Goal: Task Accomplishment & Management: Manage account settings

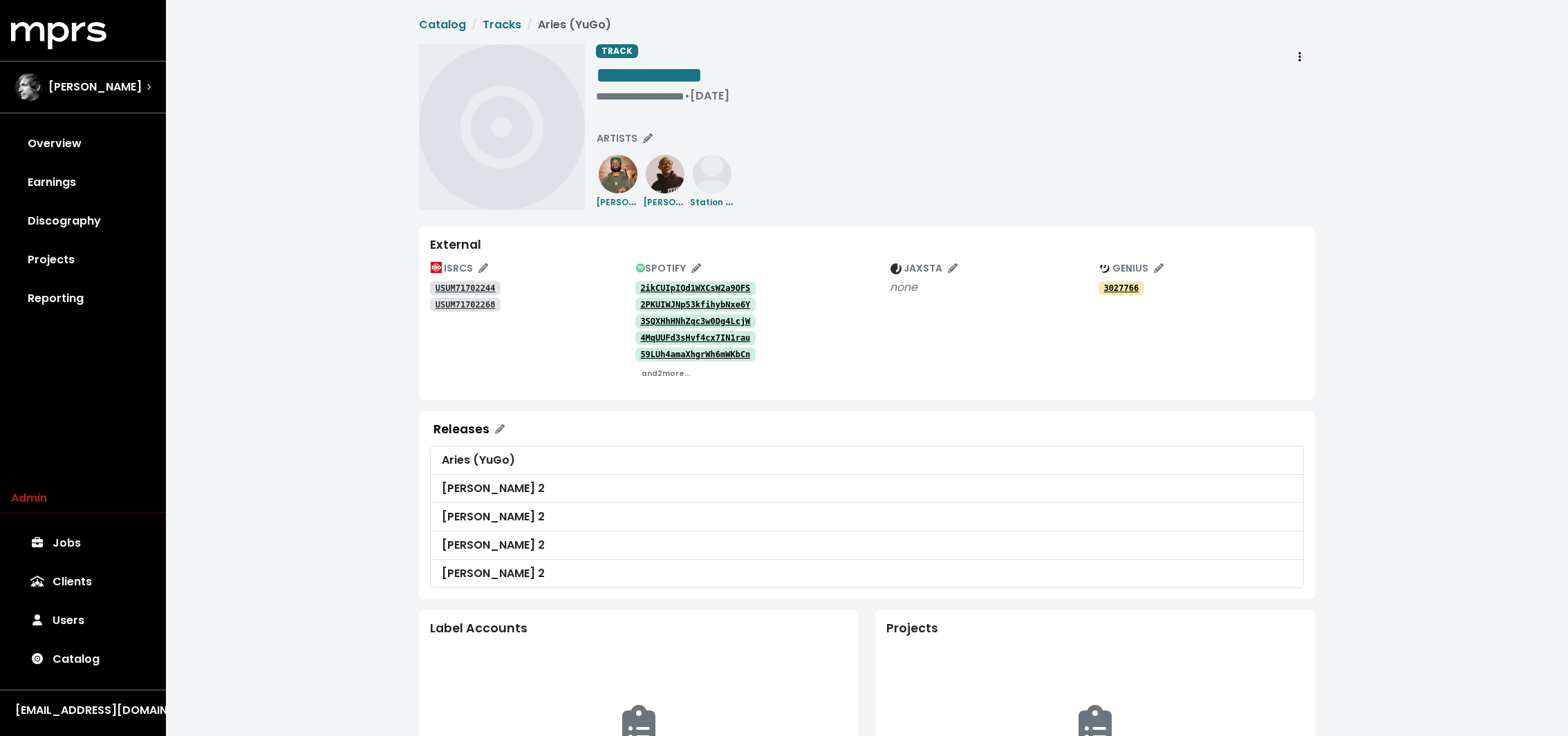
click at [705, 287] on tt "2ikCUIpIQd1WXCsW2a9OFS" at bounding box center [695, 288] width 110 height 10
click at [697, 303] on tt "2PKUIWJNp53kfihybNxe6Y" at bounding box center [695, 304] width 110 height 10
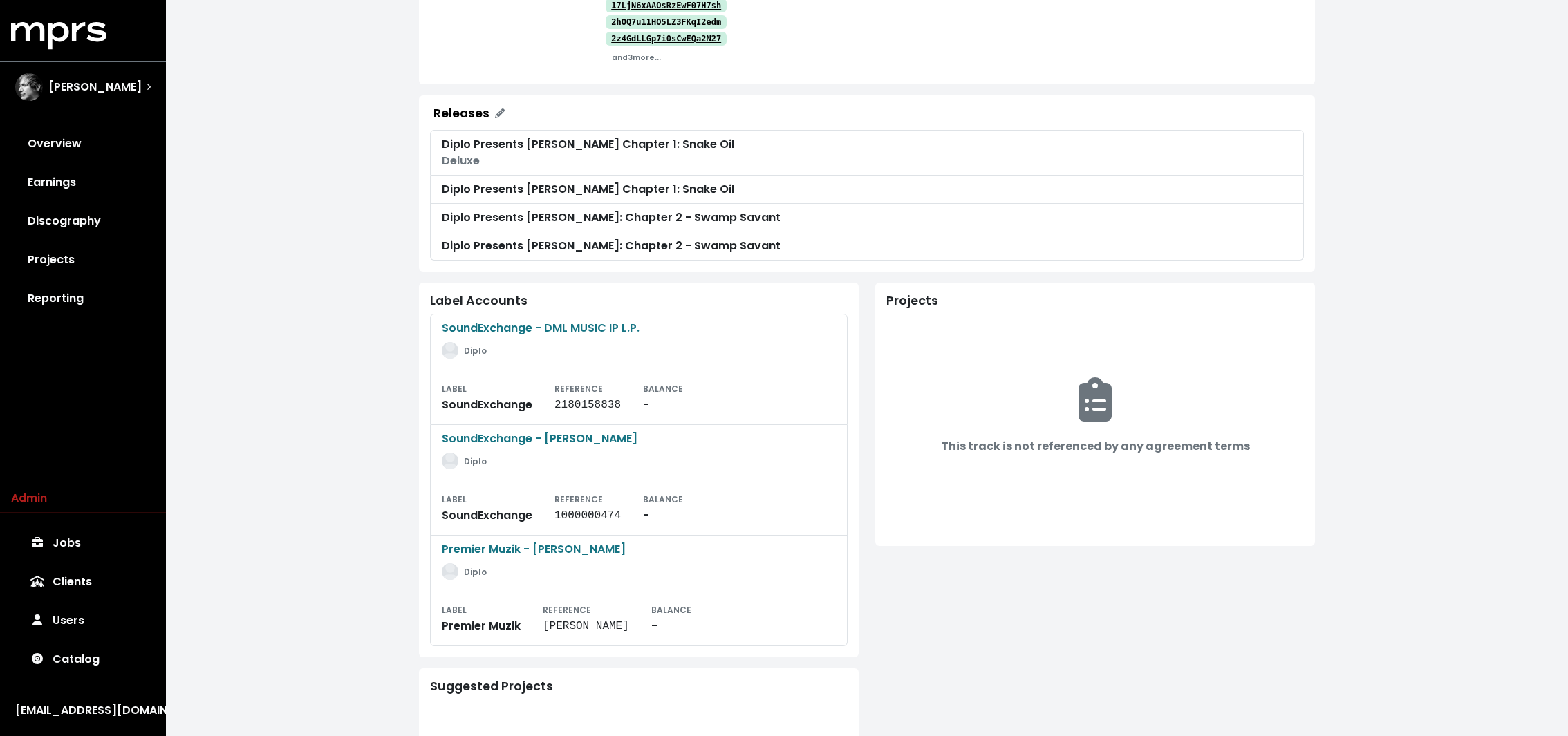
scroll to position [292, 0]
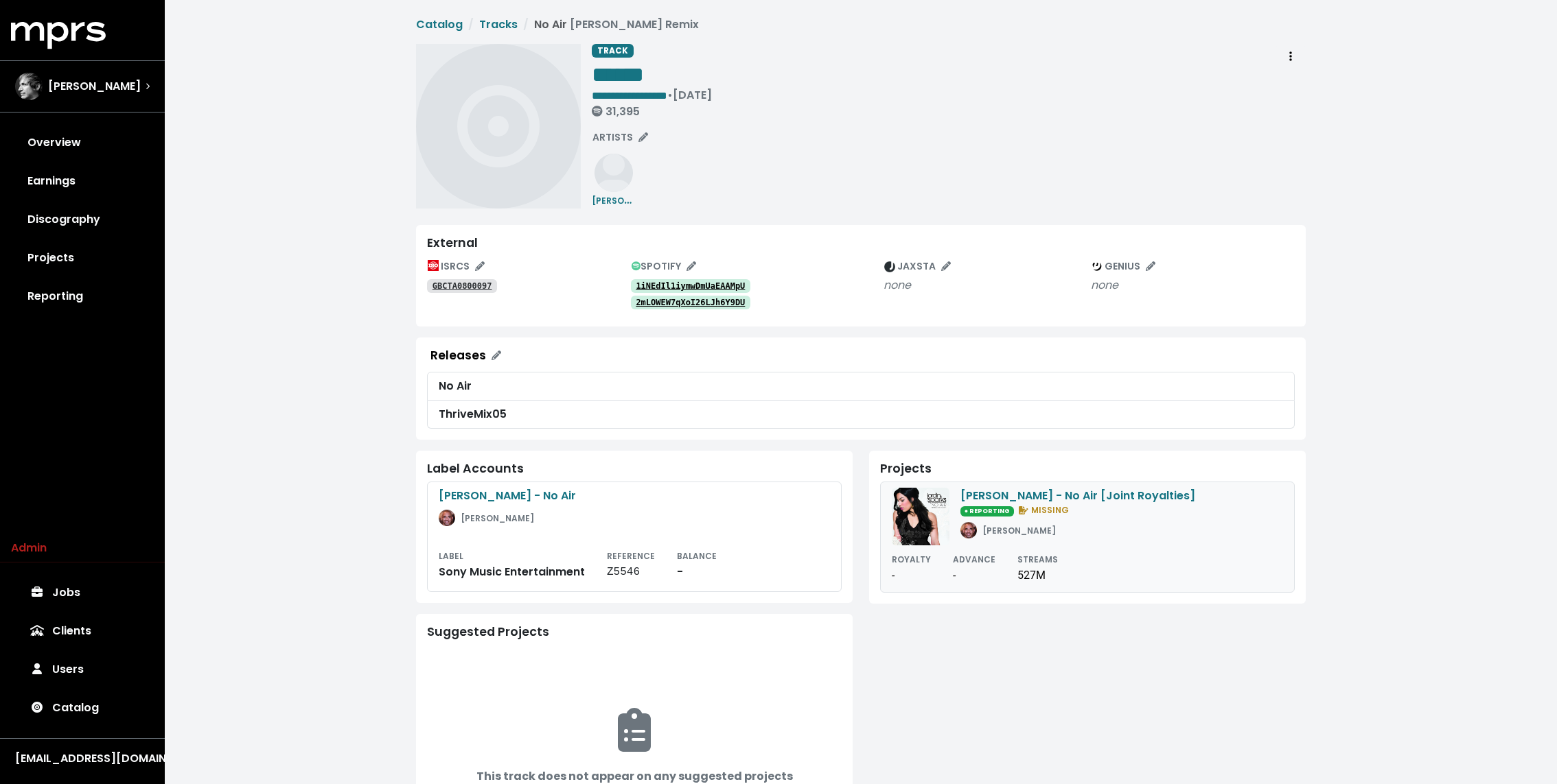
click at [954, 530] on div "[PERSON_NAME] - No Air [Joint Royalties] ● REPORTING MISSING [PERSON_NAME]" at bounding box center [1087, 516] width 391 height 57
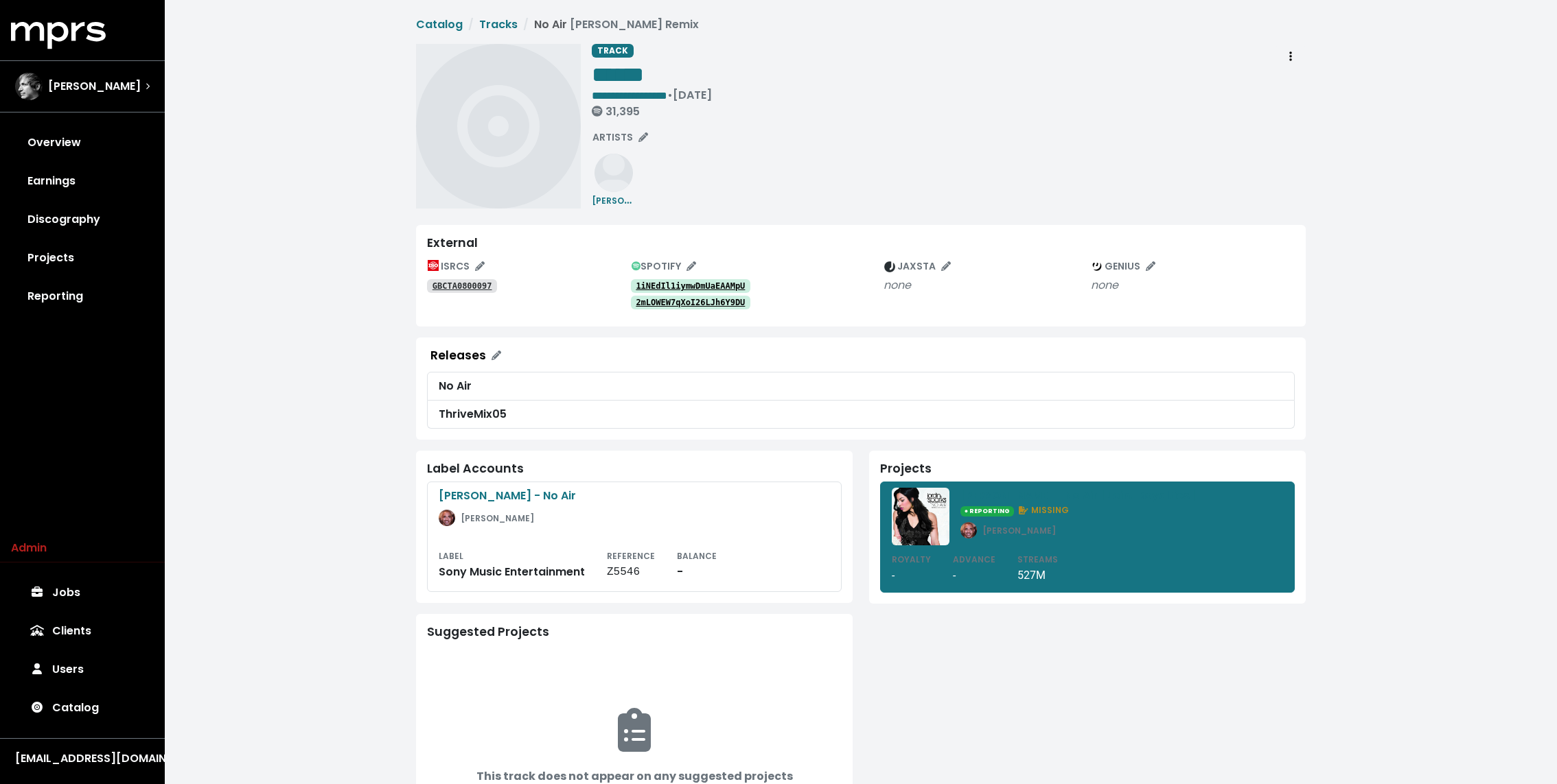
click at [703, 283] on tt "1iNEdIl1iymwDmUaEAAMpU" at bounding box center [690, 285] width 109 height 10
click at [698, 298] on tt "2mLOWEW7qXoI26LJh6Y9DU" at bounding box center [690, 302] width 109 height 10
click at [745, 215] on span "**********" at bounding box center [861, 446] width 890 height 859
click at [472, 285] on tt "GBCTA0800097" at bounding box center [462, 285] width 60 height 10
click at [673, 180] on div "**********" at bounding box center [948, 126] width 714 height 165
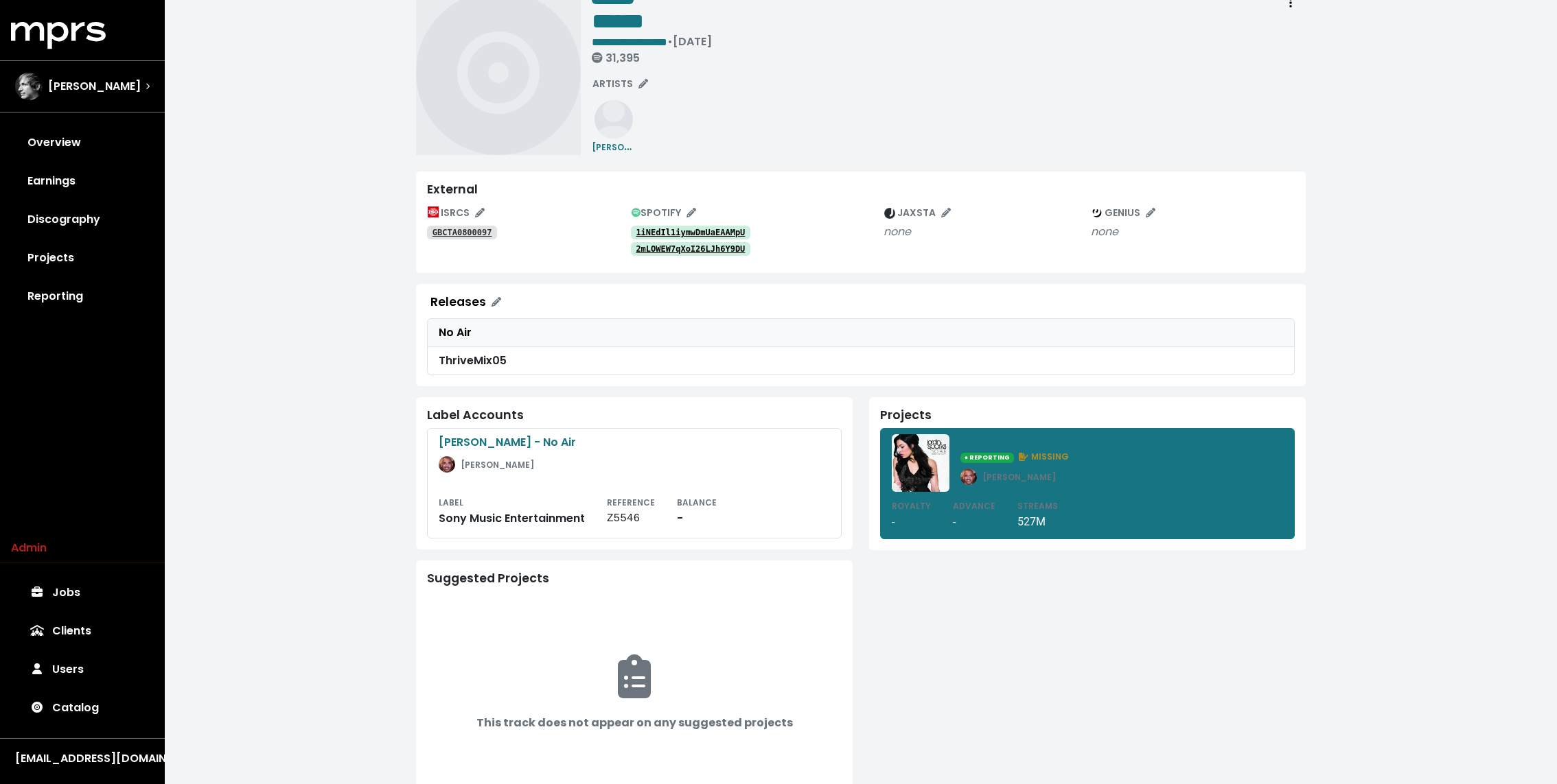
scroll to position [60, 0]
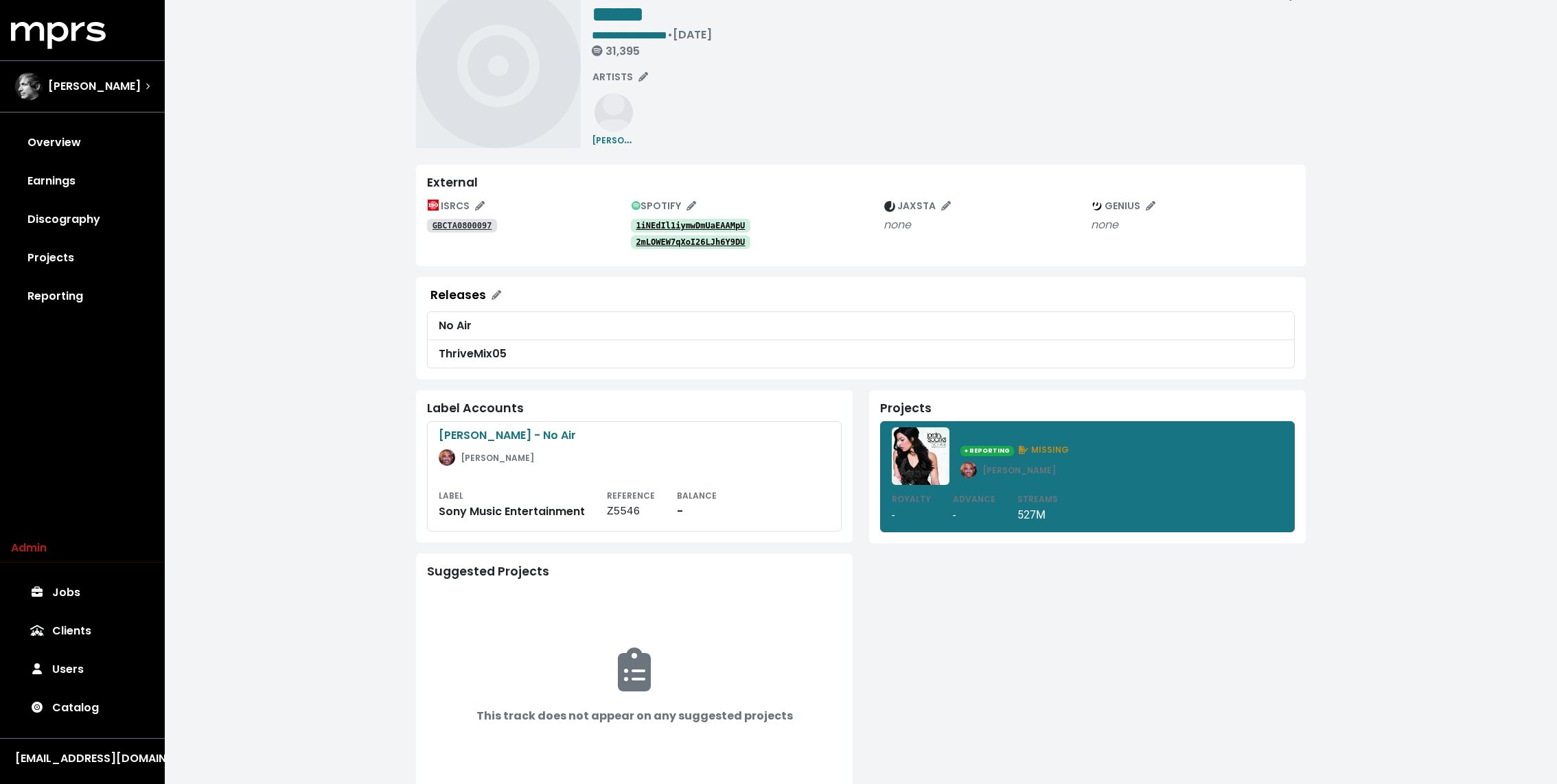
click at [786, 140] on div "**********" at bounding box center [948, 66] width 714 height 165
click at [873, 440] on div "Projects Jordin Sparks - No Air [Joint Royalties] ● REPORTING MISSING Harvey Ma…" at bounding box center [1086, 467] width 436 height 153
click at [858, 441] on div "Label Accounts Jordin Sparks - No Air Harvey Mason Jr LABEL Sony Music Entertai…" at bounding box center [634, 603] width 453 height 425
click at [855, 442] on div "Label Accounts Jordin Sparks - No Air Harvey Mason Jr LABEL Sony Music Entertai…" at bounding box center [634, 603] width 453 height 425
click at [692, 130] on div "**********" at bounding box center [948, 66] width 714 height 165
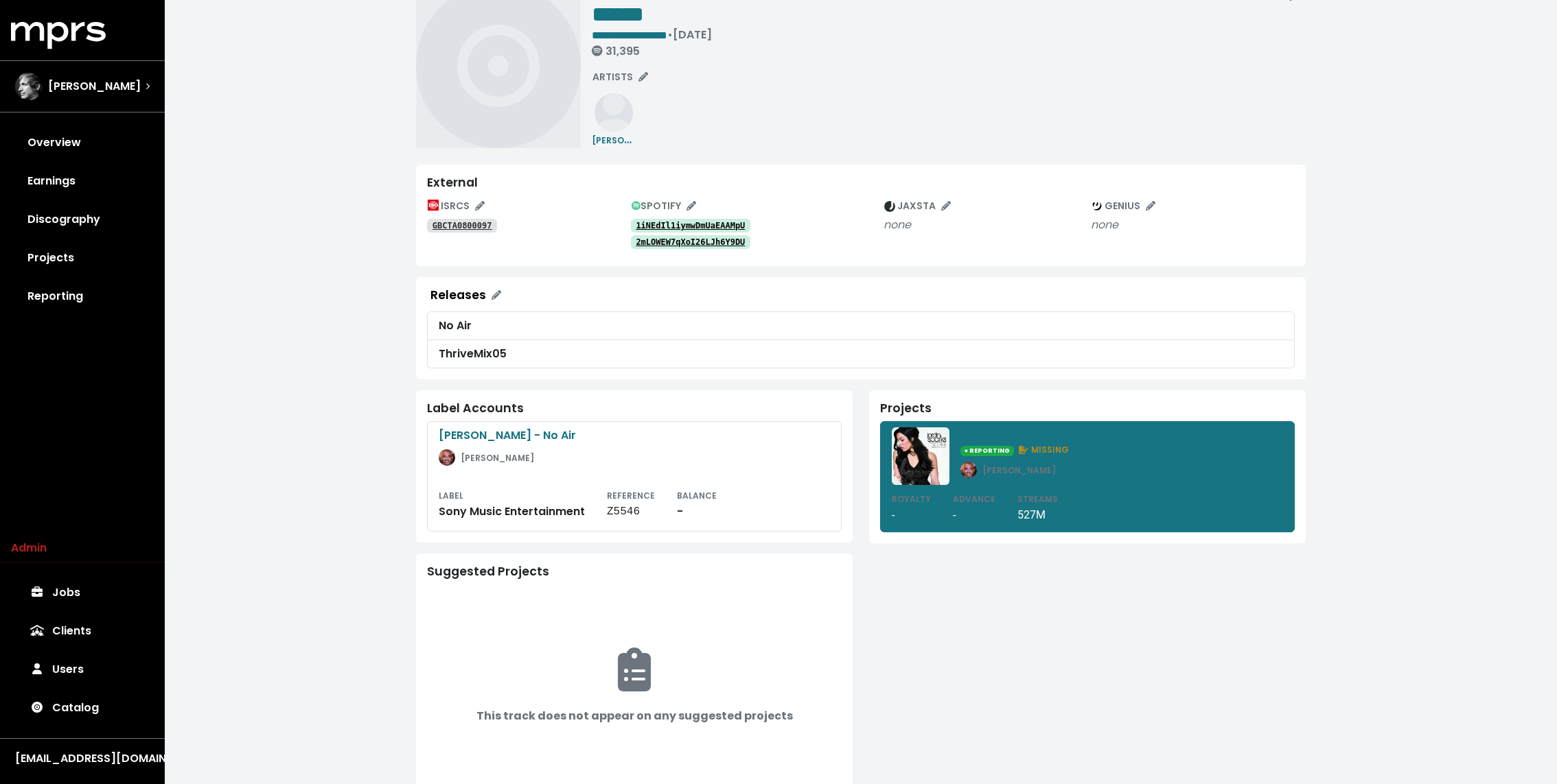
click at [820, 136] on div "**********" at bounding box center [948, 66] width 714 height 165
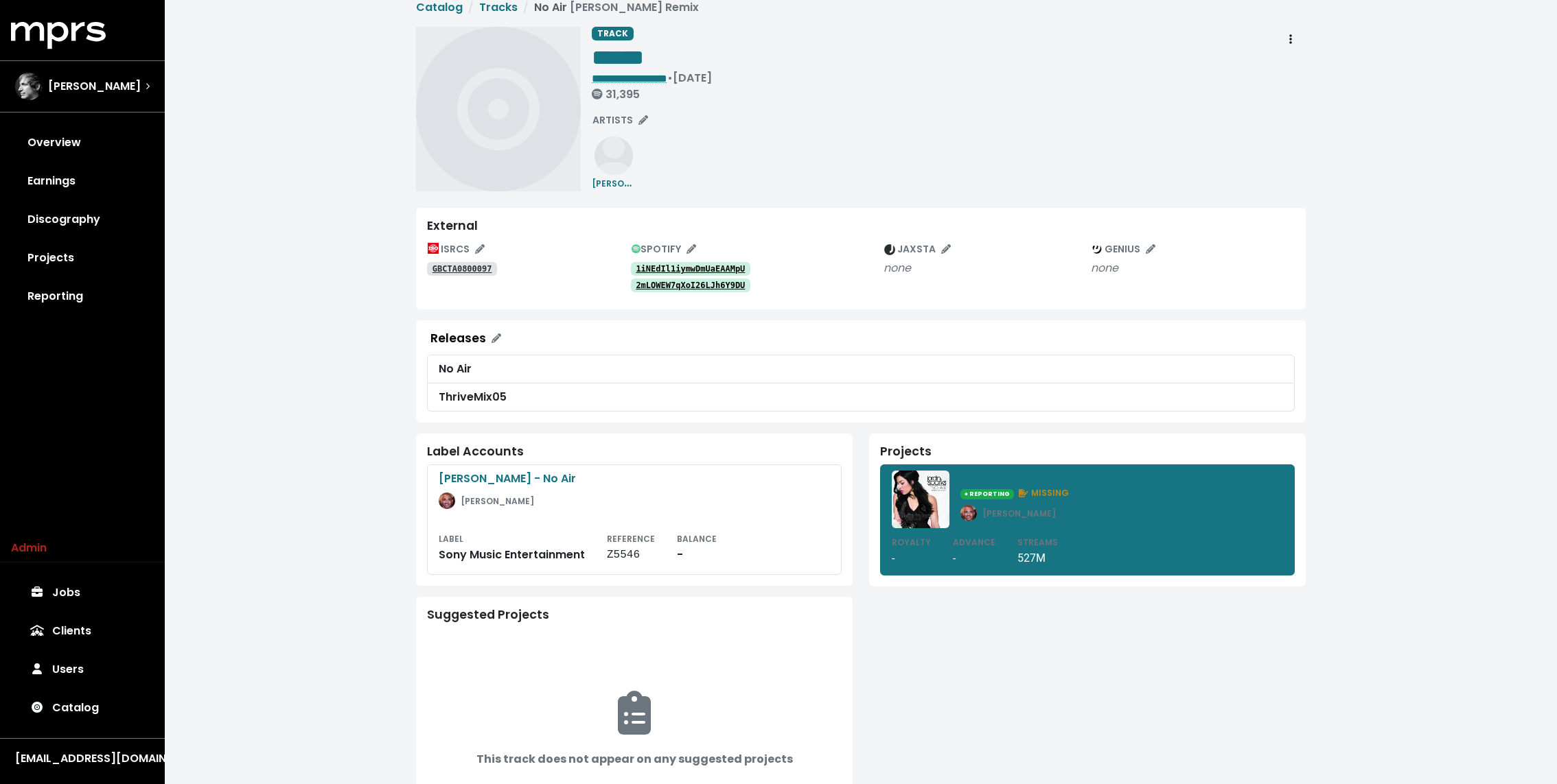
scroll to position [0, 0]
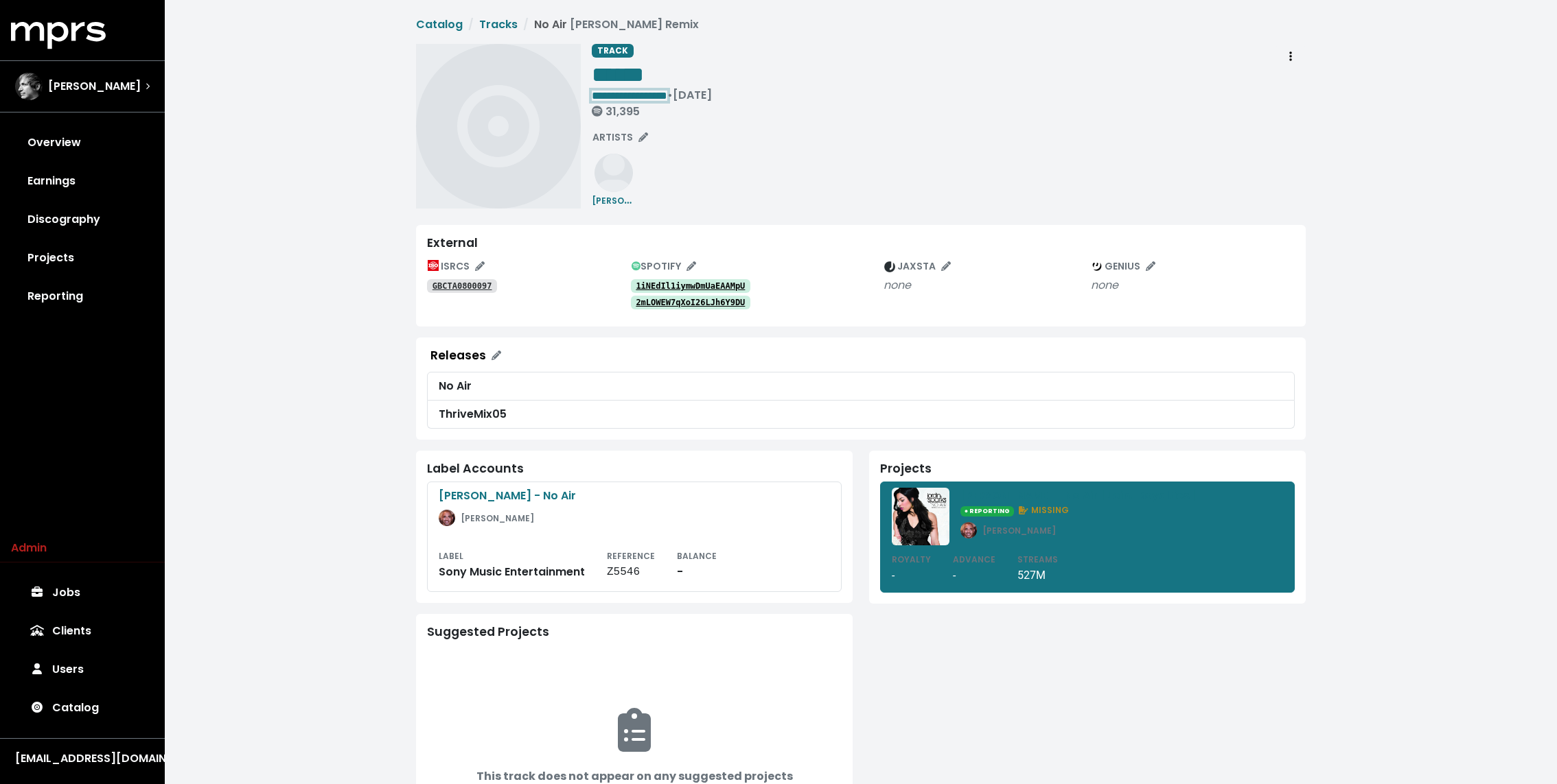
click at [600, 94] on span "**********" at bounding box center [629, 95] width 75 height 10
click at [667, 98] on span "**********" at bounding box center [629, 95] width 75 height 10
click at [729, 151] on div "**********" at bounding box center [948, 126] width 714 height 165
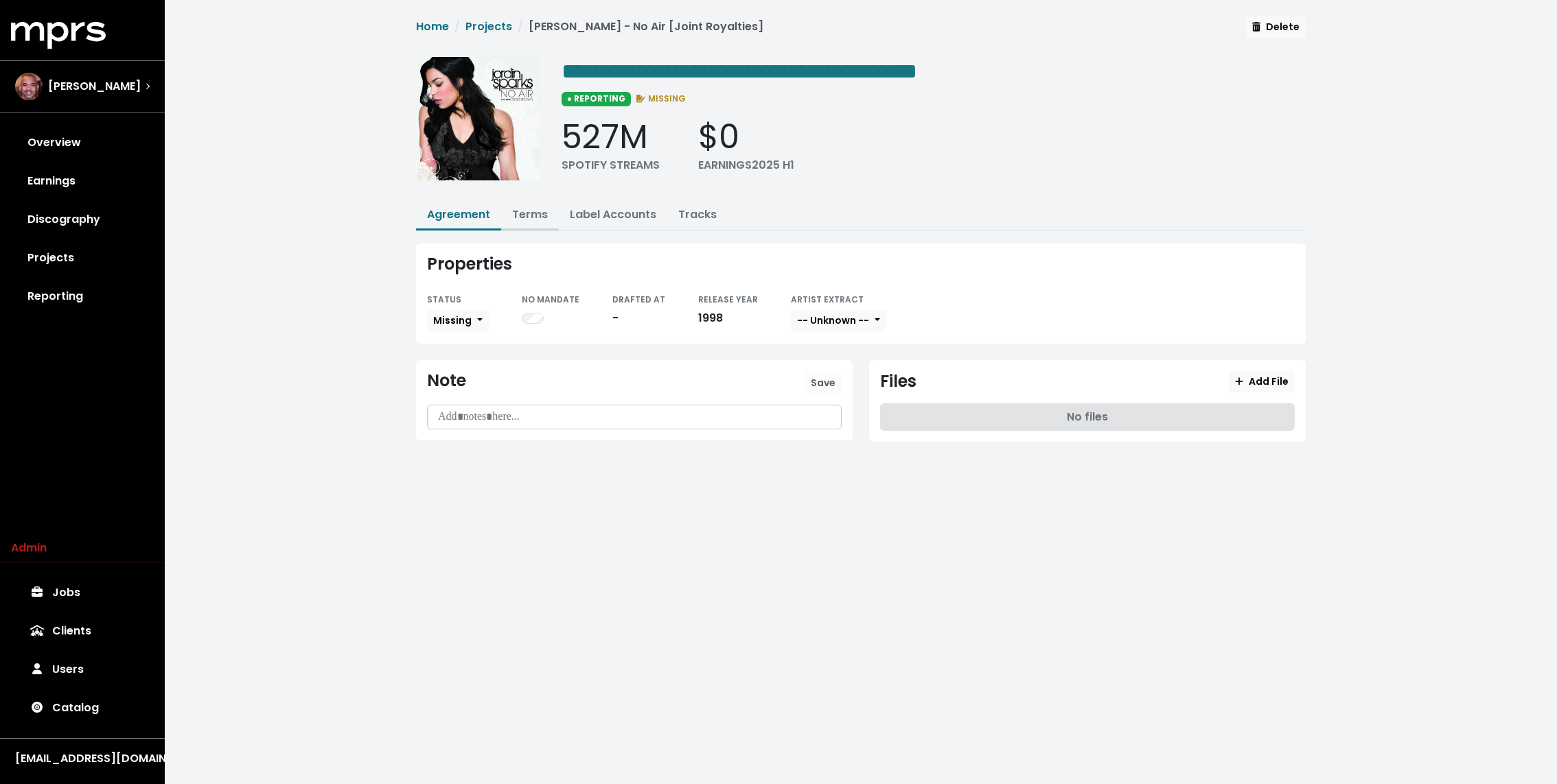
click at [531, 213] on link "Terms" at bounding box center [530, 214] width 36 height 16
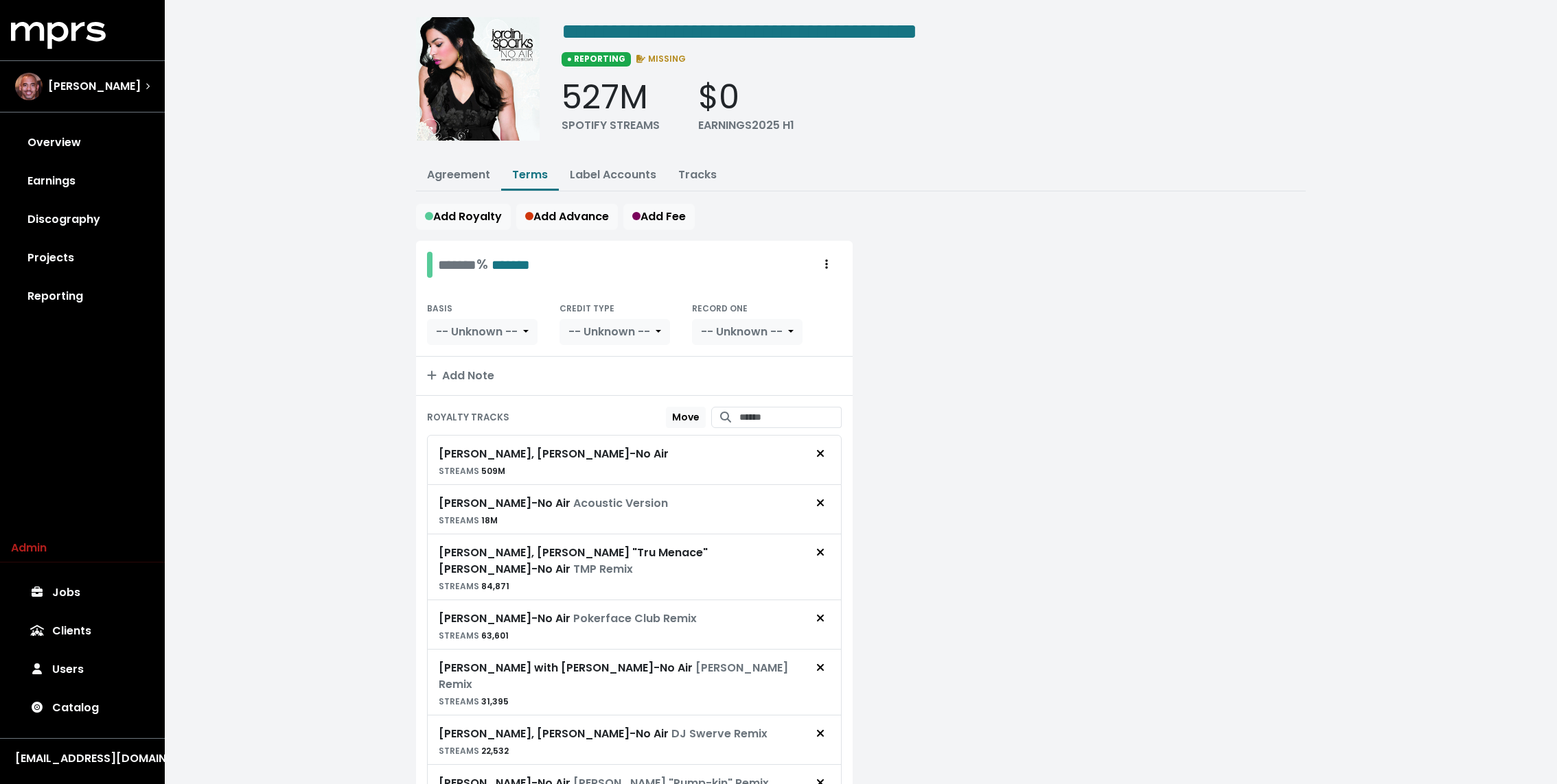
scroll to position [42, 0]
click at [950, 353] on div at bounding box center [1086, 580] width 453 height 683
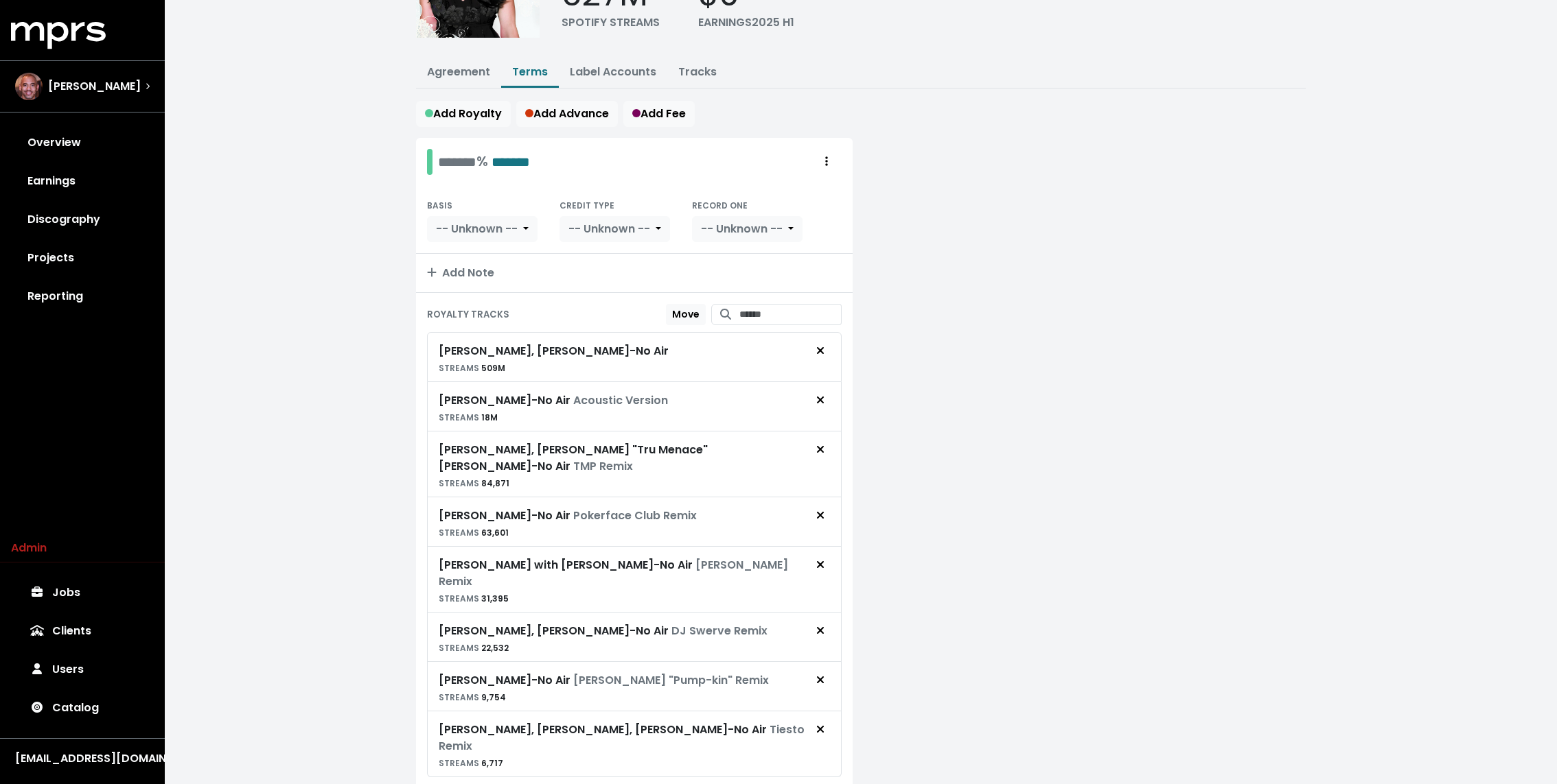
scroll to position [157, 0]
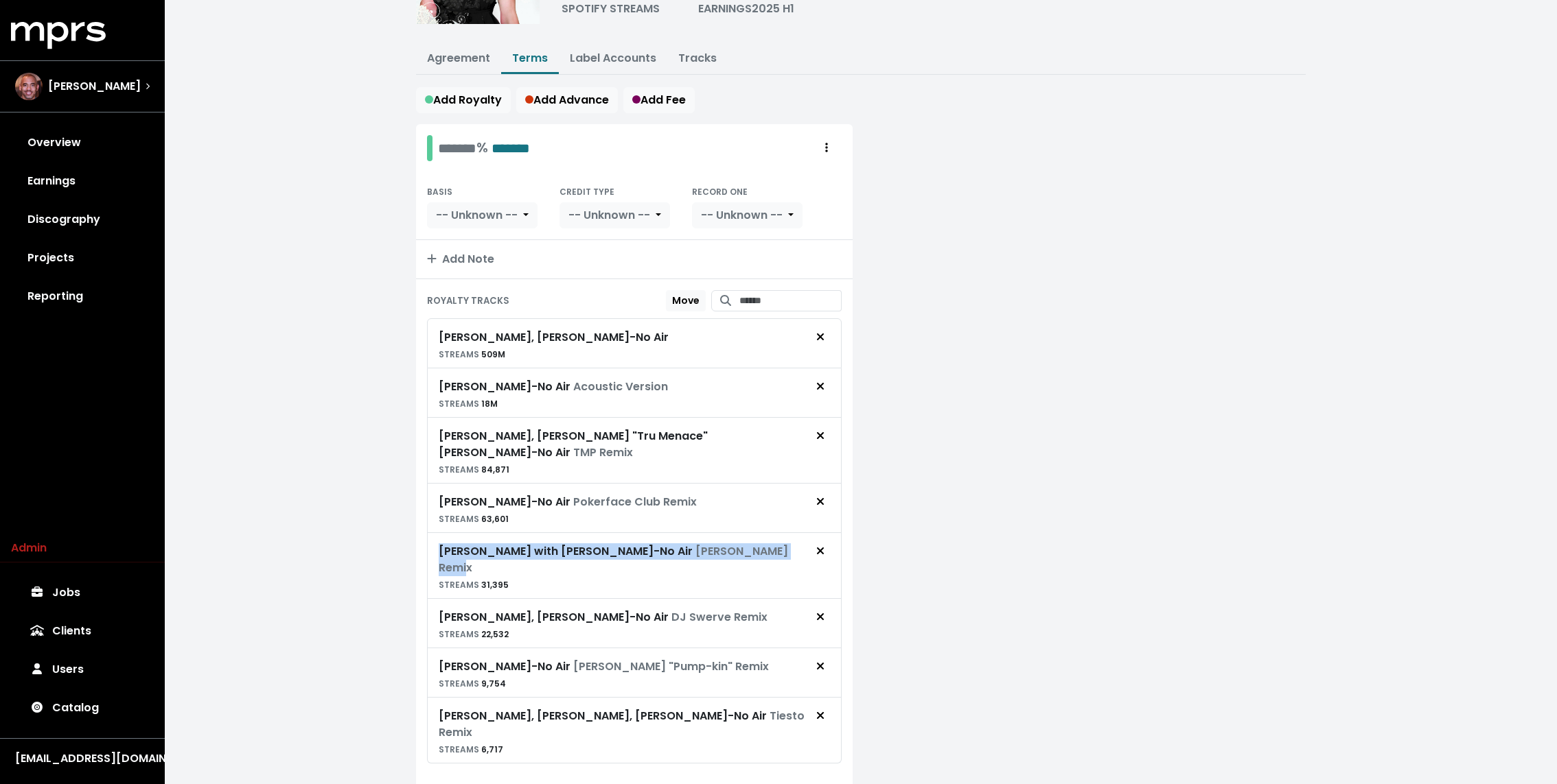
drag, startPoint x: 769, startPoint y: 525, endPoint x: 445, endPoint y: 508, distance: 324.4
click at [445, 508] on div "Jordin Sparks, Chris Brown - No Air STREAMS 509M Jordin Sparks - No Air Acousti…" at bounding box center [635, 540] width 415 height 445
click at [409, 478] on div "******* % ******* BASIS -- Unknown -- CREDIT TYPE -- Unknown -- RECORD ONE -- U…" at bounding box center [634, 466] width 453 height 683
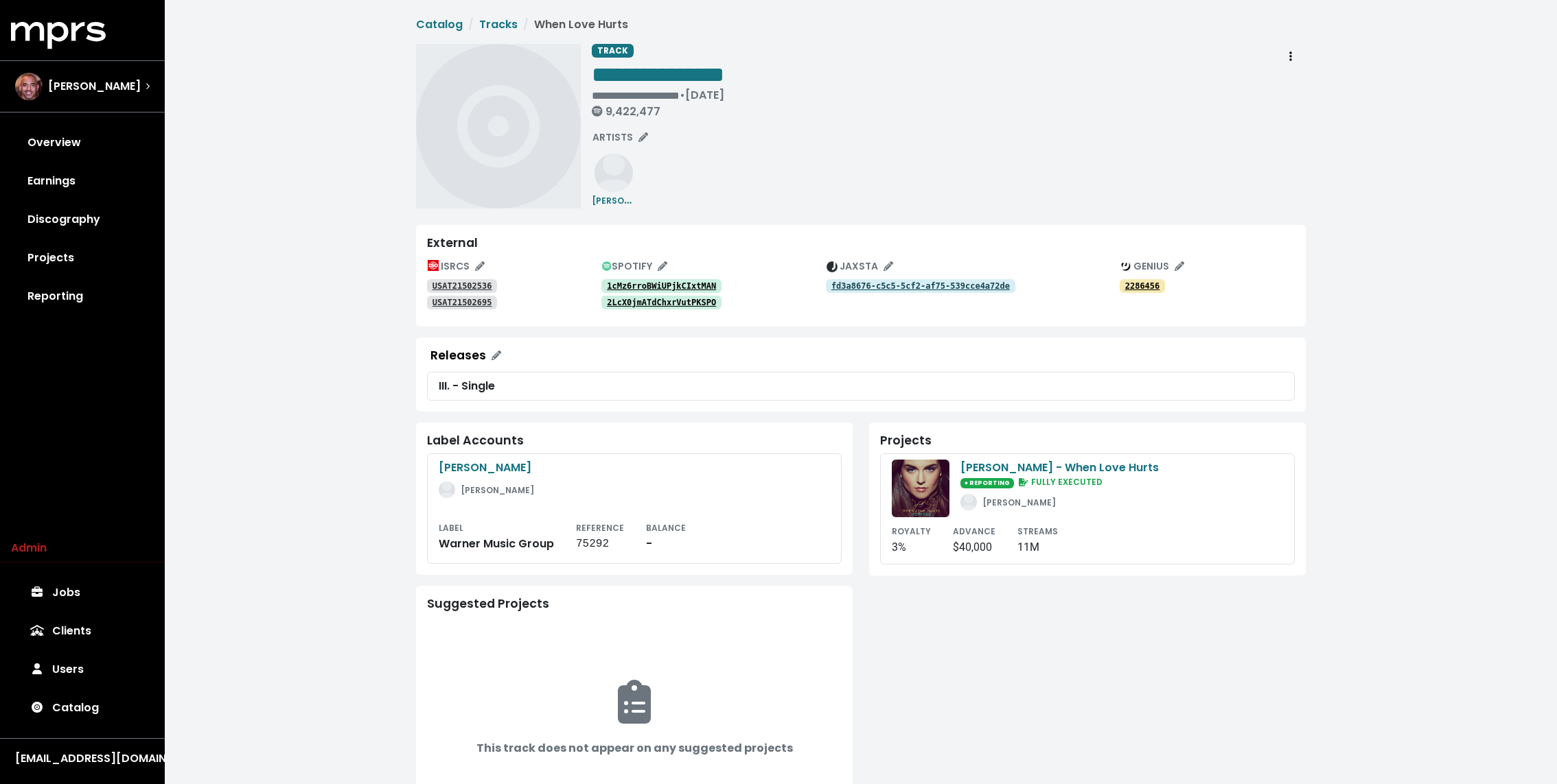
click at [782, 165] on div "**********" at bounding box center [948, 126] width 714 height 165
click at [963, 478] on span "● REPORTING" at bounding box center [987, 484] width 54 height 10
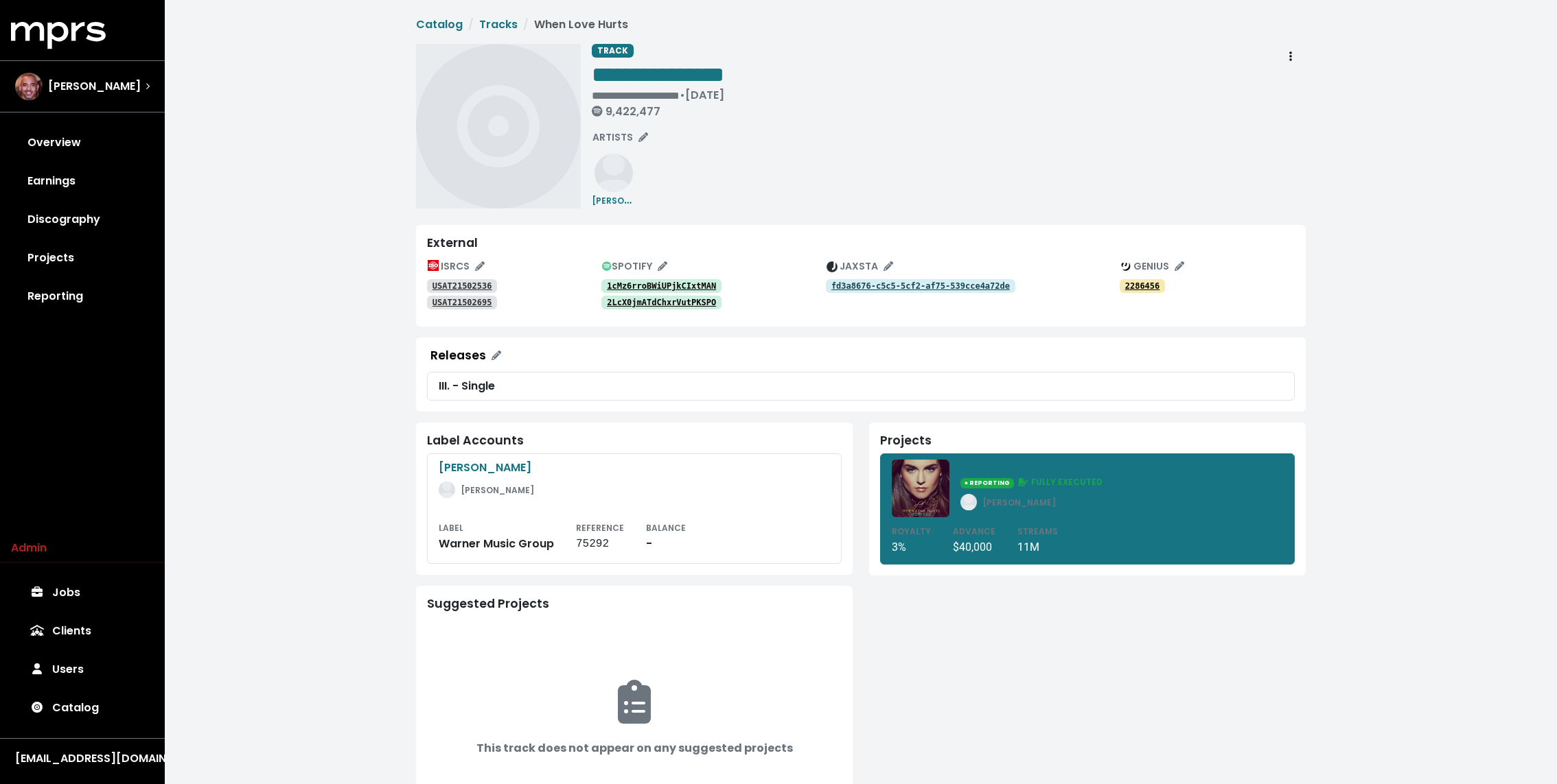
click at [756, 174] on div "**********" at bounding box center [948, 126] width 714 height 165
click at [550, 283] on div "USAT21502536" at bounding box center [515, 285] width 174 height 16
click at [470, 281] on tt "USAT21502536" at bounding box center [462, 285] width 60 height 10
click at [458, 306] on tt "USAT21502695" at bounding box center [462, 302] width 60 height 10
click at [628, 279] on div "1cMz6rroBWiUPjkCIxtMAN" at bounding box center [713, 285] width 224 height 16
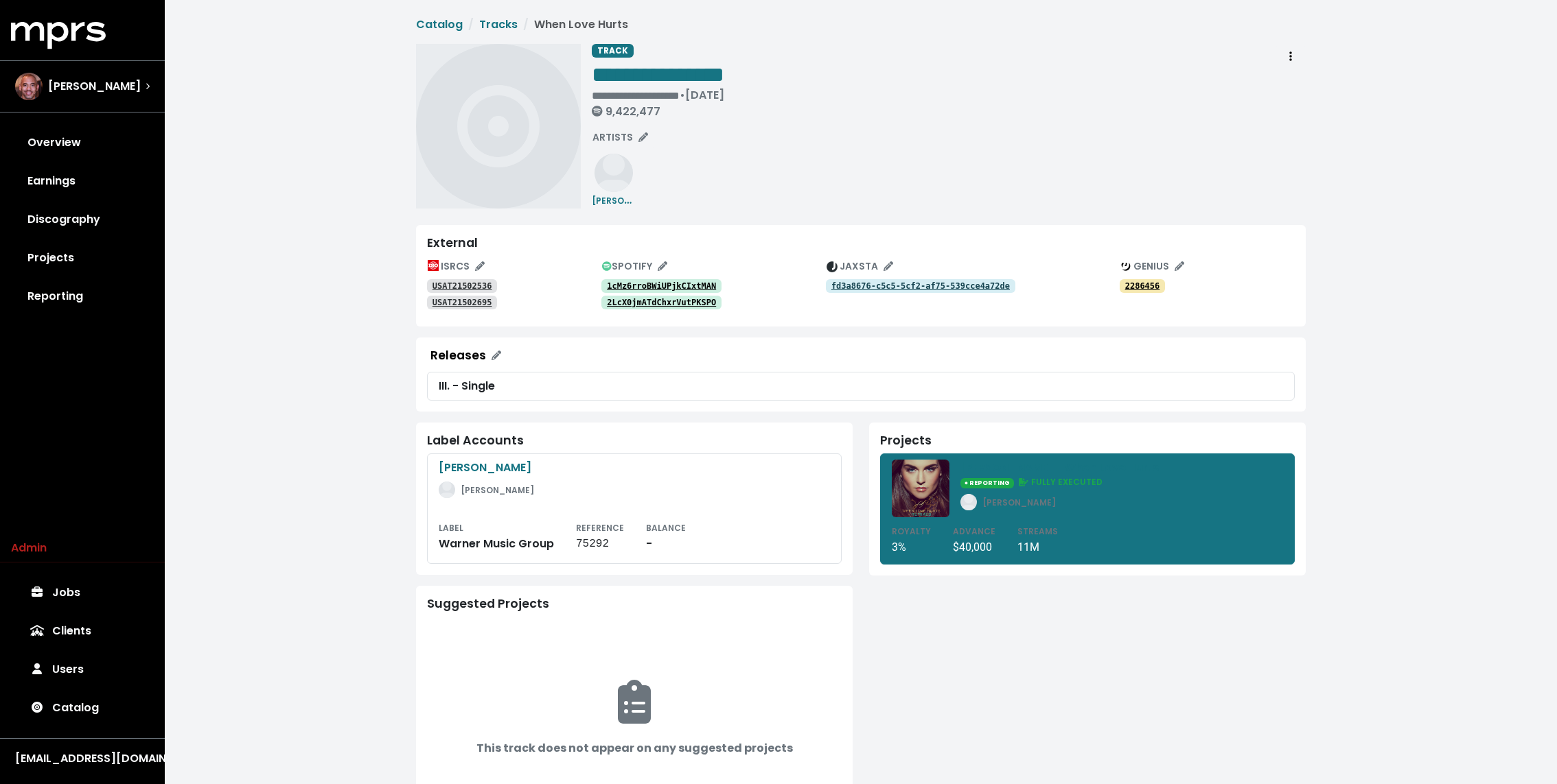
click at [628, 281] on tt "1cMz6rroBWiUPjkCIxtMAN" at bounding box center [661, 285] width 109 height 10
click at [627, 299] on tt "2LcX0jmATdChxrVutPKSPO" at bounding box center [661, 302] width 109 height 10
click at [793, 197] on div "**********" at bounding box center [948, 126] width 714 height 165
copy tt "USAT21502695"
click at [495, 21] on link "Tracks" at bounding box center [498, 24] width 39 height 16
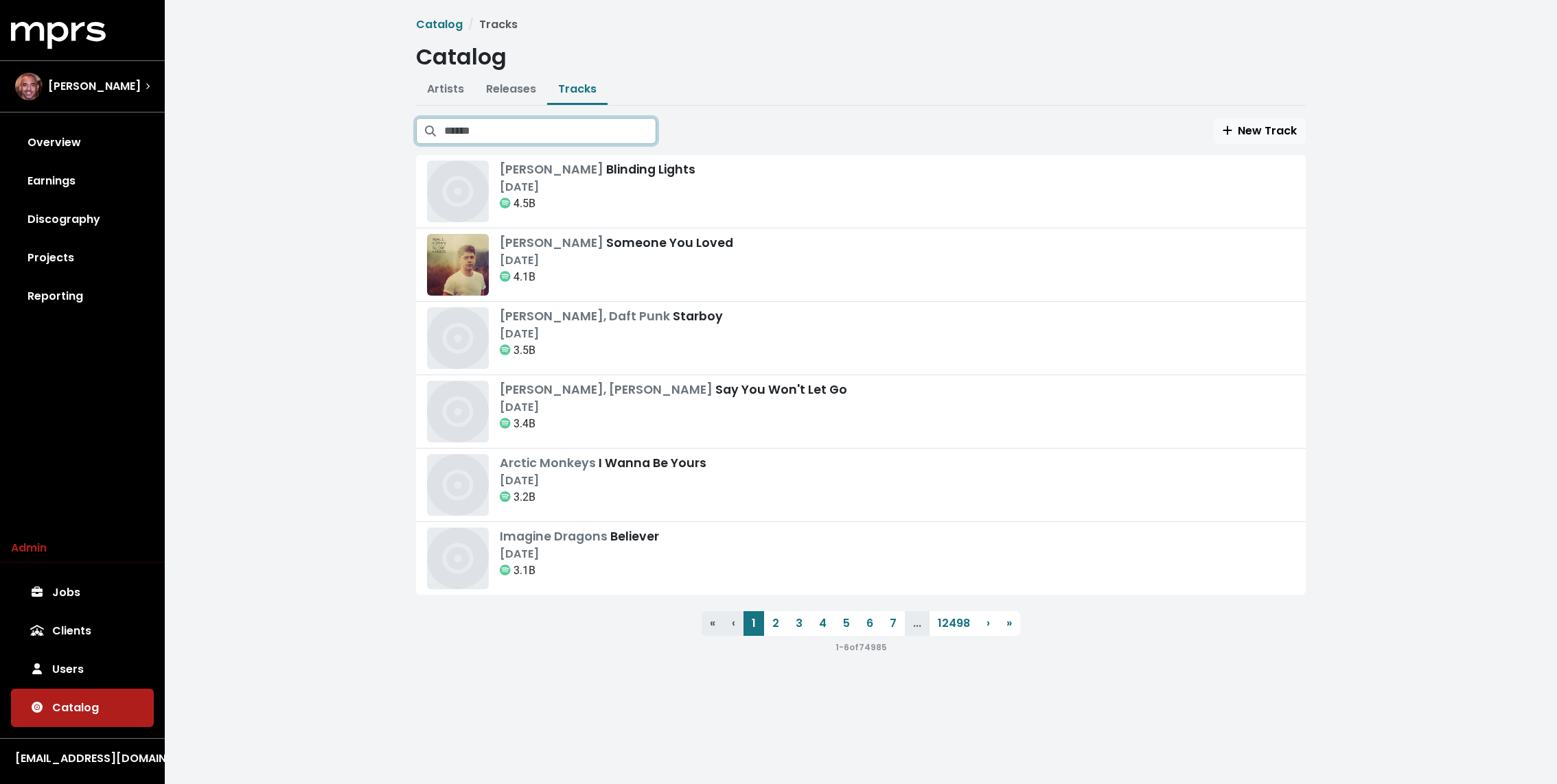
click at [558, 127] on input "Search tracks" at bounding box center [550, 130] width 212 height 26
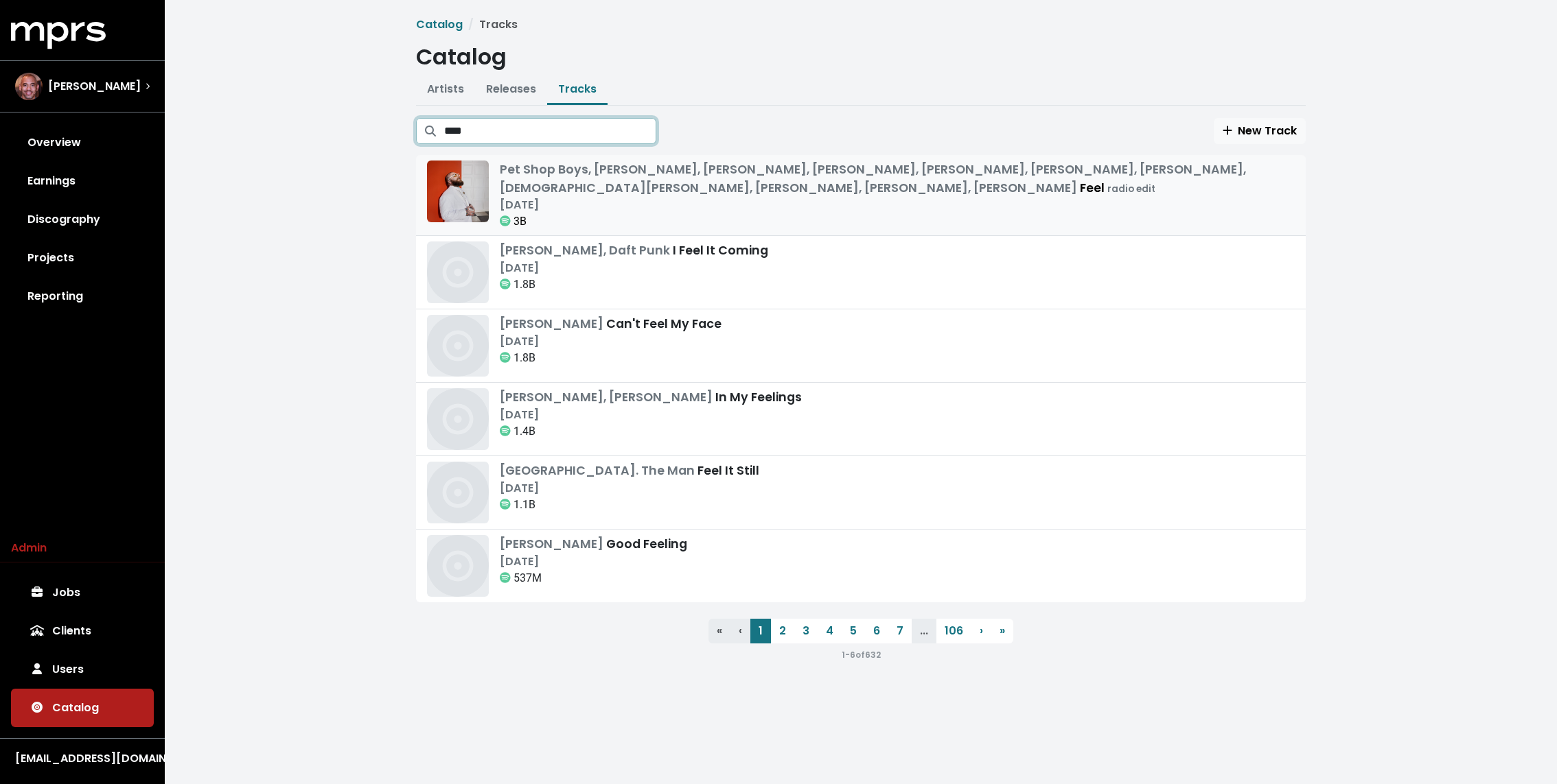
type input "****"
click at [573, 206] on div "Aug 20th, 2024" at bounding box center [897, 205] width 795 height 16
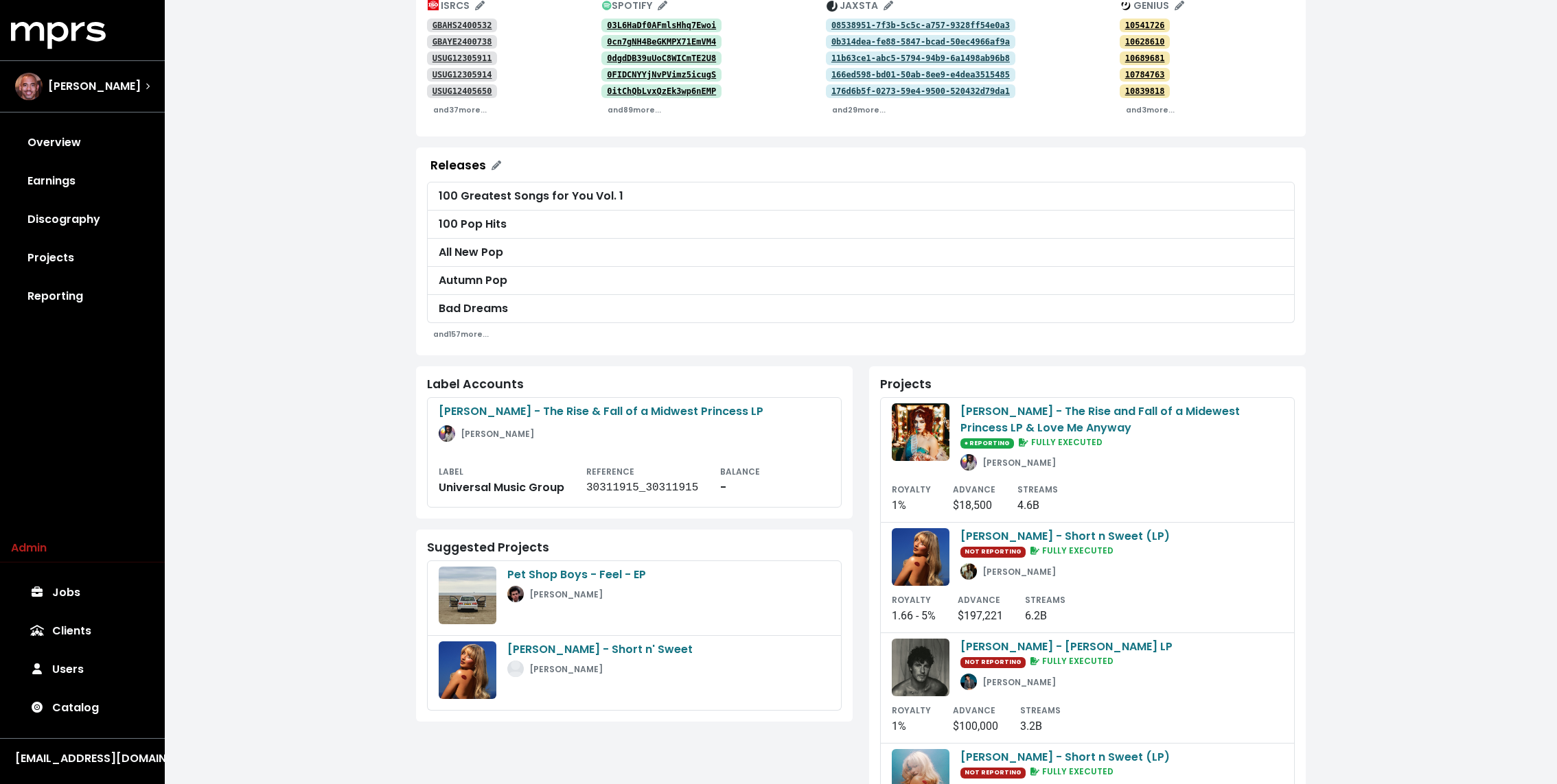
scroll to position [259, 0]
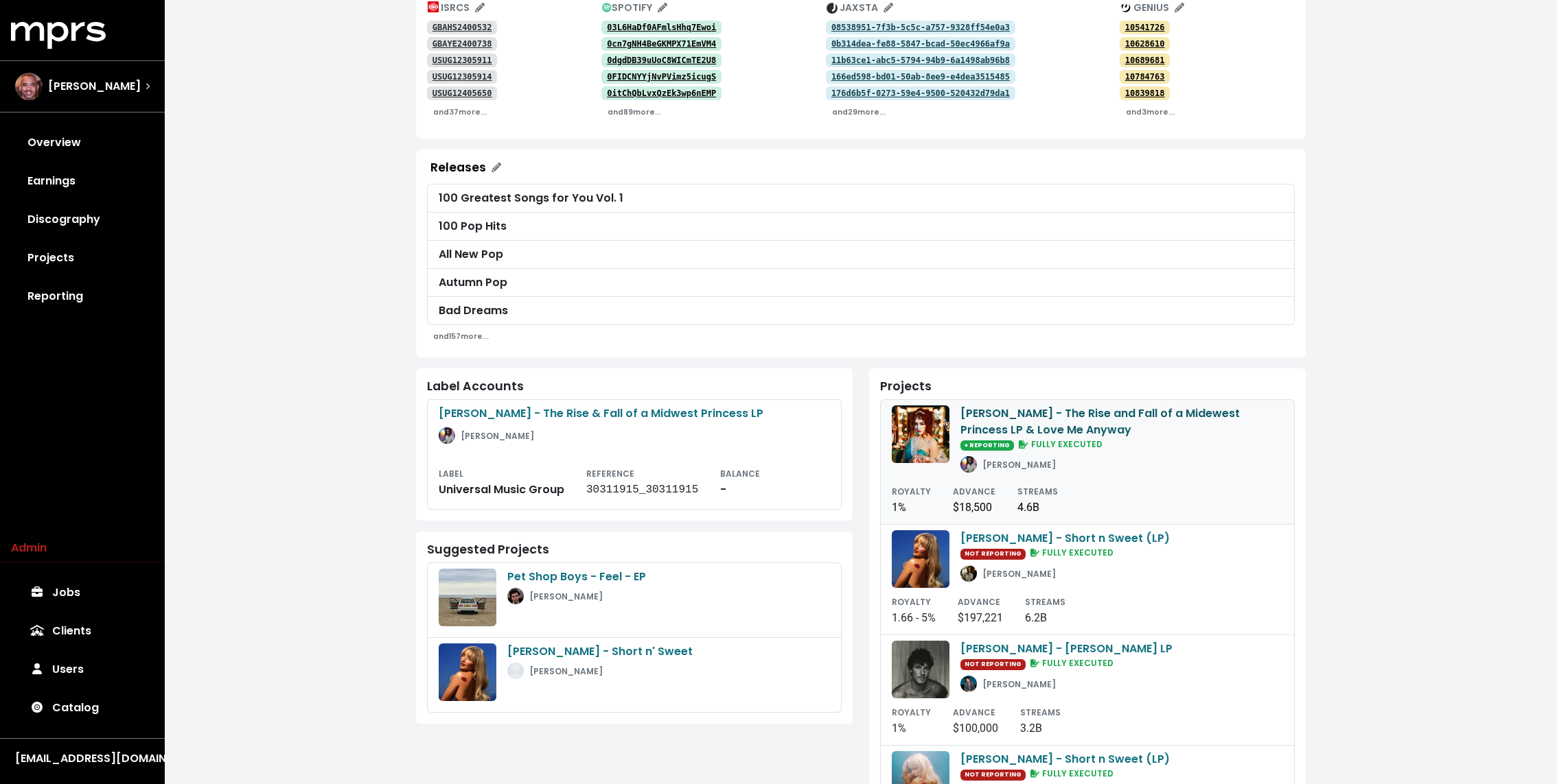
click at [992, 429] on div "Chappell Roan - The Rise and Fall of a Midewest Princess LP & Love Me Anyway" at bounding box center [1122, 422] width 323 height 33
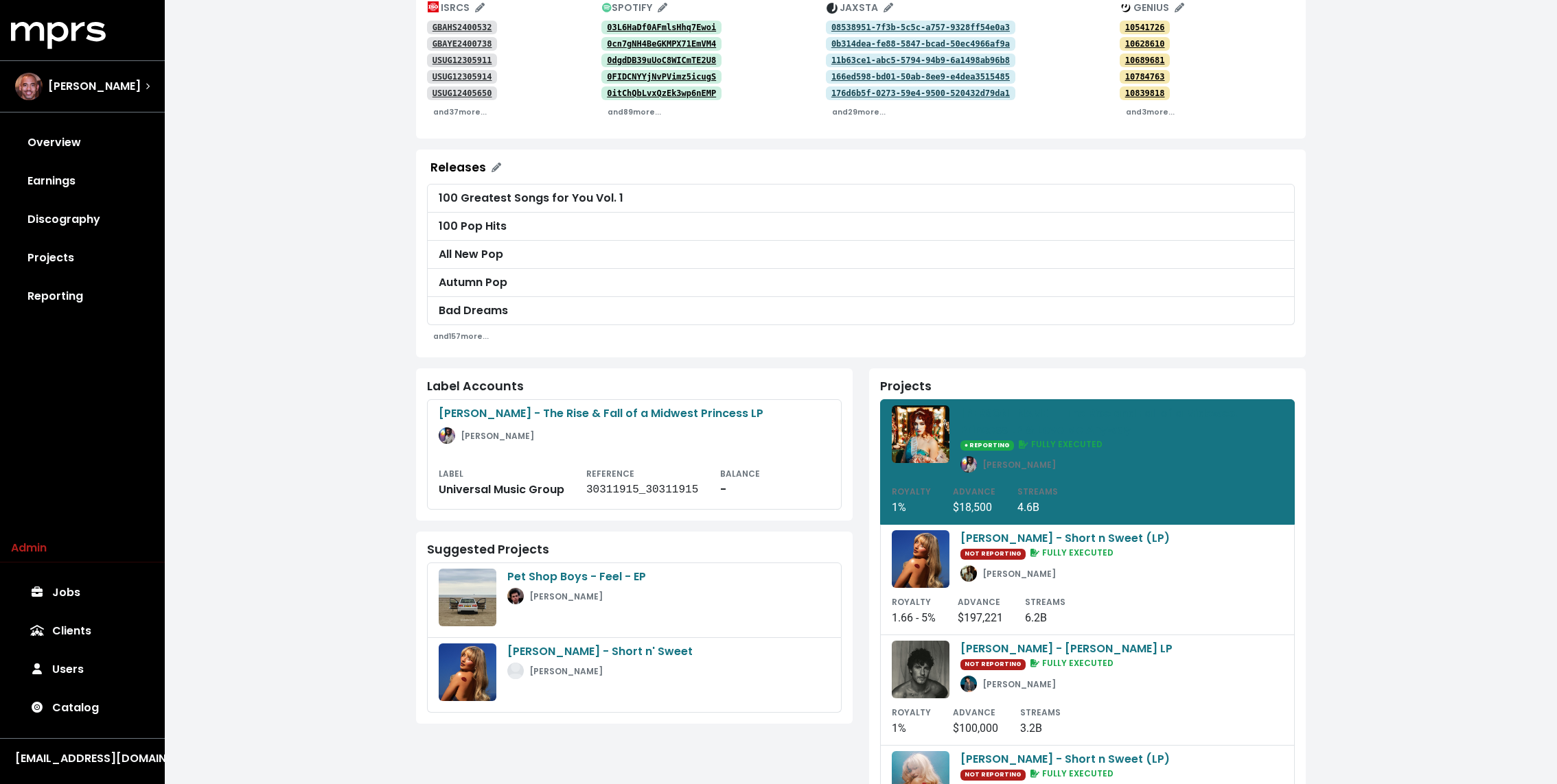
click at [1350, 480] on div "**********" at bounding box center [861, 426] width 1392 height 1368
click at [1404, 569] on div "**********" at bounding box center [861, 426] width 1392 height 1368
click at [1376, 608] on div "**********" at bounding box center [861, 426] width 1392 height 1368
click at [479, 24] on tt "GBAHS2400532" at bounding box center [462, 27] width 60 height 10
click at [471, 42] on tt "GBAYE2400738" at bounding box center [462, 43] width 60 height 10
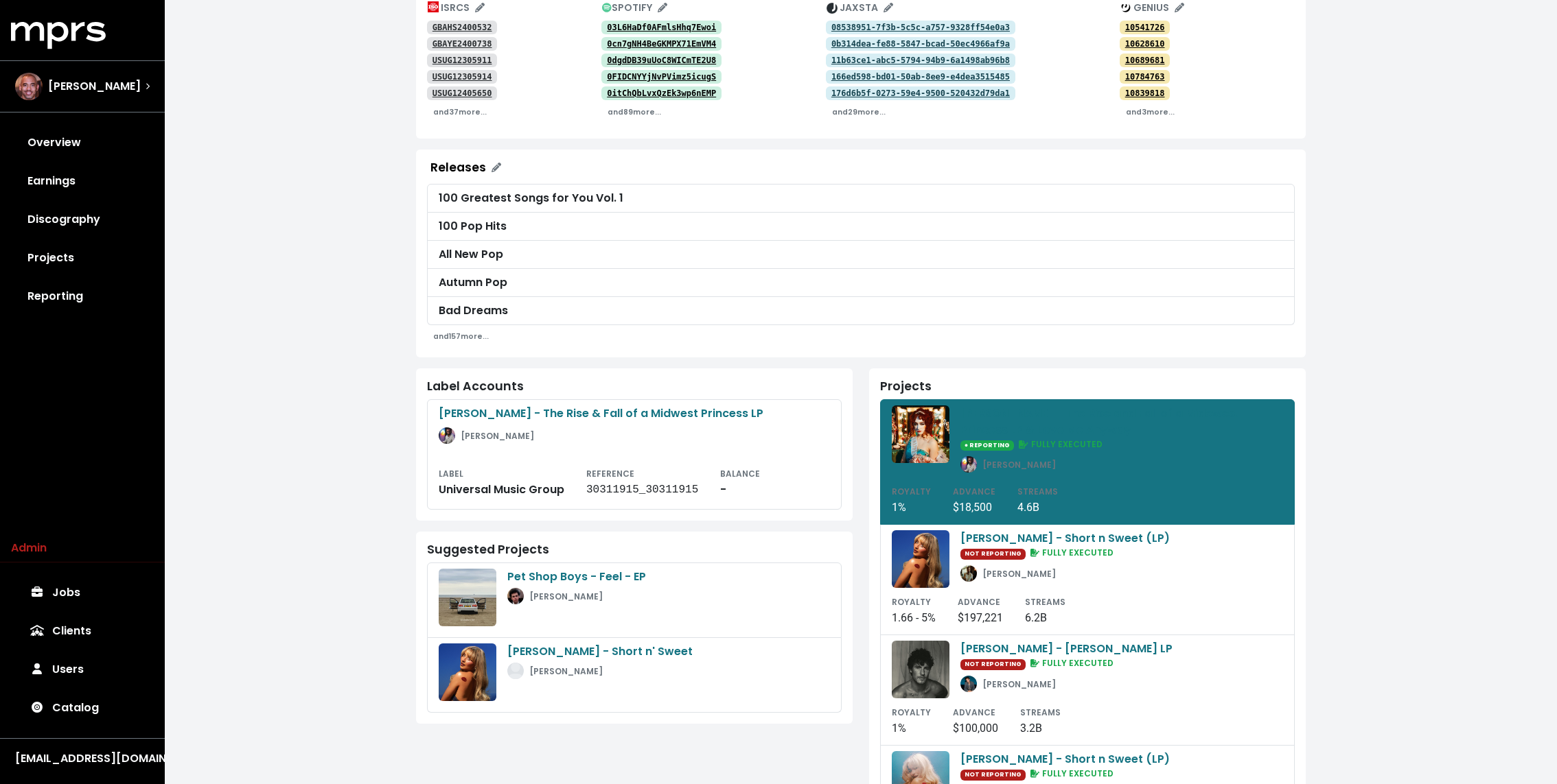
click at [471, 60] on tt "USUG12305911" at bounding box center [462, 60] width 60 height 10
click at [470, 72] on tt "USUG12305914" at bounding box center [462, 77] width 60 height 10
click at [470, 87] on link "USUG12405650" at bounding box center [462, 93] width 70 height 13
click at [84, 84] on span "Harvey Mason Jr" at bounding box center [94, 86] width 92 height 16
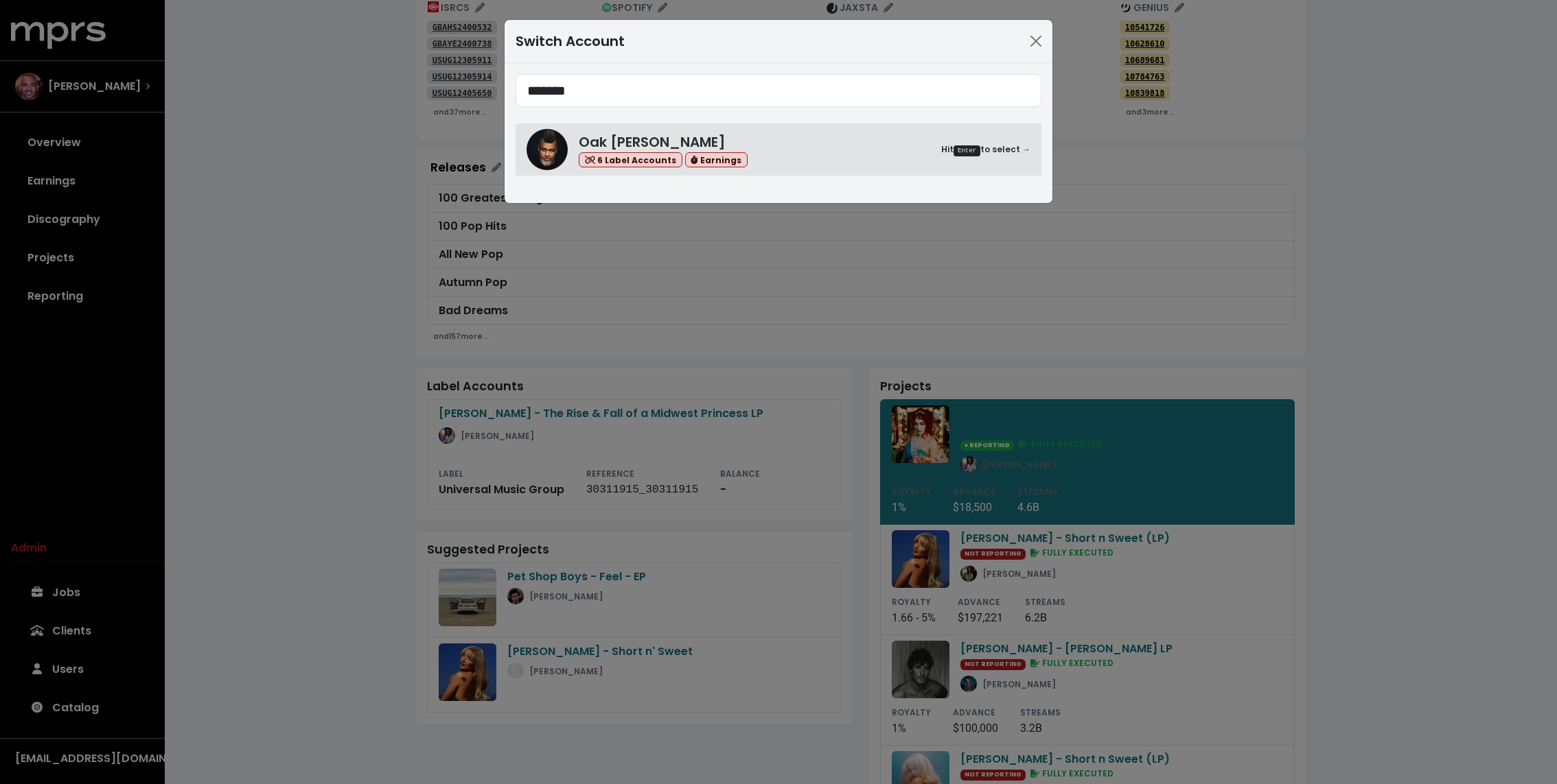
type input "*******"
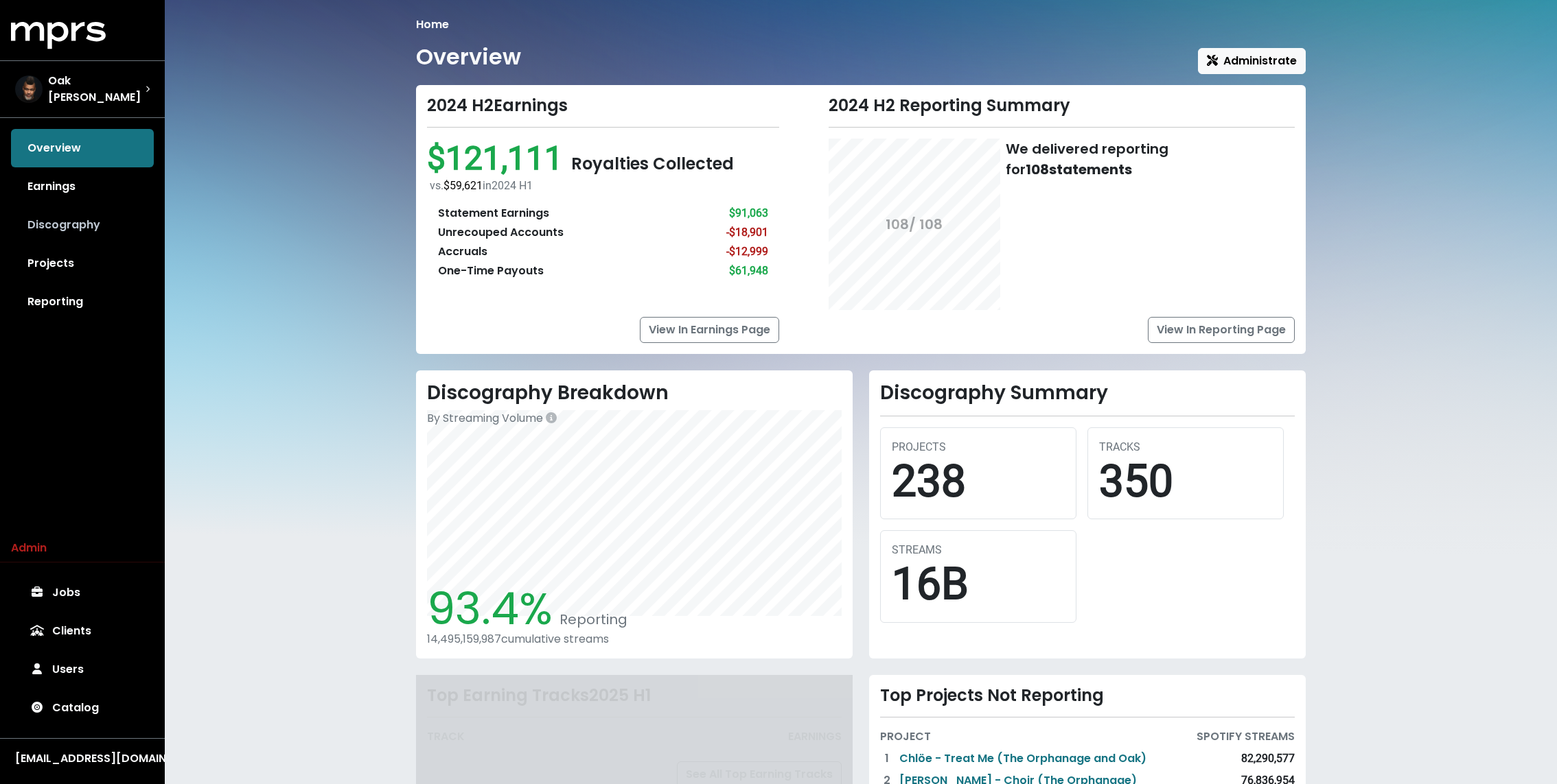
click at [115, 217] on link "Discography" at bounding box center [82, 225] width 142 height 39
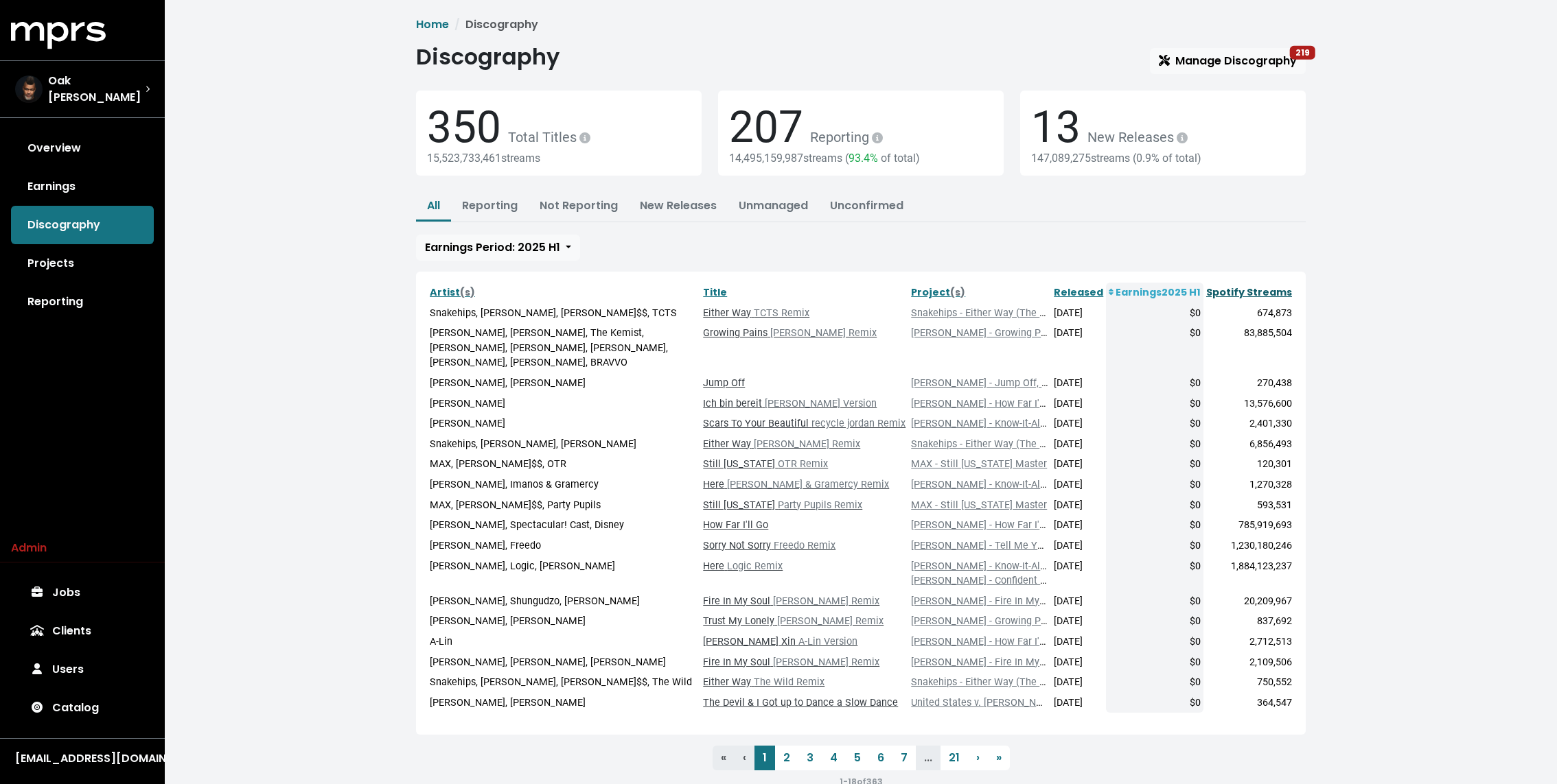
click at [1242, 294] on link "Spotify Streams" at bounding box center [1248, 292] width 86 height 13
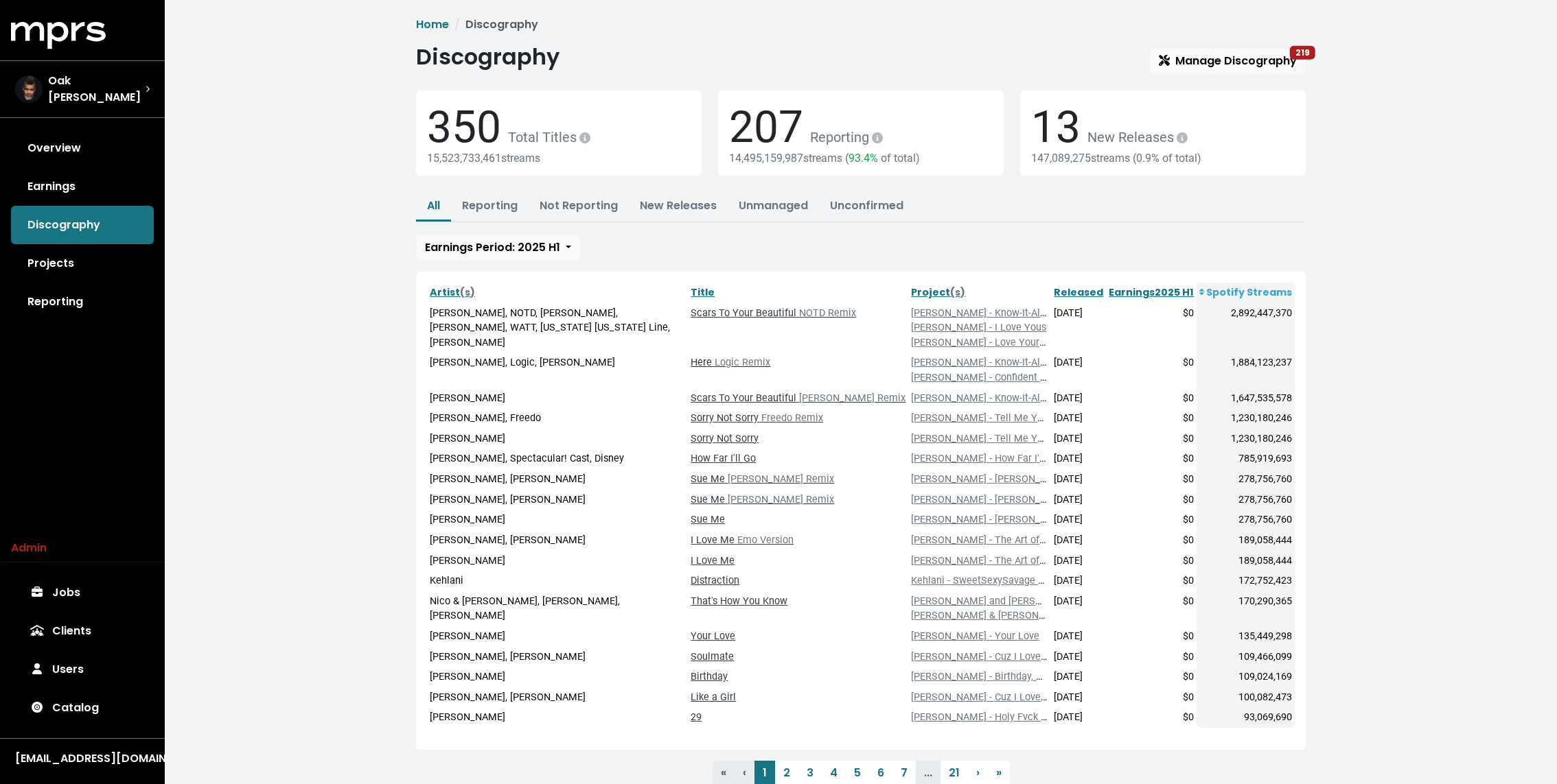
click at [750, 362] on span "Logic Remix" at bounding box center [740, 363] width 58 height 12
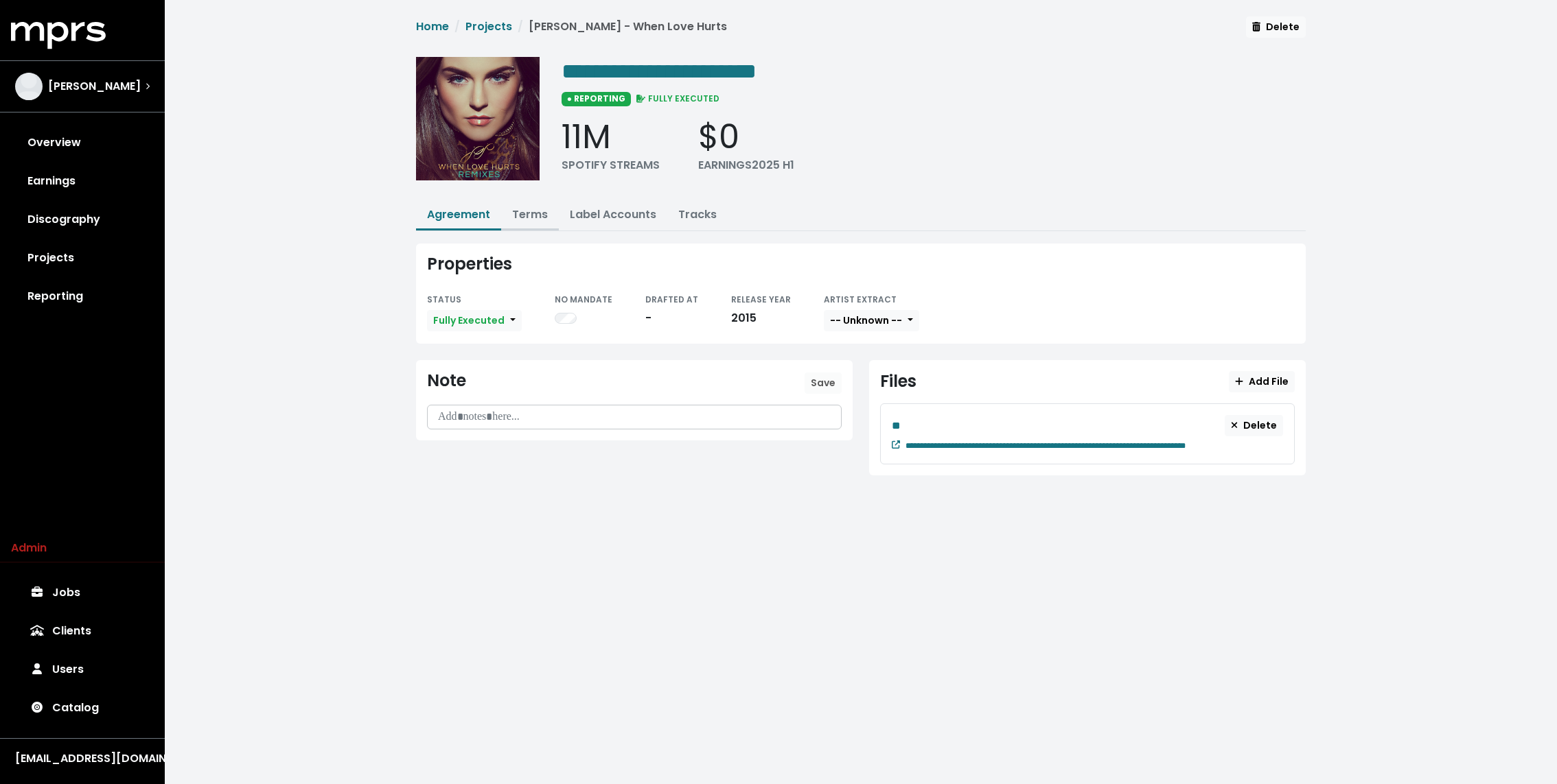
click at [523, 214] on link "Terms" at bounding box center [530, 214] width 36 height 16
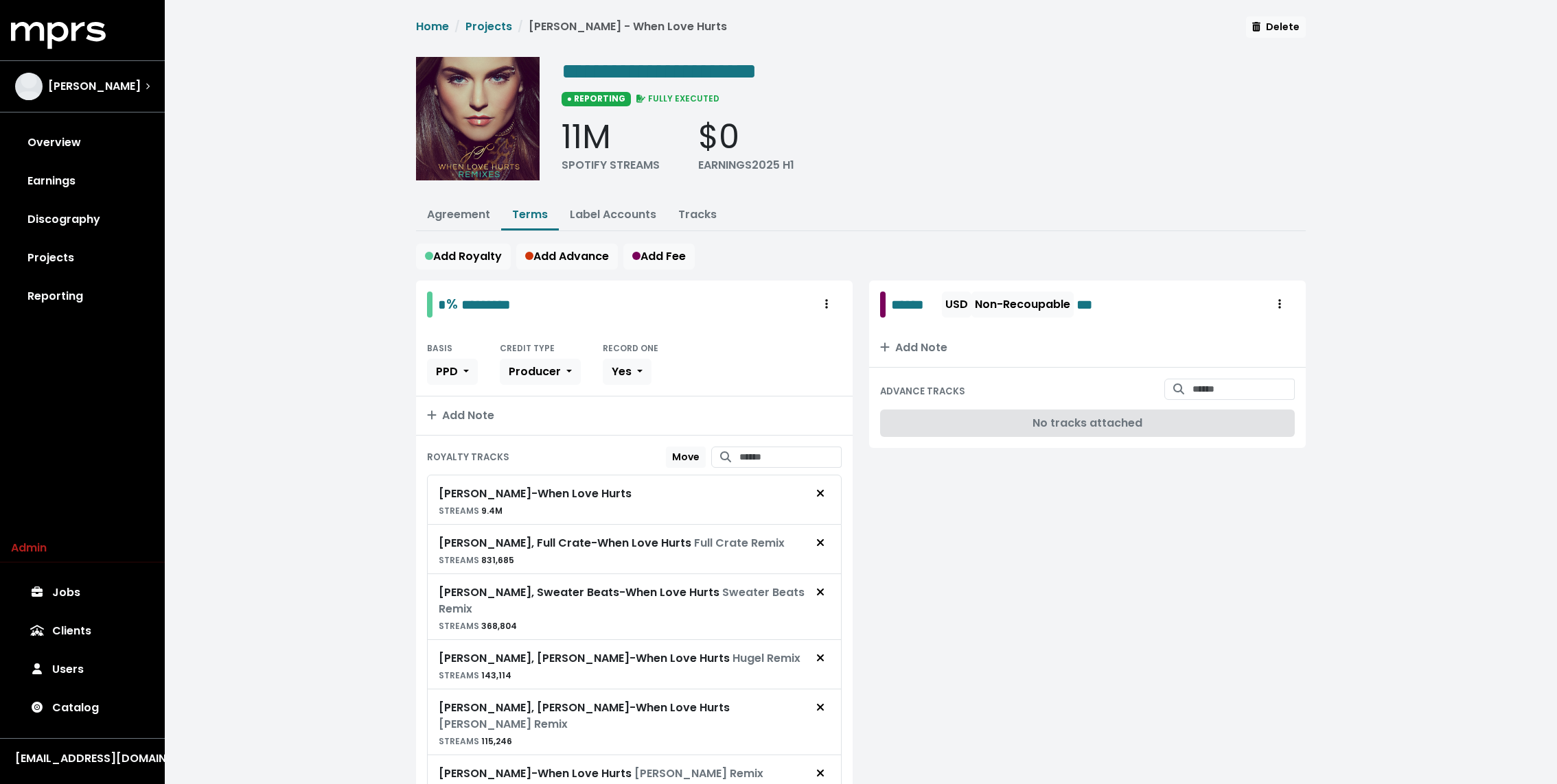
scroll to position [107, 0]
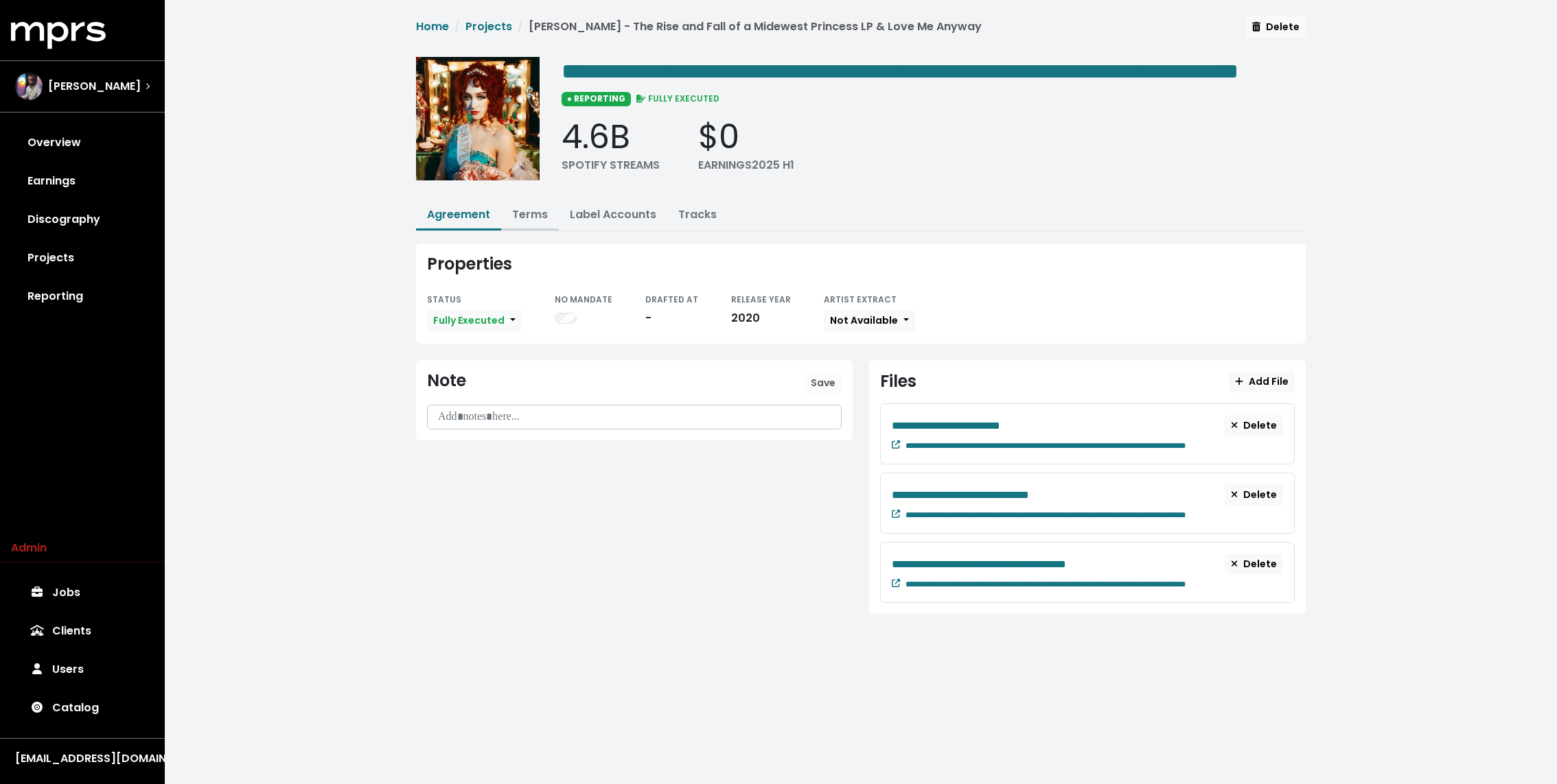
click at [524, 222] on link "Terms" at bounding box center [530, 214] width 36 height 16
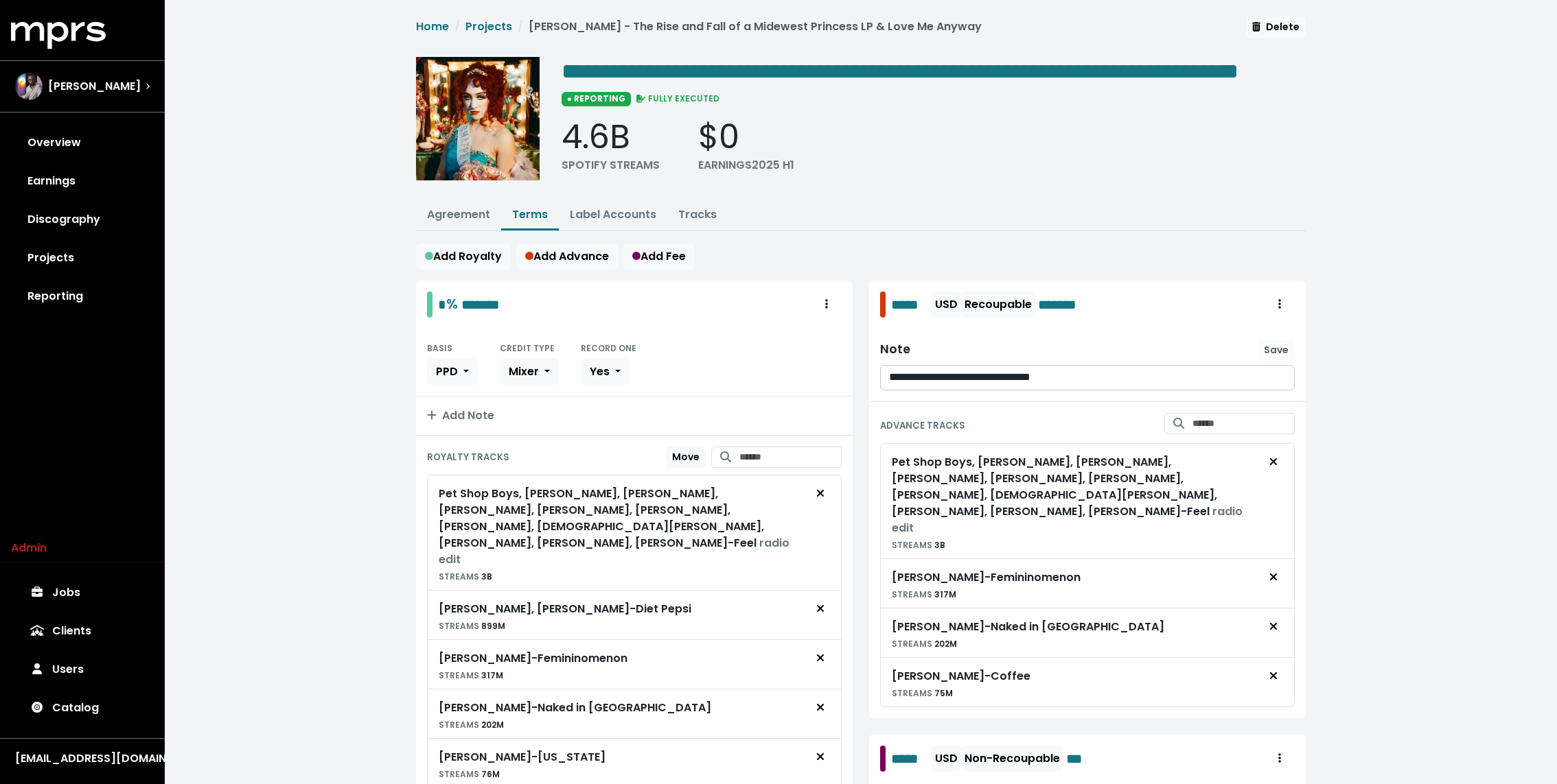
scroll to position [48, 0]
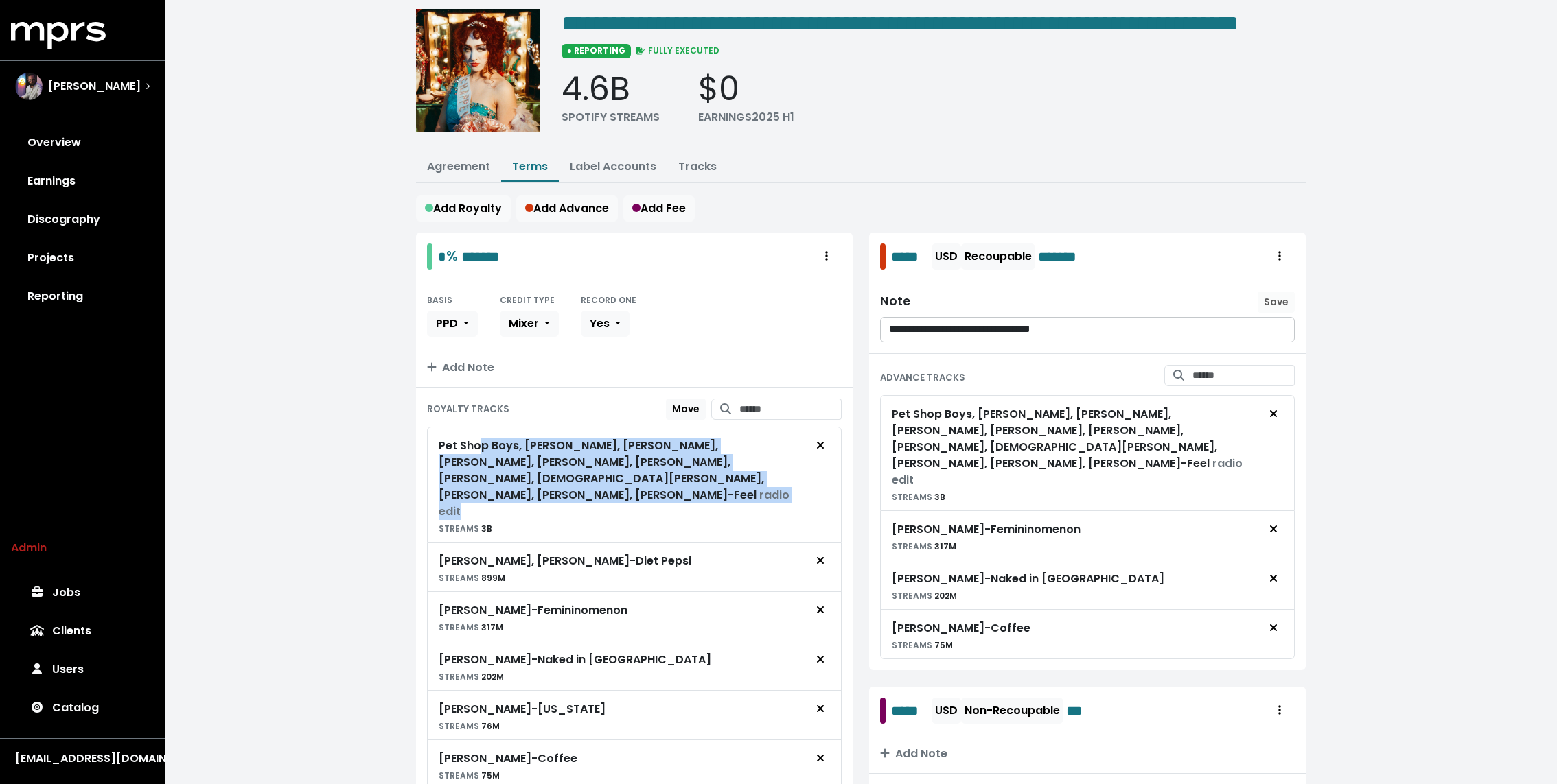
drag, startPoint x: 773, startPoint y: 505, endPoint x: 477, endPoint y: 466, distance: 298.6
click at [477, 466] on div "Pet Shop Boys, Shawn Mendes, Sabrina Carpenter, Gracie Abrams, Teddy Swims, The…" at bounding box center [622, 478] width 367 height 82
click at [544, 477] on div "Pet Shop Boys, Shawn Mendes, Sabrina Carpenter, Gracie Abrams, Teddy Swims, The…" at bounding box center [622, 478] width 367 height 82
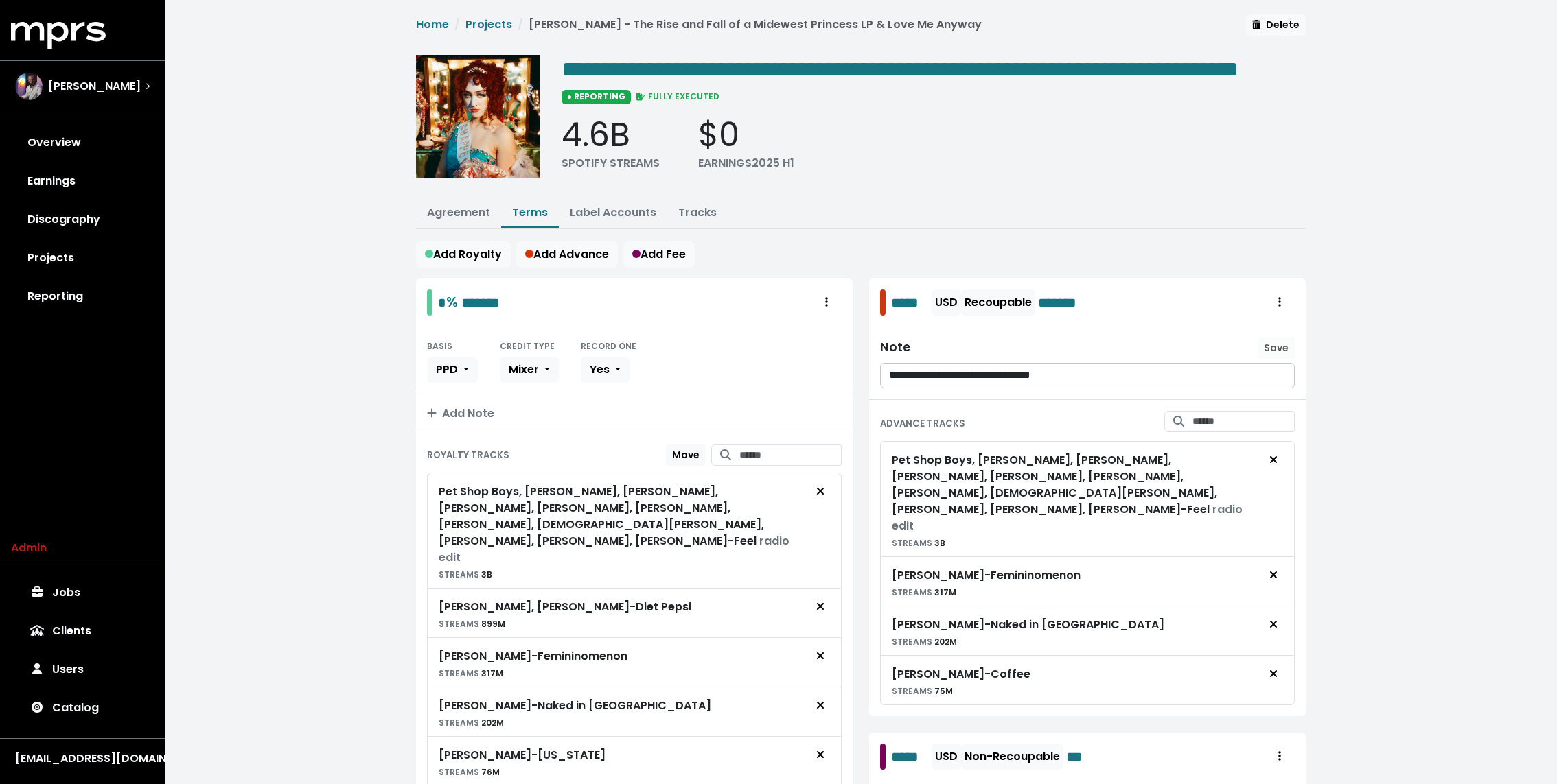
scroll to position [0, 0]
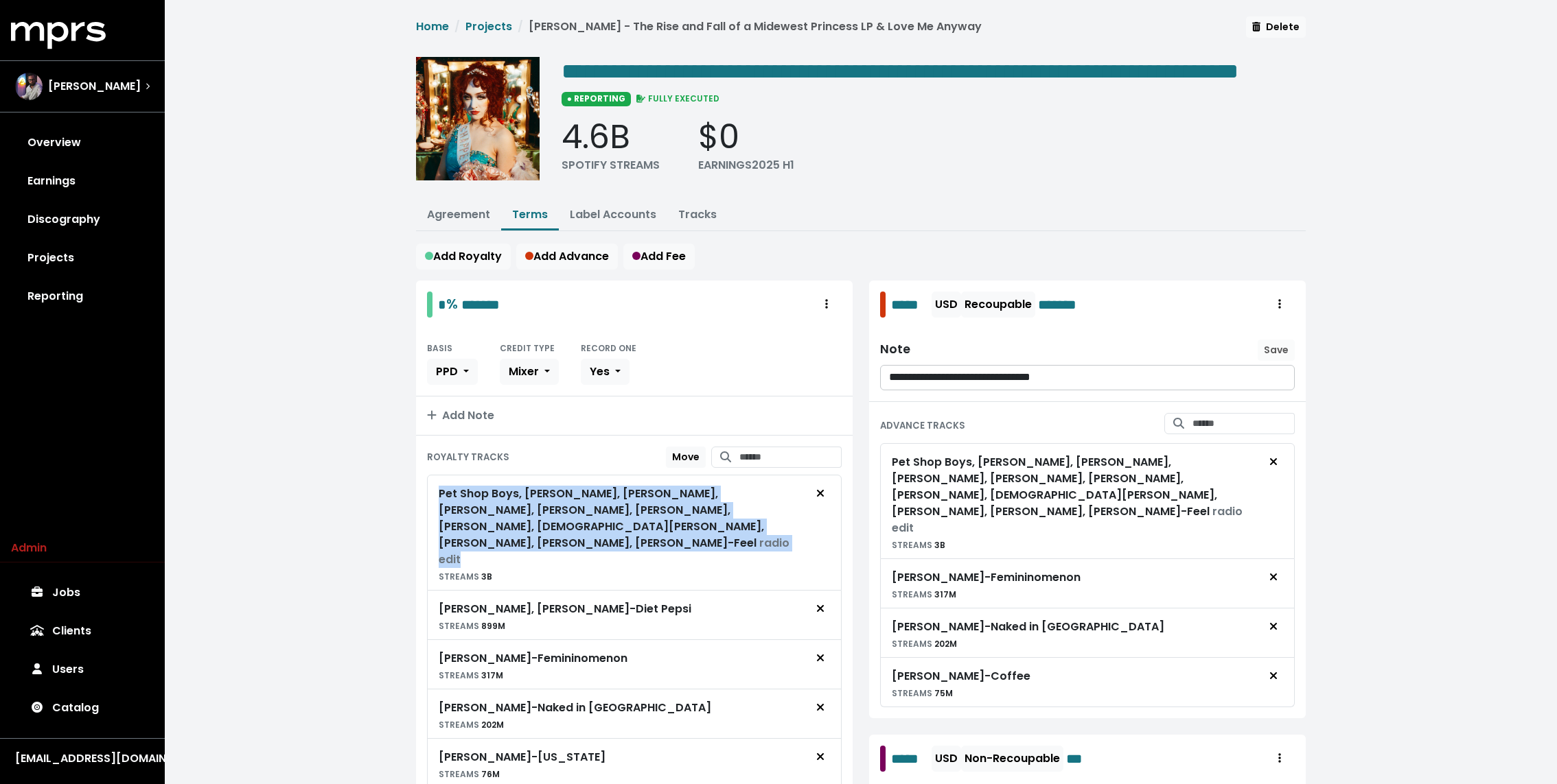
drag, startPoint x: 436, startPoint y: 506, endPoint x: 764, endPoint y: 546, distance: 330.4
click at [764, 546] on div "Pet Shop Boys, Shawn Mendes, Sabrina Carpenter, Gracie Abrams, Teddy Swims, The…" at bounding box center [635, 533] width 415 height 116
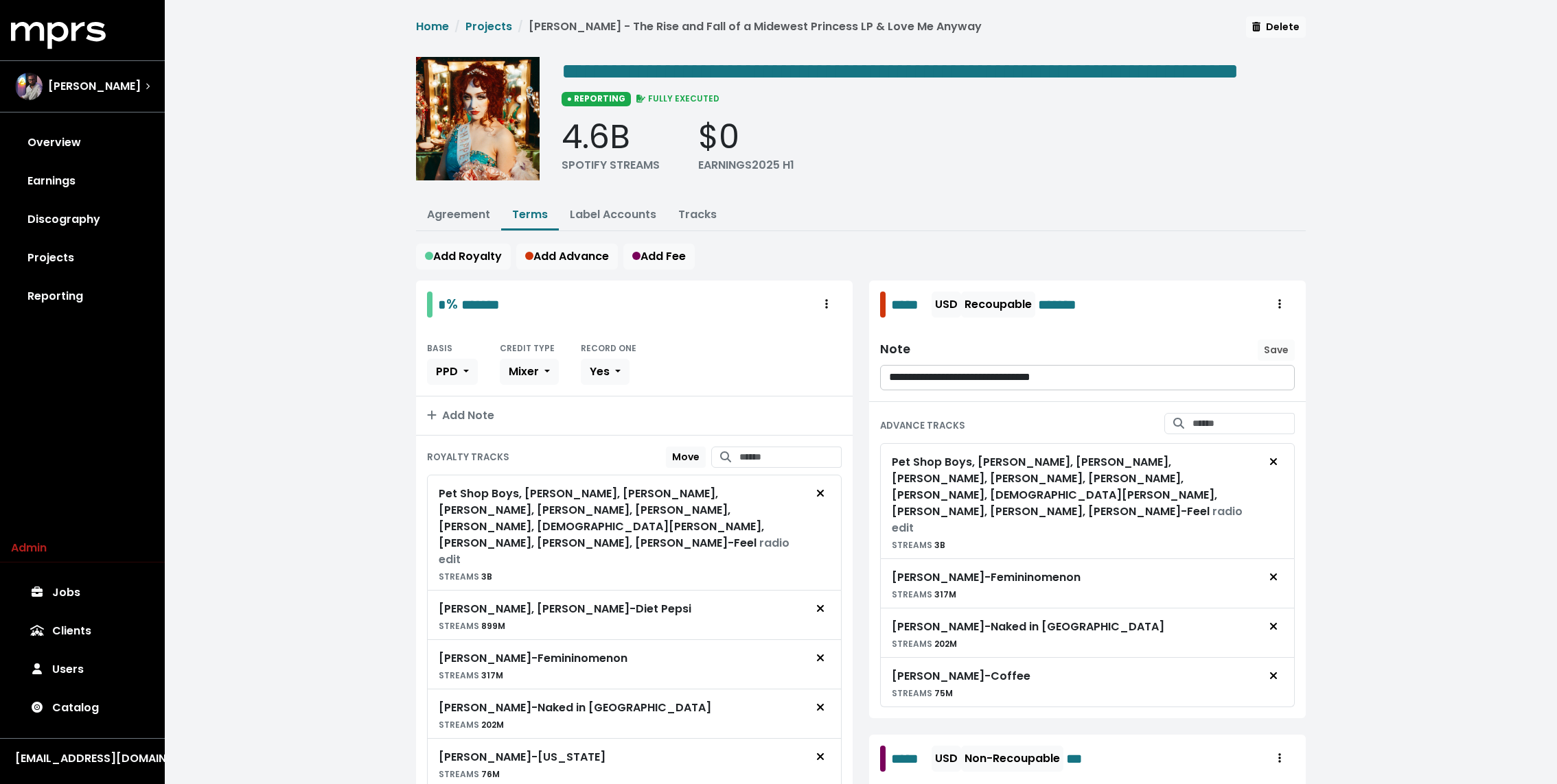
click at [887, 231] on ul "Agreement Terms Label Accounts Tracks" at bounding box center [861, 216] width 890 height 30
click at [701, 222] on link "Tracks" at bounding box center [697, 214] width 39 height 16
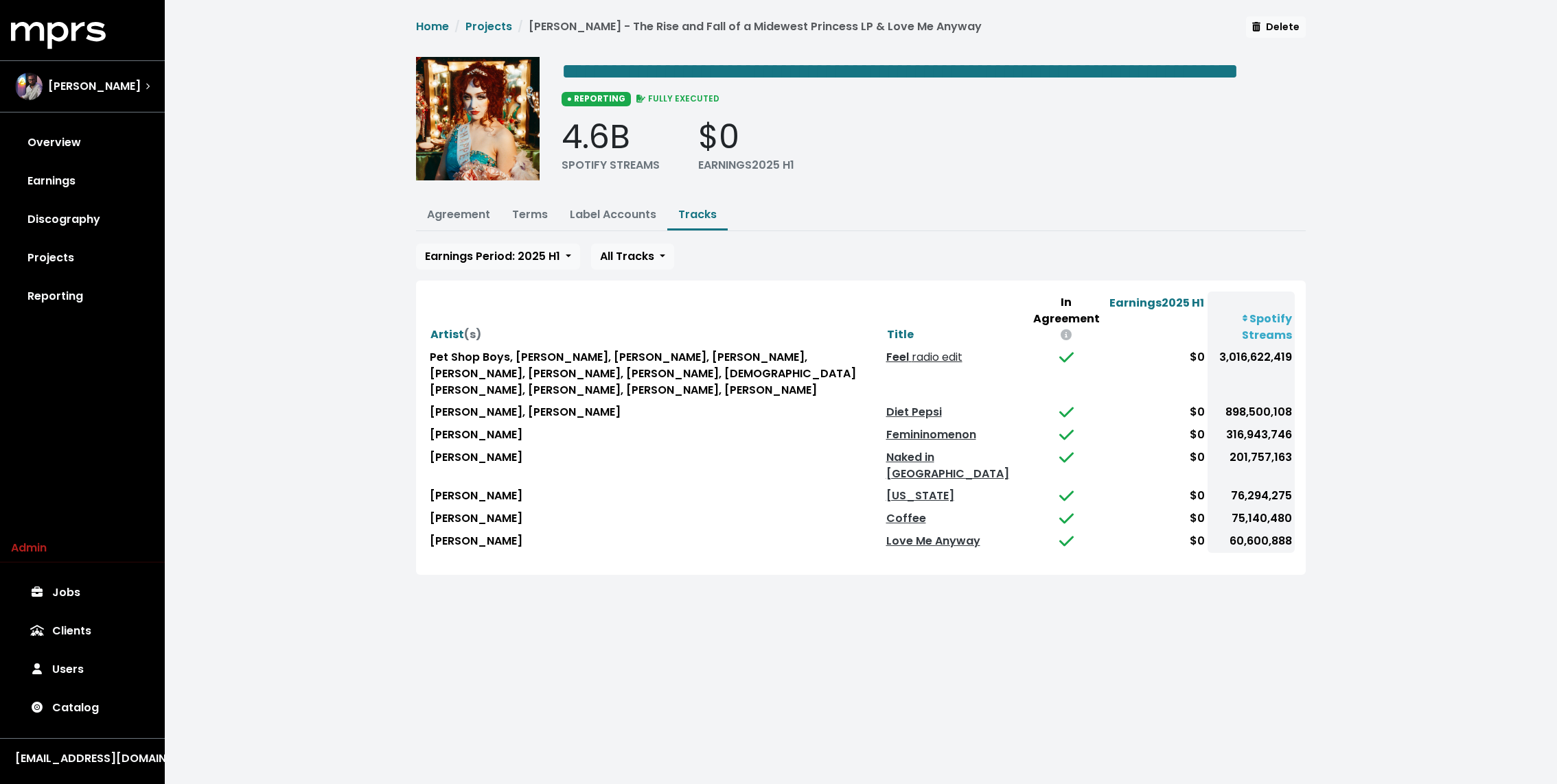
click at [936, 364] on link "Feel radio edit" at bounding box center [924, 356] width 76 height 16
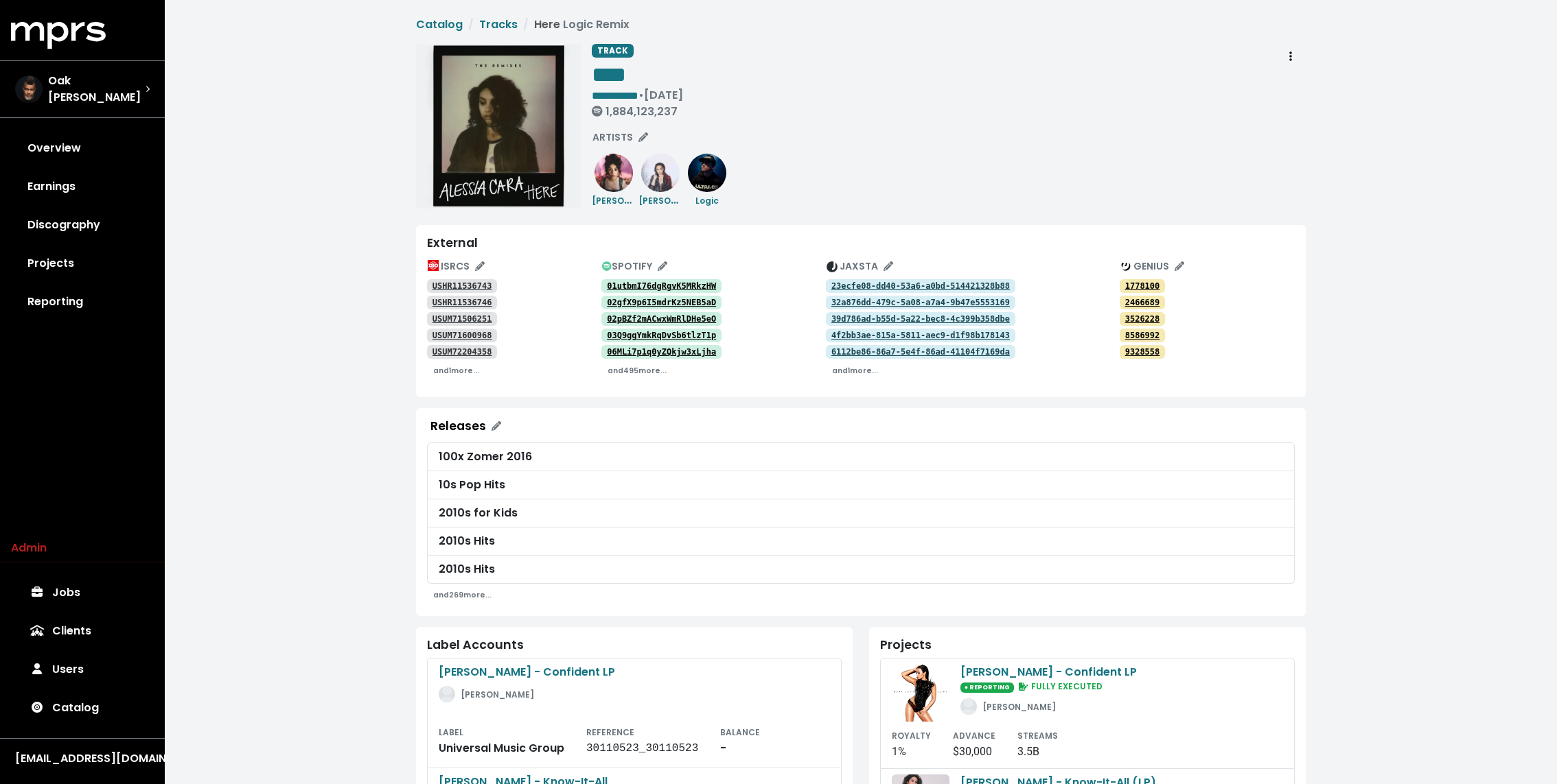
click at [831, 182] on div "**********" at bounding box center [948, 126] width 714 height 165
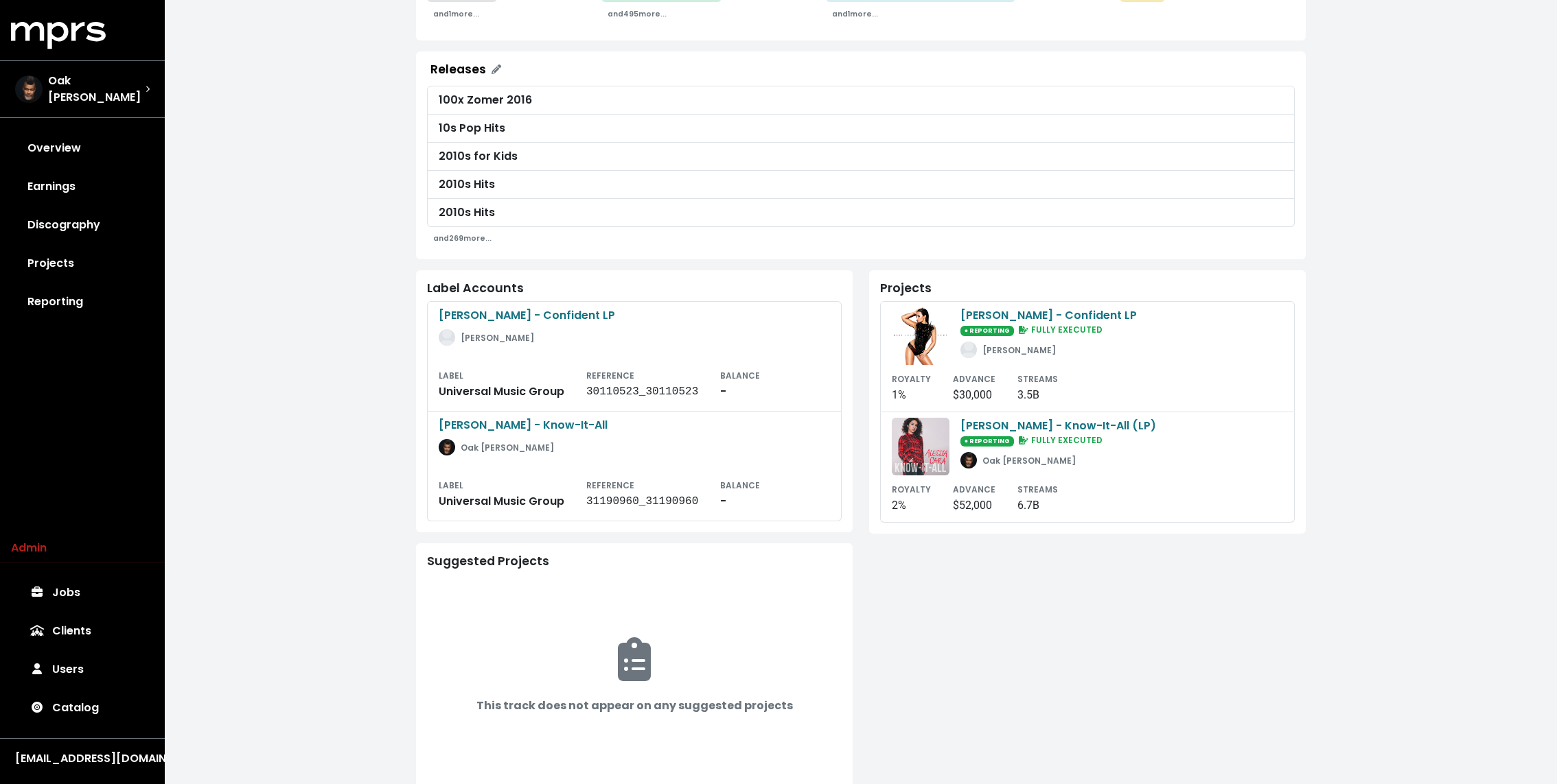
scroll to position [360, 0]
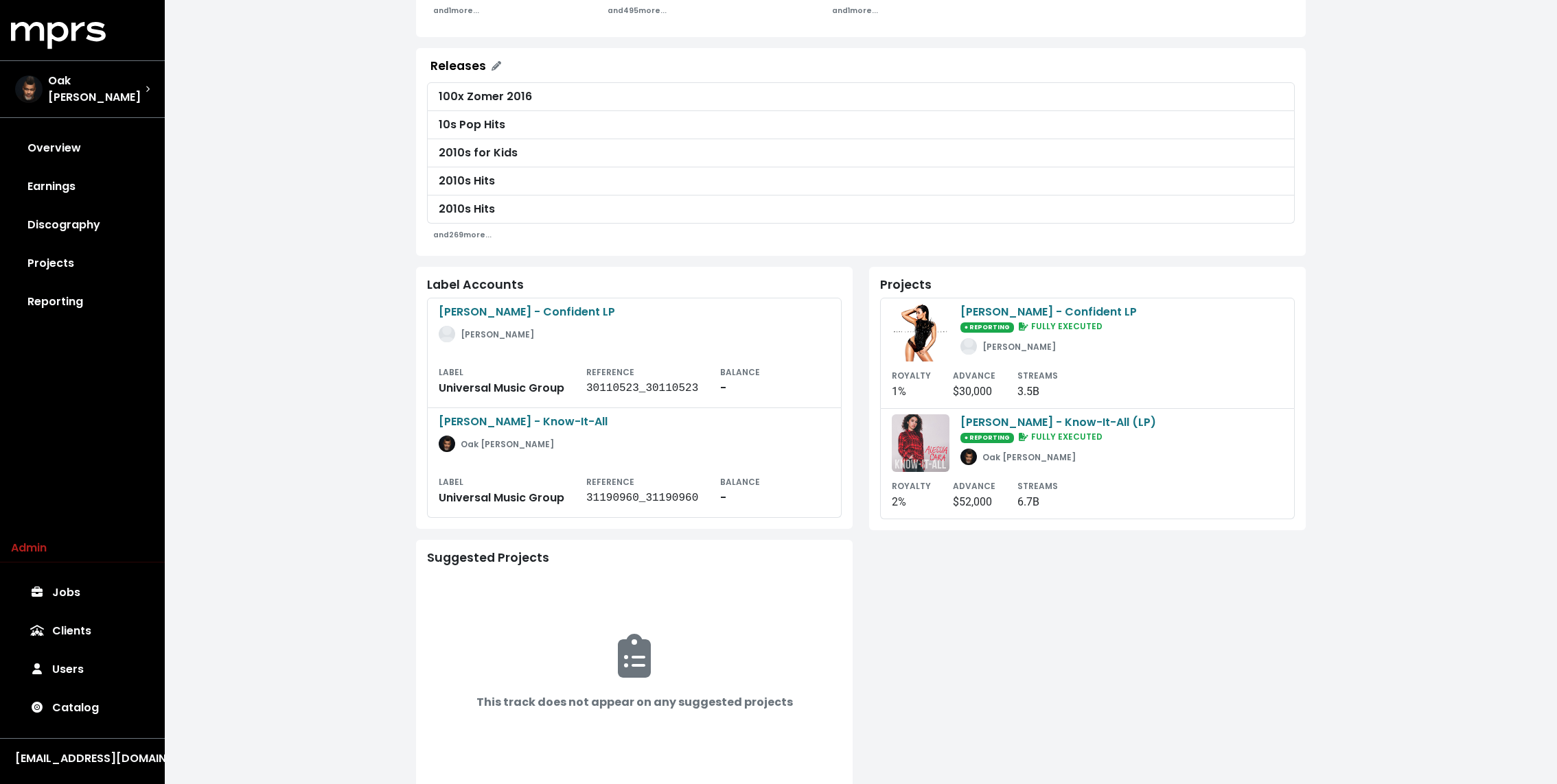
click at [858, 431] on div "Label Accounts [PERSON_NAME] - Confident LP [PERSON_NAME] LABEL Universal Music…" at bounding box center [634, 534] width 453 height 534
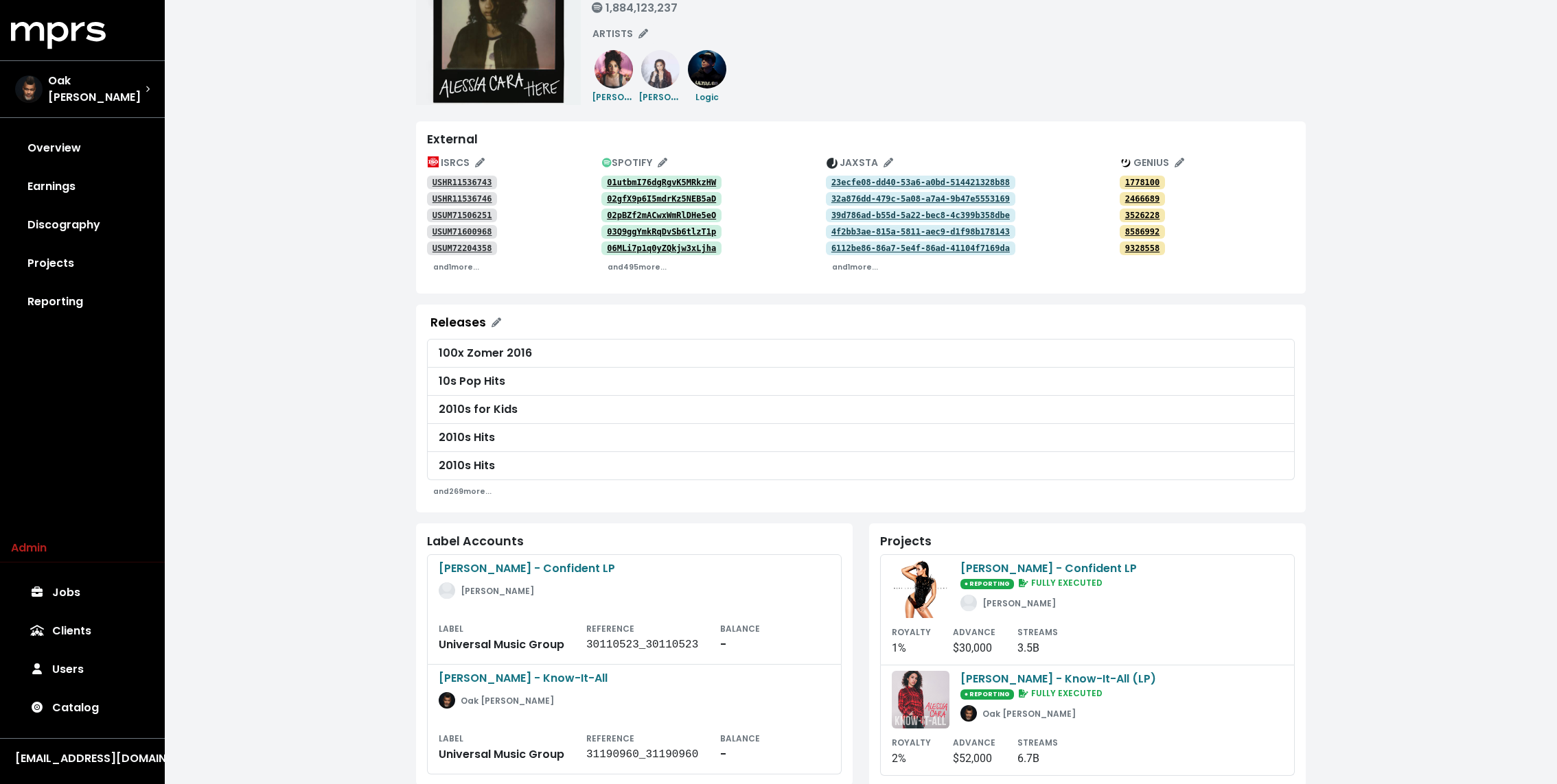
scroll to position [0, 0]
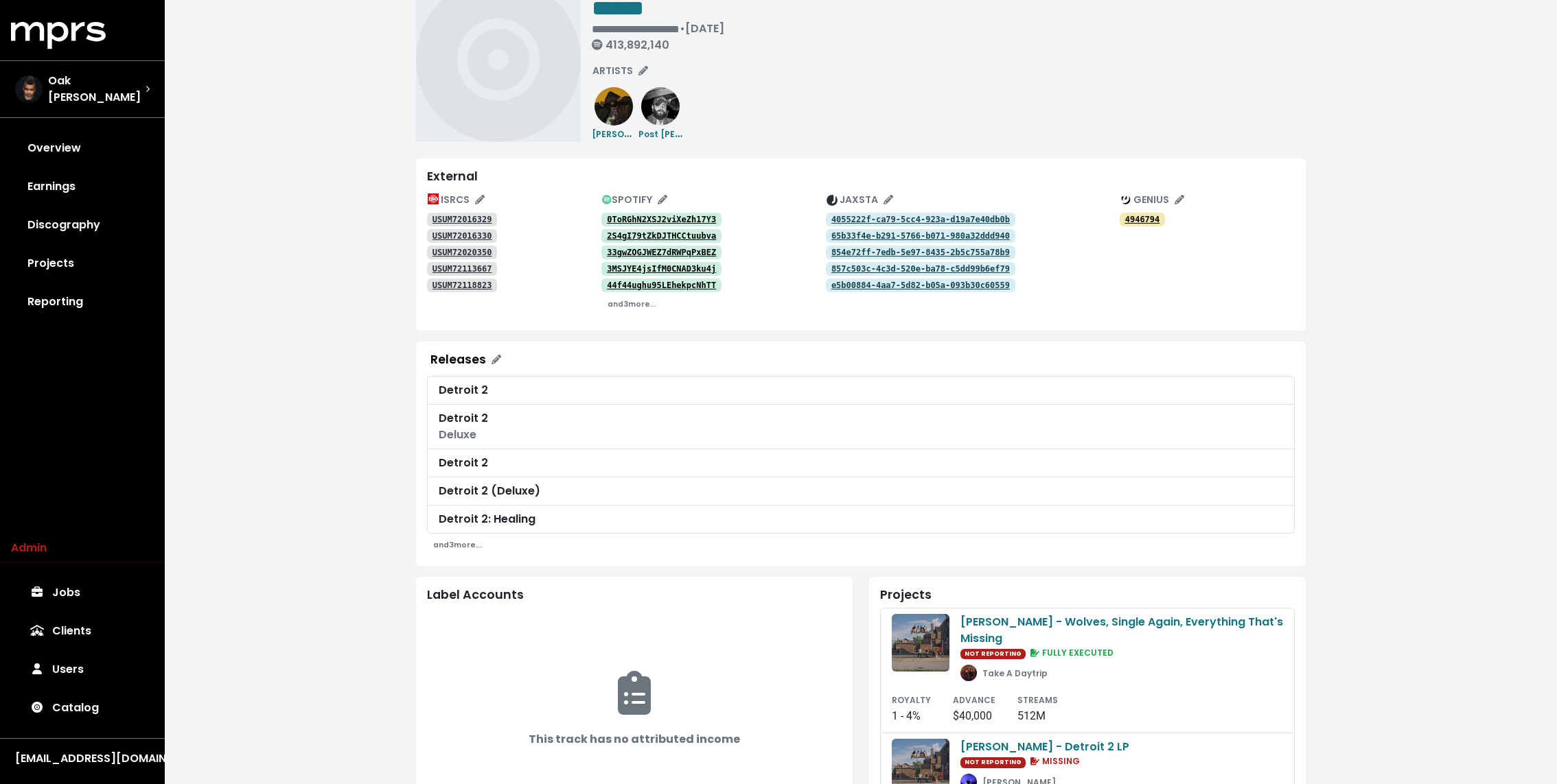
scroll to position [27, 0]
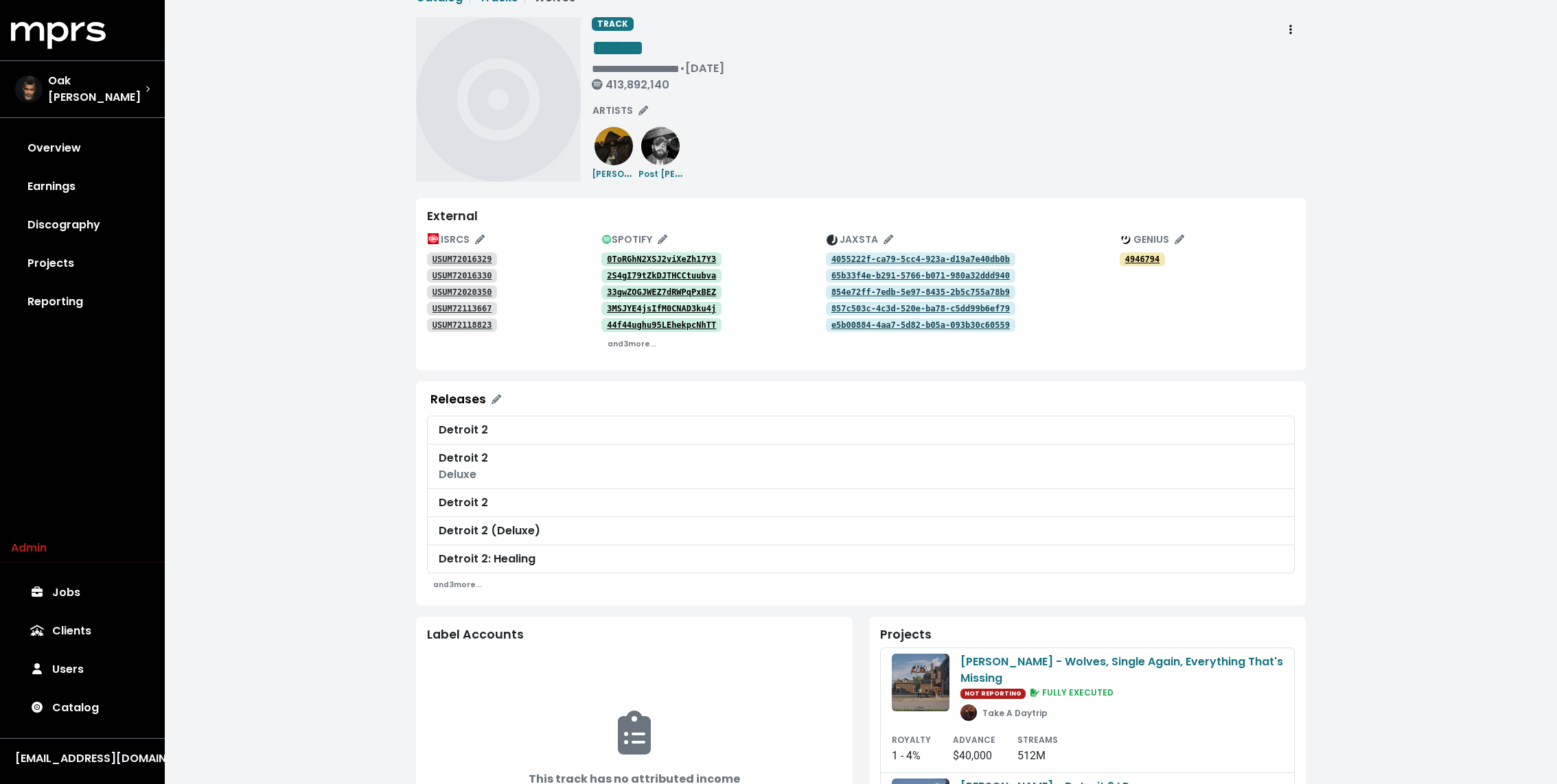
click at [887, 136] on div "**********" at bounding box center [948, 99] width 714 height 165
click at [371, 94] on div "**********" at bounding box center [861, 572] width 1392 height 1199
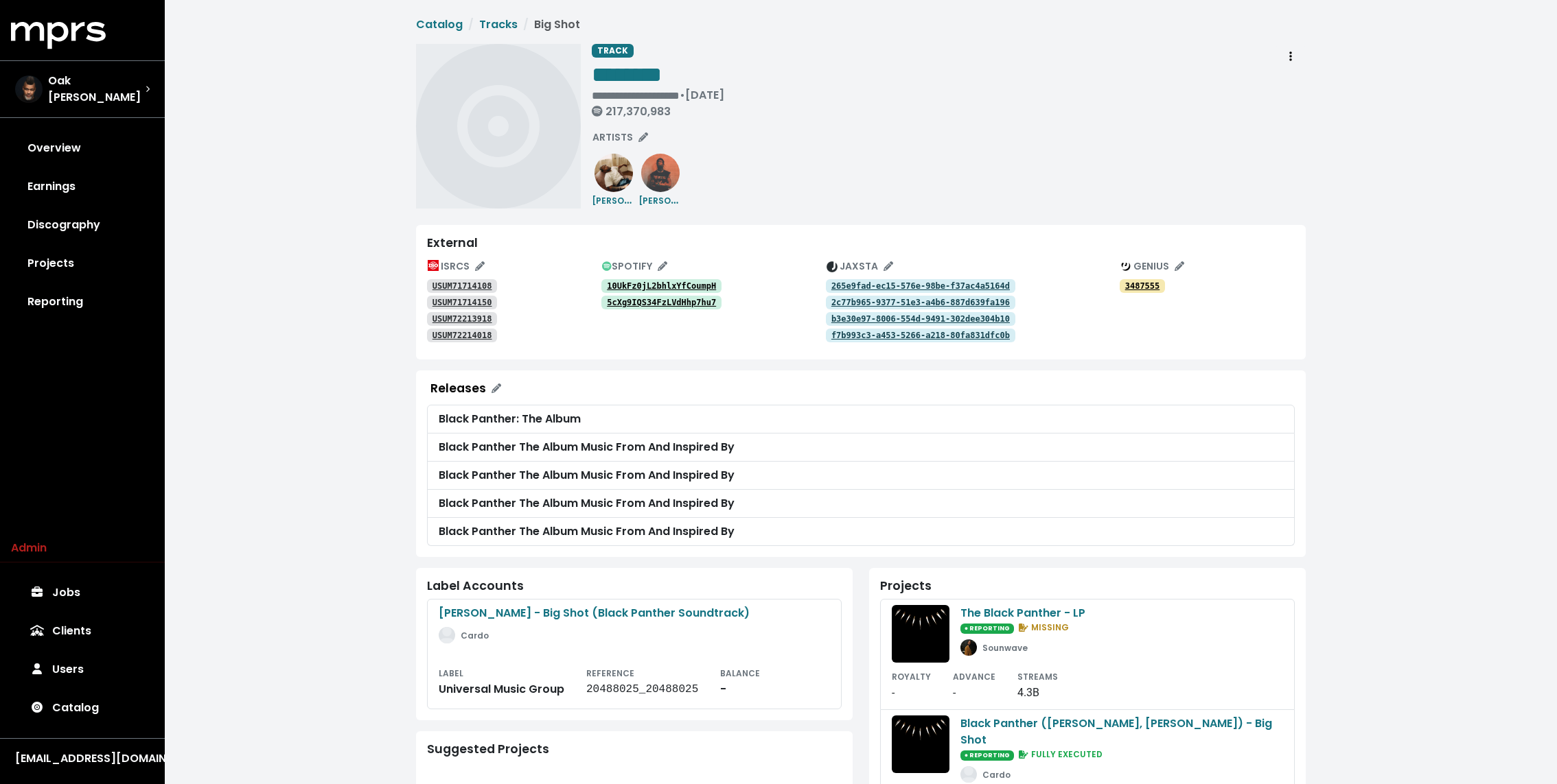
click at [656, 285] on tt "10UkFz0jL2bhlxYfCoumpH" at bounding box center [661, 285] width 109 height 10
click at [649, 301] on tt "5cXg9IQS34FzLVdHhp7hu7" at bounding box center [661, 302] width 109 height 10
click at [351, 625] on div "**********" at bounding box center [861, 507] width 1392 height 1014
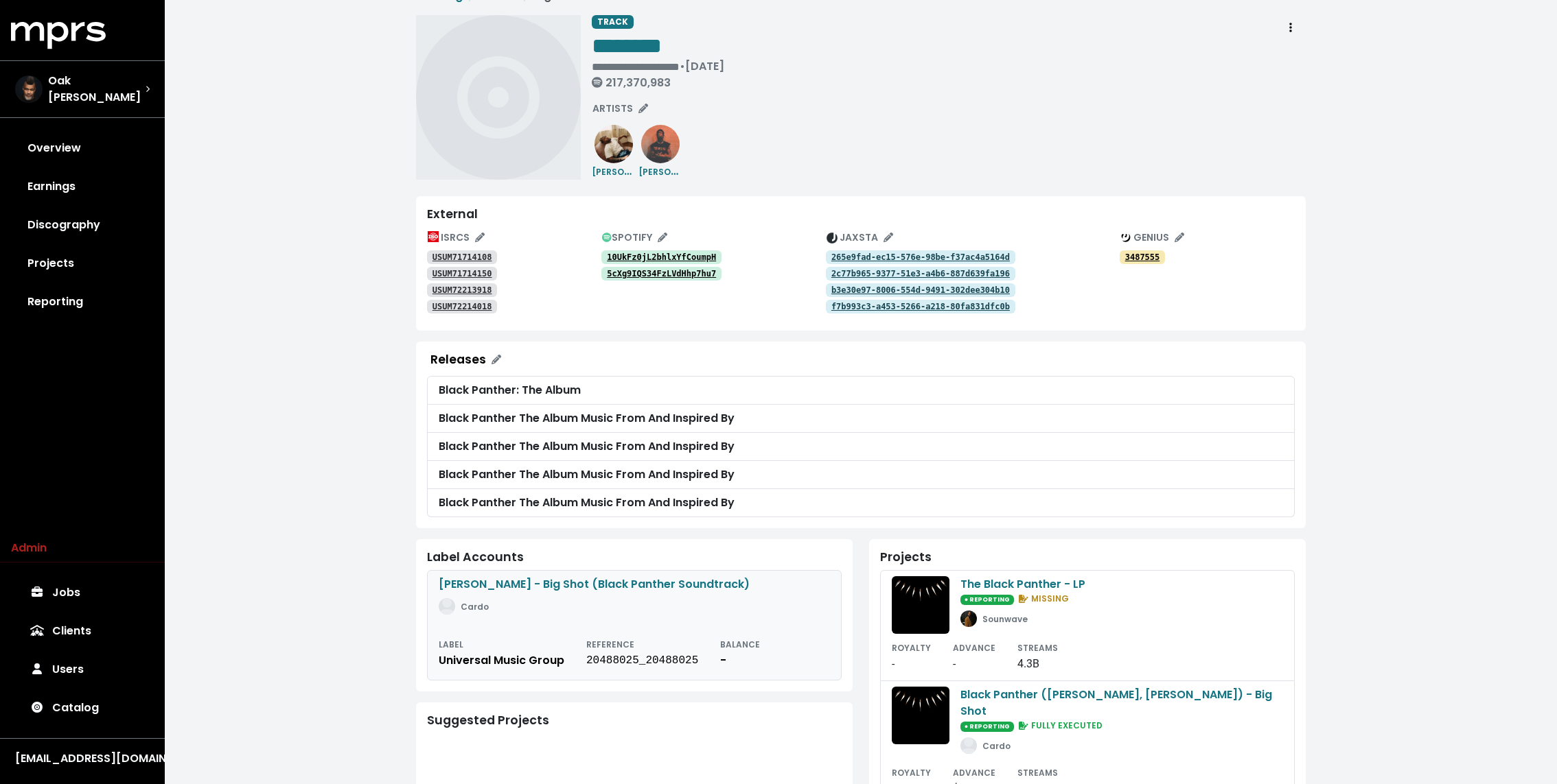
scroll to position [27, 0]
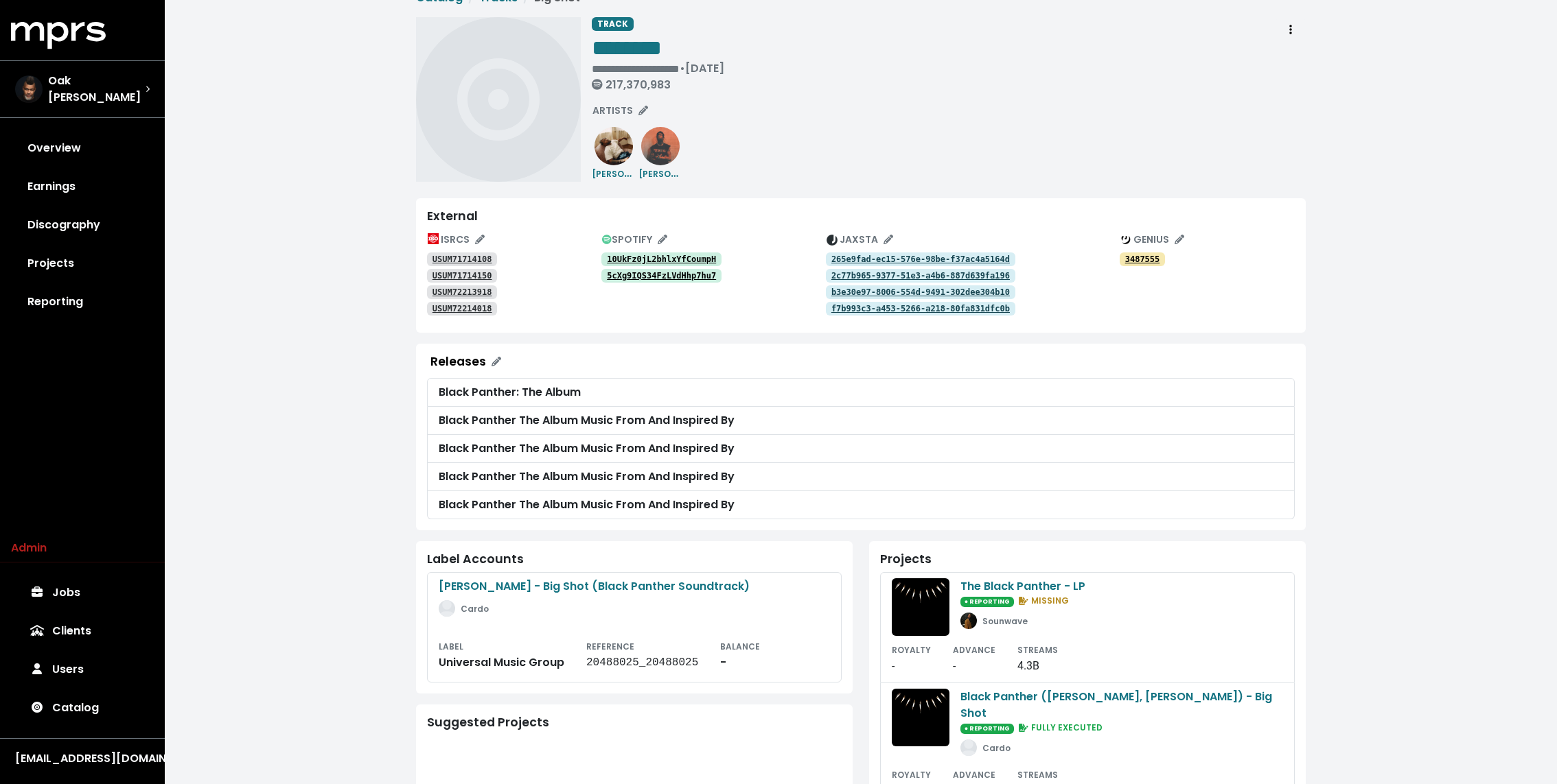
click at [375, 550] on div "**********" at bounding box center [861, 480] width 1392 height 1014
click at [443, 254] on tt "USUM71714108" at bounding box center [462, 259] width 60 height 10
click at [440, 272] on tt "USUM71714150" at bounding box center [462, 276] width 60 height 10
click at [440, 288] on tt "USUM72213918" at bounding box center [462, 292] width 60 height 10
click at [440, 297] on link "USUM72213918" at bounding box center [462, 292] width 70 height 13
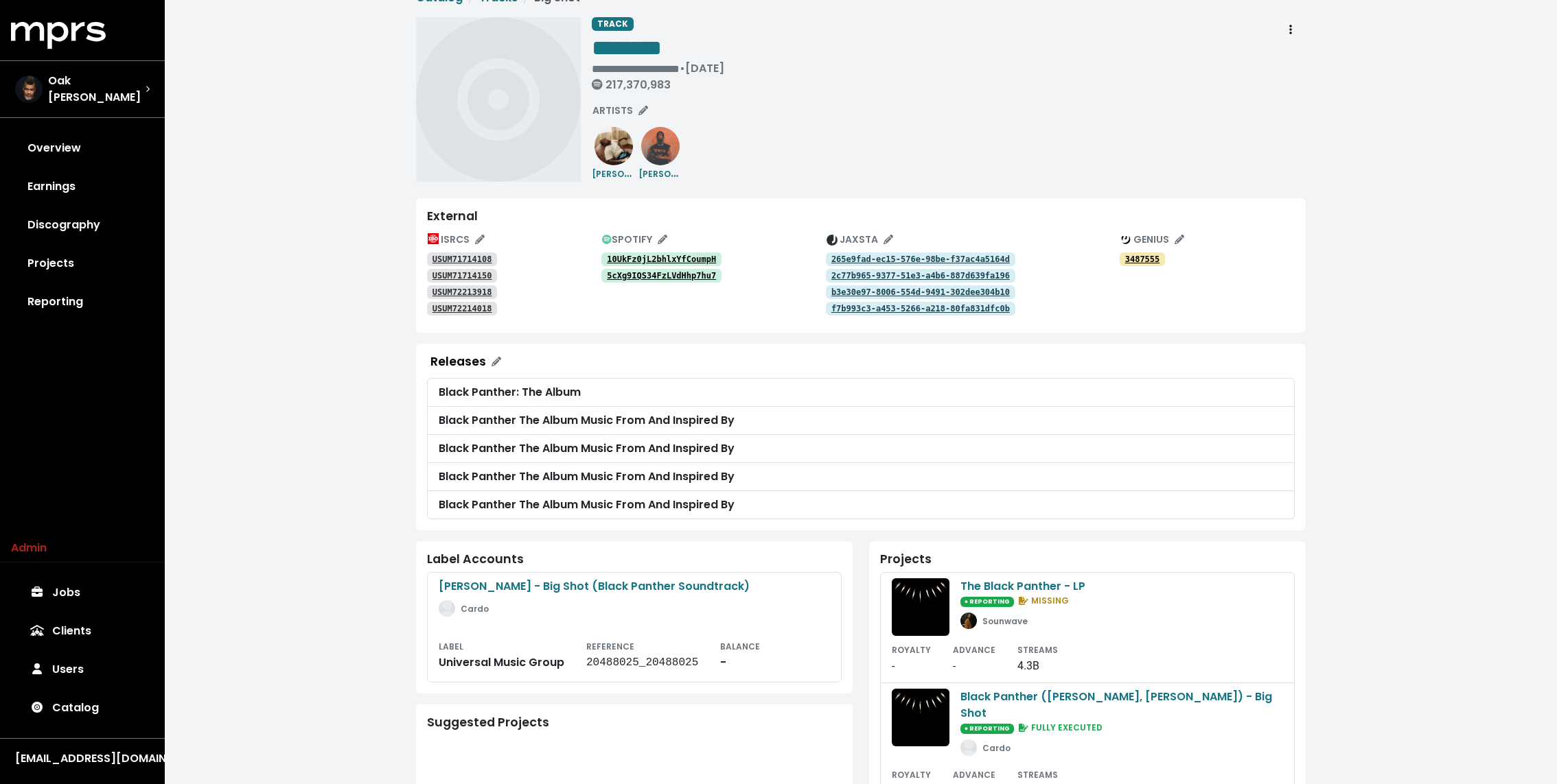
click at [440, 304] on tt "USUM72214018" at bounding box center [462, 309] width 60 height 10
drag, startPoint x: 420, startPoint y: 555, endPoint x: 631, endPoint y: 566, distance: 211.3
click at [631, 566] on div "Label Accounts Kendrick Lamar - Big Shot (Black Panther Soundtrack) Cardo LABEL…" at bounding box center [634, 617] width 436 height 152
click at [257, 534] on div "**********" at bounding box center [861, 480] width 1392 height 1014
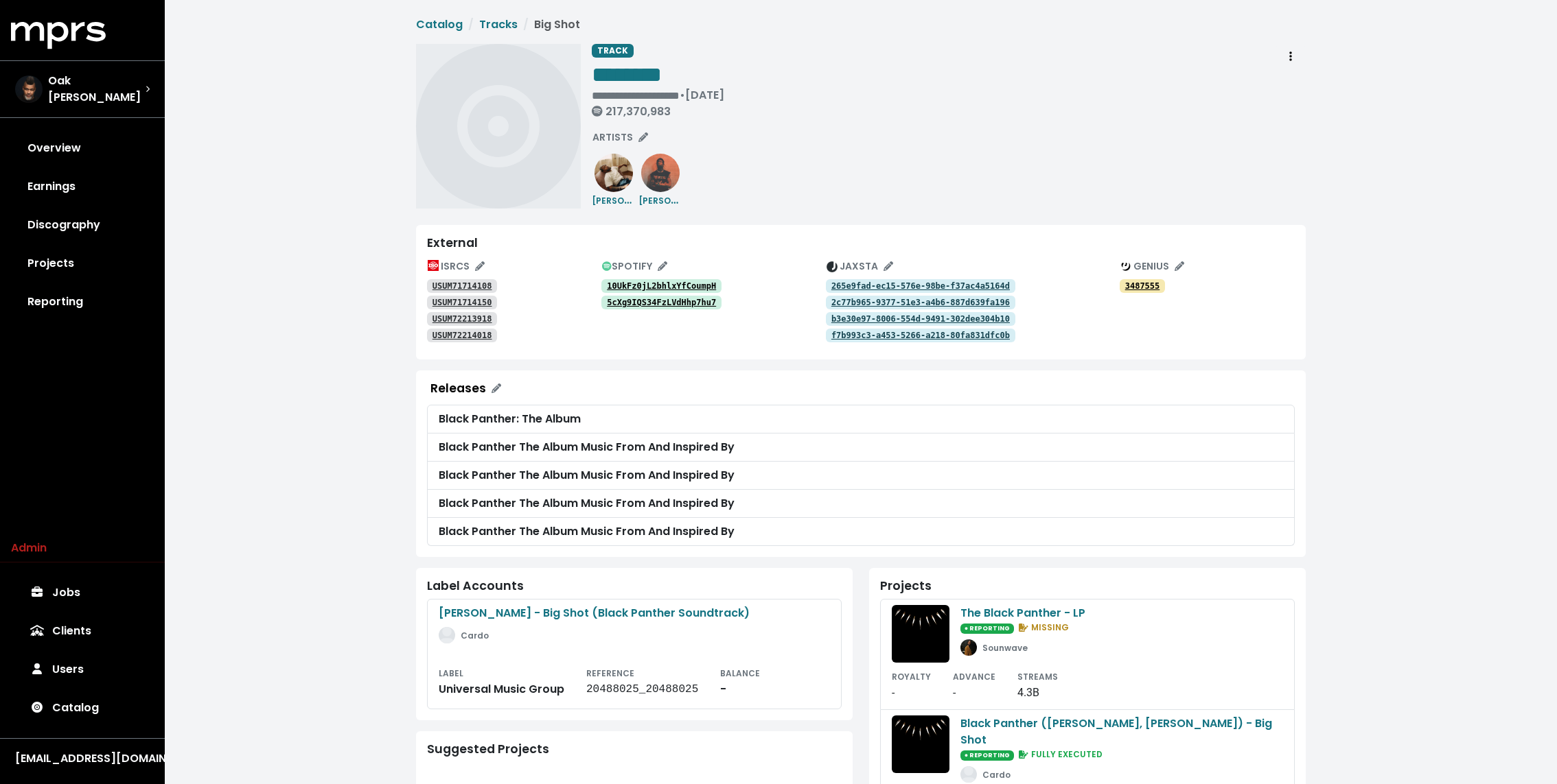
click at [317, 220] on div "**********" at bounding box center [861, 507] width 1392 height 1014
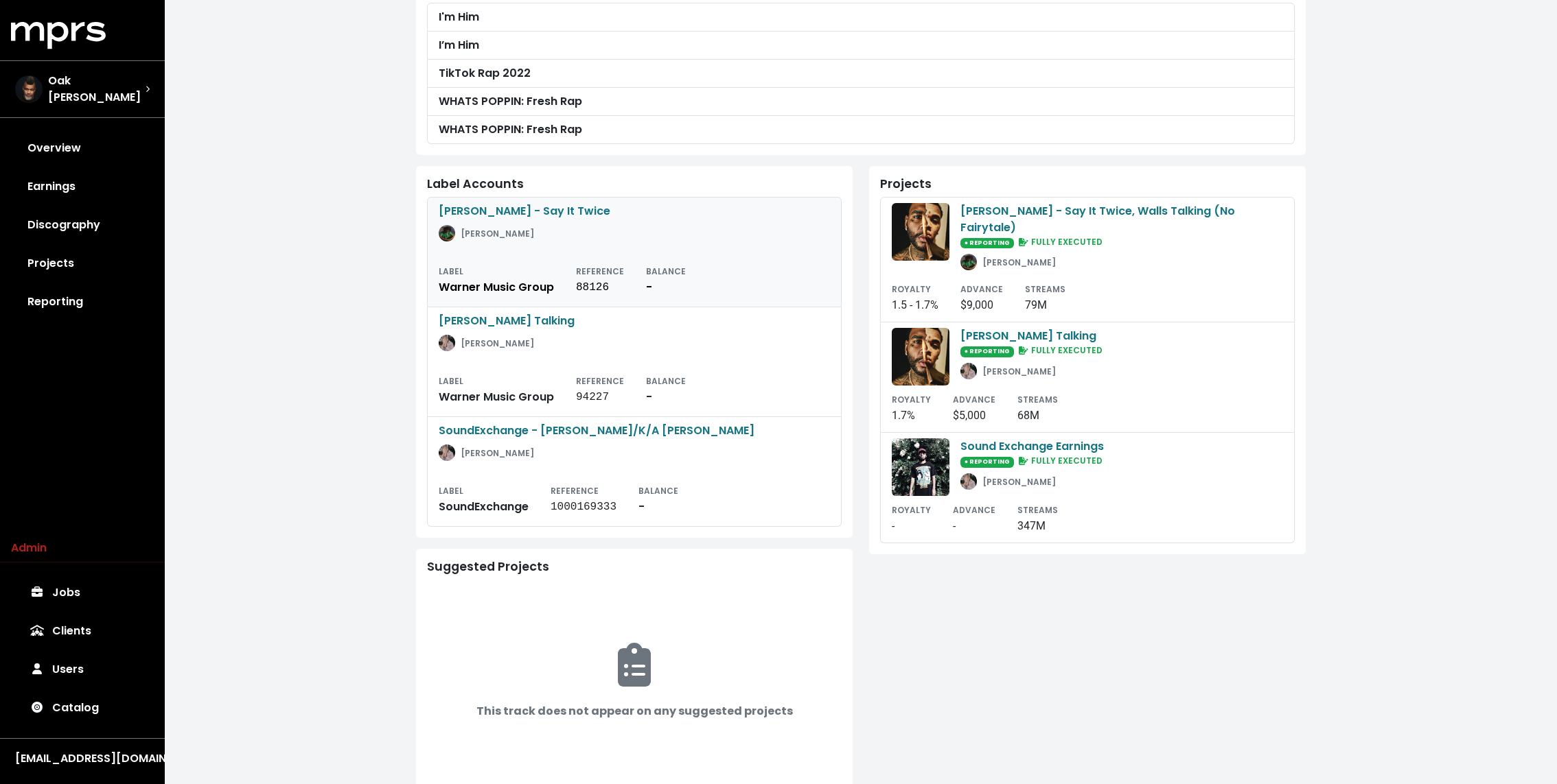
scroll to position [420, 0]
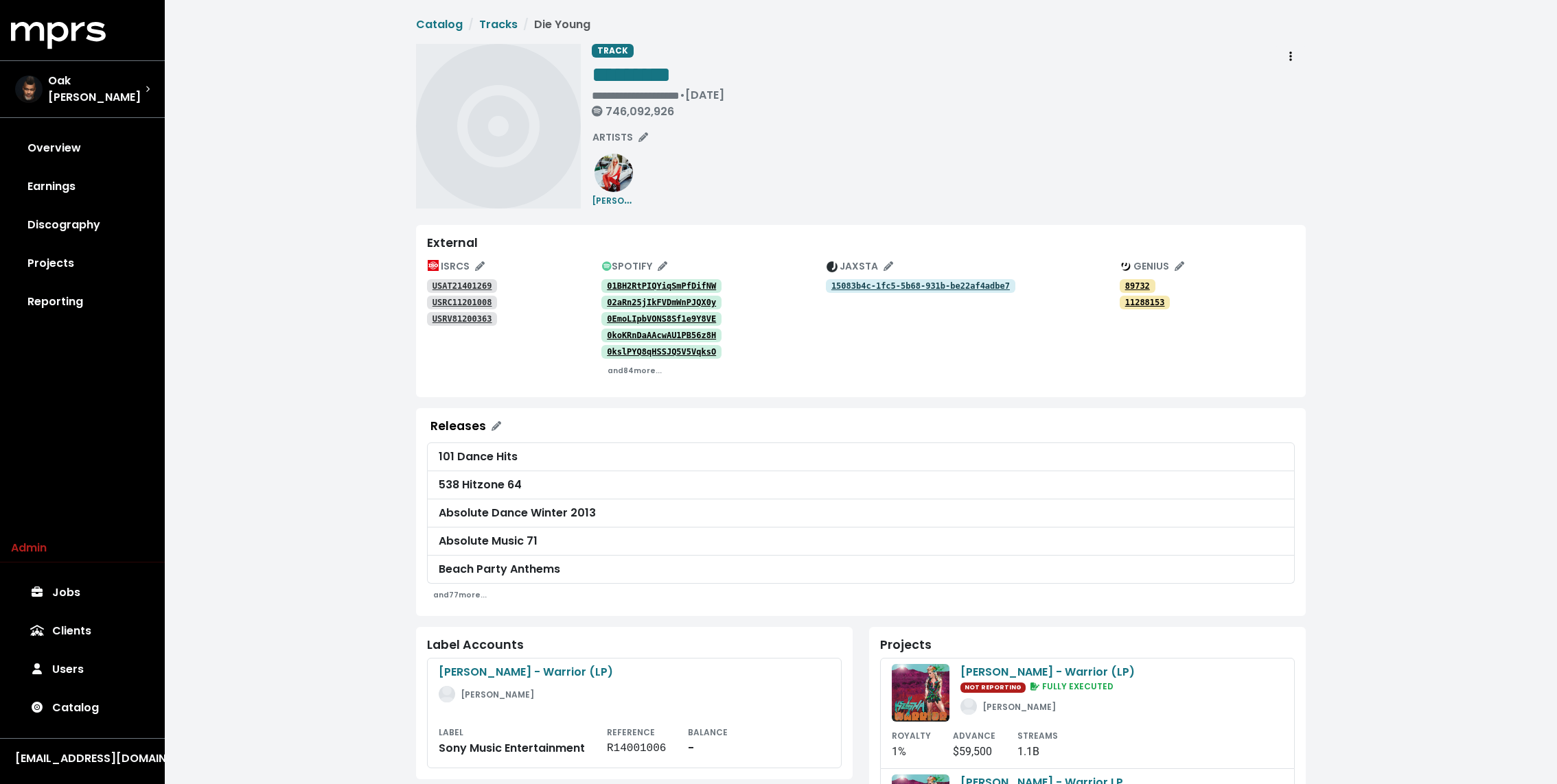
click at [462, 286] on tt "USAT21401269" at bounding box center [462, 285] width 60 height 10
click at [459, 297] on link "USRC11201008" at bounding box center [462, 303] width 70 height 13
click at [457, 310] on div "USRV81200363" at bounding box center [515, 318] width 174 height 16
click at [455, 314] on tt "USRV81200363" at bounding box center [462, 319] width 60 height 10
click at [694, 280] on link "01BH2RtPIQYiqSmPfDifNW" at bounding box center [661, 286] width 120 height 13
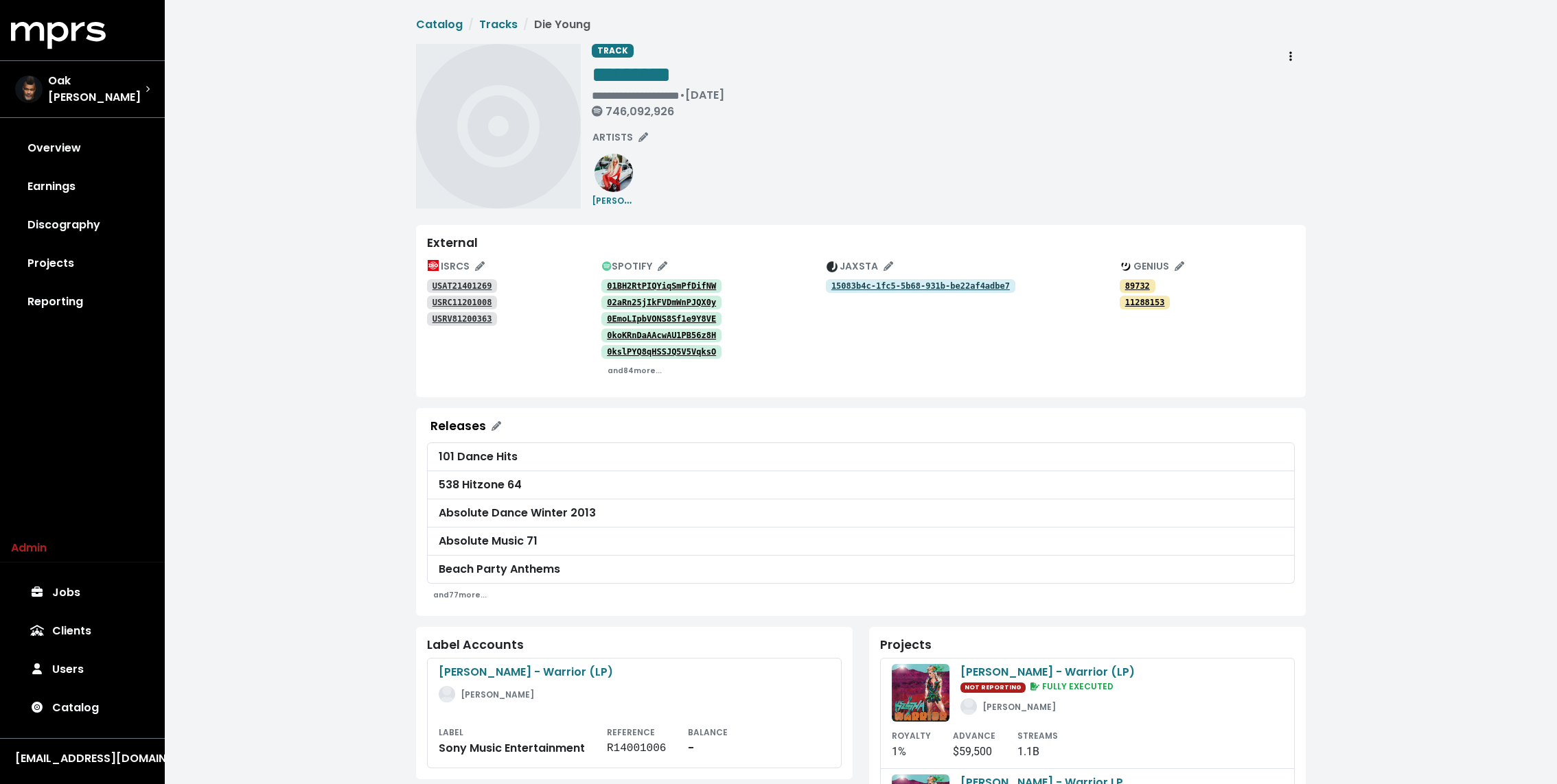
click at [684, 298] on tt "02aRn25jIkFVDmWnPJQX0y" at bounding box center [661, 302] width 109 height 10
click at [675, 318] on tt "0EmoLIpbVONS8Sf1e9Y8VE" at bounding box center [661, 319] width 109 height 10
click at [353, 86] on div "**********" at bounding box center [861, 537] width 1392 height 1073
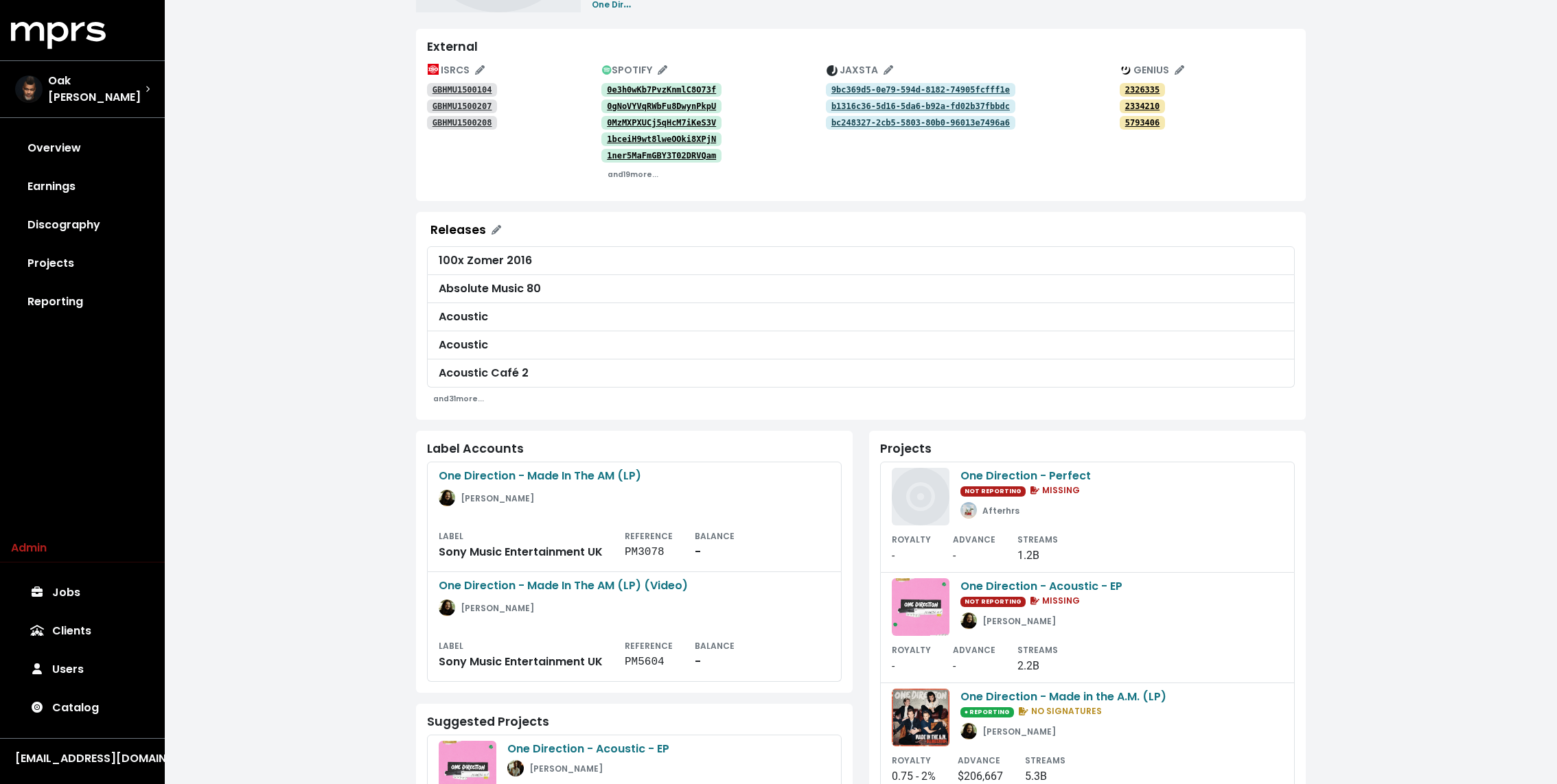
scroll to position [346, 0]
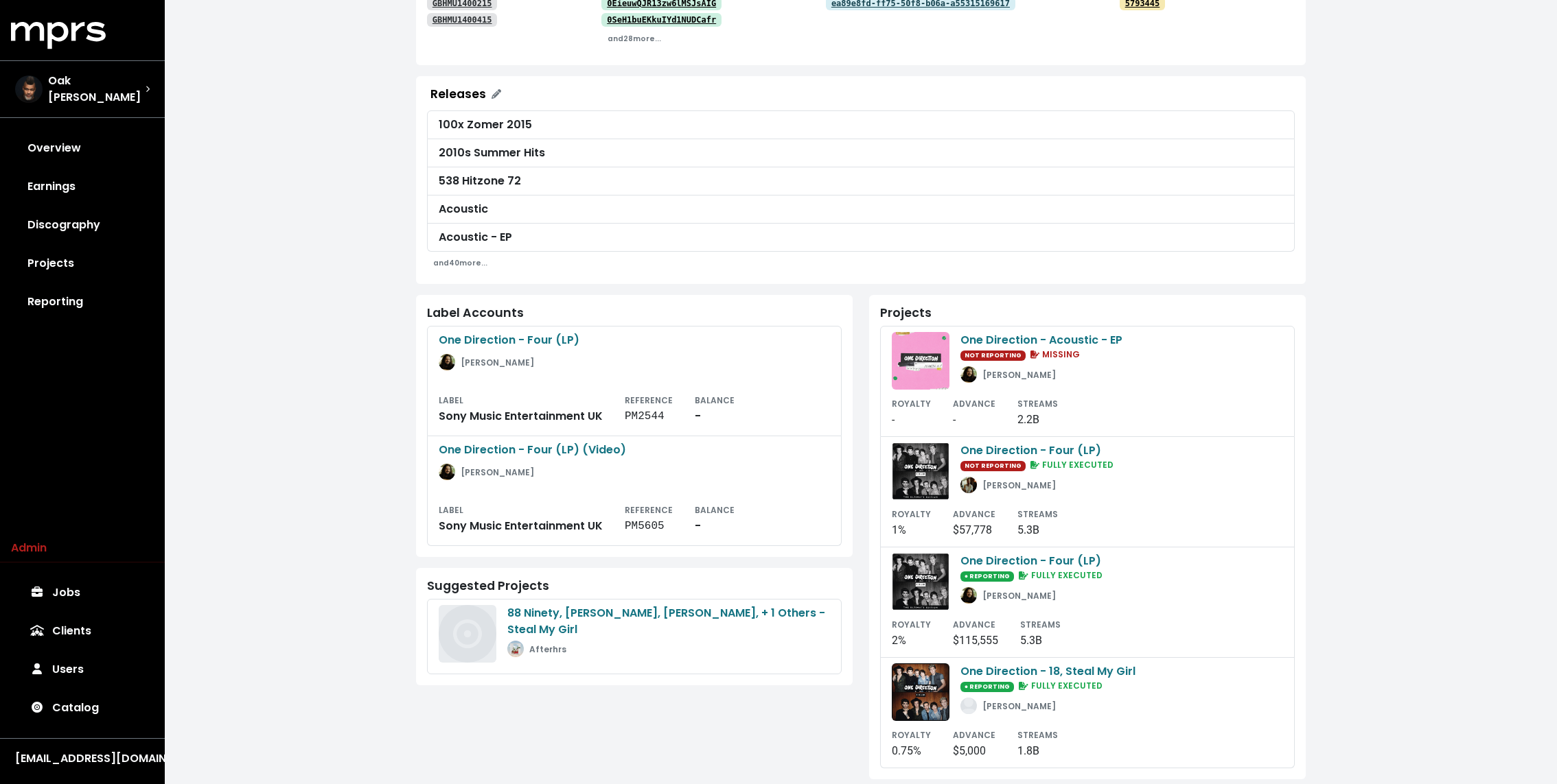
scroll to position [346, 0]
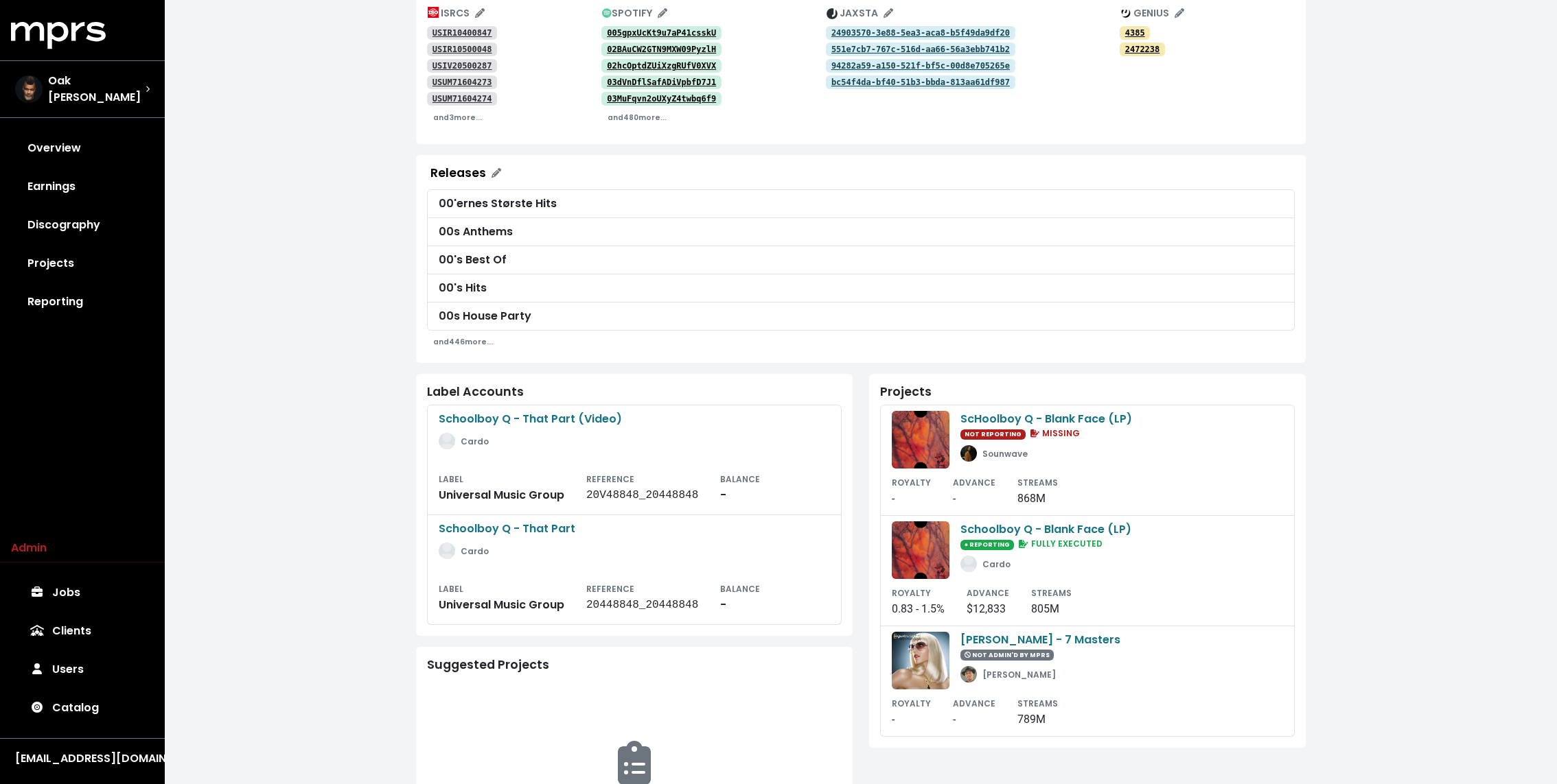
scroll to position [274, 0]
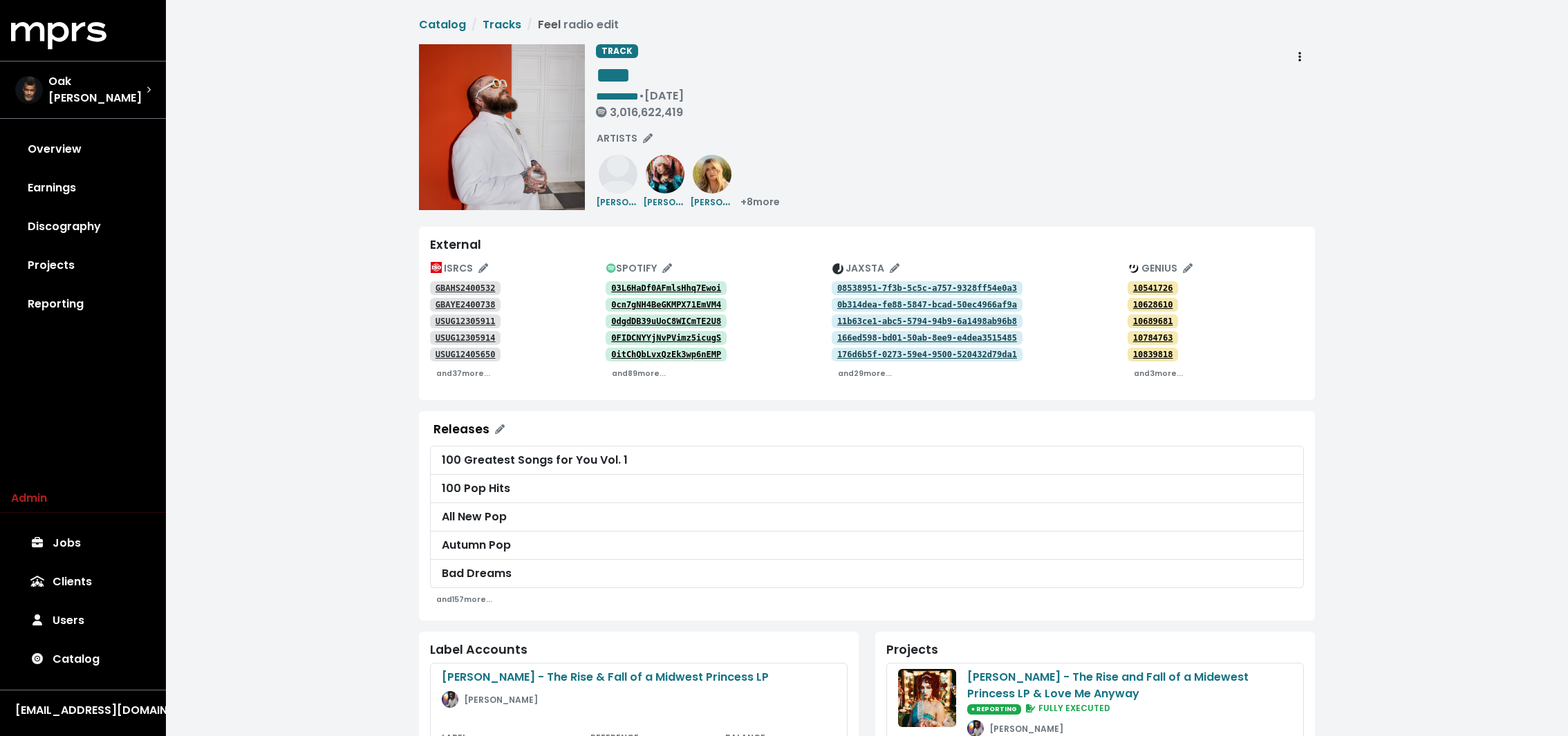
click at [358, 285] on div "**********" at bounding box center [867, 689] width 1402 height 1379
click at [847, 137] on div "**********" at bounding box center [954, 127] width 719 height 166
click at [456, 371] on small "and 37 more..." at bounding box center [463, 374] width 54 height 11
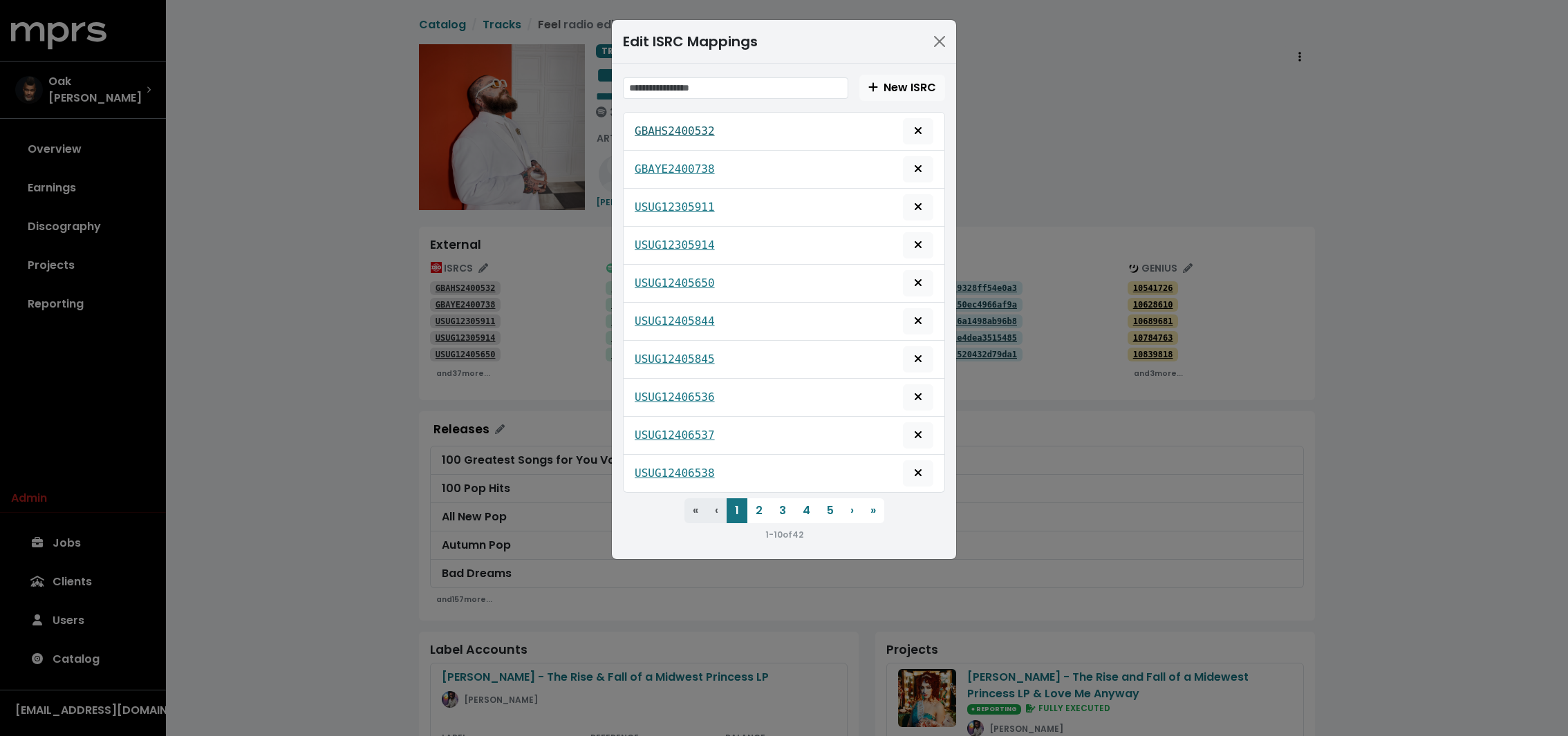
click at [674, 129] on tt "GBAHS2400532" at bounding box center [674, 131] width 80 height 13
click at [665, 167] on tt "GBAYE2400738" at bounding box center [674, 168] width 80 height 13
click at [659, 201] on tt "USUG12305911" at bounding box center [674, 207] width 80 height 13
click at [658, 243] on tt "USUG12305914" at bounding box center [674, 245] width 80 height 13
click at [653, 278] on tt "USUG12405650" at bounding box center [674, 282] width 80 height 13
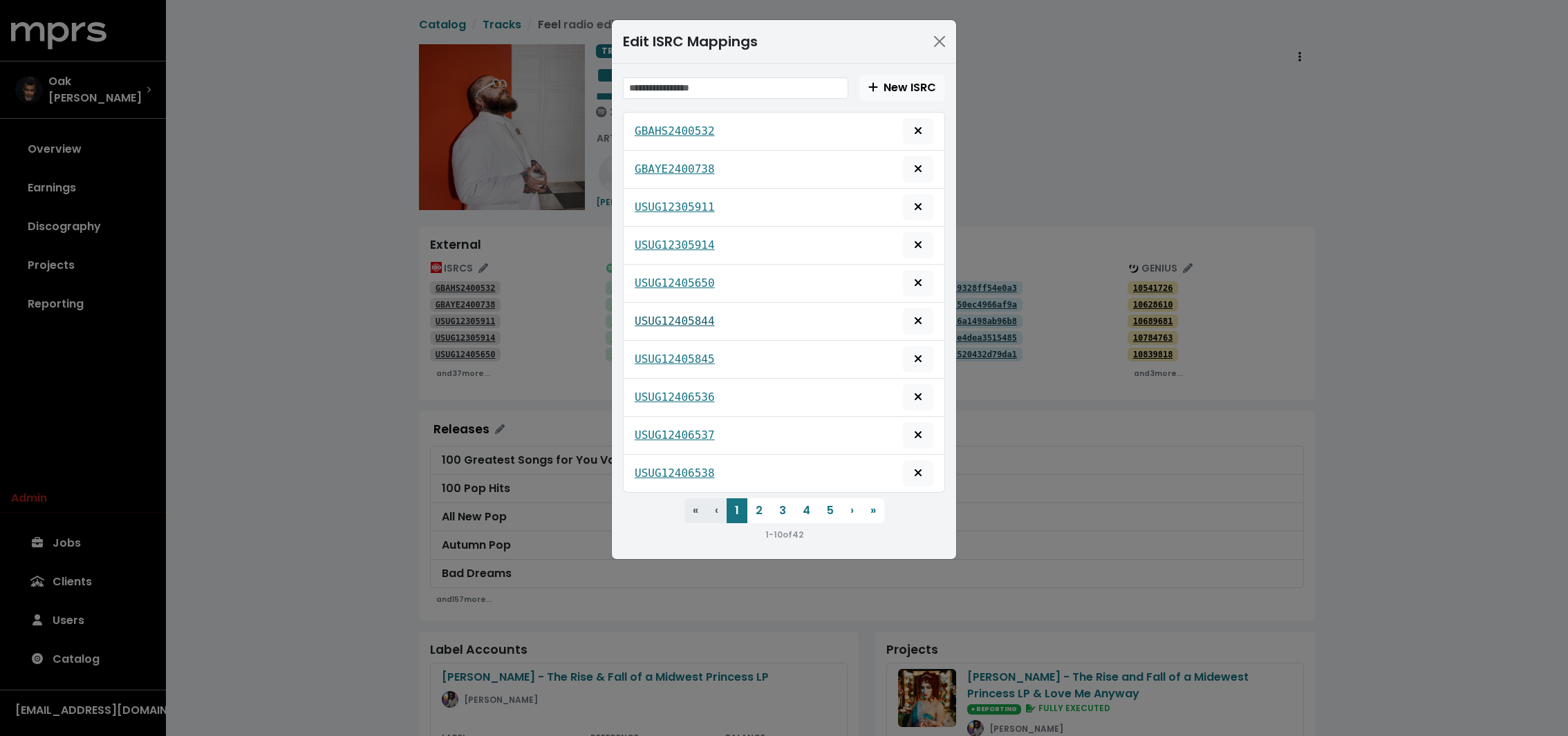
click at [653, 315] on tt "USUG12405844" at bounding box center [674, 321] width 80 height 13
click at [653, 355] on tt "USUG12405845" at bounding box center [674, 358] width 80 height 13
click at [652, 395] on tt "USUG12406536" at bounding box center [674, 397] width 80 height 13
click at [650, 429] on tt "USUG12406537" at bounding box center [674, 435] width 80 height 13
click at [650, 472] on tt "USUG12406538" at bounding box center [674, 472] width 80 height 13
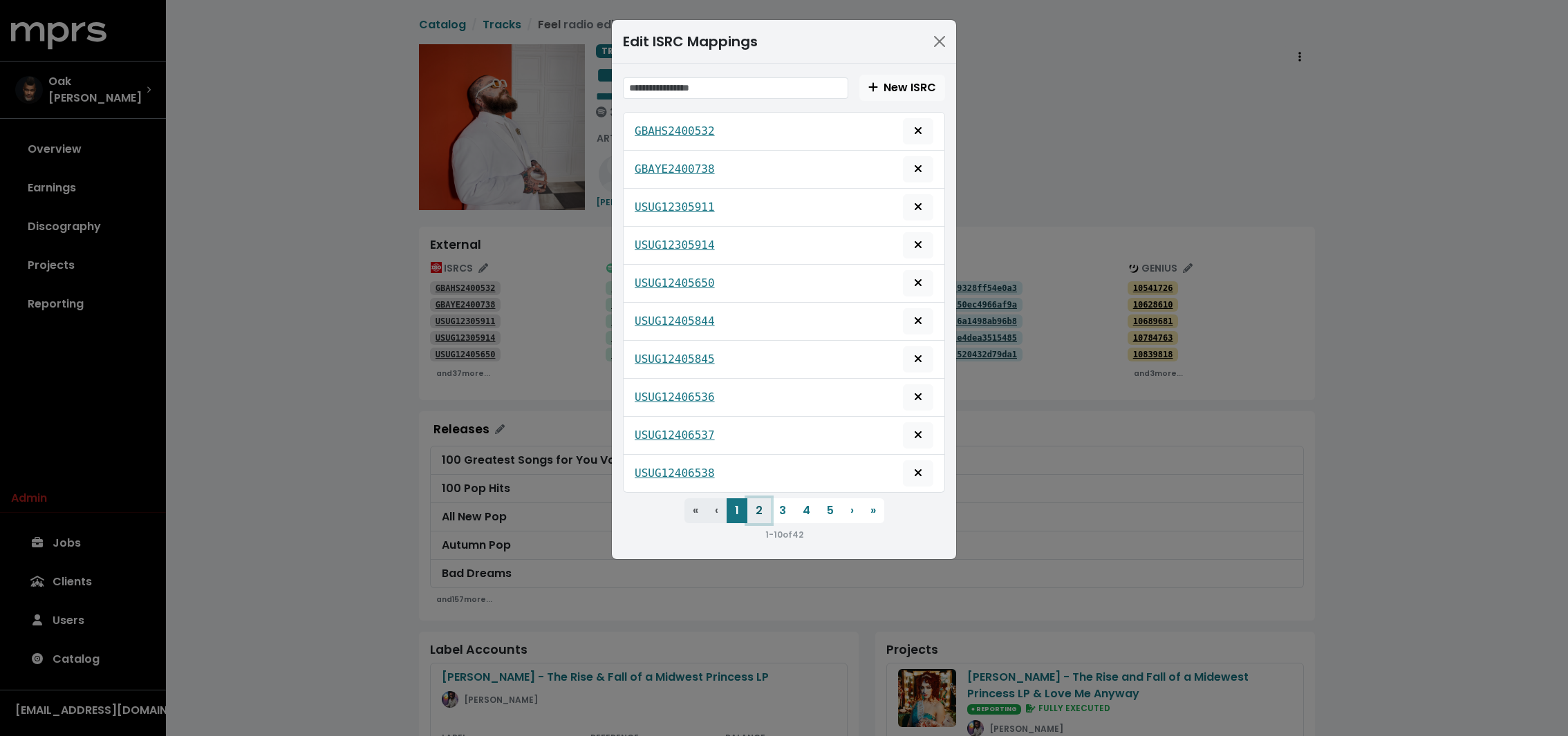
click at [760, 511] on button "2" at bounding box center [758, 511] width 23 height 25
click at [691, 133] on tt "USUG12406539" at bounding box center [674, 131] width 80 height 13
click at [675, 162] on tt "USUG12406903" at bounding box center [674, 168] width 80 height 13
click at [669, 204] on tt "USUG12406907" at bounding box center [674, 207] width 80 height 13
click at [662, 240] on tt "USUG12406911" at bounding box center [674, 245] width 80 height 13
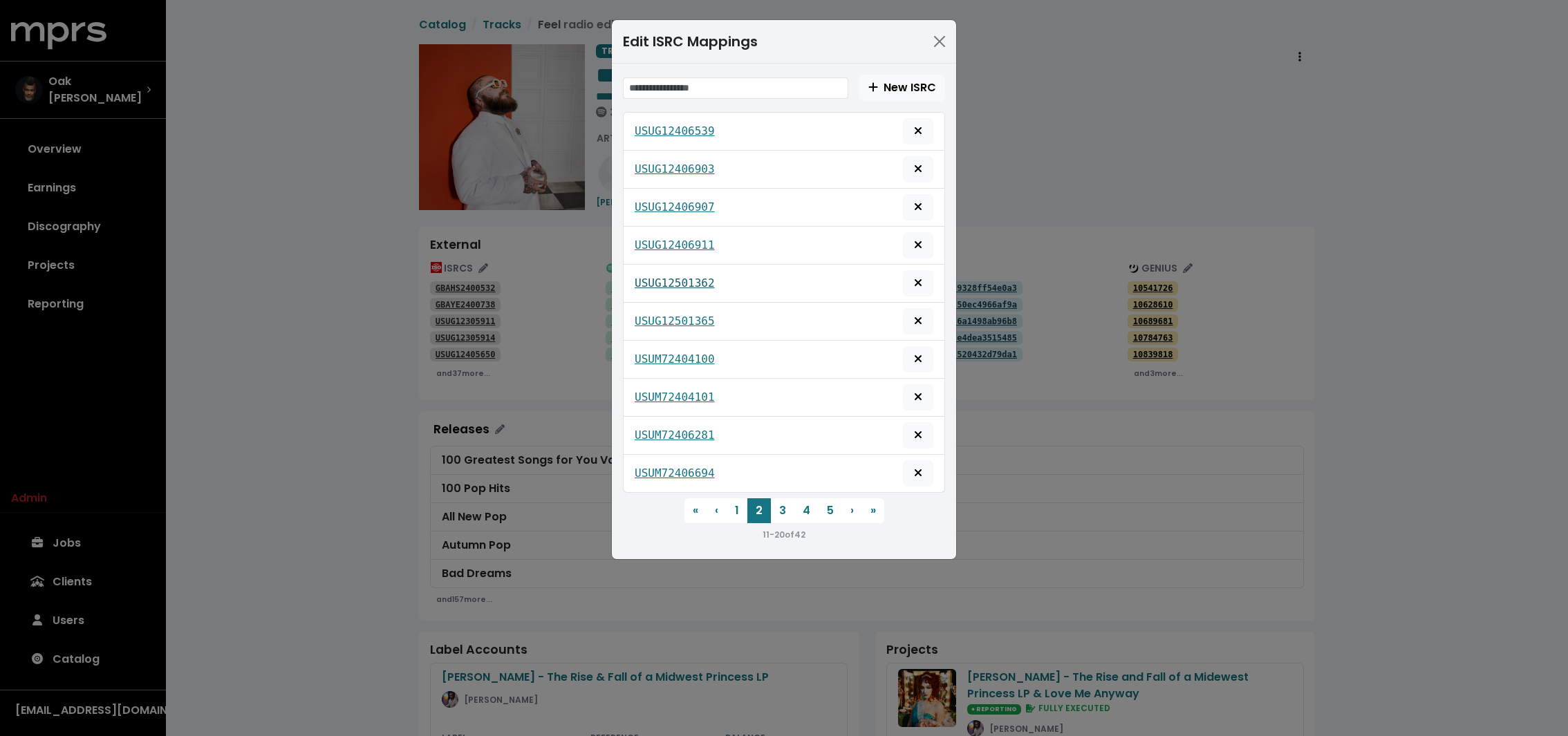
click at [661, 279] on tt "USUG12501362" at bounding box center [674, 282] width 80 height 13
click at [661, 318] on tt "USUG12501365" at bounding box center [674, 321] width 80 height 13
click at [661, 341] on div "USUM72404100" at bounding box center [783, 360] width 322 height 38
click at [656, 355] on tt "USUM72404100" at bounding box center [674, 358] width 80 height 13
click at [656, 385] on div "USUM72404101" at bounding box center [784, 397] width 299 height 26
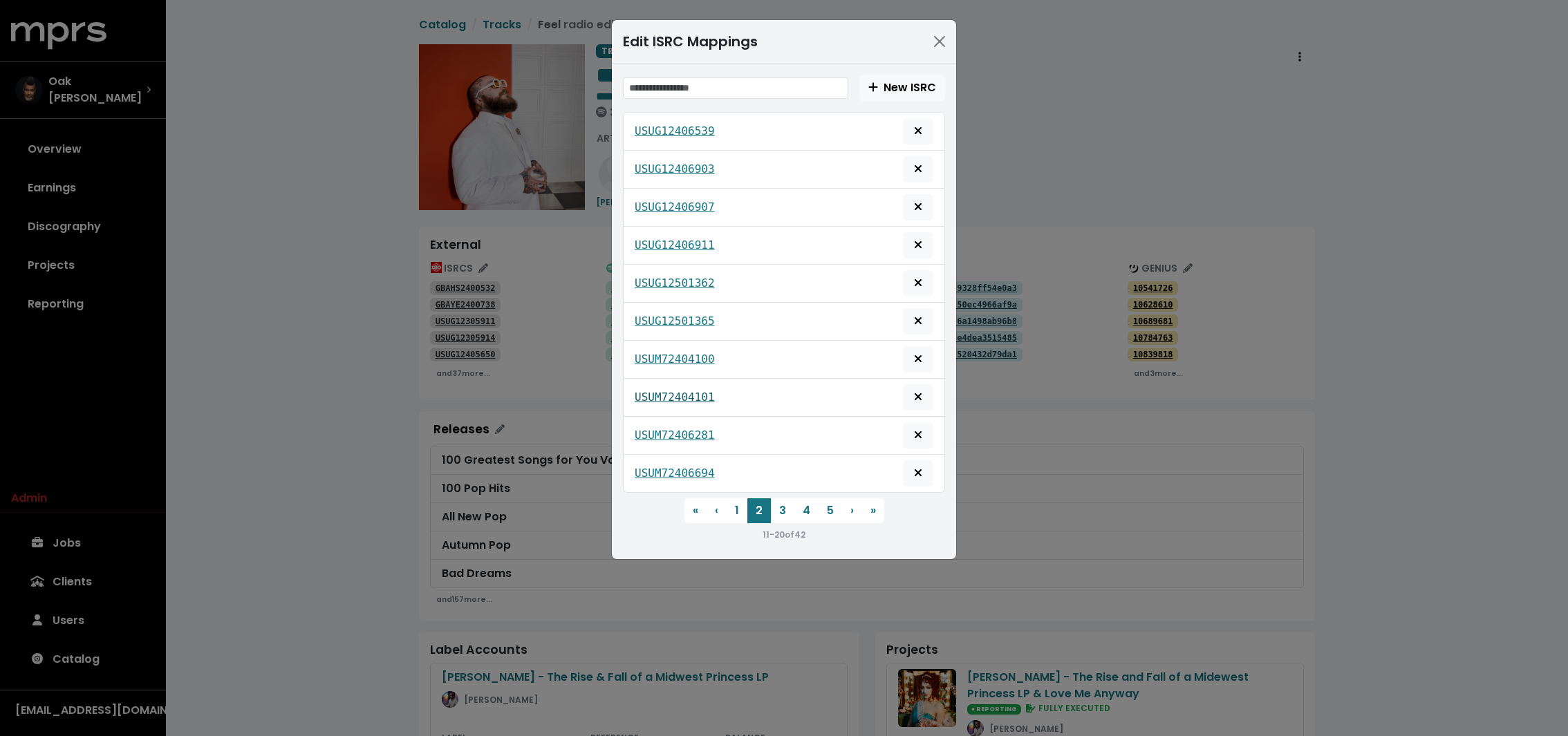
click at [656, 391] on tt "USUM72404101" at bounding box center [674, 397] width 80 height 13
click at [655, 429] on tt "USUM72406281" at bounding box center [674, 435] width 80 height 13
click at [654, 472] on tt "USUM72406694" at bounding box center [674, 472] width 80 height 13
click at [936, 47] on button "Close" at bounding box center [939, 41] width 22 height 22
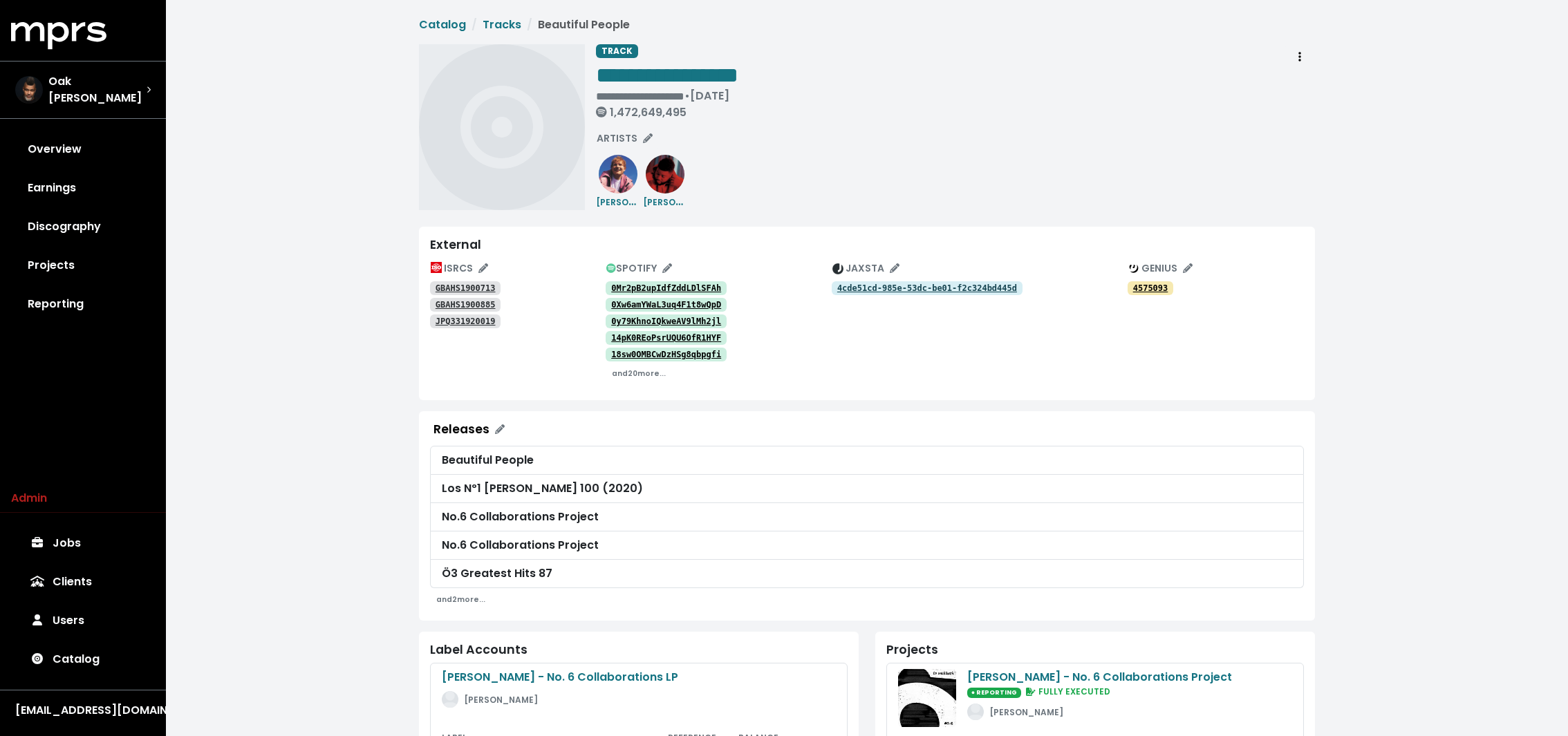
click at [486, 286] on tt "GBAHS1900713" at bounding box center [466, 288] width 60 height 10
click at [483, 299] on link "GBAHS1900885" at bounding box center [466, 305] width 71 height 14
click at [480, 321] on tt "JPQ331920019" at bounding box center [466, 321] width 60 height 10
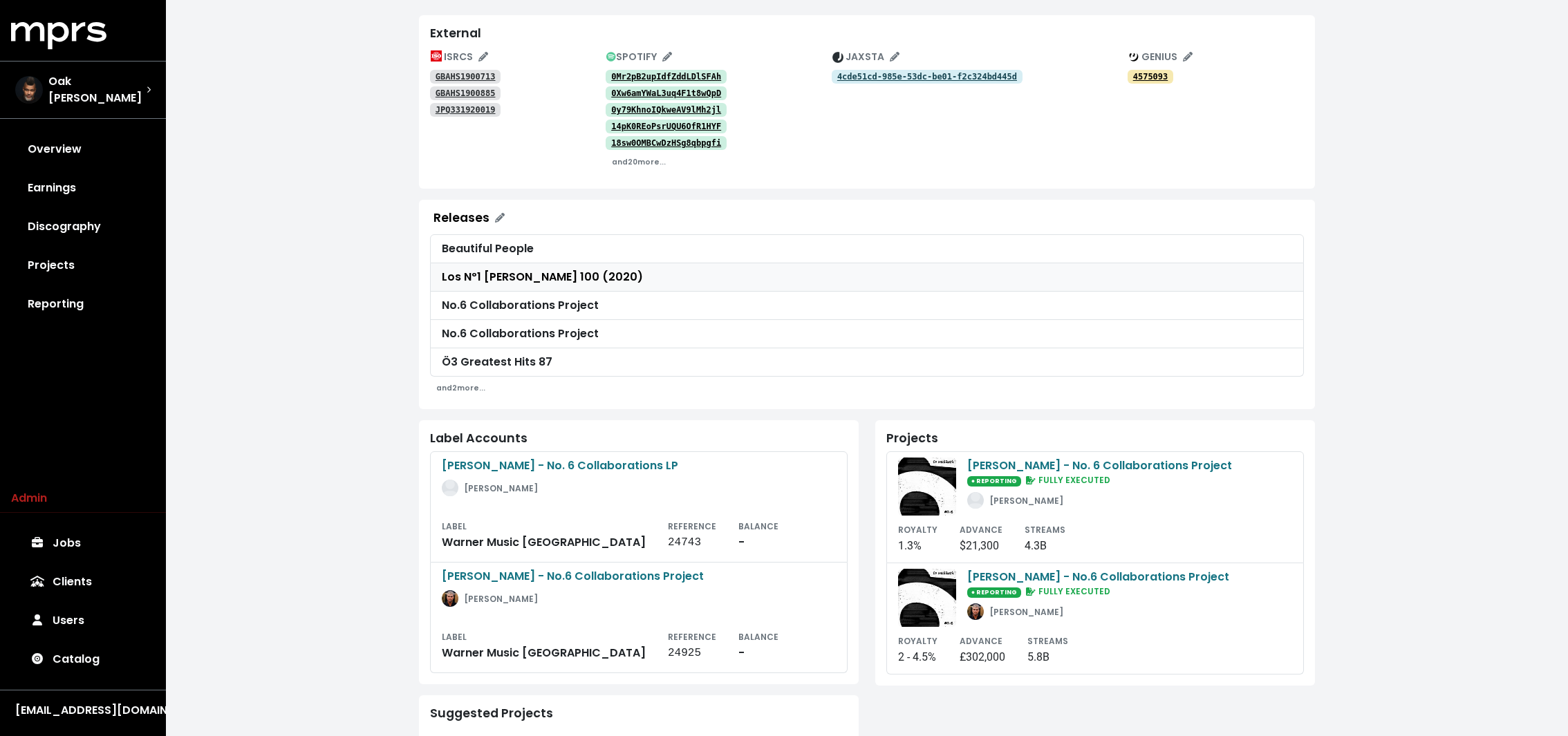
scroll to position [224, 0]
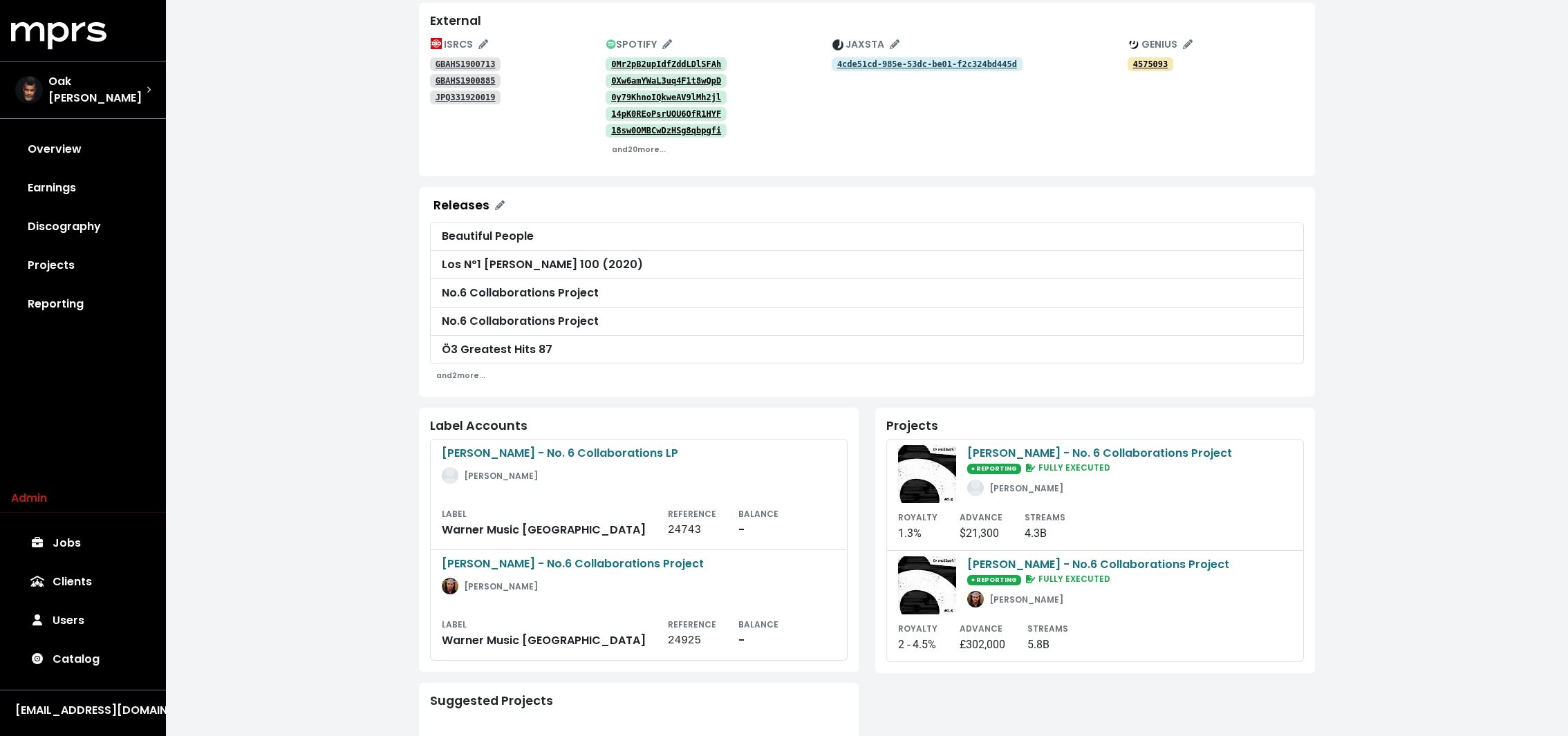
click at [359, 471] on div "**********" at bounding box center [867, 373] width 1402 height 1193
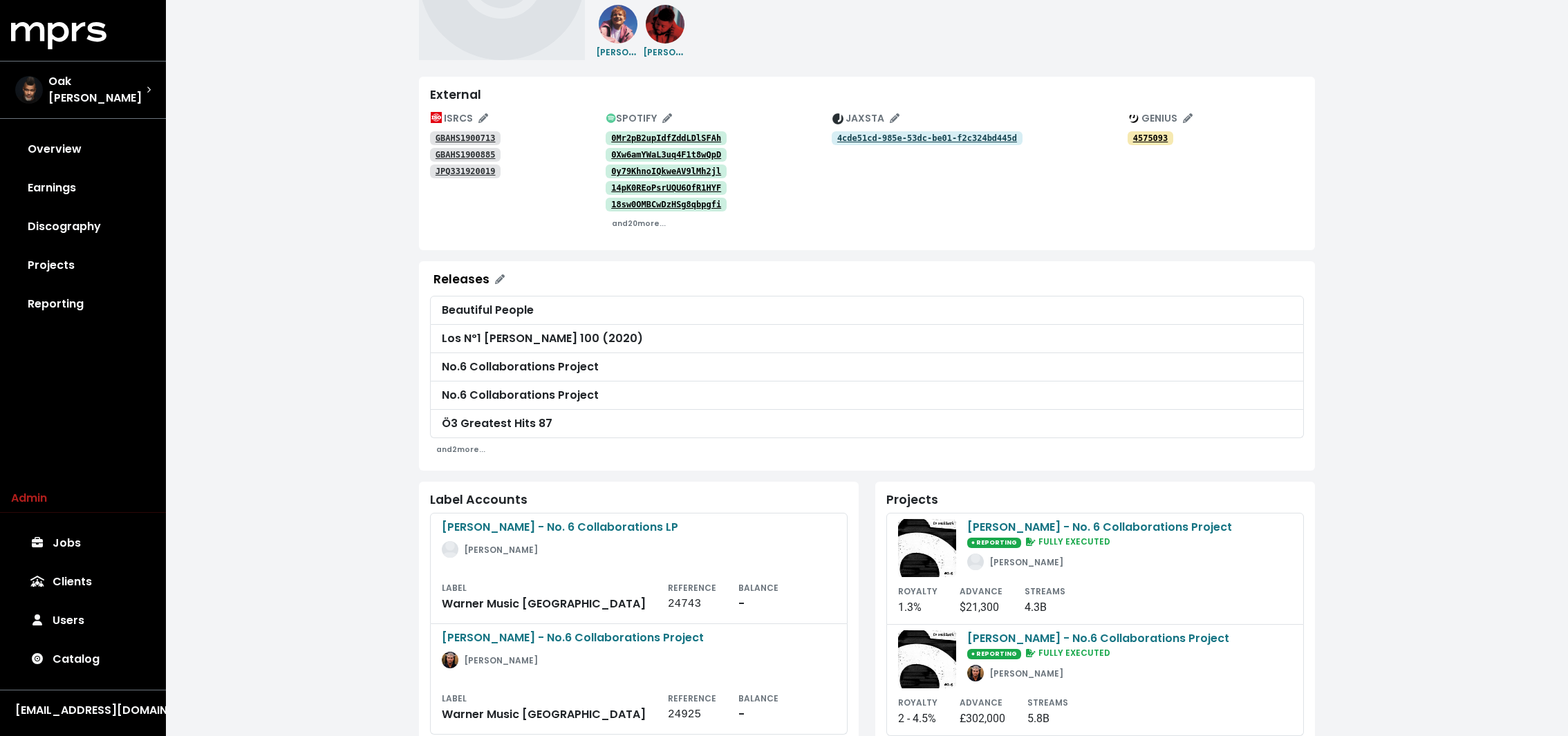
scroll to position [148, 0]
click at [333, 327] on div "**********" at bounding box center [867, 448] width 1402 height 1193
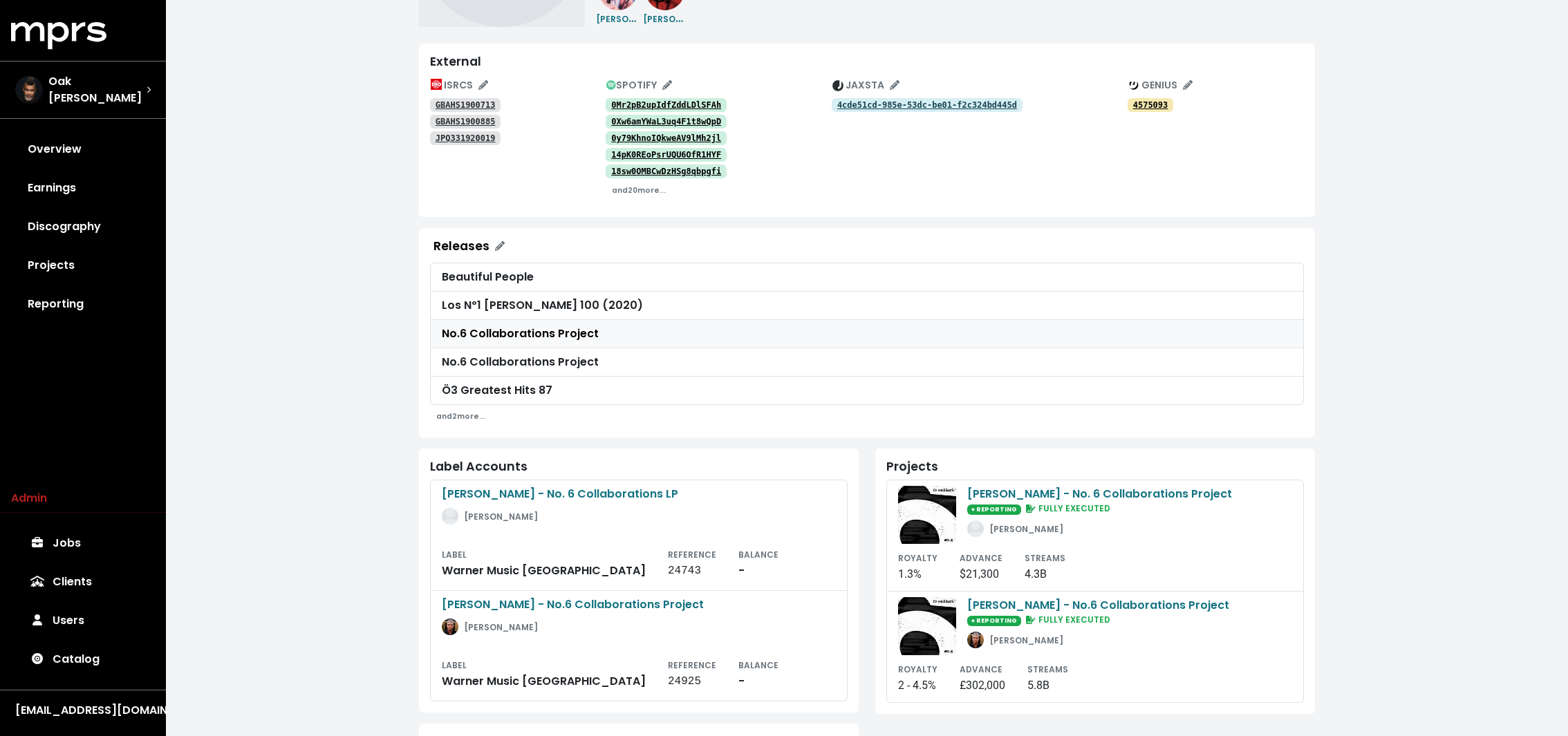
scroll to position [189, 0]
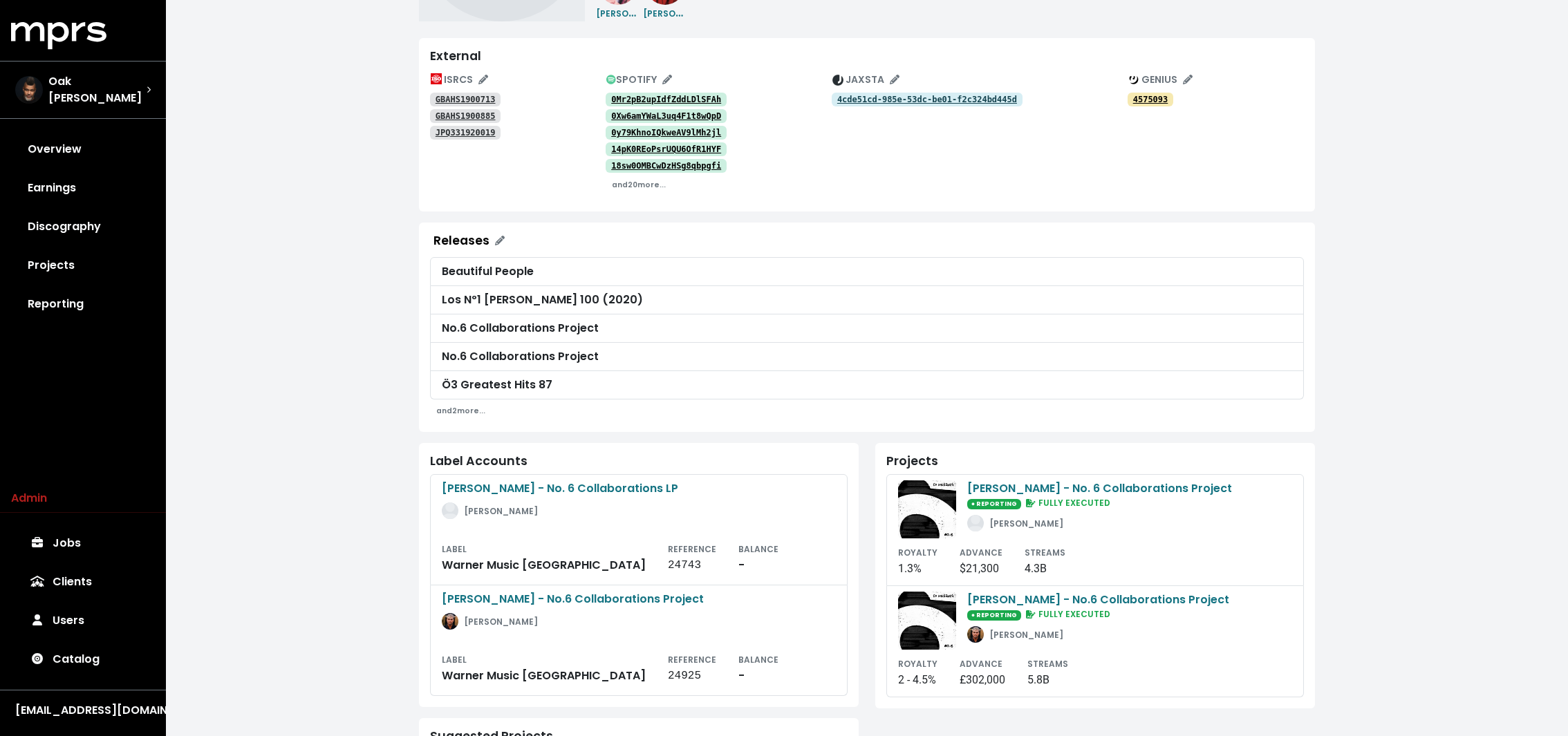
click at [342, 499] on div "**********" at bounding box center [867, 408] width 1402 height 1193
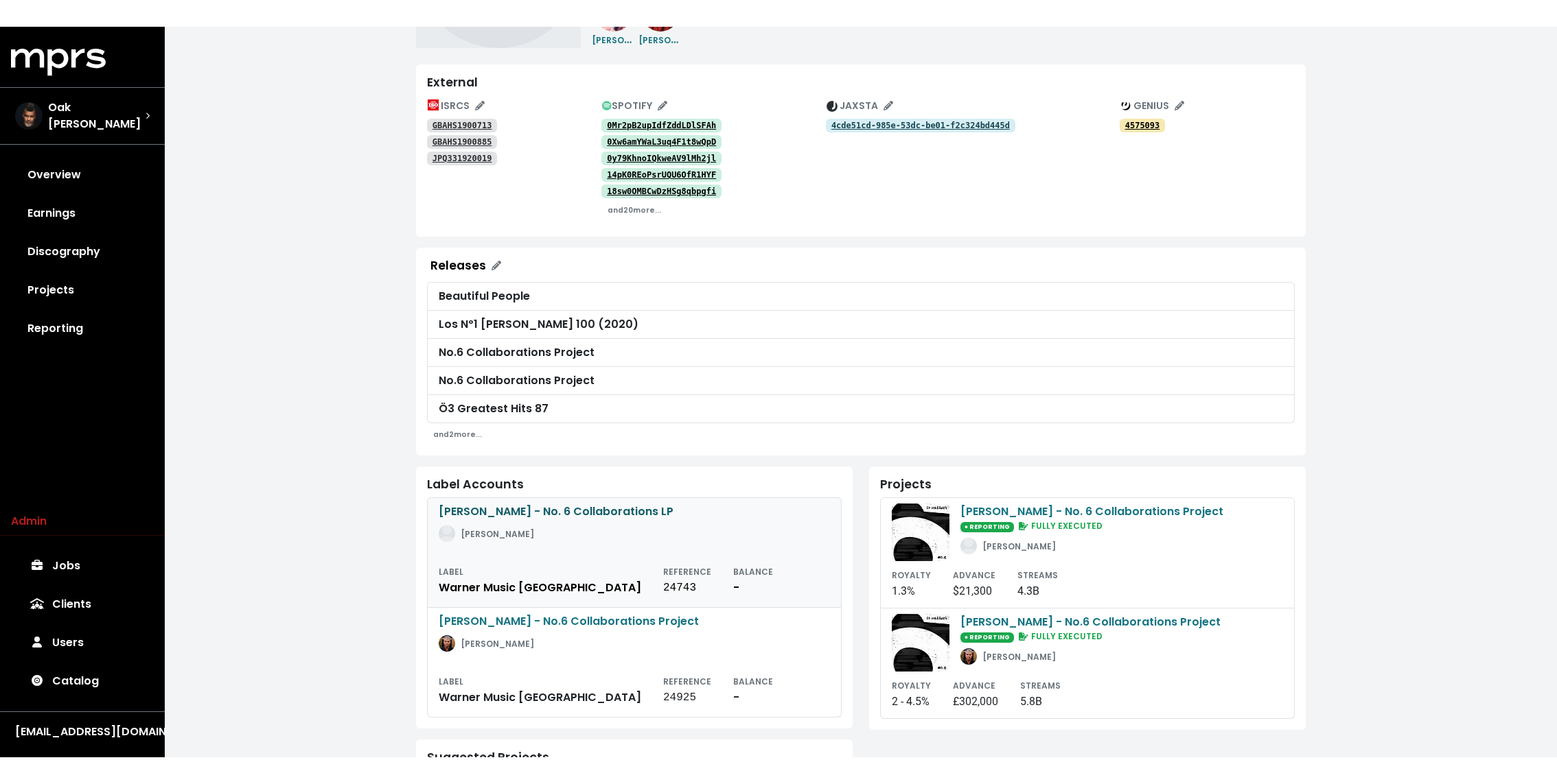
scroll to position [0, 0]
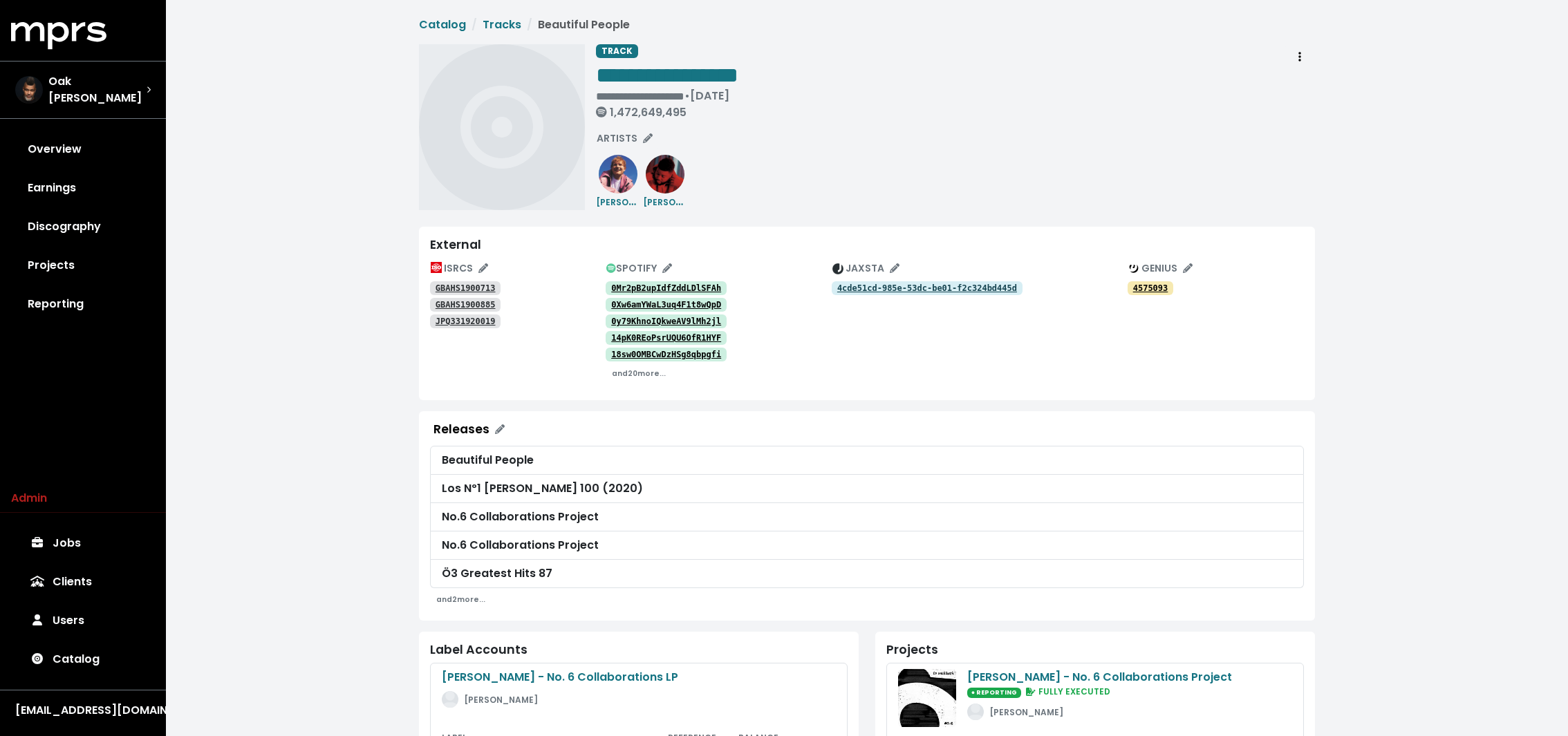
click at [297, 119] on div "**********" at bounding box center [867, 596] width 1402 height 1193
click at [330, 307] on div "**********" at bounding box center [867, 596] width 1402 height 1193
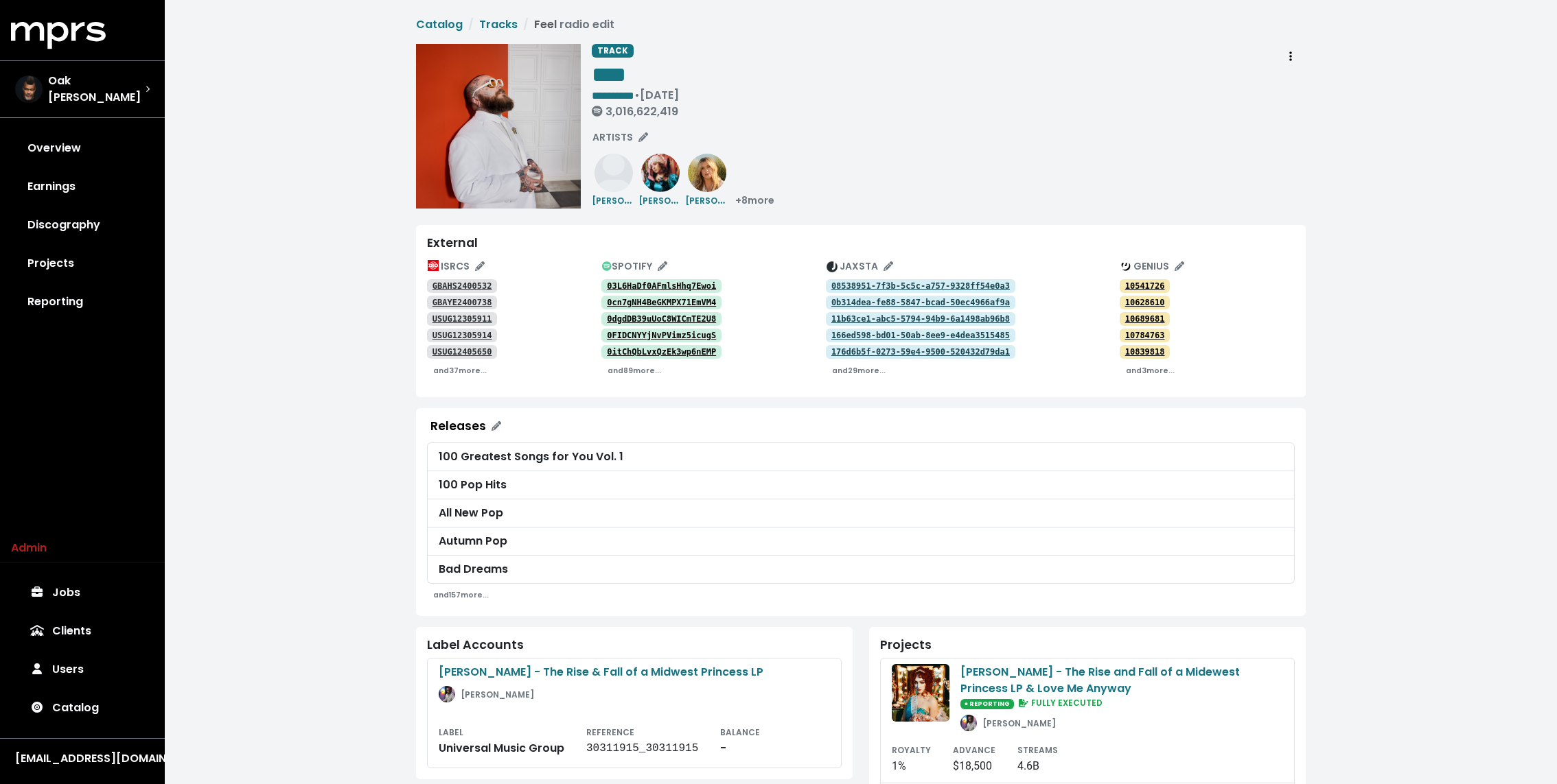
click at [330, 216] on div "**********" at bounding box center [861, 684] width 1392 height 1368
click at [359, 246] on div "**********" at bounding box center [861, 684] width 1392 height 1368
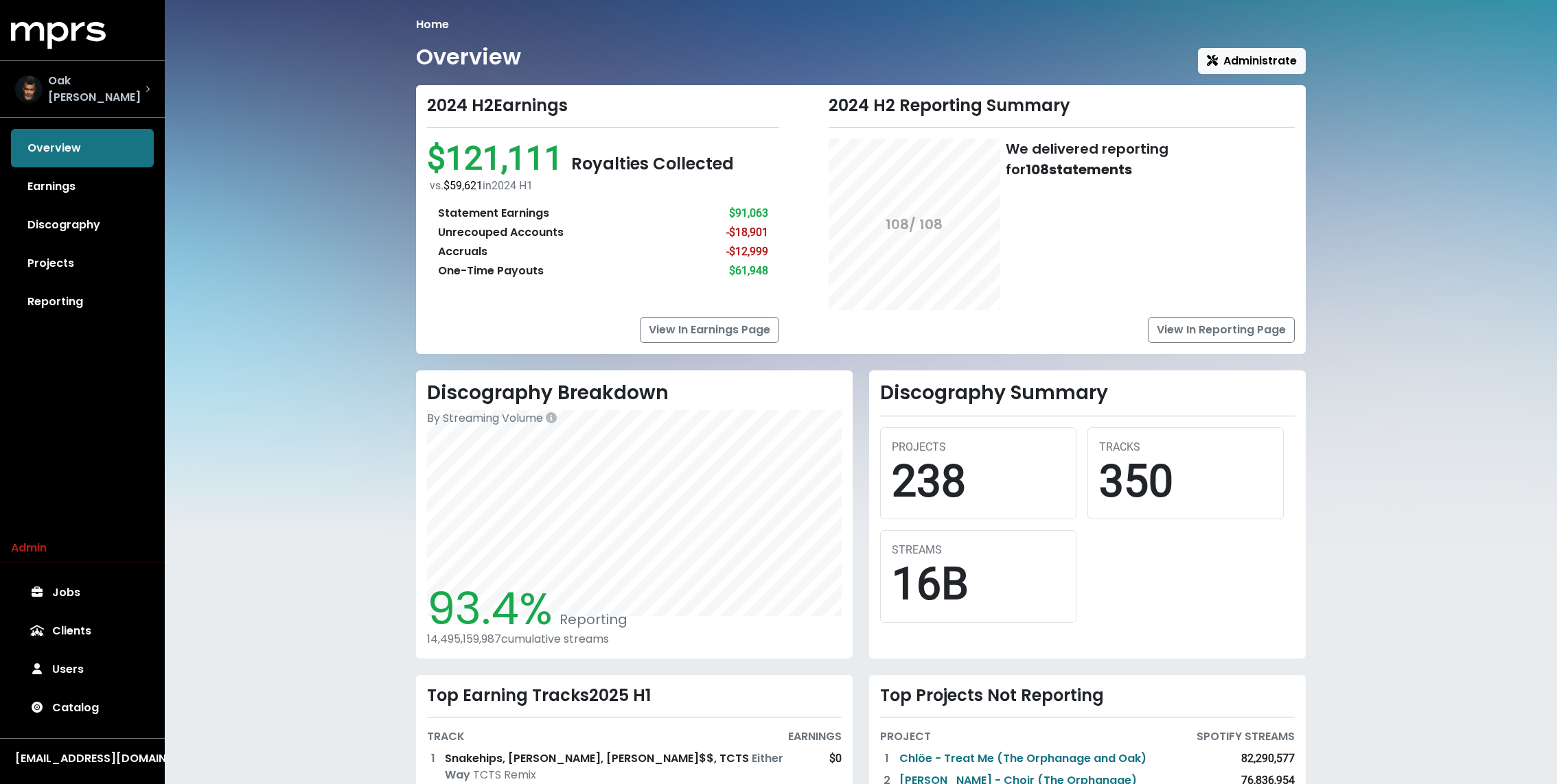
click at [66, 94] on div "Oak Felder" at bounding box center [80, 89] width 130 height 33
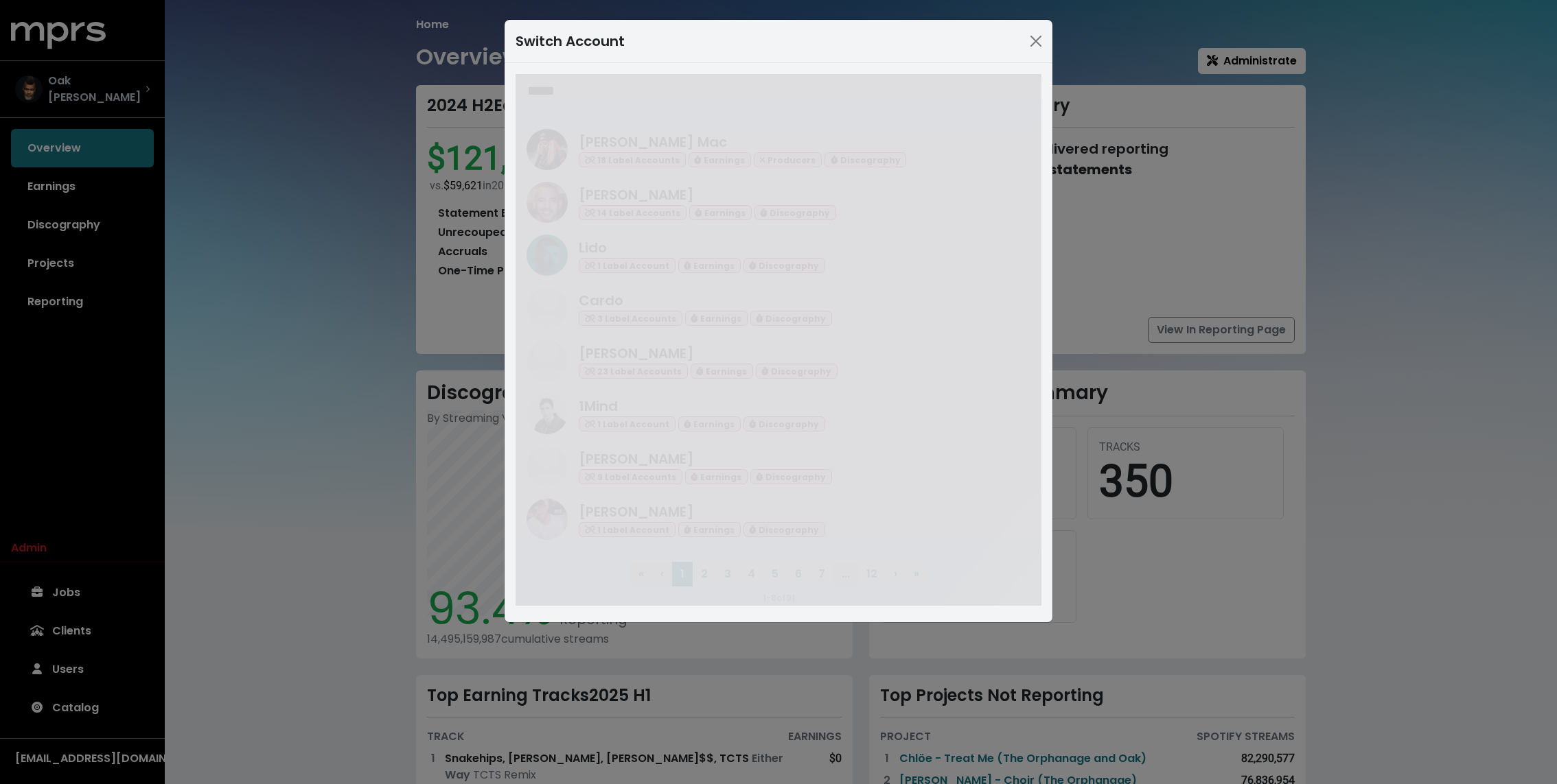
type input "*****"
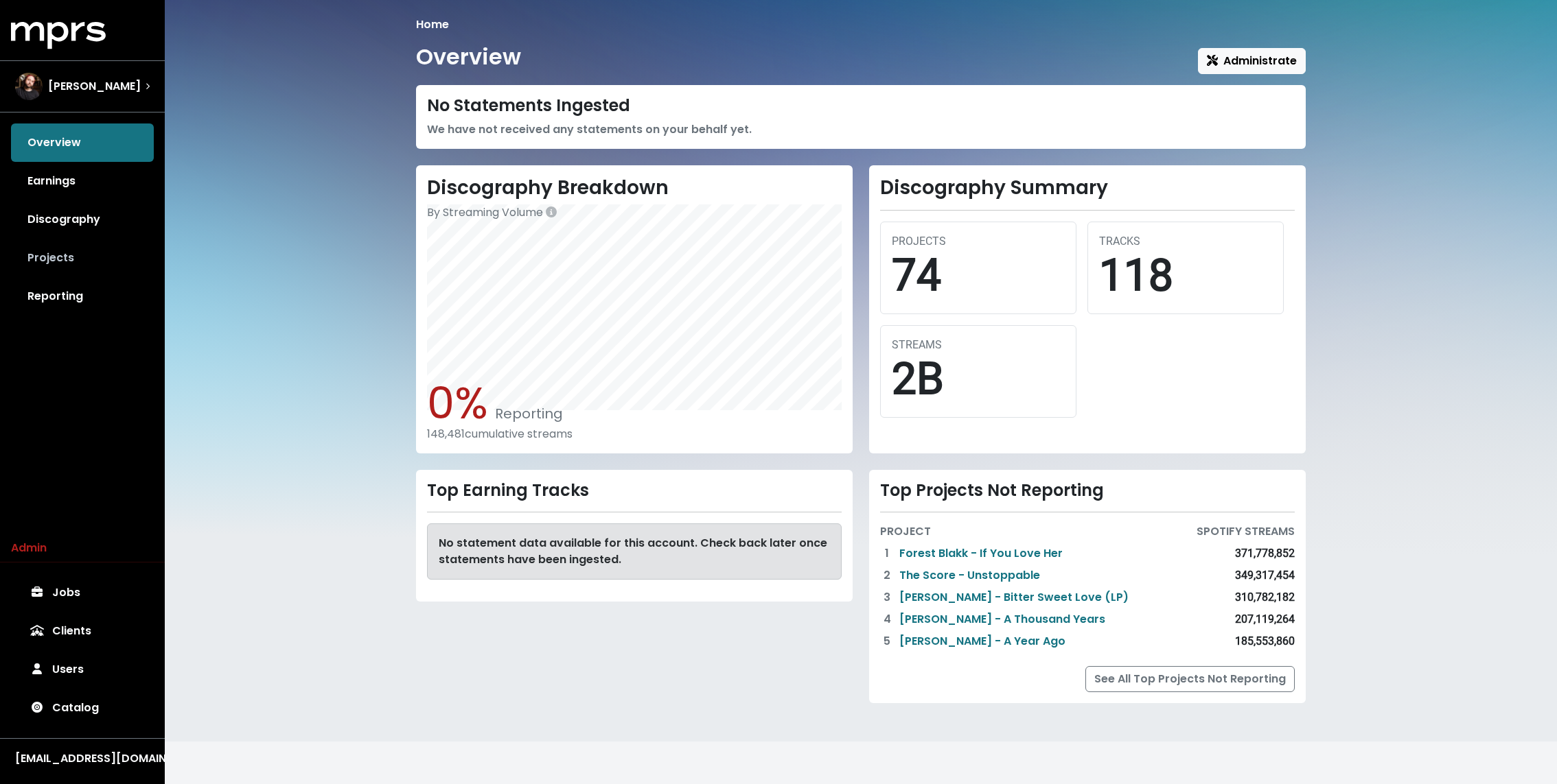
click at [72, 252] on link "Projects" at bounding box center [82, 258] width 142 height 39
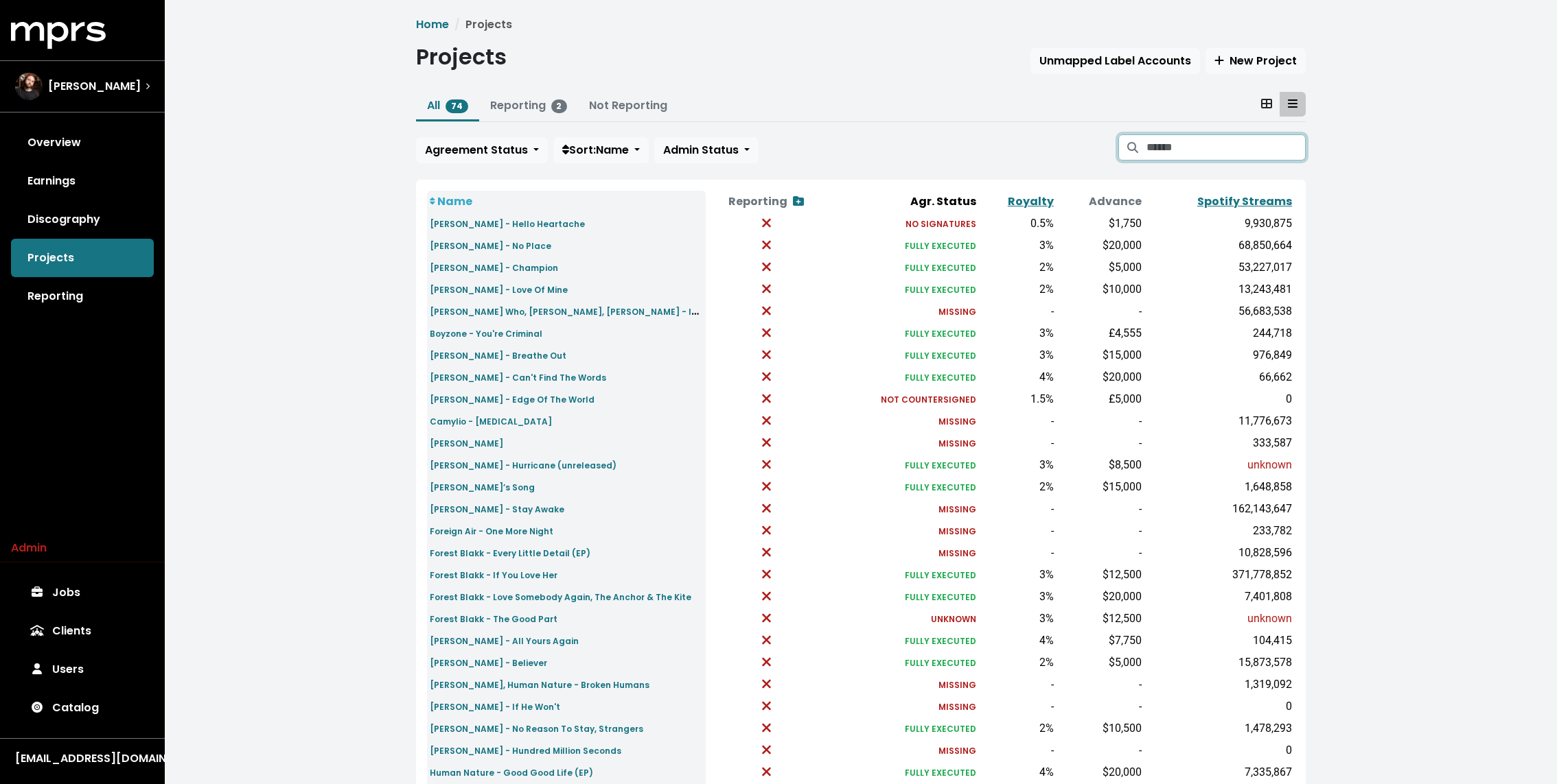
click at [1258, 147] on input "Search projects" at bounding box center [1226, 147] width 160 height 26
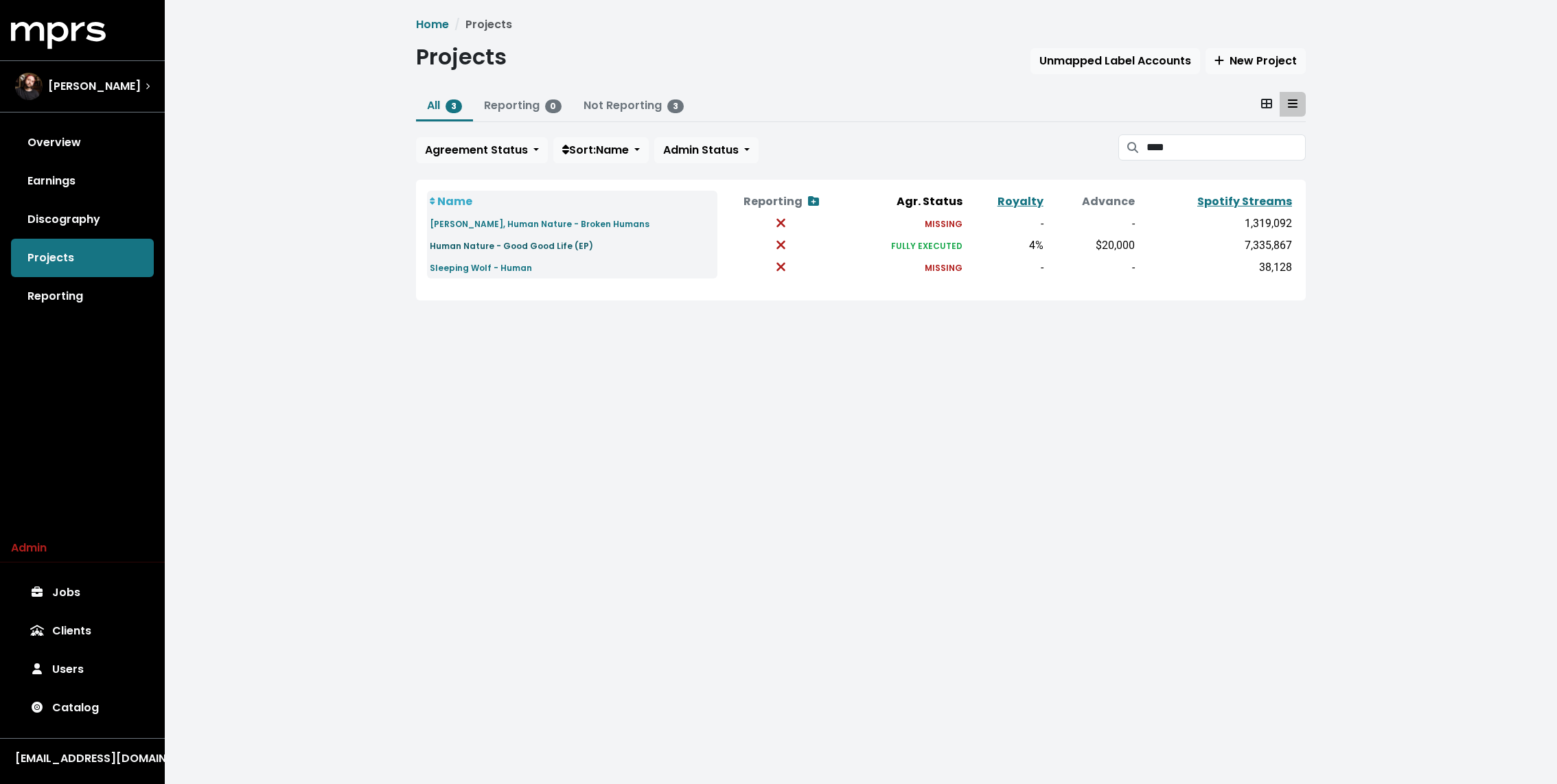
click at [491, 244] on small "Human Nature - Good Good Life (EP)" at bounding box center [511, 246] width 163 height 12
click at [1184, 151] on input "****" at bounding box center [1226, 147] width 160 height 26
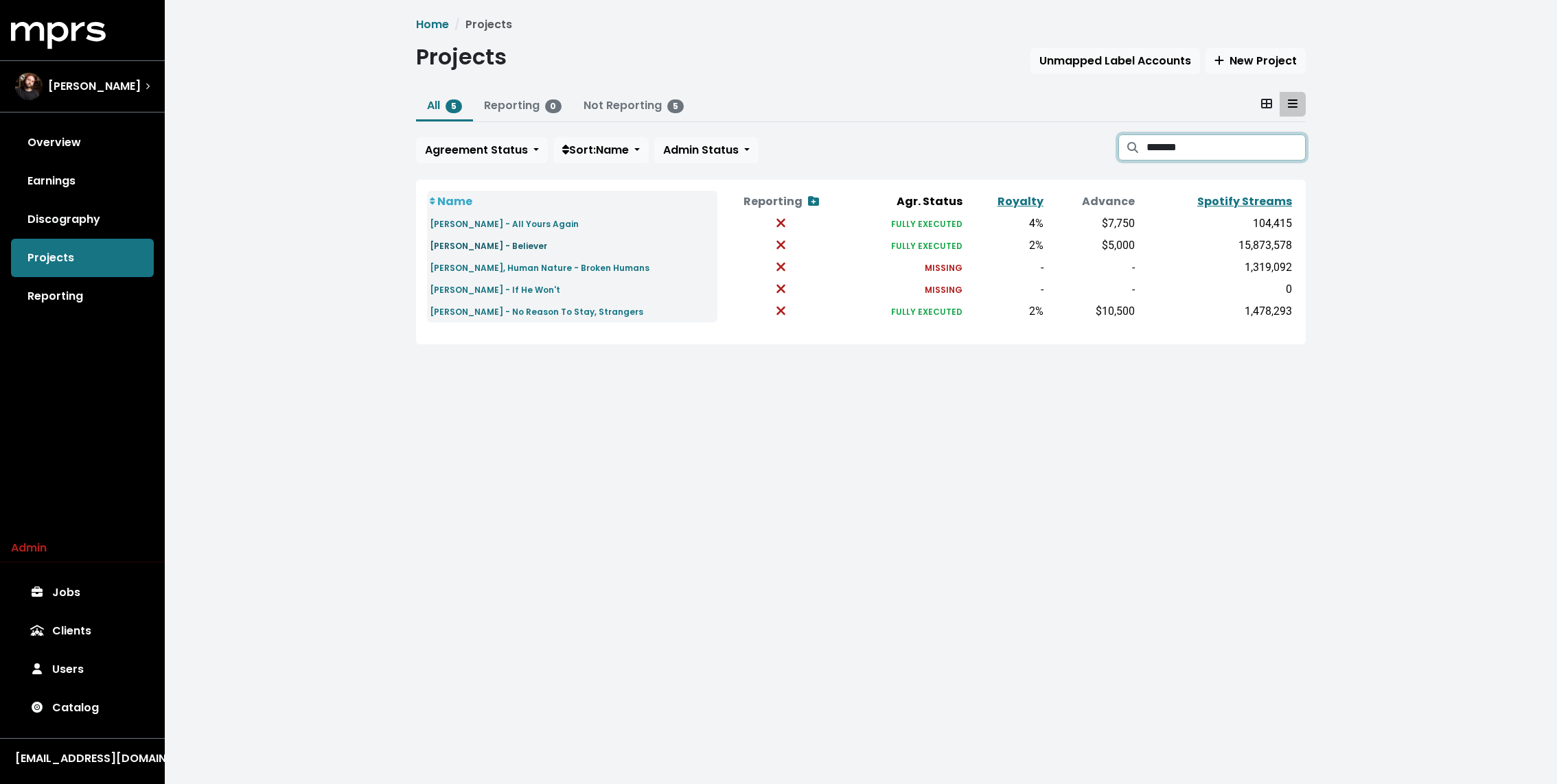
type input "*******"
click at [478, 244] on small "Guy Sebastian - Believer" at bounding box center [488, 246] width 117 height 12
click at [463, 246] on small "Guy Sebastian - Believer" at bounding box center [488, 246] width 117 height 12
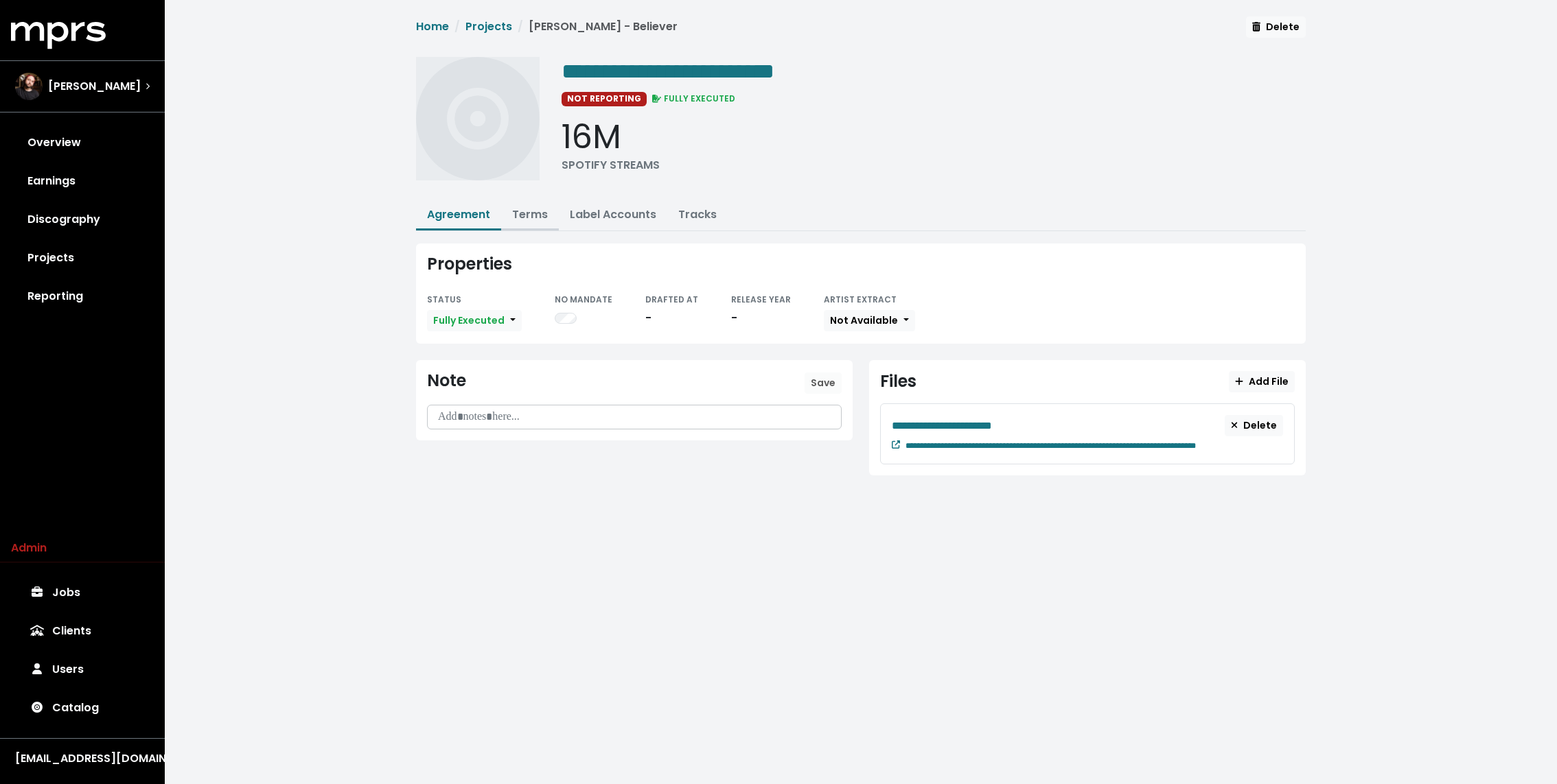
click at [538, 220] on link "Terms" at bounding box center [530, 214] width 36 height 16
click at [532, 209] on link "Terms" at bounding box center [530, 214] width 36 height 16
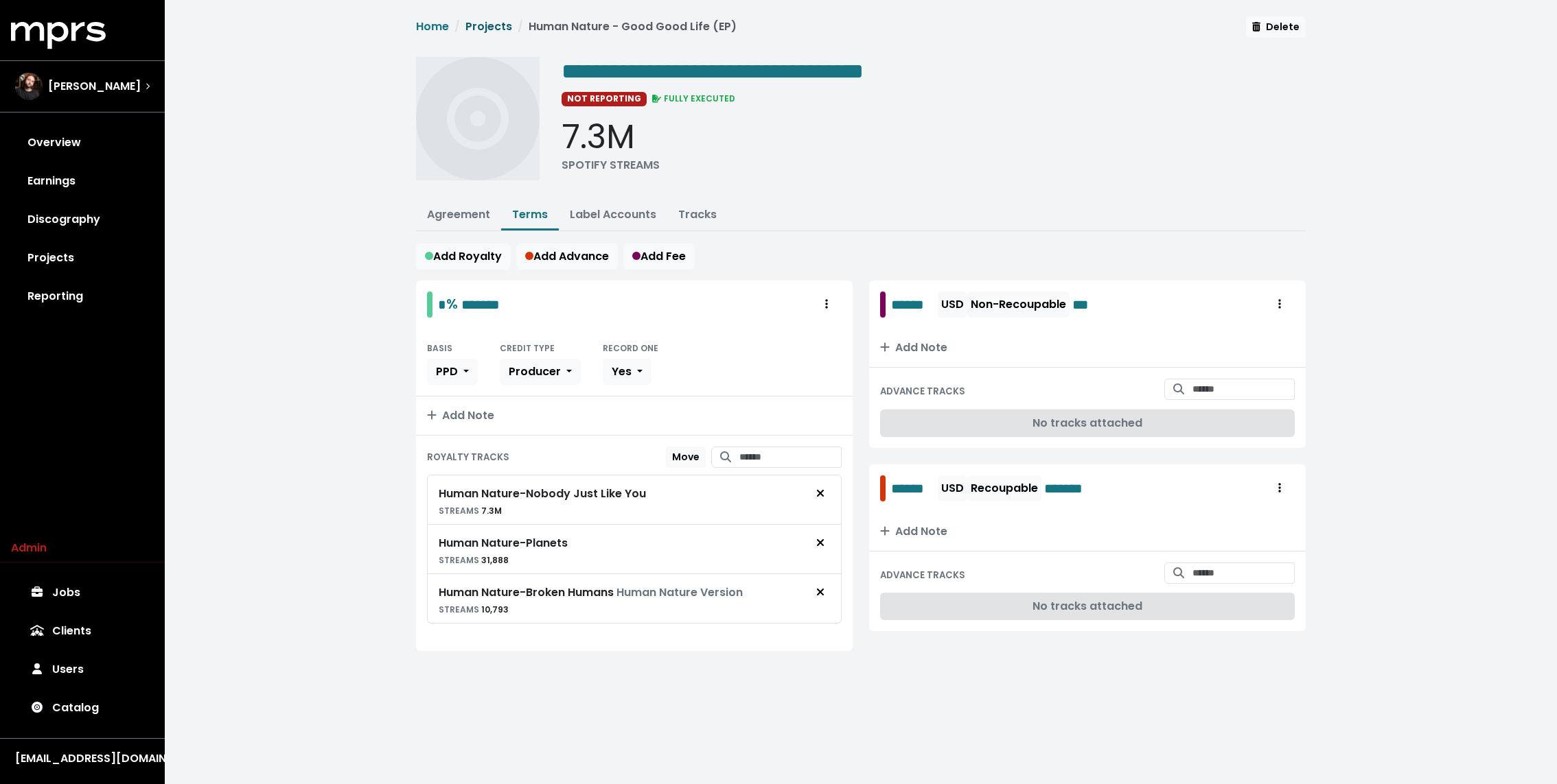
click at [491, 30] on link "Projects" at bounding box center [488, 26] width 47 height 16
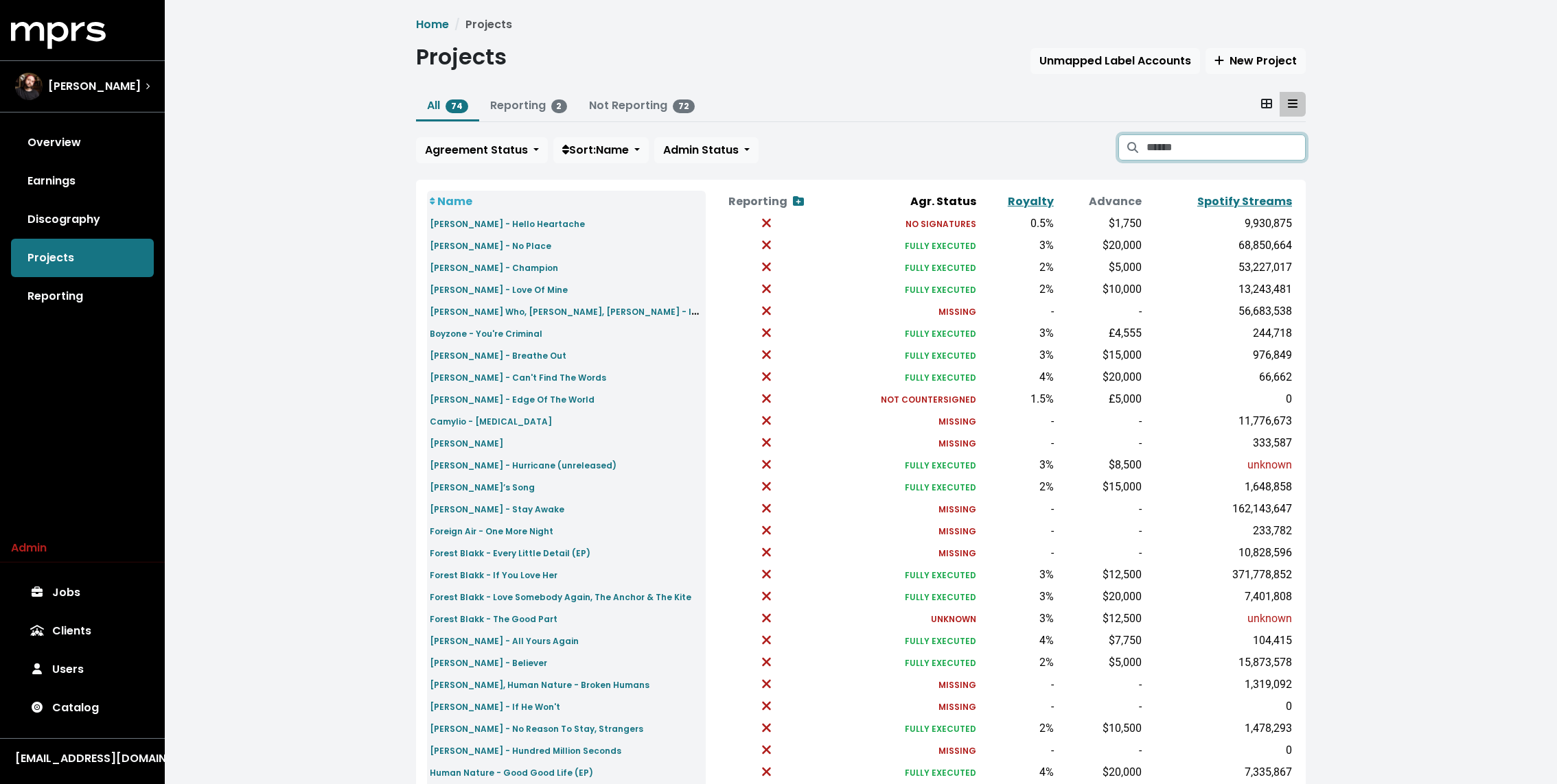
click at [1160, 152] on input "Search projects" at bounding box center [1226, 147] width 160 height 26
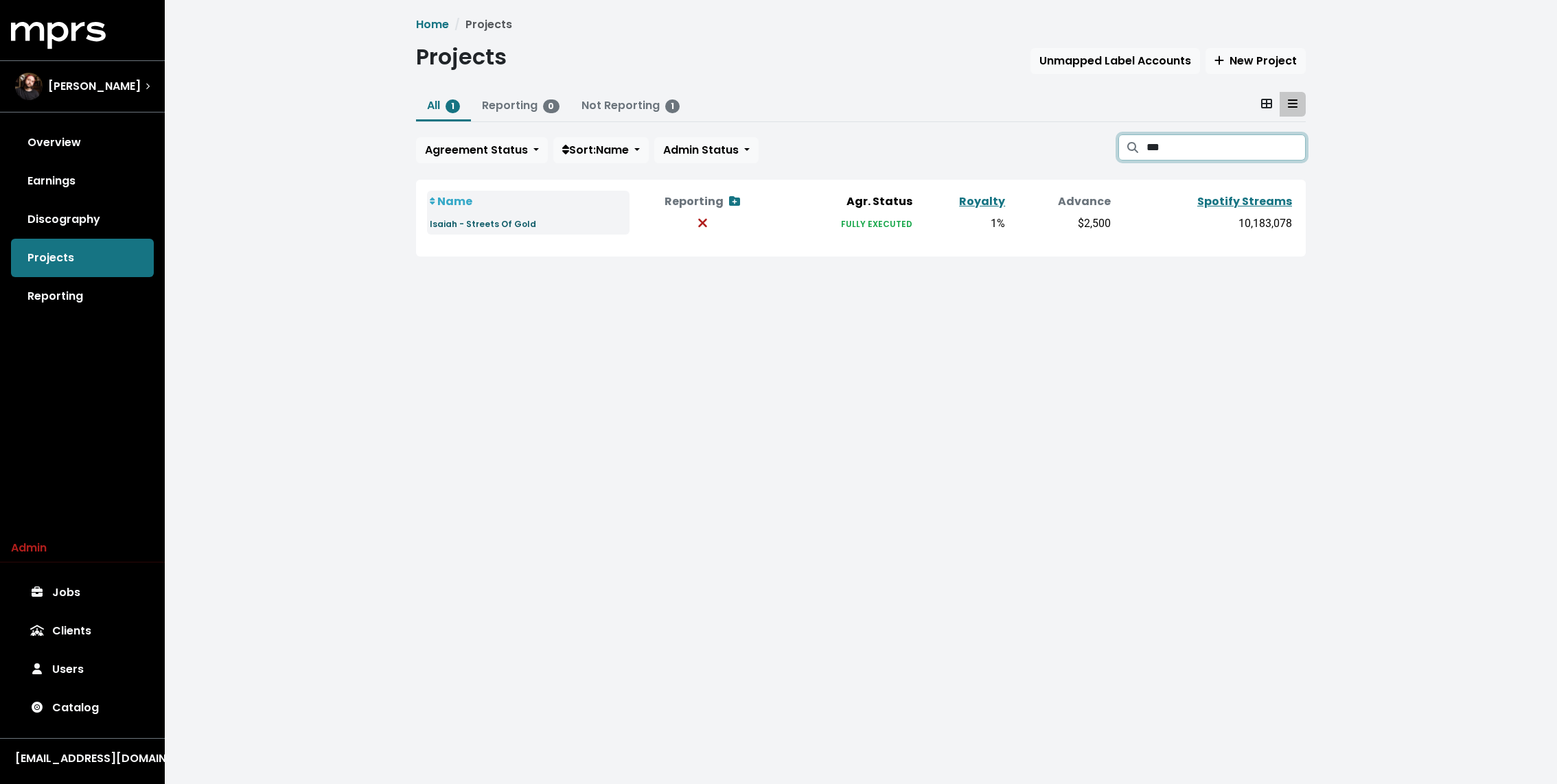
type input "***"
click at [488, 224] on small "Isaiah - Streets Of Gold" at bounding box center [482, 224] width 107 height 12
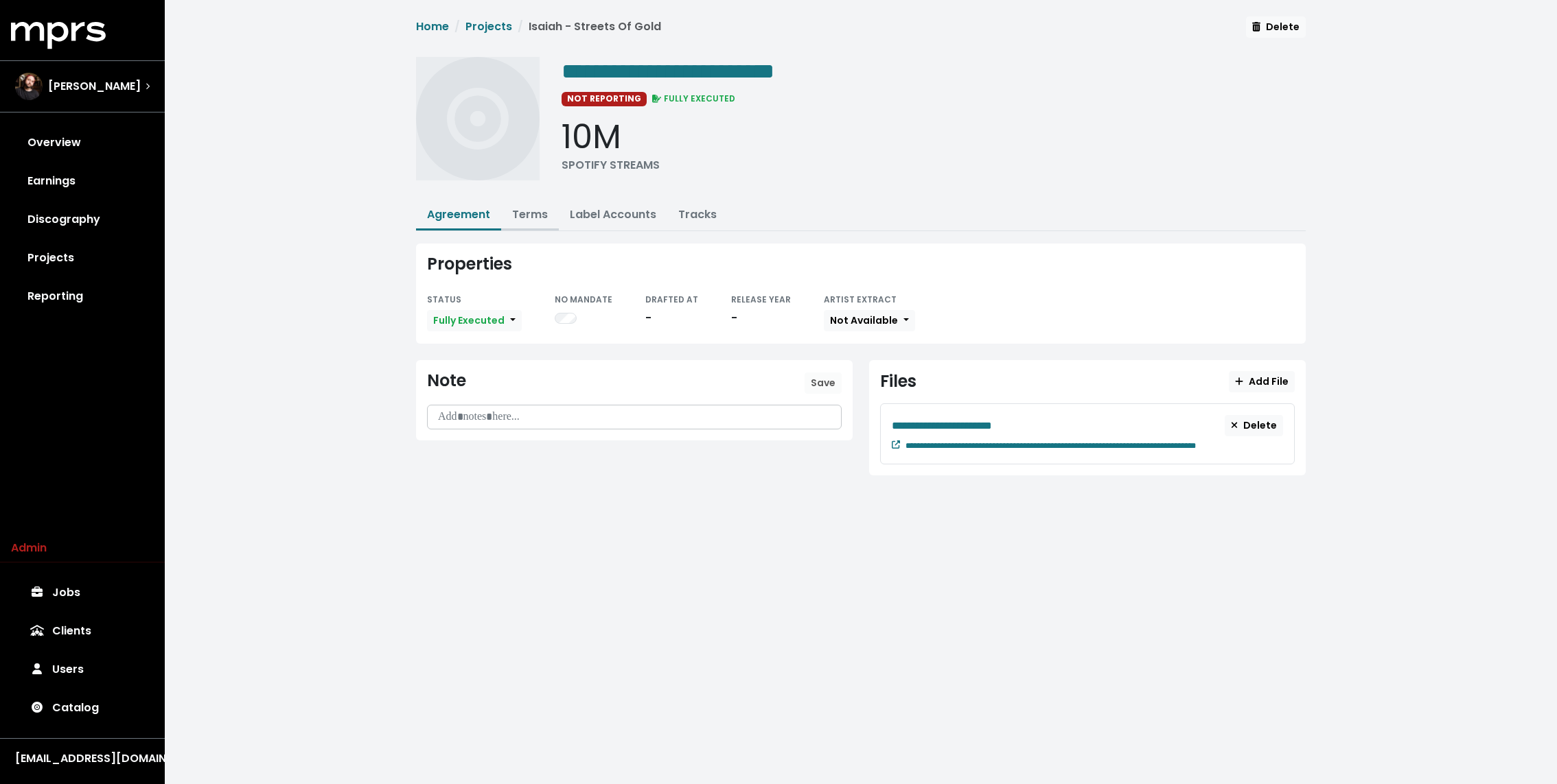
click at [536, 206] on link "Terms" at bounding box center [530, 214] width 36 height 16
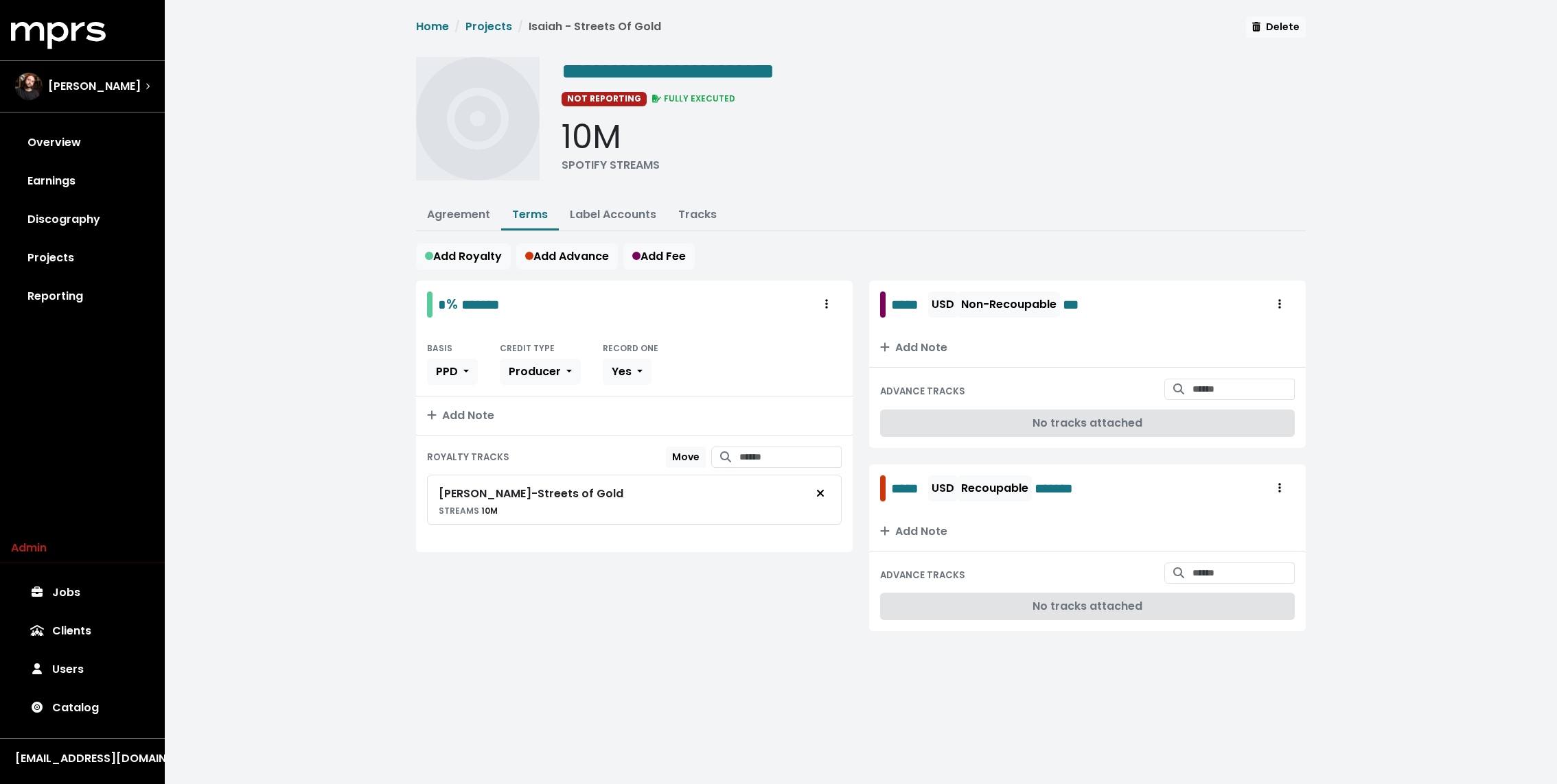
click at [376, 284] on div "**********" at bounding box center [861, 340] width 1392 height 680
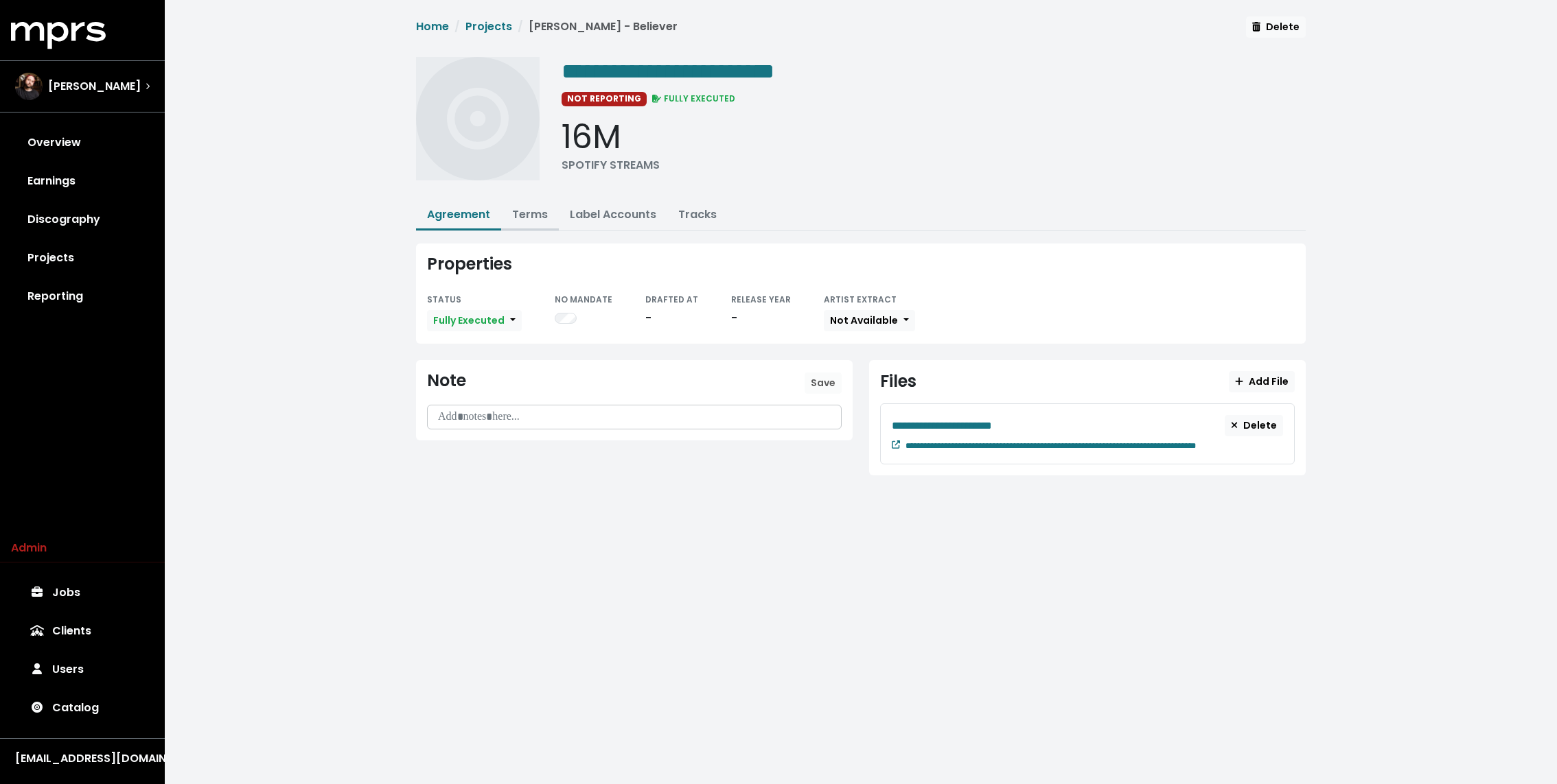
click at [544, 208] on link "Terms" at bounding box center [530, 214] width 36 height 16
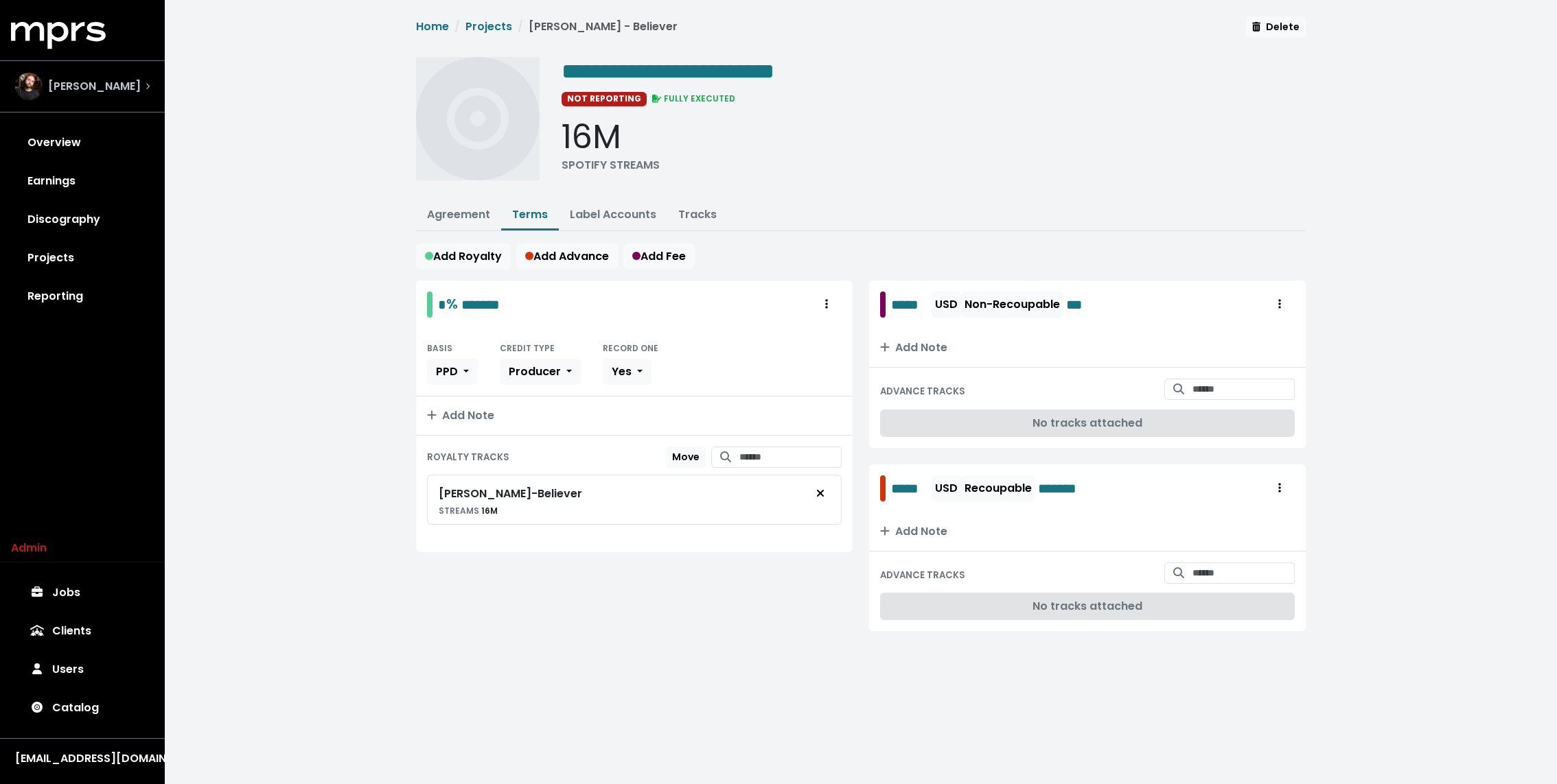
click at [104, 78] on span "[PERSON_NAME]" at bounding box center [94, 86] width 92 height 16
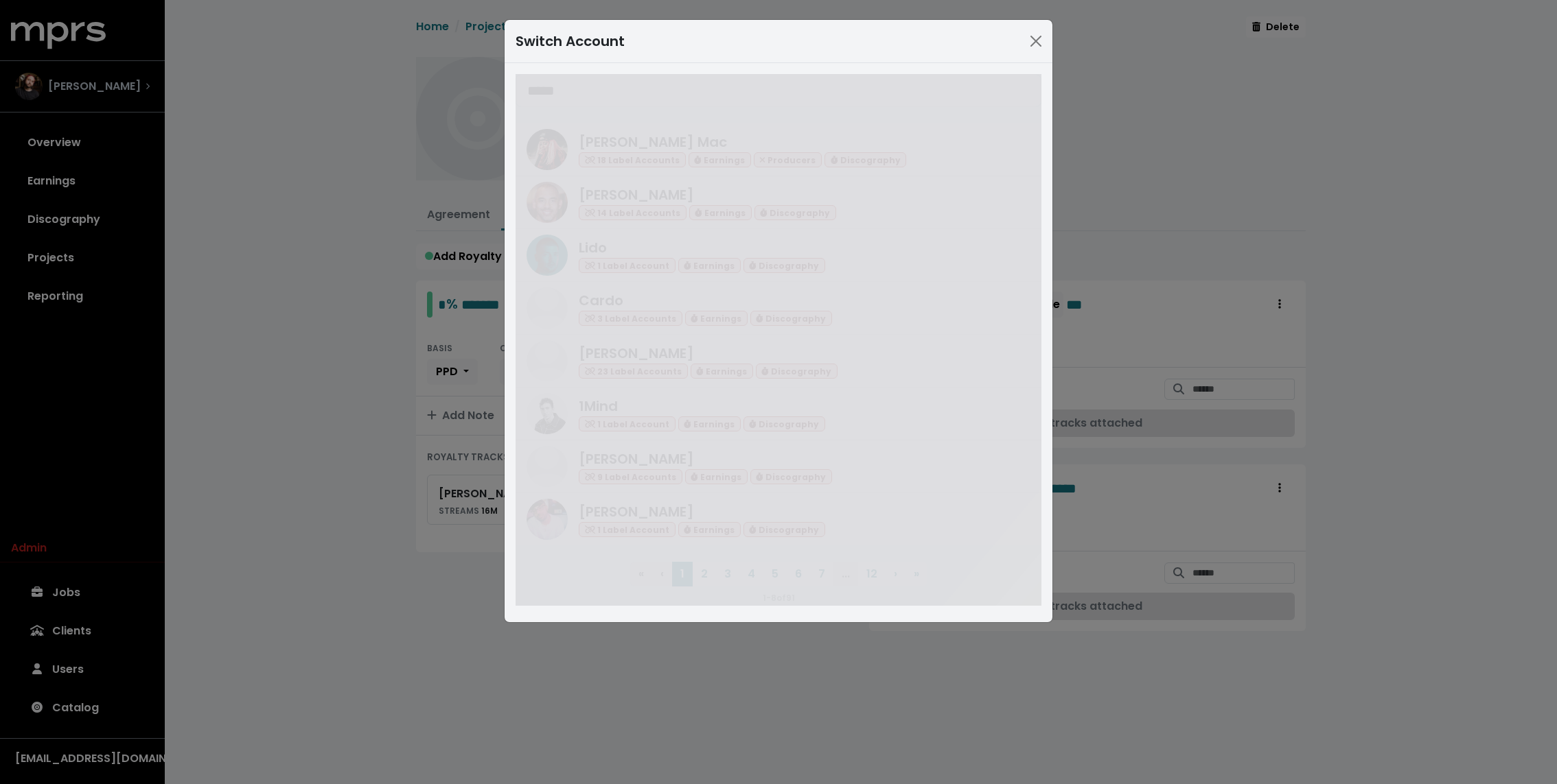
type input "*****"
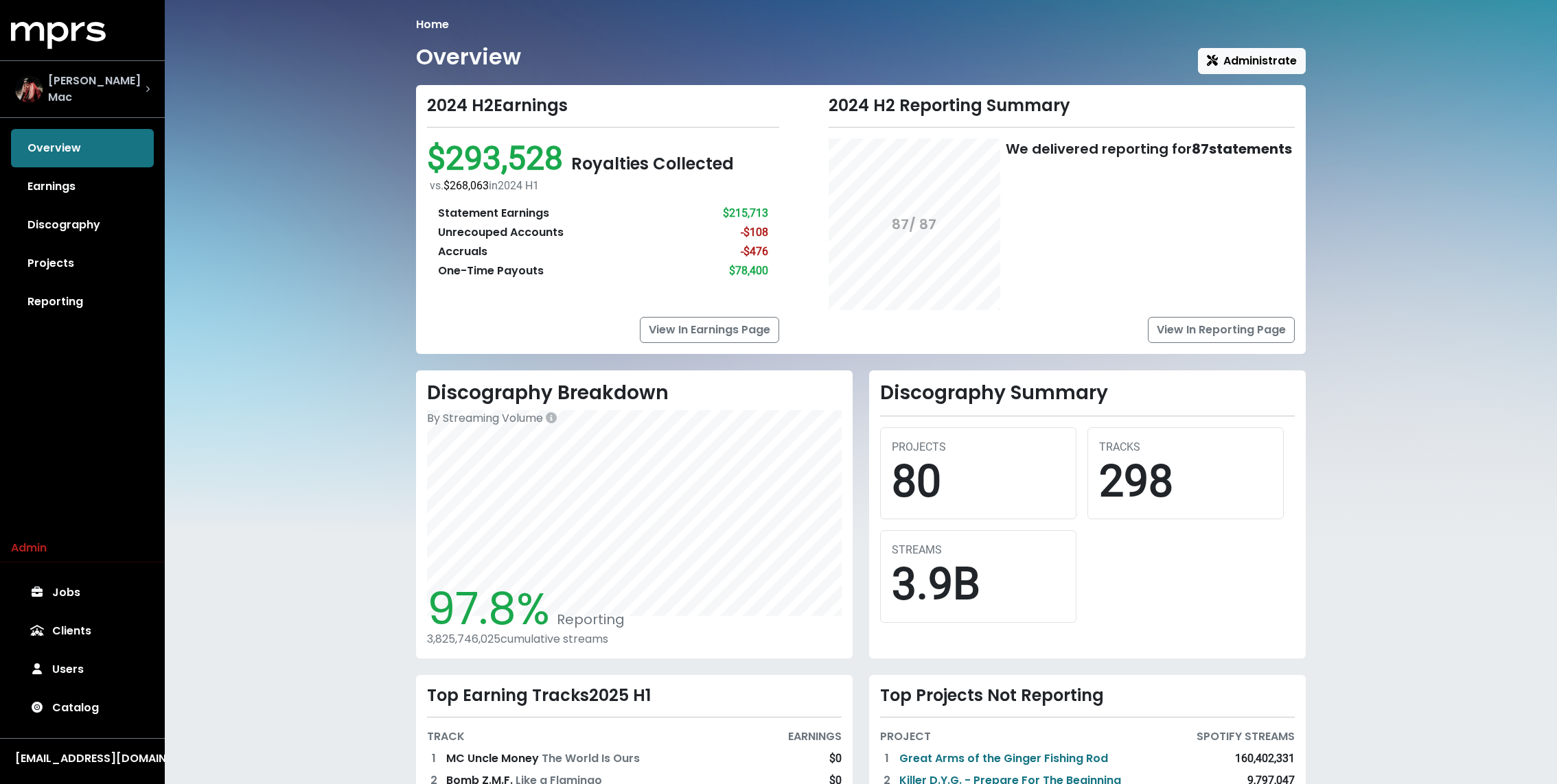
click at [108, 69] on div "[PERSON_NAME] Mac" at bounding box center [83, 89] width 157 height 55
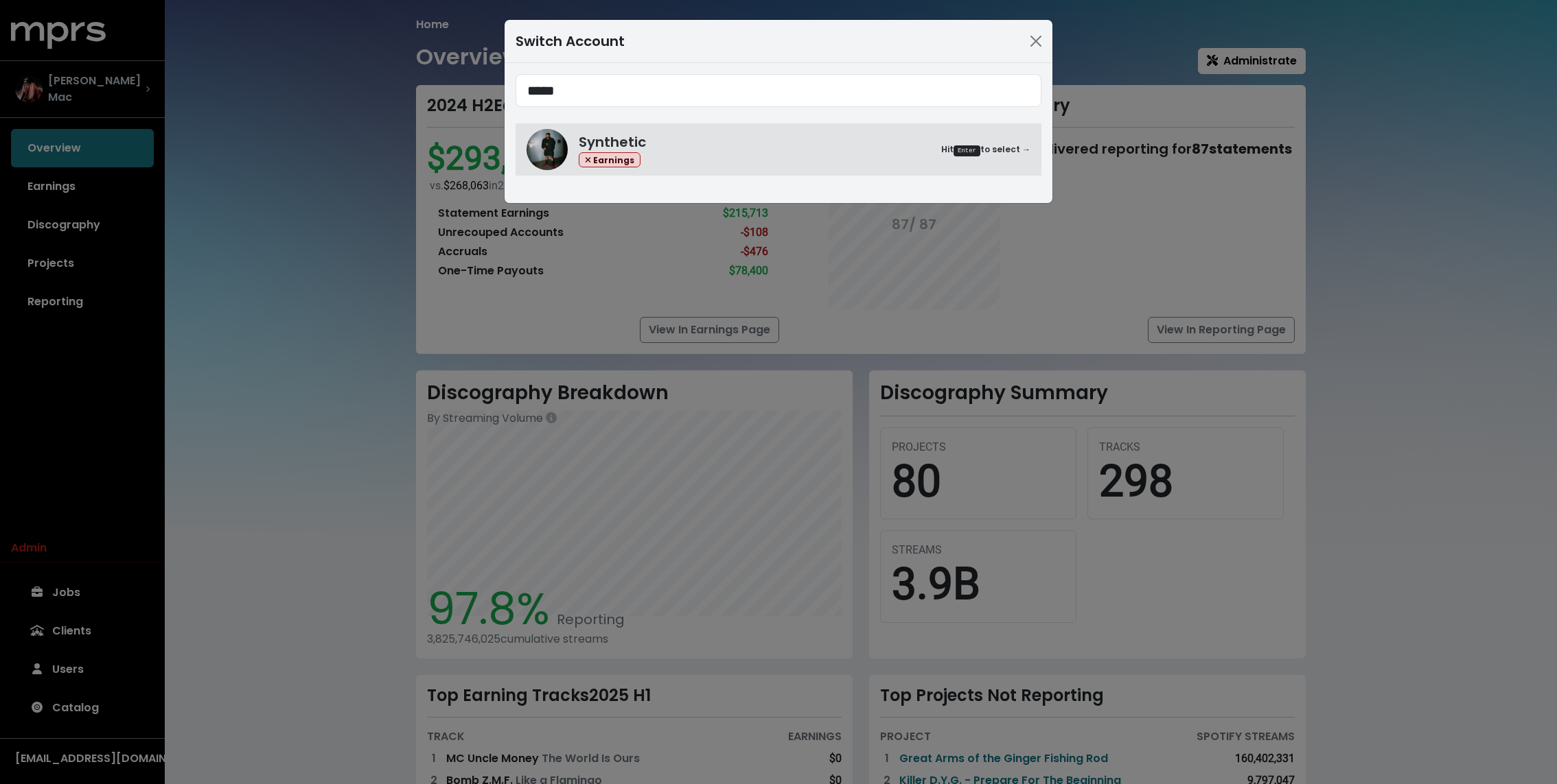
type input "*****"
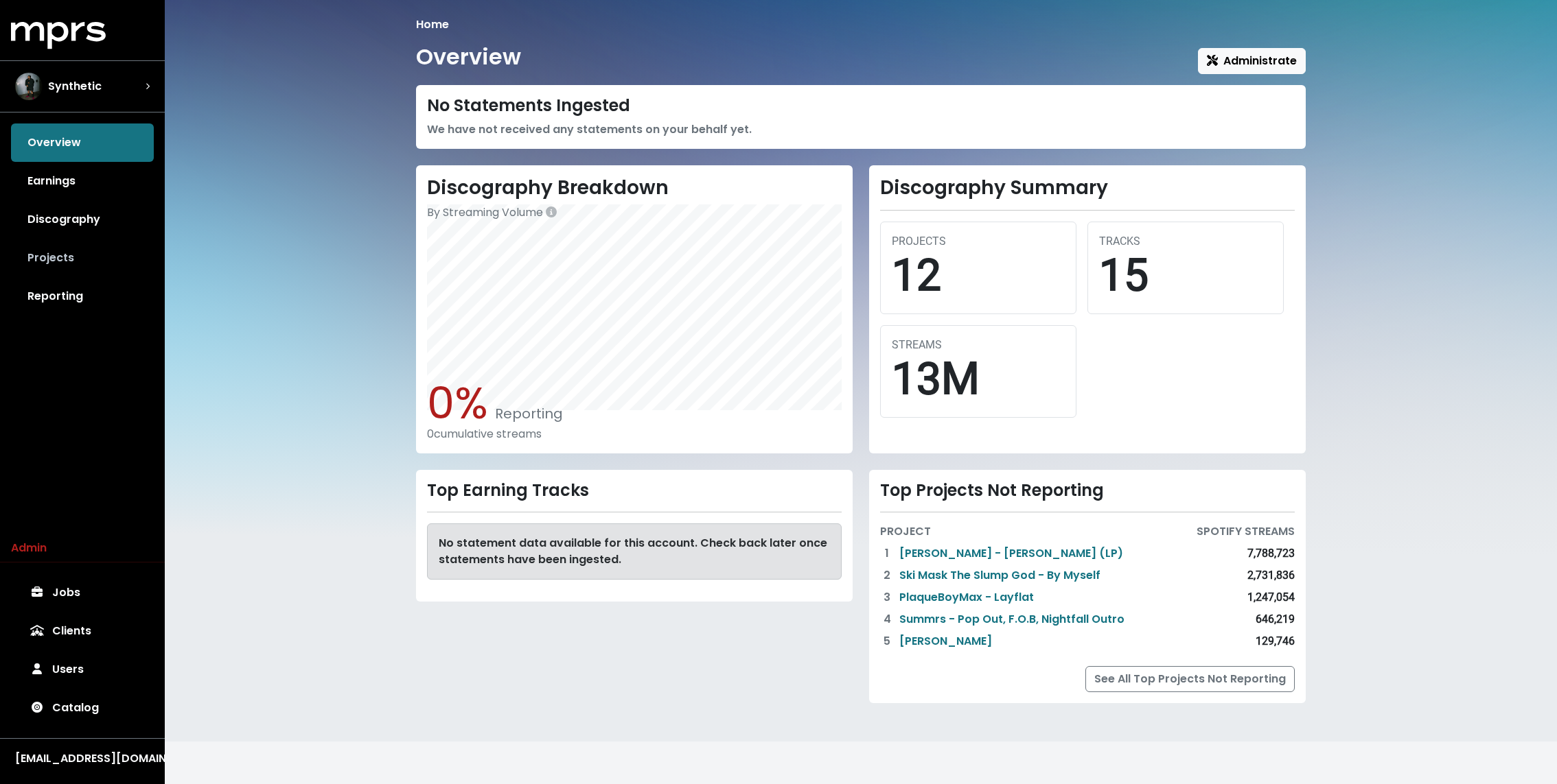
click at [59, 250] on link "Projects" at bounding box center [82, 258] width 142 height 39
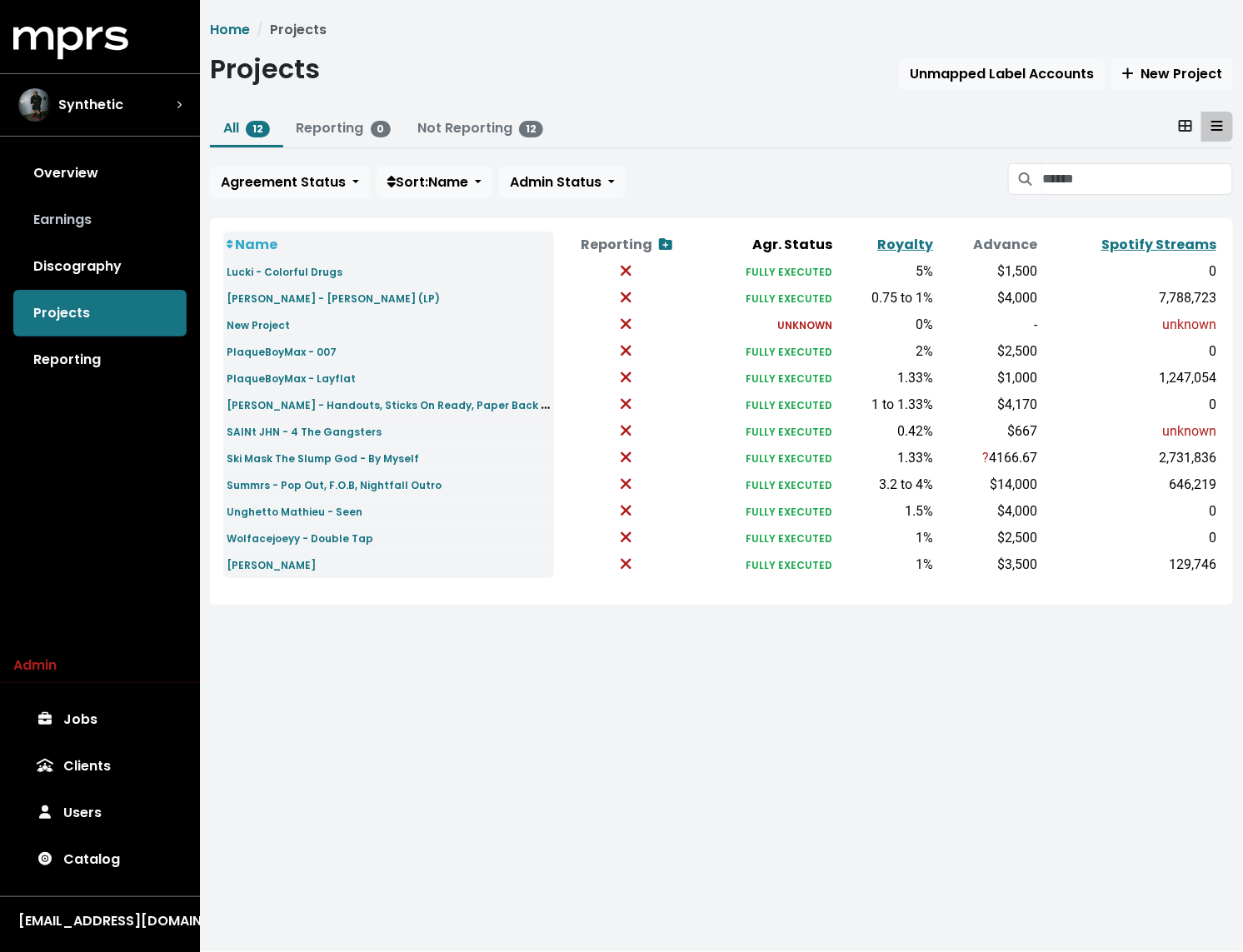
click at [113, 225] on link "Earnings" at bounding box center [100, 220] width 173 height 47
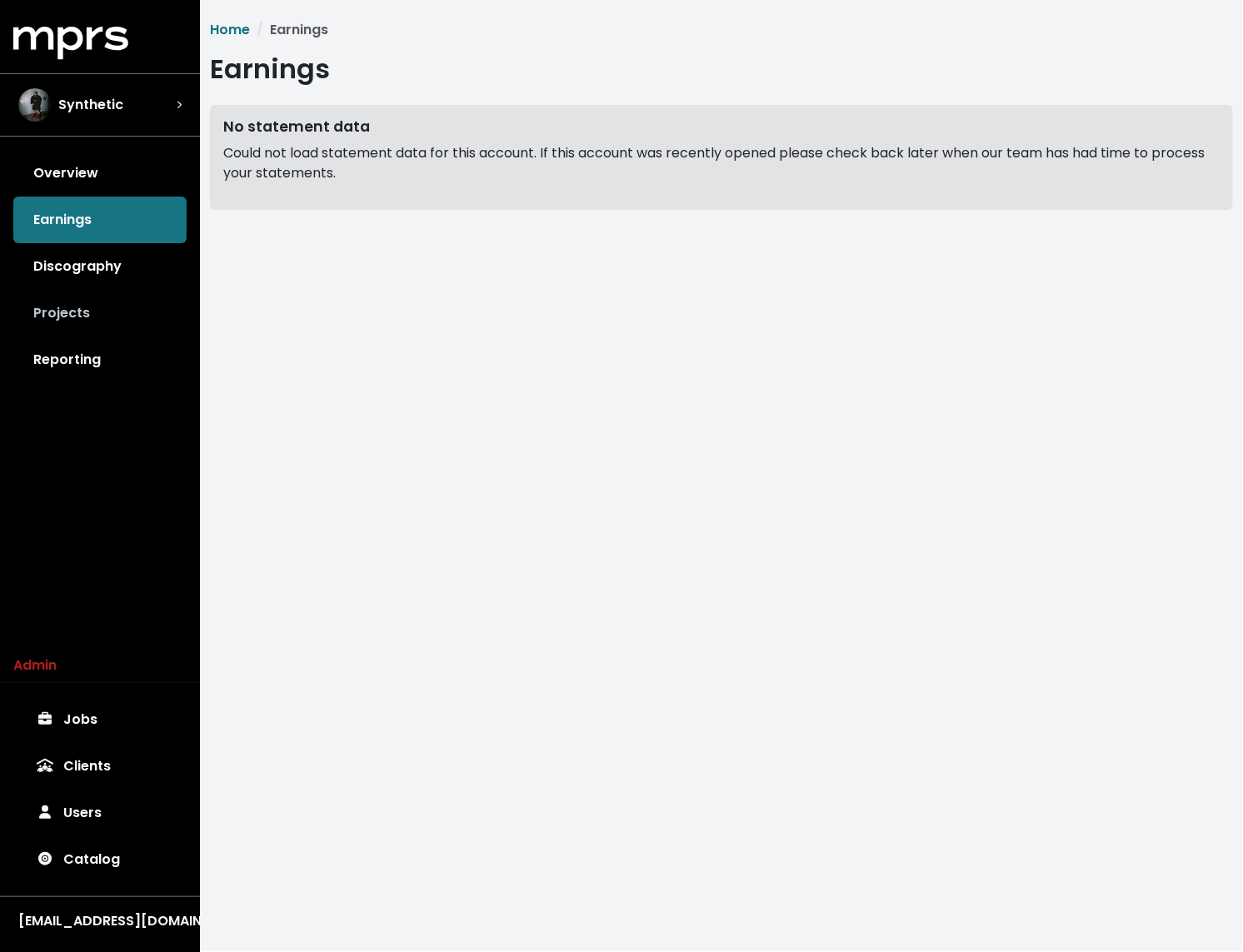
click at [100, 293] on link "Projects" at bounding box center [100, 313] width 173 height 47
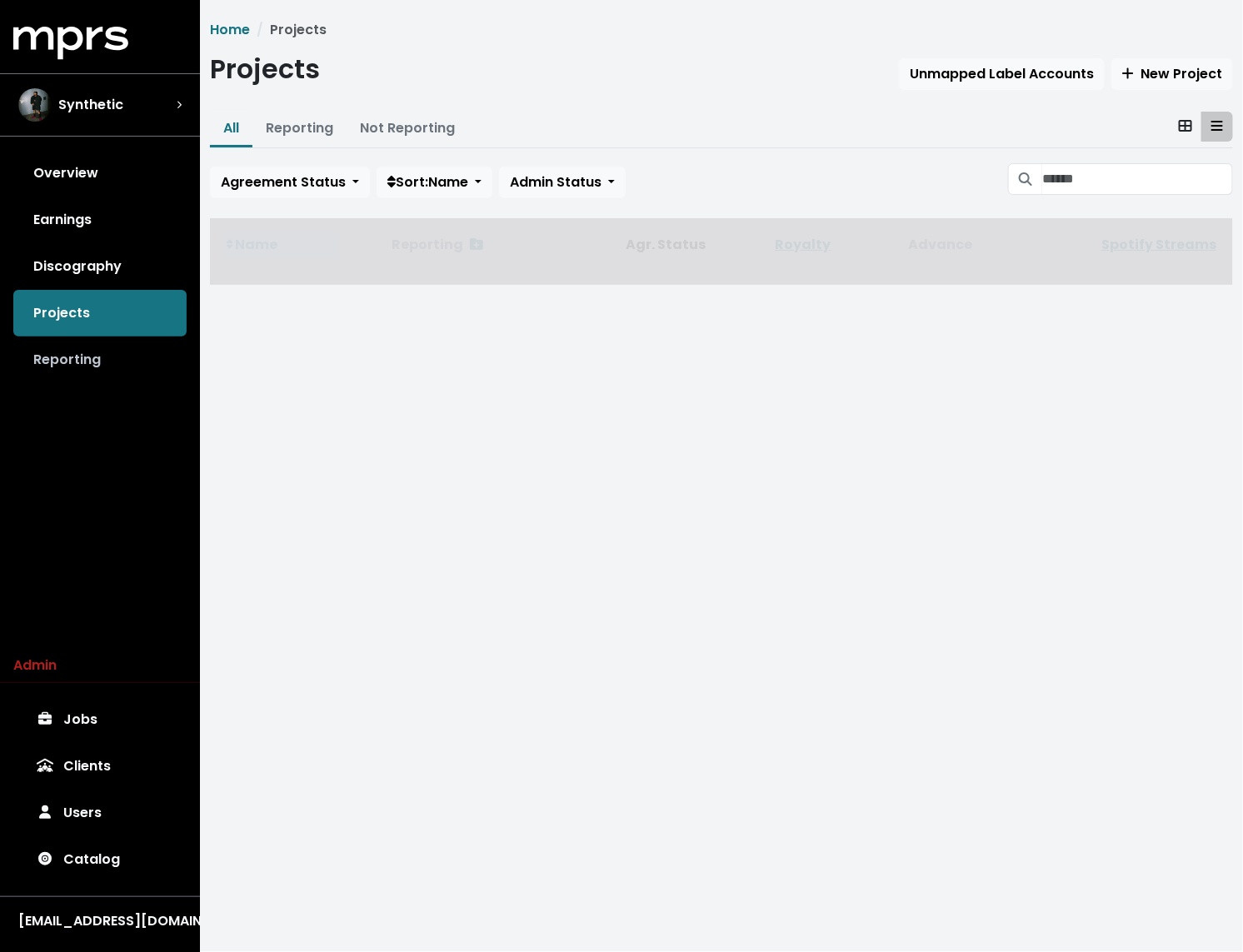
click at [85, 359] on link "Reporting" at bounding box center [100, 360] width 173 height 47
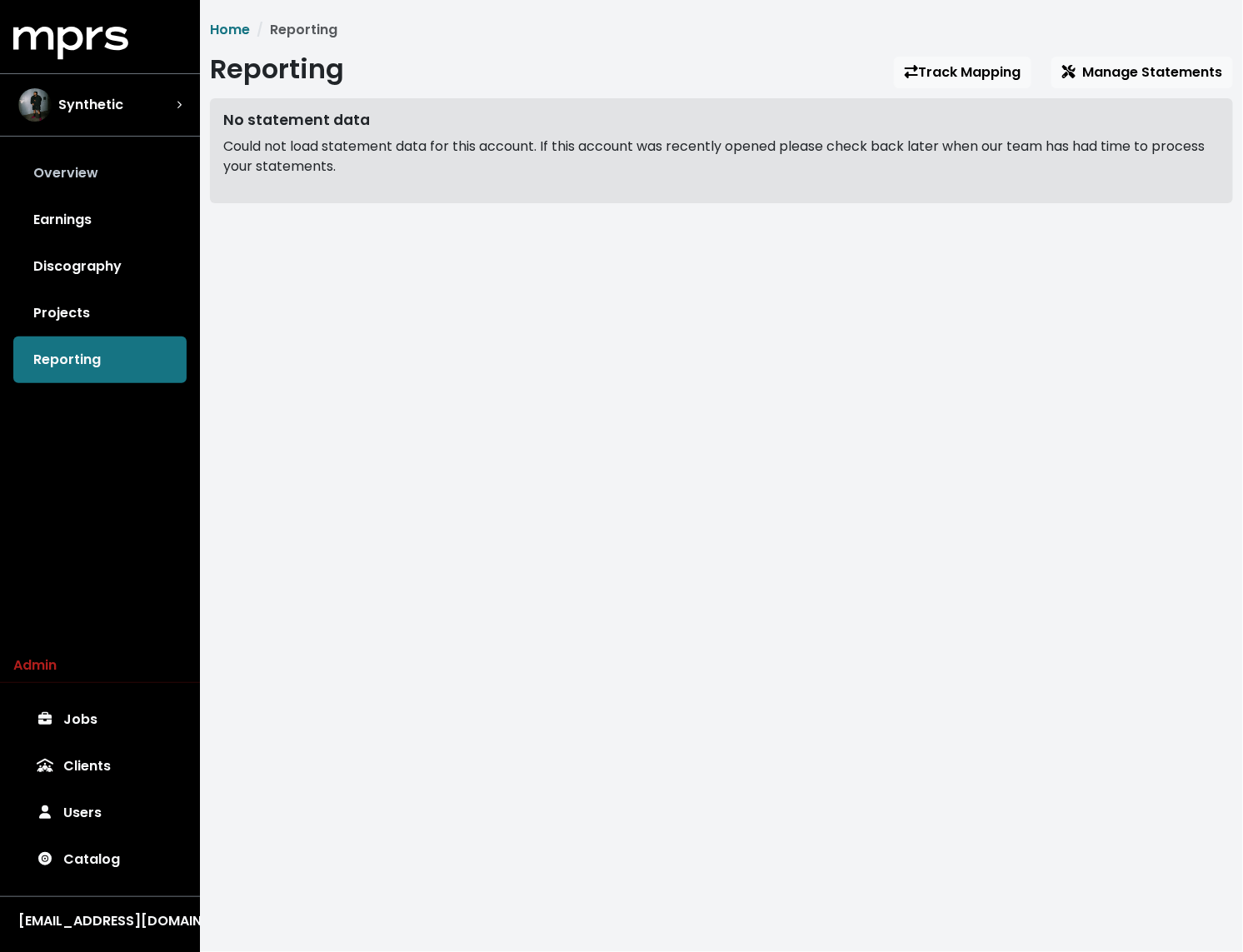
click at [120, 169] on link "Overview" at bounding box center [100, 174] width 173 height 47
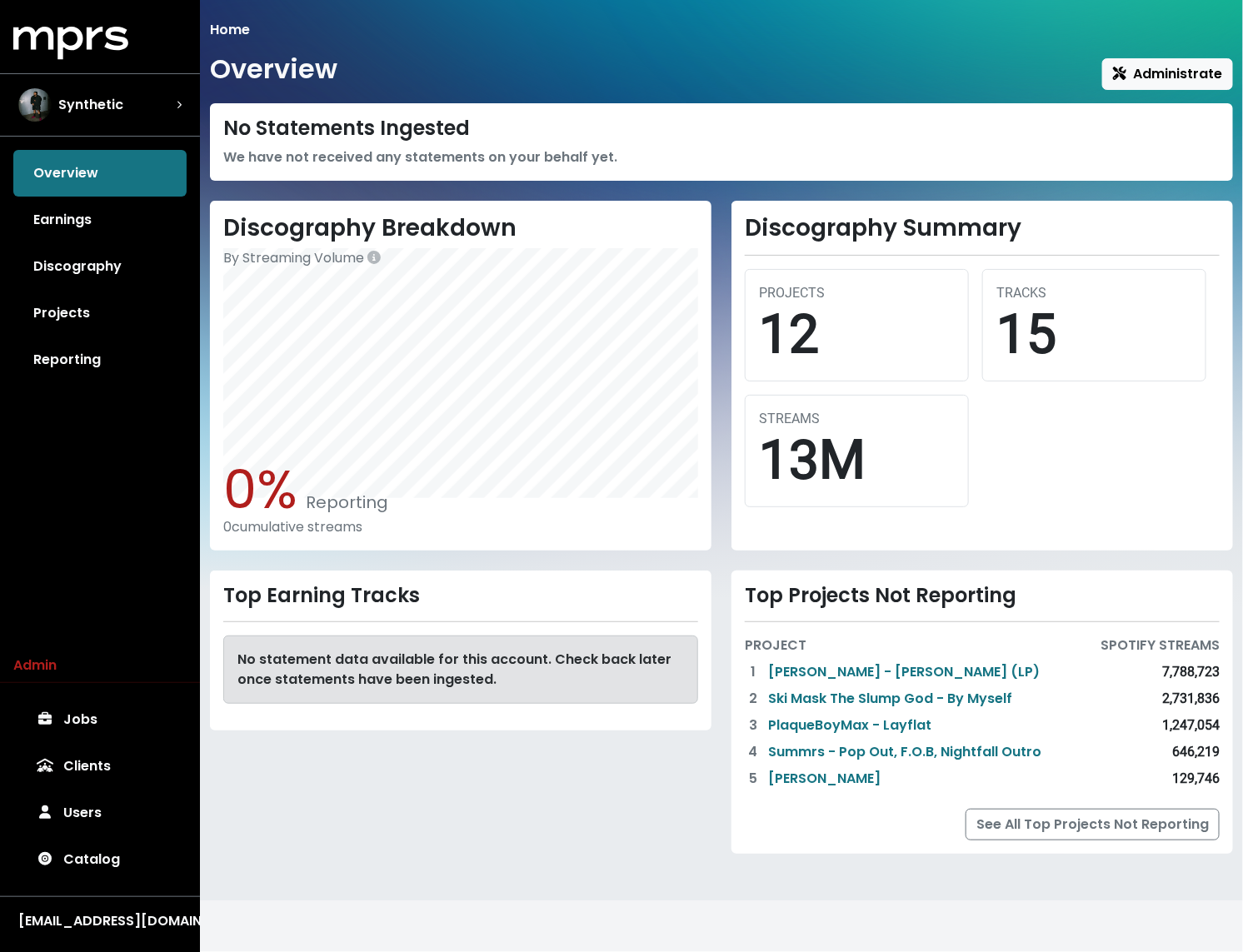
click at [1145, 91] on div "Home Overview Administrate No Statements Ingested We have not received any stat…" at bounding box center [722, 446] width 1043 height 853
click at [1143, 84] on button "Administrate" at bounding box center [1168, 73] width 131 height 32
click at [79, 323] on link "Projects" at bounding box center [100, 313] width 173 height 47
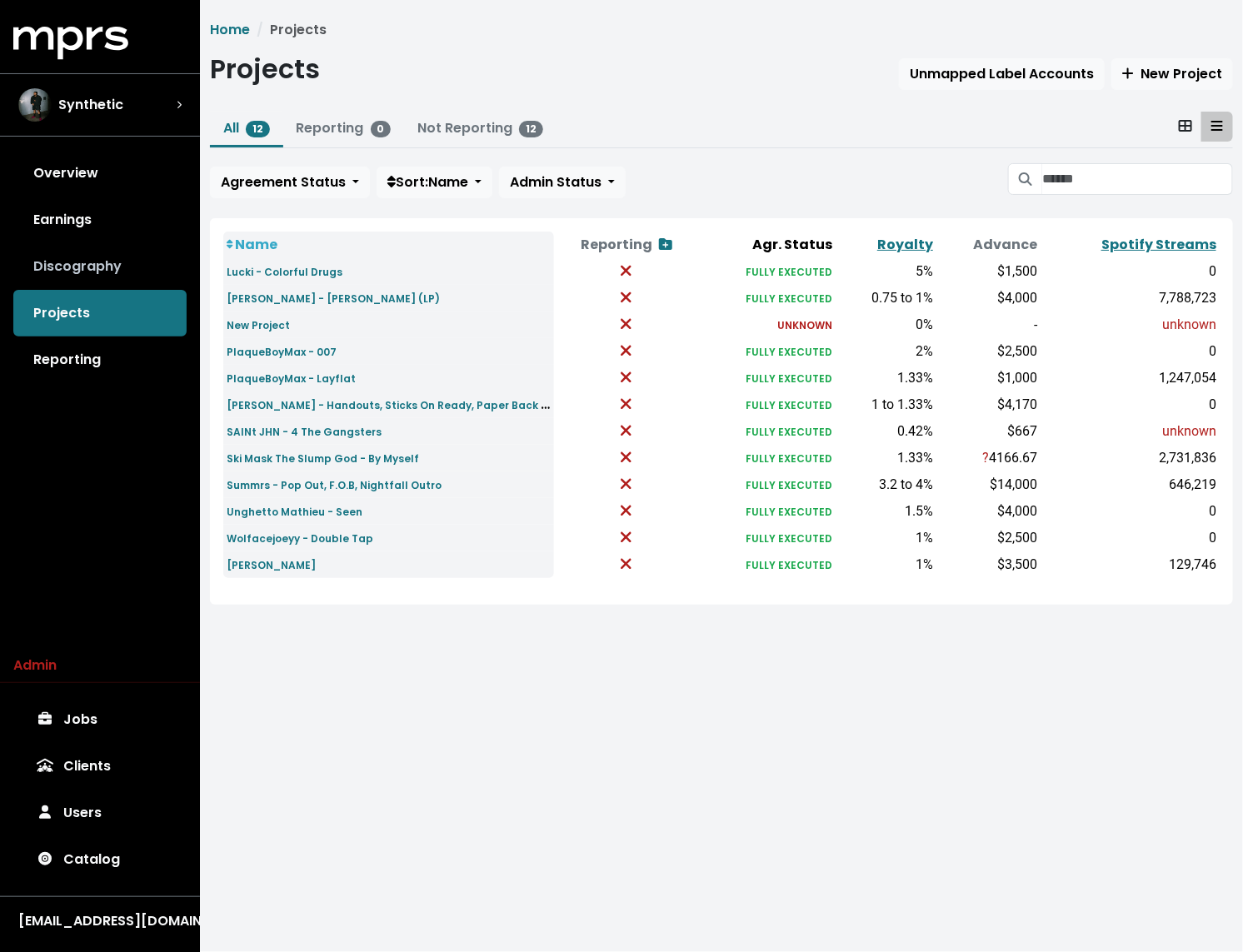
click at [90, 264] on link "Discography" at bounding box center [100, 267] width 173 height 47
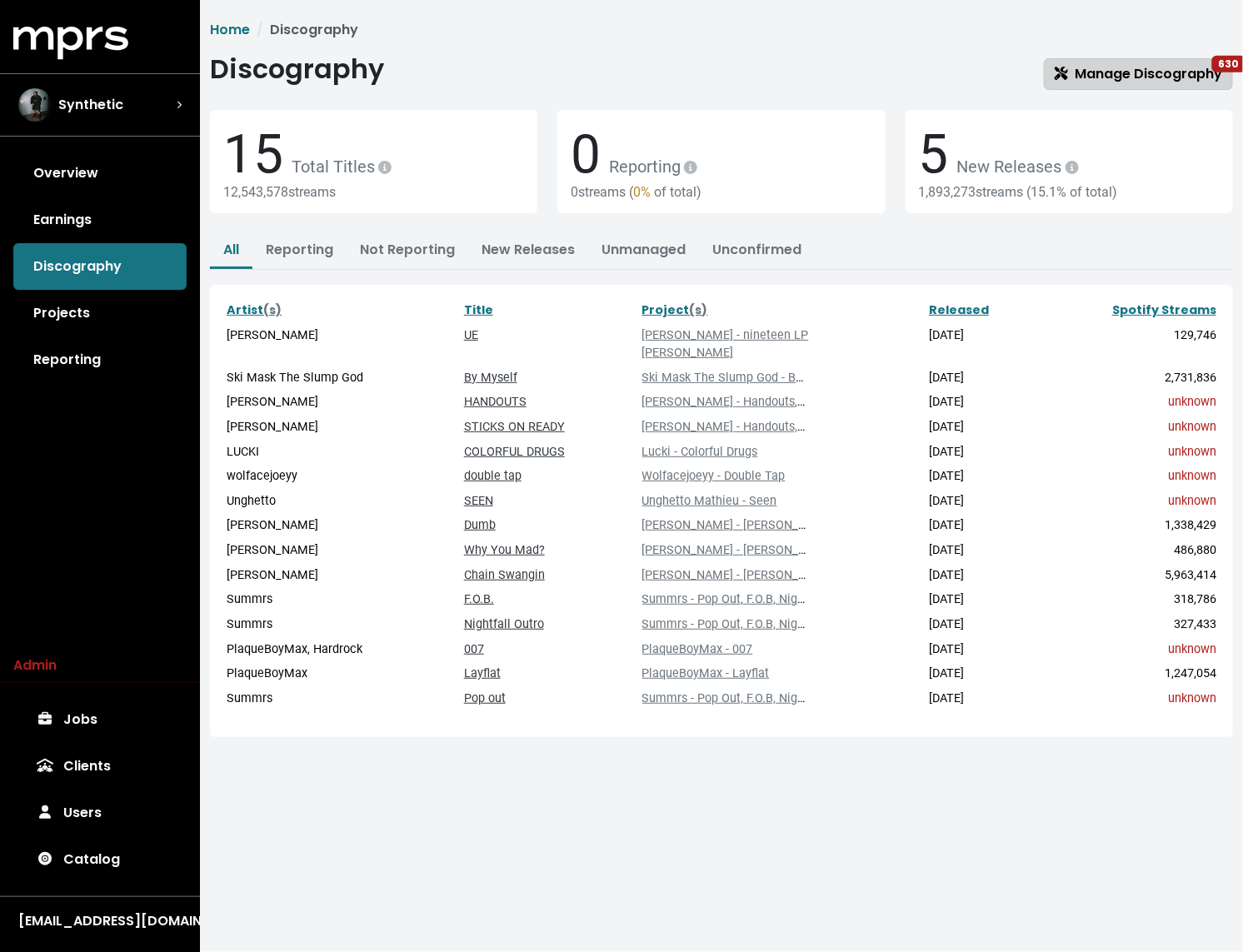
click at [1155, 79] on span "Manage Discography 630" at bounding box center [1138, 73] width 167 height 19
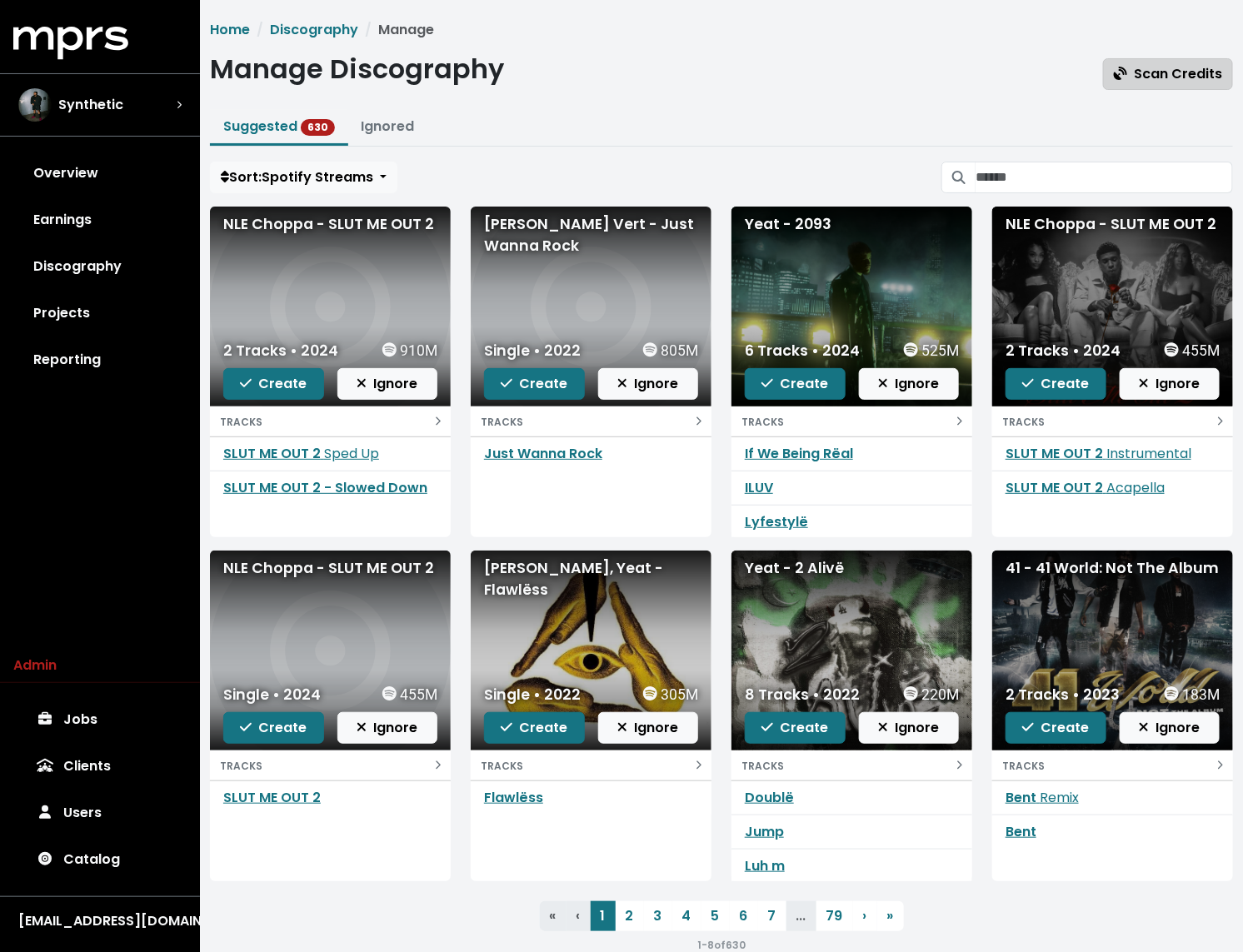
click at [1152, 65] on span "Scan Credits" at bounding box center [1169, 73] width 109 height 19
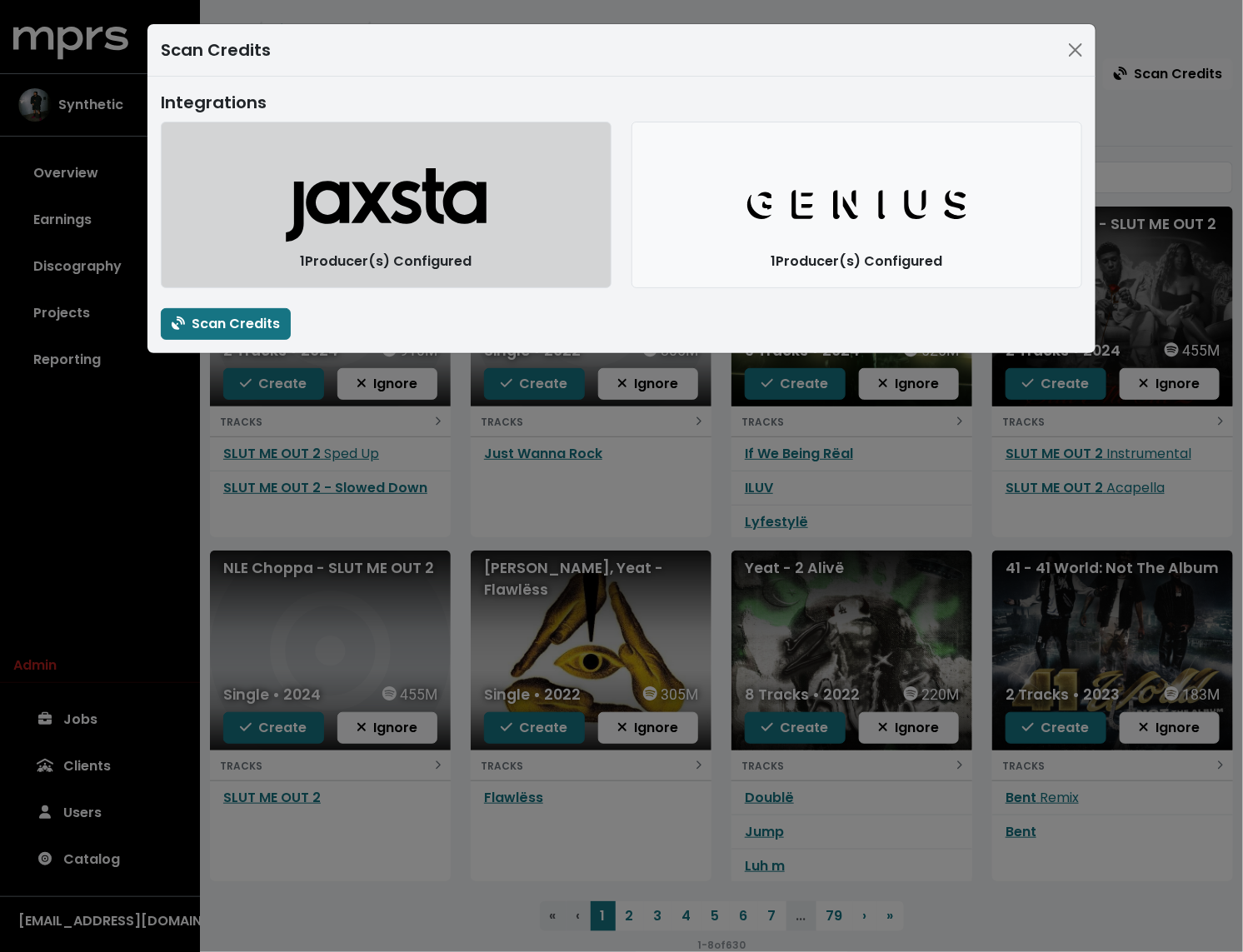
click at [448, 194] on icon "button" at bounding box center [387, 211] width 201 height 61
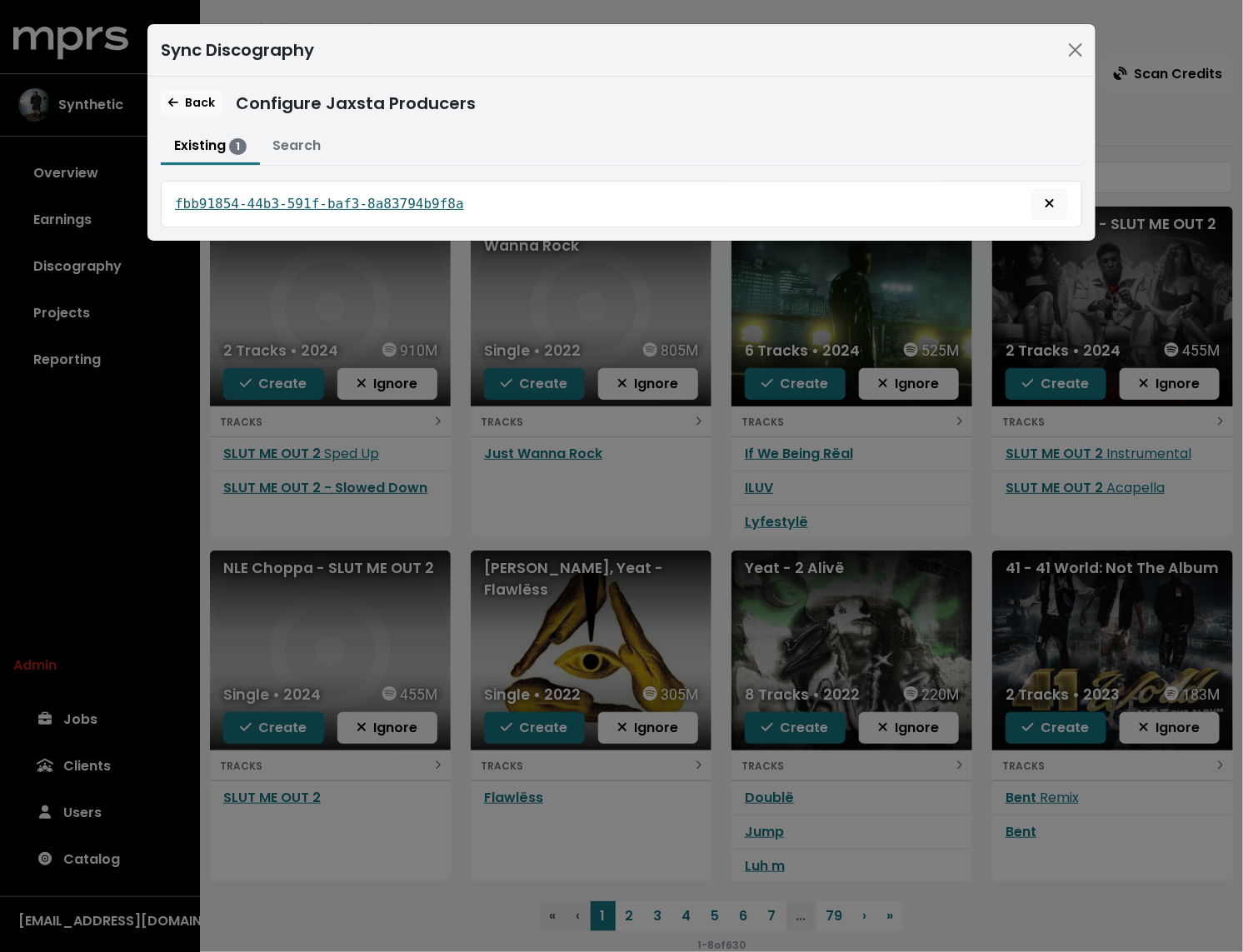
click at [266, 205] on tt "fbb91854-44b3-591f-baf3-8a83794b9f8a" at bounding box center [319, 203] width 289 height 15
click at [180, 101] on span "Back" at bounding box center [192, 102] width 47 height 16
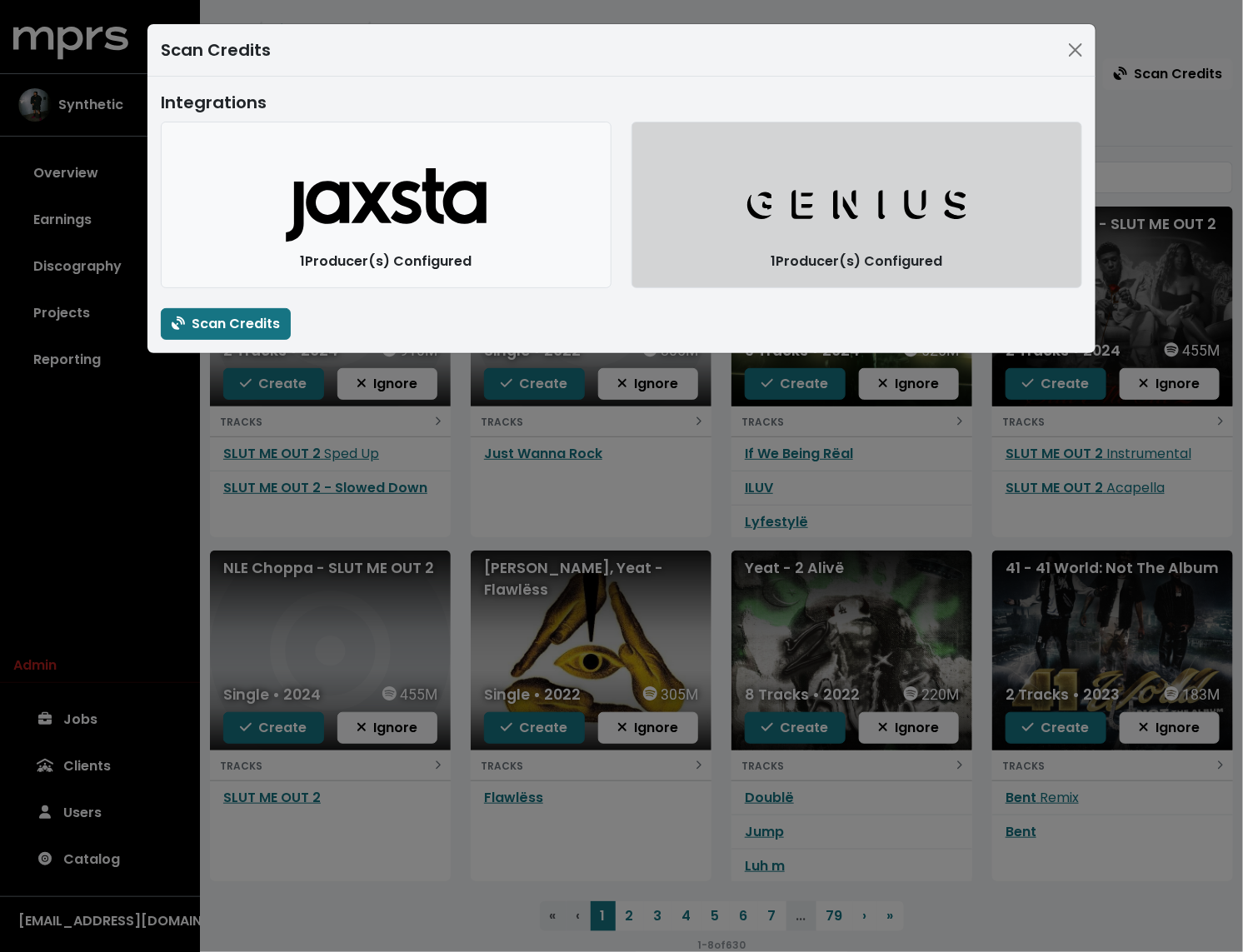
click at [731, 205] on button "Genius Logo" at bounding box center [857, 205] width 451 height 167
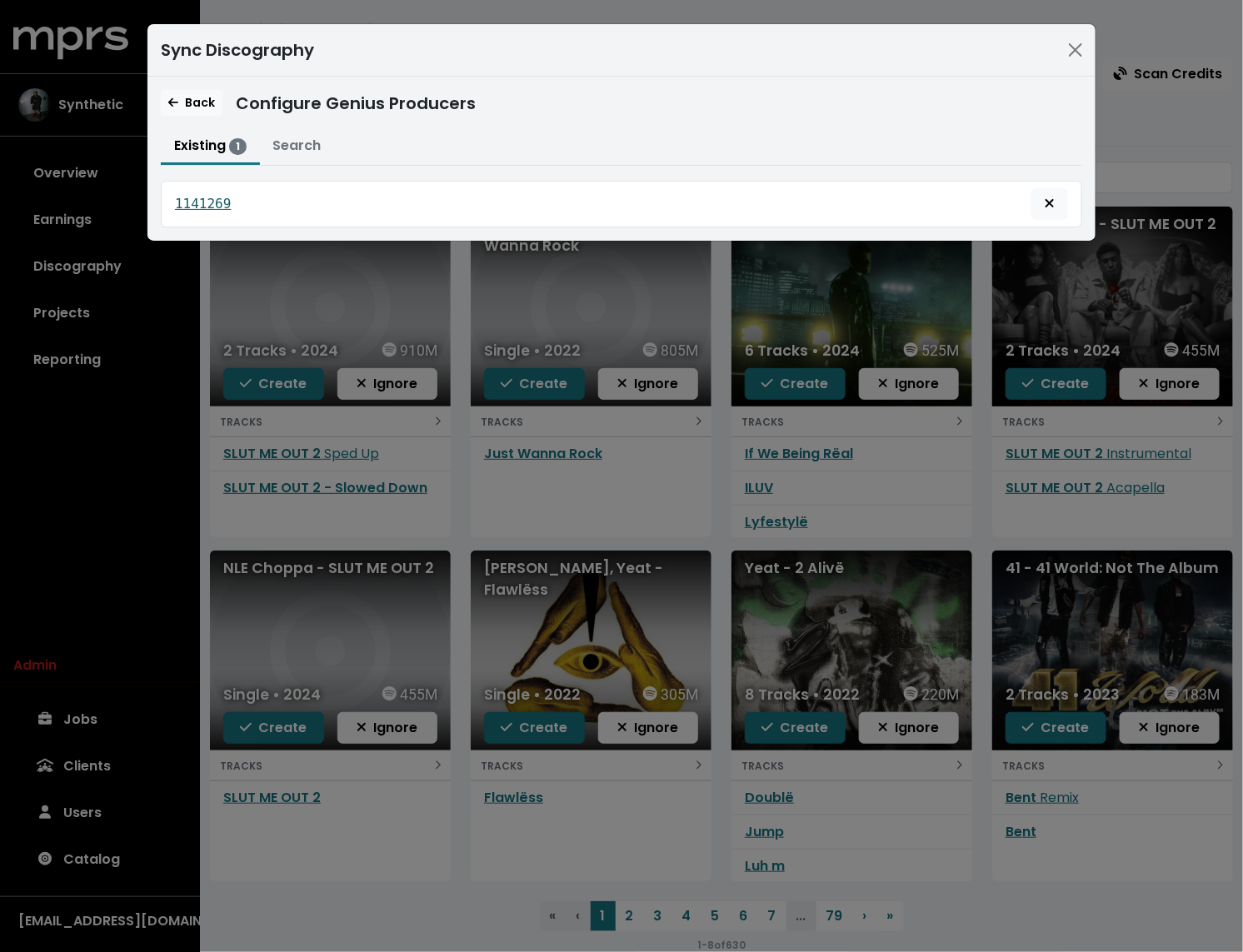
click at [216, 205] on tt "1141269" at bounding box center [203, 203] width 56 height 15
click at [101, 100] on div "Sync Discography Back Configure Genius Producers Existing 1 Search 1141269 Sear…" at bounding box center [621, 476] width 1243 height 952
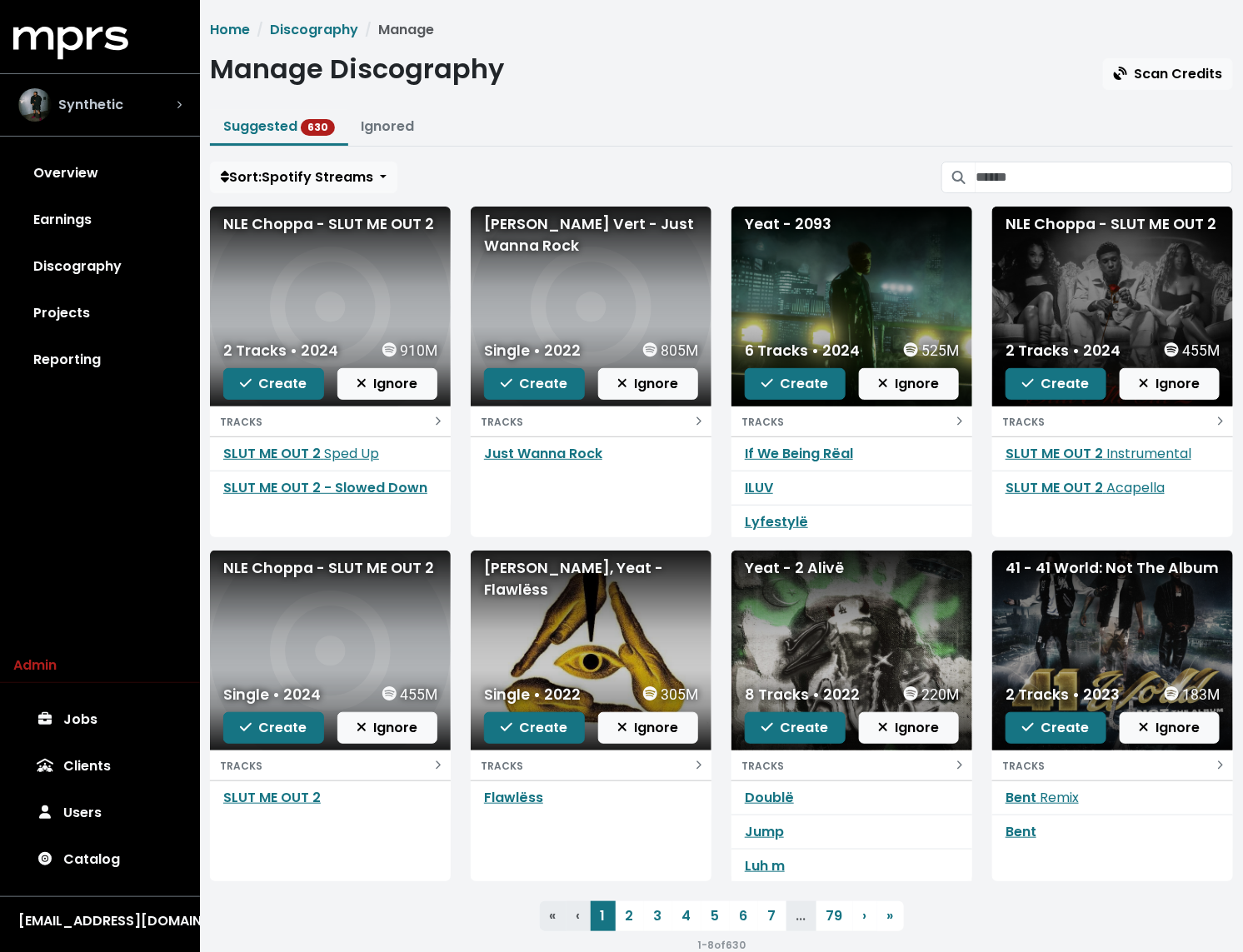
click at [87, 109] on span "Synthetic" at bounding box center [91, 105] width 65 height 20
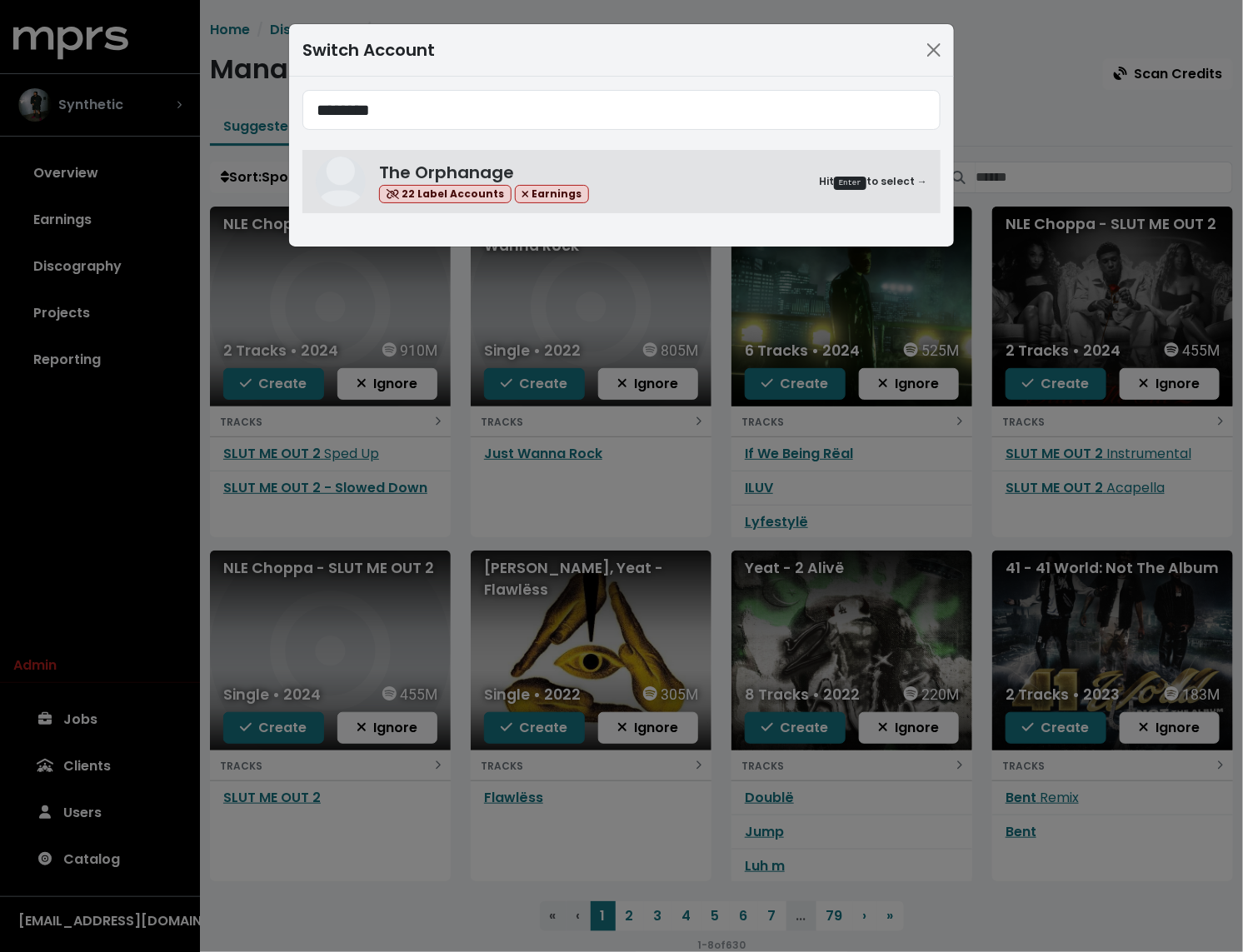
type input "********"
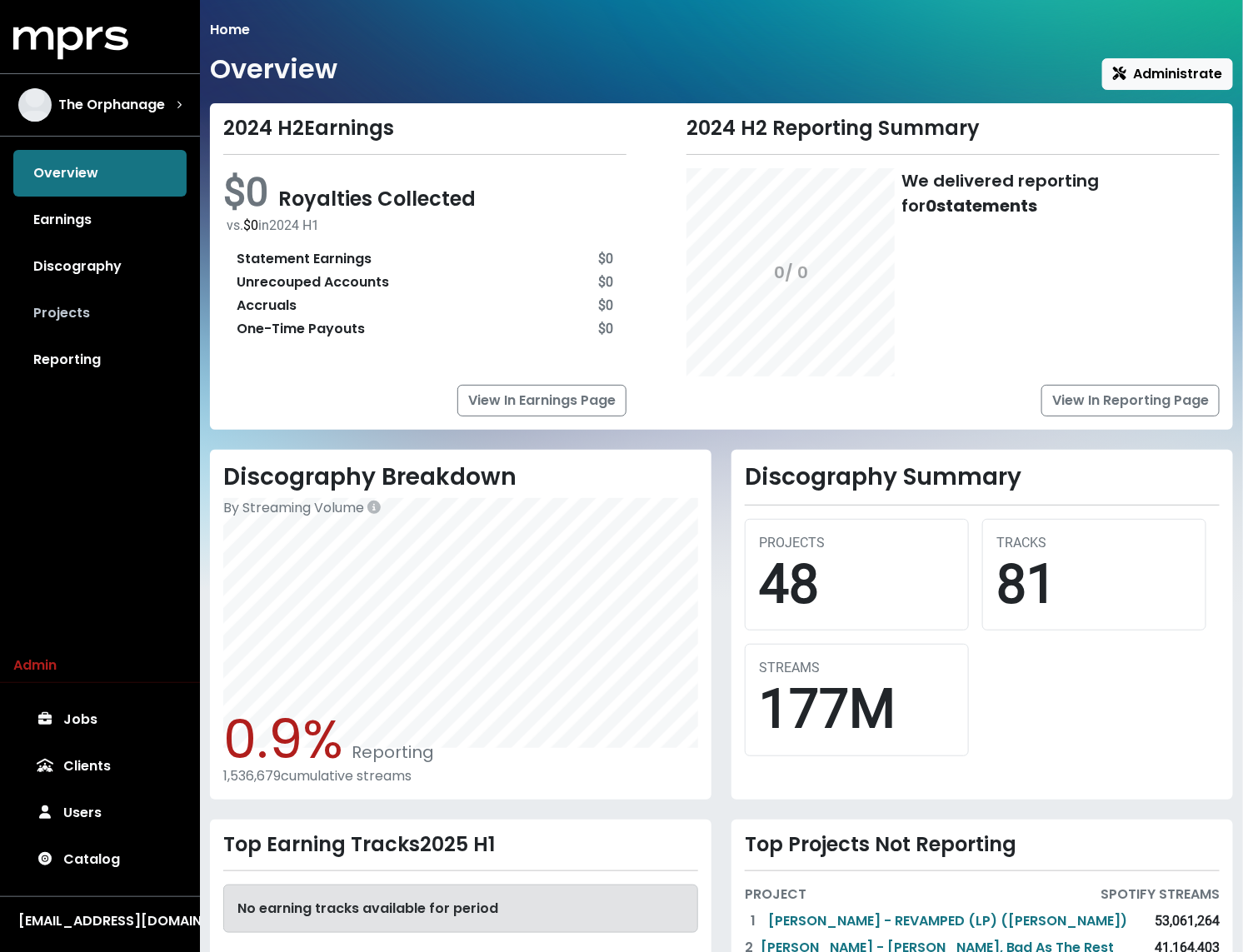
click at [90, 316] on link "Projects" at bounding box center [100, 313] width 173 height 47
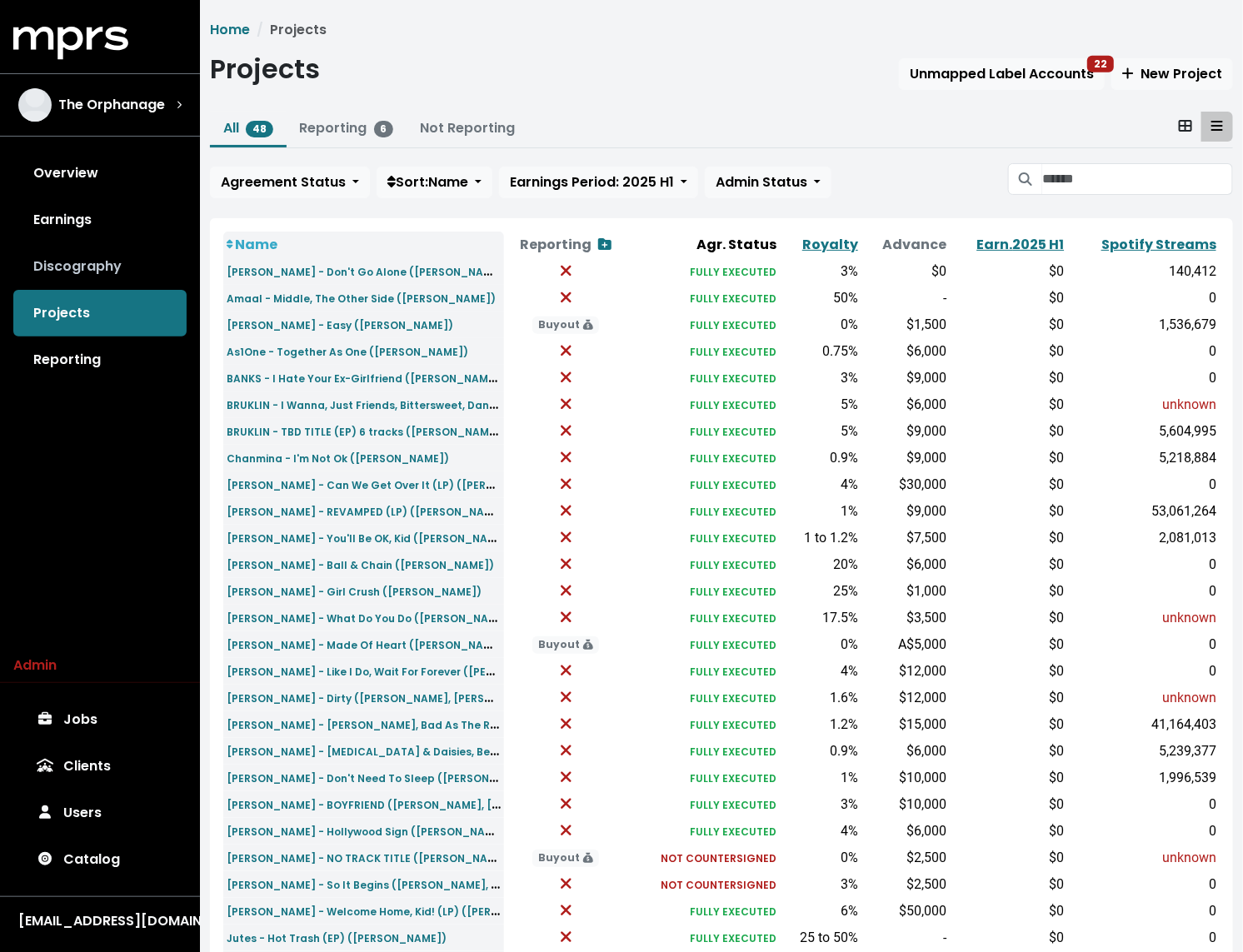
click at [93, 280] on link "Discography" at bounding box center [100, 267] width 173 height 47
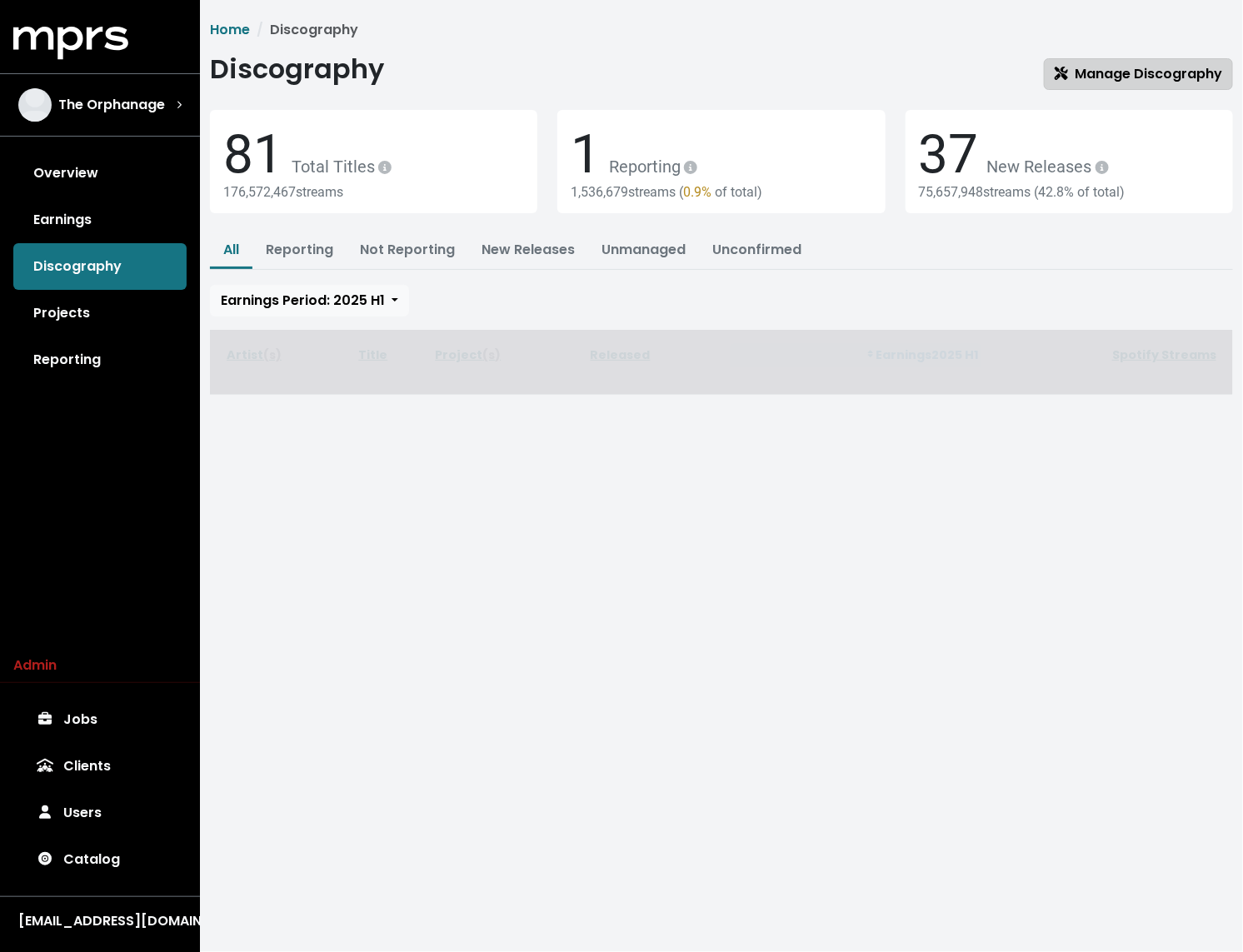
click at [1123, 72] on span "Manage Discography" at bounding box center [1138, 73] width 167 height 19
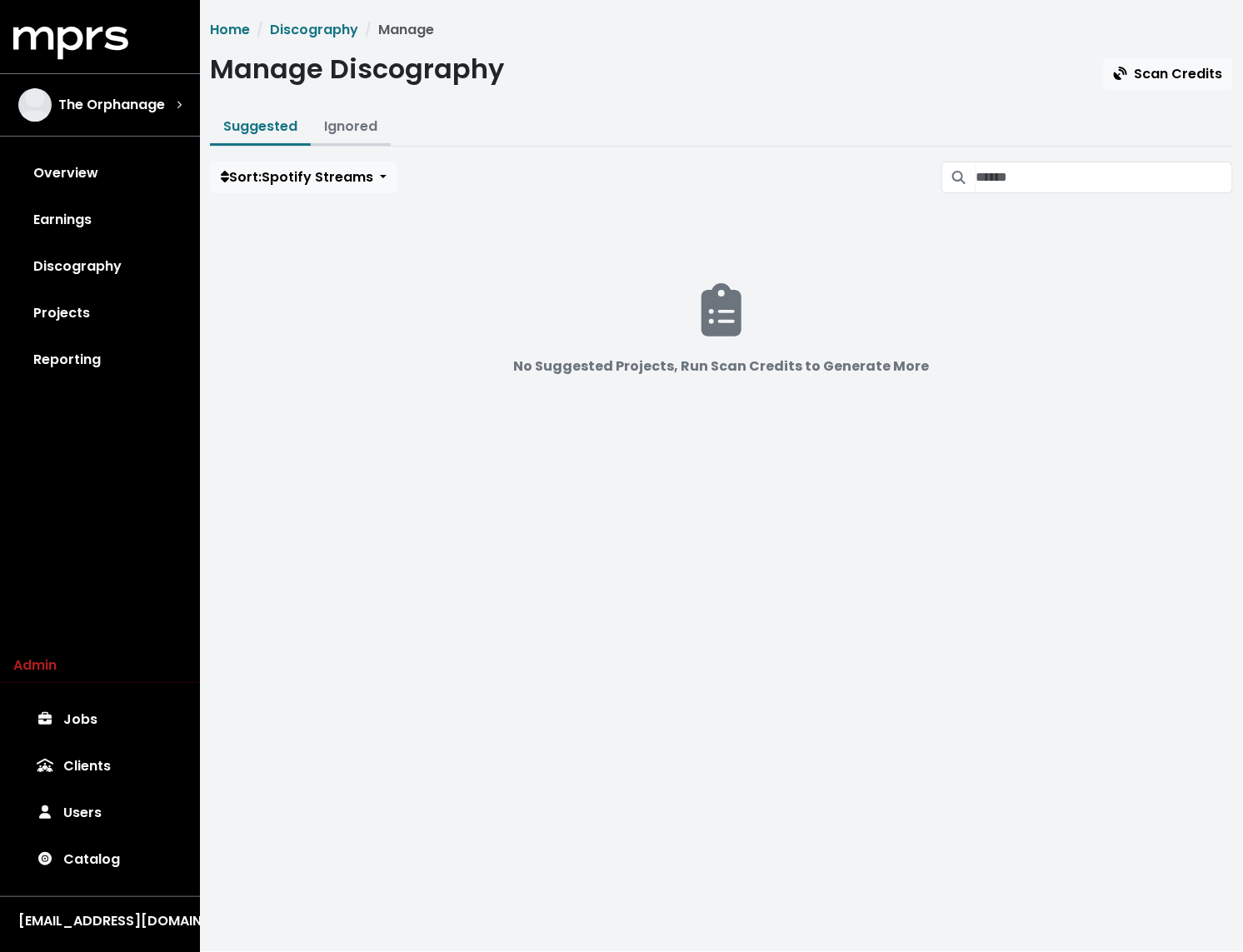
click at [336, 119] on link "Ignored" at bounding box center [350, 126] width 53 height 19
click at [267, 129] on link "Suggested" at bounding box center [261, 126] width 74 height 19
click at [118, 179] on link "Overview" at bounding box center [100, 174] width 173 height 47
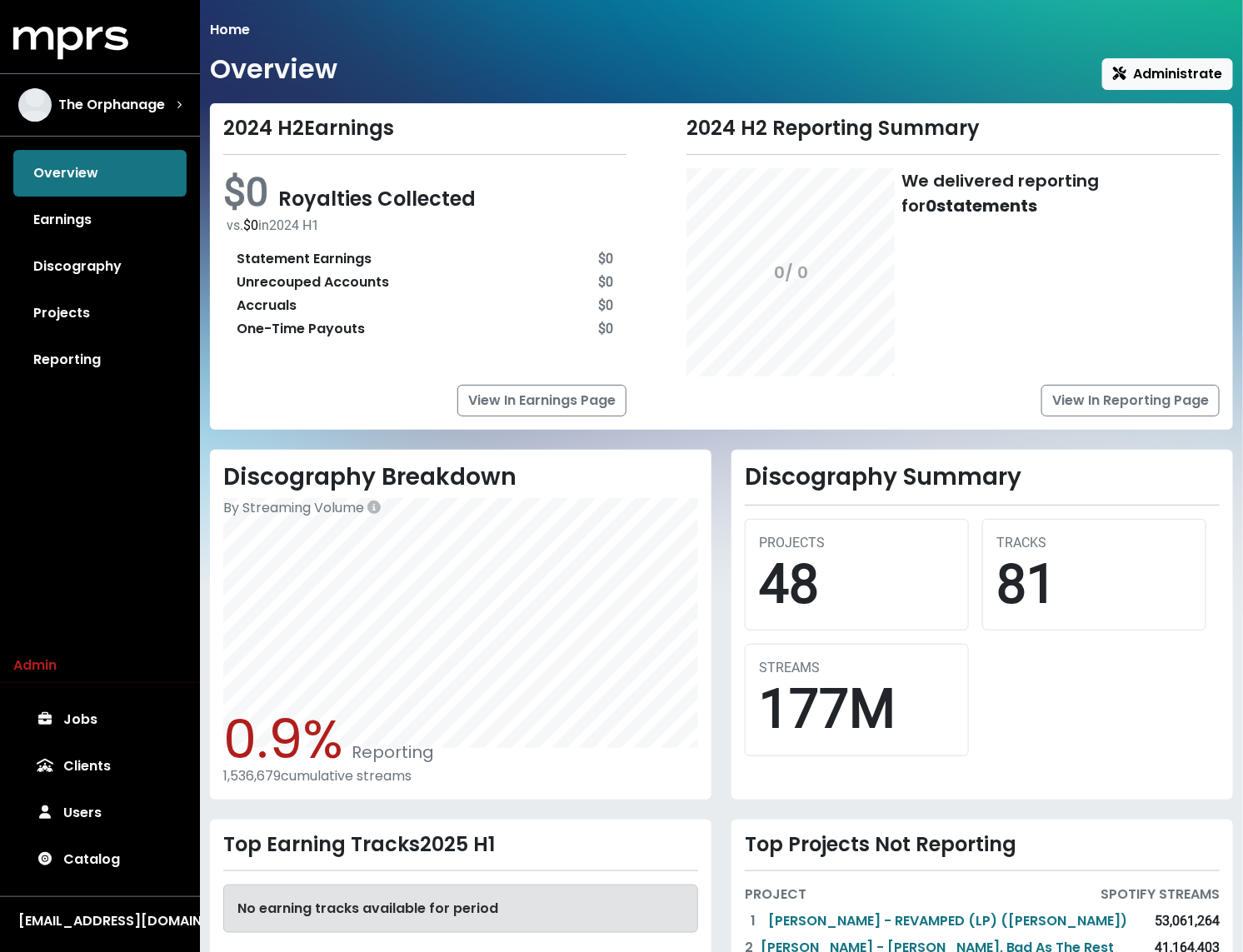
click at [447, 96] on div "Home Overview Administrate 2024 H2 Earnings $0 Royalties Collected vs. $0 in [D…" at bounding box center [722, 591] width 1043 height 1143
click at [123, 327] on link "Projects" at bounding box center [100, 313] width 173 height 47
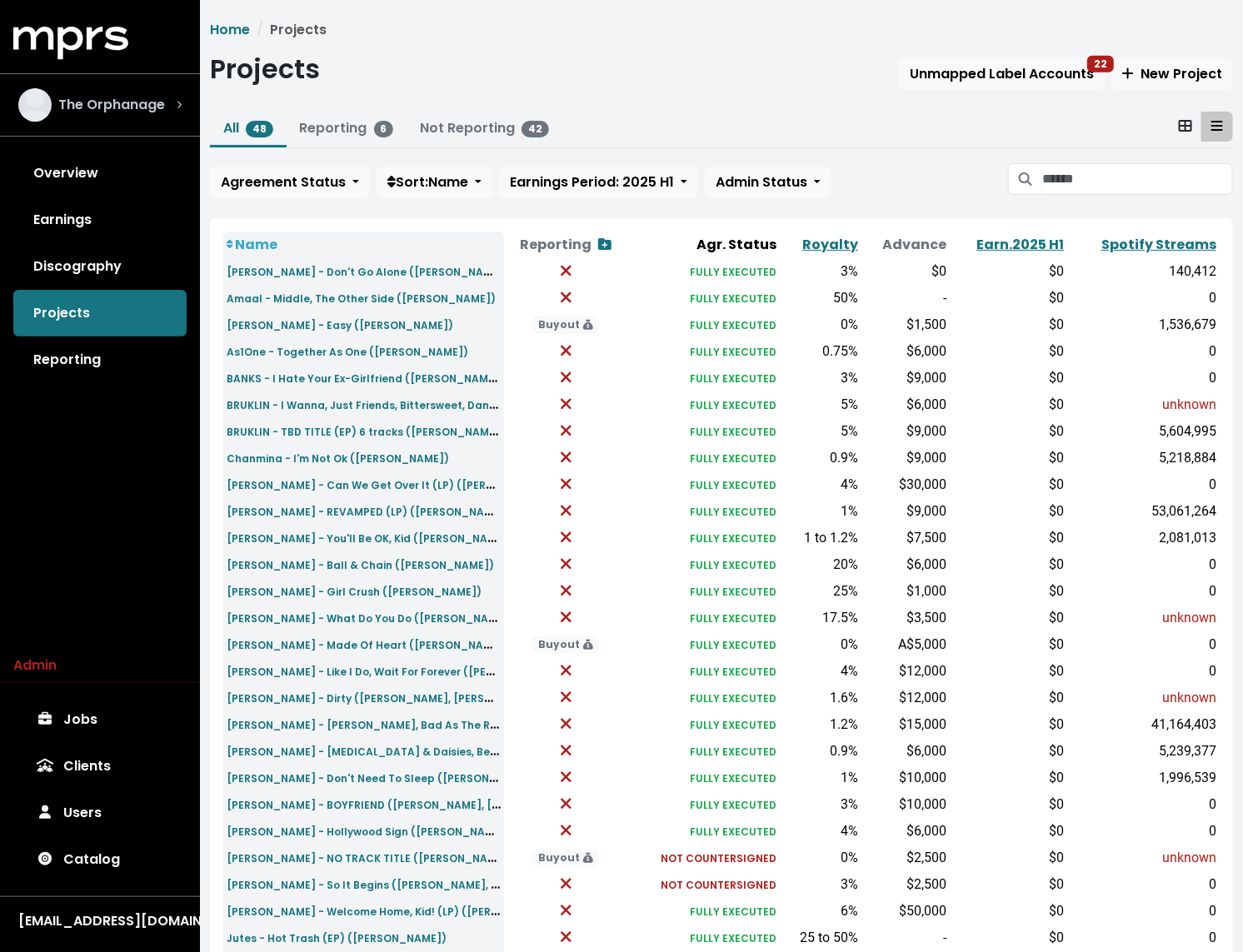
click at [150, 119] on div "The Orphanage" at bounding box center [91, 105] width 147 height 33
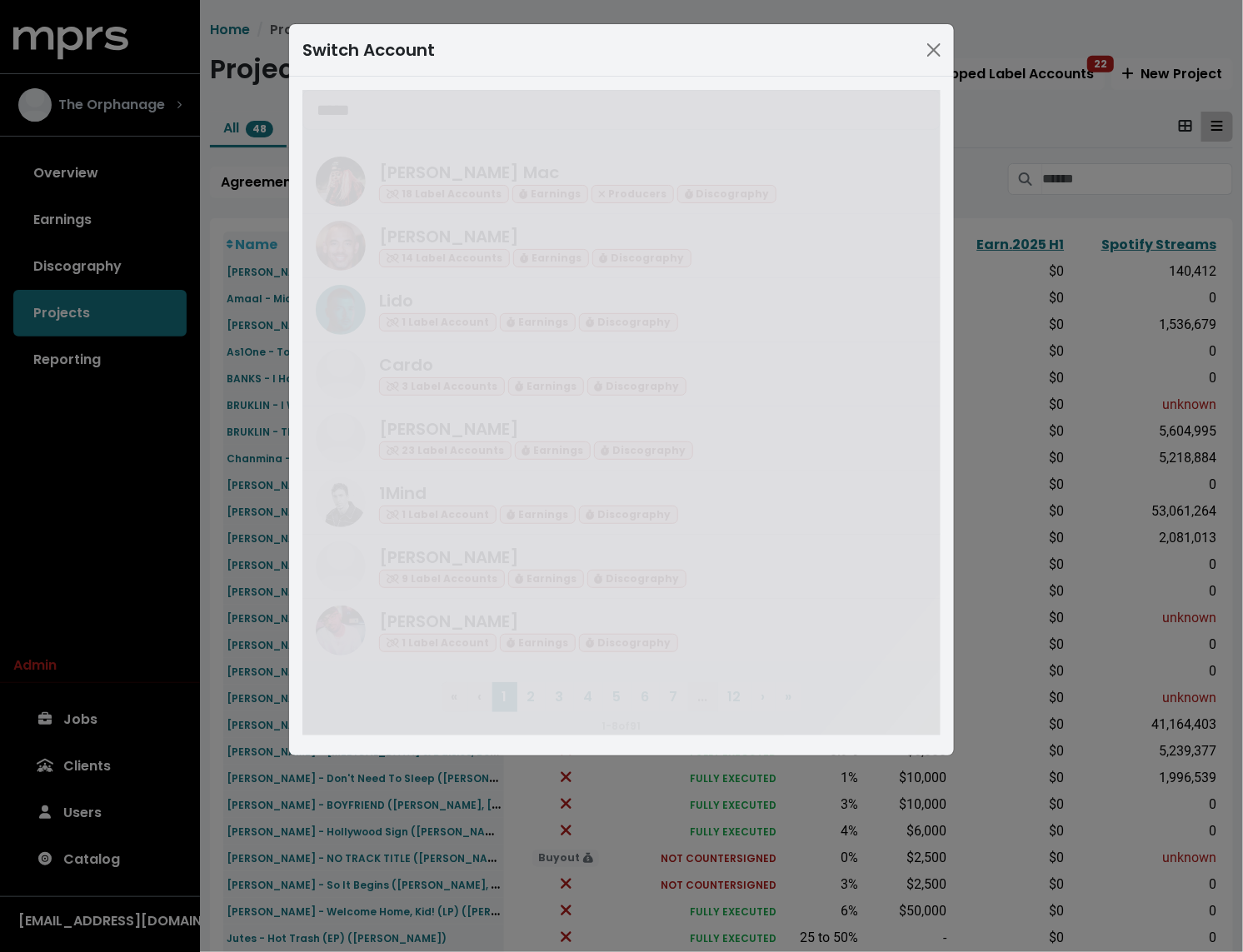
type input "*****"
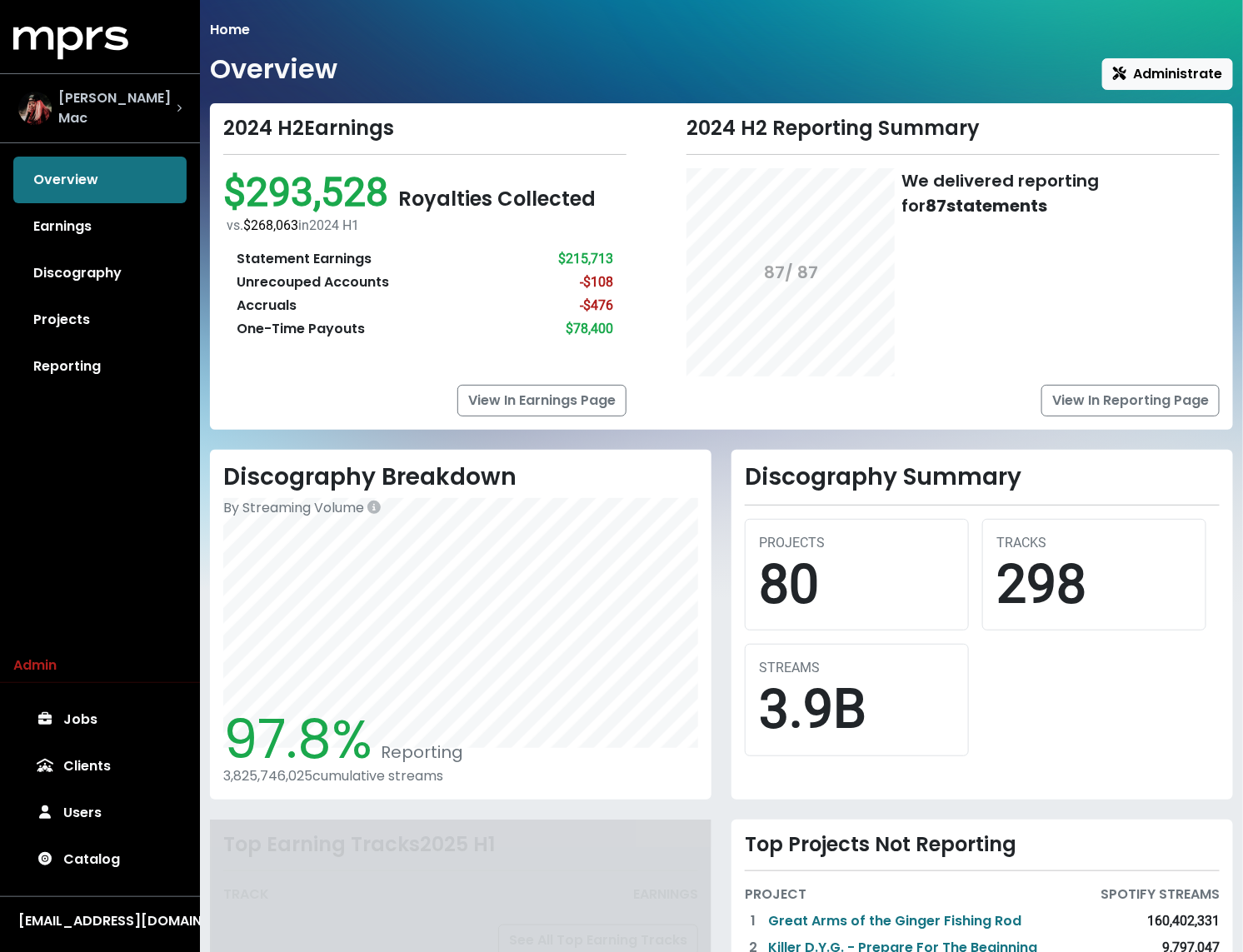
click at [107, 99] on span "[PERSON_NAME] Mac" at bounding box center [117, 109] width 119 height 40
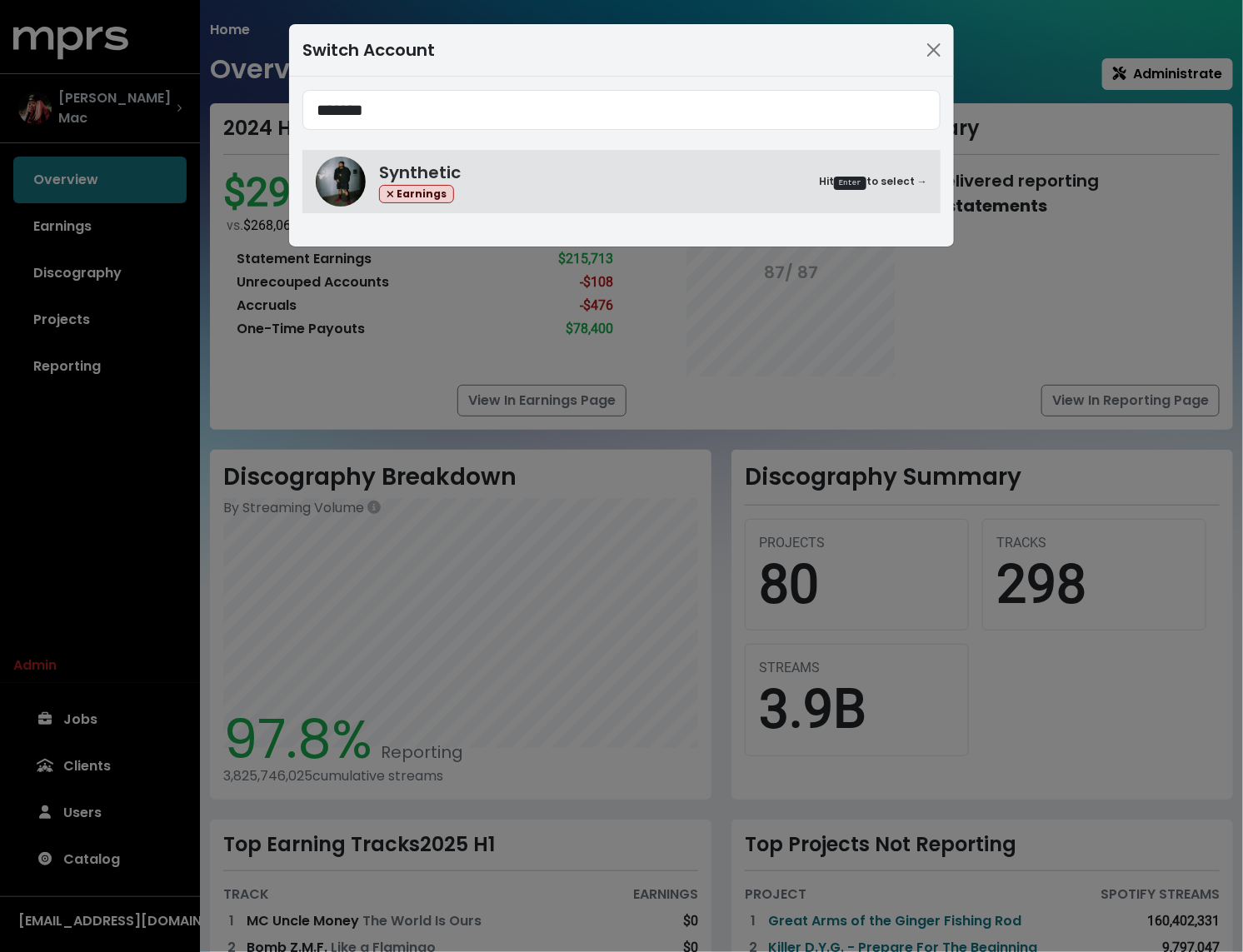
type input "*******"
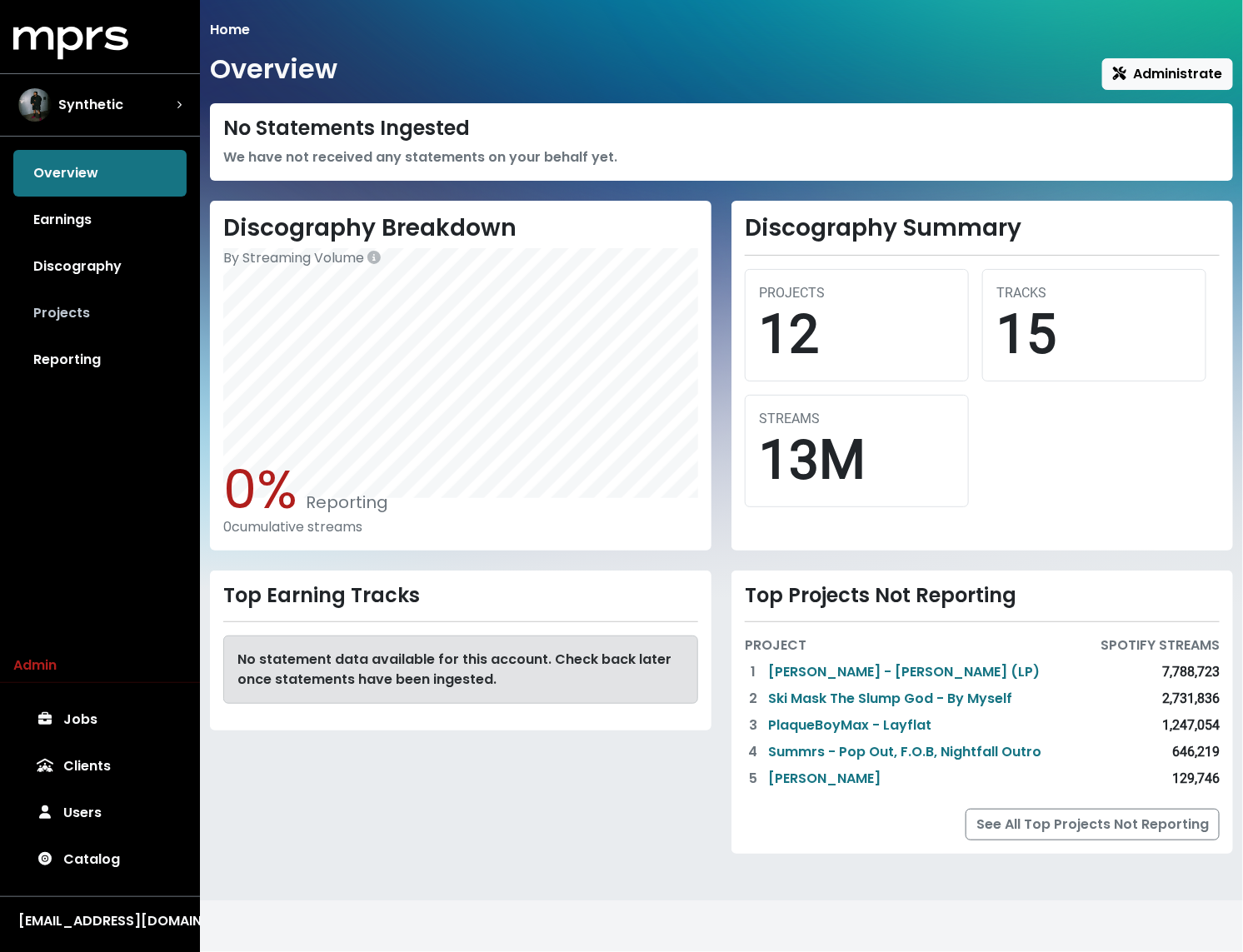
click at [84, 309] on link "Projects" at bounding box center [100, 313] width 173 height 47
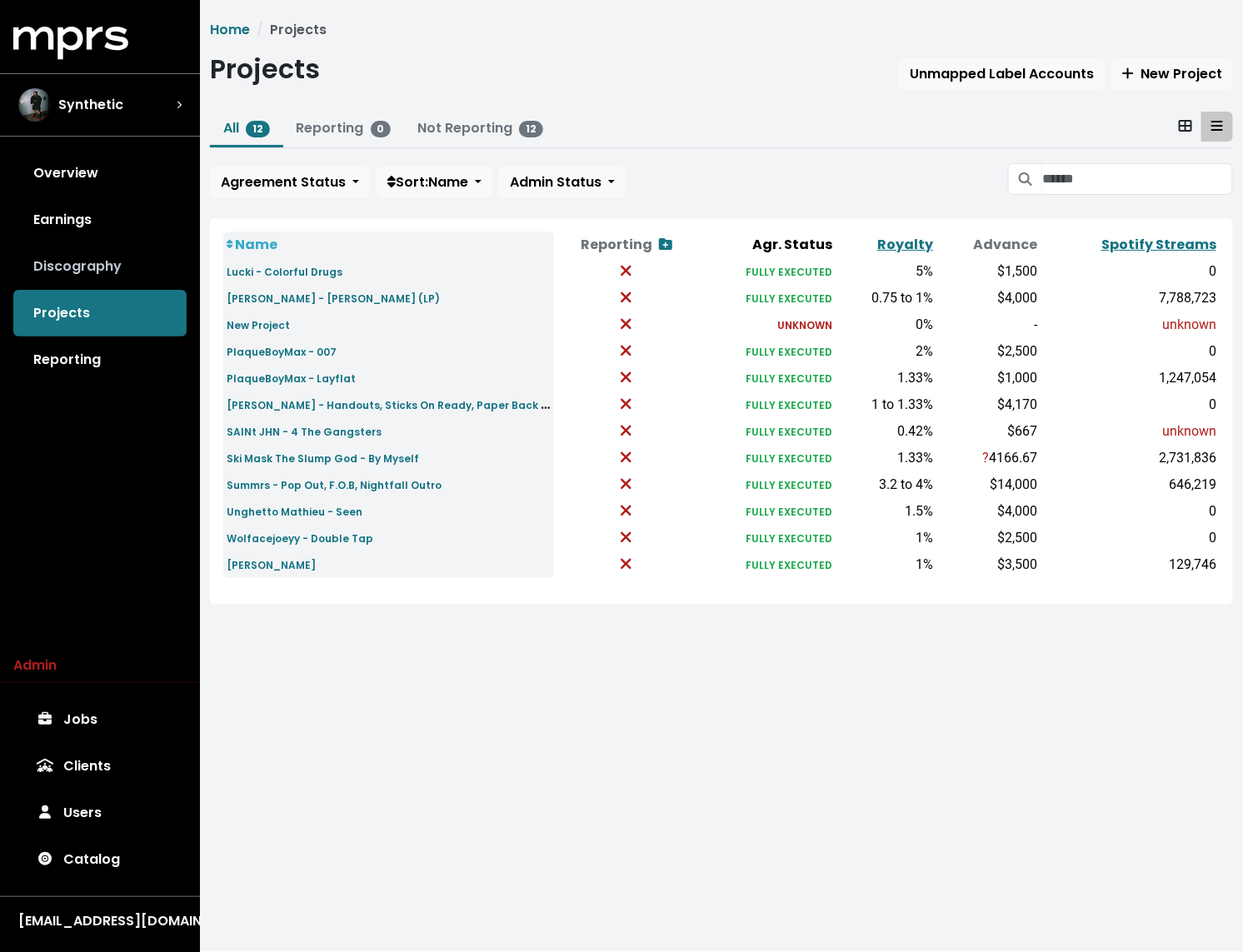
click at [43, 254] on link "Discography" at bounding box center [100, 267] width 173 height 47
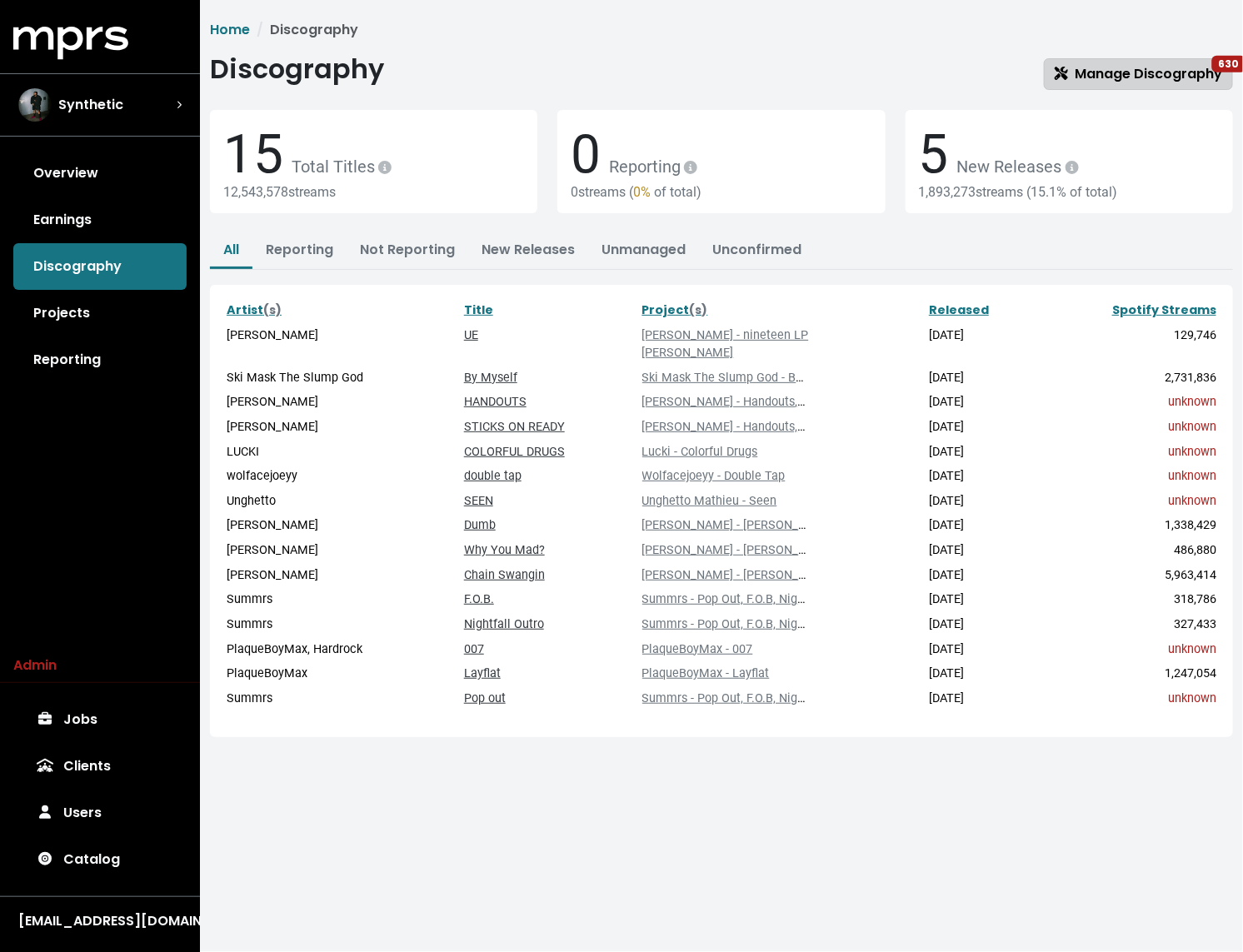
click at [1134, 76] on span "Manage Discography 630" at bounding box center [1138, 73] width 167 height 19
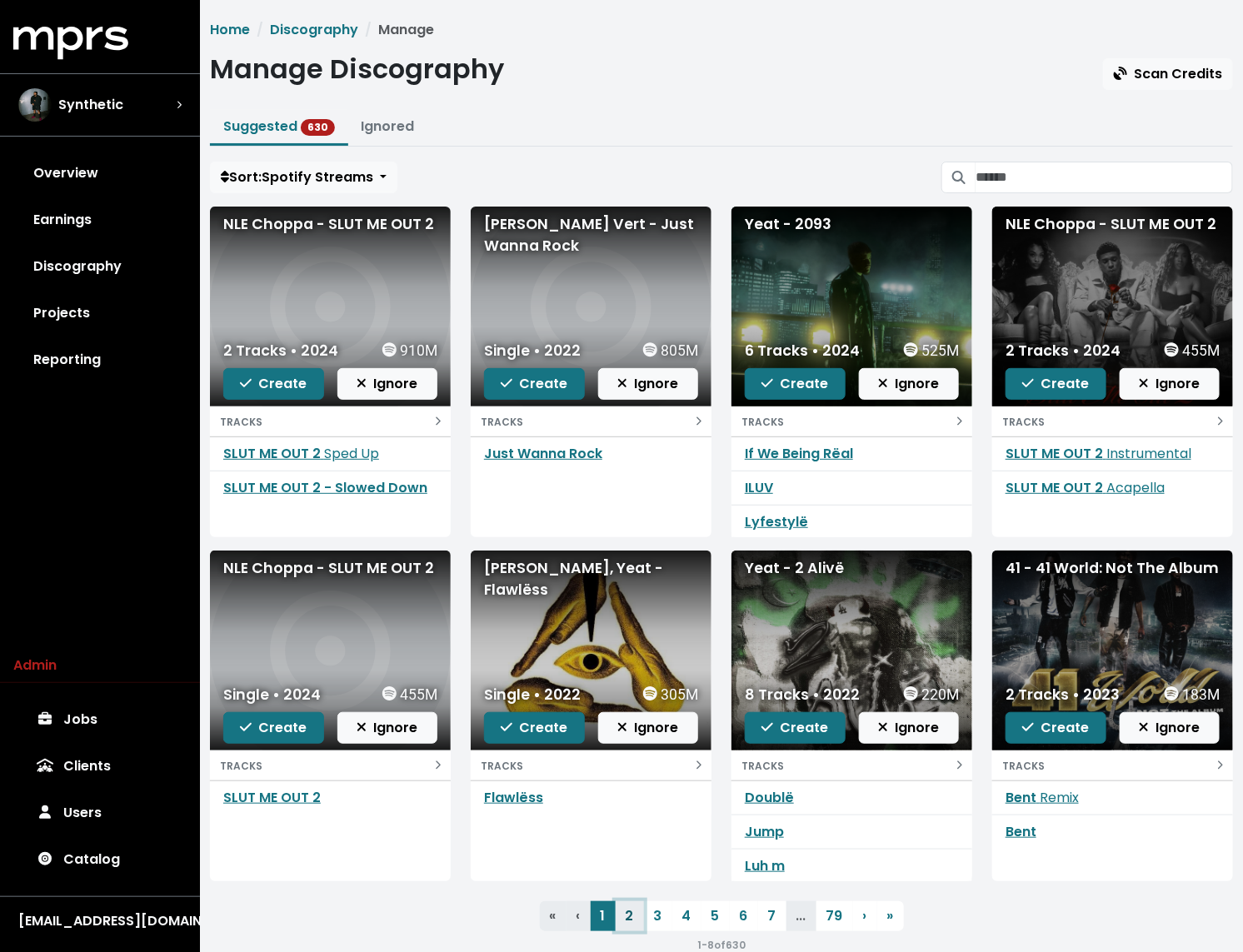
click at [623, 914] on link "2" at bounding box center [629, 916] width 28 height 30
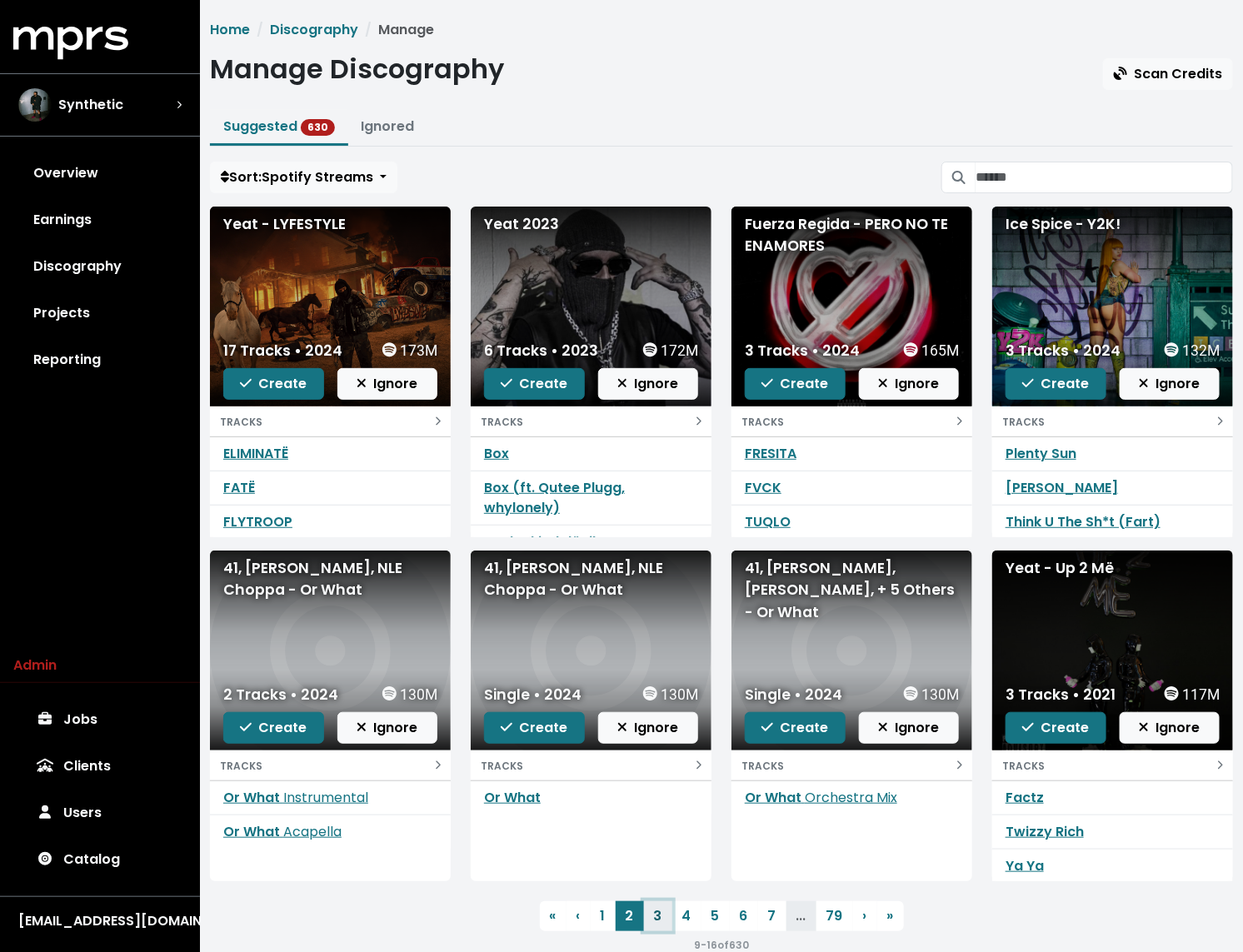
click at [666, 906] on link "3" at bounding box center [657, 916] width 28 height 30
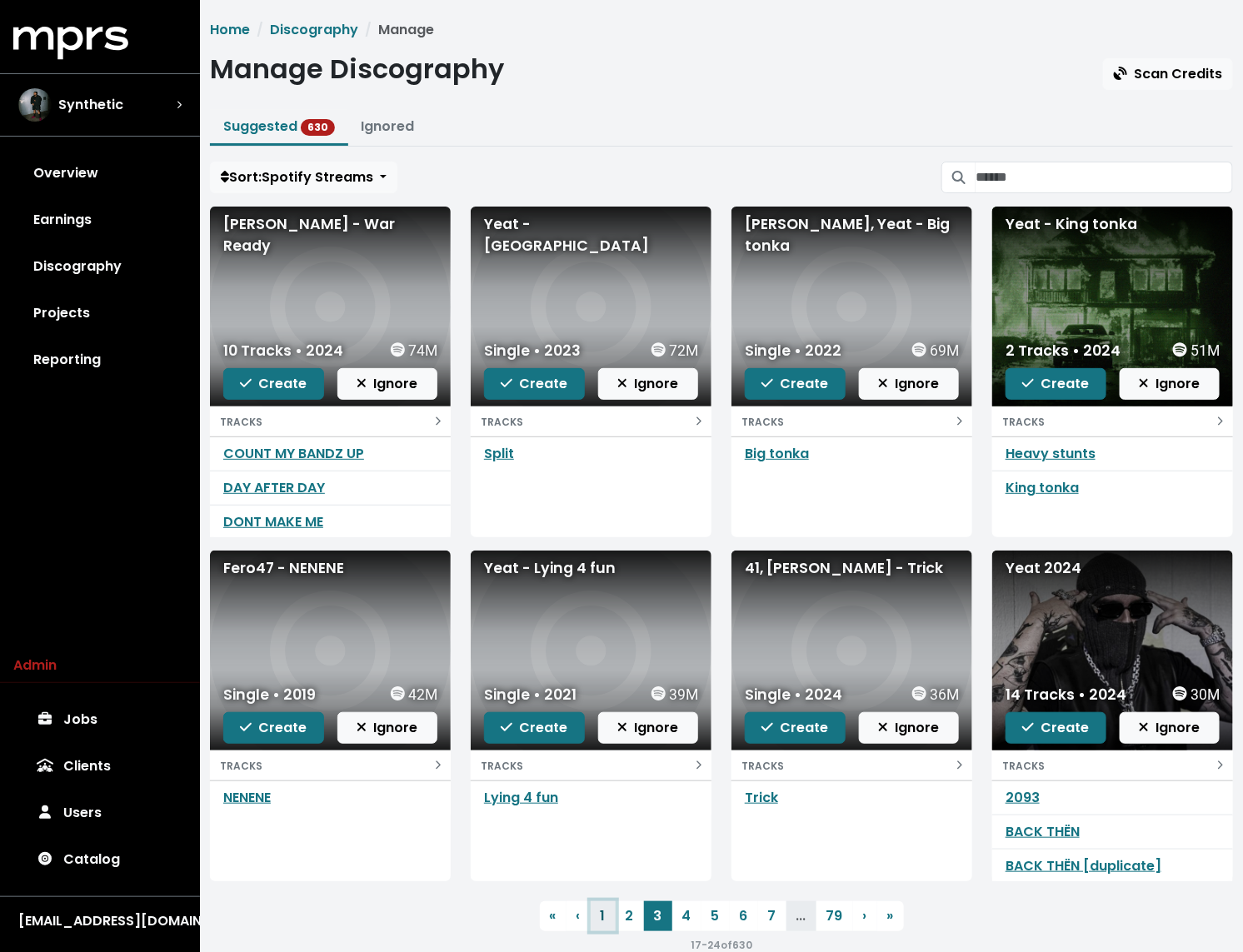
click at [601, 909] on link "1" at bounding box center [604, 916] width 25 height 30
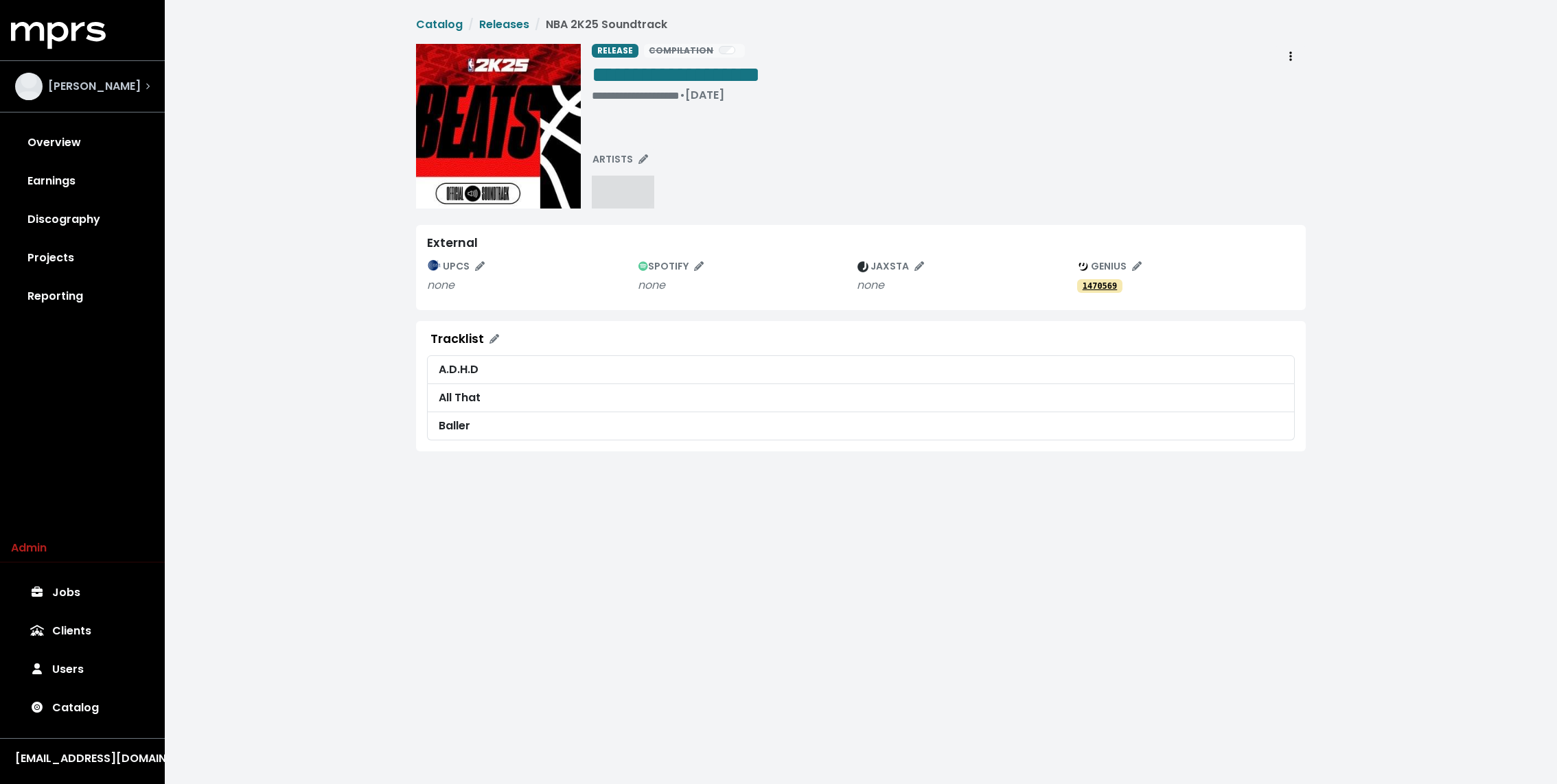
click at [87, 88] on span "[PERSON_NAME]" at bounding box center [94, 86] width 92 height 16
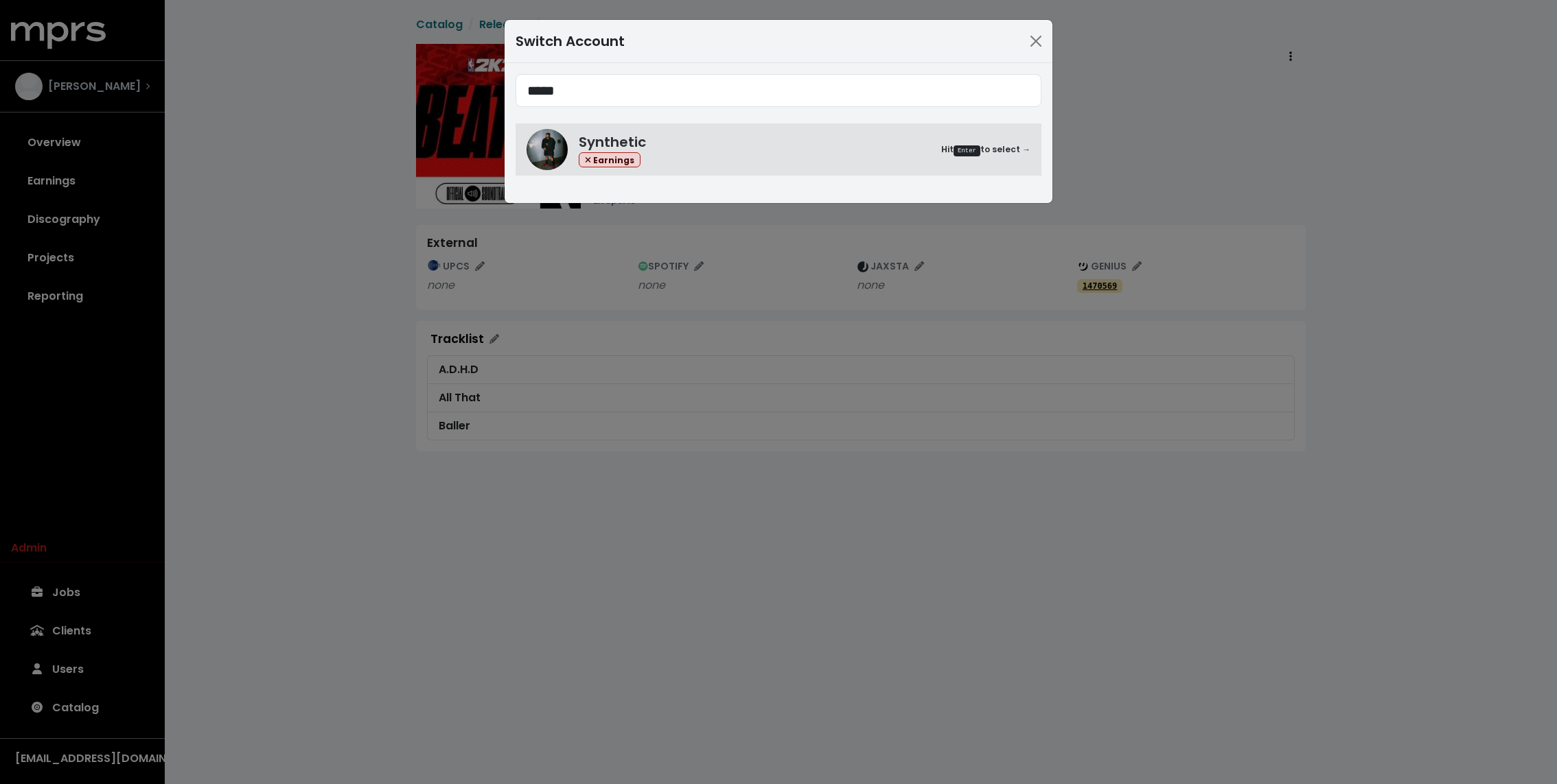
type input "*****"
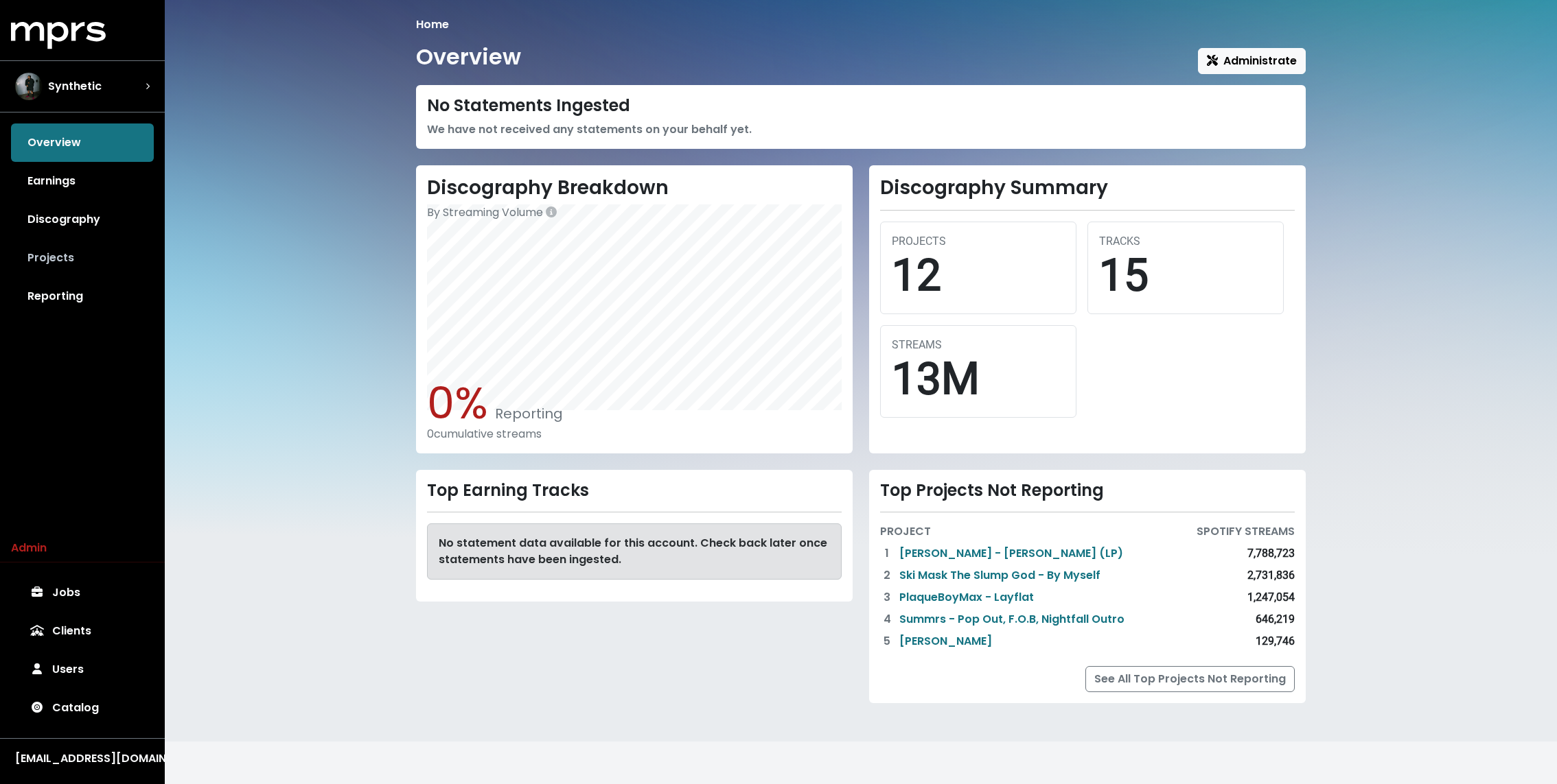
click at [82, 270] on link "Projects" at bounding box center [82, 258] width 142 height 39
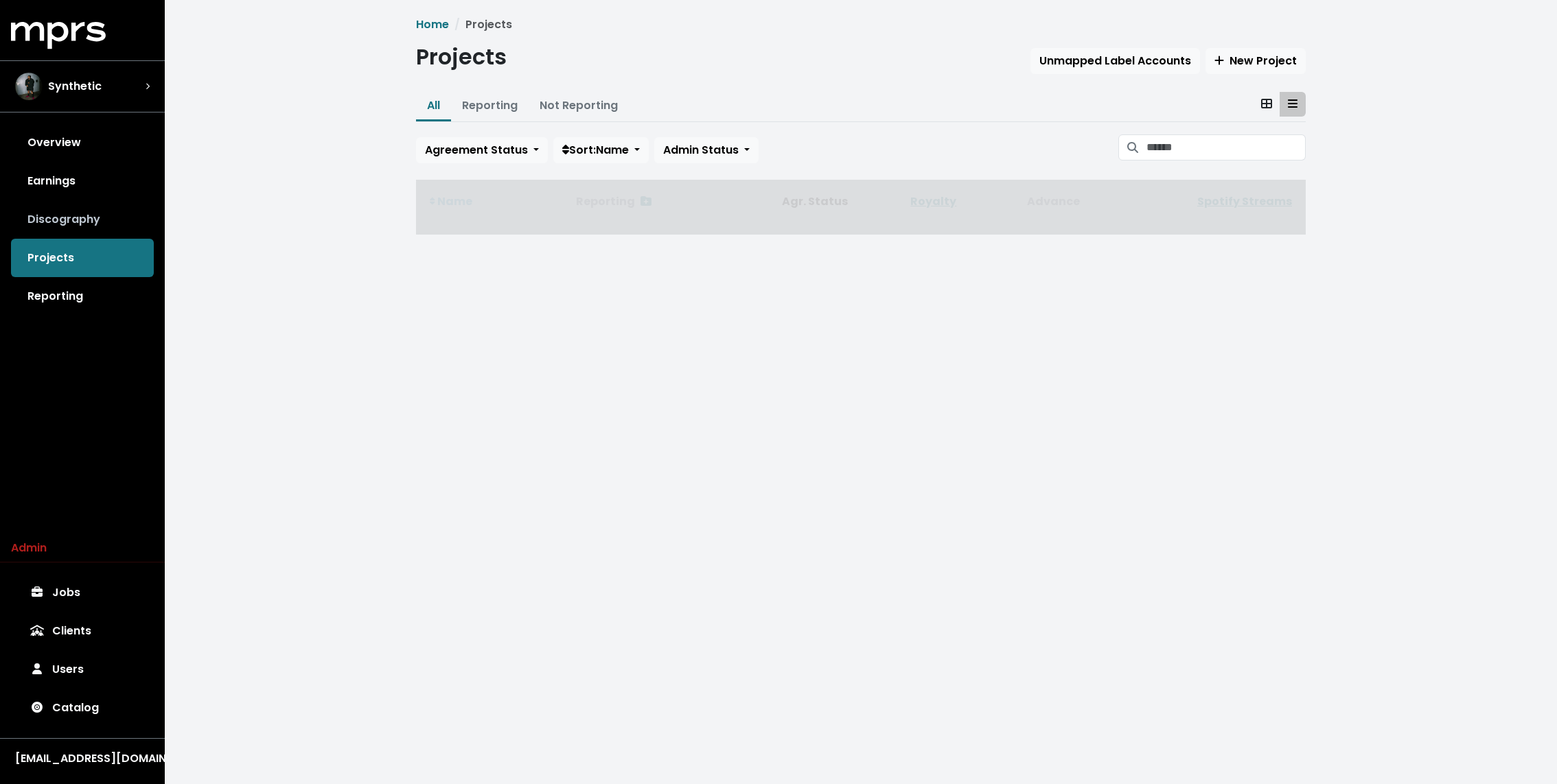
click at [124, 205] on link "Discography" at bounding box center [82, 220] width 142 height 39
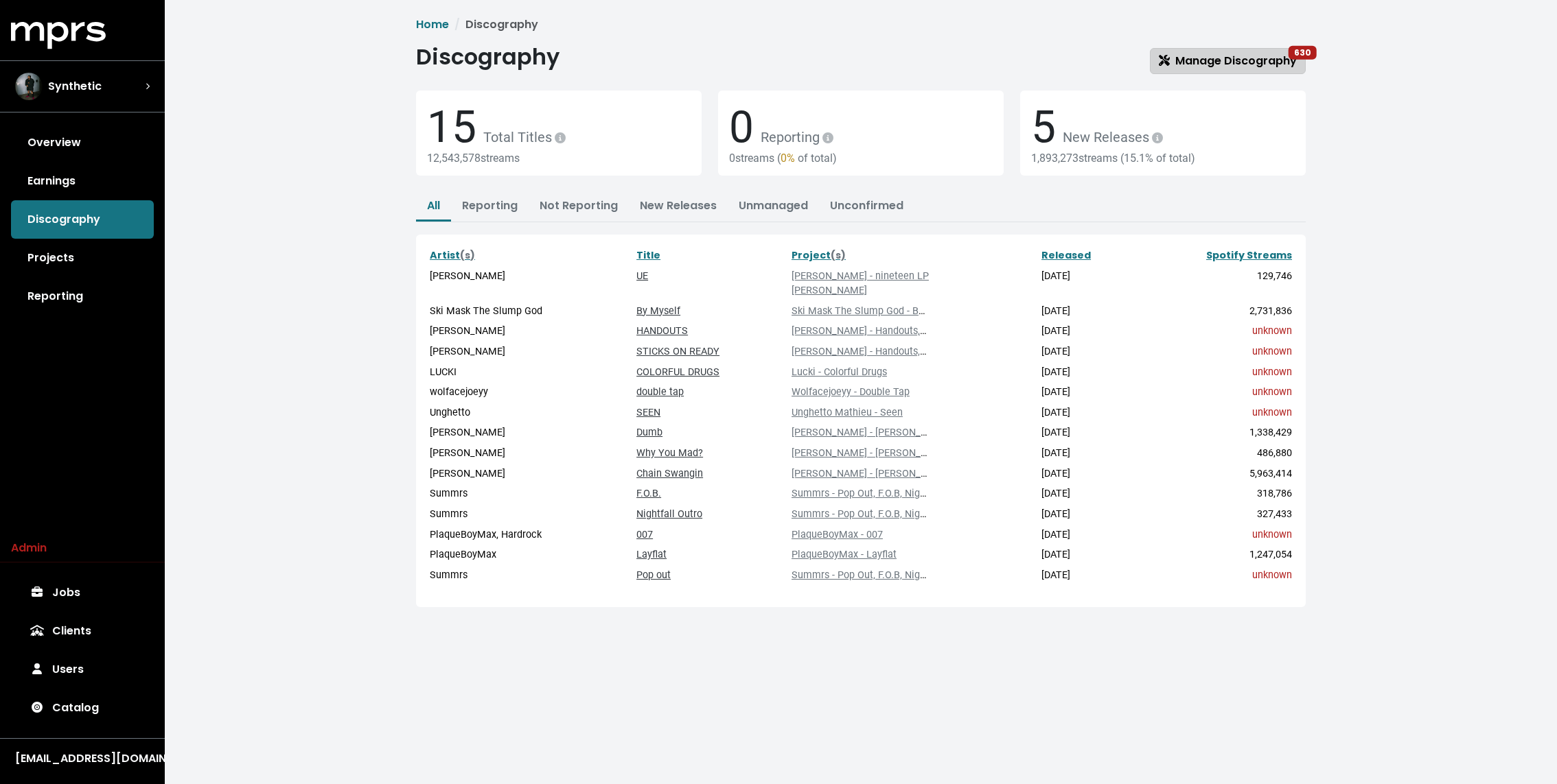
click at [1210, 57] on span "Manage Discography 630" at bounding box center [1227, 60] width 138 height 16
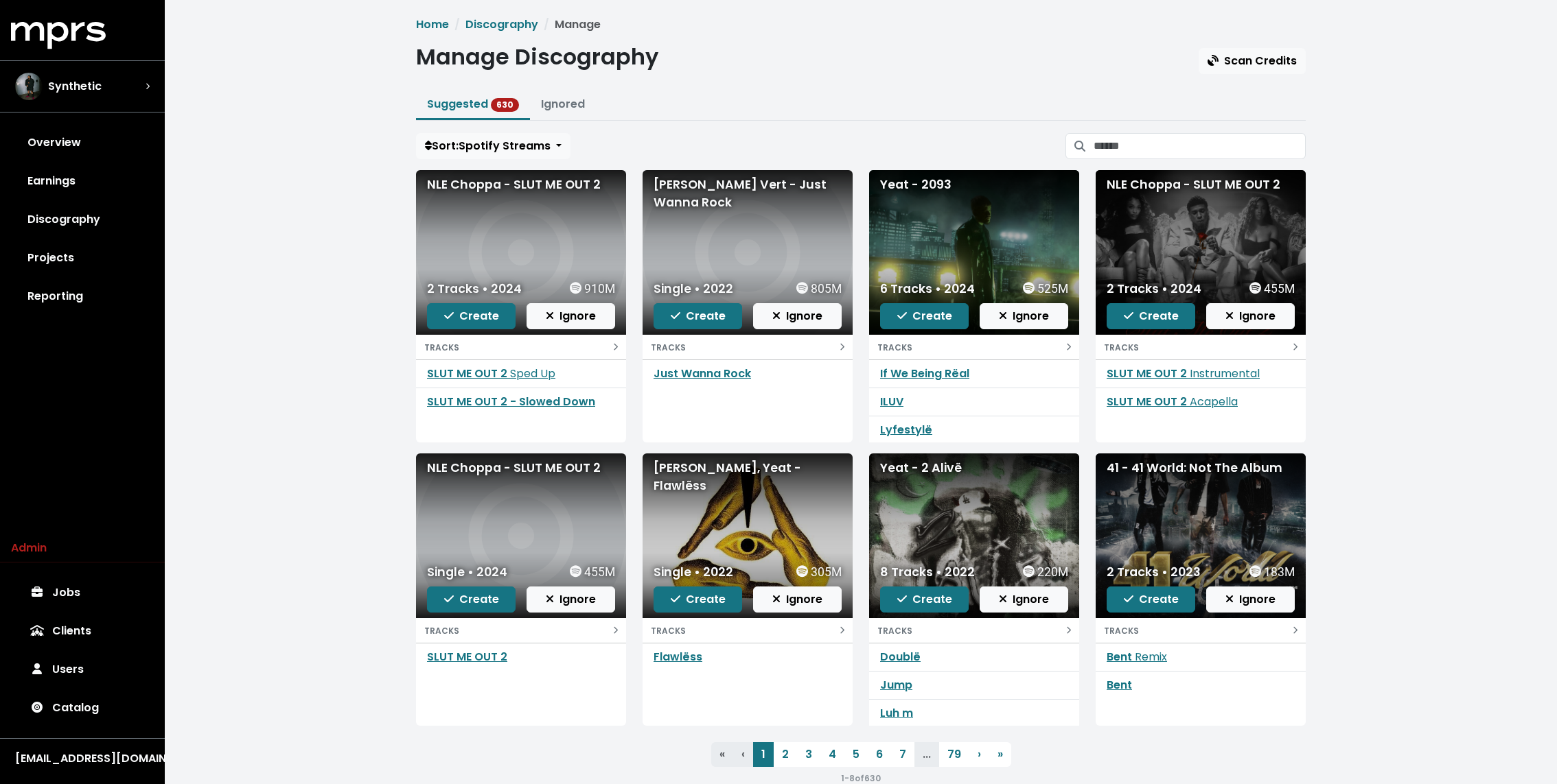
click at [627, 254] on div "NLE Choppa - SLUT ME OUT 2 2 Tracks • 2024 910M Create Ignore TRACKS SLUT ME OU…" at bounding box center [521, 306] width 227 height 272
click at [776, 753] on link "2" at bounding box center [784, 754] width 23 height 25
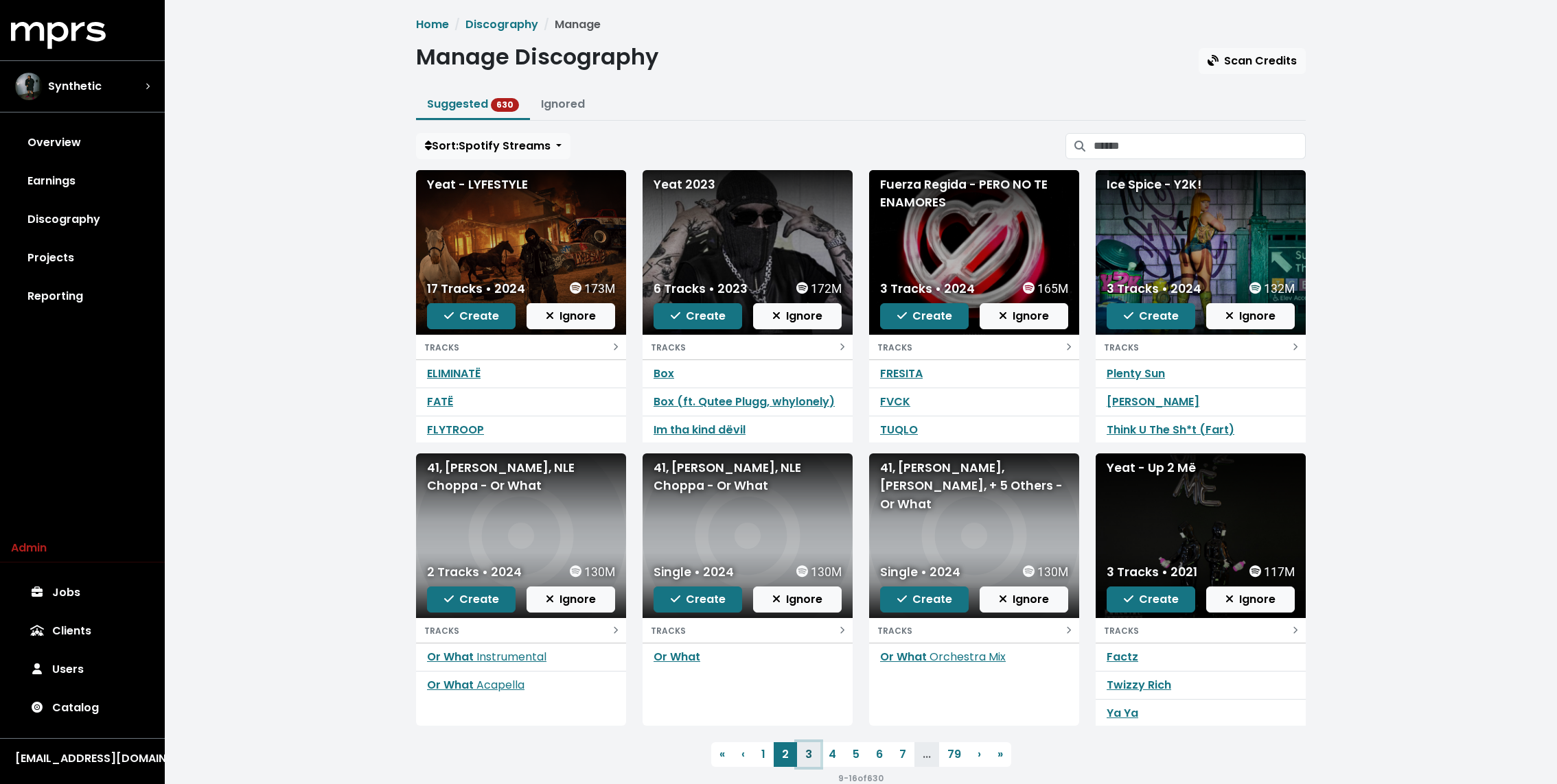
click at [811, 754] on link "3" at bounding box center [808, 754] width 23 height 25
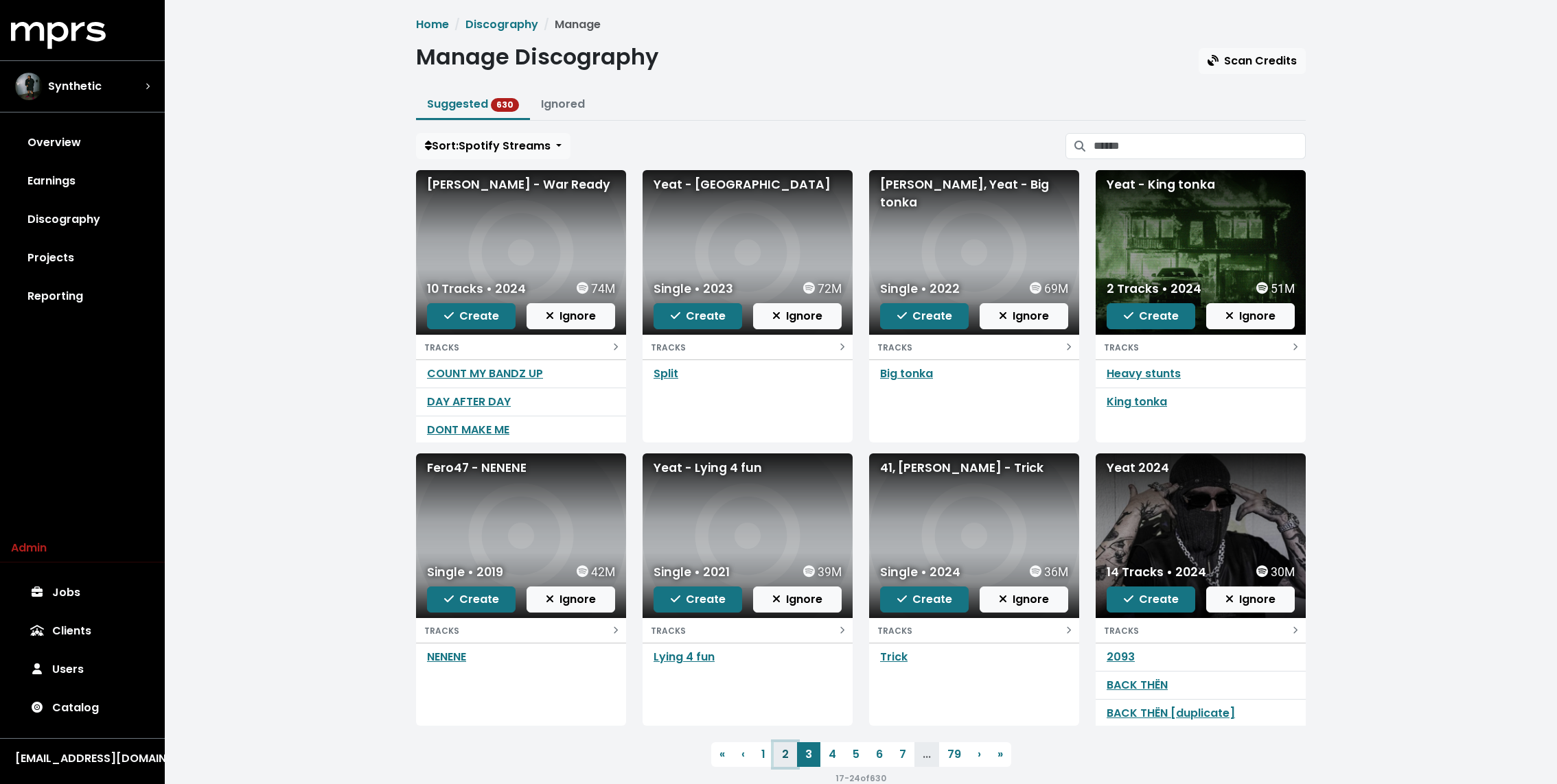
click at [786, 753] on link "2" at bounding box center [784, 754] width 23 height 25
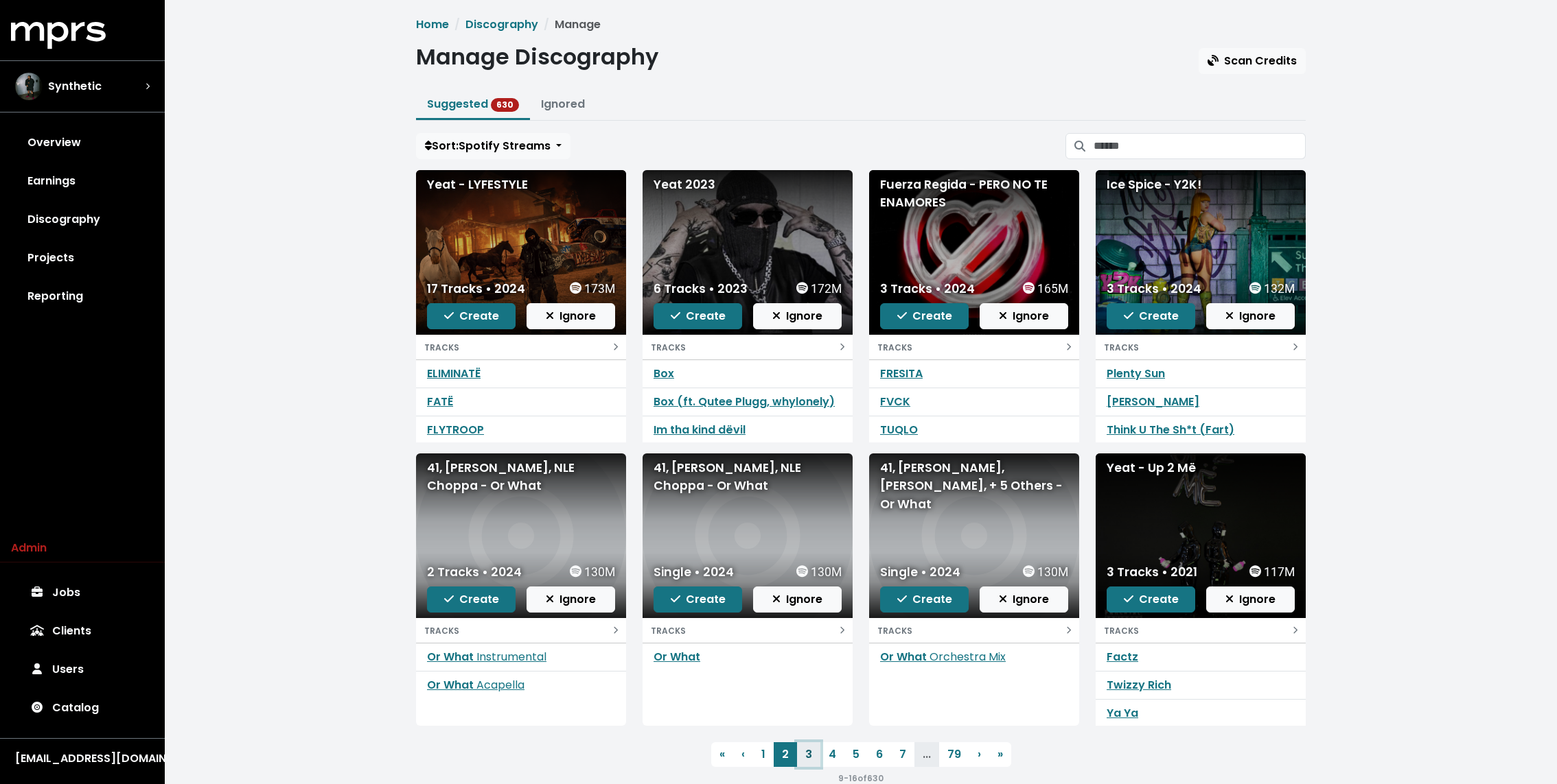
click at [813, 759] on link "3" at bounding box center [808, 754] width 23 height 25
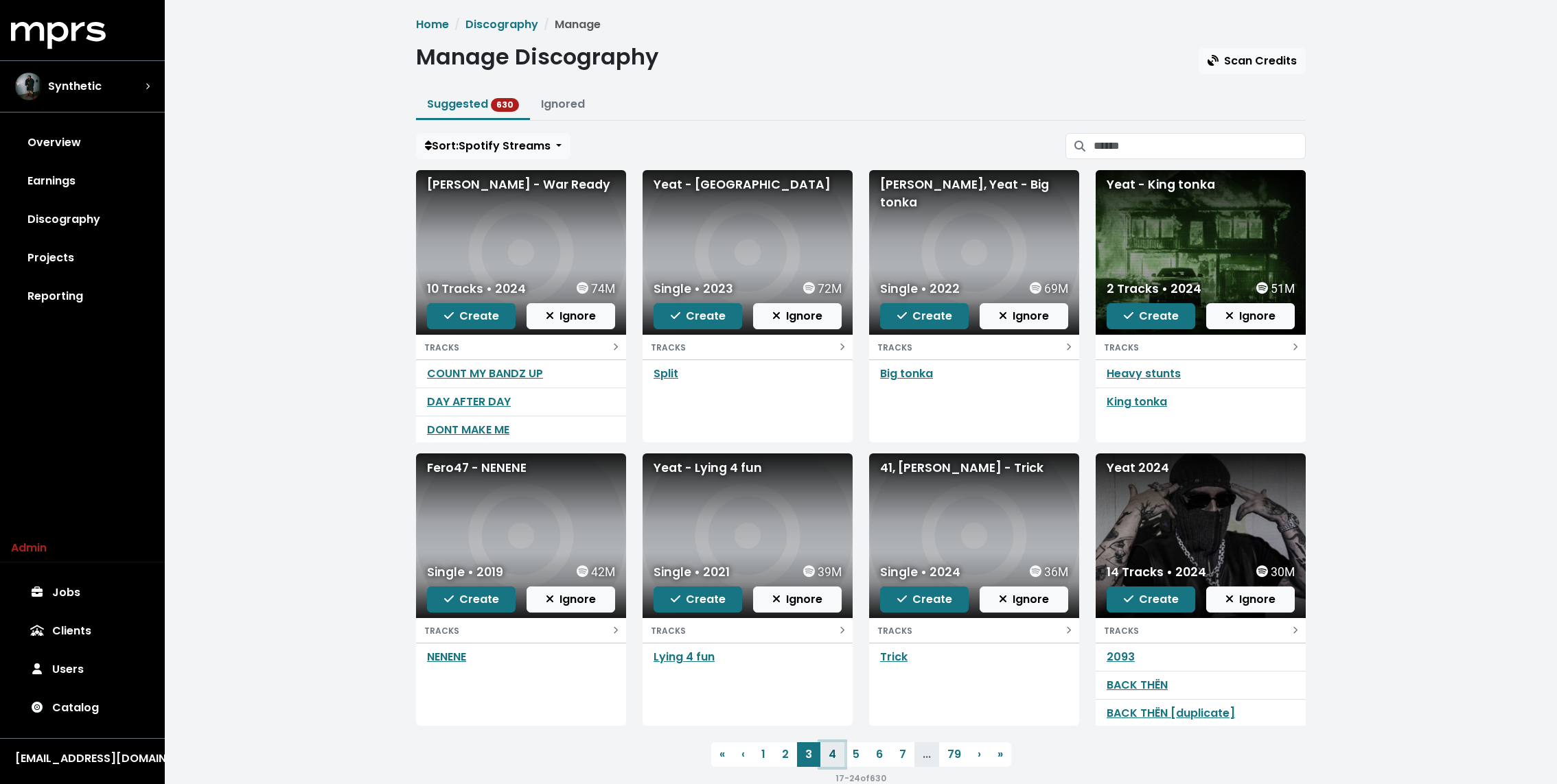
click at [832, 759] on link "4" at bounding box center [832, 754] width 24 height 25
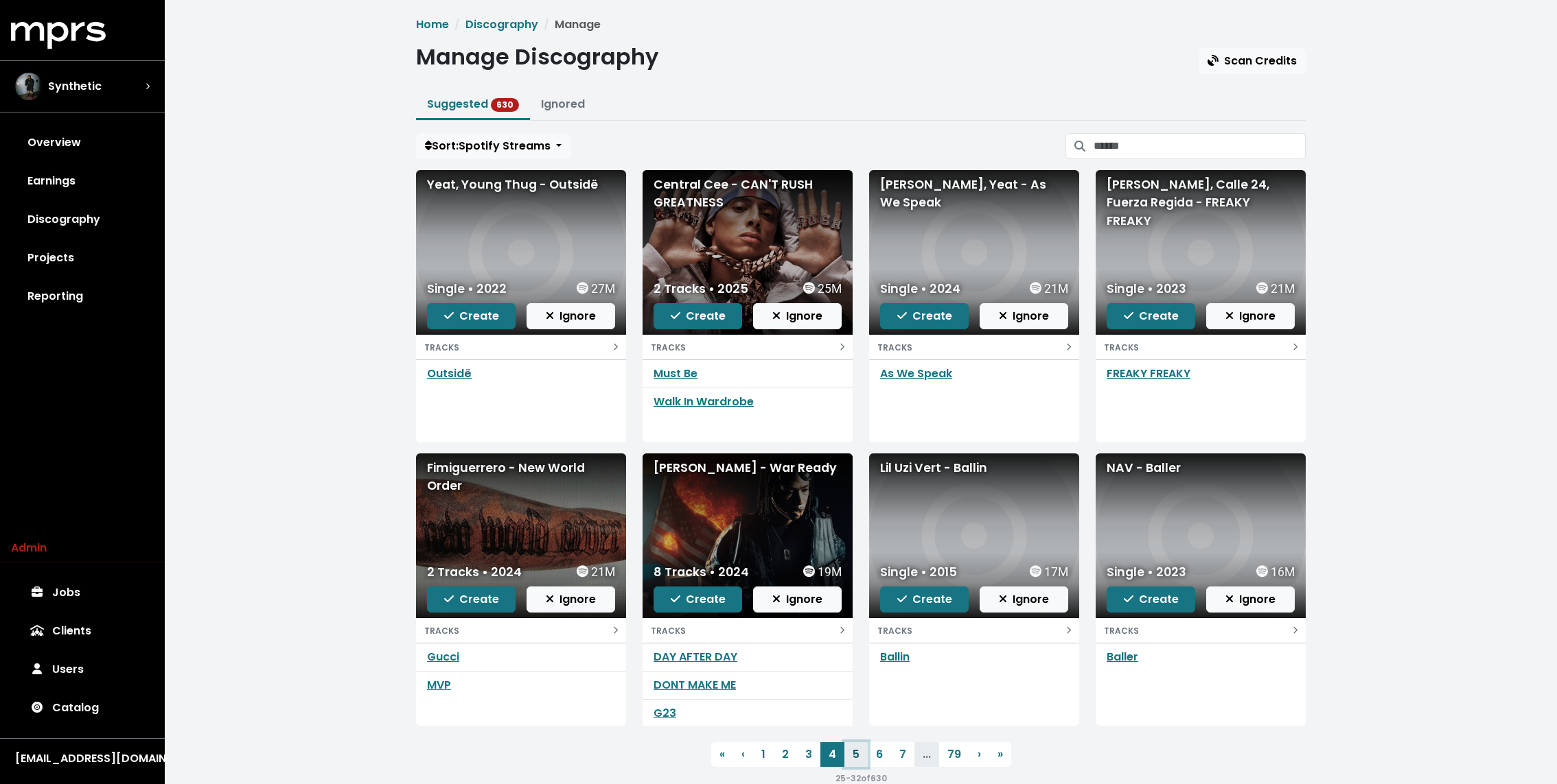
click at [856, 758] on link "5" at bounding box center [855, 754] width 23 height 25
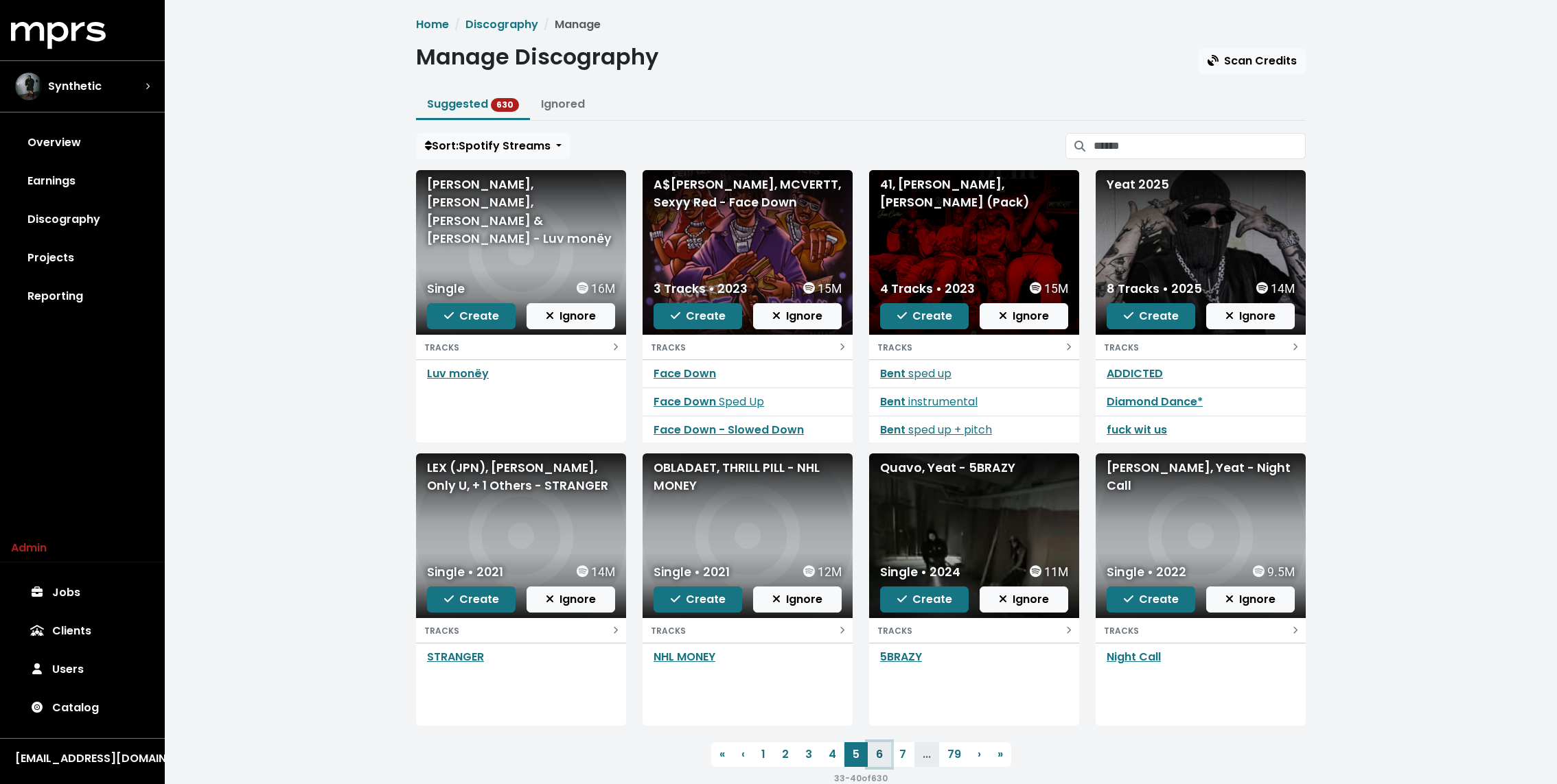
click at [875, 756] on link "6" at bounding box center [878, 754] width 23 height 25
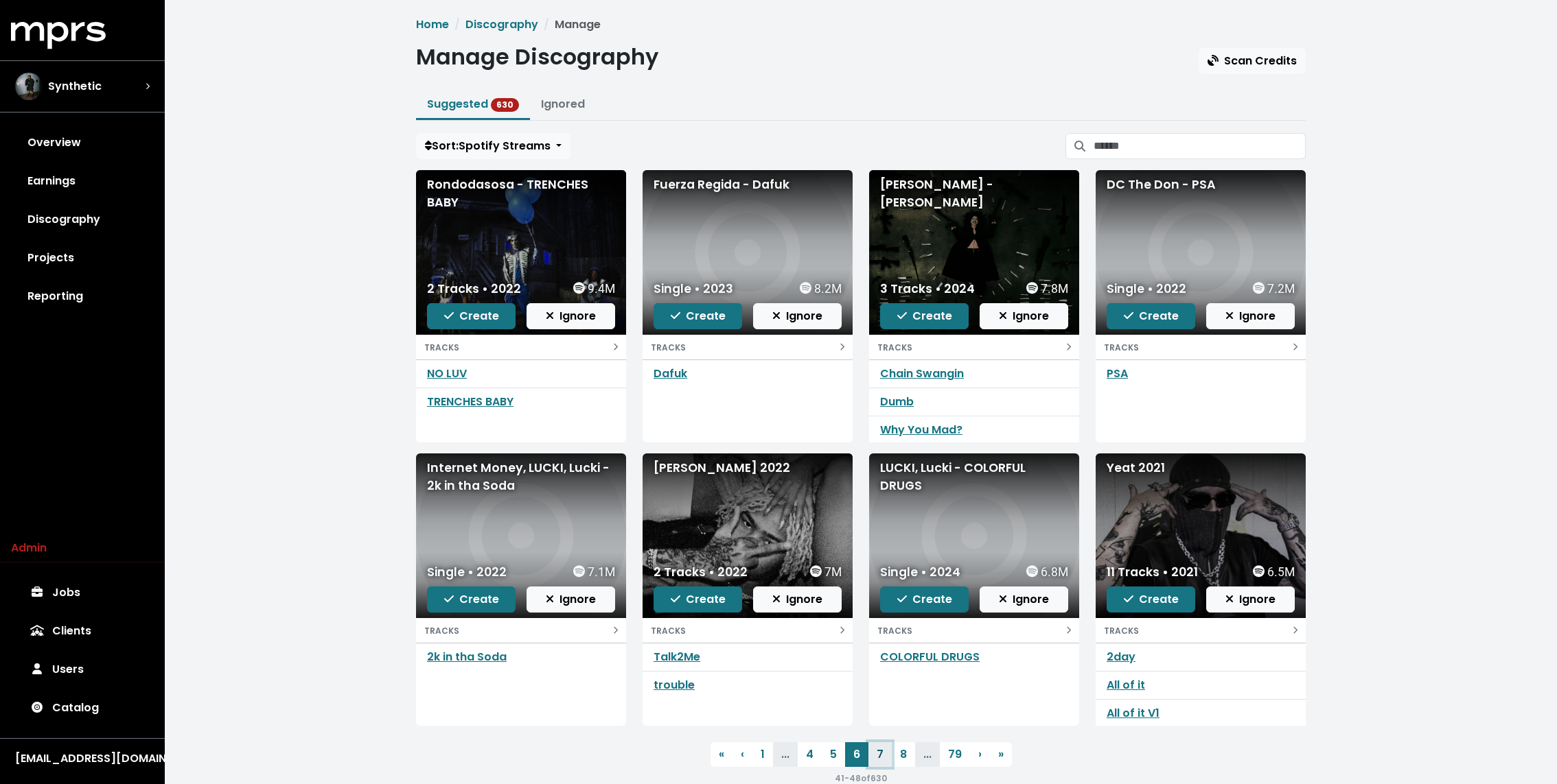
click at [885, 753] on link "7" at bounding box center [879, 754] width 23 height 25
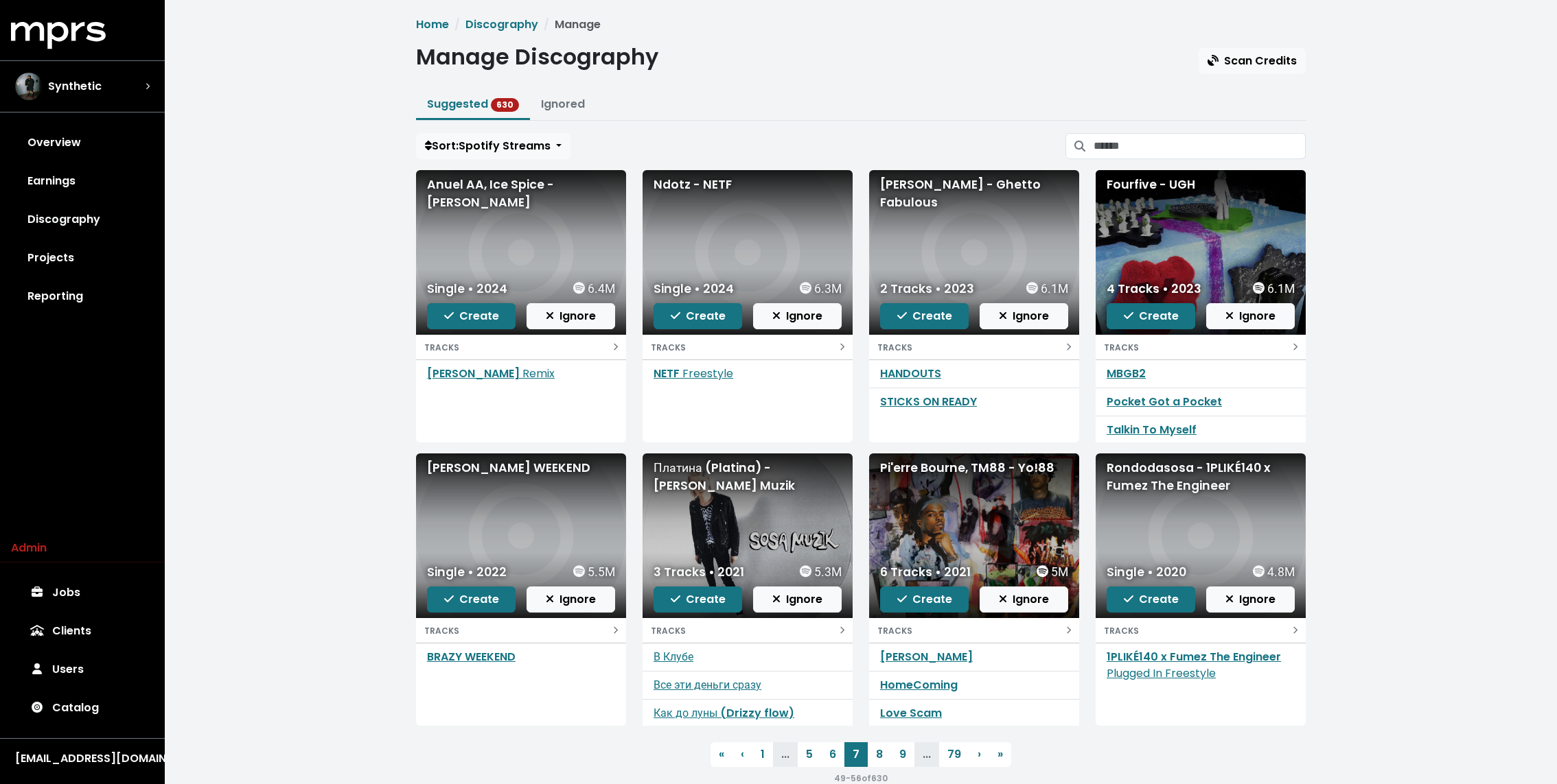
click at [699, 151] on div "Sort: Spotify Streams" at bounding box center [861, 146] width 890 height 26
click at [37, 243] on link "Projects" at bounding box center [82, 258] width 142 height 39
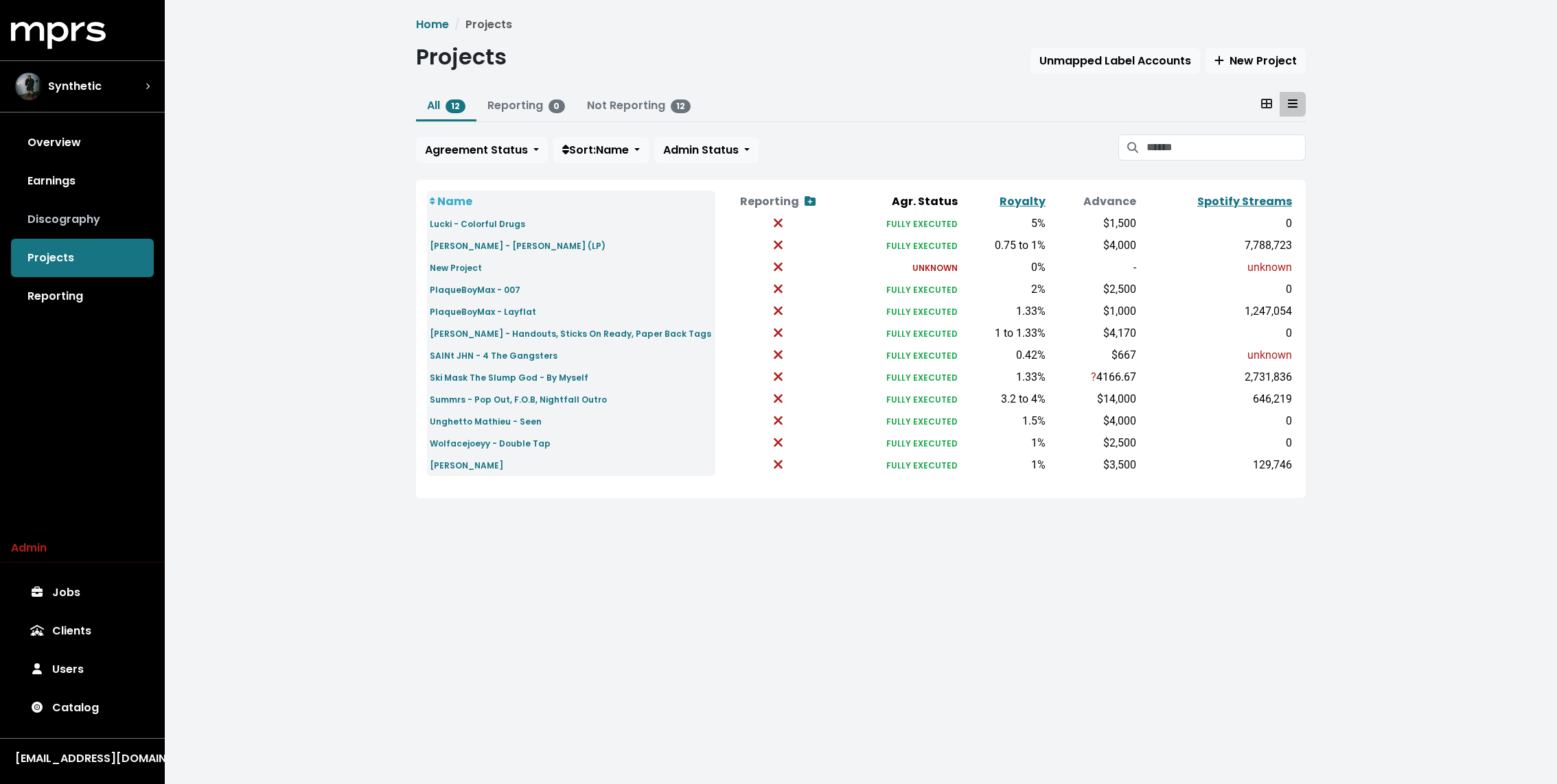
click at [107, 220] on link "Discography" at bounding box center [82, 220] width 142 height 39
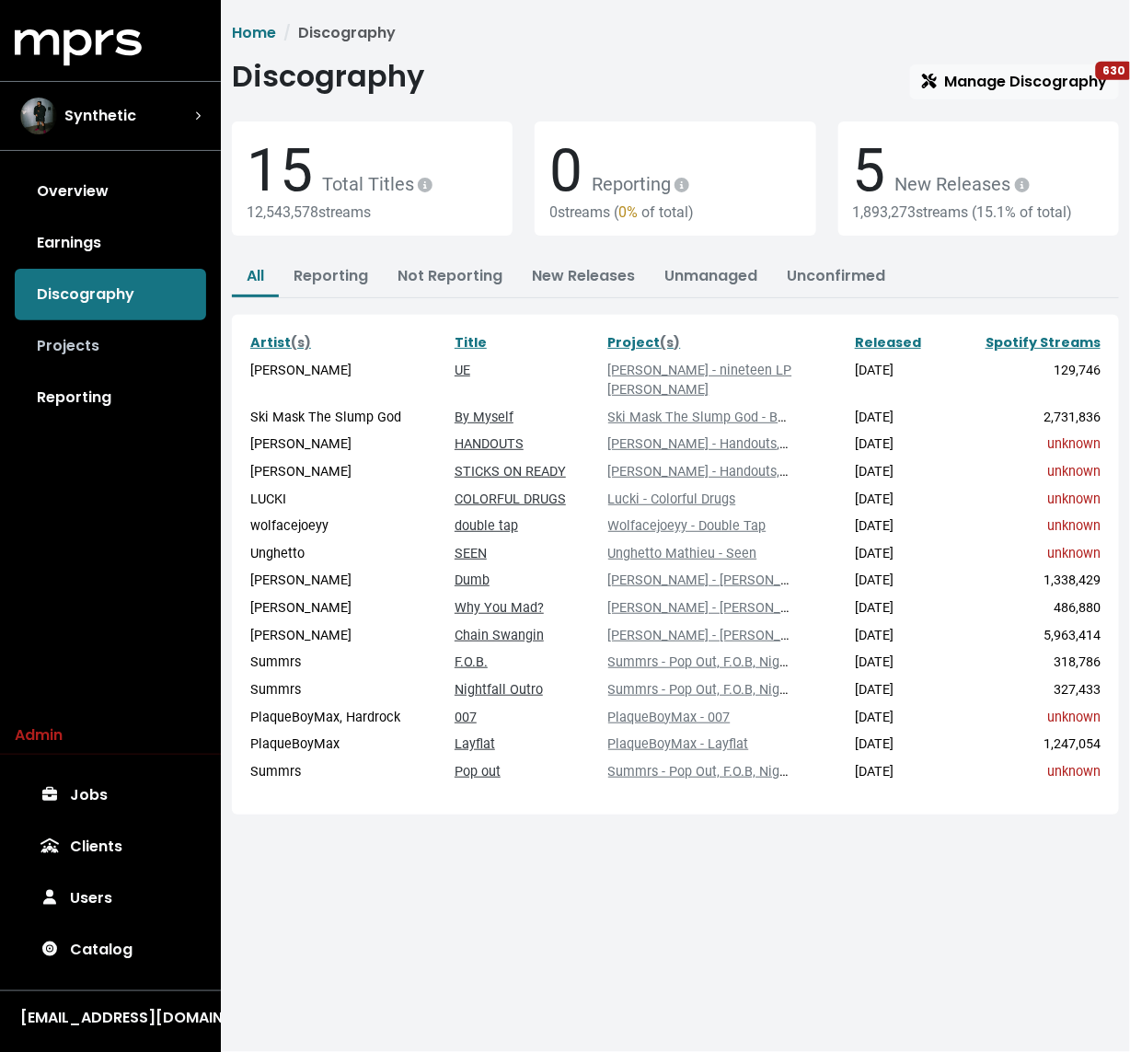
click at [85, 344] on link "Projects" at bounding box center [110, 346] width 191 height 52
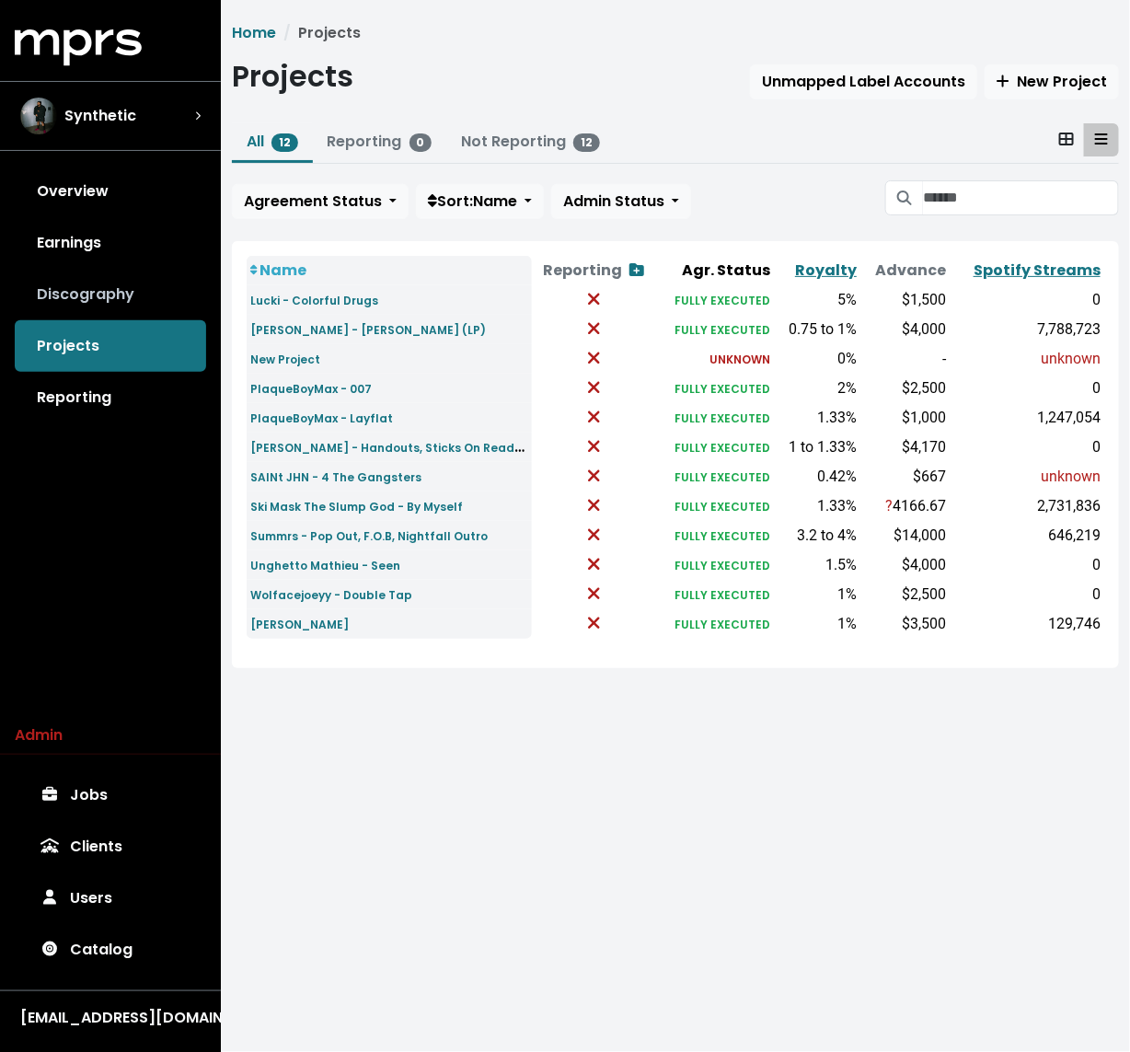
click at [132, 289] on link "Discography" at bounding box center [110, 295] width 191 height 52
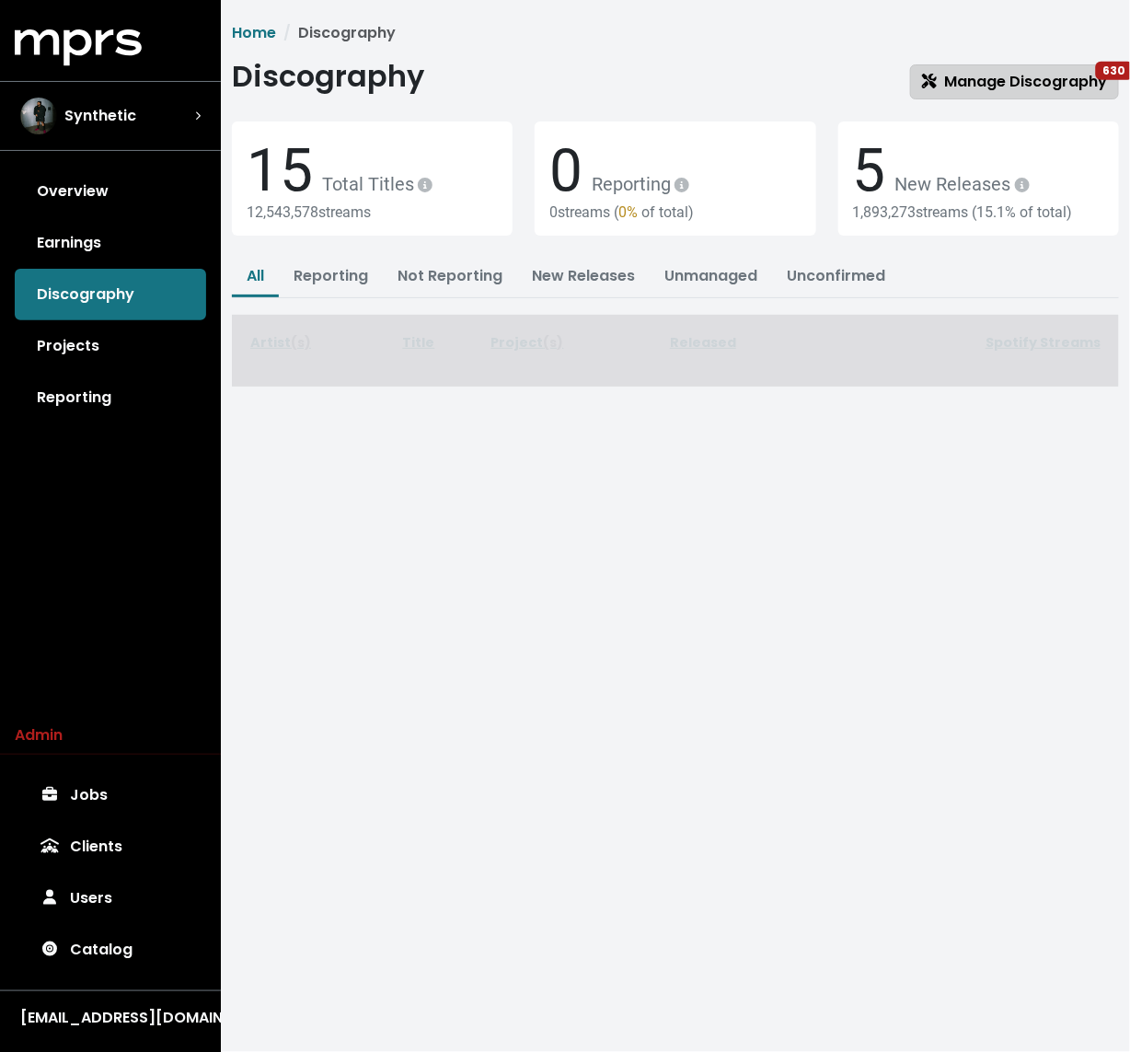
click at [997, 76] on span "Manage Discography 630" at bounding box center [1014, 81] width 185 height 21
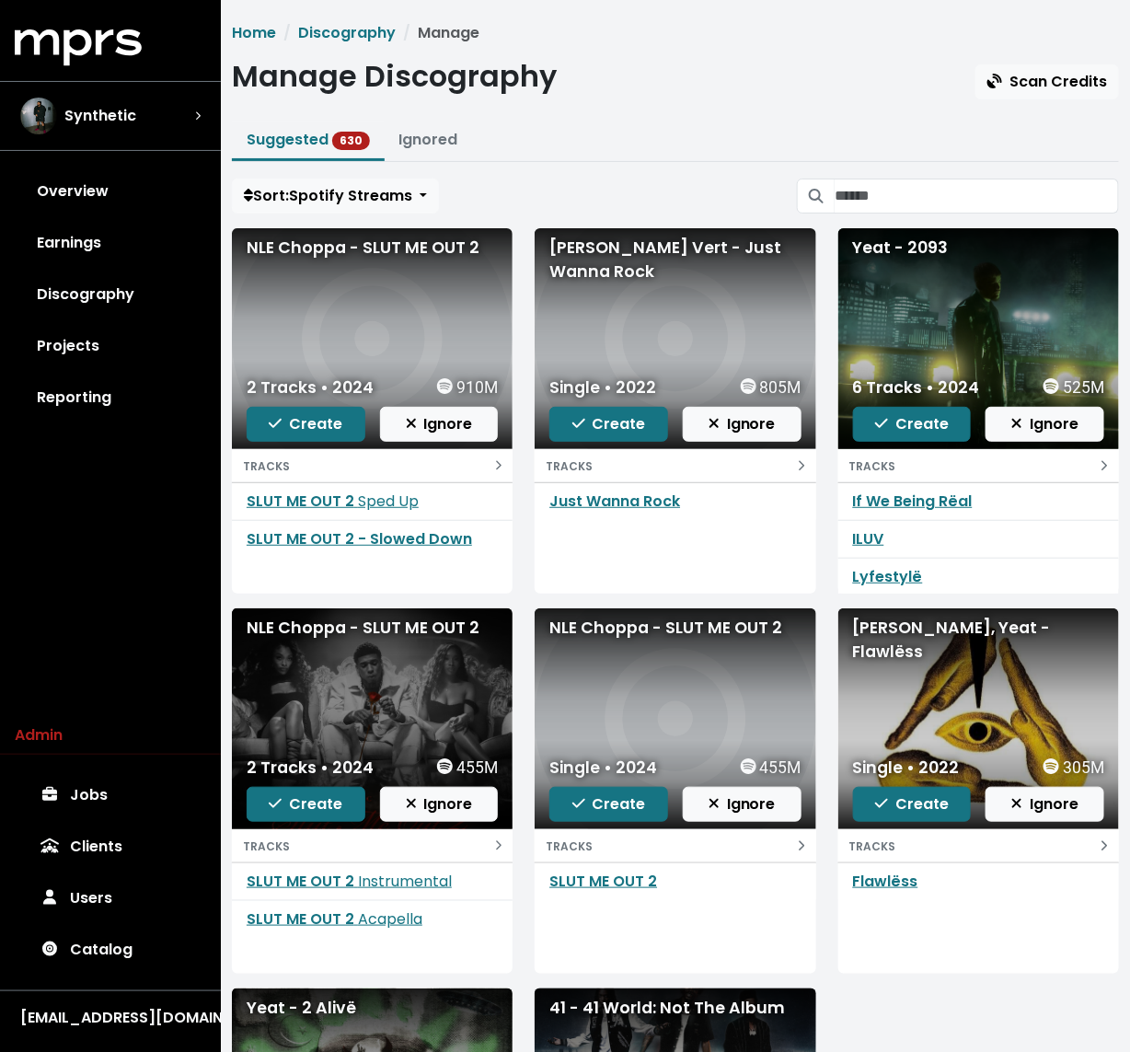
scroll to position [417, 0]
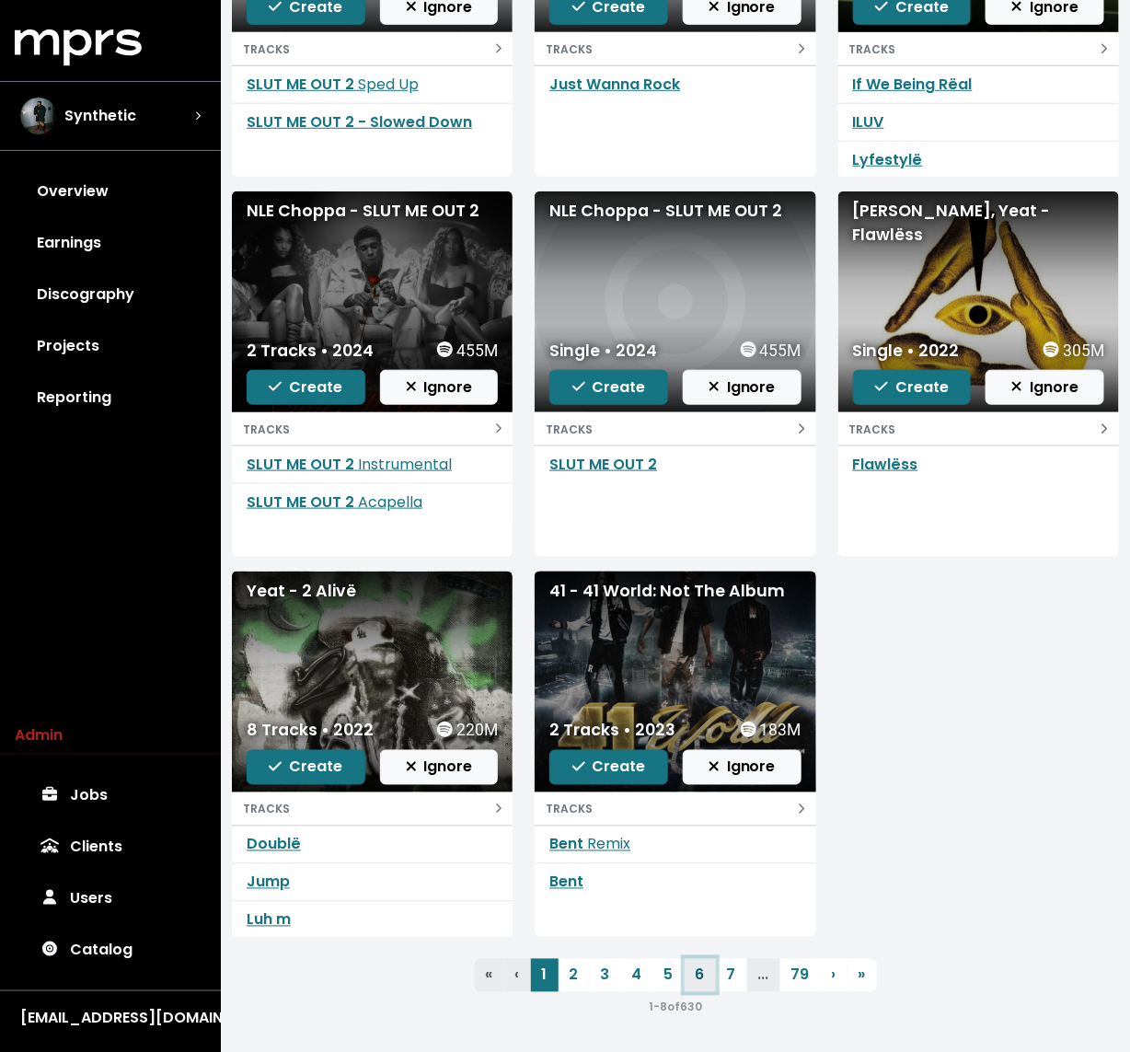
click at [685, 967] on link "6" at bounding box center [700, 975] width 31 height 33
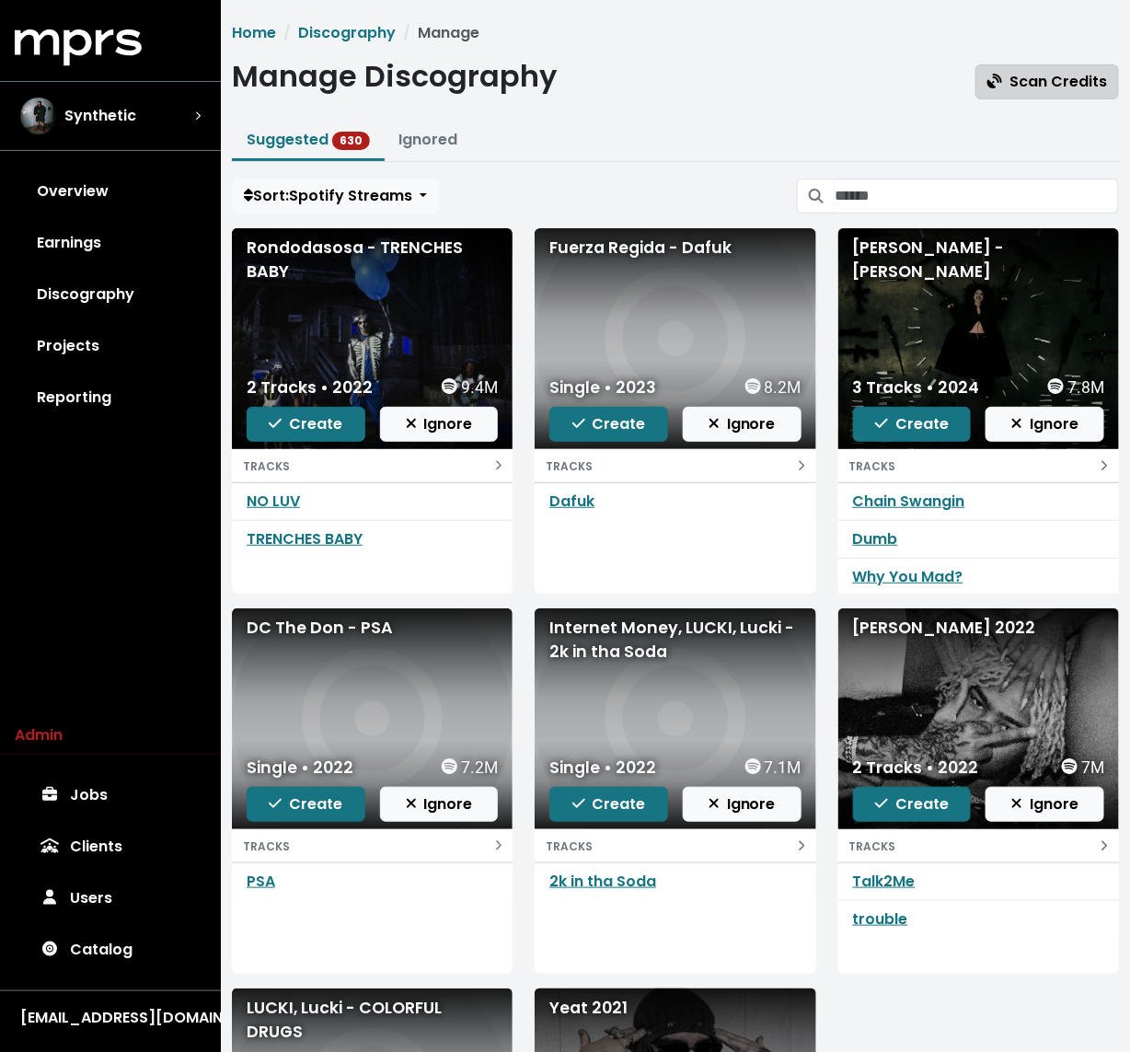
click at [1040, 89] on span "Scan Credits" at bounding box center [1048, 81] width 120 height 21
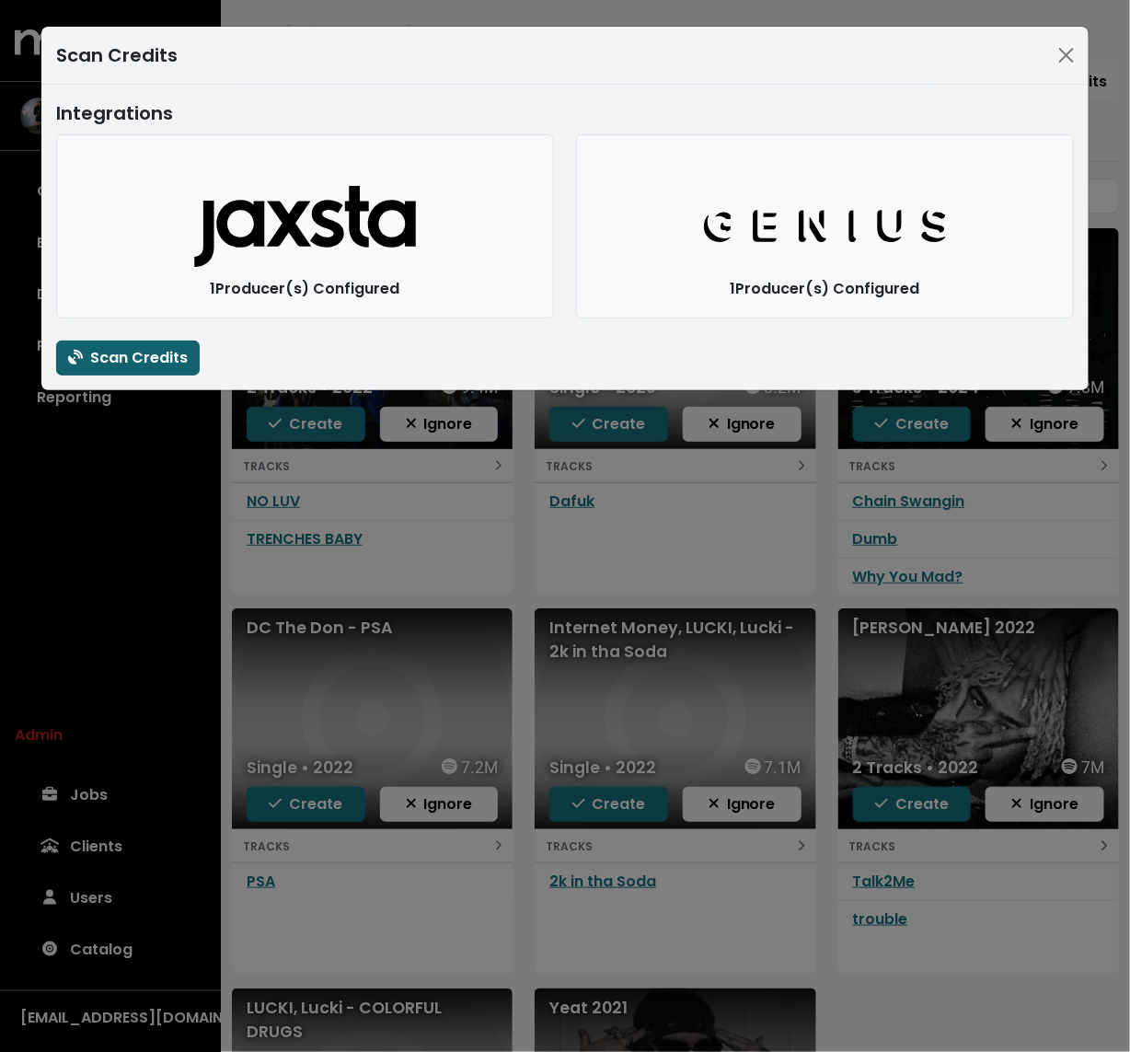
click at [82, 341] on button "Scan Credits" at bounding box center [128, 358] width 144 height 35
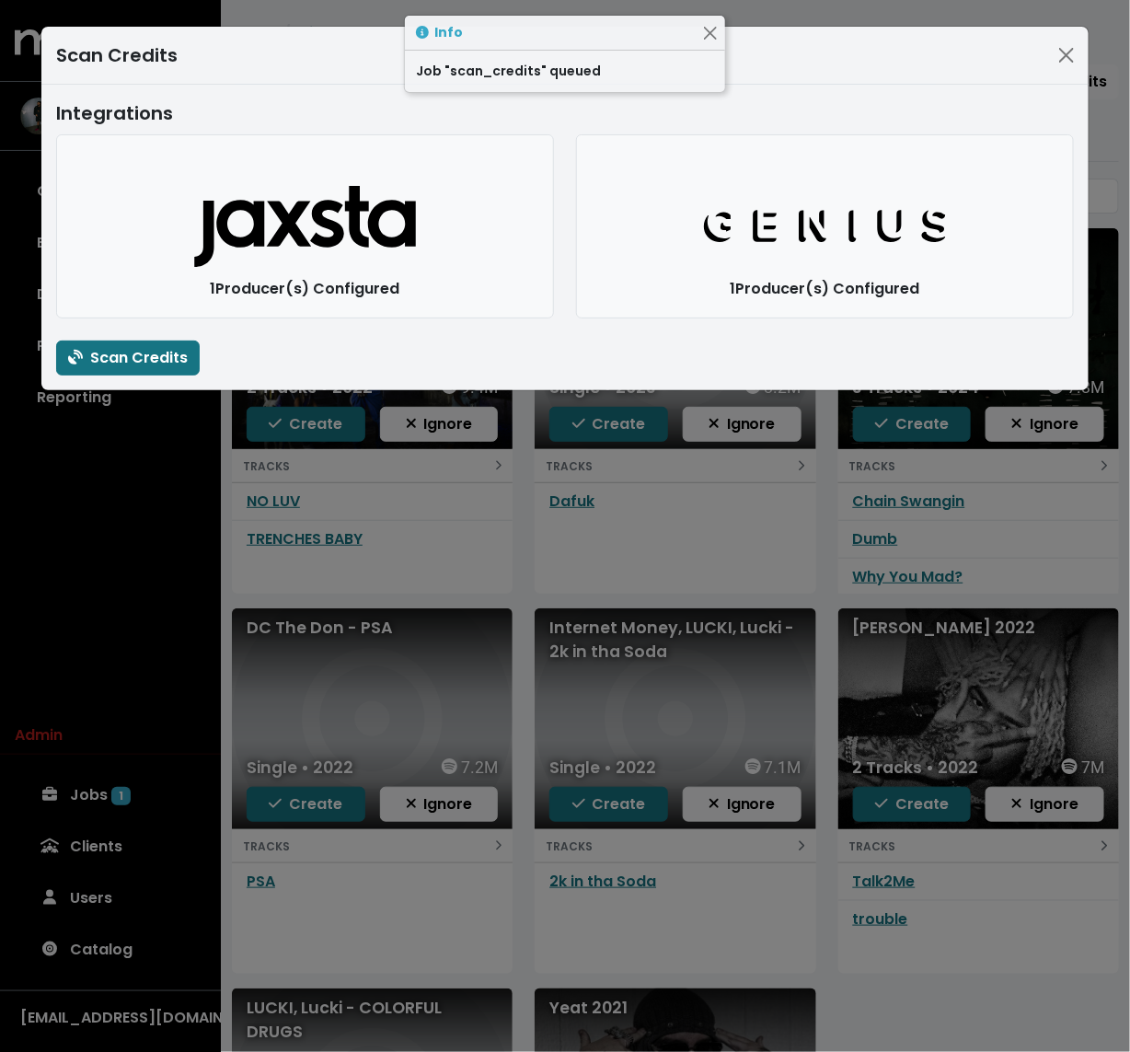
click at [328, 592] on div "Scan Credits Integrations Jaxsta Logo 1 Producer(s) Configured Genius Logo 1 Pr…" at bounding box center [565, 526] width 1130 height 1052
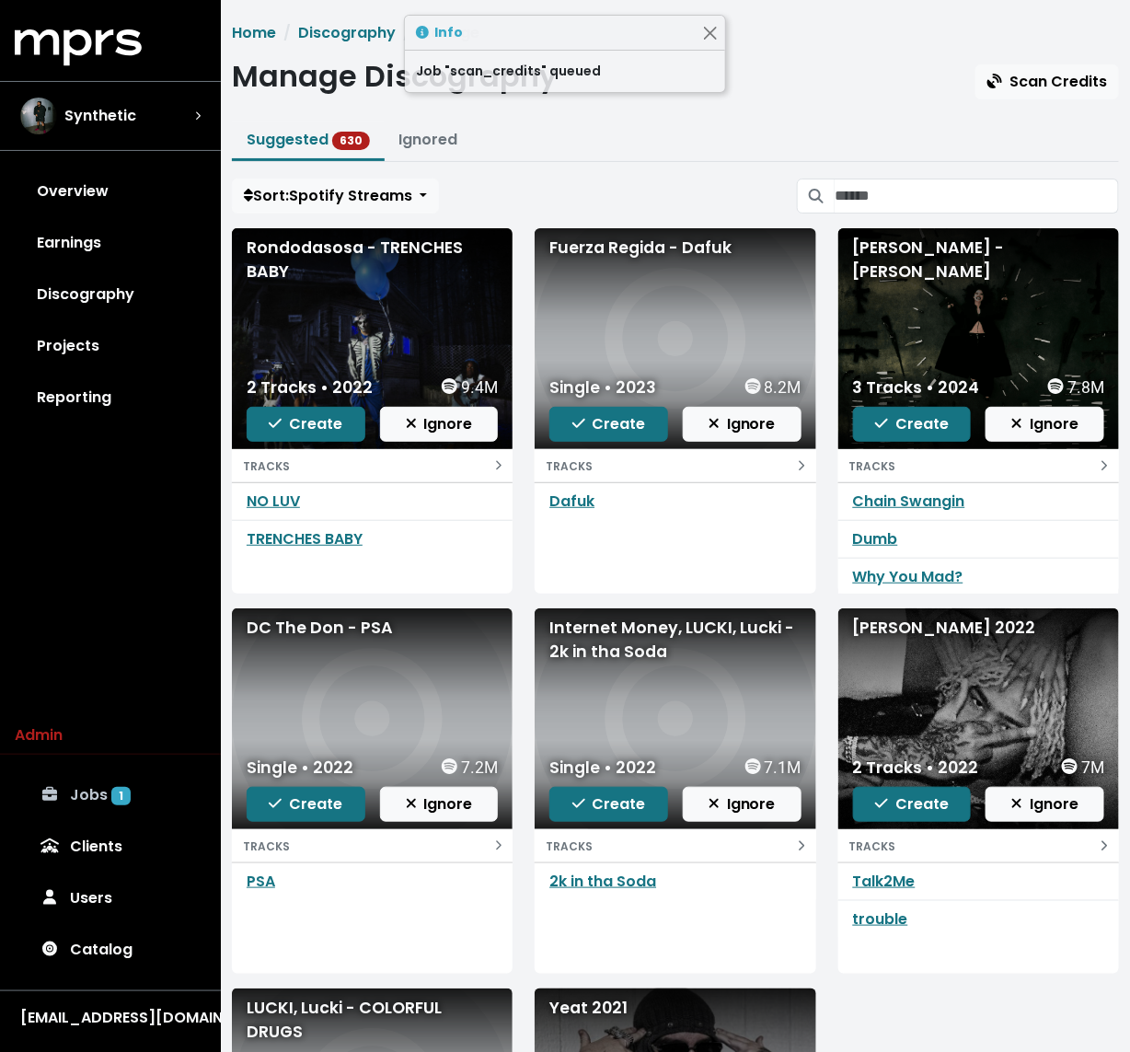
click at [138, 788] on link "Jobs 1" at bounding box center [110, 795] width 191 height 52
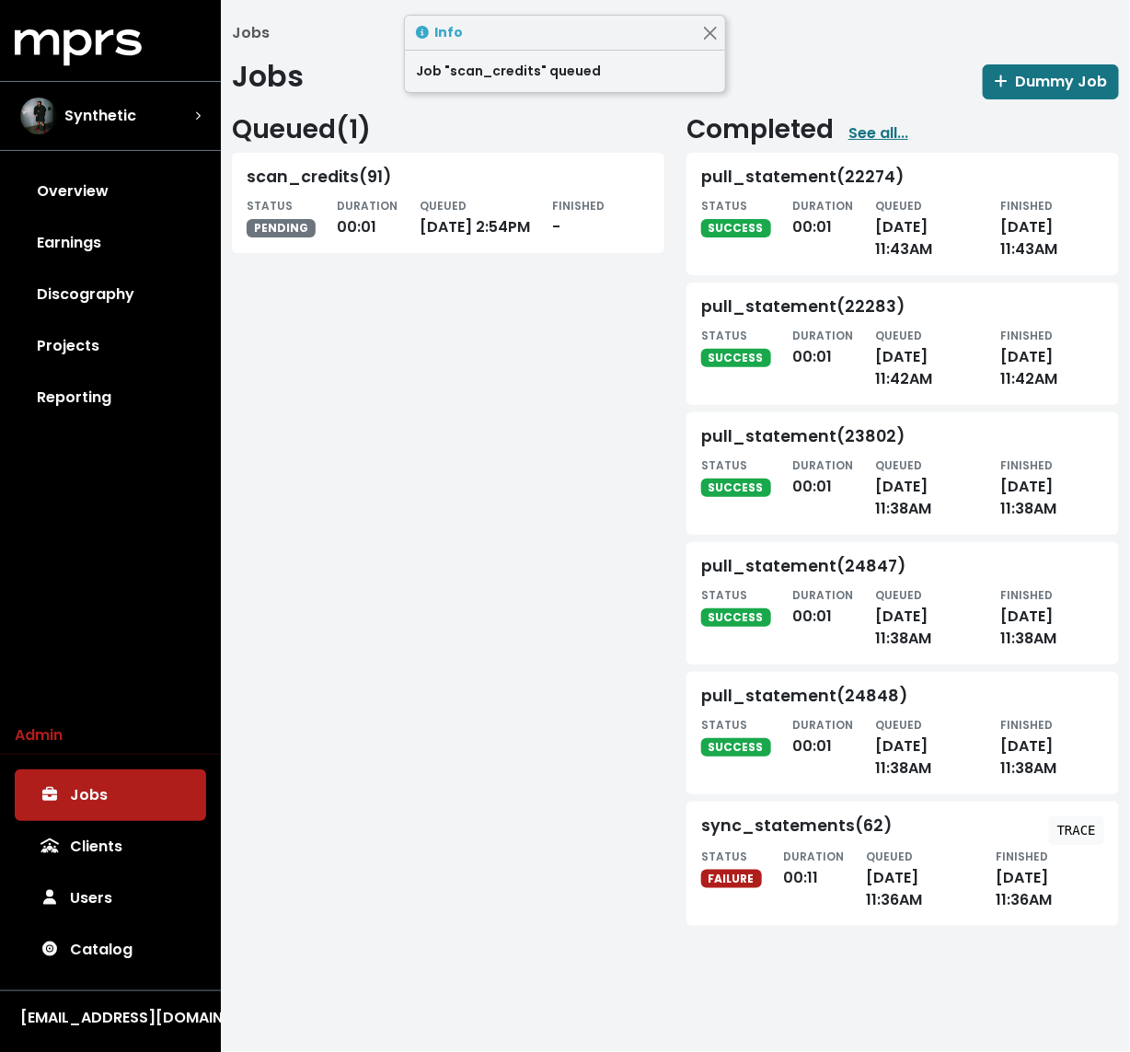
click at [538, 568] on div "Queued ( 1 ) scan_credits(91) STATUS PENDING DURATION 00:01 QUEUED Sep 22nd, 20…" at bounding box center [448, 516] width 455 height 804
click at [101, 303] on link "Discography" at bounding box center [110, 295] width 191 height 52
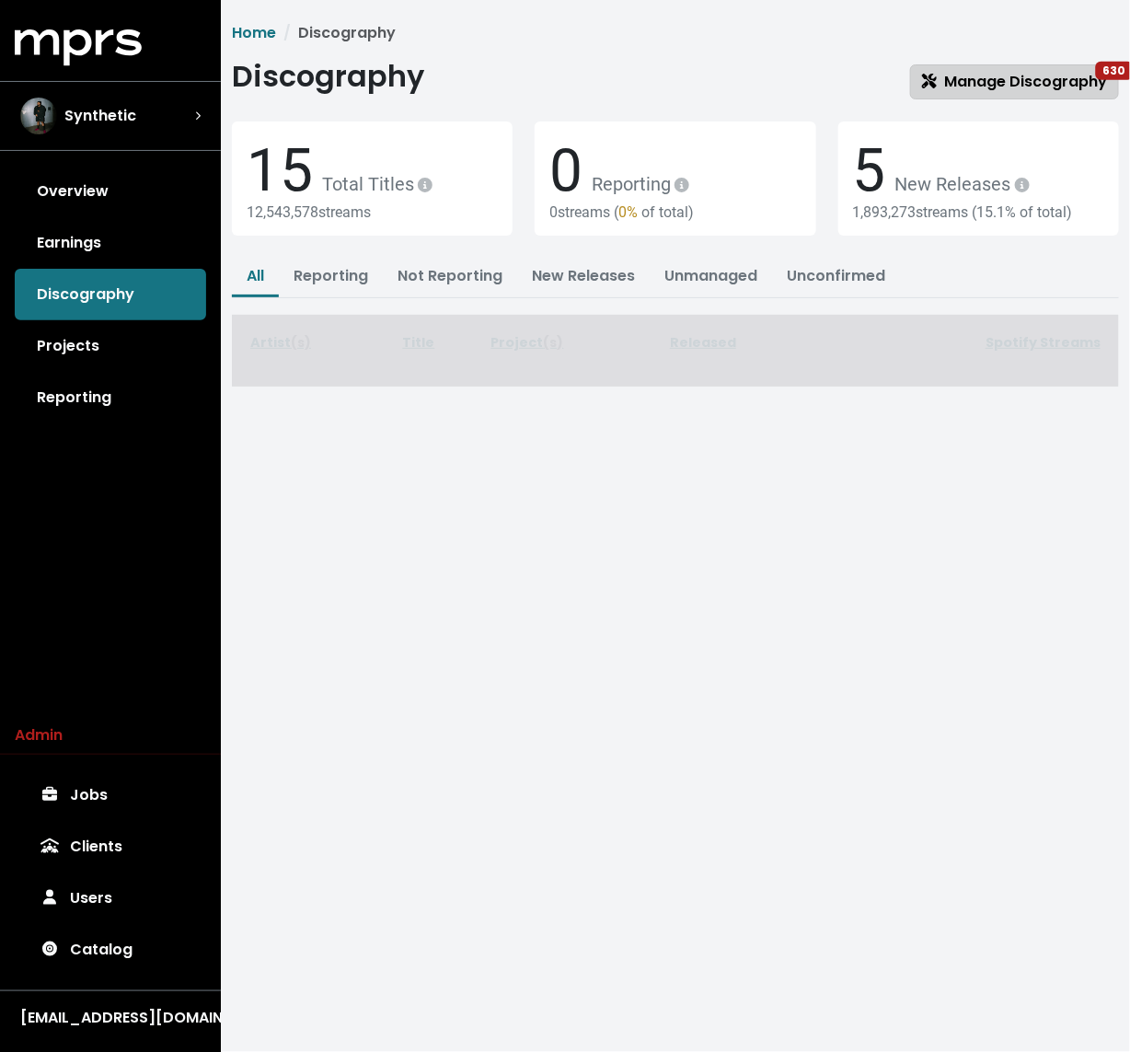
click at [1047, 75] on span "Manage Discography 630" at bounding box center [1014, 81] width 185 height 21
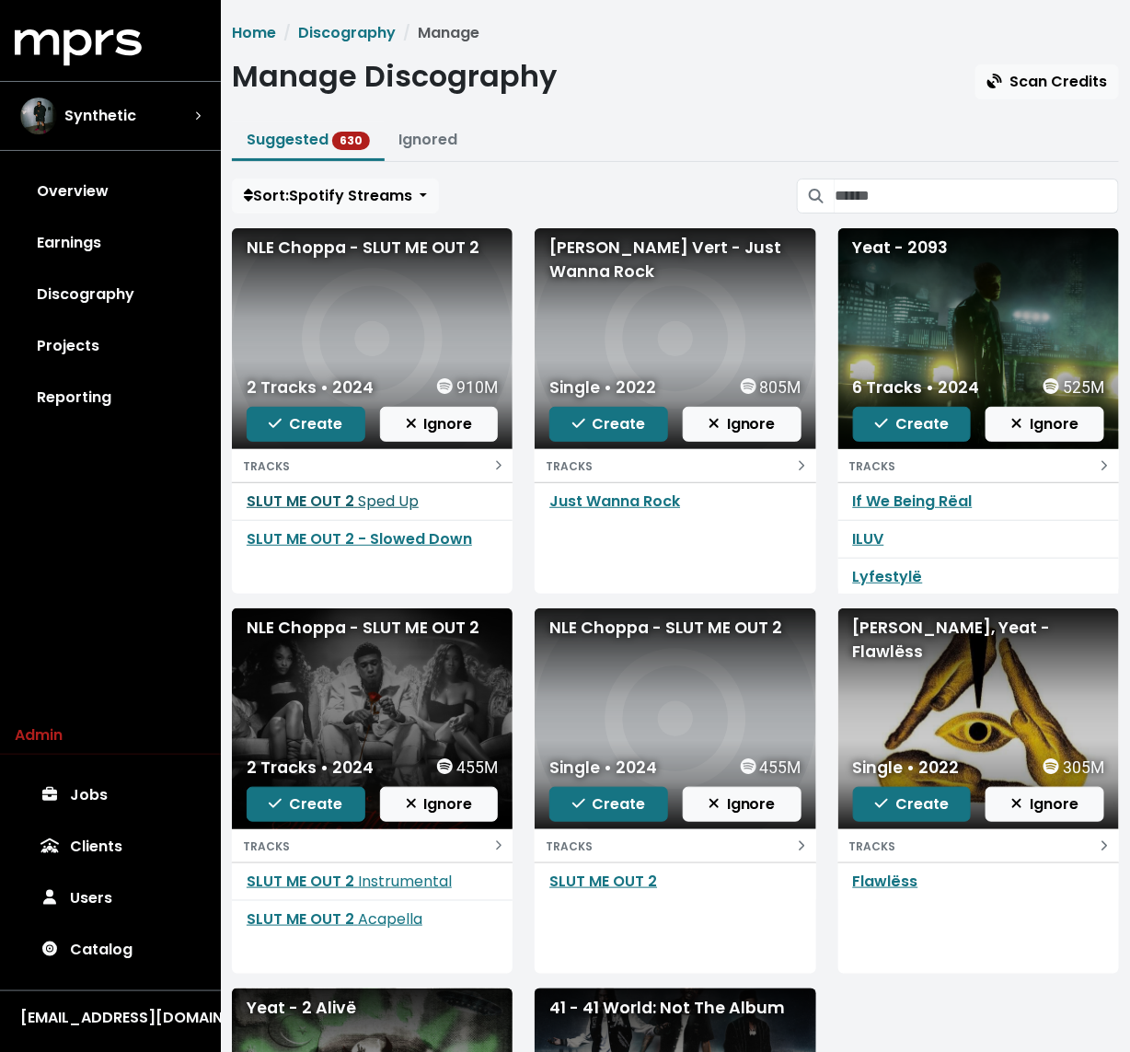
click at [313, 503] on link "SLUT ME OUT 2 Sped Up" at bounding box center [333, 501] width 172 height 21
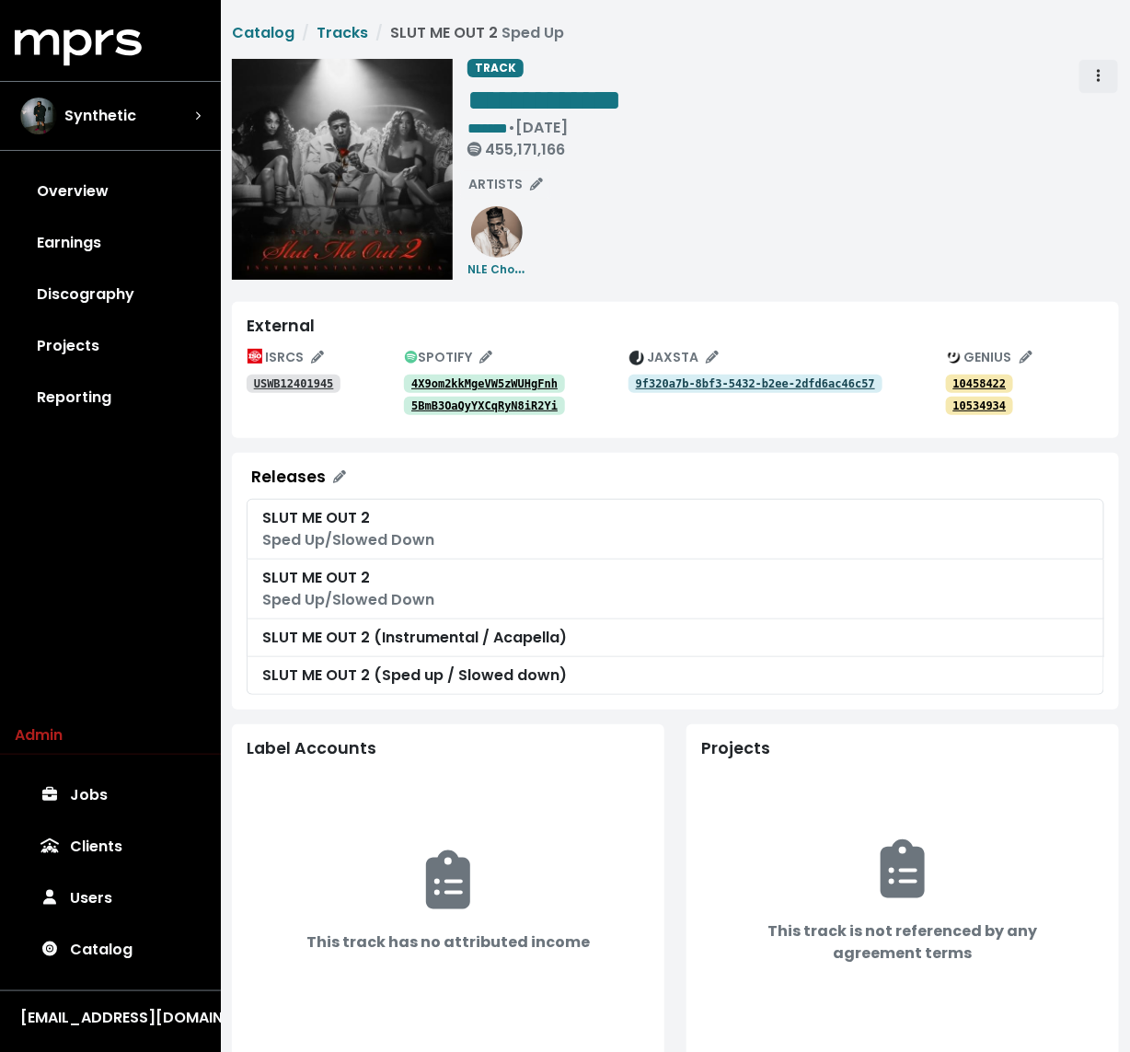
click at [1096, 81] on span "Track actions" at bounding box center [1099, 76] width 17 height 22
click at [1090, 147] on link "Delete" at bounding box center [1152, 146] width 145 height 29
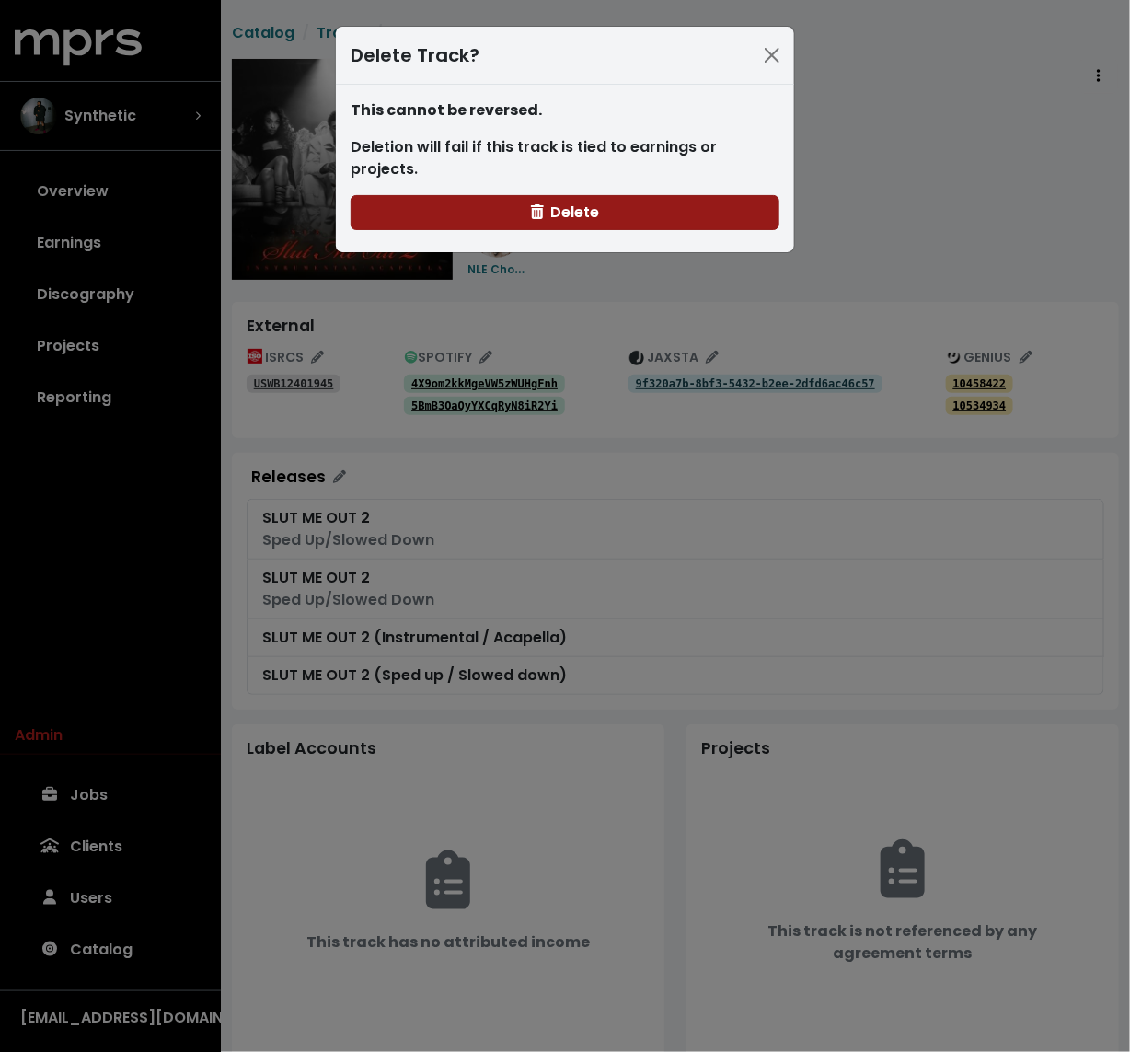
click at [642, 195] on button "Delete" at bounding box center [565, 212] width 429 height 35
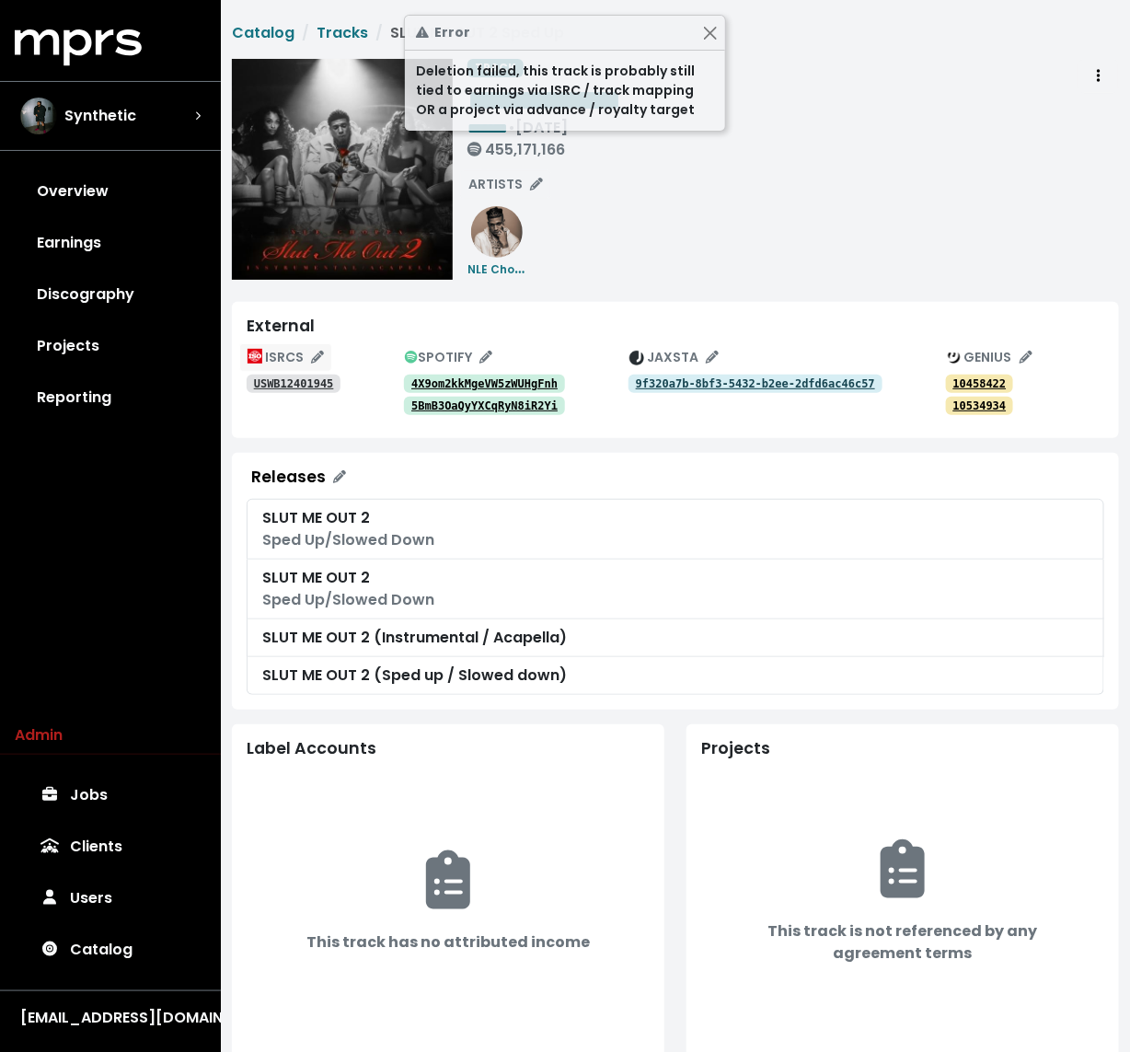
click at [316, 357] on icon "Edit ISRC mappings for this track" at bounding box center [317, 357] width 13 height 13
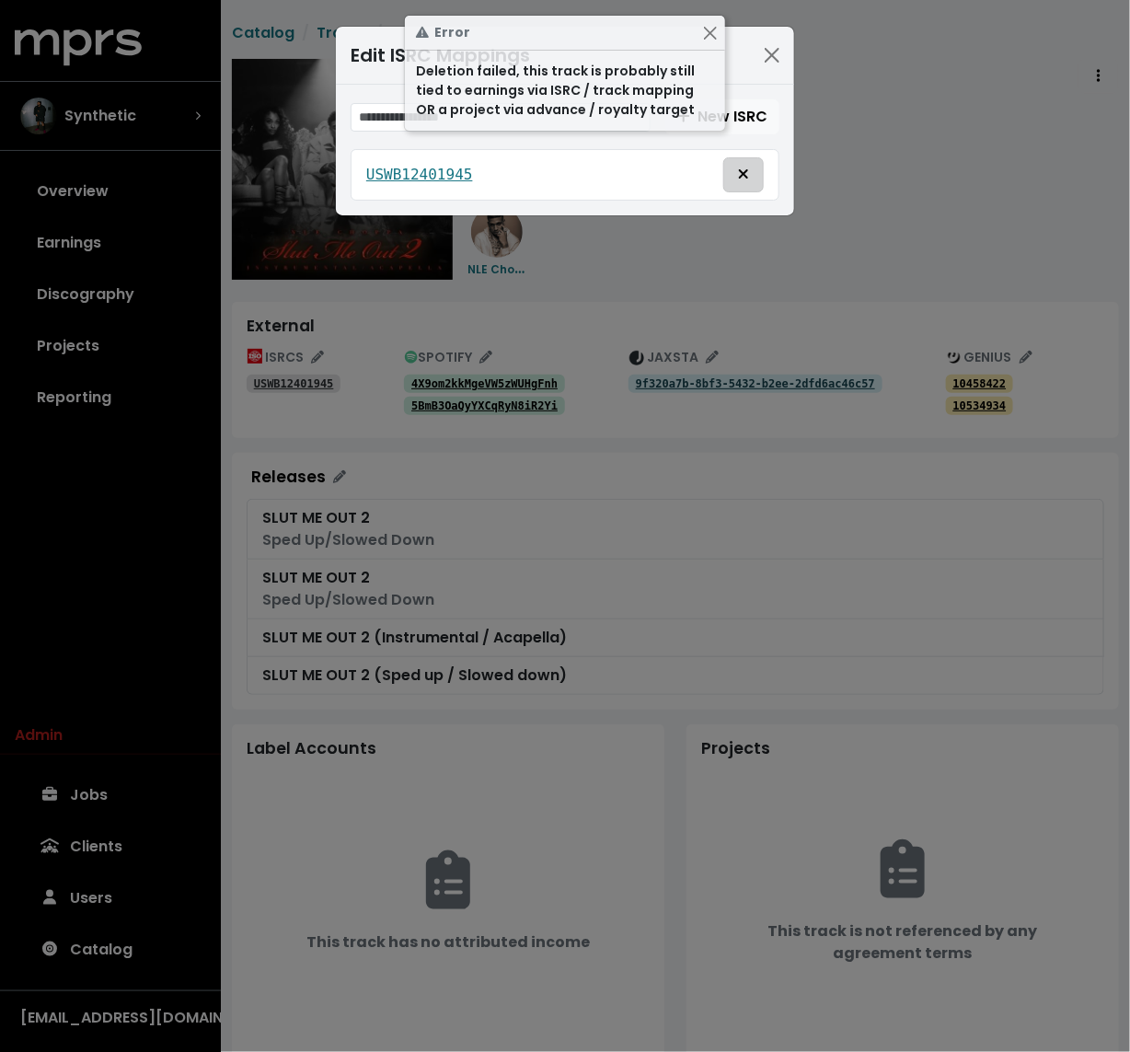
click at [746, 164] on span "Delete mapping for this ISRC" at bounding box center [743, 174] width 11 height 21
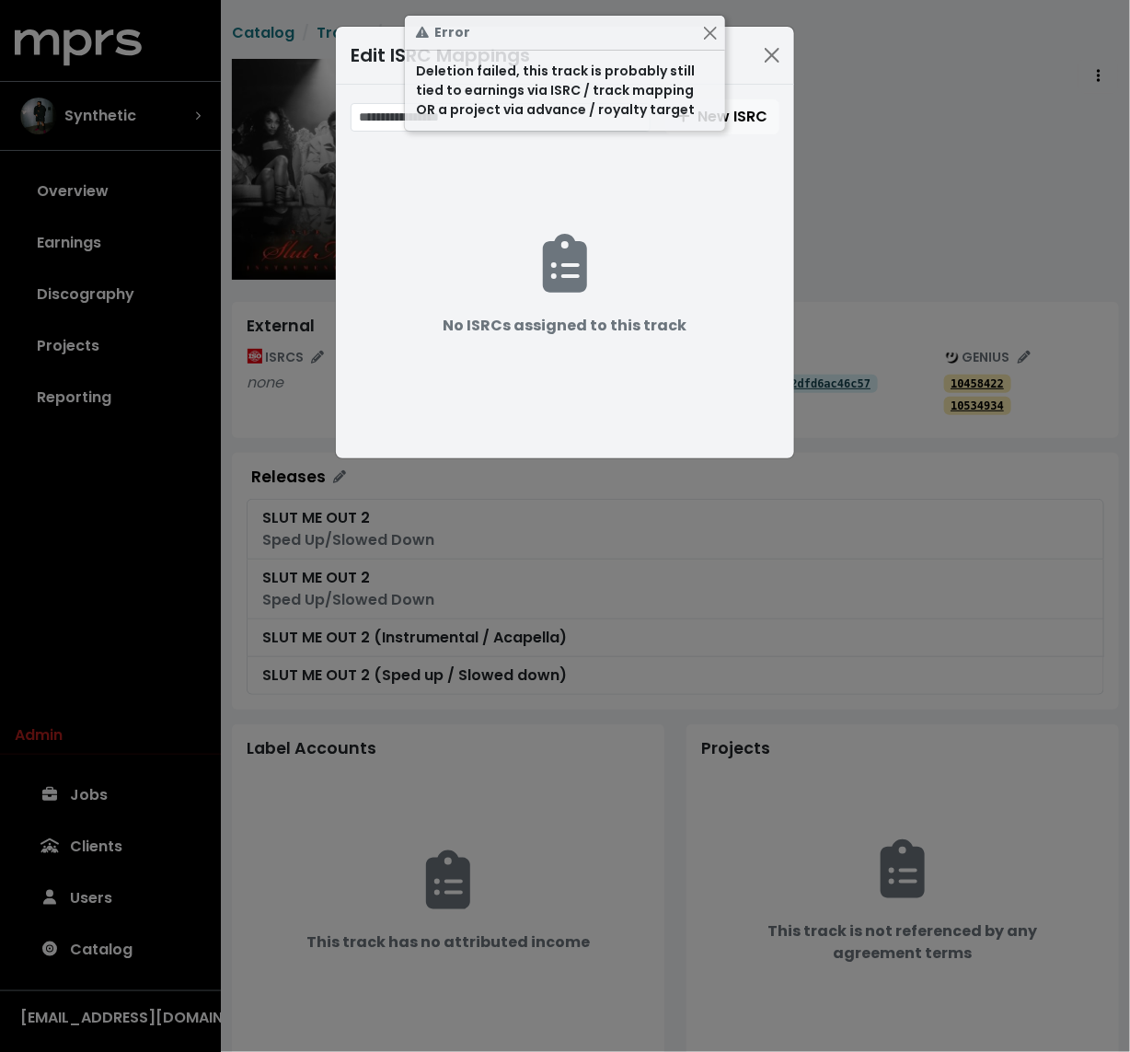
click at [932, 148] on div "Edit ISRC Mappings New ISRC No ISRCs assigned to this track" at bounding box center [565, 526] width 1130 height 1052
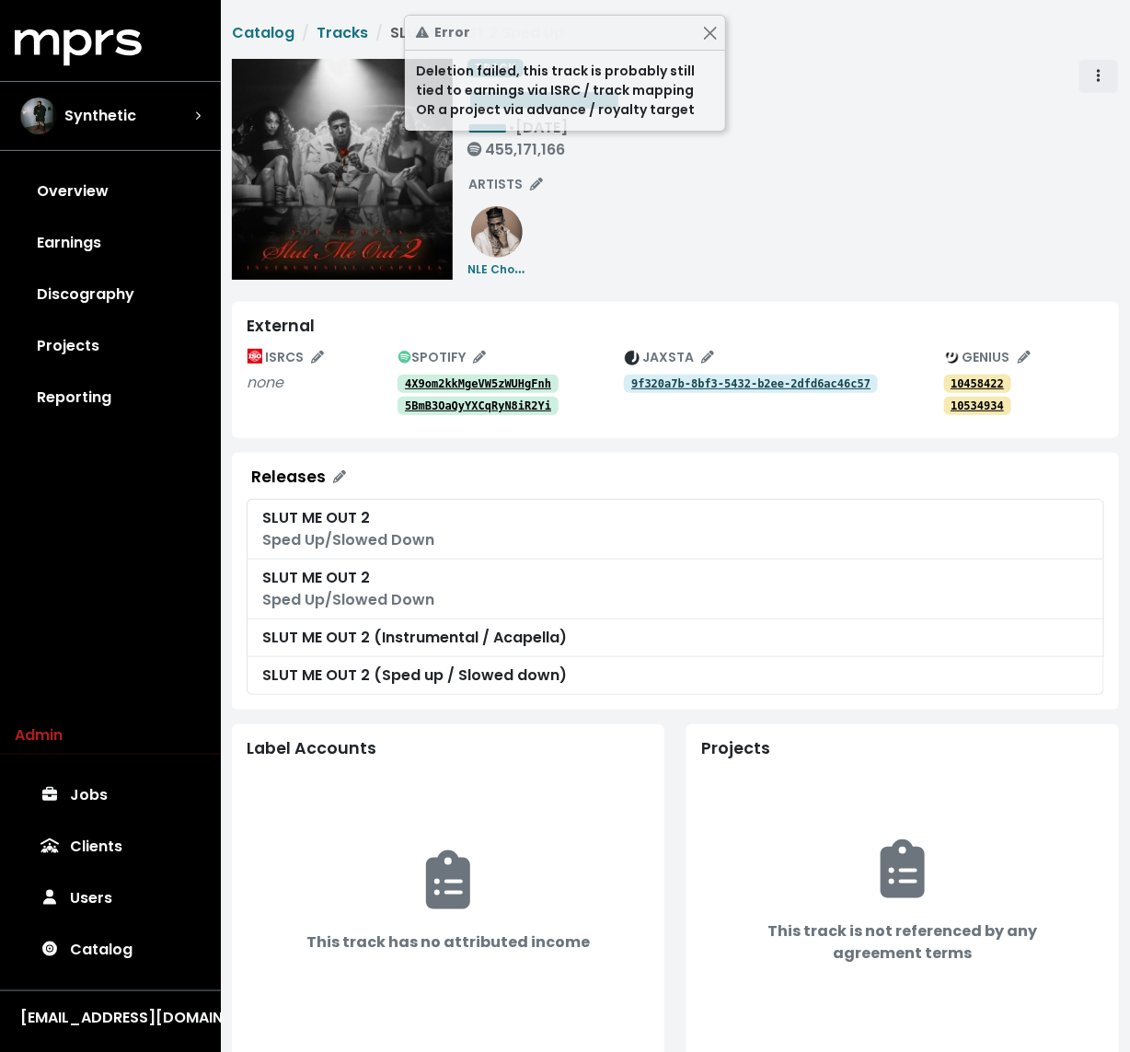
click at [1085, 69] on button "Track actions" at bounding box center [1099, 76] width 40 height 35
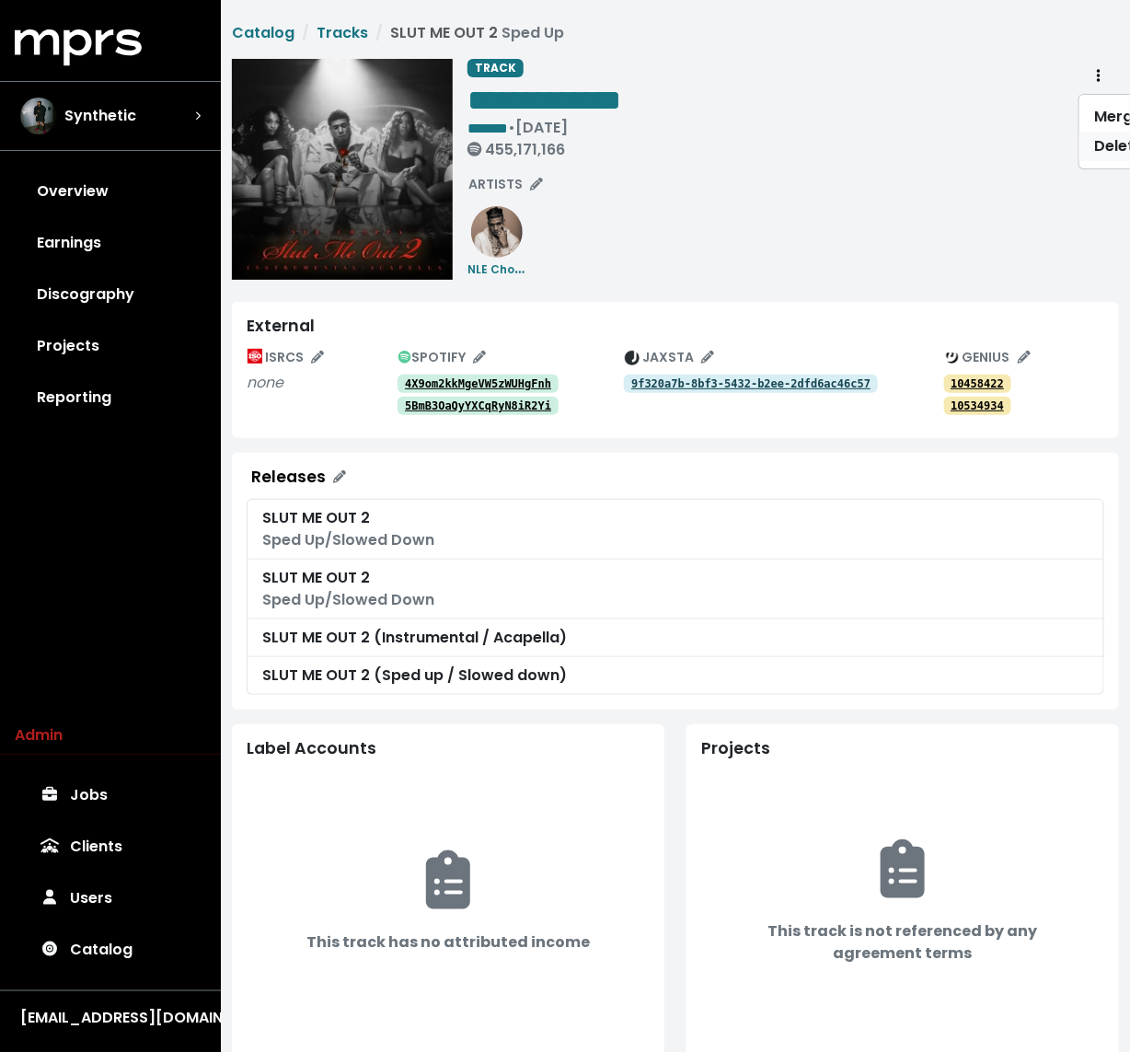
click at [1116, 148] on link "Delete" at bounding box center [1152, 146] width 145 height 29
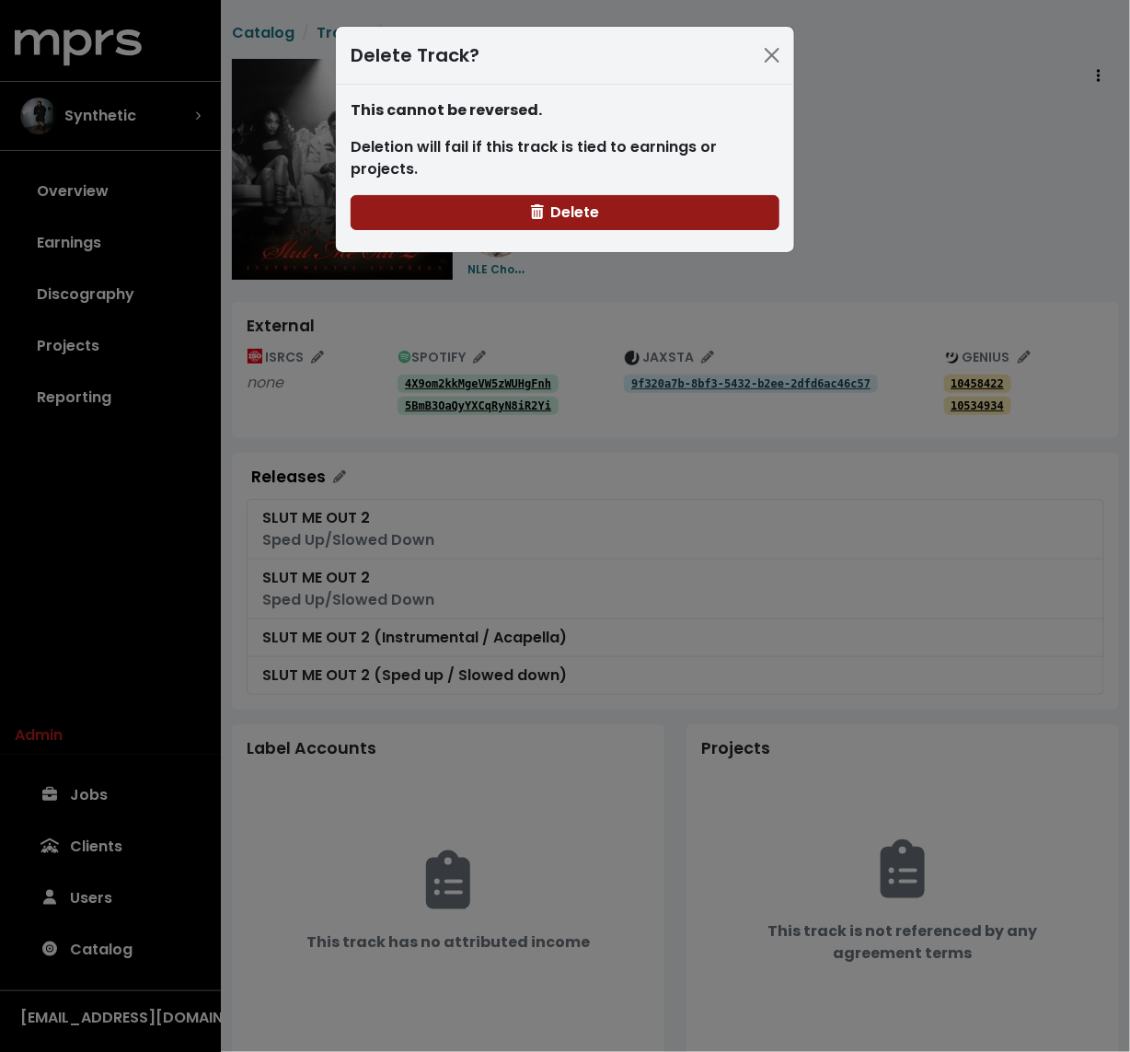
click at [671, 195] on button "Delete" at bounding box center [565, 212] width 429 height 35
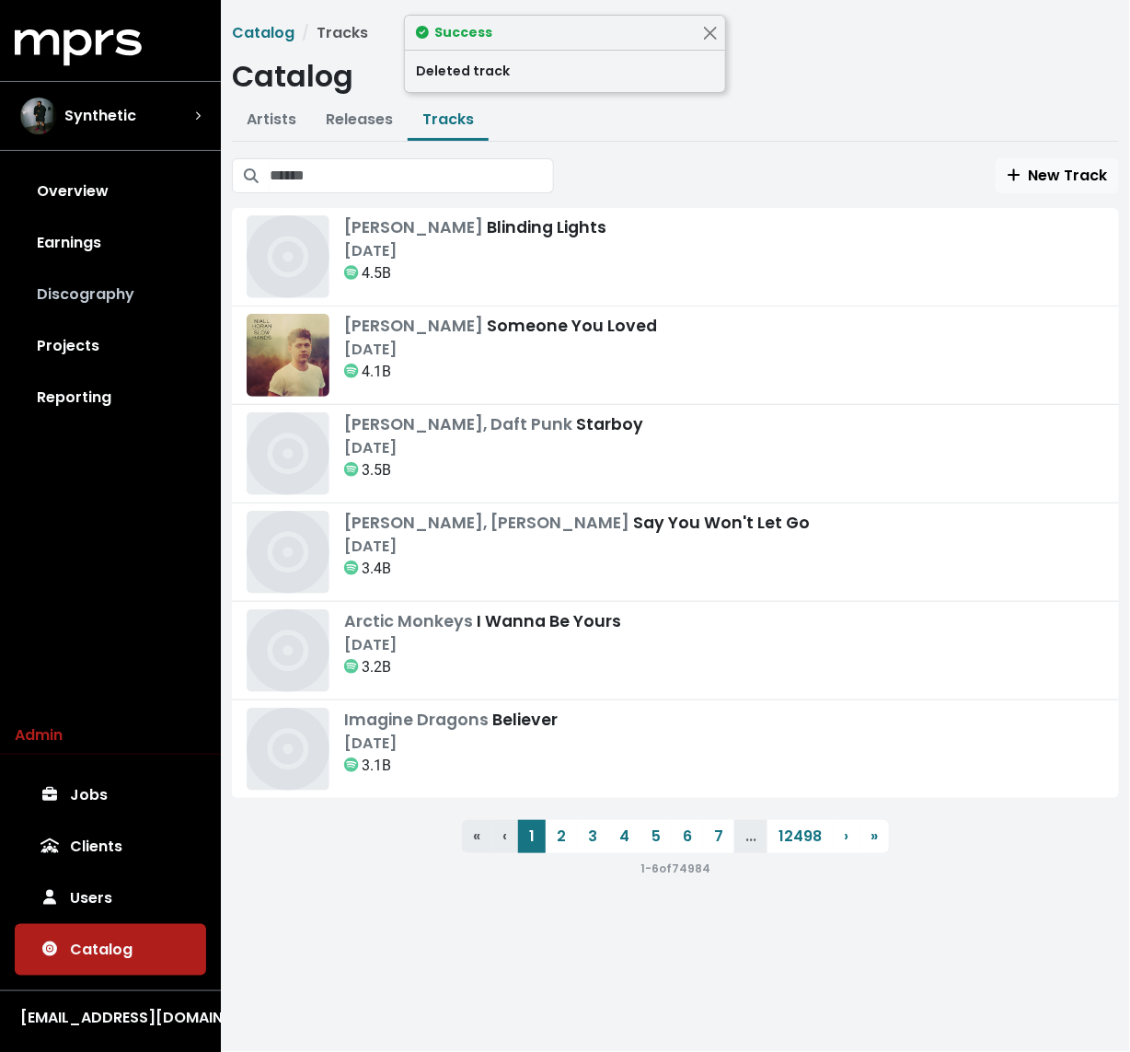
click at [136, 274] on link "Discography" at bounding box center [110, 295] width 191 height 52
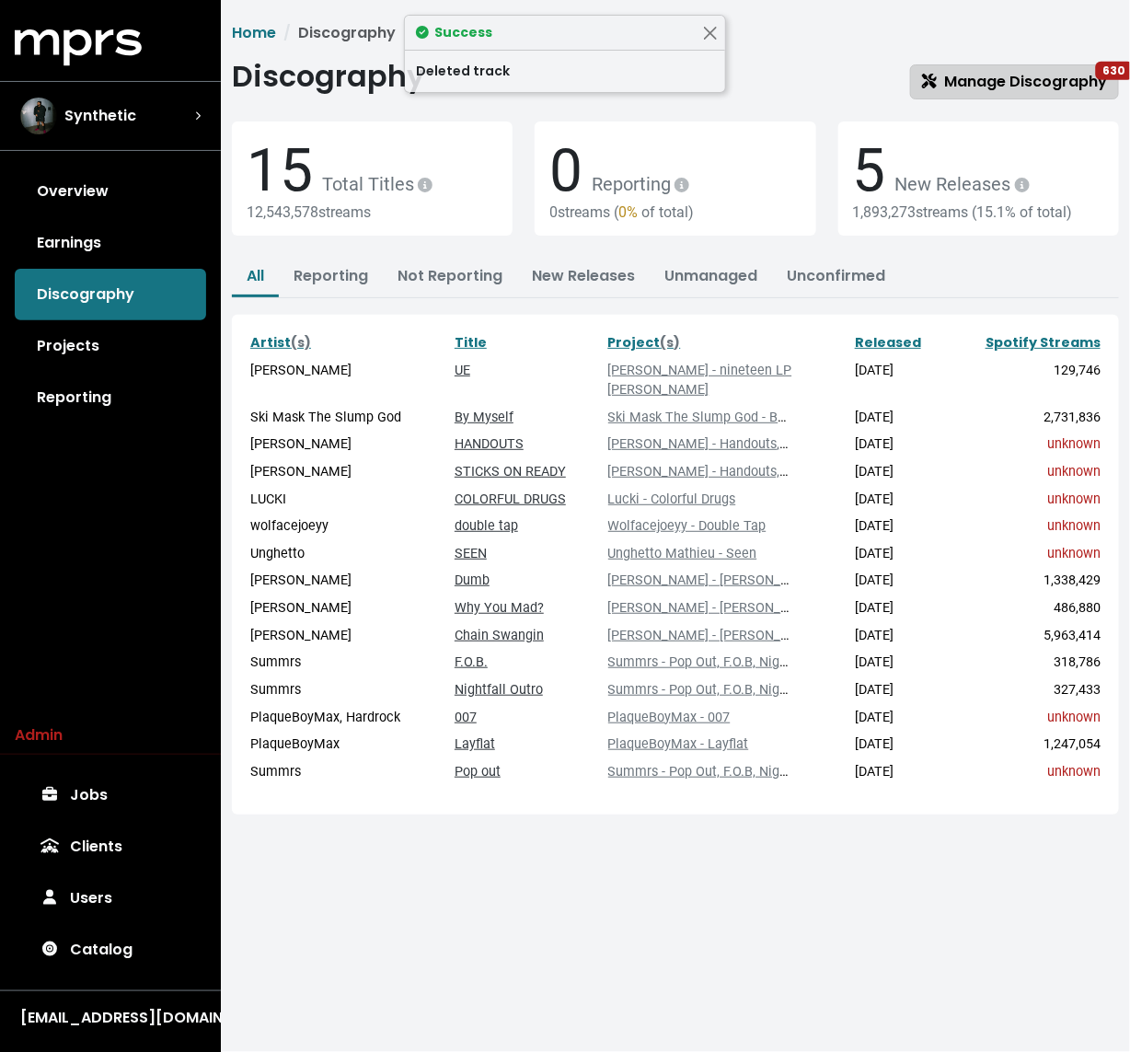
click at [1000, 75] on span "Manage Discography 630" at bounding box center [1014, 81] width 185 height 21
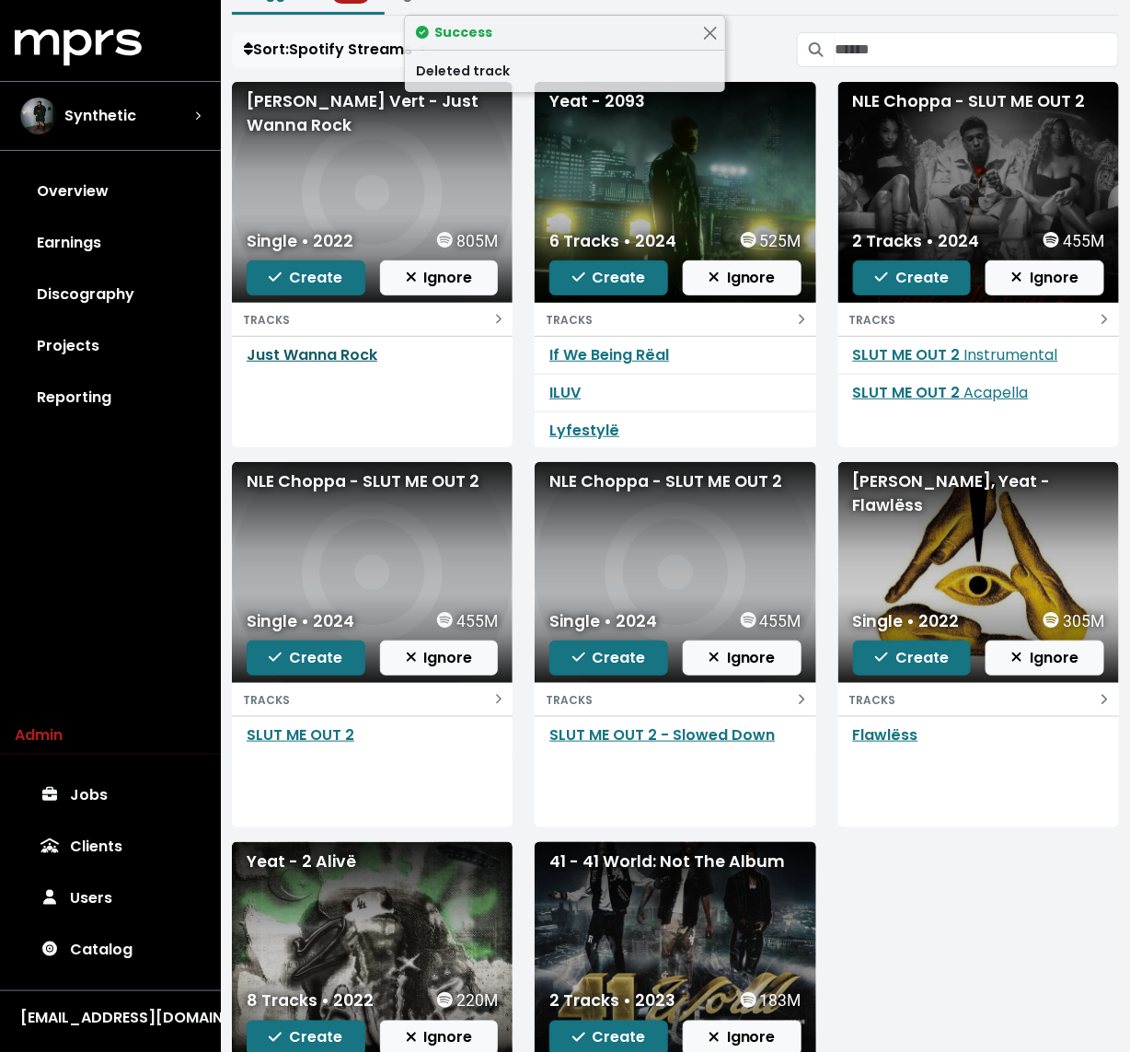
scroll to position [157, 0]
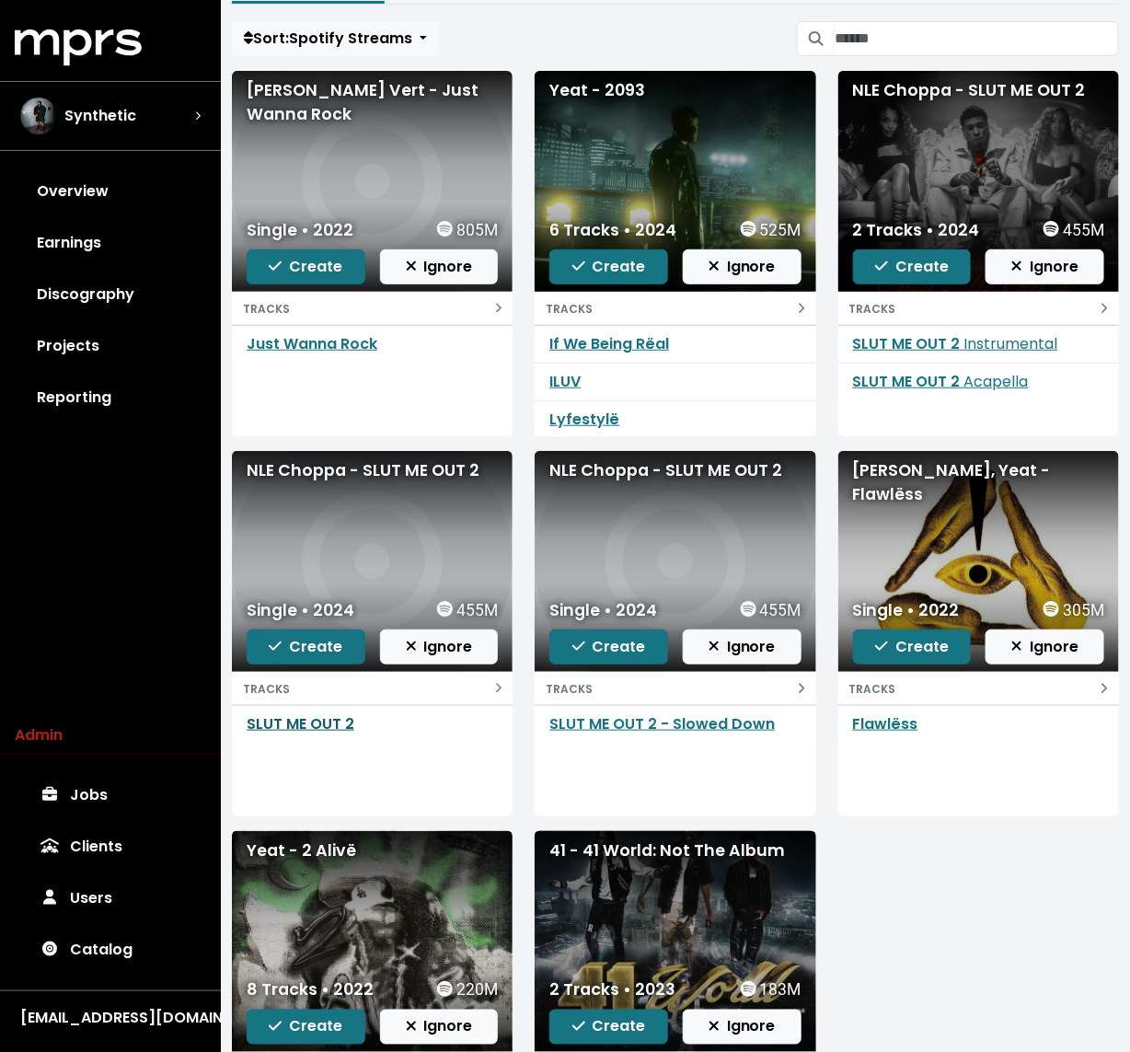
click at [295, 727] on link "SLUT ME OUT 2" at bounding box center [301, 723] width 108 height 21
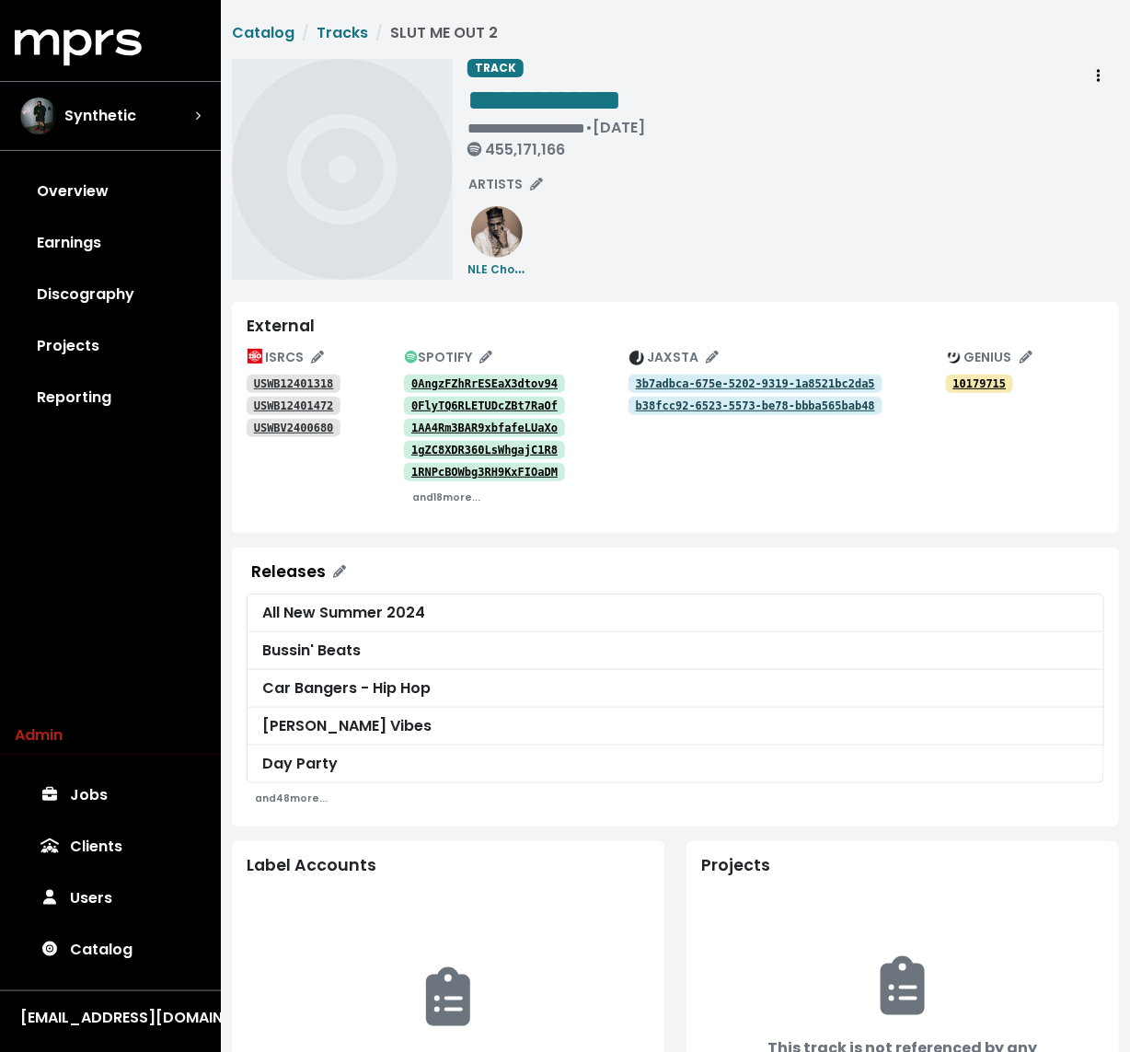
click at [296, 382] on tt "USWB12401318" at bounding box center [294, 383] width 80 height 13
click at [292, 397] on link "USWB12401472" at bounding box center [294, 406] width 94 height 18
click at [286, 422] on tt "USWBV2400680" at bounding box center [294, 428] width 80 height 13
click at [742, 169] on div "**********" at bounding box center [794, 169] width 652 height 221
click at [333, 30] on link "Tracks" at bounding box center [343, 32] width 52 height 21
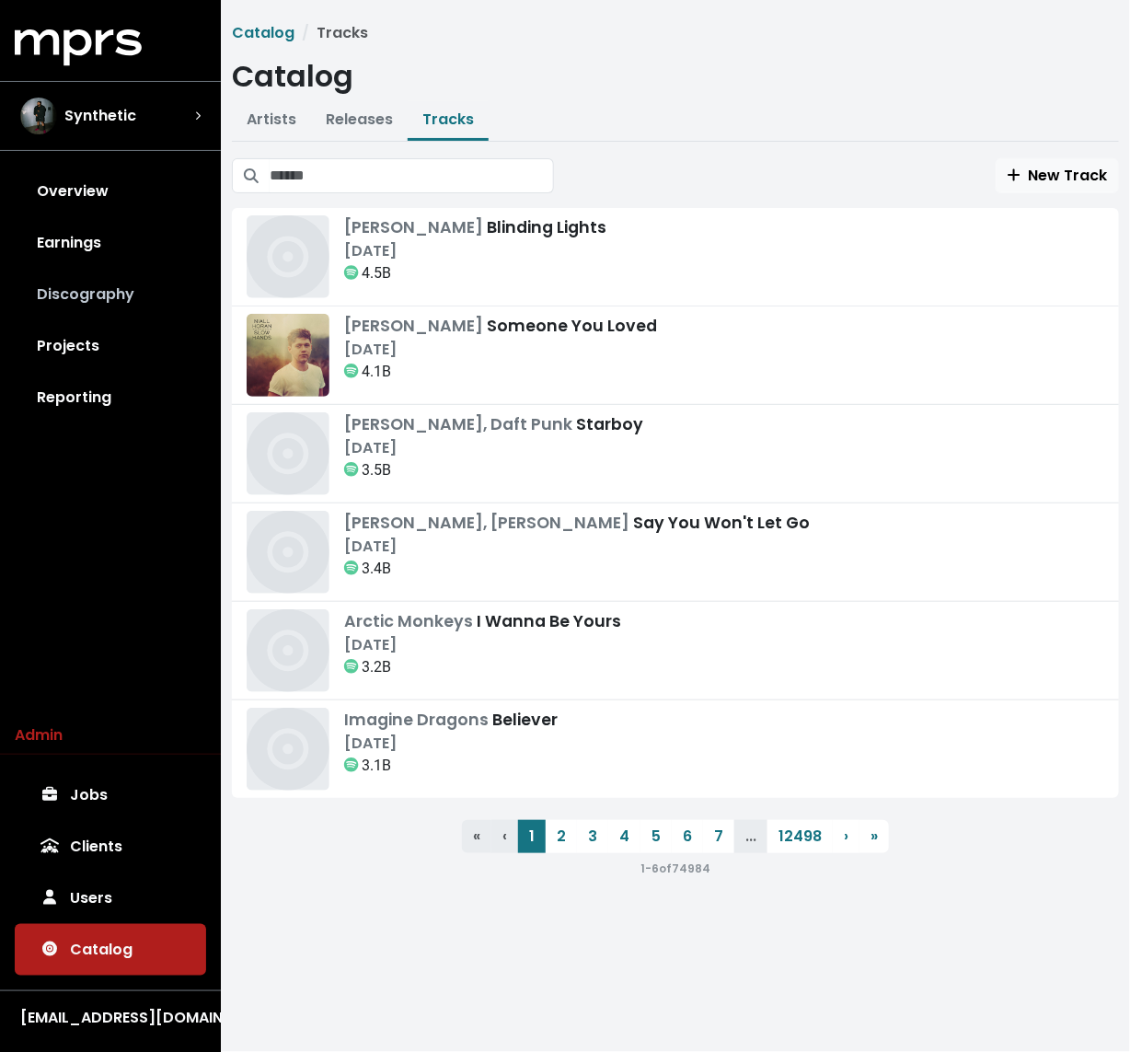
click at [110, 302] on link "Discography" at bounding box center [110, 295] width 191 height 52
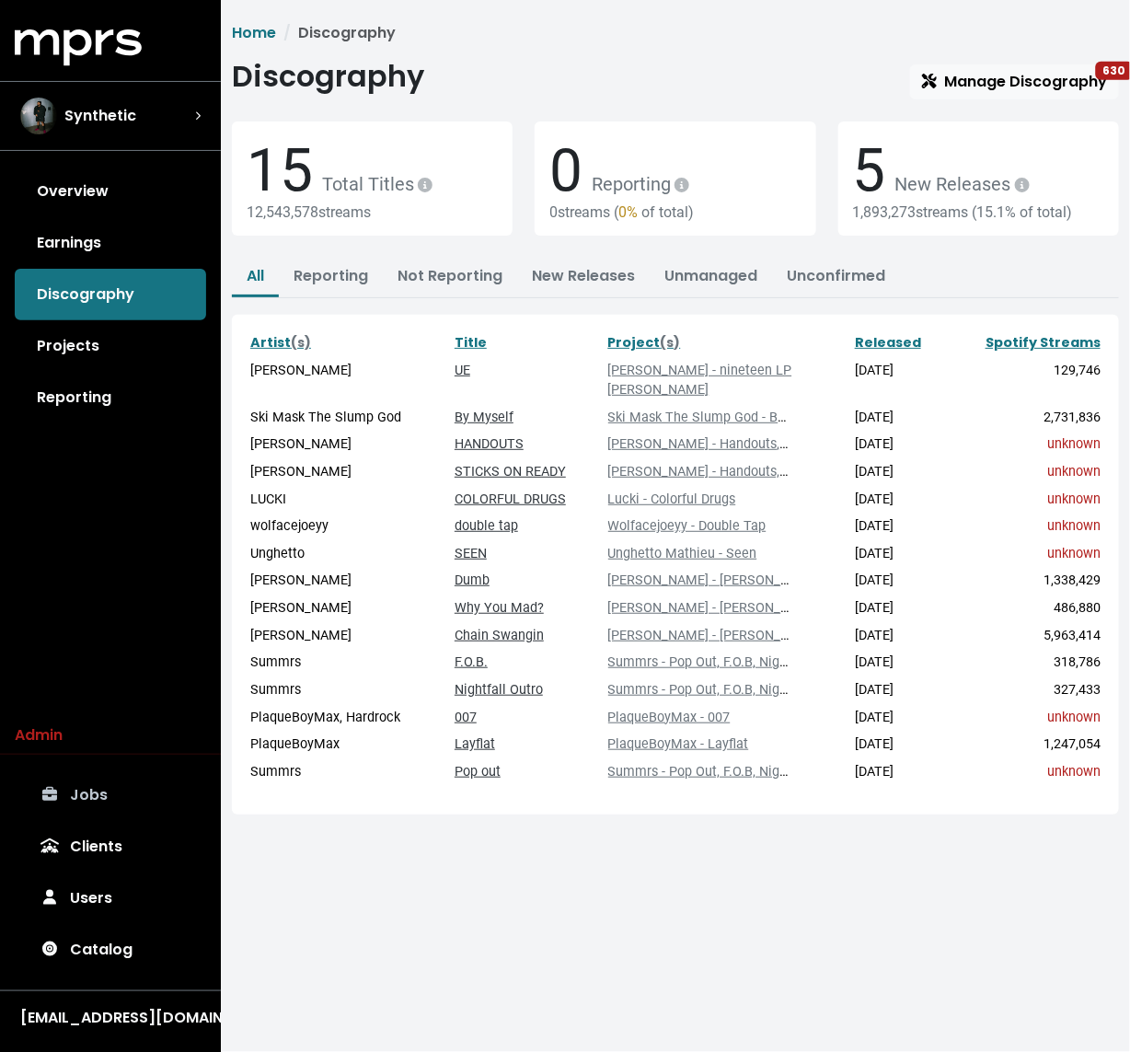
click at [68, 792] on link "Jobs" at bounding box center [110, 795] width 191 height 52
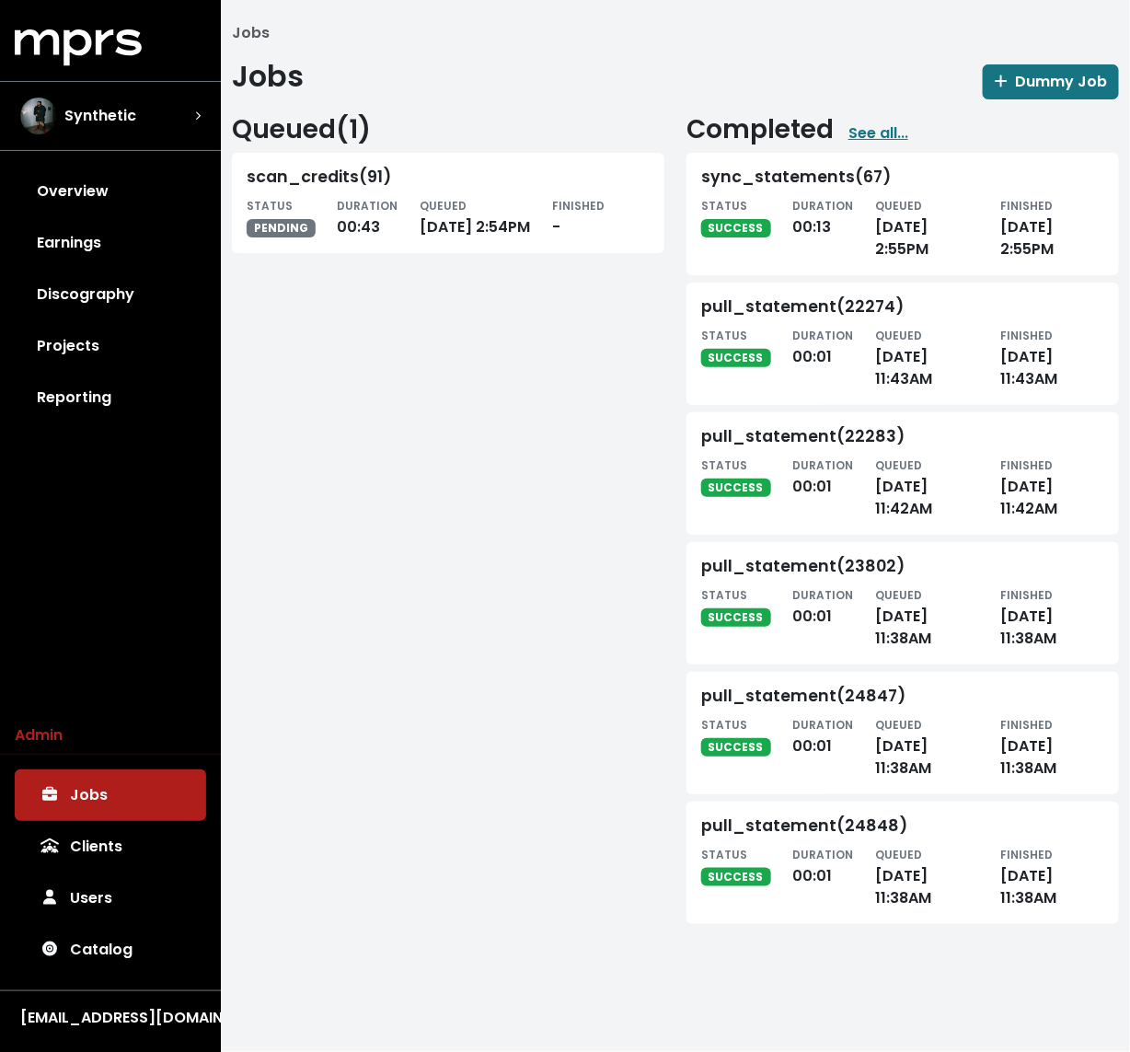
click at [630, 436] on div "Queued ( 1 ) scan_credits(91) STATUS PENDING DURATION 00:43 QUEUED [DATE] 2:54P…" at bounding box center [448, 515] width 455 height 803
click at [89, 301] on link "Discography" at bounding box center [110, 295] width 191 height 52
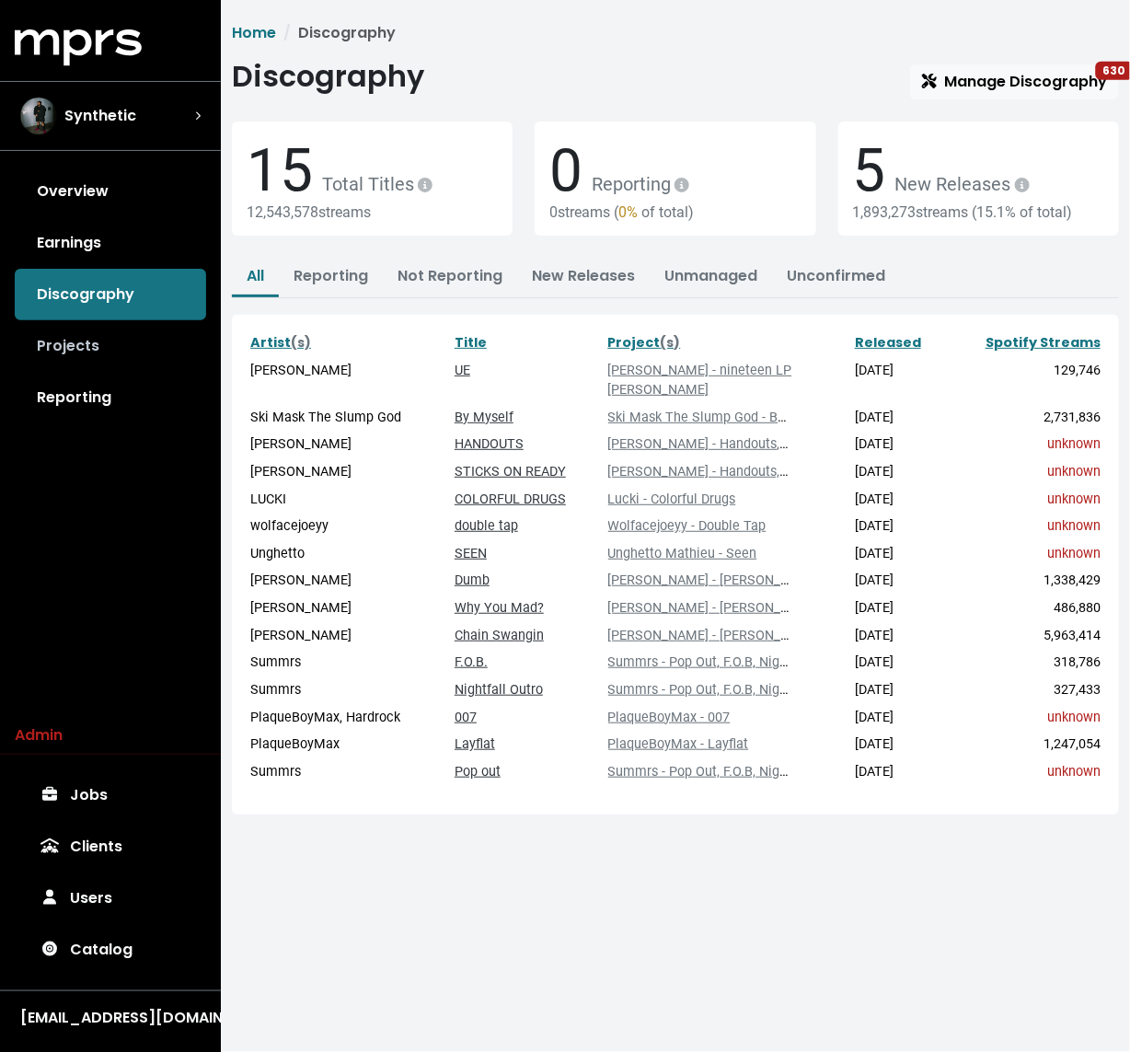
click at [78, 359] on link "Projects" at bounding box center [110, 346] width 191 height 52
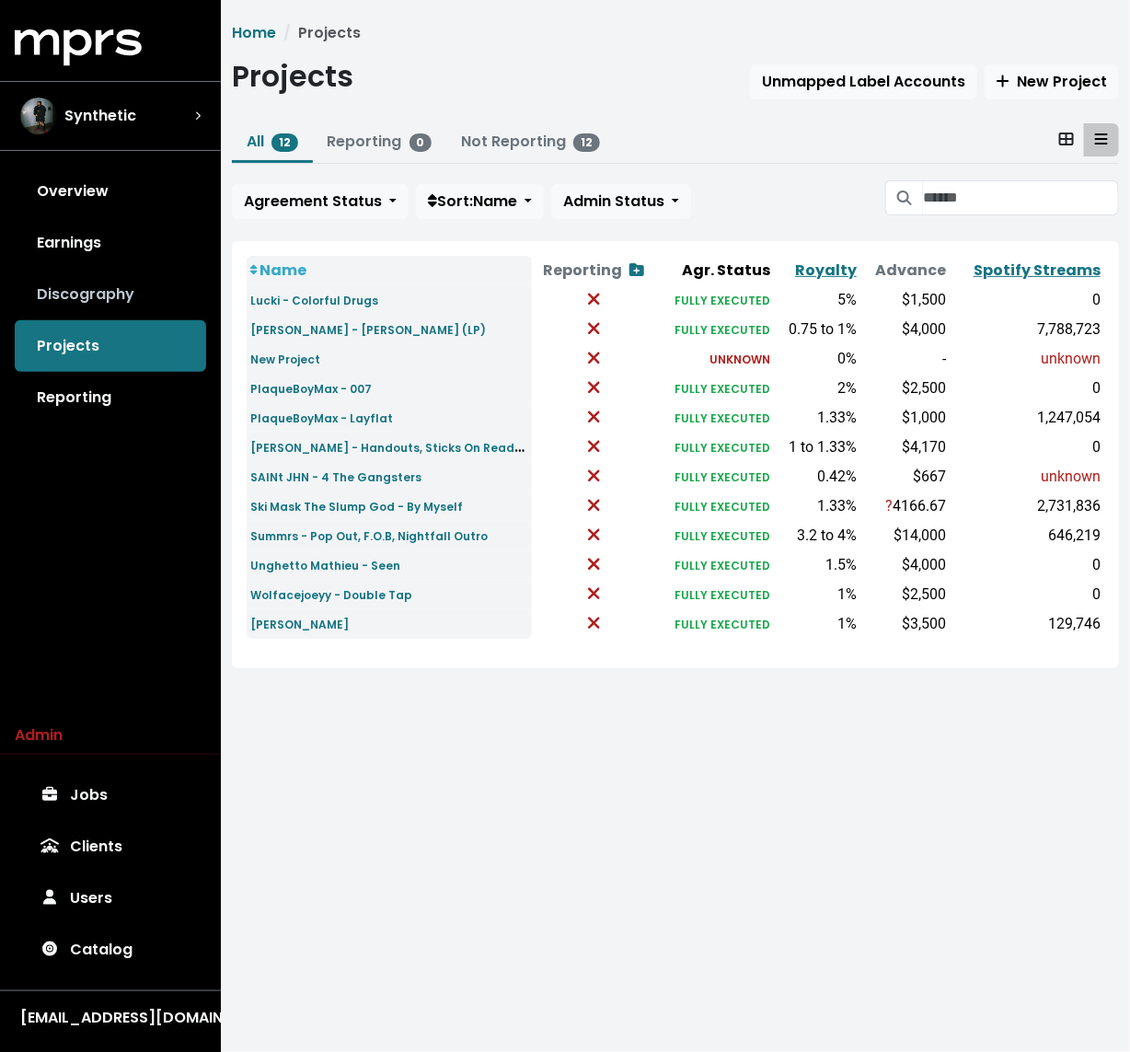
click at [125, 293] on link "Discography" at bounding box center [110, 295] width 191 height 52
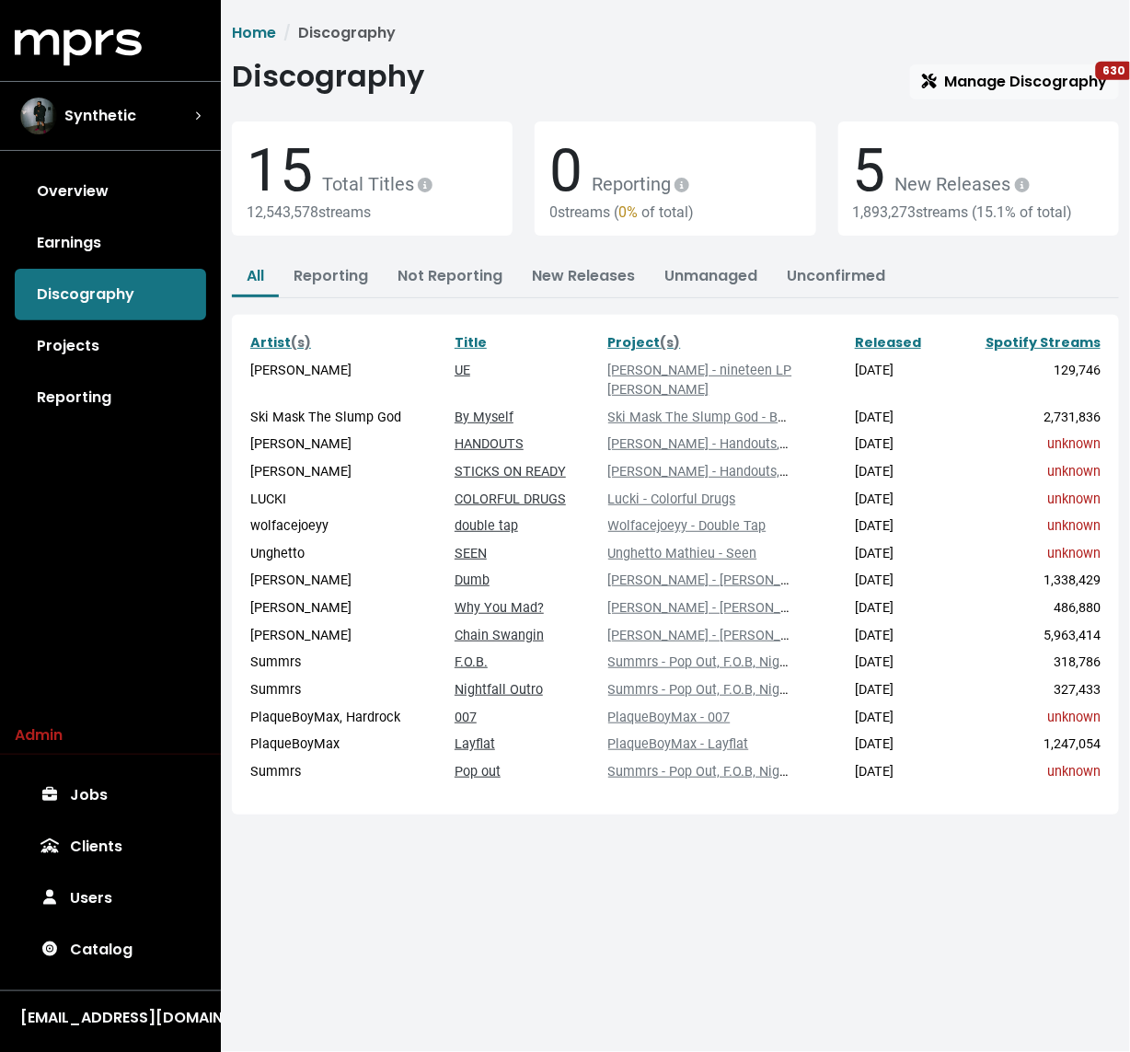
click at [998, 59] on div "Discography Manage Discography 630" at bounding box center [675, 79] width 887 height 40
click at [970, 85] on span "Manage Discography 630" at bounding box center [1014, 81] width 185 height 21
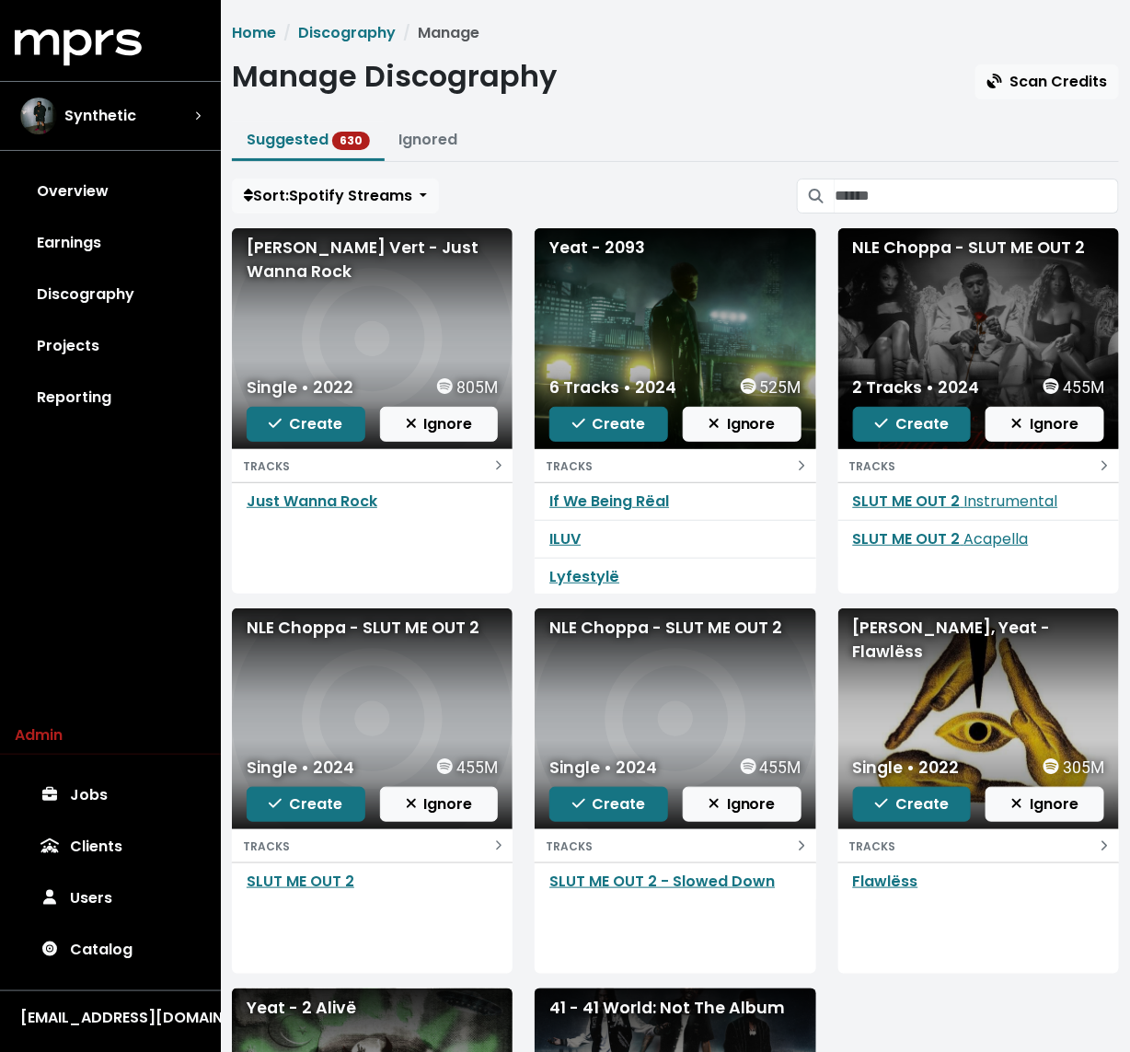
click at [701, 96] on div "Manage Discography Scan Credits" at bounding box center [675, 79] width 887 height 40
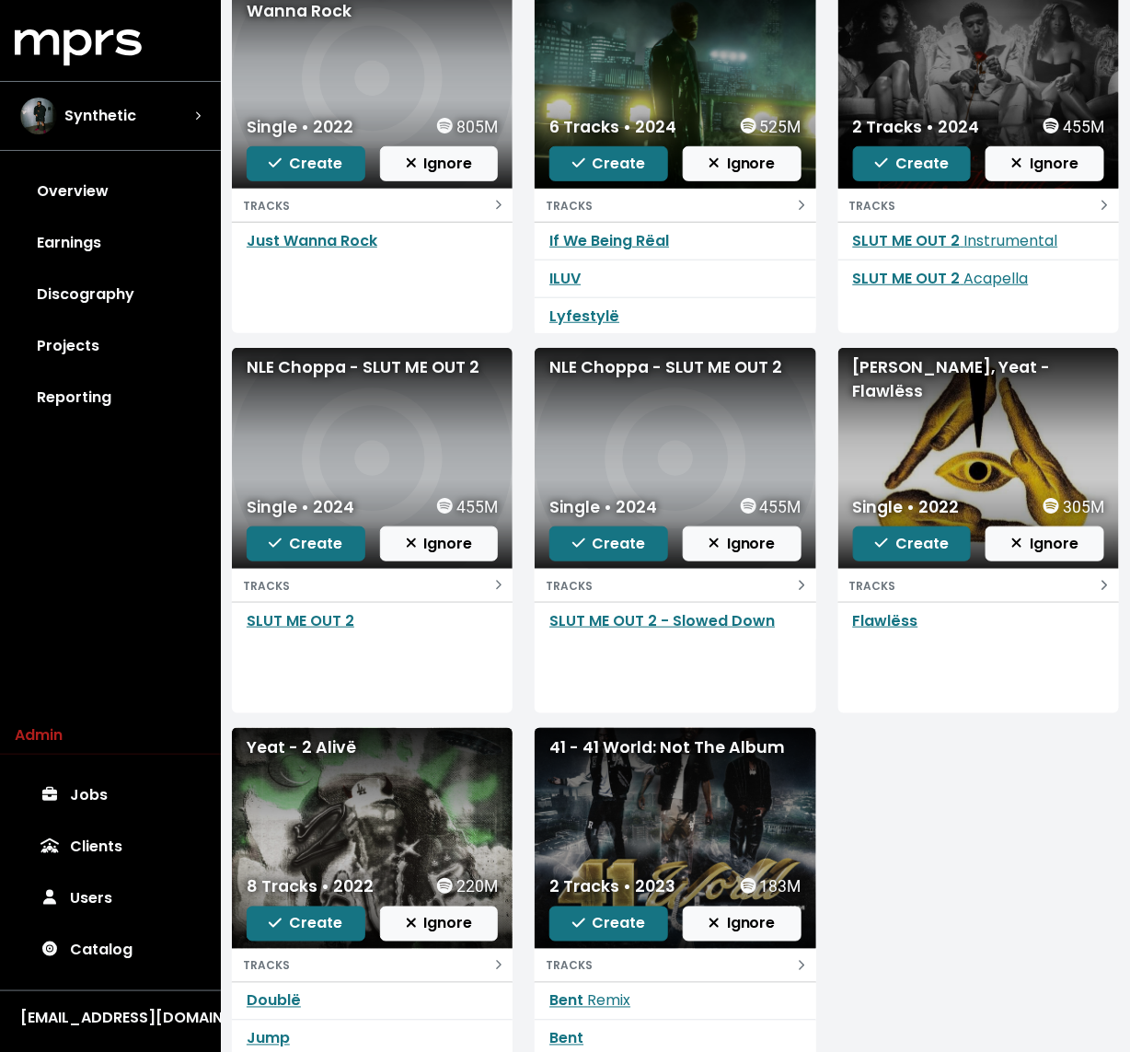
scroll to position [417, 0]
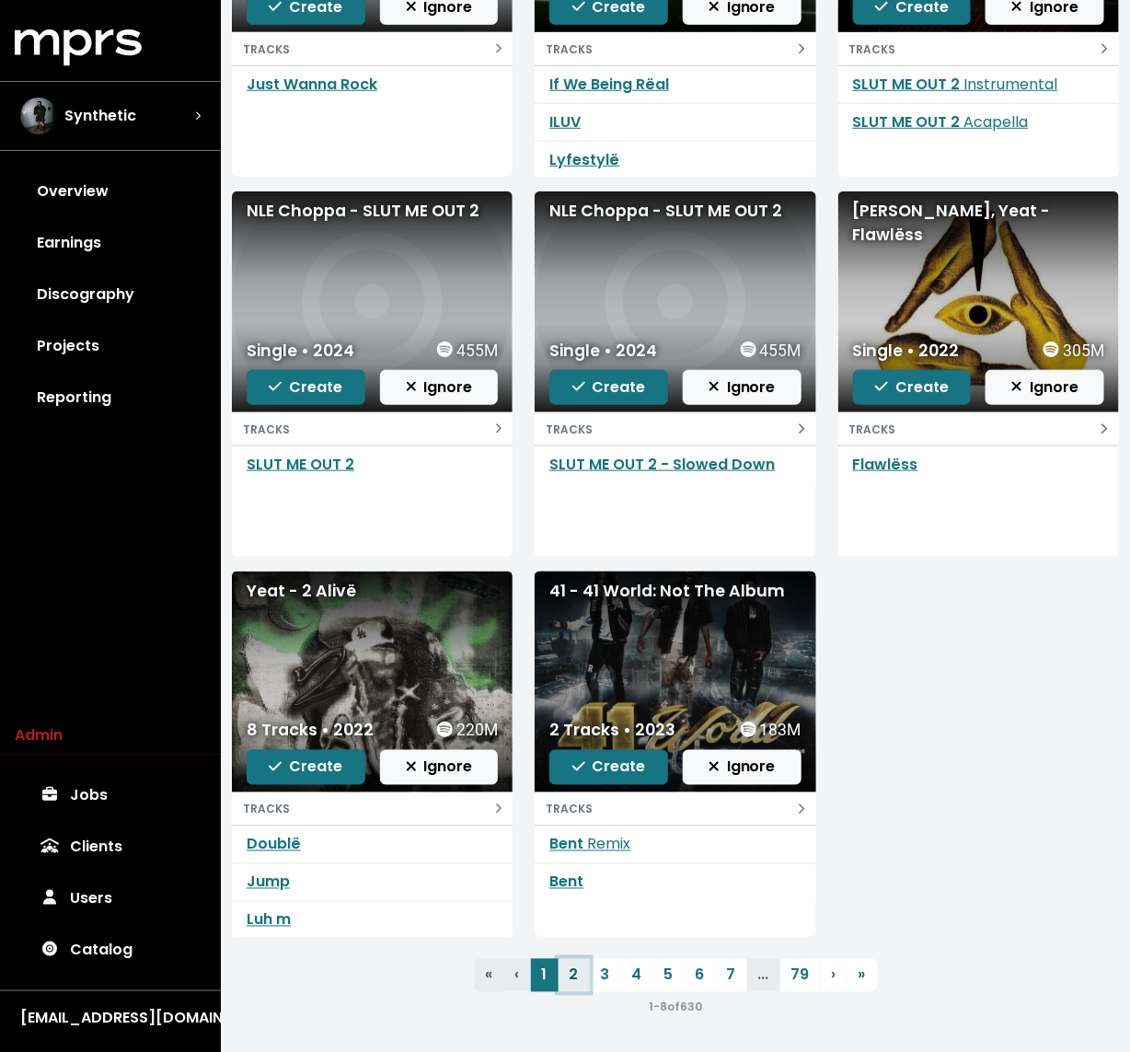
click at [575, 978] on link "2" at bounding box center [574, 975] width 31 height 33
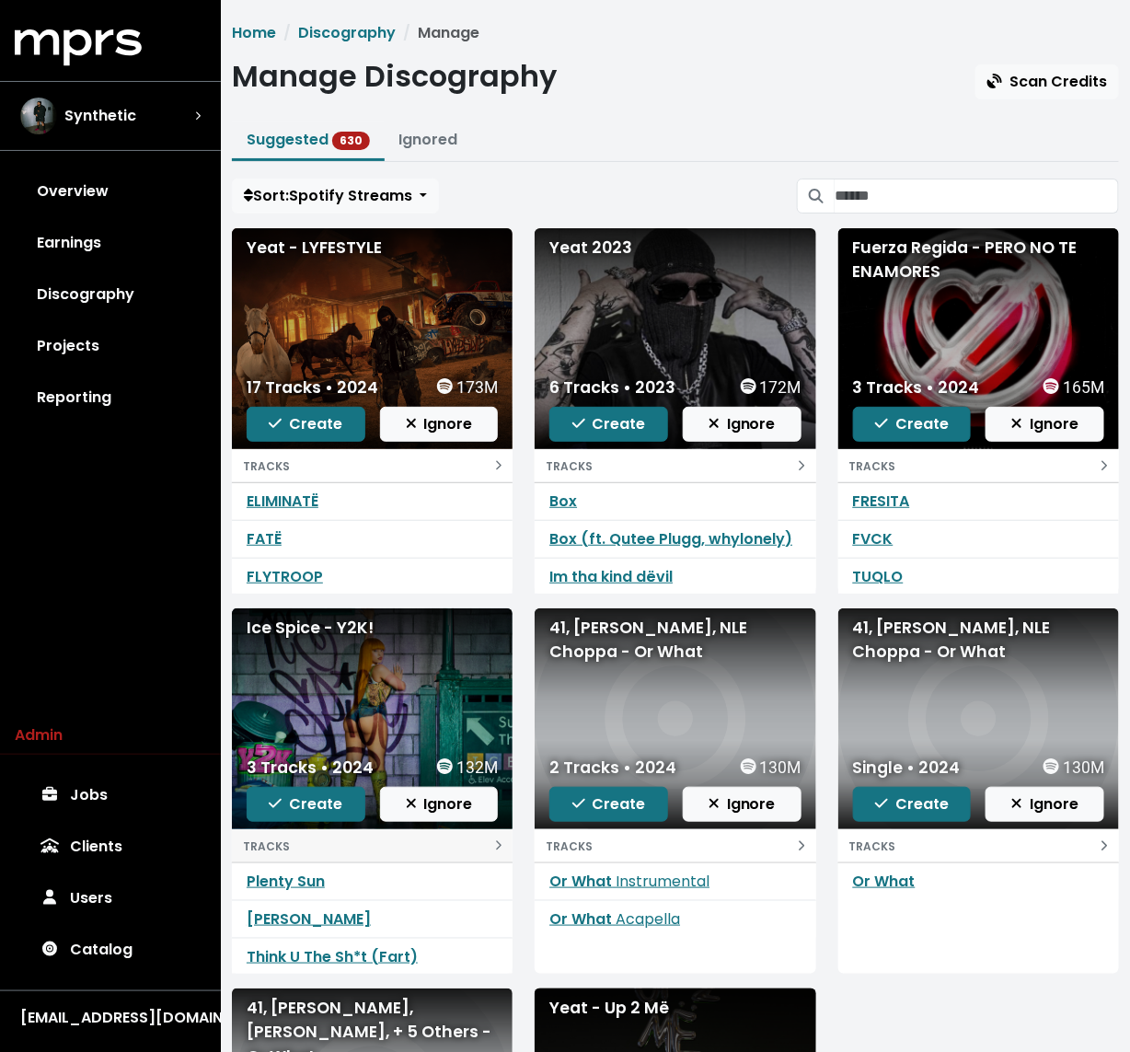
scroll to position [417, 0]
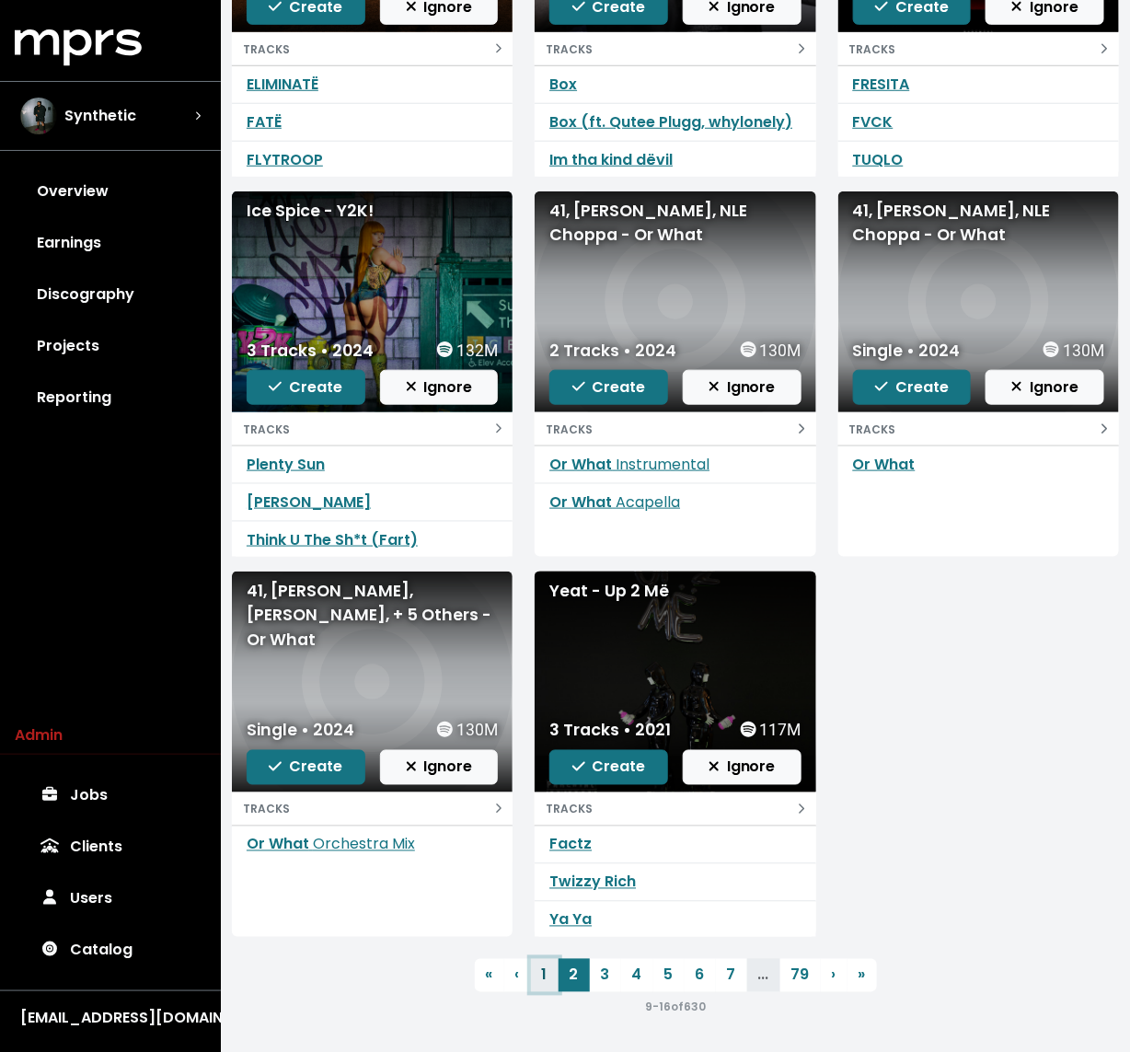
click at [547, 969] on link "1" at bounding box center [545, 975] width 28 height 33
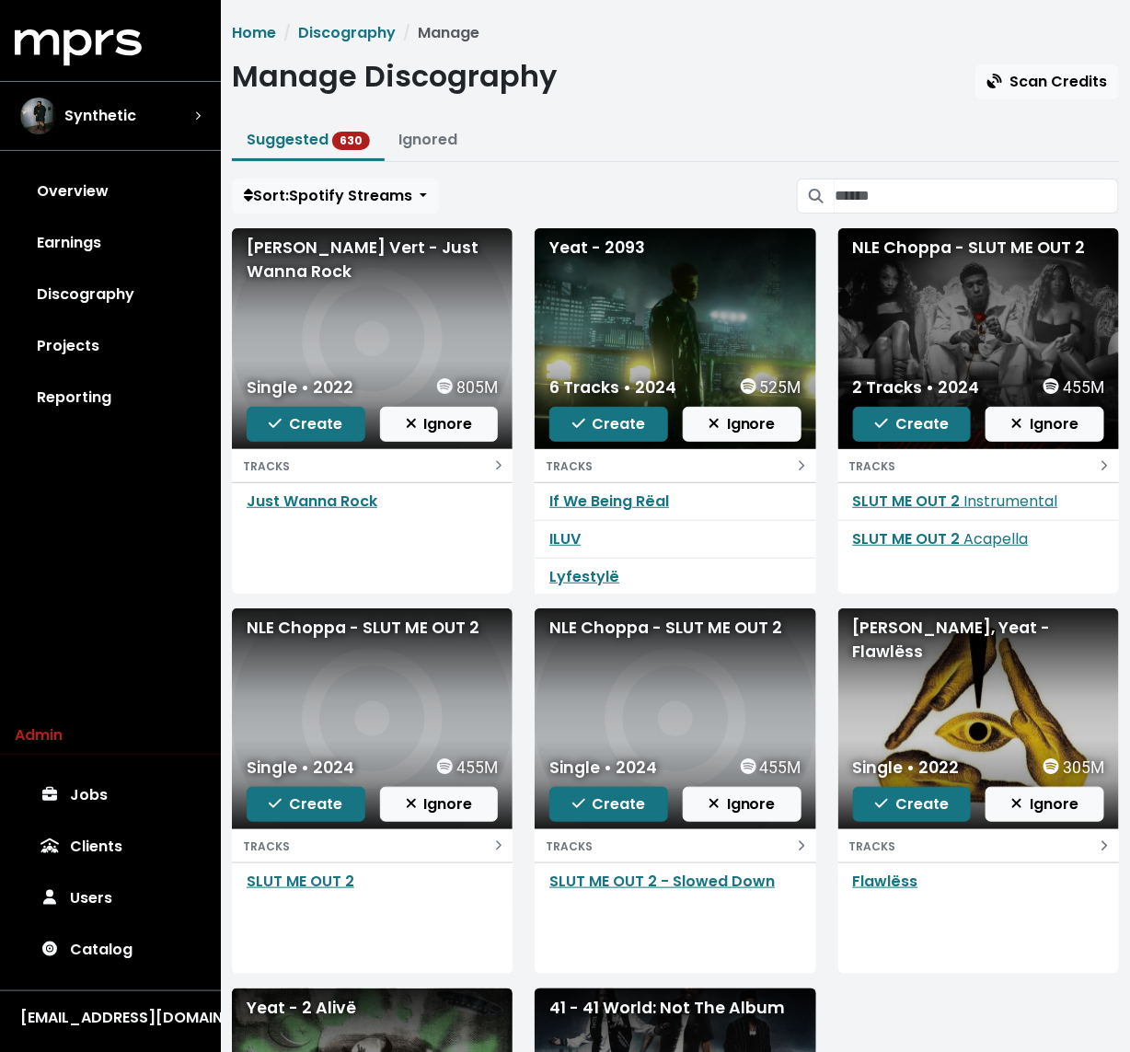
scroll to position [417, 0]
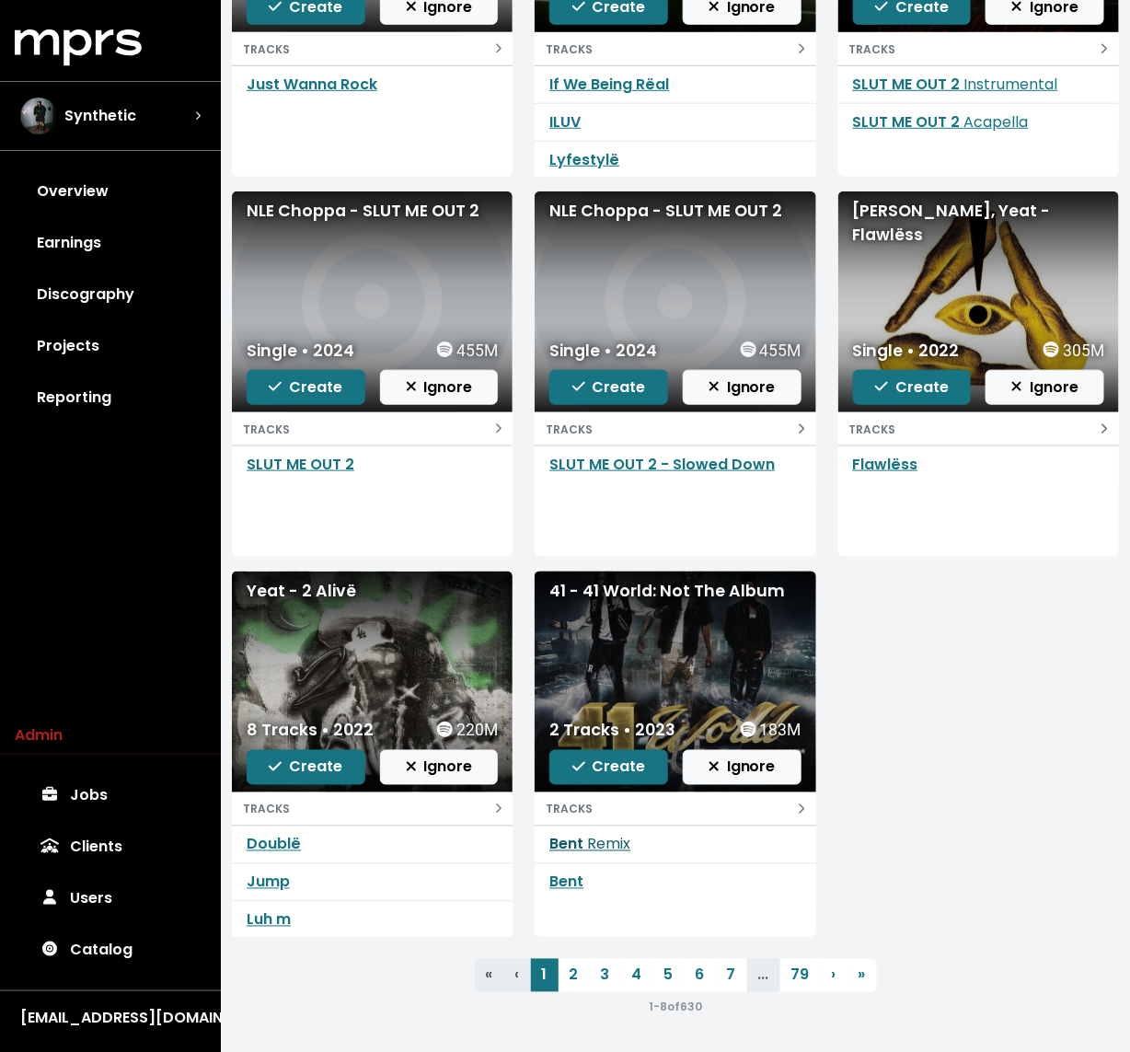
click at [577, 834] on link "Bent Remix" at bounding box center [589, 844] width 81 height 21
click at [569, 883] on link "Bent" at bounding box center [566, 882] width 34 height 21
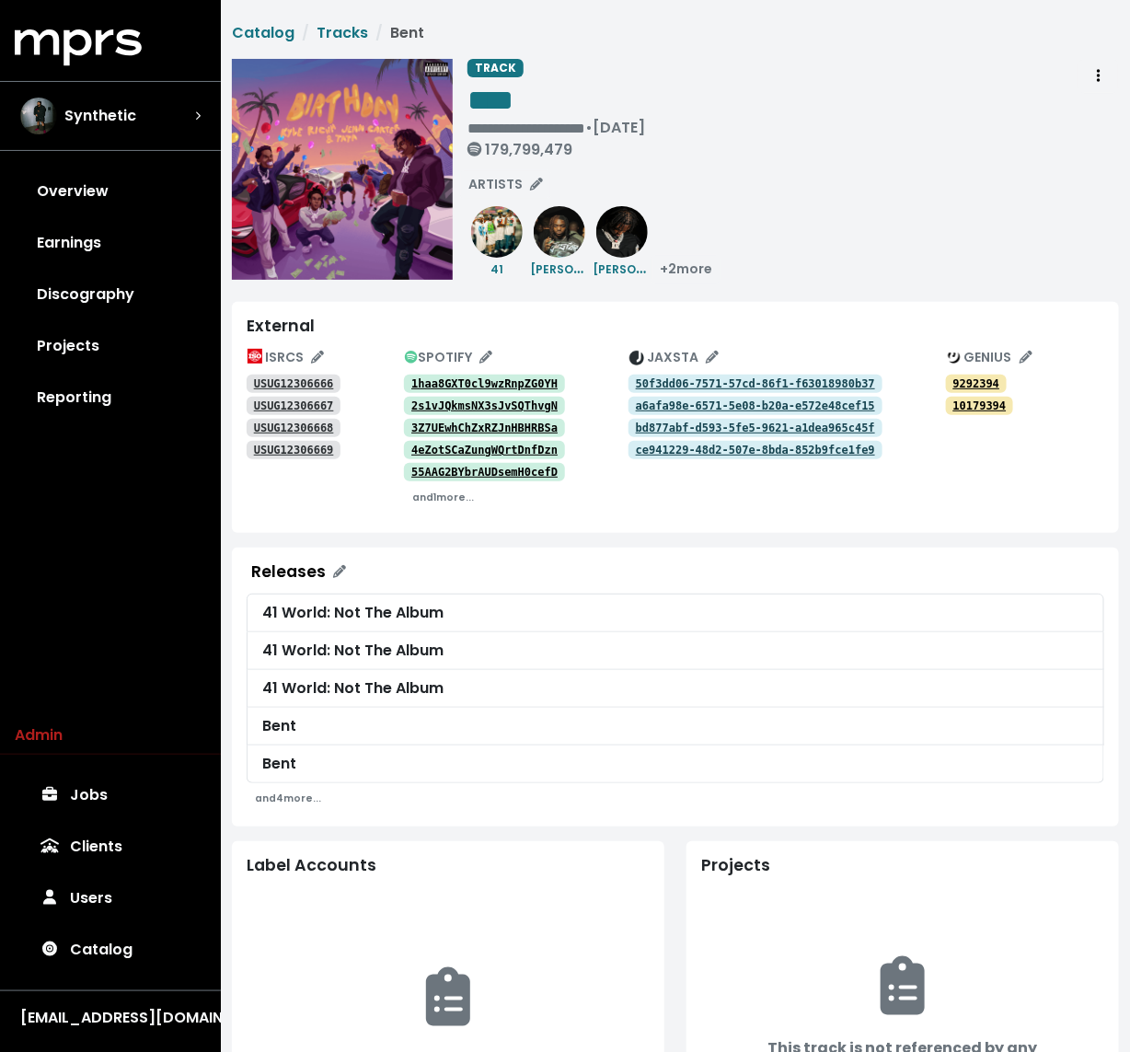
click at [454, 381] on tt "1haa8GXT0cl9wzRnpZG0YH" at bounding box center [484, 383] width 146 height 13
click at [429, 401] on tt "2s1vJQkmsNX3sJvSQThvgN" at bounding box center [484, 405] width 146 height 13
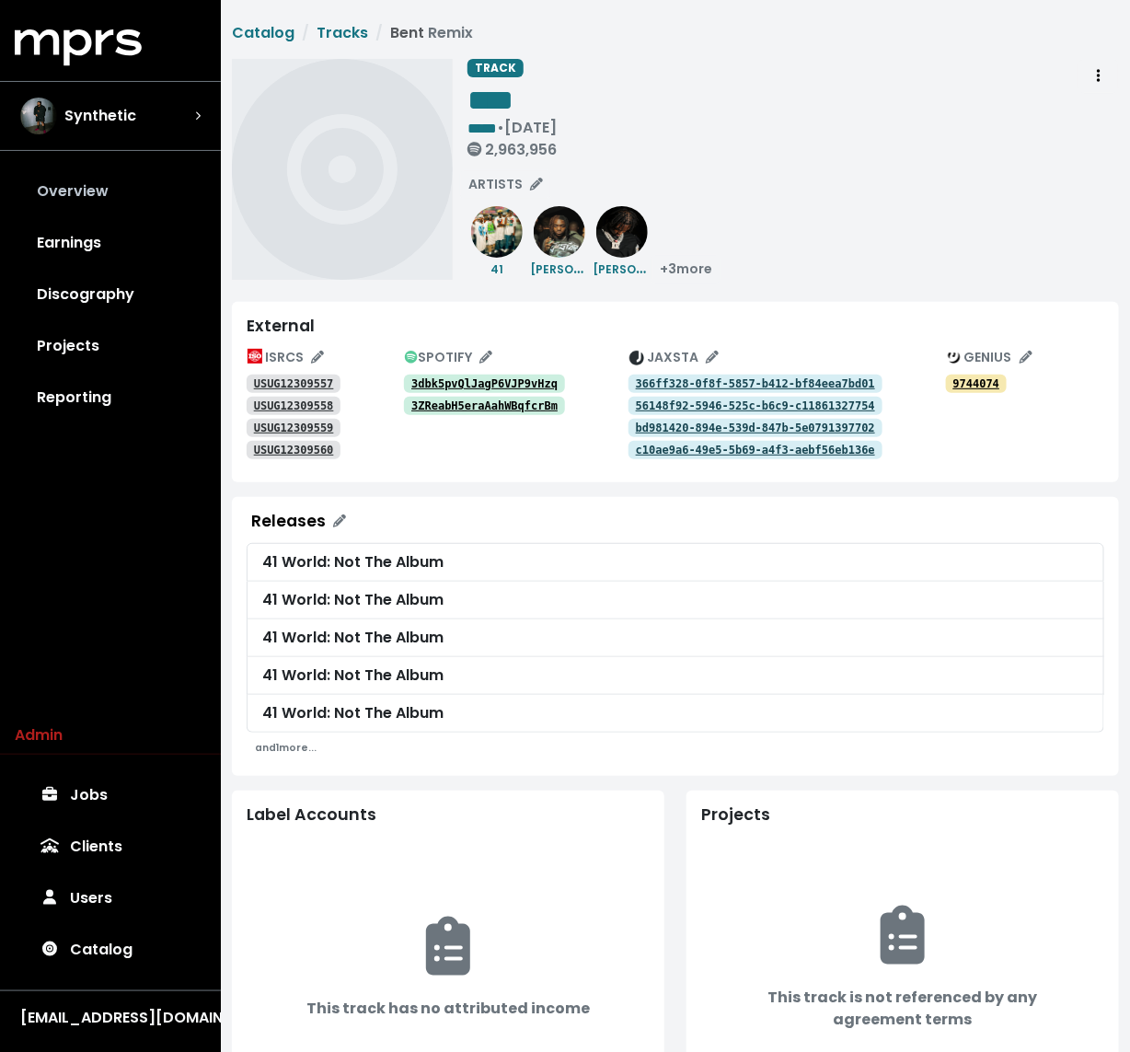
click at [84, 214] on link "Overview" at bounding box center [110, 192] width 191 height 52
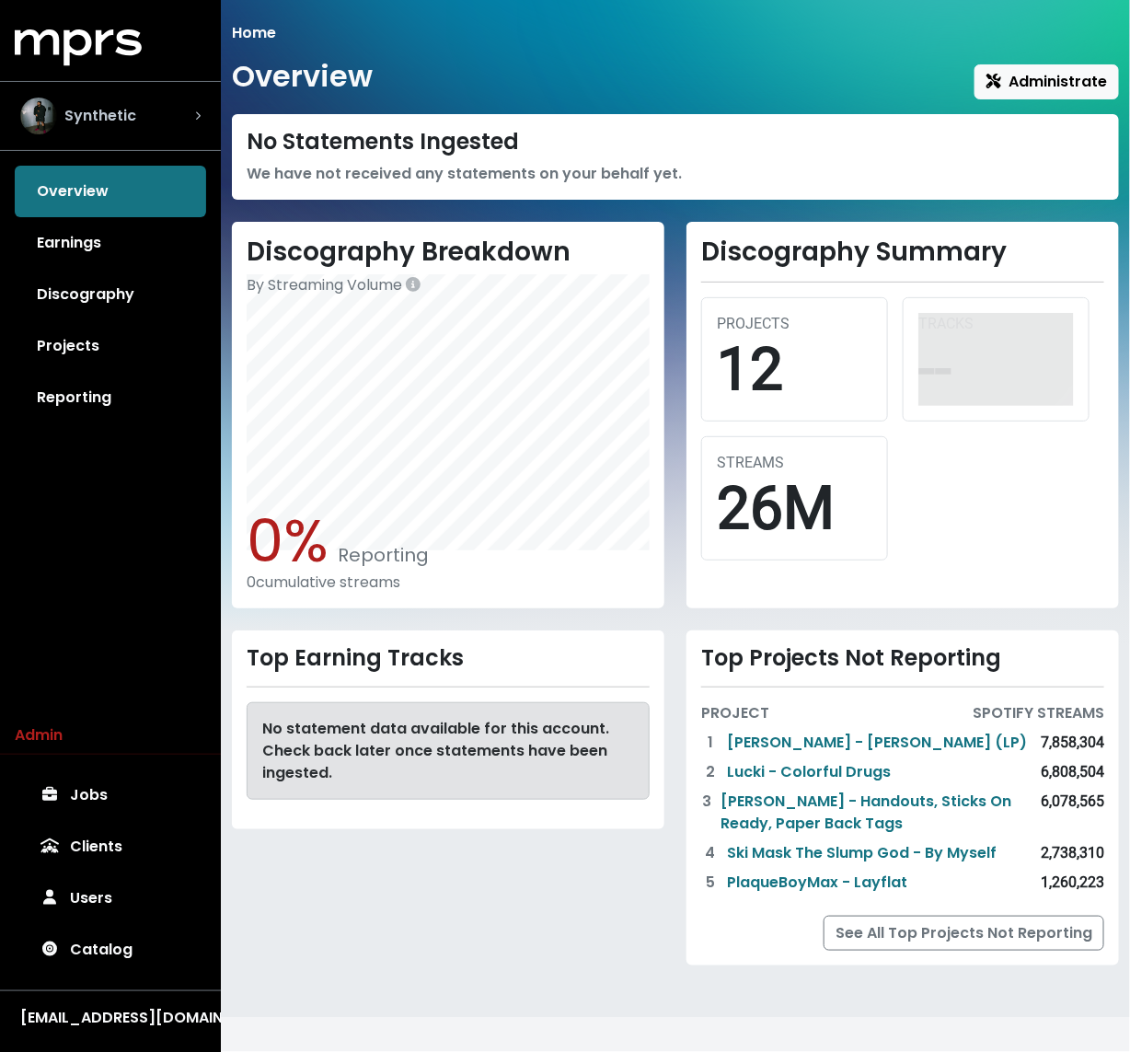
click at [133, 145] on div "Synthetic" at bounding box center [111, 116] width 210 height 66
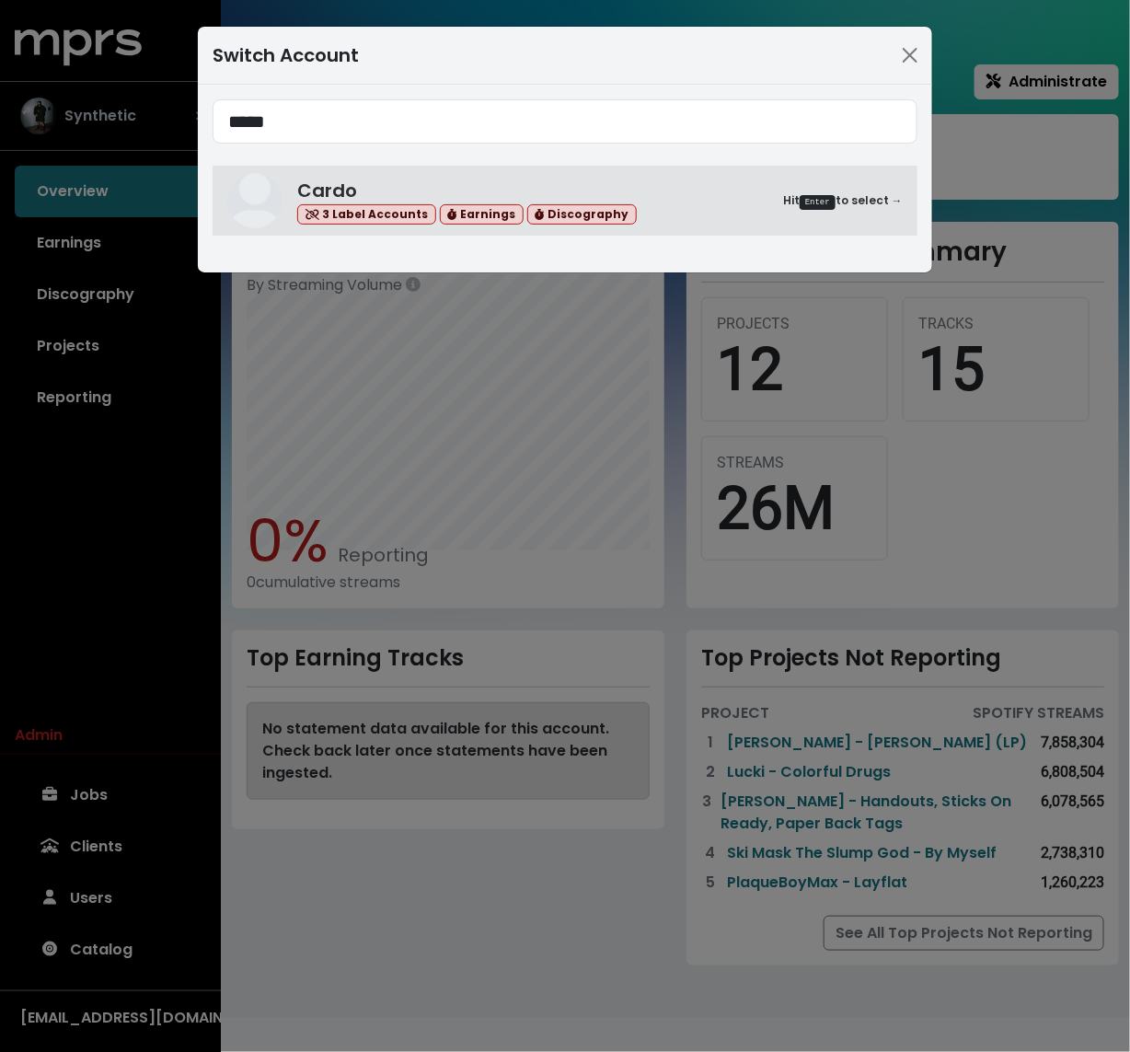
type input "*****"
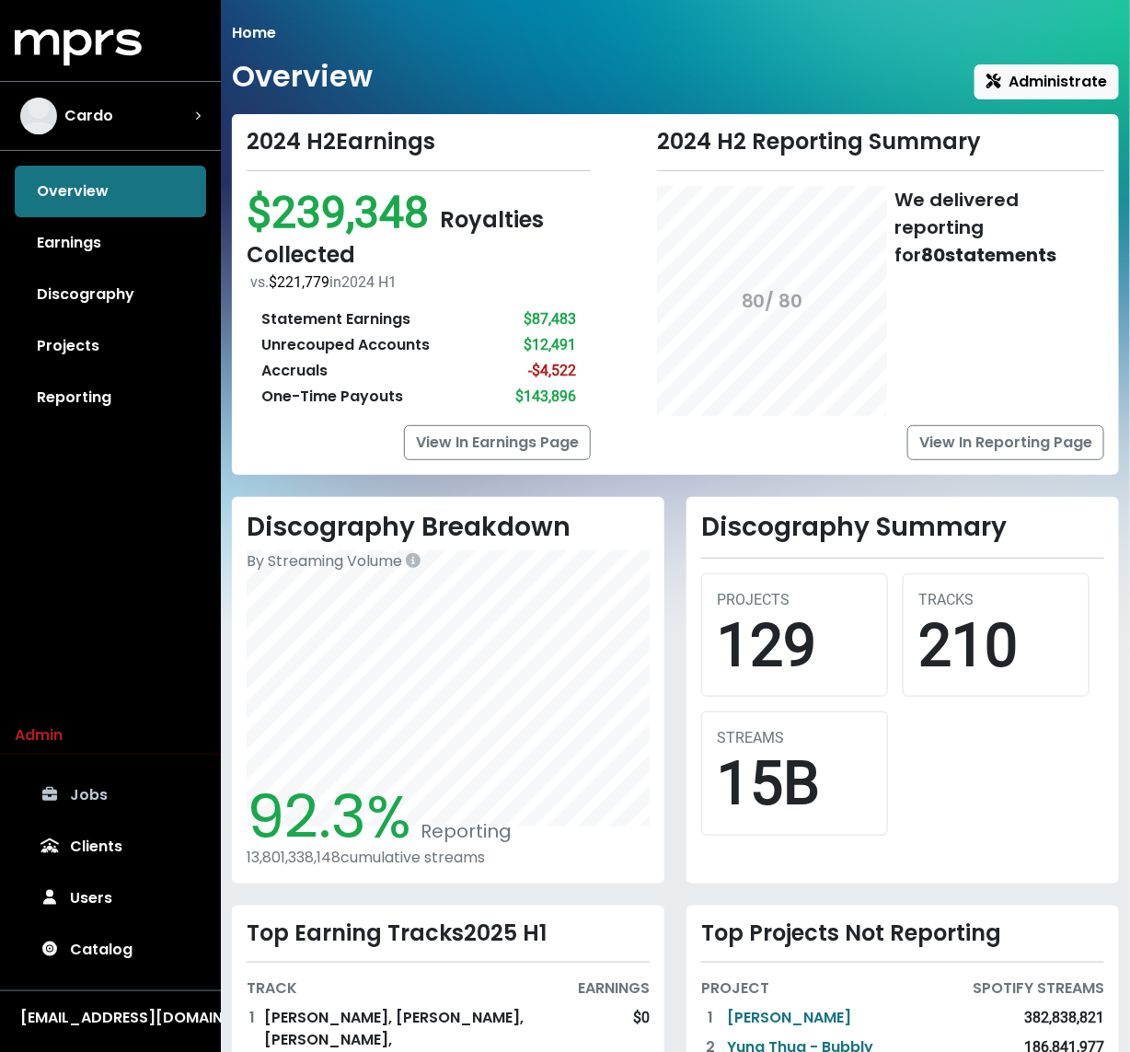
click at [97, 798] on link "Jobs" at bounding box center [110, 795] width 191 height 52
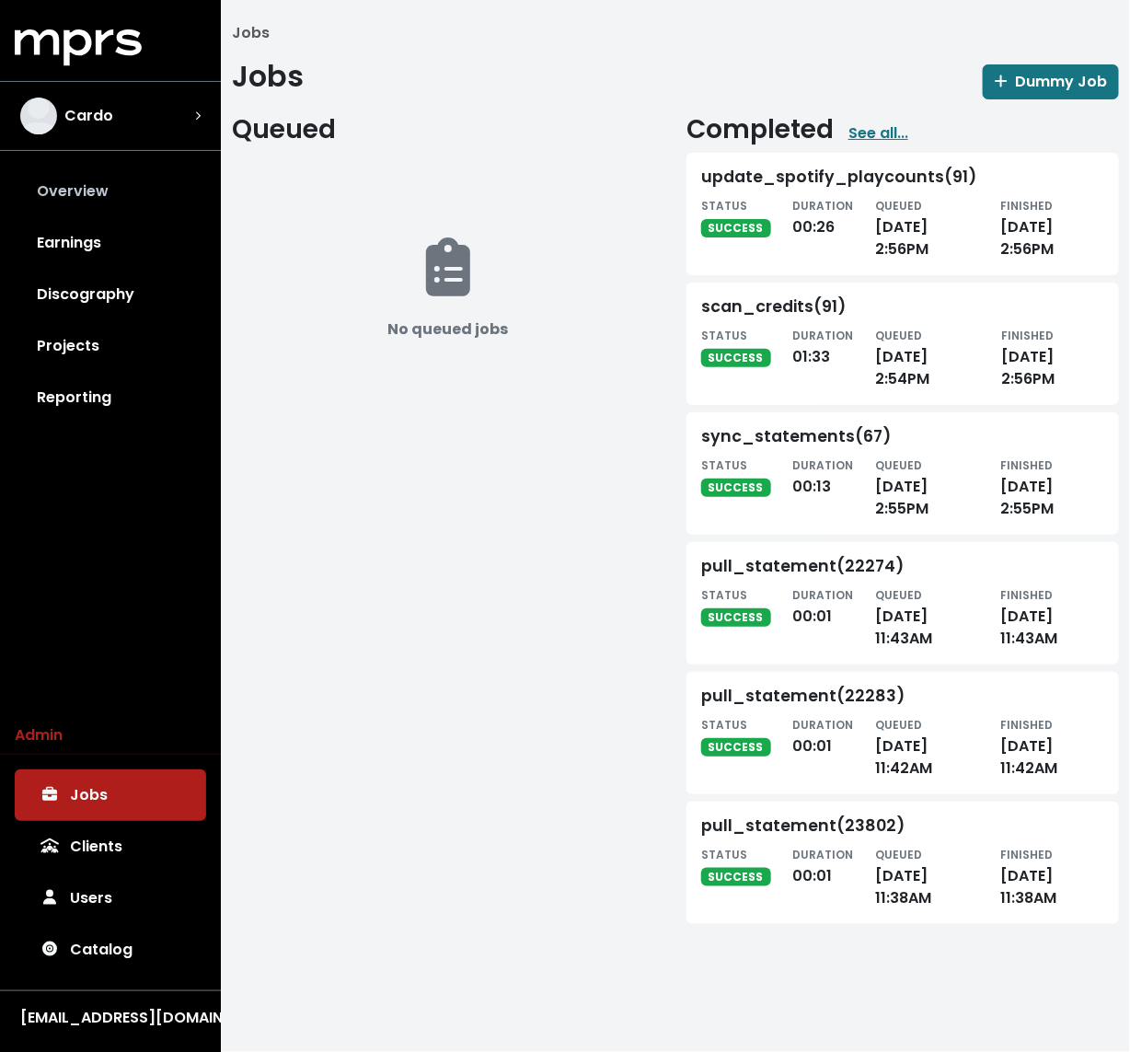
click at [125, 179] on link "Overview" at bounding box center [110, 192] width 191 height 52
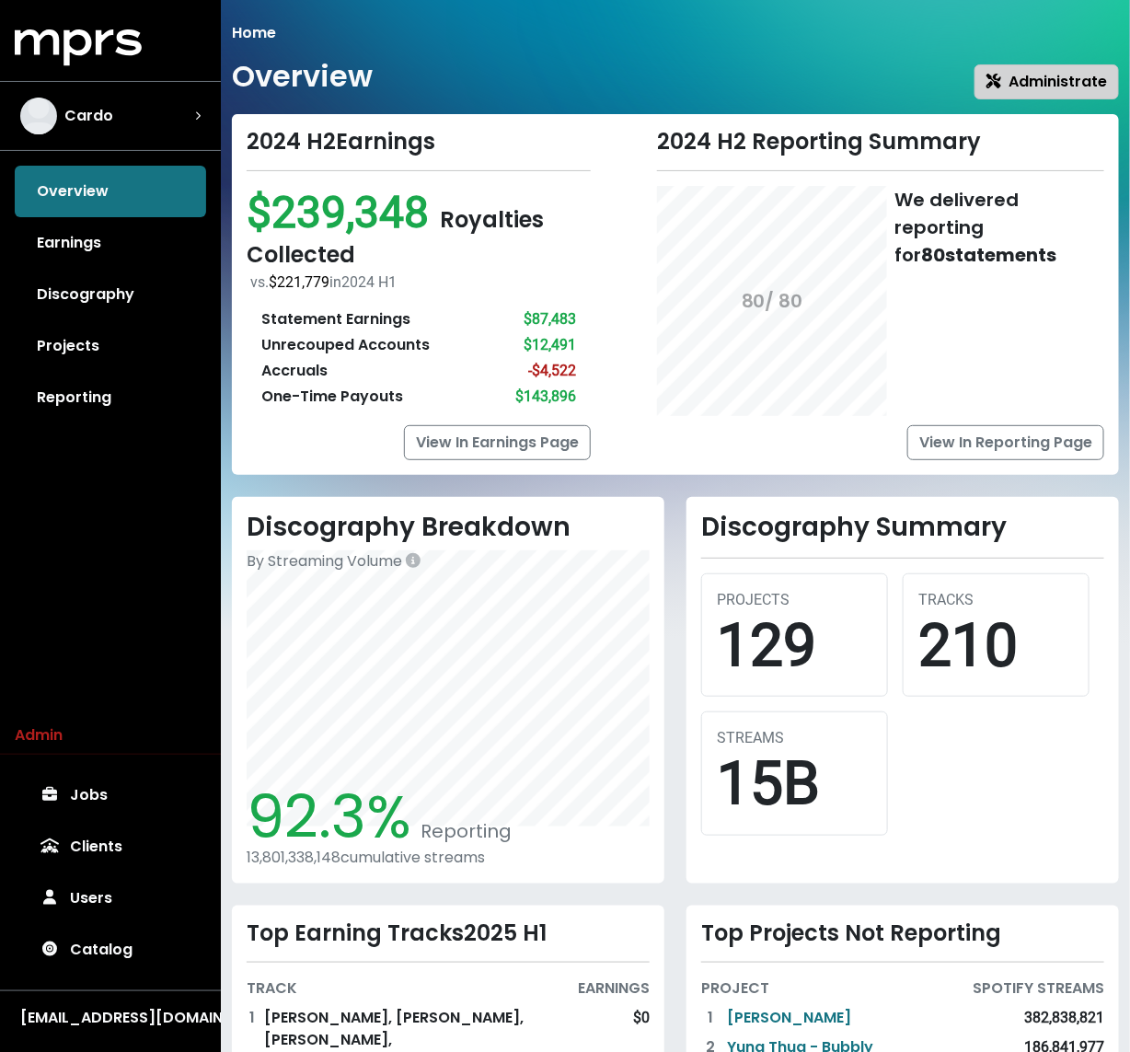
click at [1049, 72] on span "Administrate" at bounding box center [1047, 81] width 121 height 21
click at [55, 287] on link "Discography" at bounding box center [110, 295] width 191 height 52
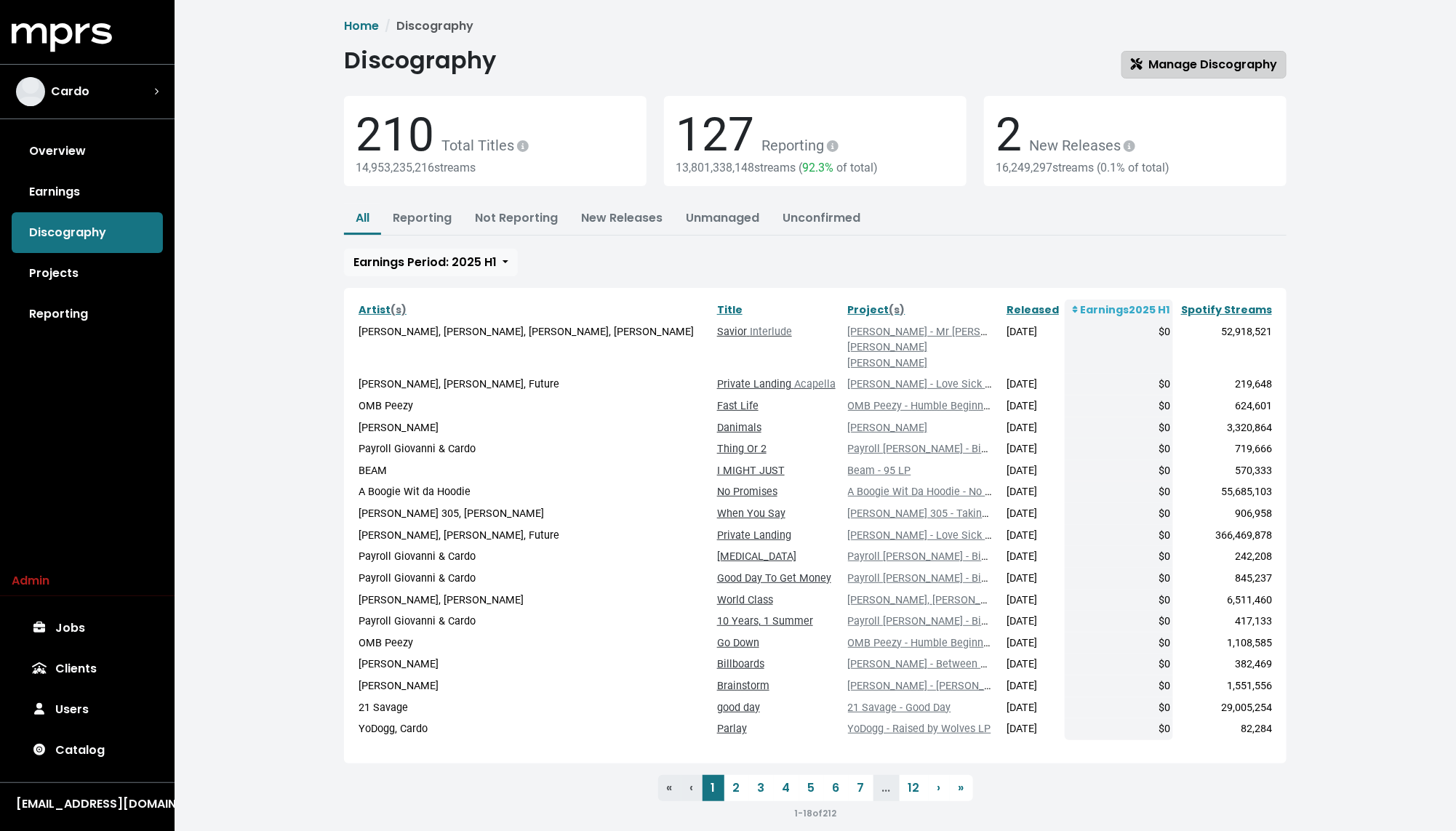
click at [892, 62] on span "Manage Discography" at bounding box center [1203, 64] width 146 height 17
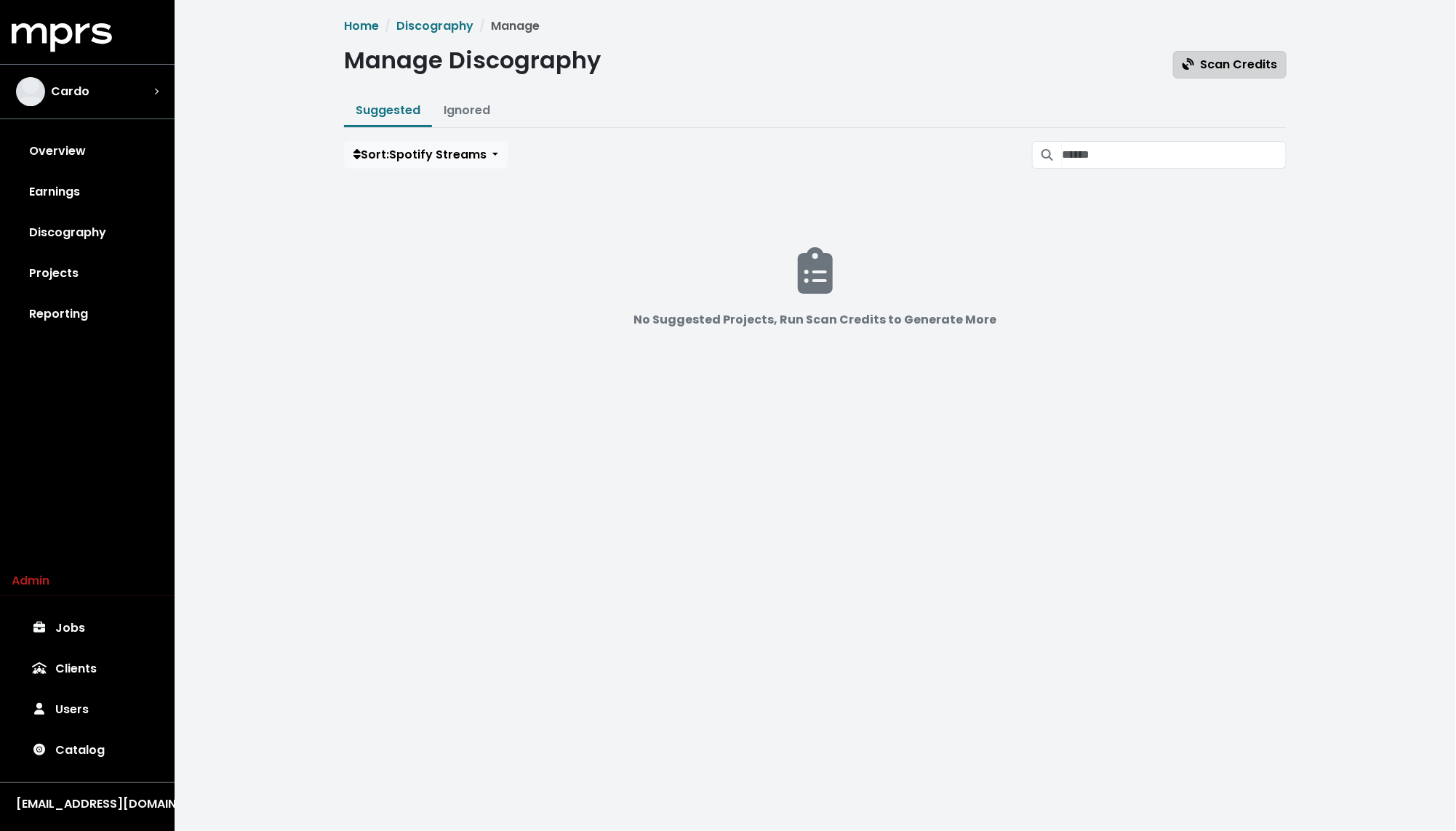
click at [892, 51] on button "Scan Credits" at bounding box center [1230, 64] width 114 height 28
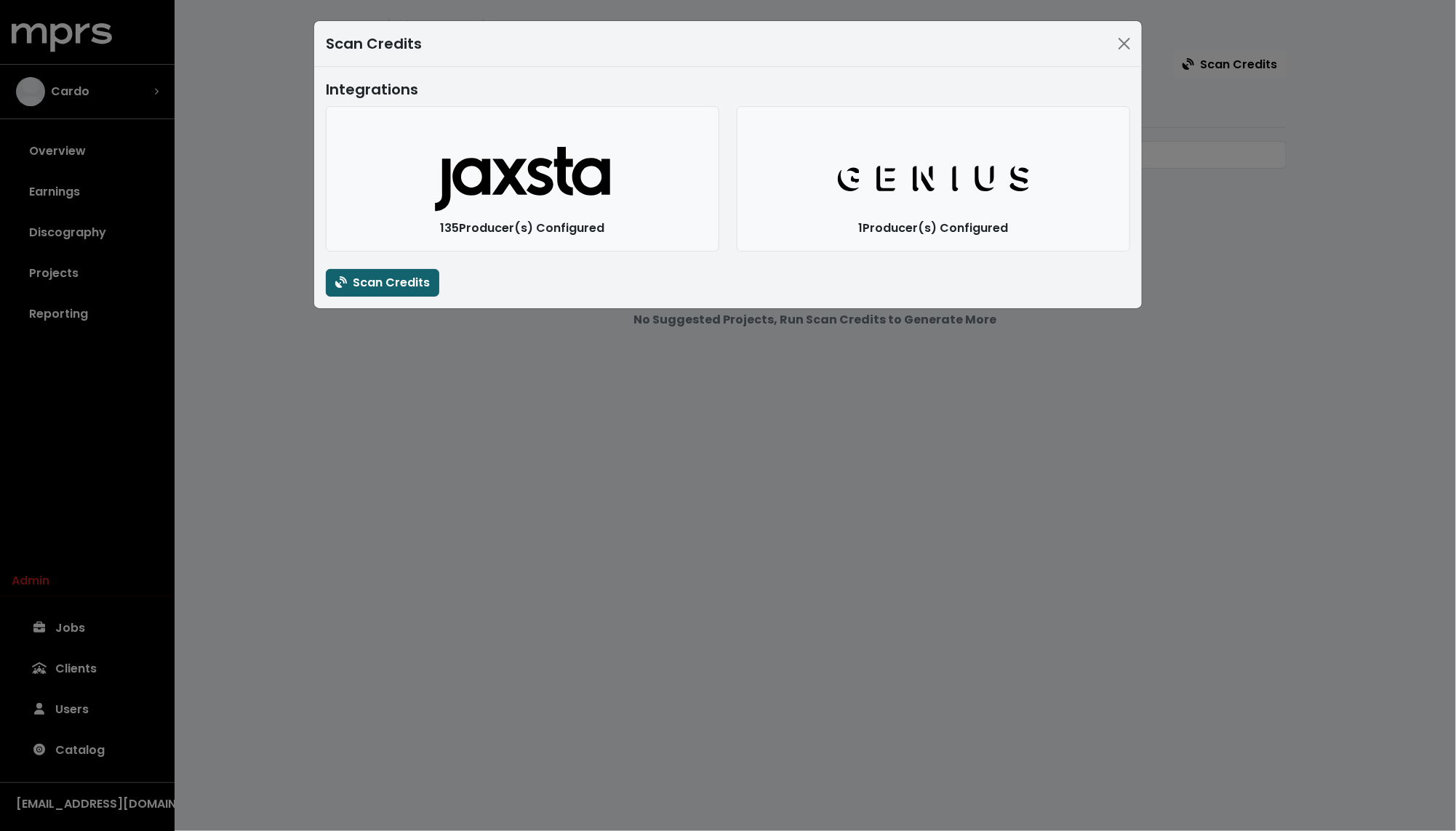
click at [364, 288] on span "Scan Credits" at bounding box center [382, 282] width 95 height 17
click at [261, 253] on div "Scan Credits Integrations Jaxsta Logo 135 Producer(s) Configured Genius Logo 1 …" at bounding box center [728, 416] width 1456 height 831
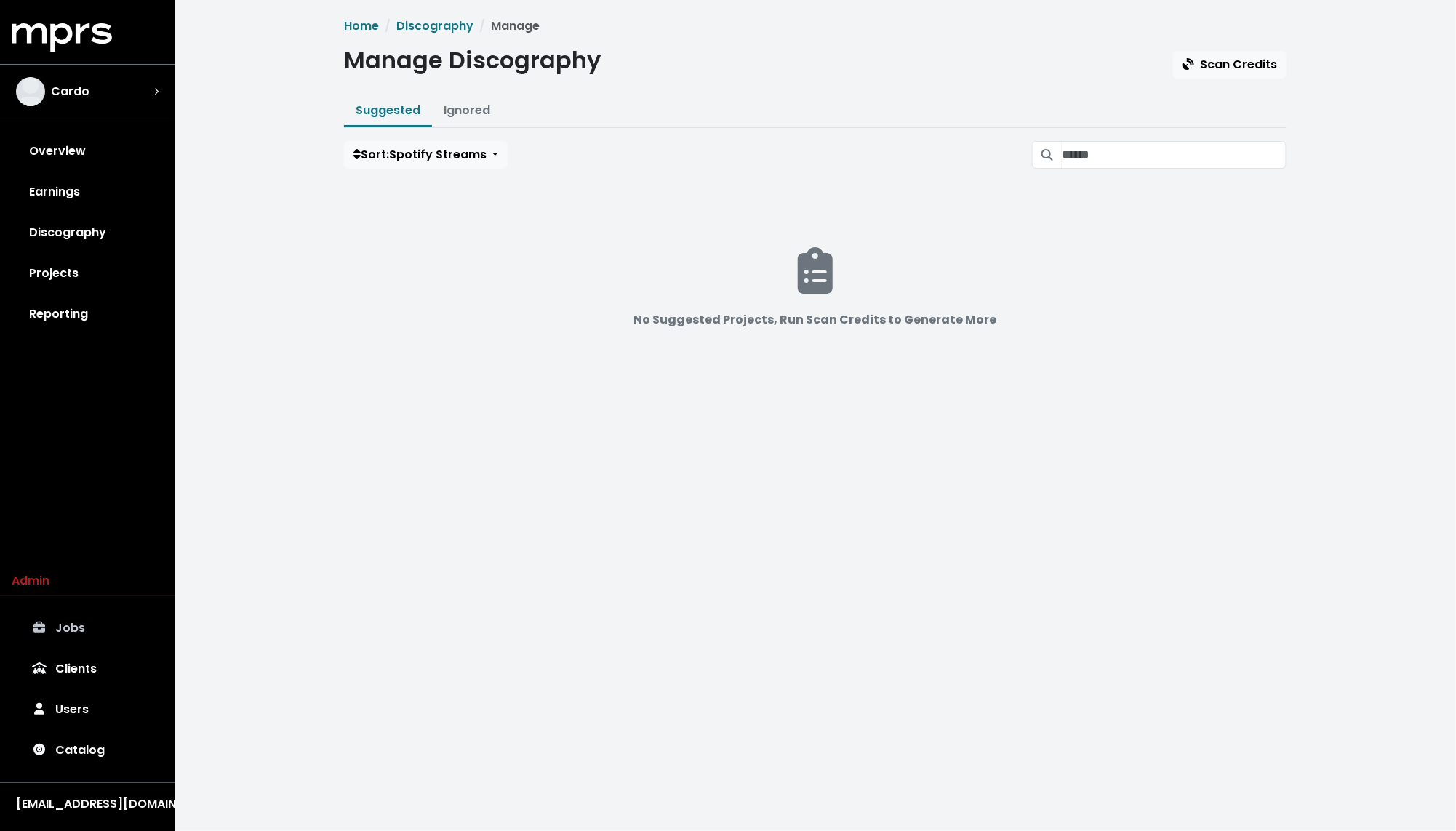
click at [51, 616] on link "Jobs" at bounding box center [87, 628] width 151 height 41
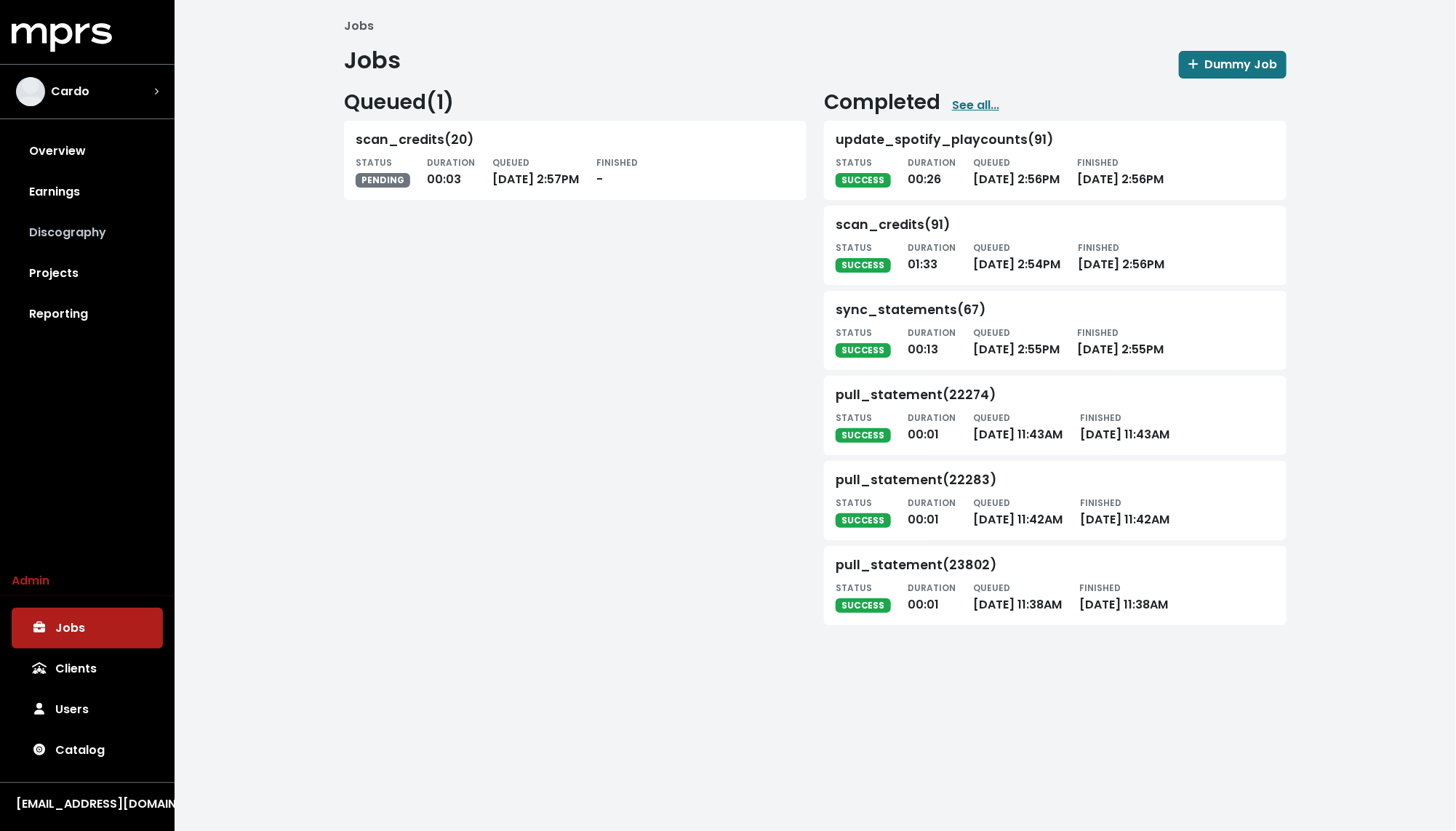
click at [71, 231] on link "Discography" at bounding box center [87, 233] width 151 height 41
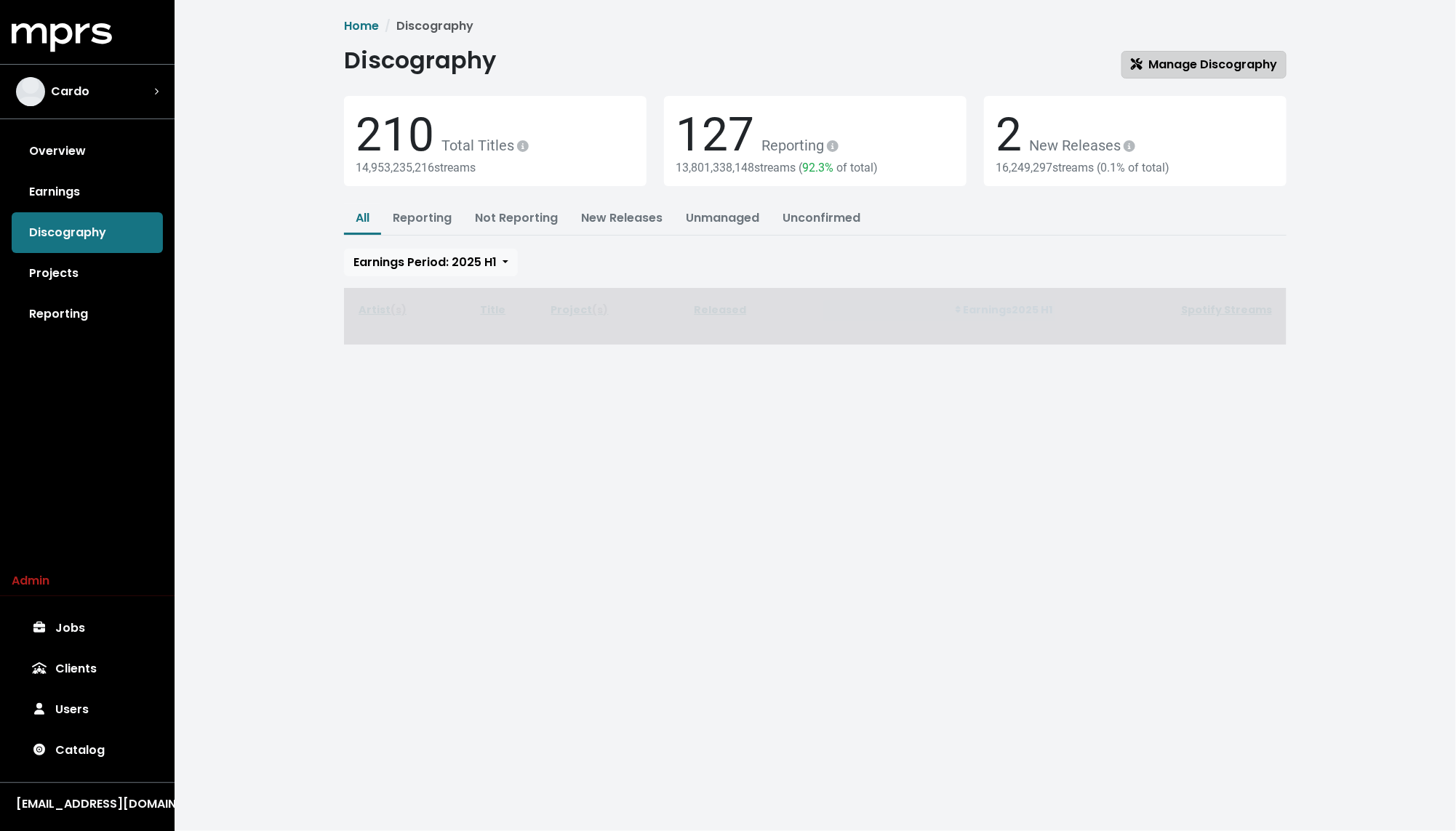
click at [1205, 67] on span "Manage Discography" at bounding box center [1203, 64] width 146 height 17
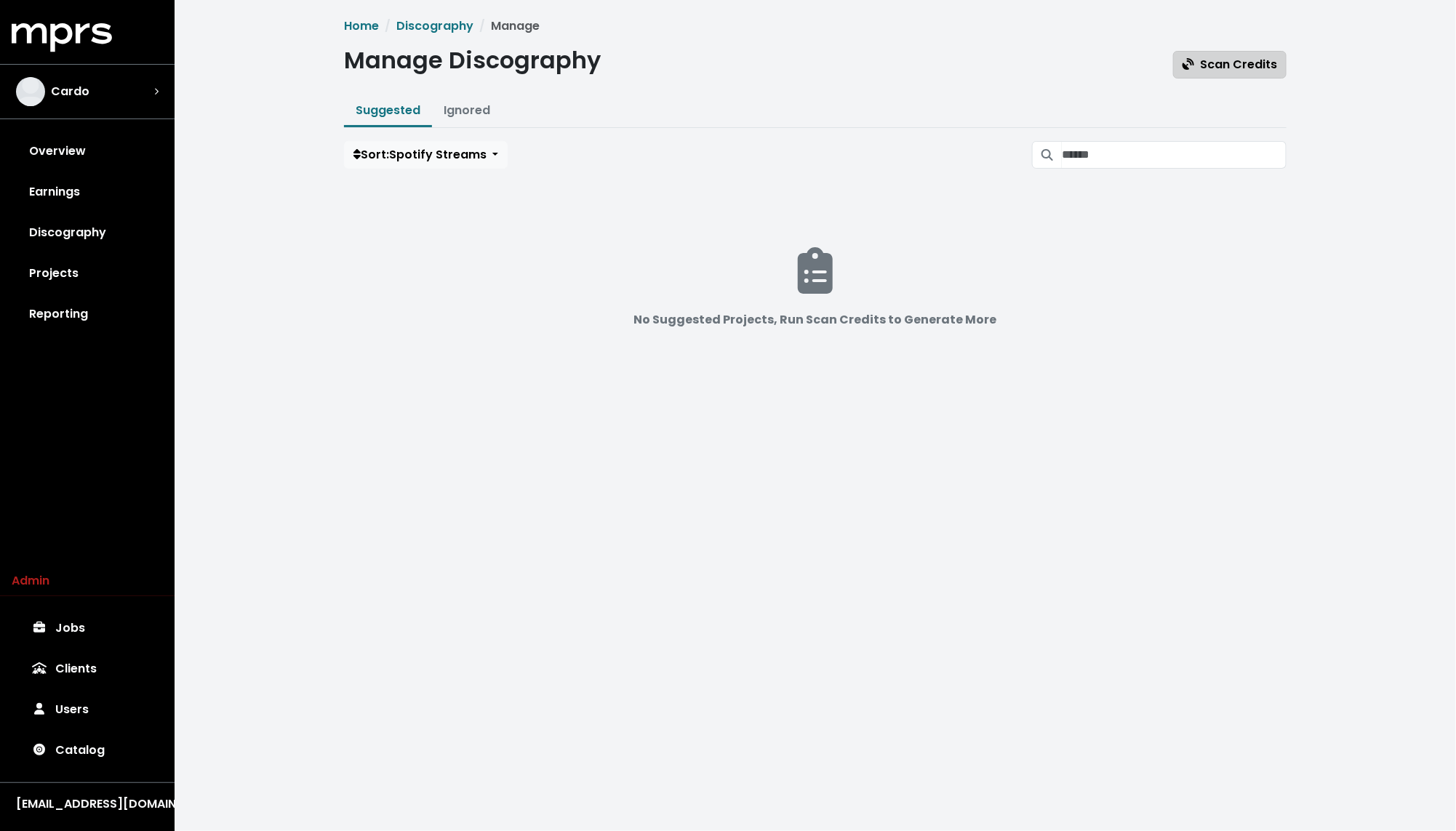
click at [1216, 53] on button "Scan Credits" at bounding box center [1230, 64] width 114 height 28
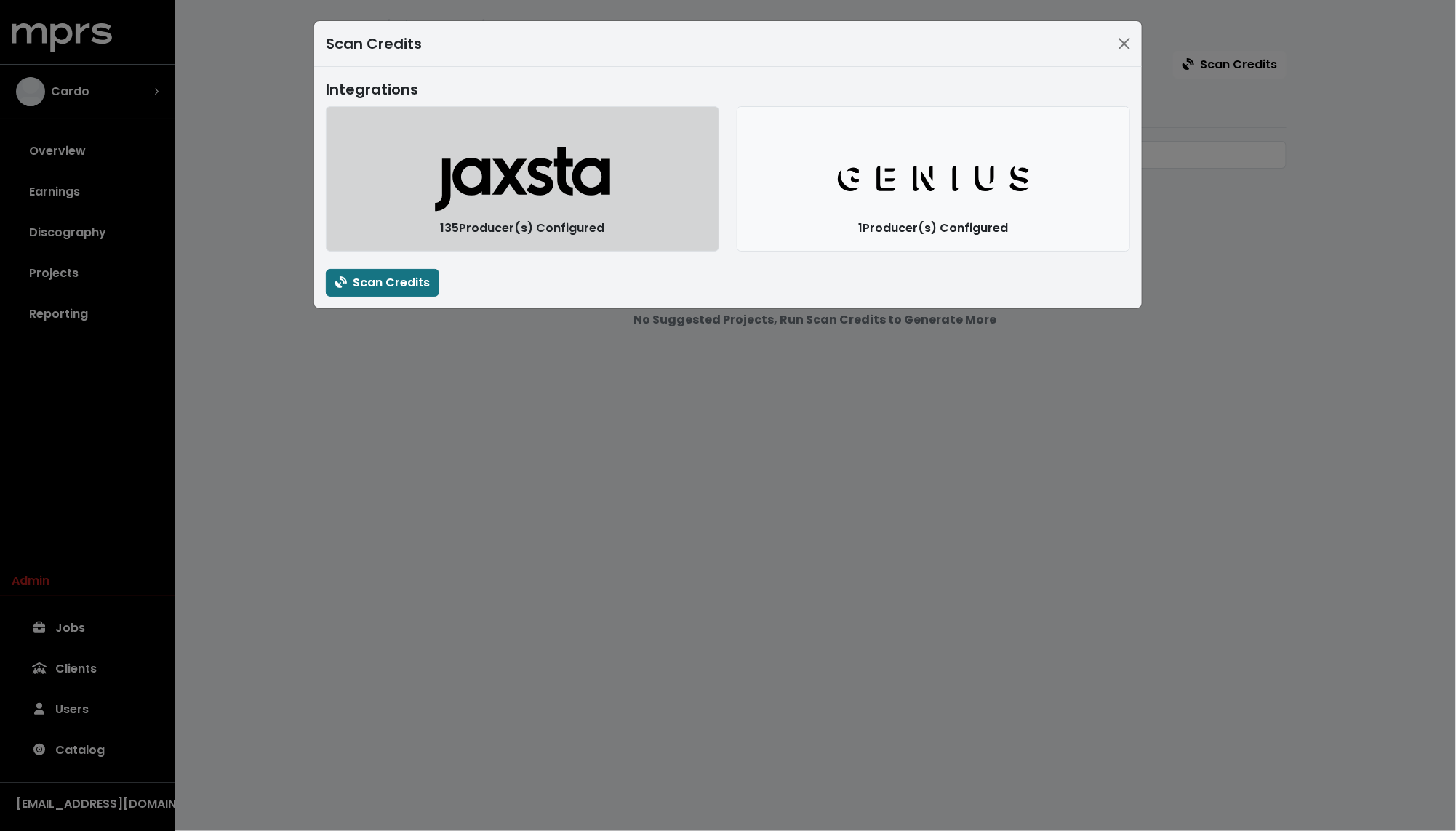
click at [462, 227] on button "Jaxsta Logo" at bounding box center [522, 179] width 393 height 145
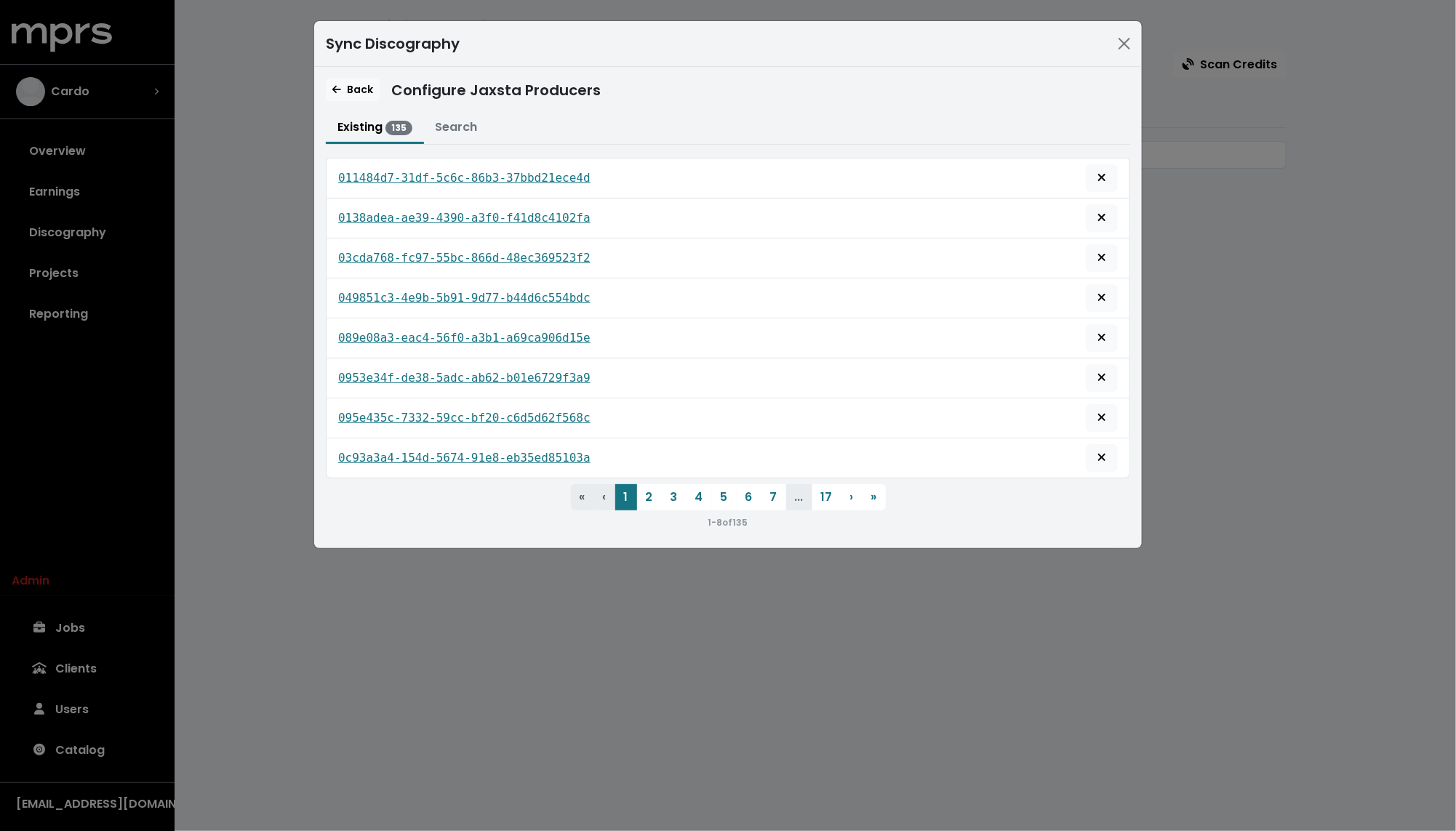
click at [449, 188] on div "011484d7-31df-5c6c-86b3-37bbd21ece4d" at bounding box center [728, 178] width 780 height 28
click at [441, 178] on tt "011484d7-31df-5c6c-86b3-37bbd21ece4d" at bounding box center [464, 177] width 252 height 13
click at [435, 212] on tt "0138adea-ae39-4390-a3f0-f41d8c4102fa" at bounding box center [464, 217] width 252 height 13
click at [427, 256] on tt "03cda768-fc97-55bc-866d-48ec369523f2" at bounding box center [464, 258] width 252 height 13
click at [421, 294] on tt "049851c3-4e9b-5b91-9d77-b44d6c554bdc" at bounding box center [464, 297] width 252 height 13
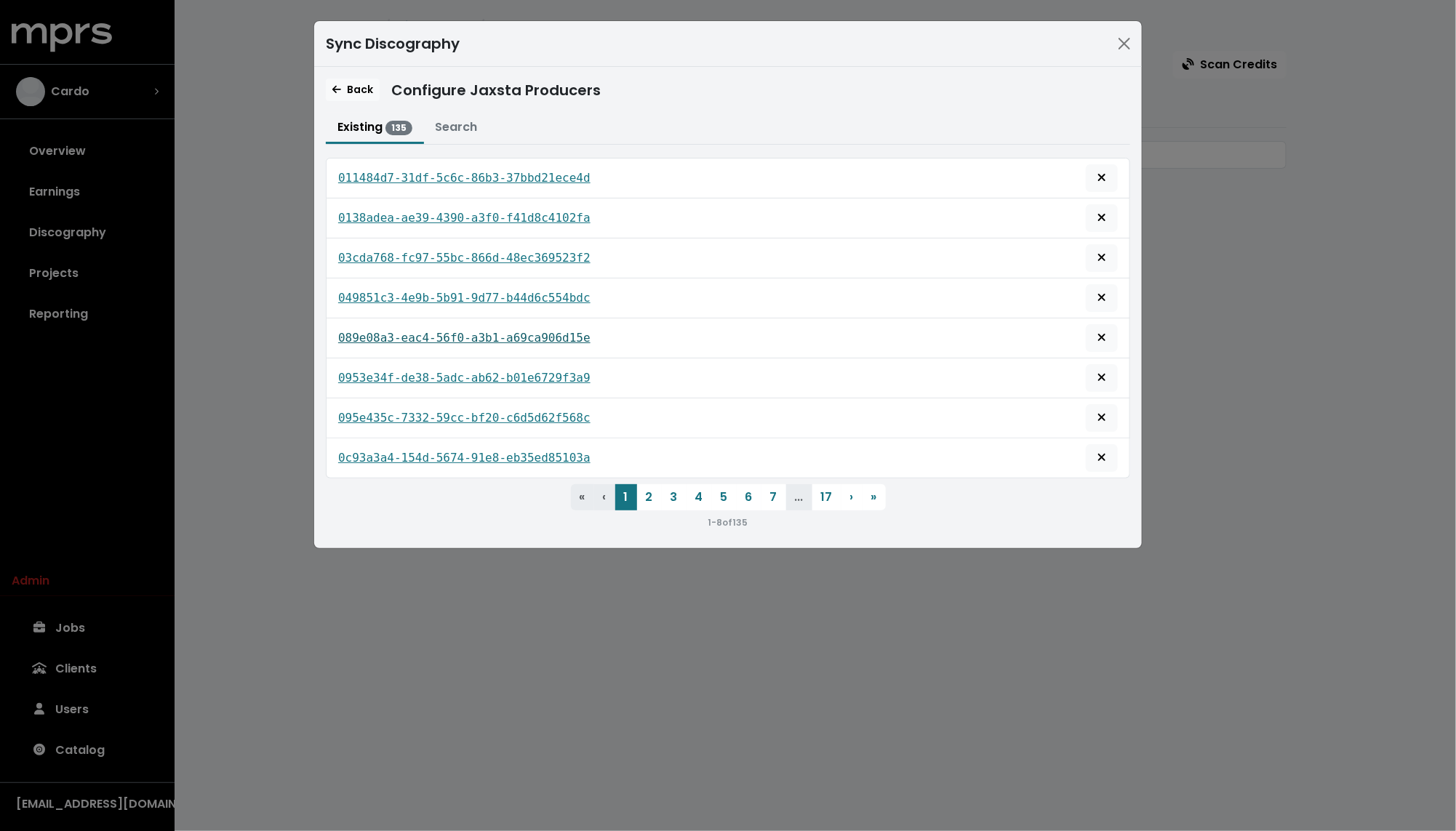
click at [418, 333] on tt "089e08a3-eac4-56f0-a3b1-a69ca906d15e" at bounding box center [464, 337] width 252 height 13
click at [415, 370] on tt "0953e34f-de38-5adc-ab62-b01e6729f3a9" at bounding box center [464, 377] width 252 height 13
click at [413, 420] on link "095e435c-7332-59cc-bf20-c6d5d62f568c" at bounding box center [464, 418] width 252 height 17
click at [412, 460] on link "0c93a3a4-154d-5674-91e8-eb35ed85103a" at bounding box center [464, 458] width 252 height 17
click at [649, 488] on button "2" at bounding box center [649, 497] width 24 height 26
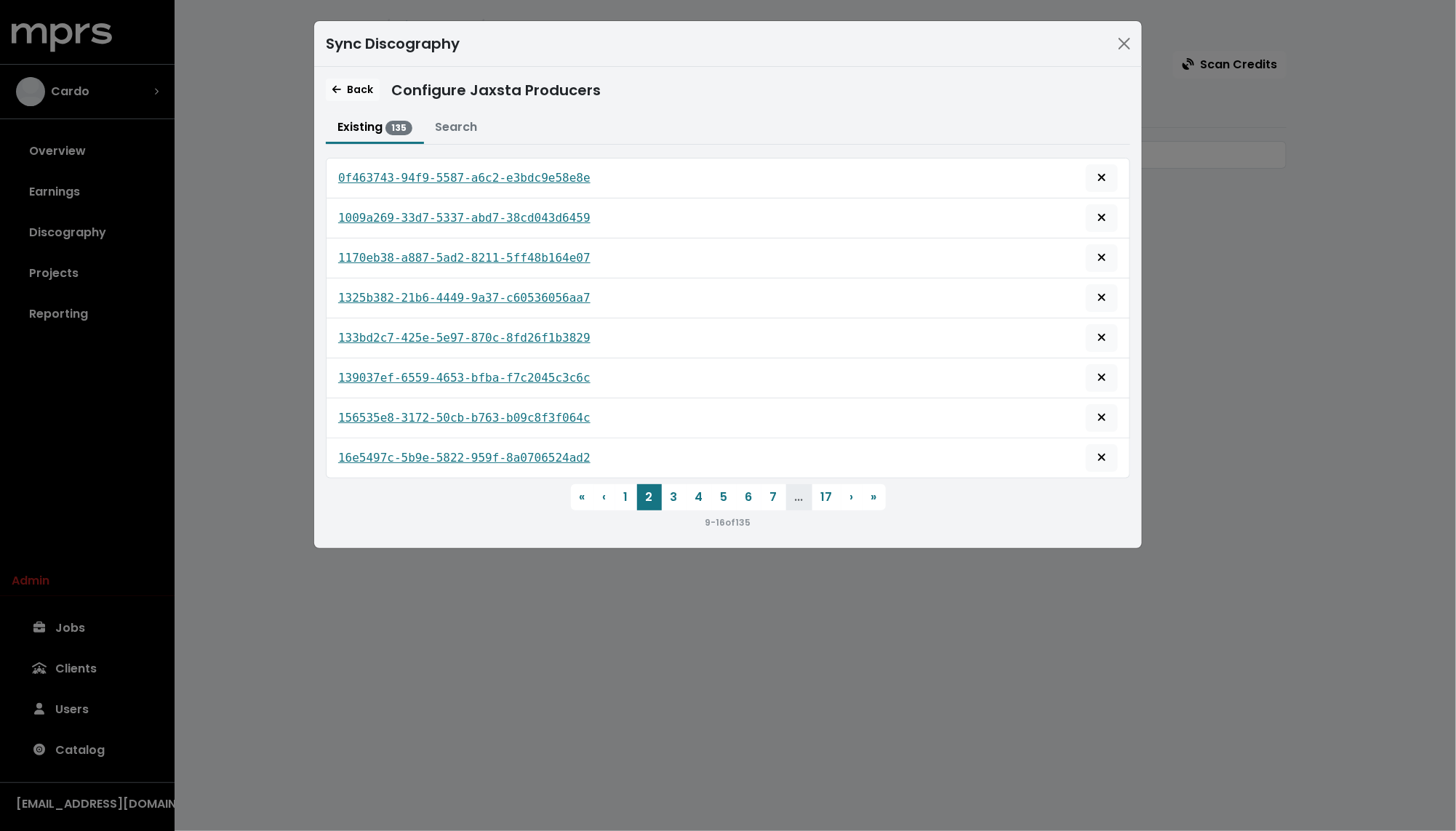
click at [208, 196] on div "Sync Discography Back Configure Jaxsta Producers Existing 135 Search 0f463743-9…" at bounding box center [728, 416] width 1456 height 831
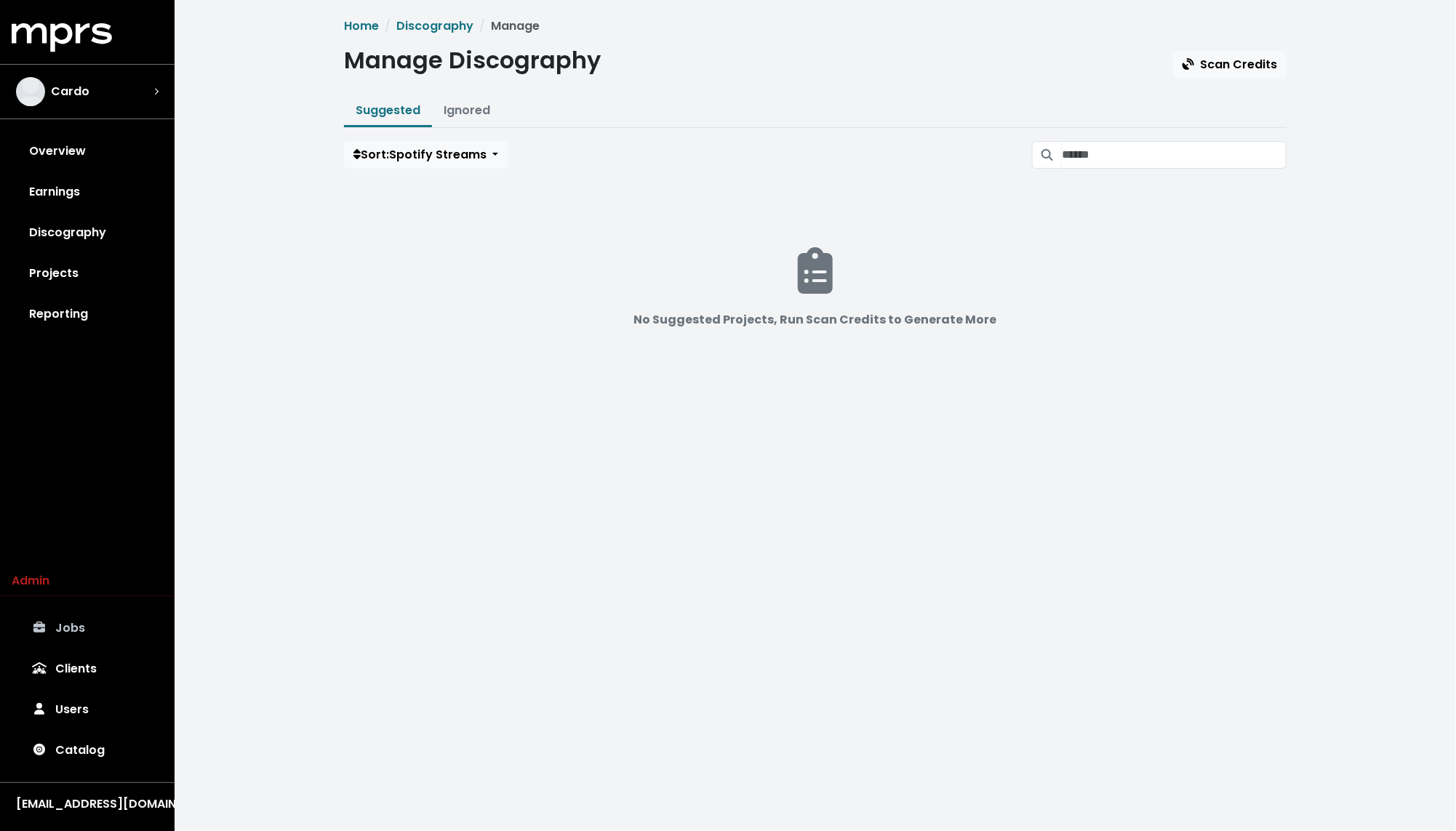
click at [87, 615] on link "Jobs" at bounding box center [87, 628] width 151 height 41
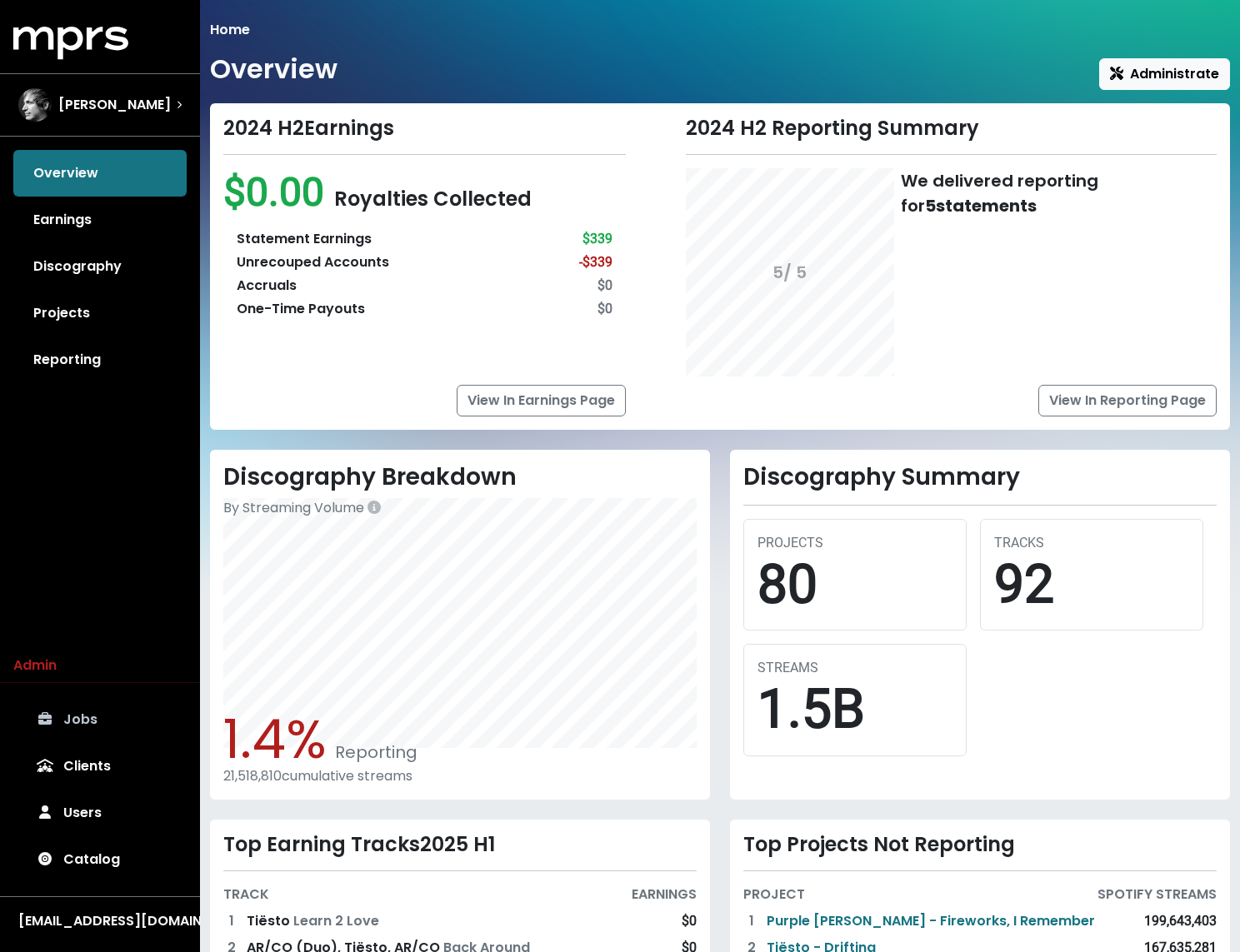
click at [98, 720] on link "Jobs" at bounding box center [100, 719] width 173 height 47
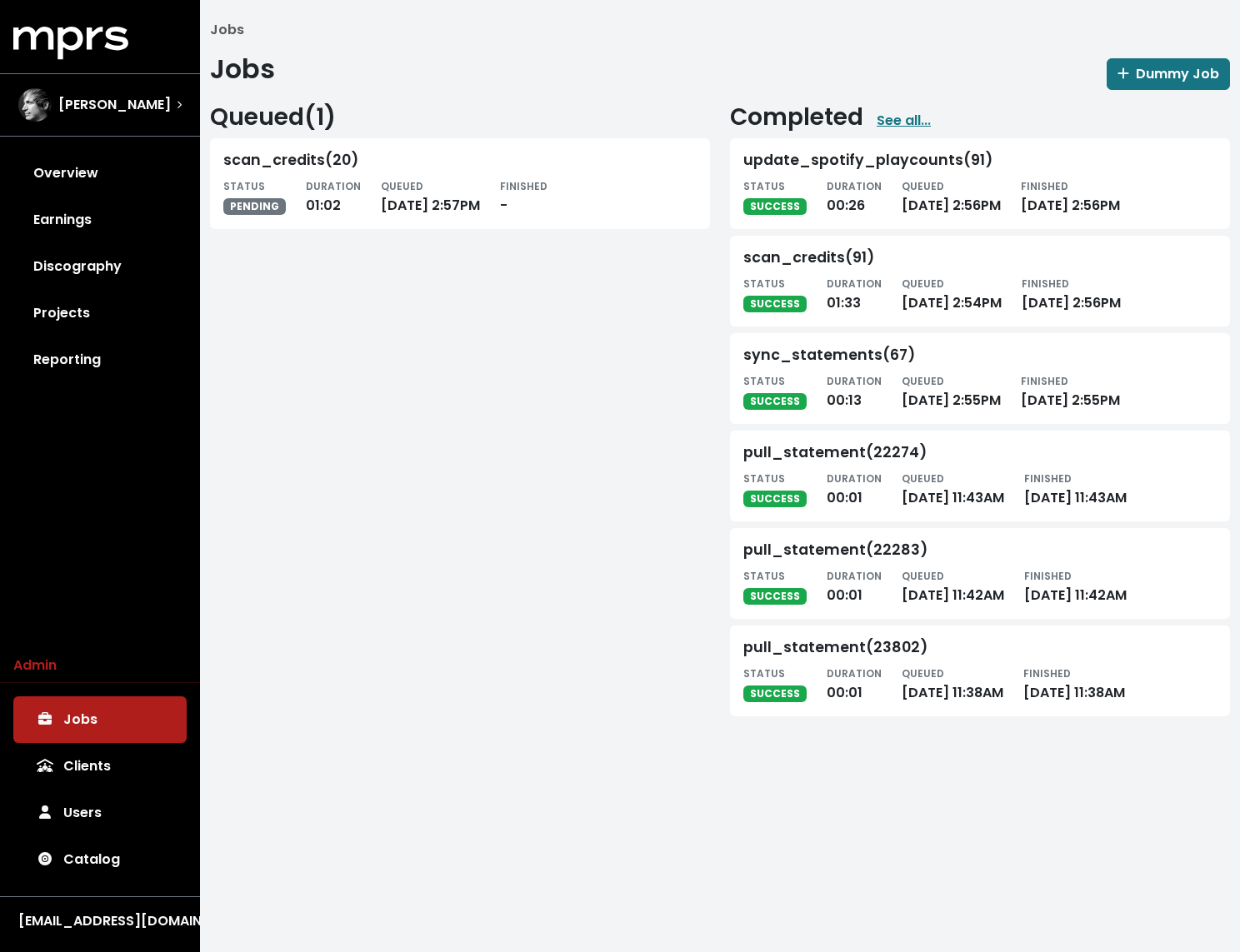
click at [485, 380] on div "Queued ( 1 ) scan_credits(20) STATUS PENDING DURATION 01:02 QUEUED [DATE] 2:57P…" at bounding box center [460, 406] width 520 height 606
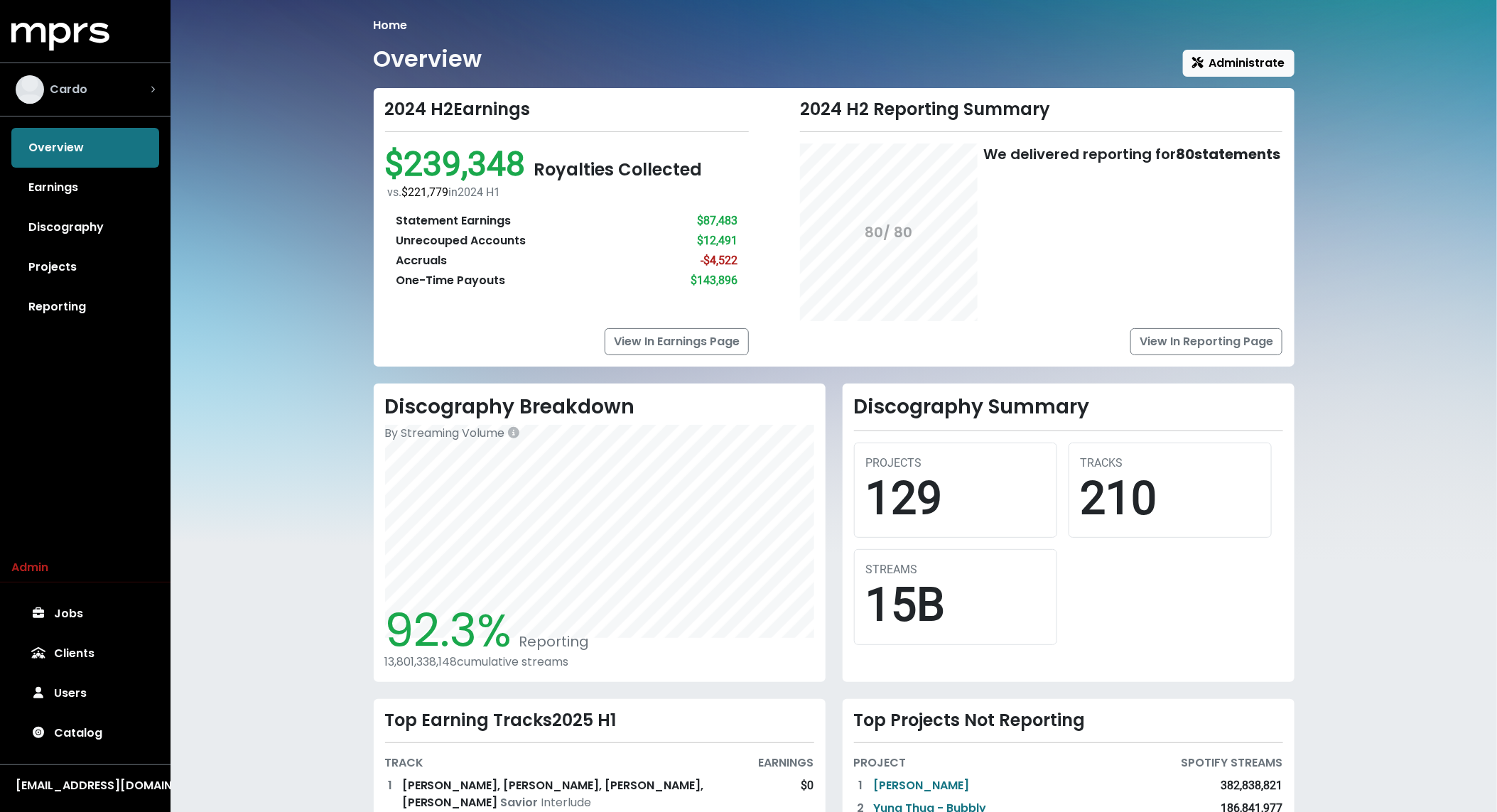
click at [120, 85] on div "Cardo" at bounding box center [85, 90] width 139 height 29
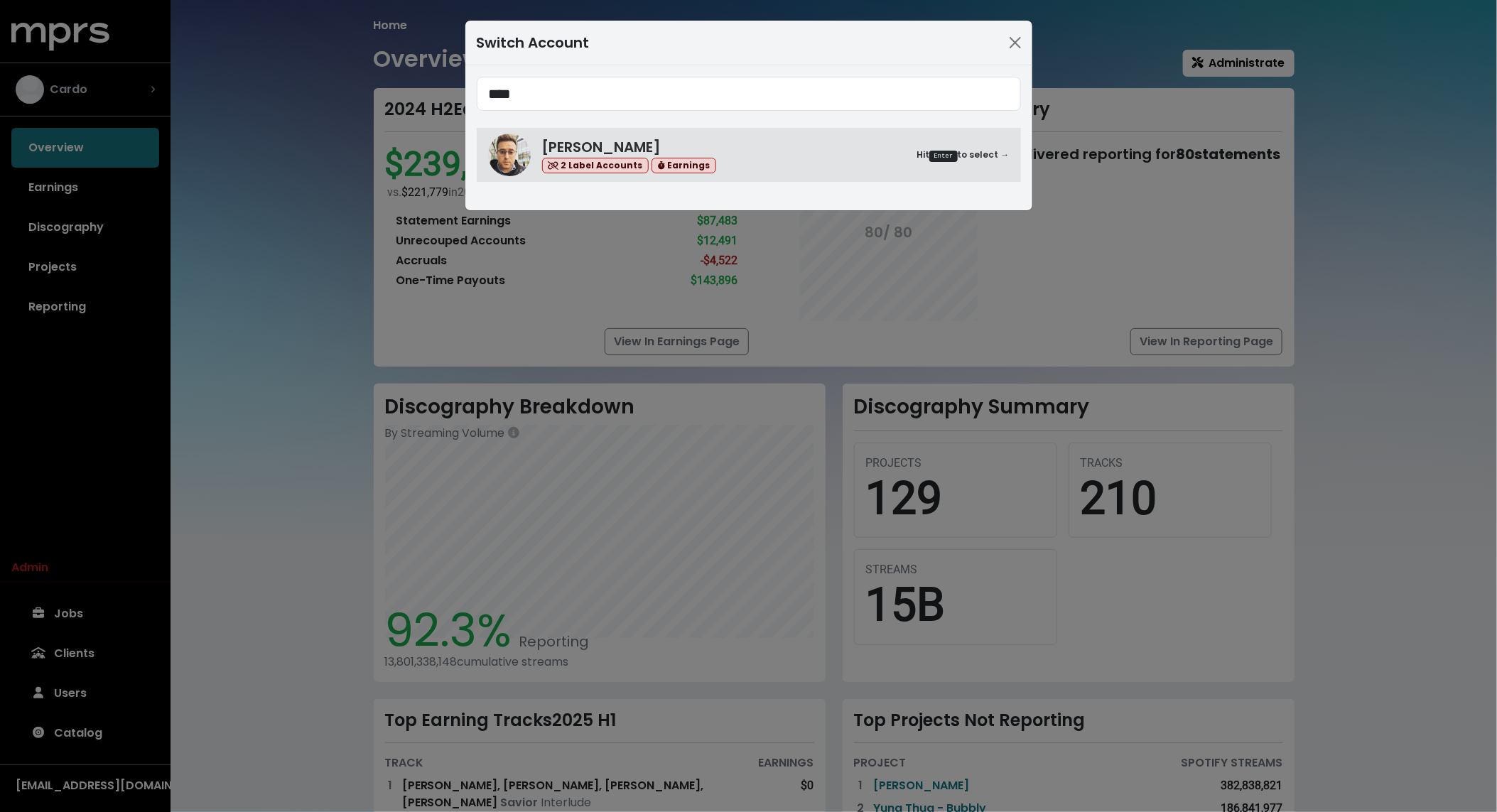
type input "****"
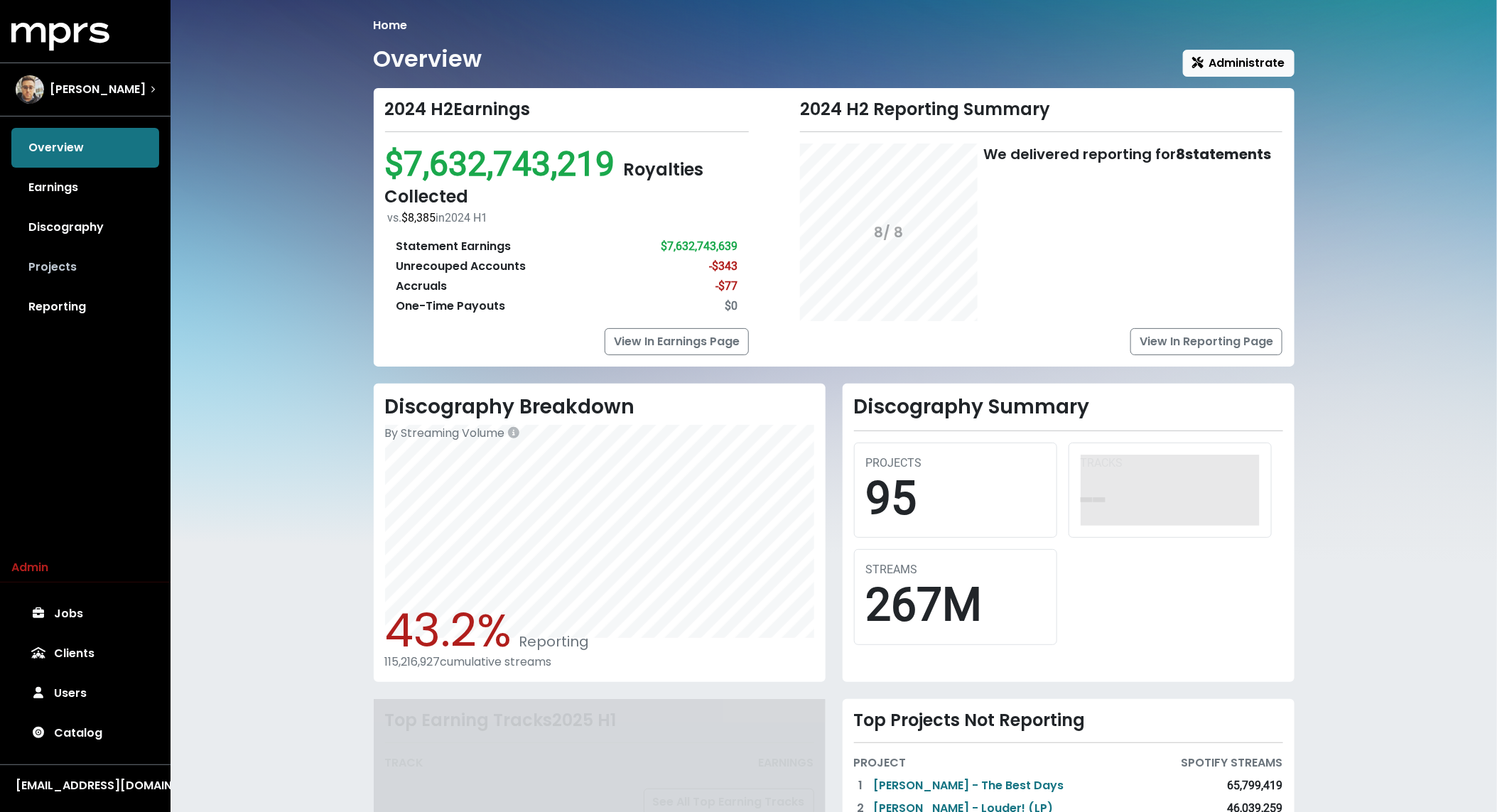
click at [71, 270] on link "Projects" at bounding box center [85, 267] width 147 height 40
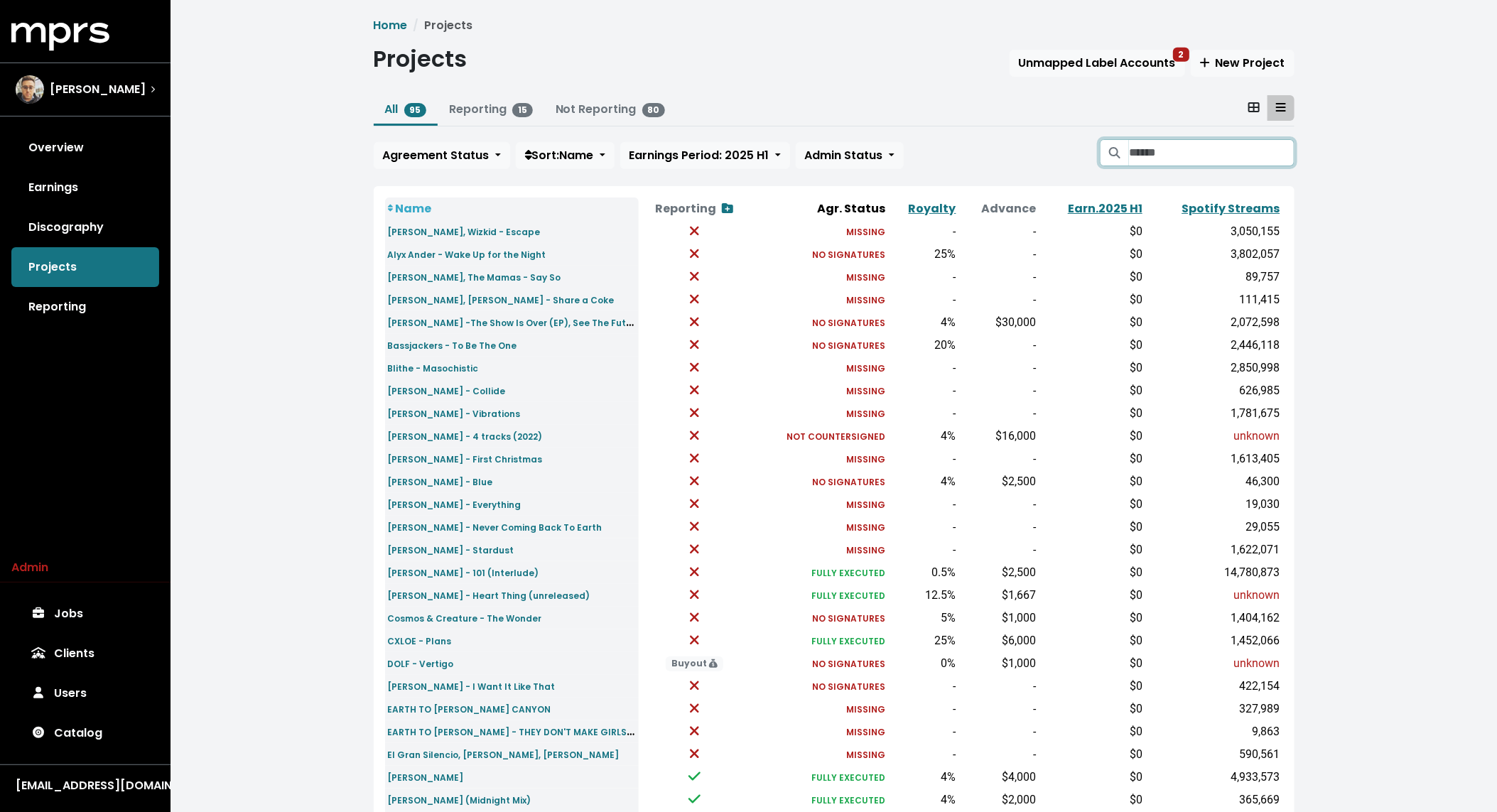
click at [1187, 156] on input "Search projects" at bounding box center [1212, 152] width 165 height 27
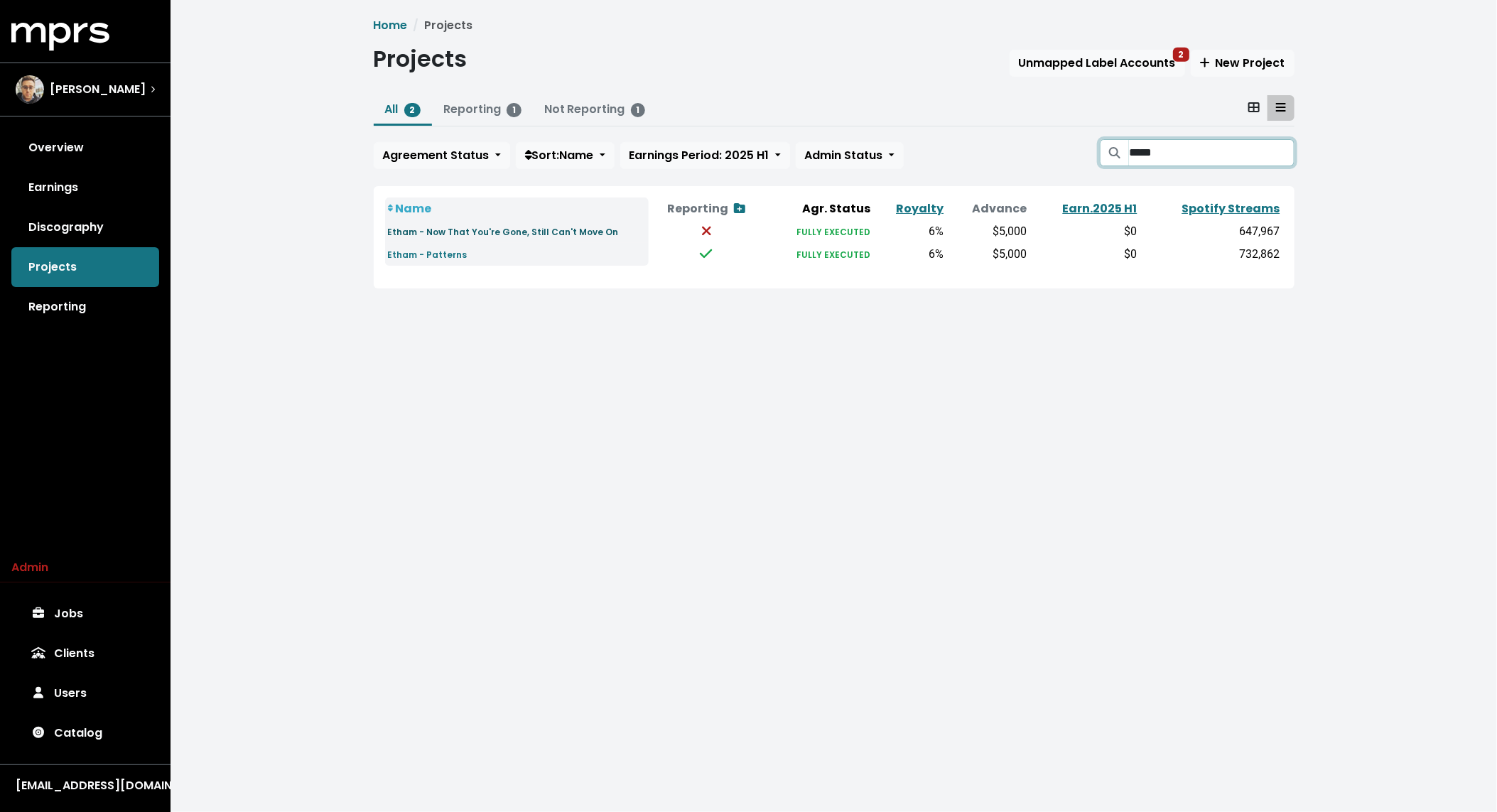
type input "*****"
click at [476, 229] on small "Etham - Now That You're Gone, Still Can't Move On" at bounding box center [503, 232] width 231 height 12
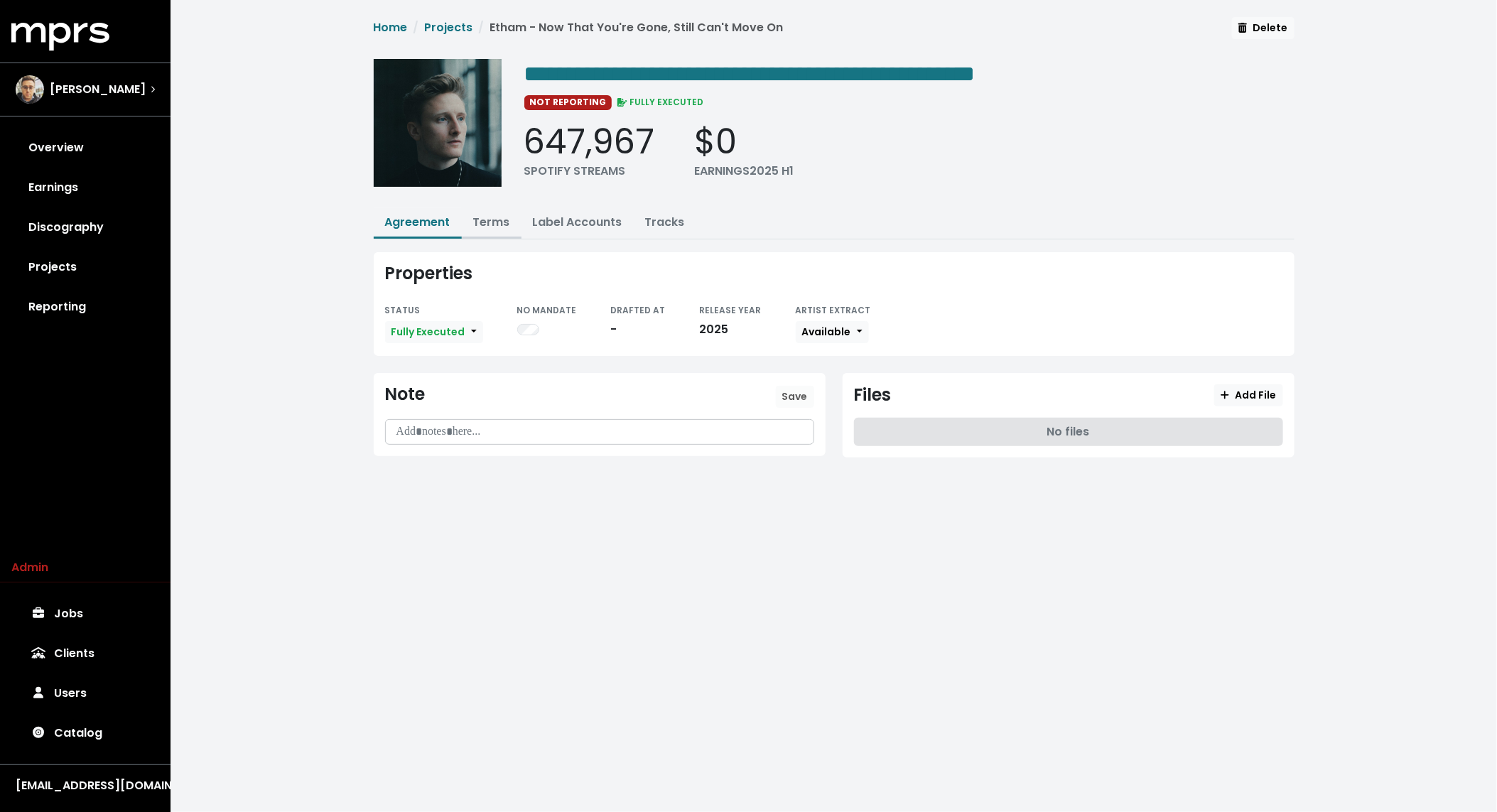
click at [493, 222] on link "Terms" at bounding box center [492, 222] width 37 height 16
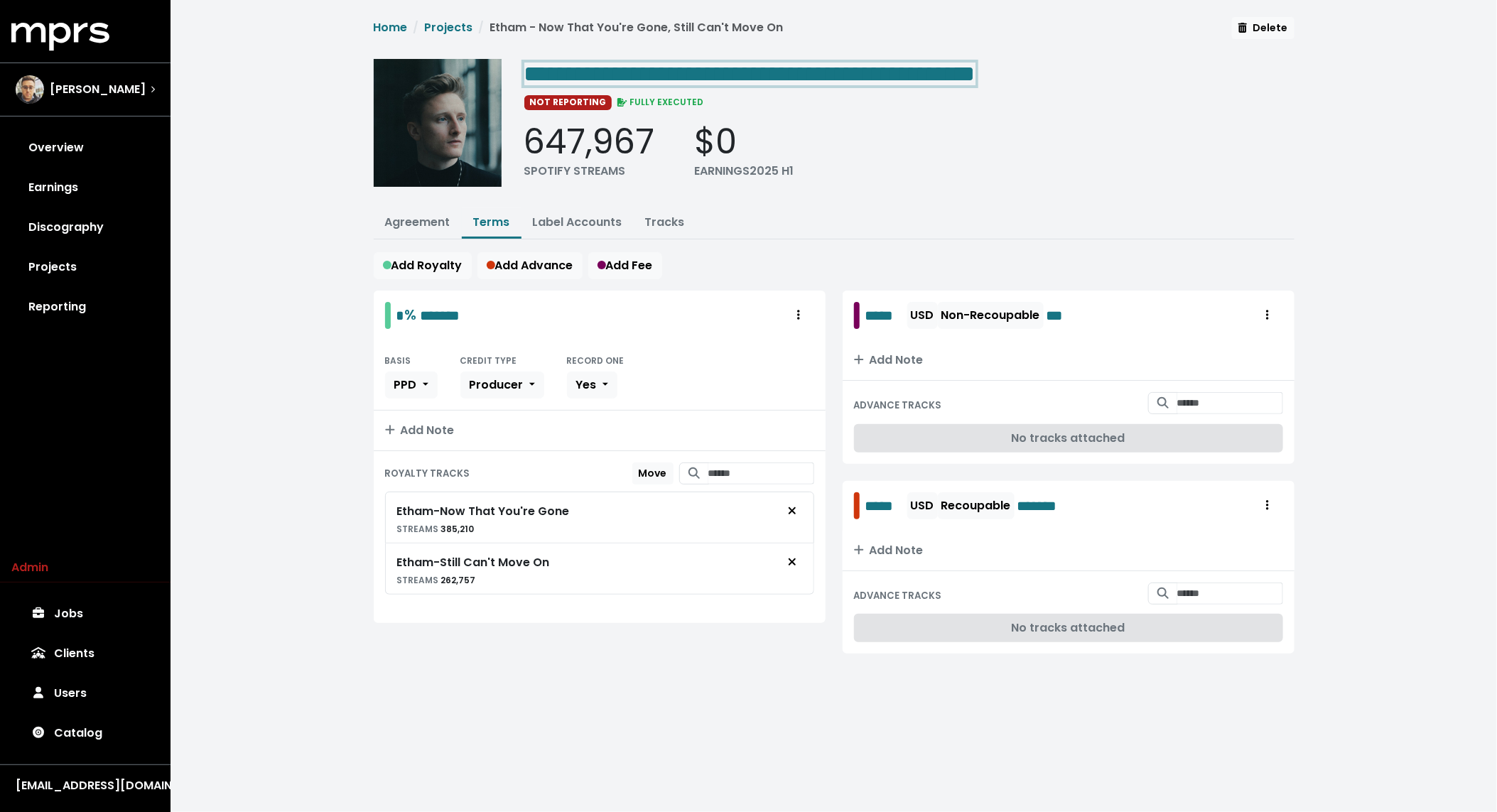
click at [636, 68] on span "**********" at bounding box center [750, 73] width 451 height 22
click at [621, 74] on span "**********" at bounding box center [750, 73] width 451 height 22
copy span "**********"
click at [68, 614] on link "Jobs" at bounding box center [85, 614] width 147 height 40
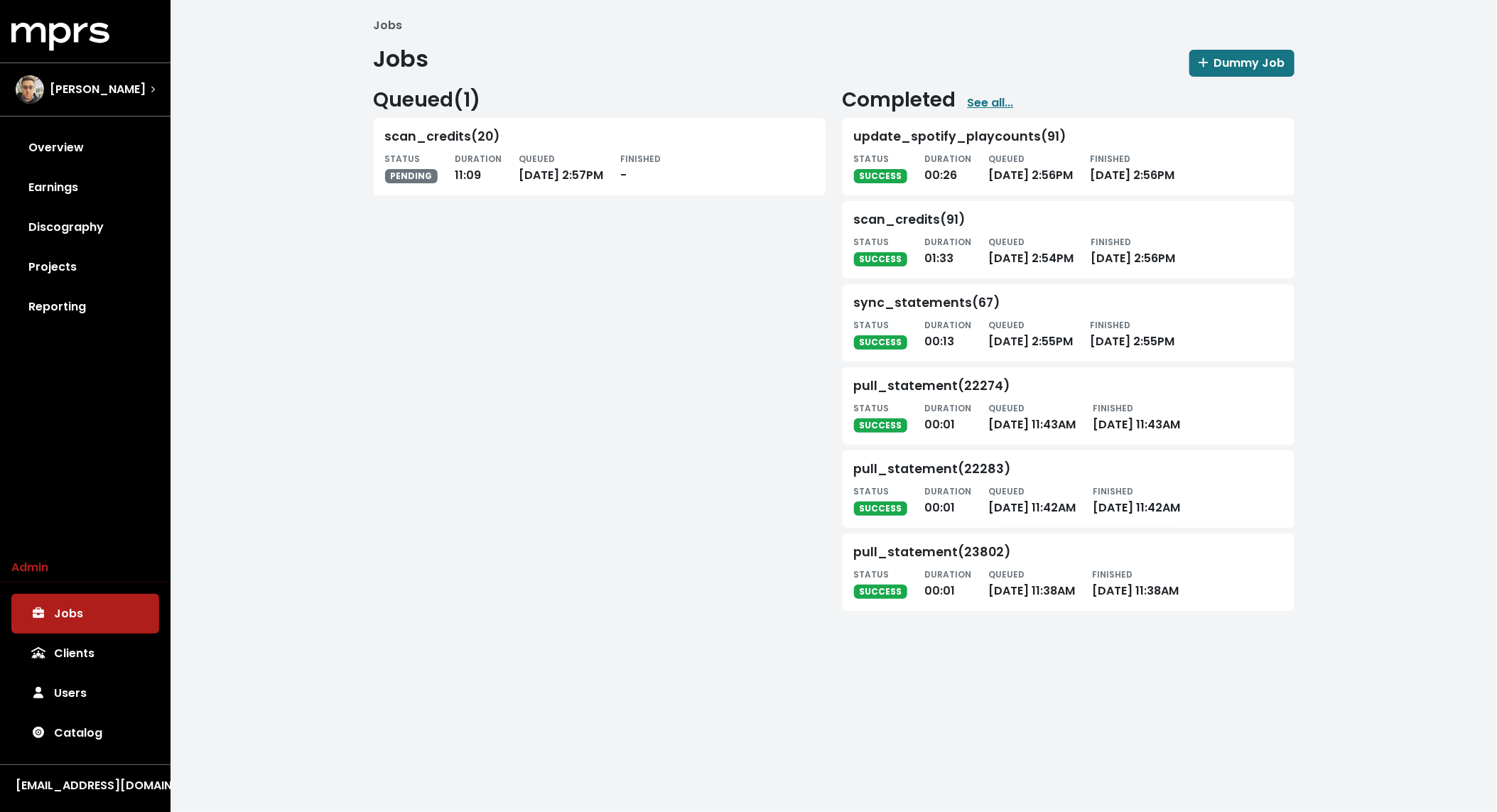
click at [559, 639] on html "MPRS Logo [PERSON_NAME] Overview Earnings Discography Projects Reporting Admin …" at bounding box center [748, 320] width 1497 height 639
click at [130, 103] on div "[PERSON_NAME]" at bounding box center [86, 90] width 162 height 51
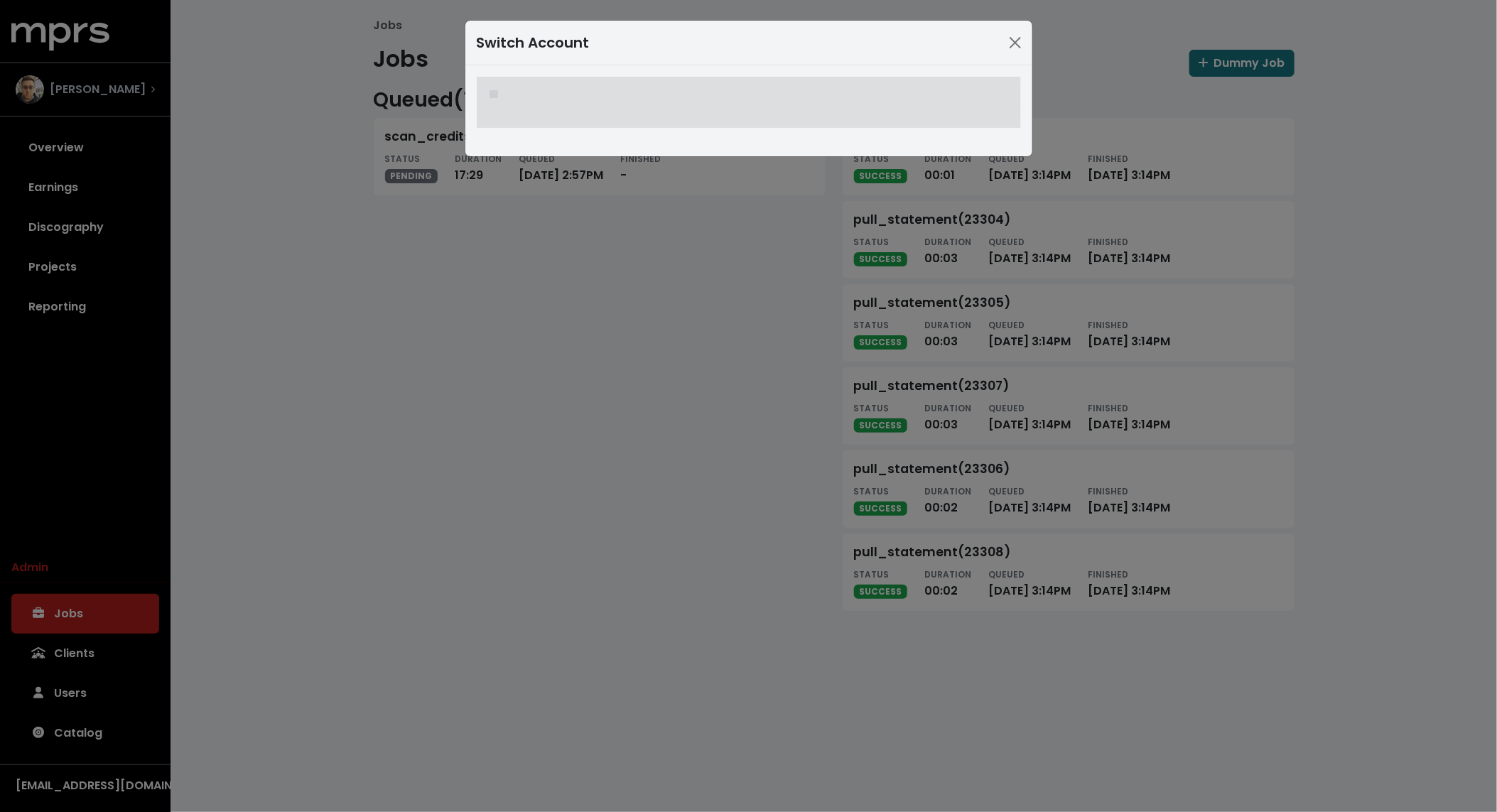
type input "***"
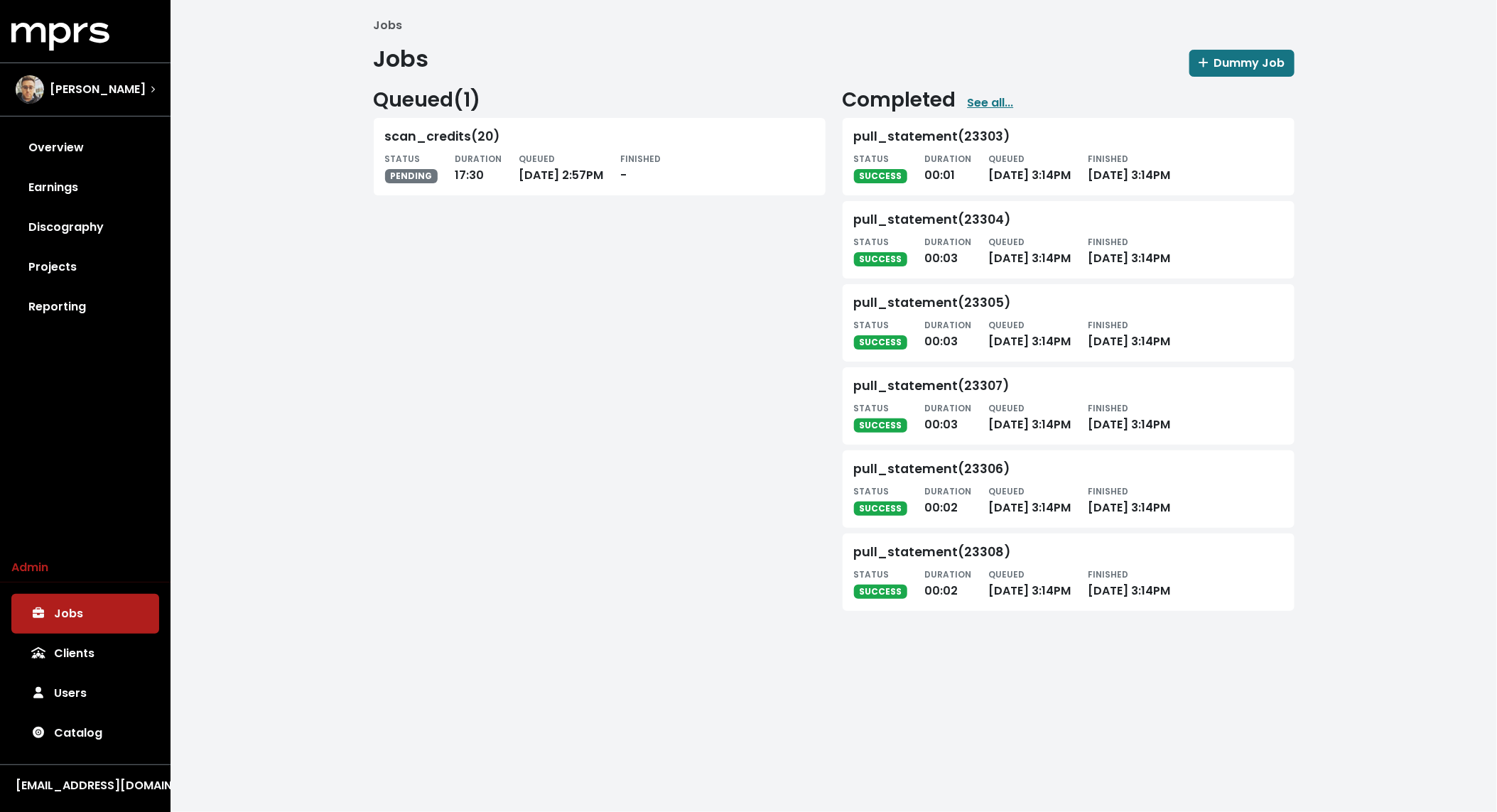
click at [308, 326] on div "Jobs Jobs Dummy Job Queued ( 1 ) scan_credits(20) STATUS PENDING DURATION 17:30…" at bounding box center [834, 320] width 1326 height 639
click at [108, 83] on span "Scott Effman" at bounding box center [97, 90] width 96 height 17
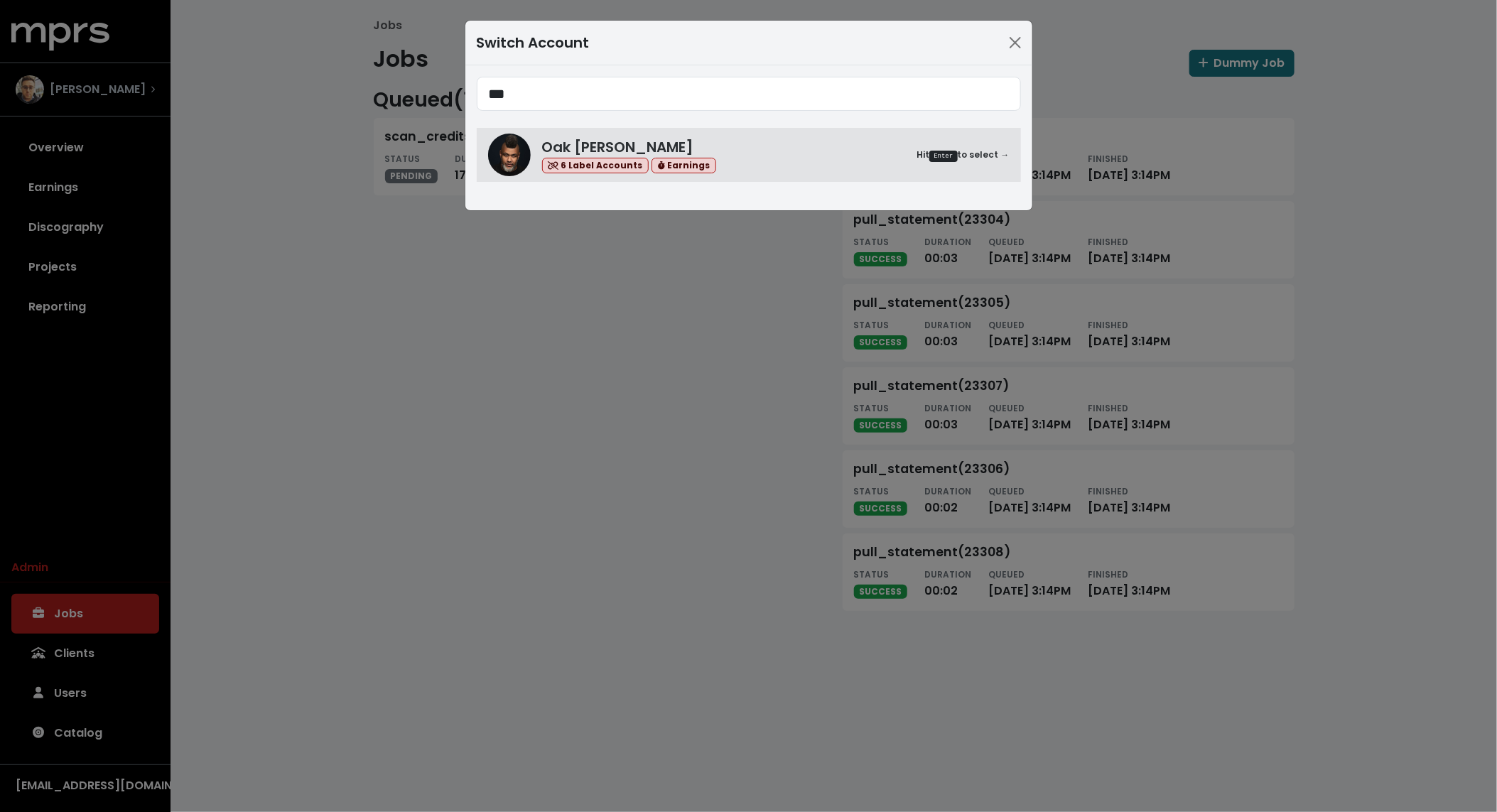
type input "***"
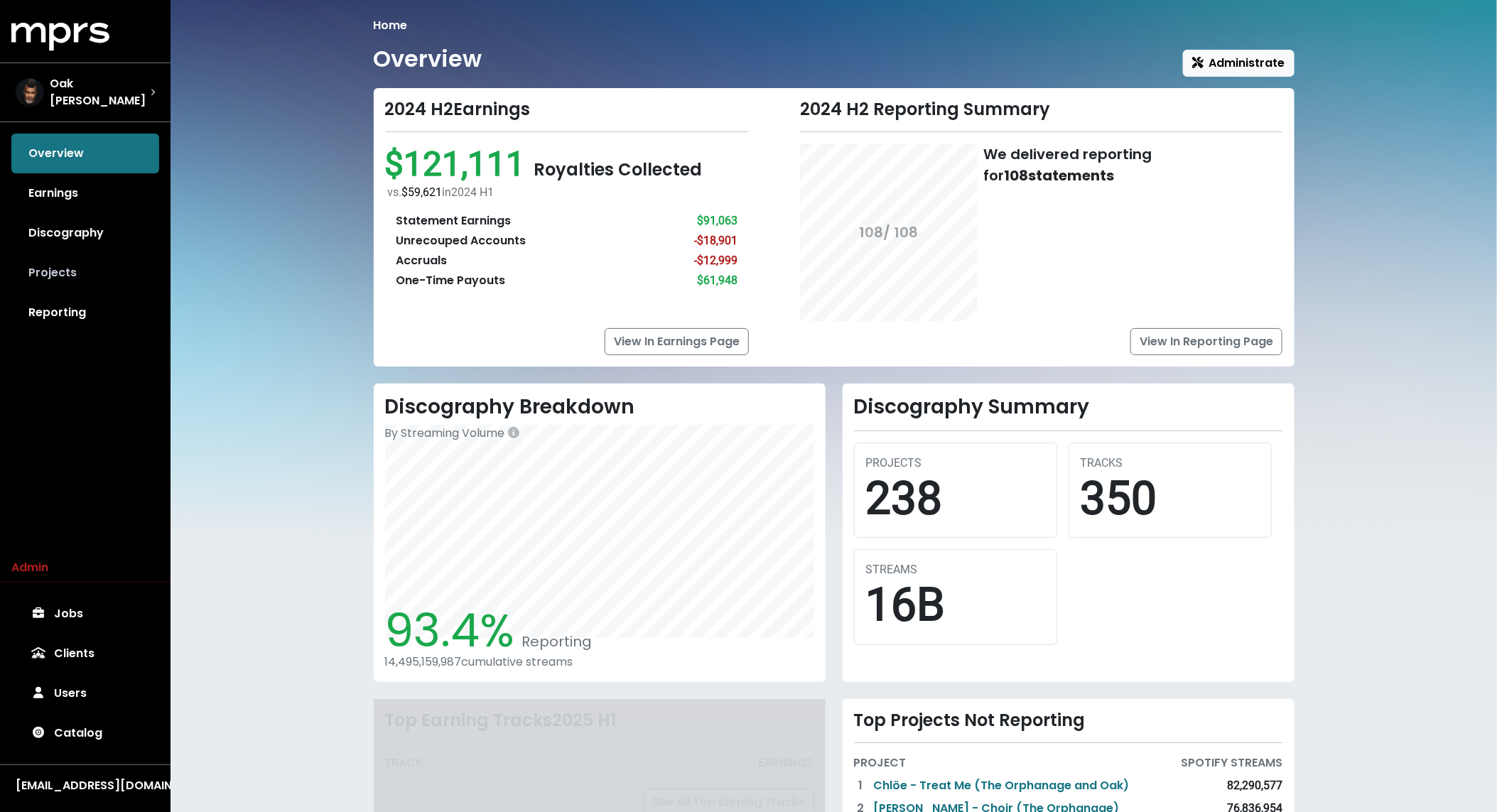
click at [86, 262] on link "Projects" at bounding box center [85, 273] width 147 height 40
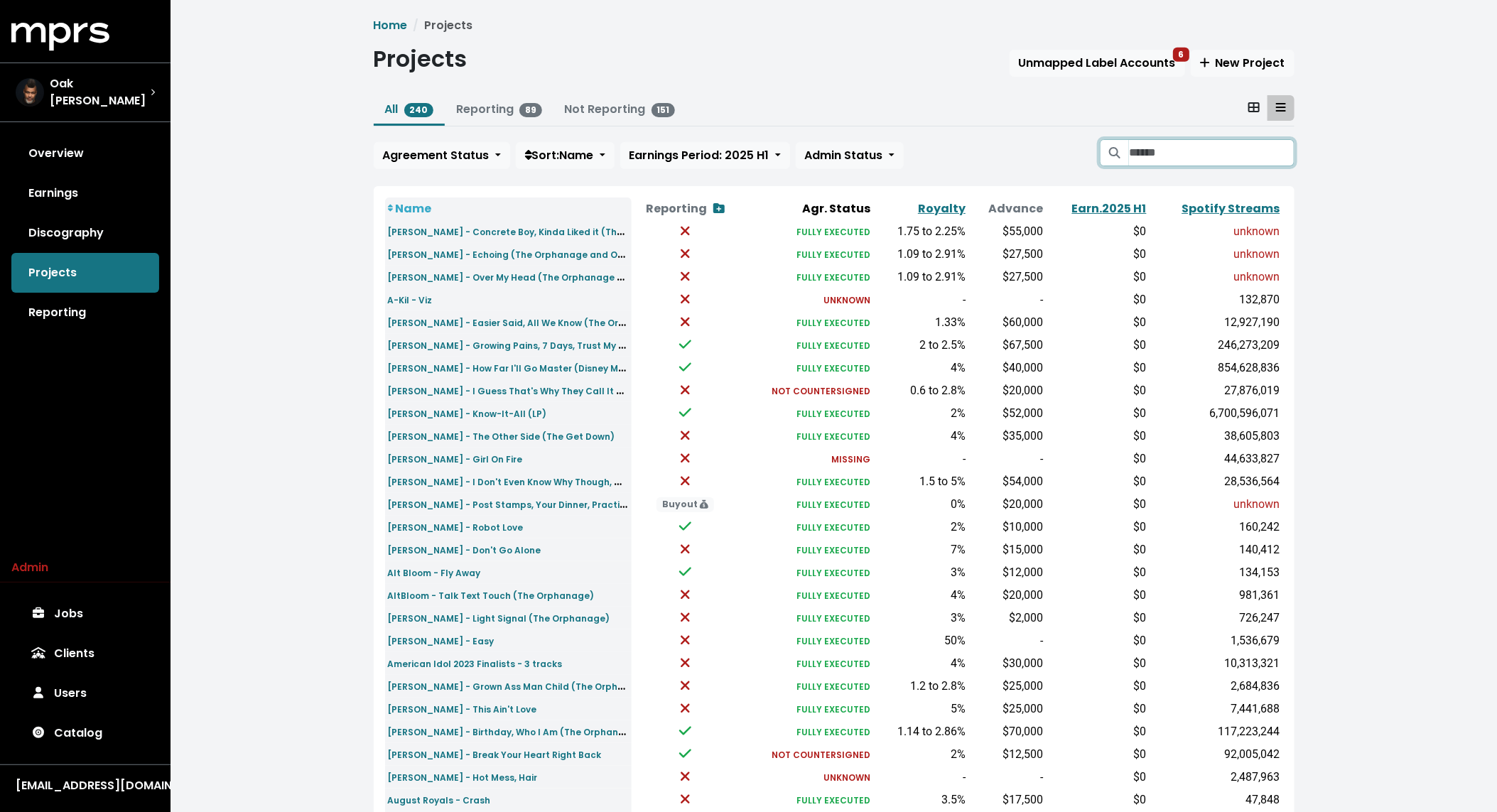
click at [1214, 151] on input "Search projects" at bounding box center [1212, 152] width 165 height 27
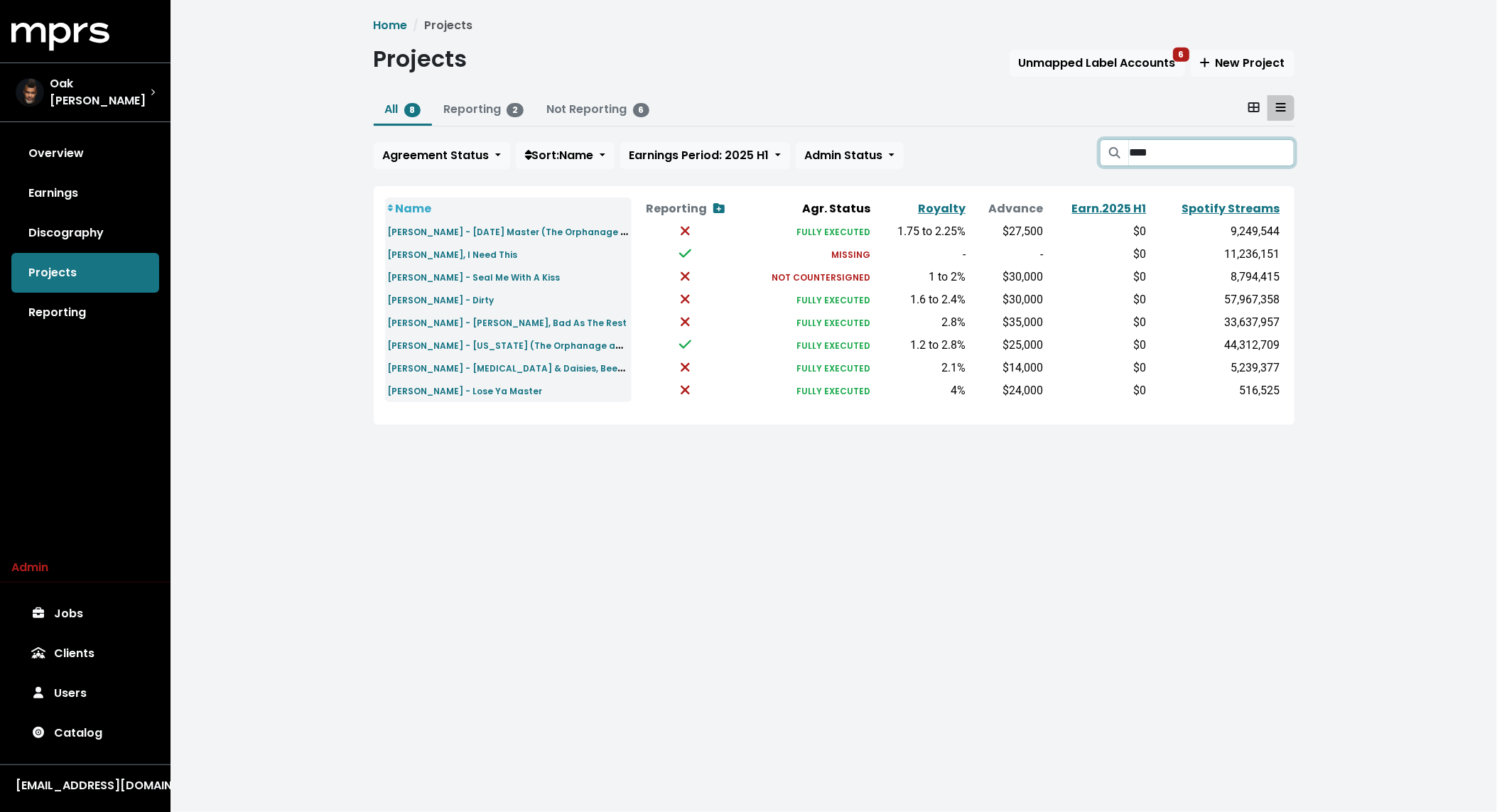
type input "****"
click at [520, 444] on div "Home Projects Projects Unmapped Label Accounts 6 New Project All 8 Reporting 2 …" at bounding box center [834, 232] width 1326 height 465
click at [320, 300] on div "Home Projects Projects Unmapped Label Accounts 6 New Project All 8 Reporting 2 …" at bounding box center [834, 232] width 1326 height 465
click at [460, 317] on small "Jessie Murph - Gucci Mane, Bad As The Rest" at bounding box center [508, 323] width 239 height 12
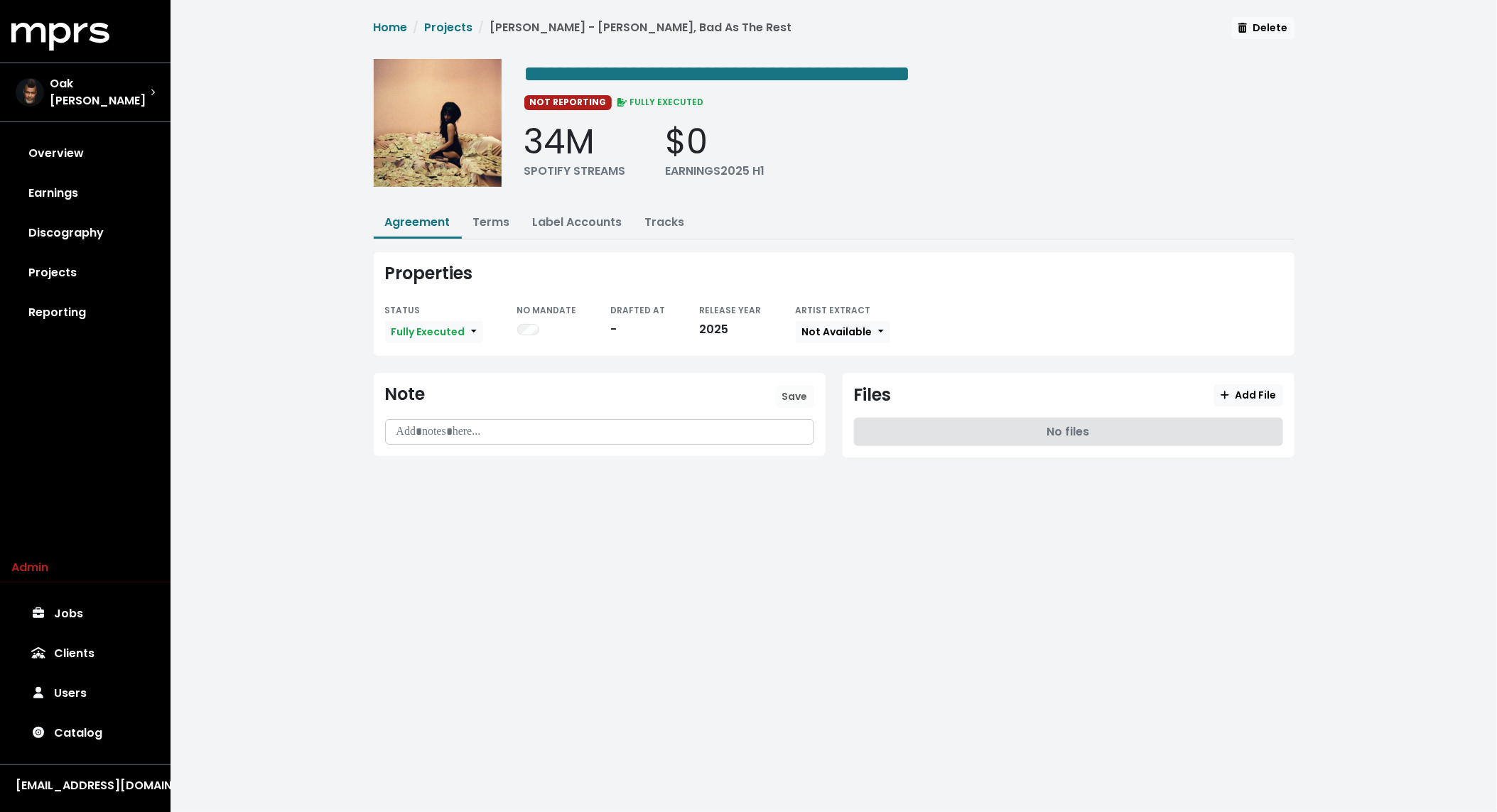
click at [73, 589] on div "Admin Jobs Clients Users Catalog" at bounding box center [85, 655] width 171 height 194
click at [69, 604] on link "Jobs" at bounding box center [85, 614] width 147 height 40
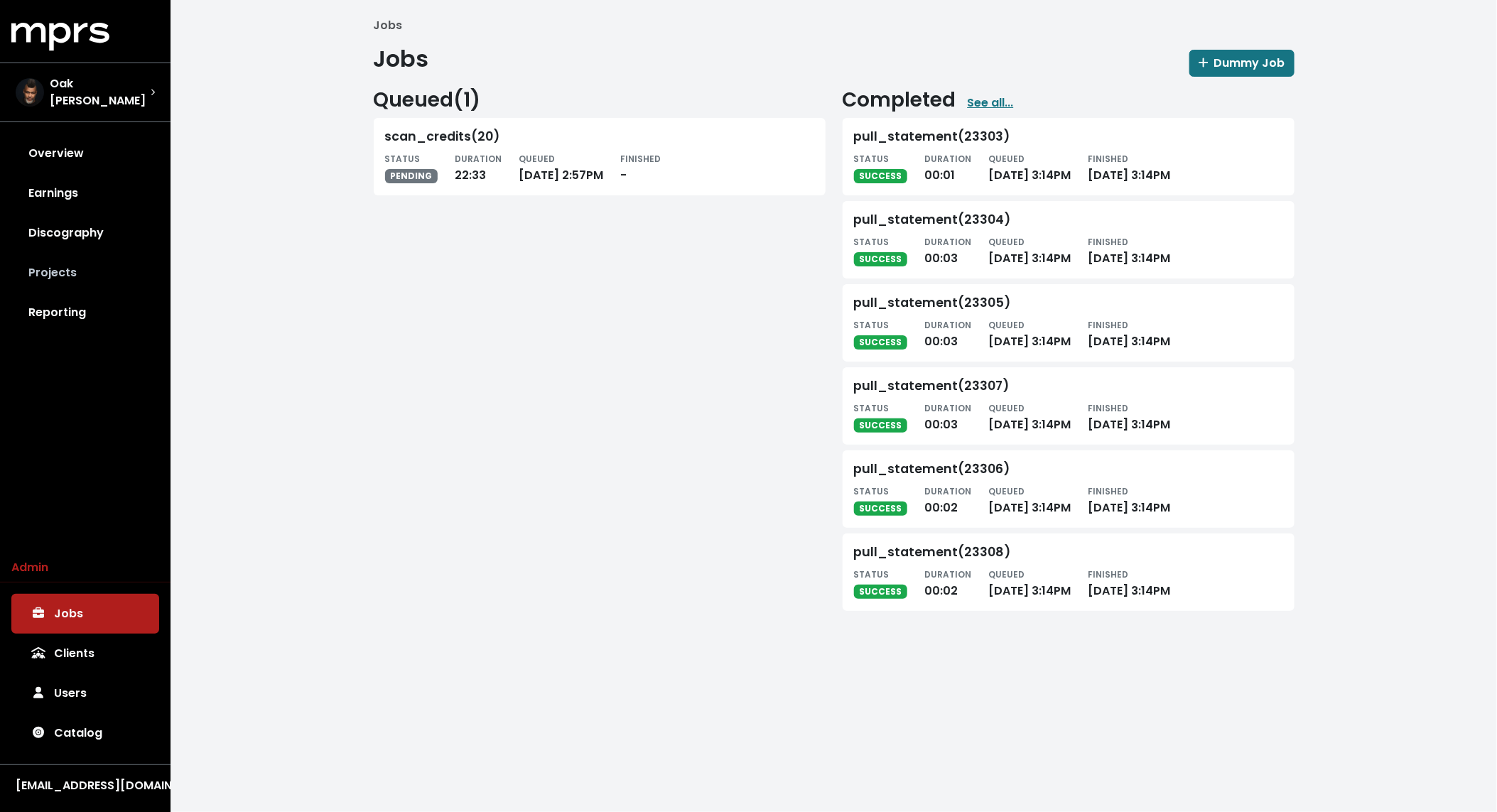
click at [55, 254] on link "Projects" at bounding box center [85, 273] width 147 height 40
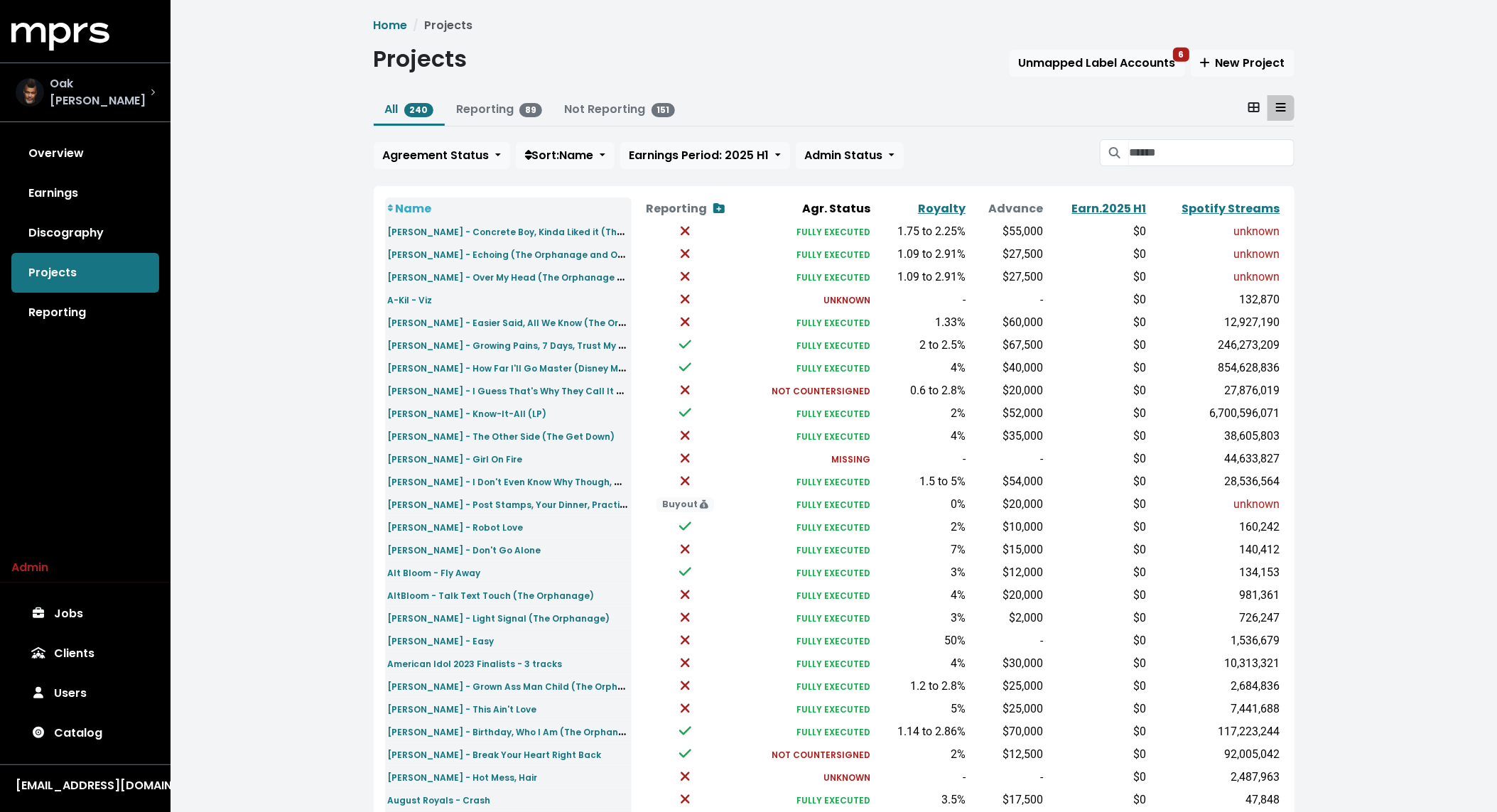
click at [102, 100] on div "Oak Felder" at bounding box center [83, 93] width 135 height 34
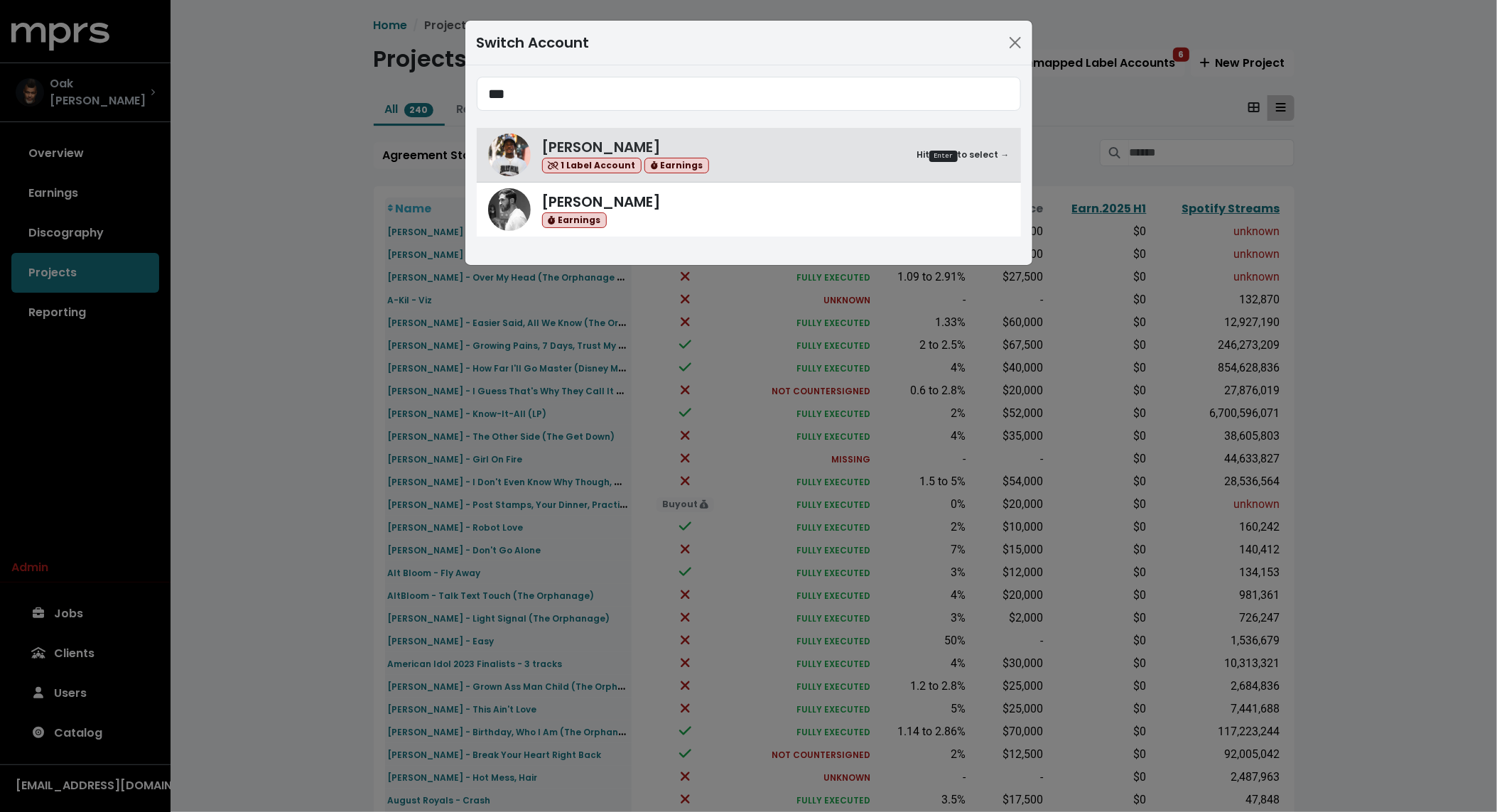
type input "***"
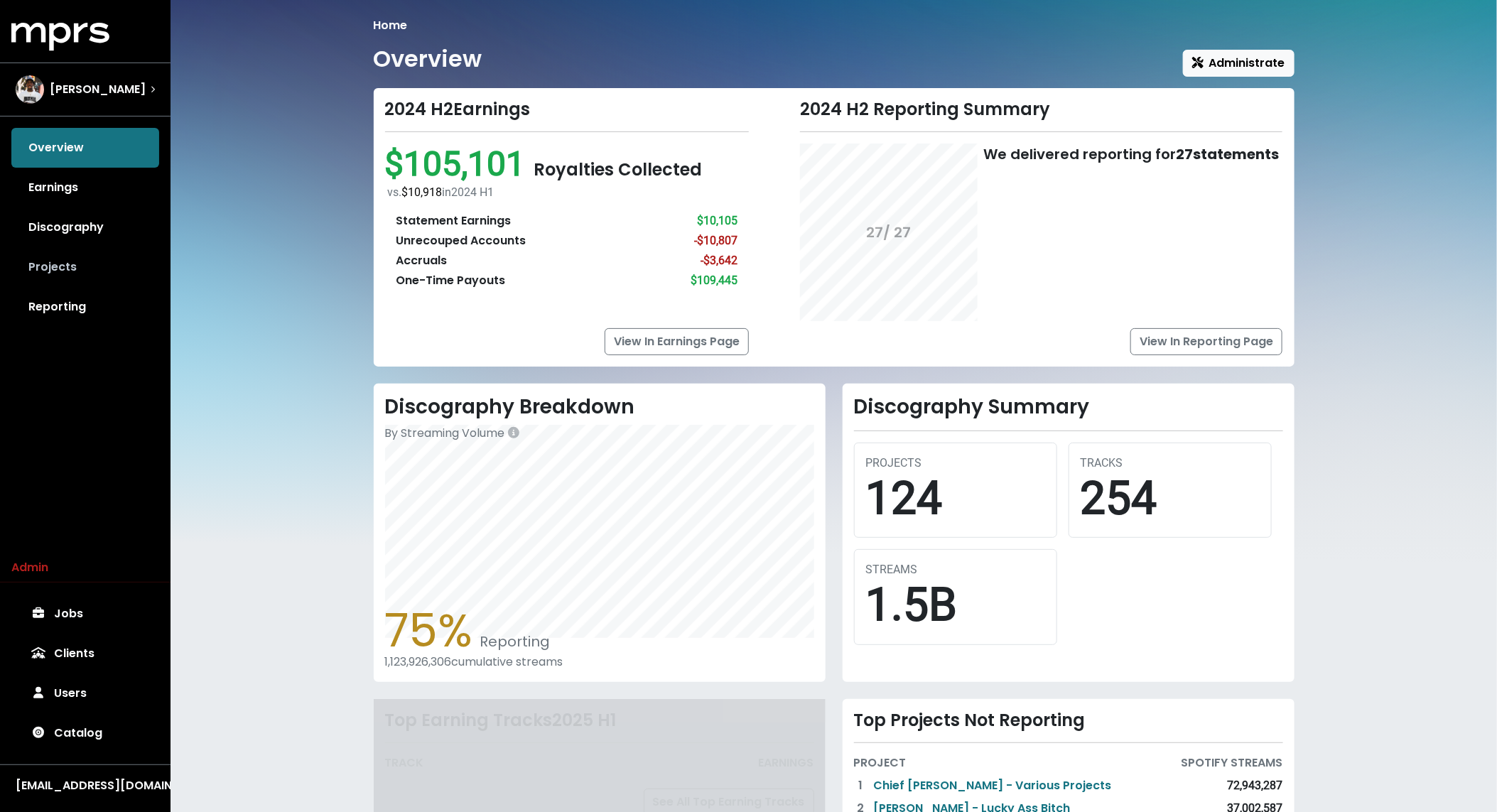
click at [83, 275] on link "Projects" at bounding box center [85, 267] width 147 height 40
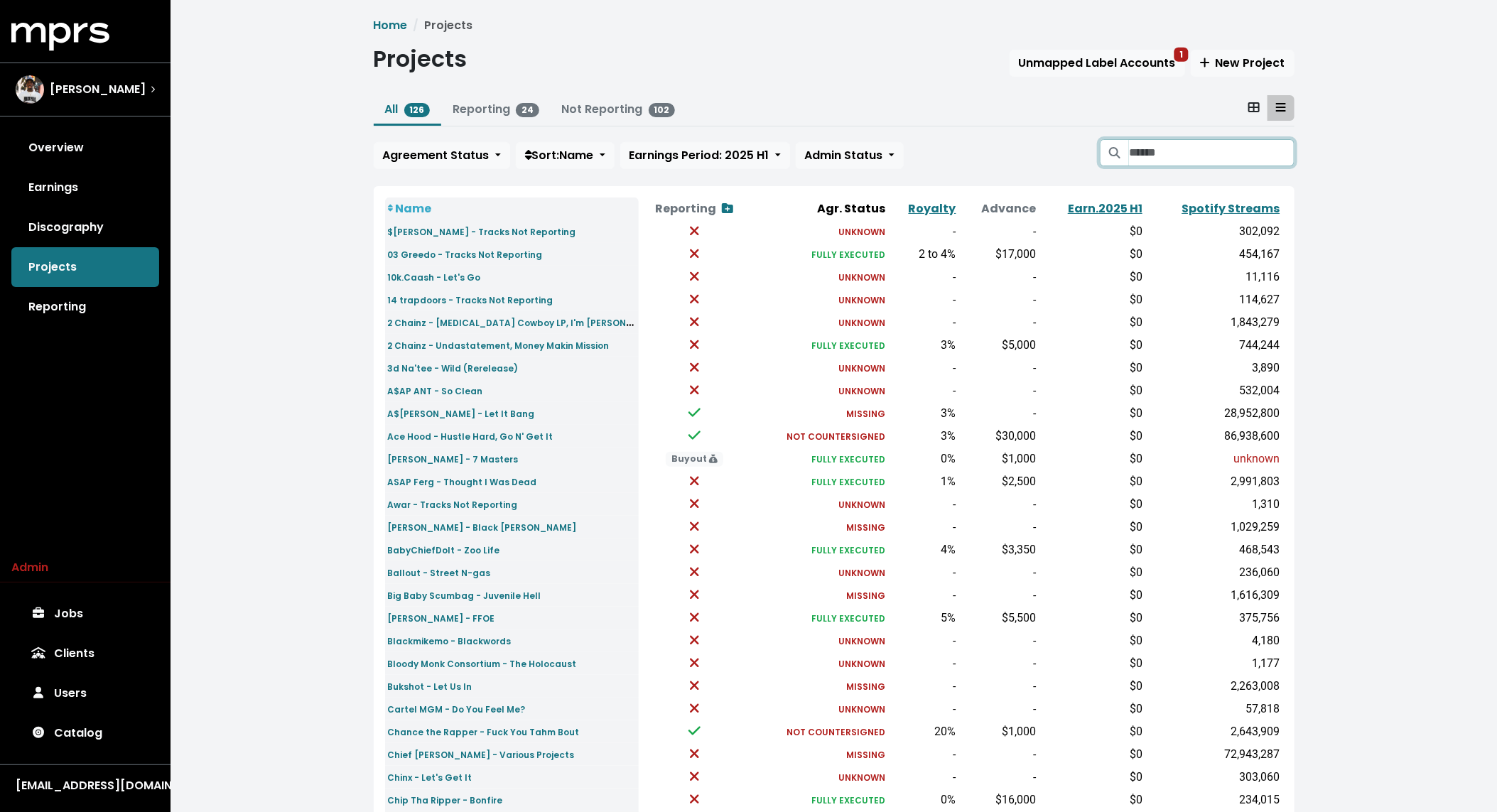
click at [1139, 152] on input "Search projects" at bounding box center [1212, 152] width 165 height 27
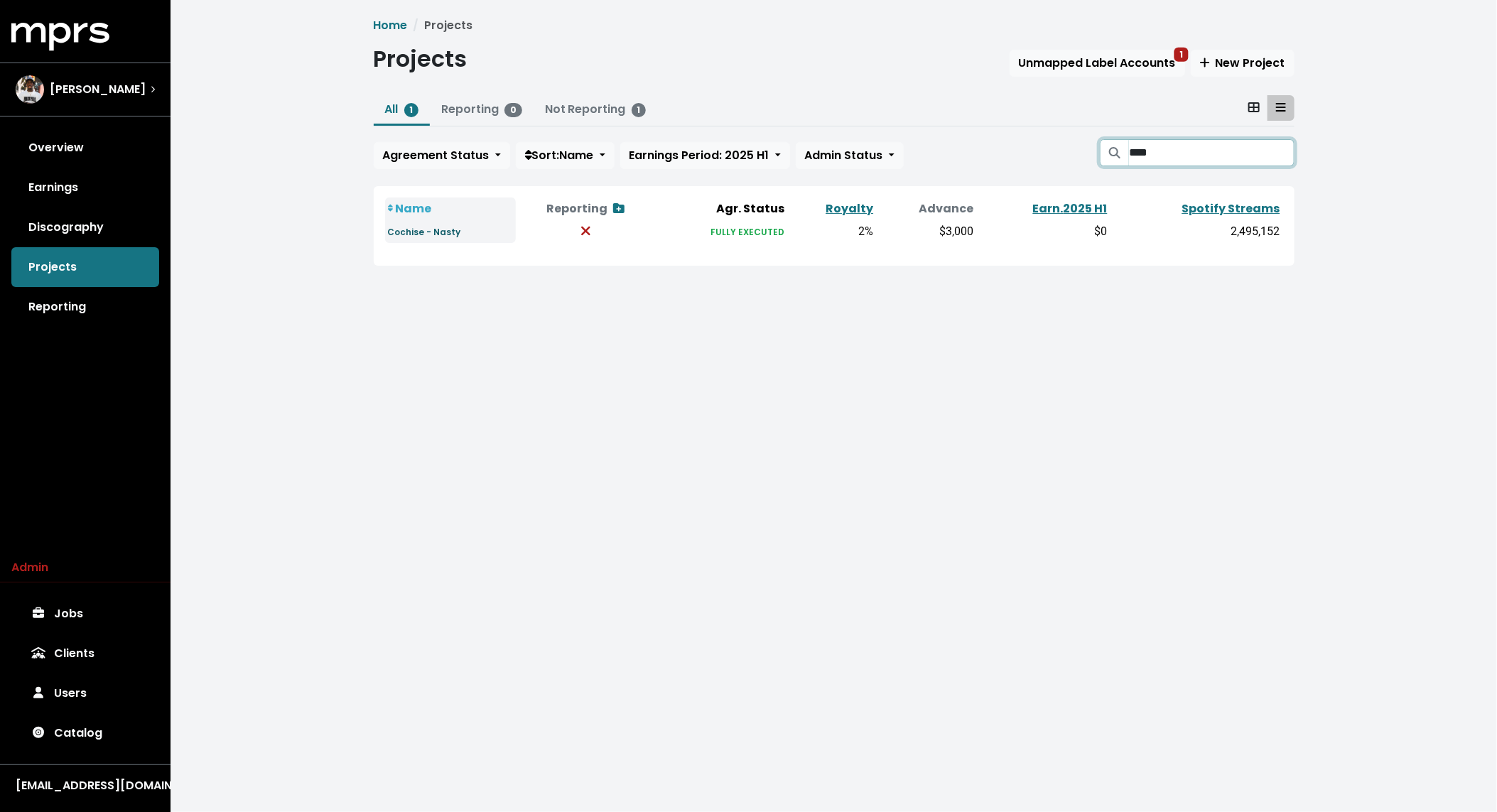
type input "****"
click at [435, 232] on small "Cochise - Nasty" at bounding box center [425, 232] width 73 height 12
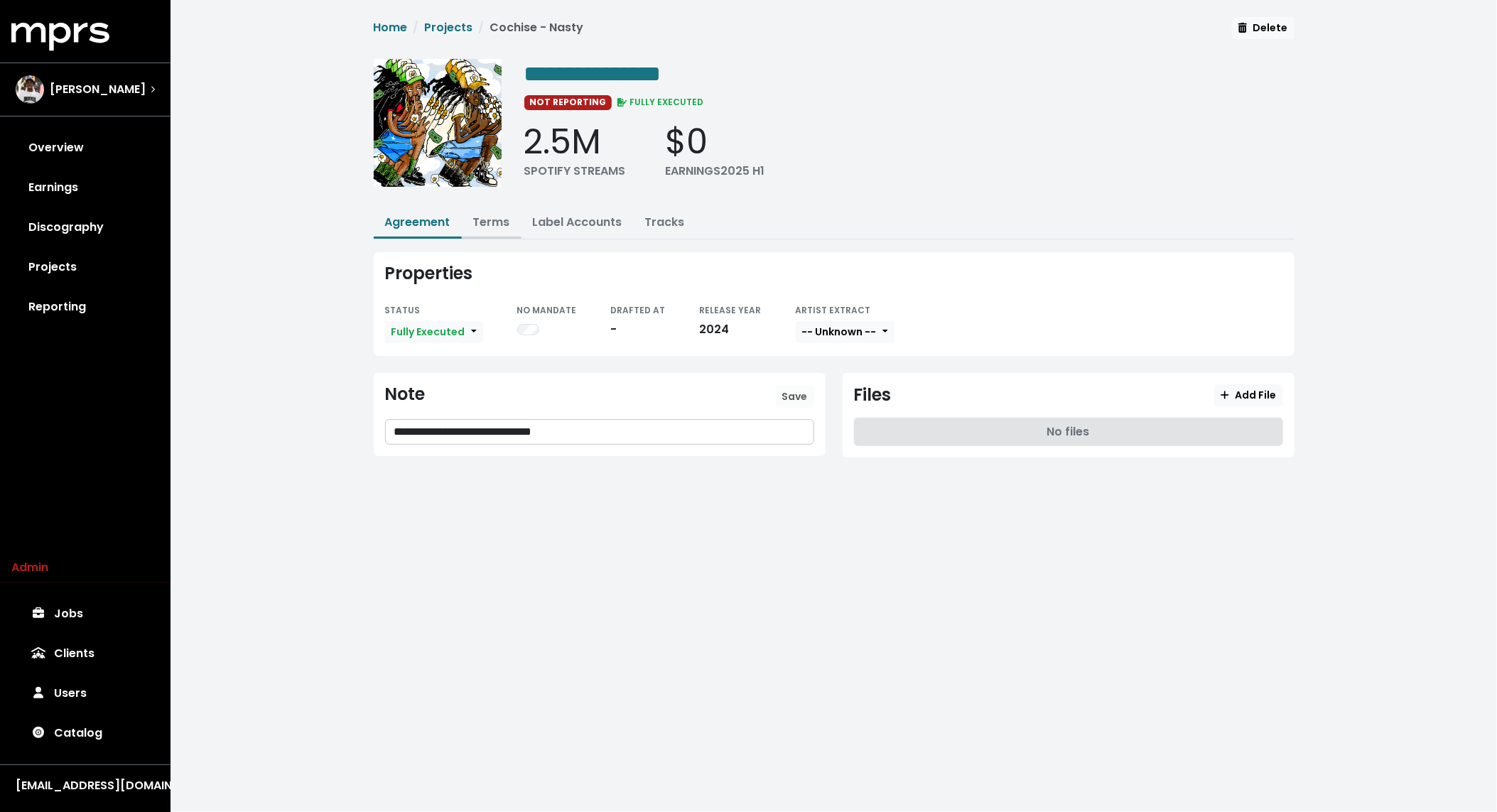
click at [496, 225] on link "Terms" at bounding box center [492, 222] width 37 height 16
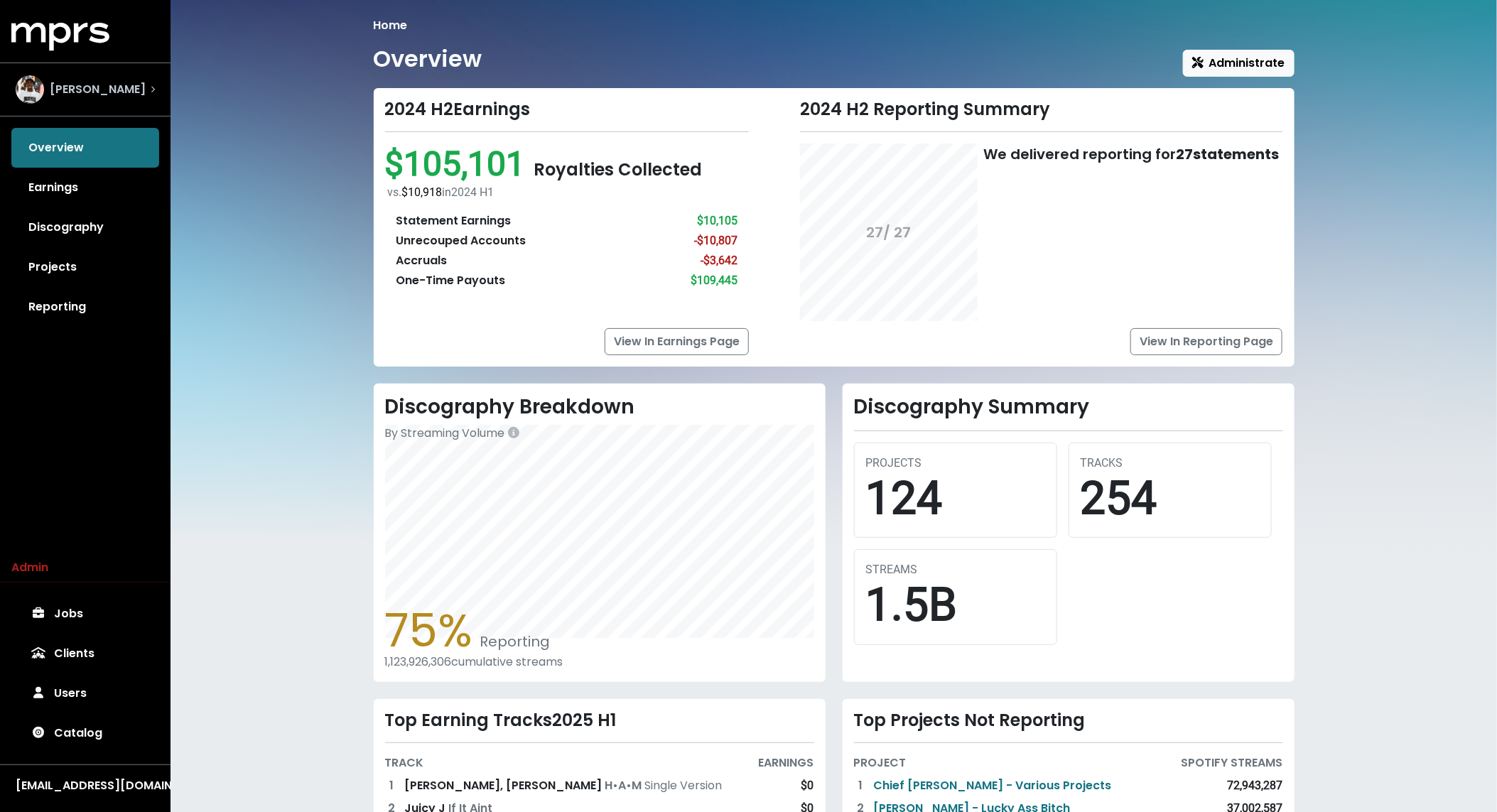
click at [119, 85] on div "[PERSON_NAME]" at bounding box center [85, 90] width 139 height 29
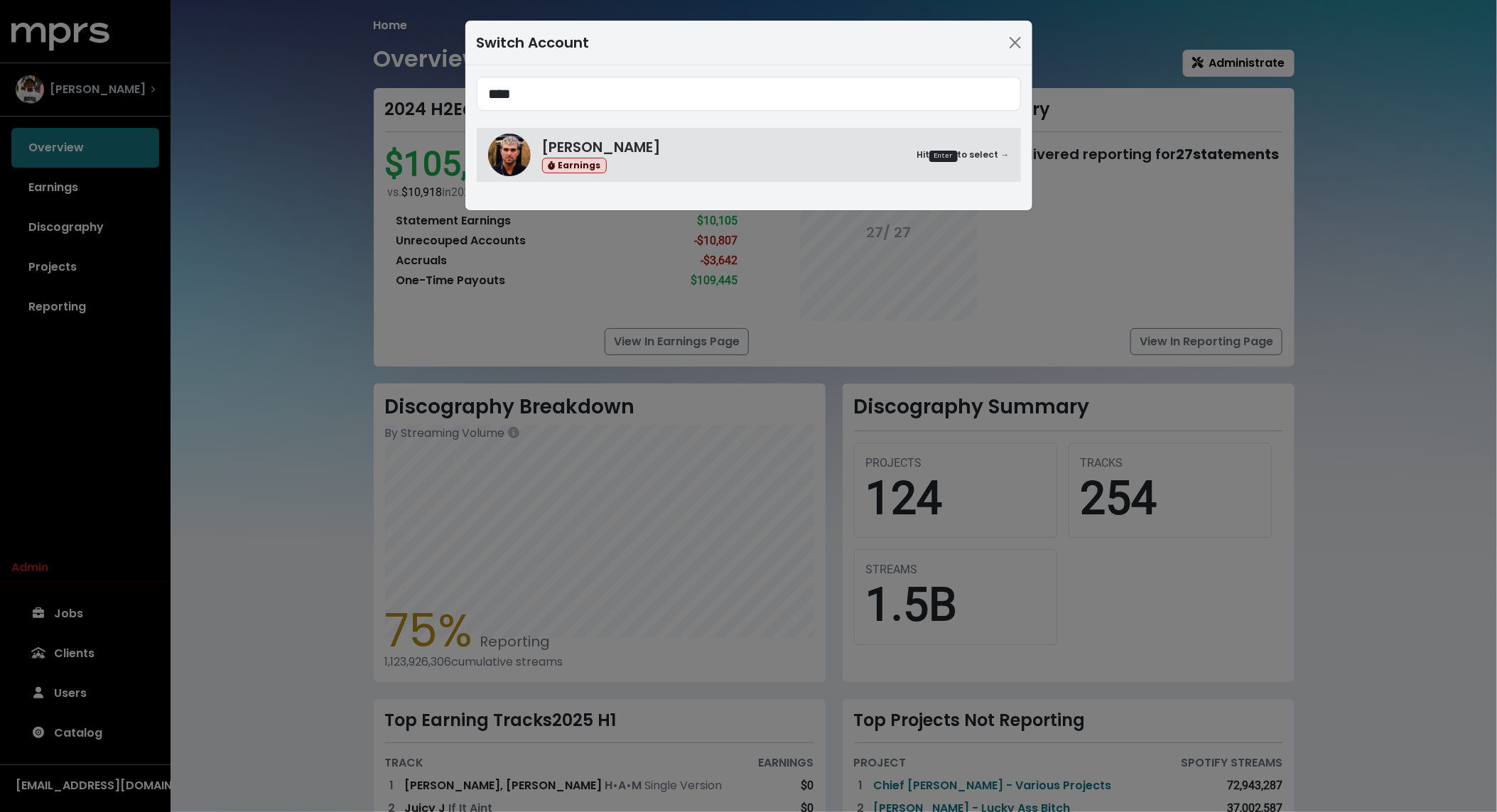
type input "****"
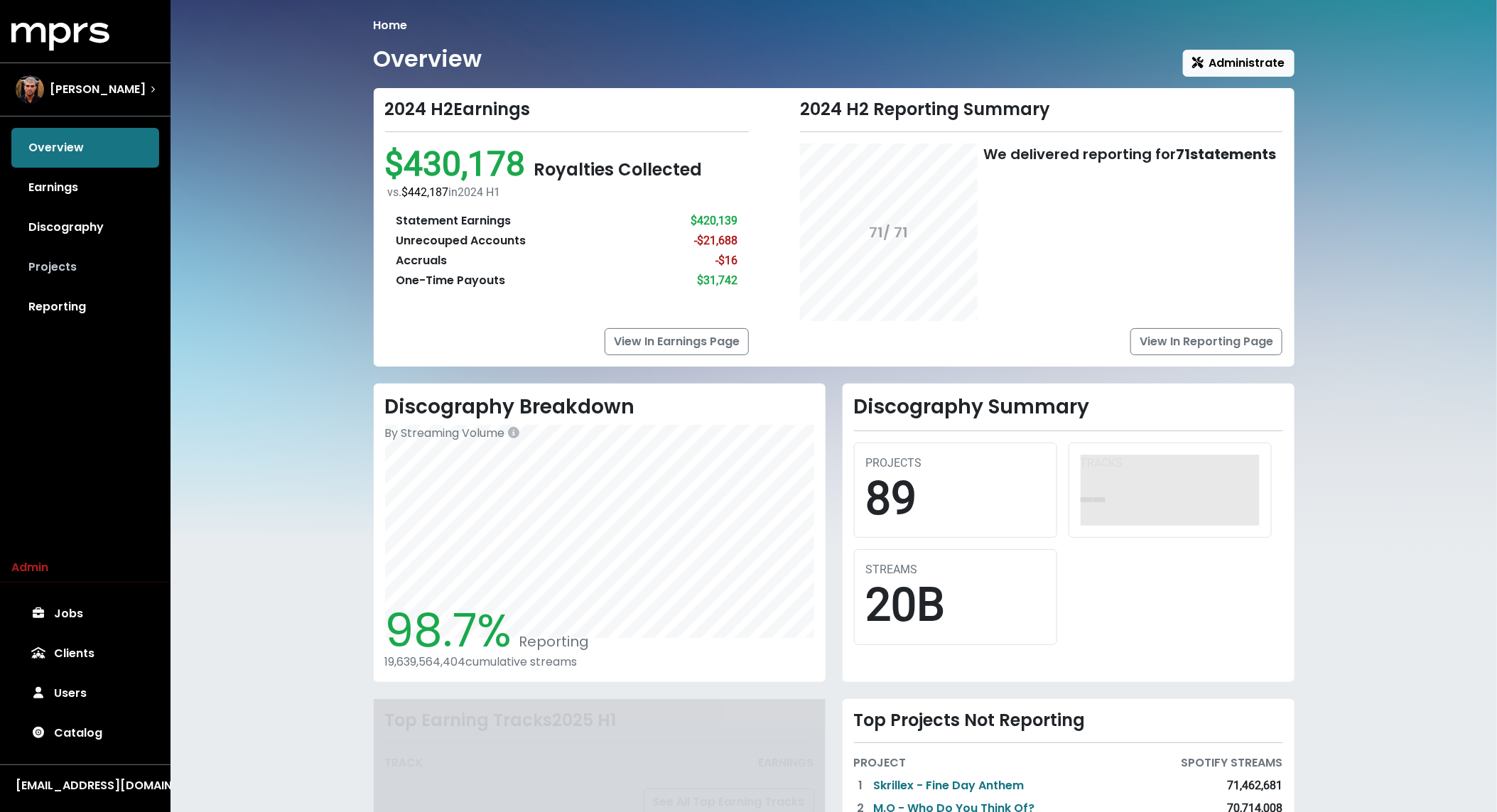
click at [72, 278] on link "Projects" at bounding box center [85, 267] width 147 height 40
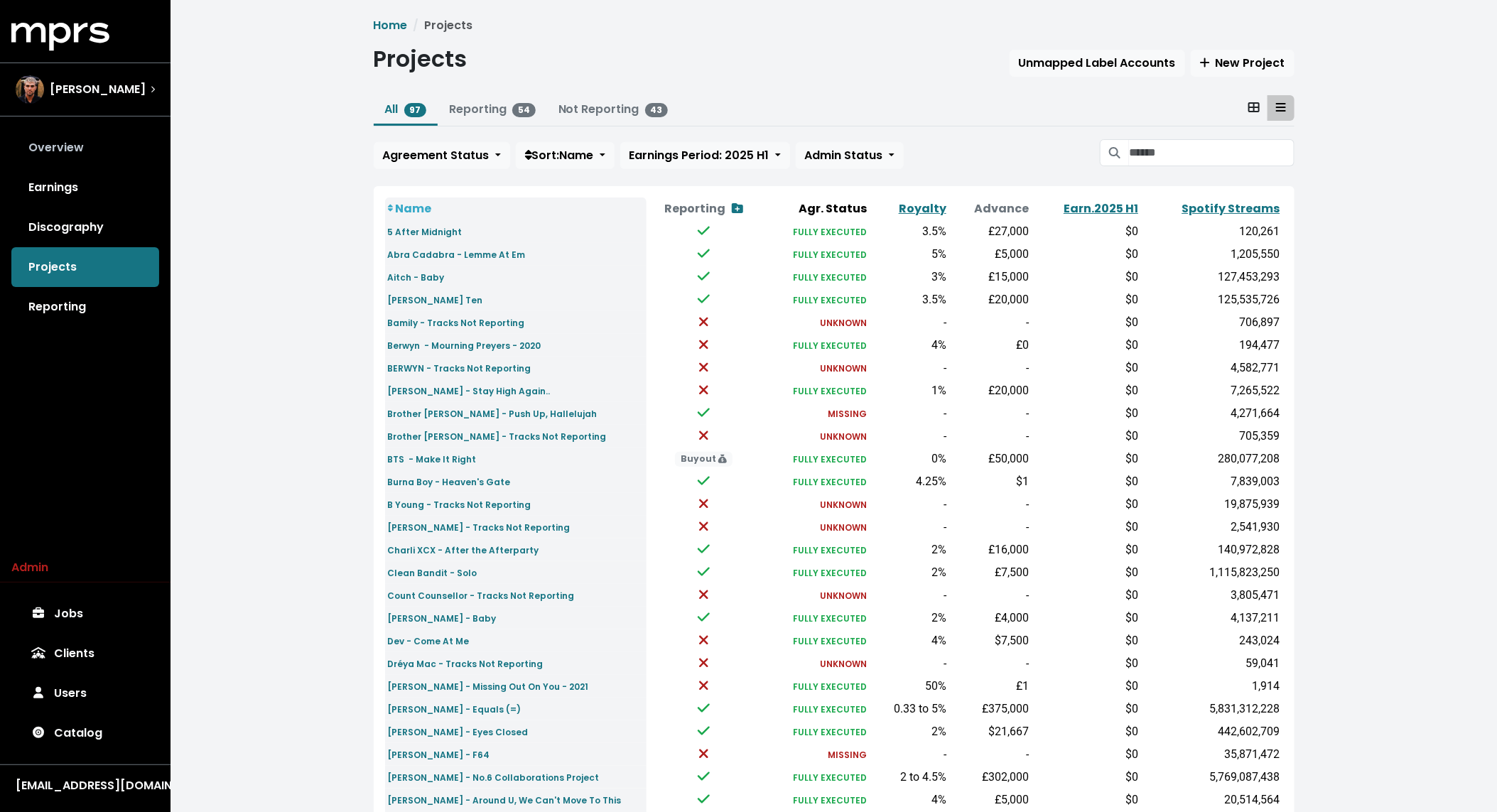
click at [76, 134] on link "Overview" at bounding box center [85, 148] width 147 height 40
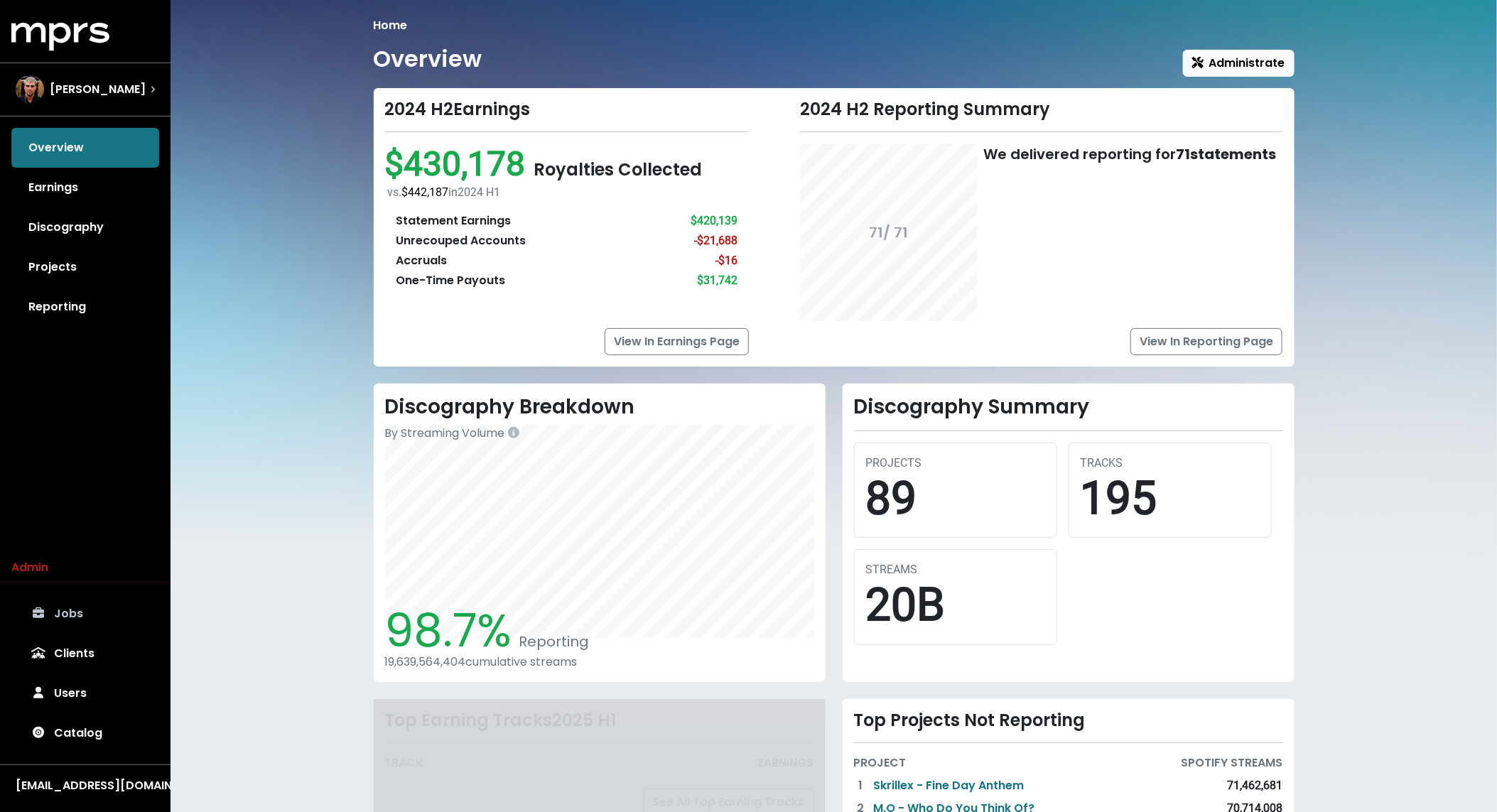
click at [100, 614] on link "Jobs" at bounding box center [85, 614] width 147 height 40
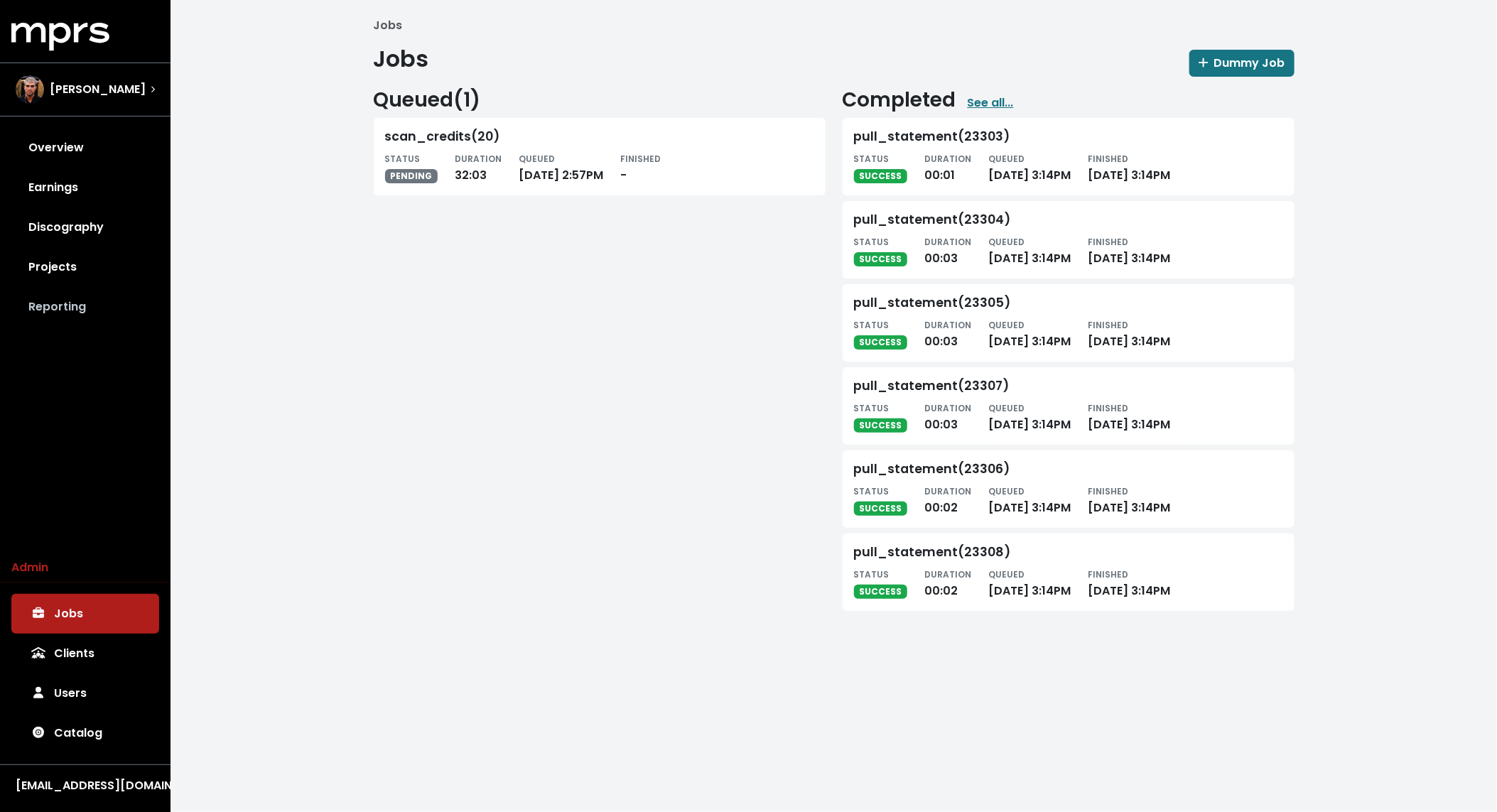
click at [91, 291] on link "Reporting" at bounding box center [85, 307] width 147 height 40
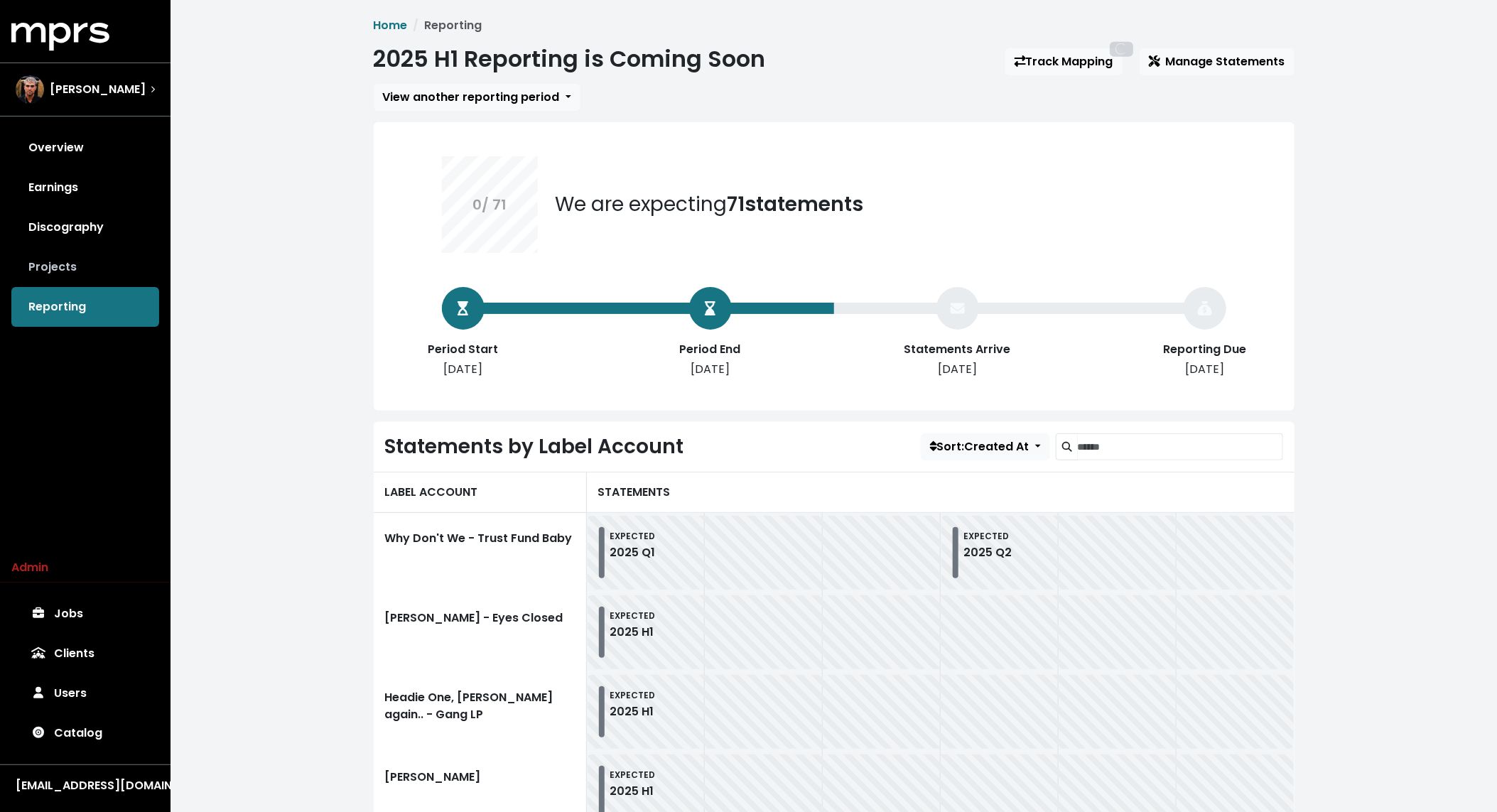
click at [90, 267] on link "Projects" at bounding box center [85, 267] width 147 height 40
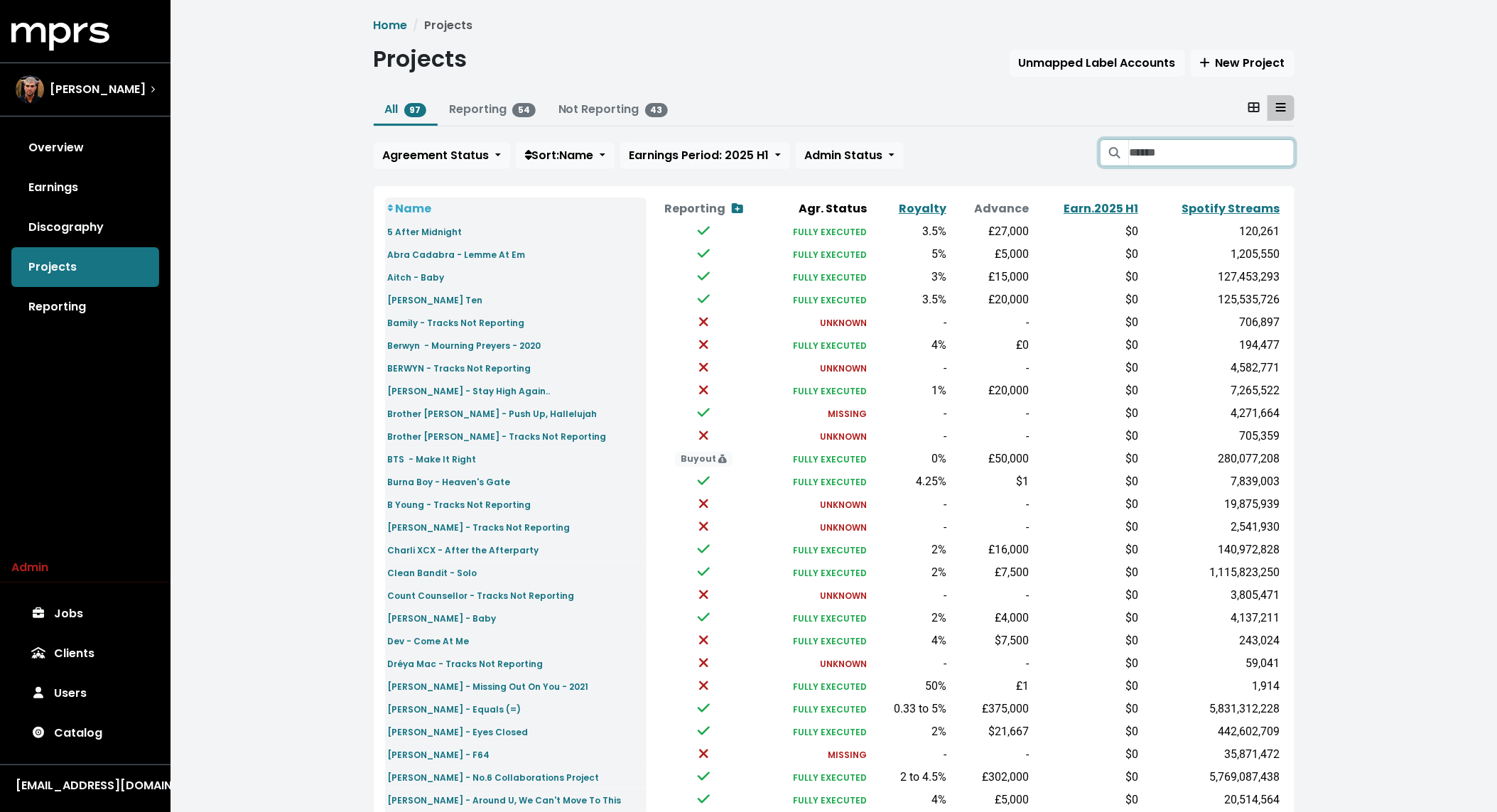
click at [1194, 157] on input "Search projects" at bounding box center [1212, 152] width 165 height 27
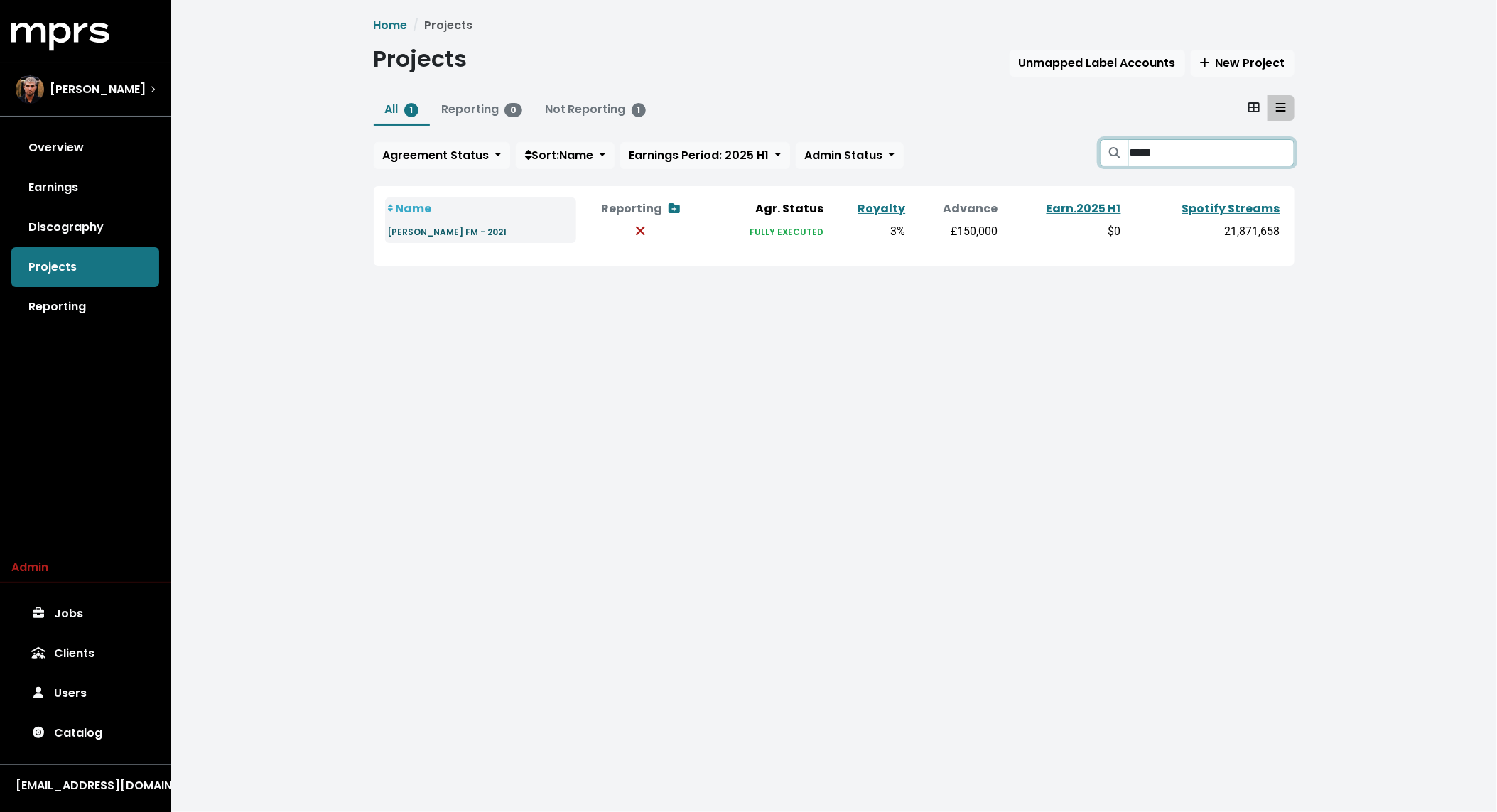
type input "*****"
click at [443, 228] on small "[PERSON_NAME] FM - 2021" at bounding box center [448, 232] width 120 height 12
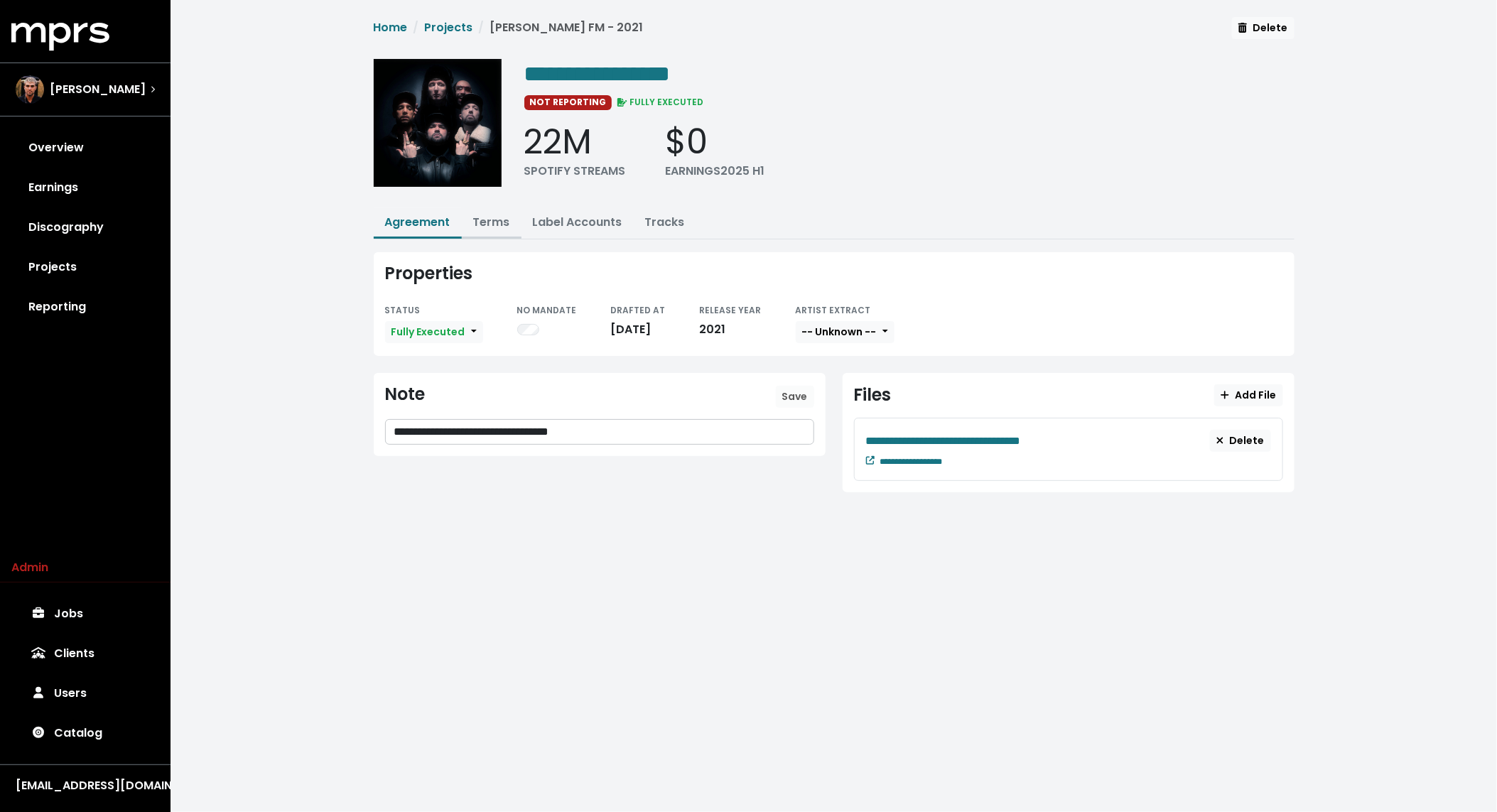
click at [496, 215] on link "Terms" at bounding box center [492, 222] width 37 height 16
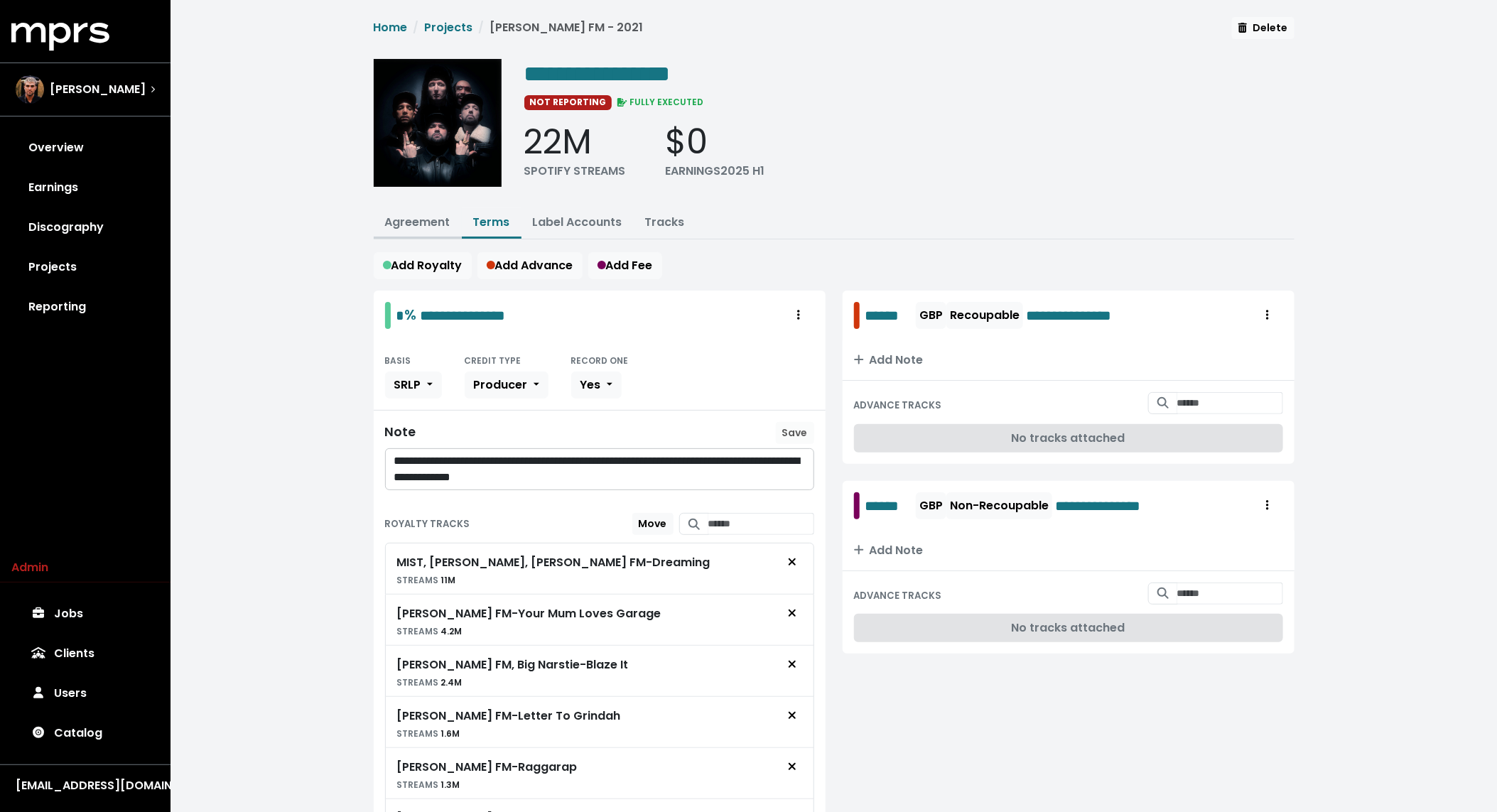
click at [435, 220] on link "Agreement" at bounding box center [418, 222] width 66 height 16
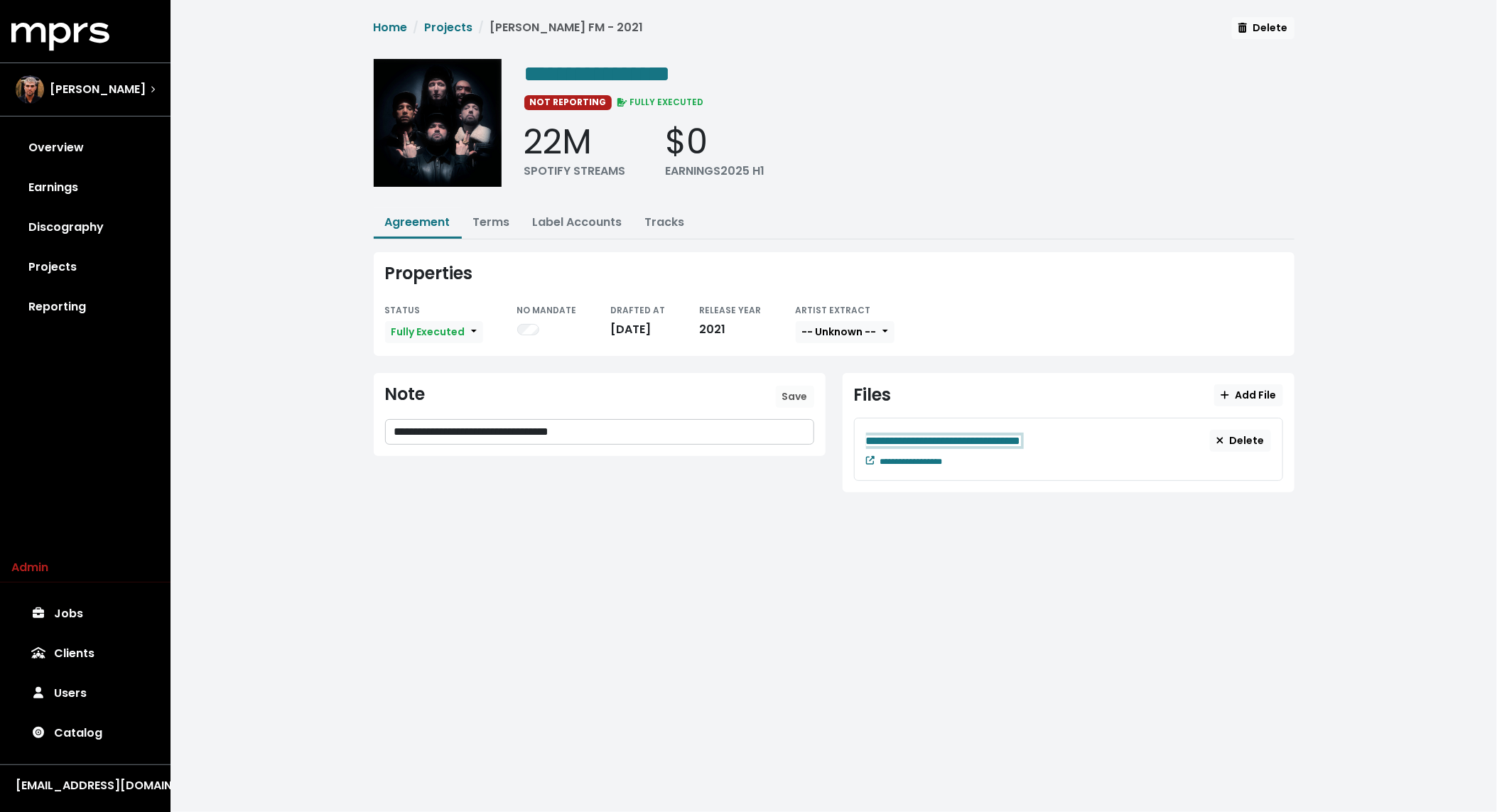
click at [948, 441] on span "**********" at bounding box center [943, 441] width 155 height 11
click at [482, 218] on link "Terms" at bounding box center [492, 222] width 37 height 16
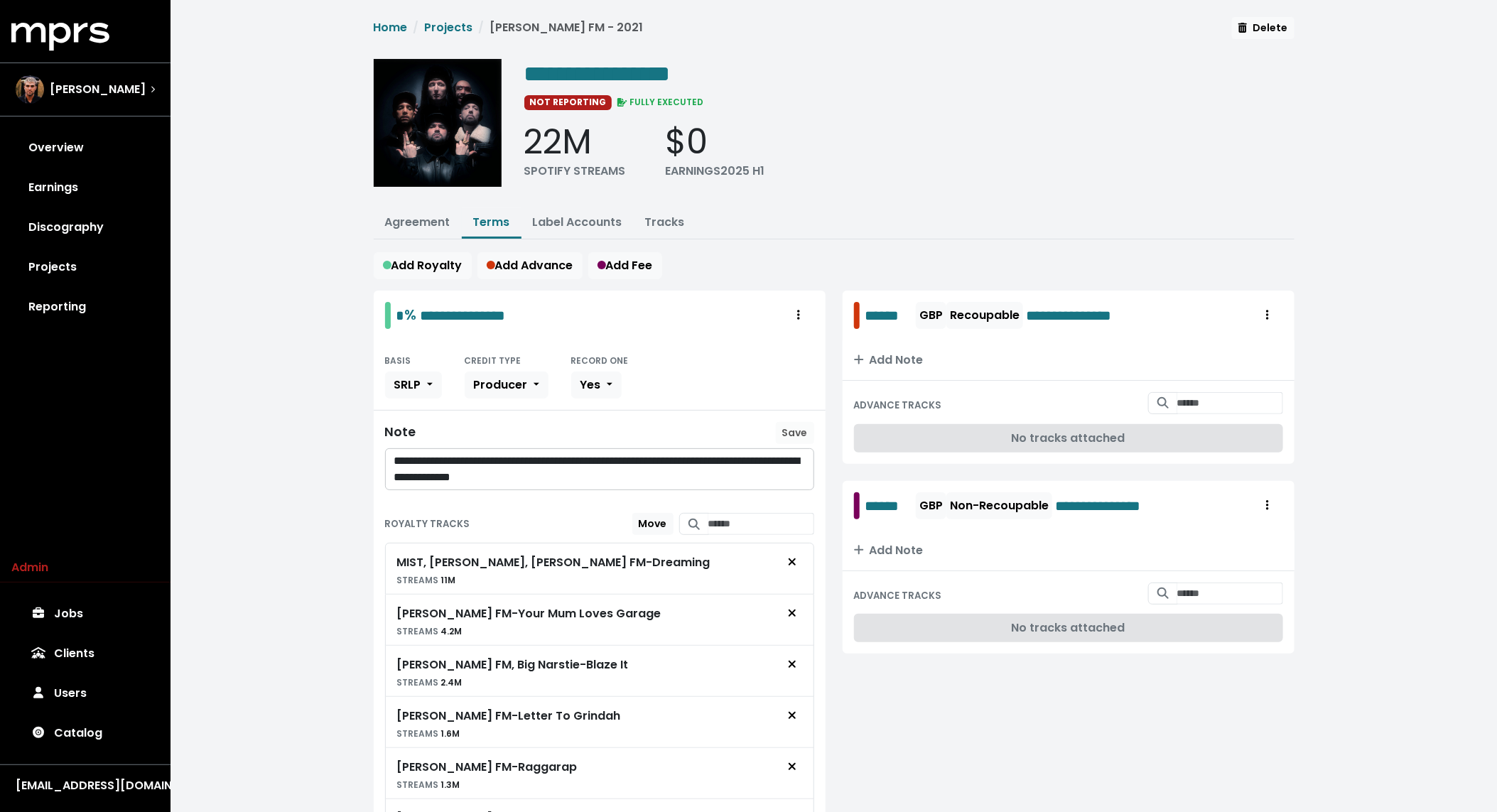
click at [332, 245] on div "**********" at bounding box center [834, 510] width 1326 height 1020
click at [608, 82] on span "**********" at bounding box center [598, 73] width 147 height 22
click at [622, 63] on span "**********" at bounding box center [713, 73] width 378 height 22
click at [46, 99] on div "Fred Gibson" at bounding box center [80, 90] width 130 height 29
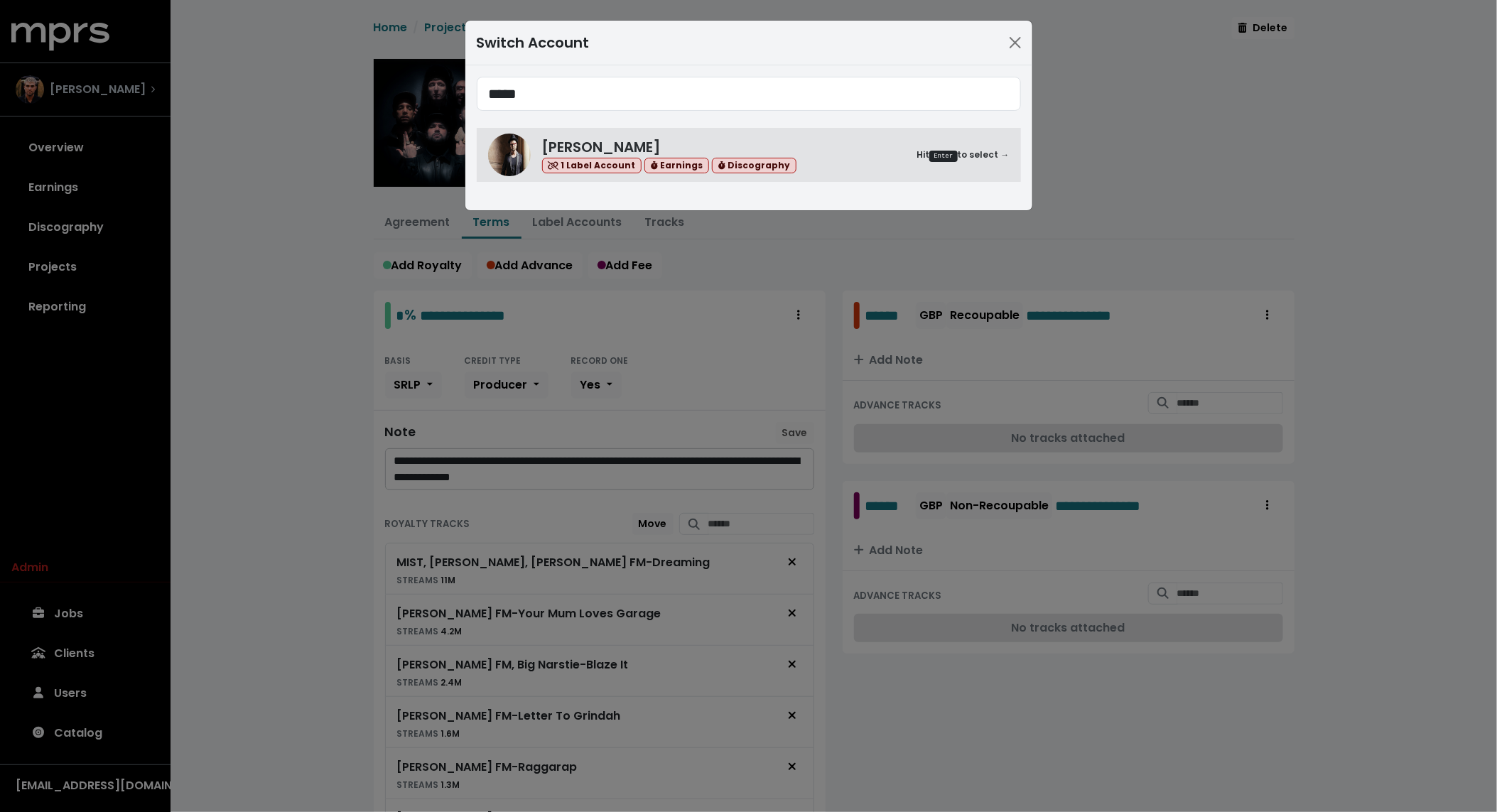
type input "*****"
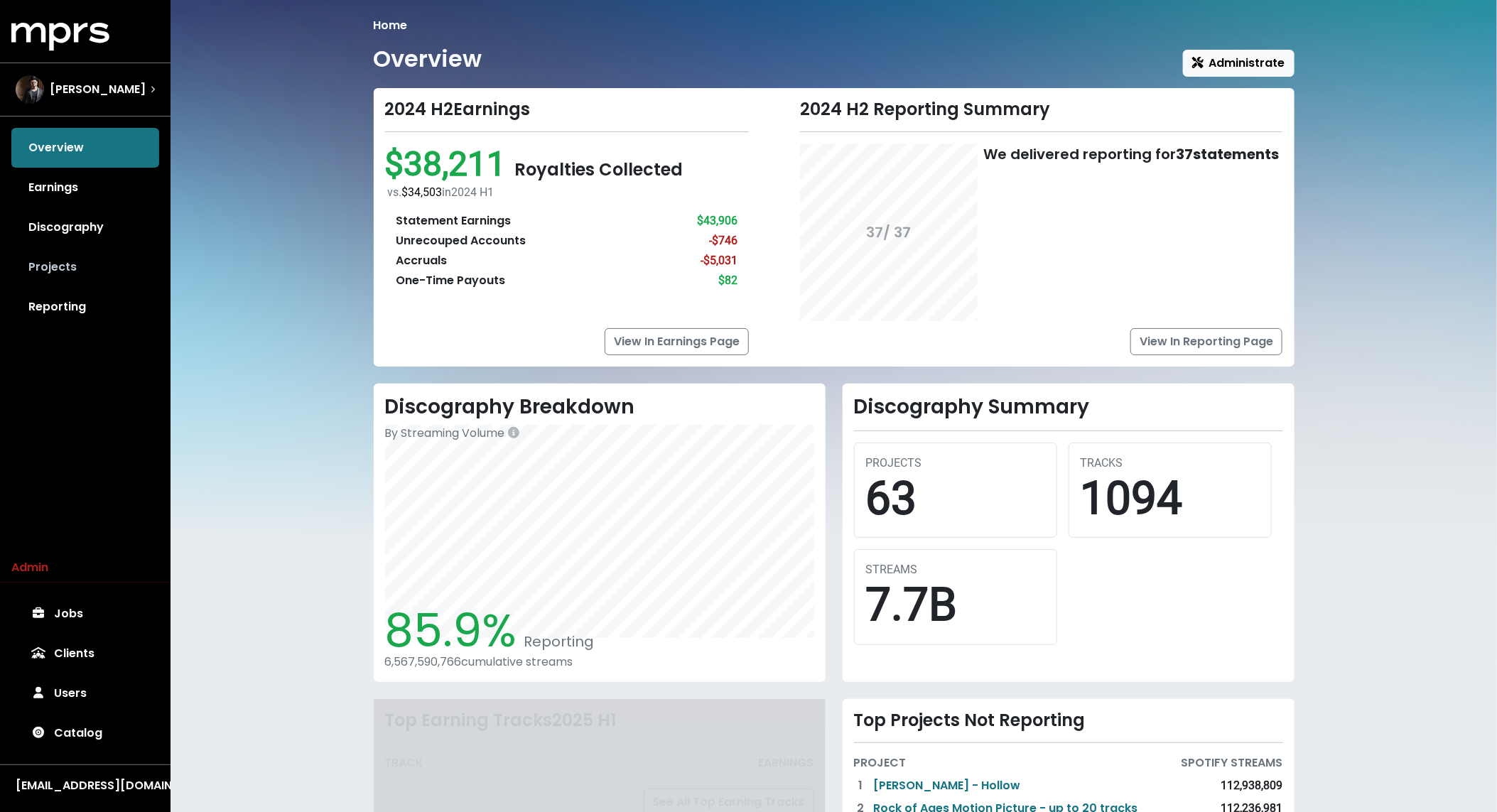
click at [101, 272] on link "Projects" at bounding box center [85, 267] width 147 height 40
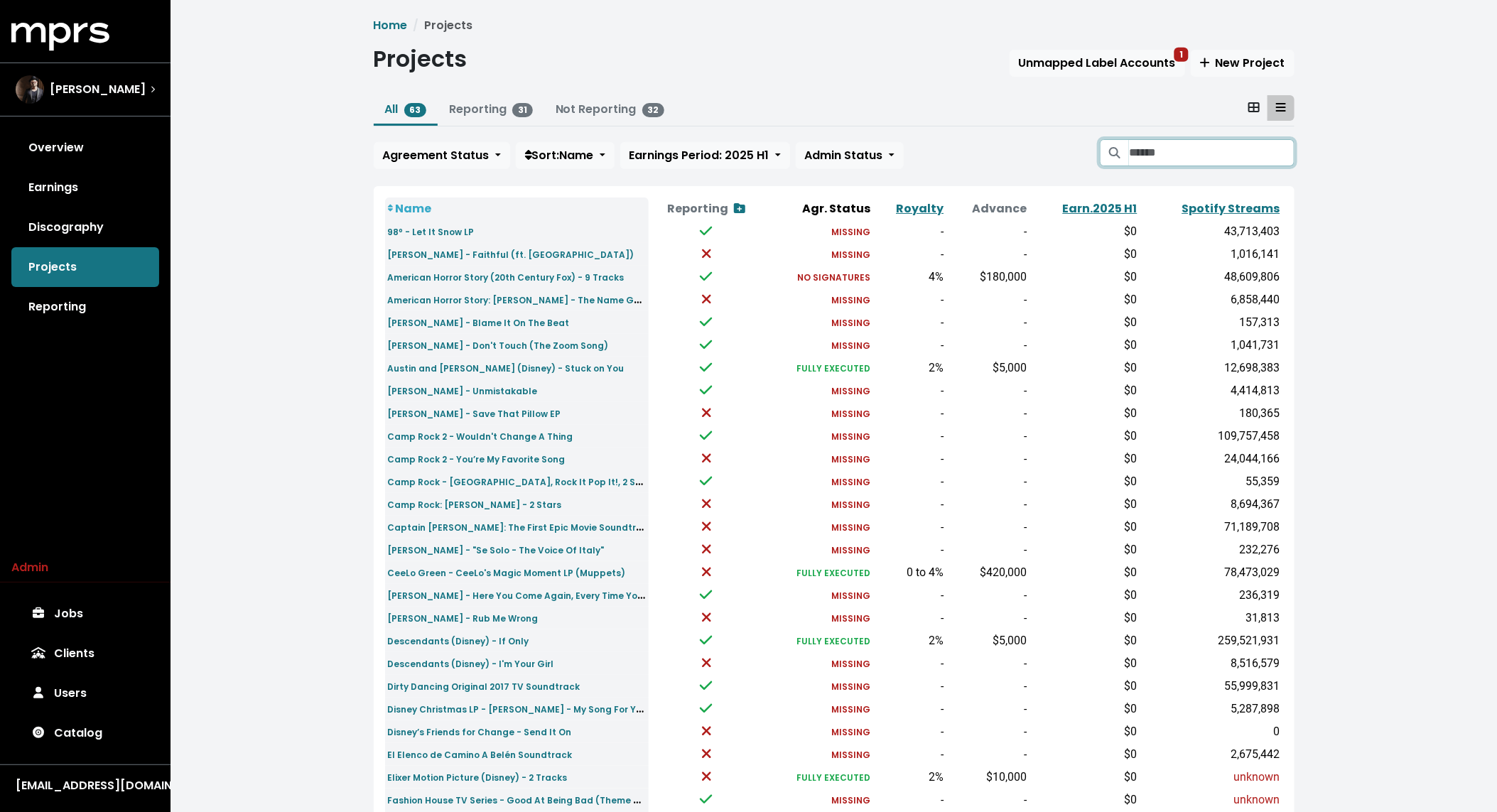
click at [1194, 147] on input "Search projects" at bounding box center [1212, 152] width 165 height 27
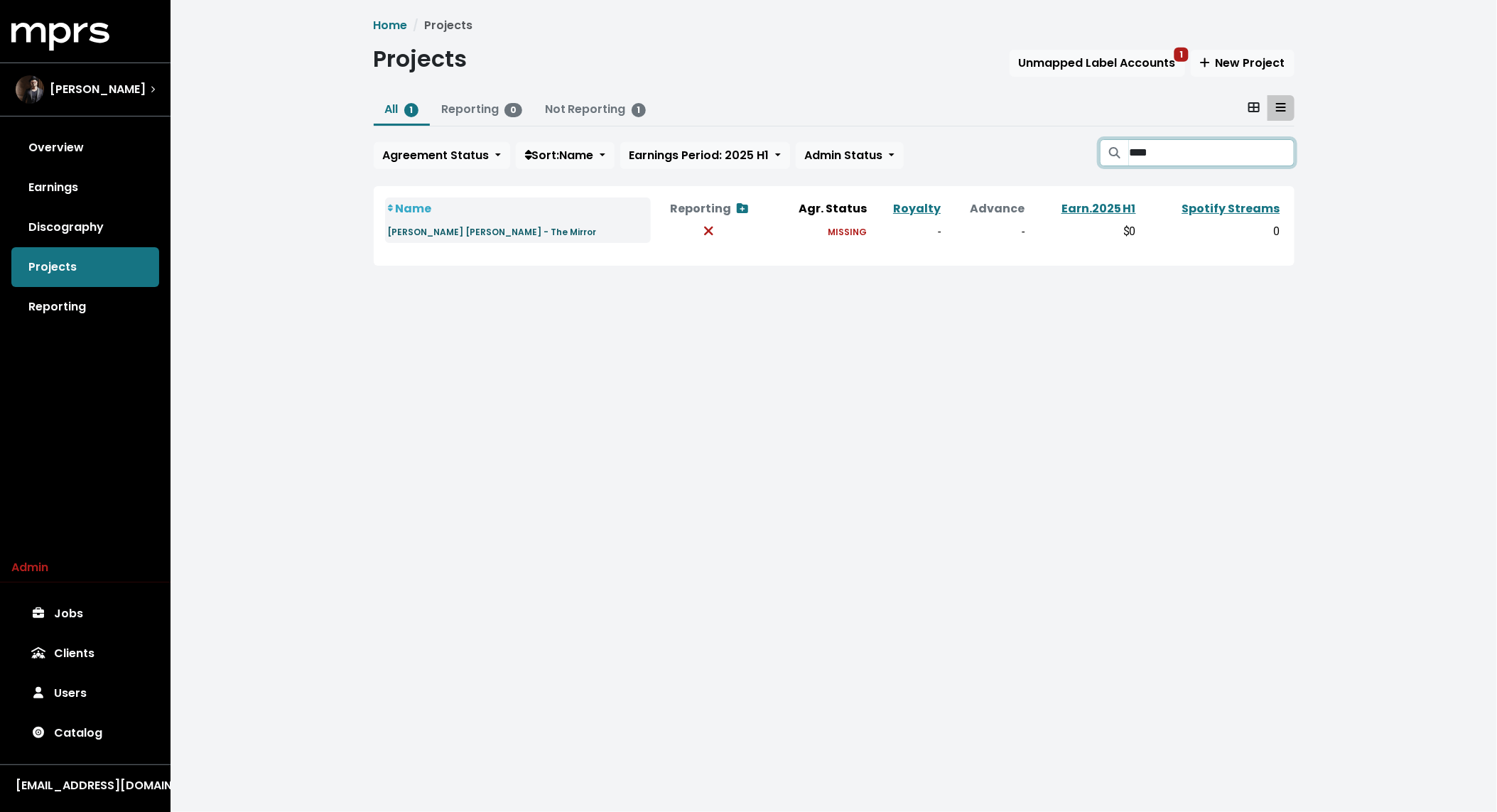
type input "****"
click at [486, 236] on small "Ruby Rose Turner - The Mirror" at bounding box center [493, 232] width 209 height 12
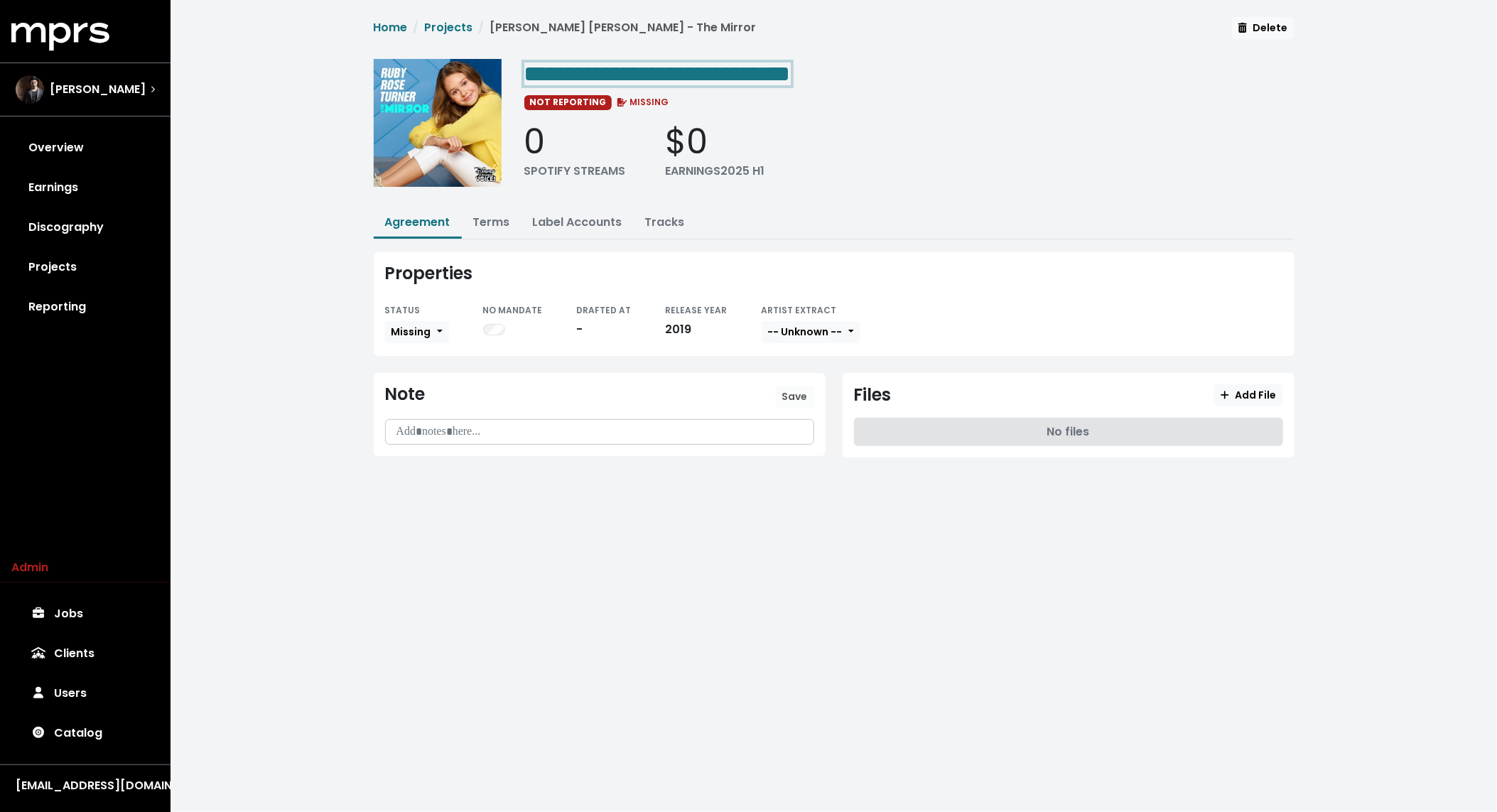
click at [649, 79] on span "**********" at bounding box center [657, 73] width 266 height 22
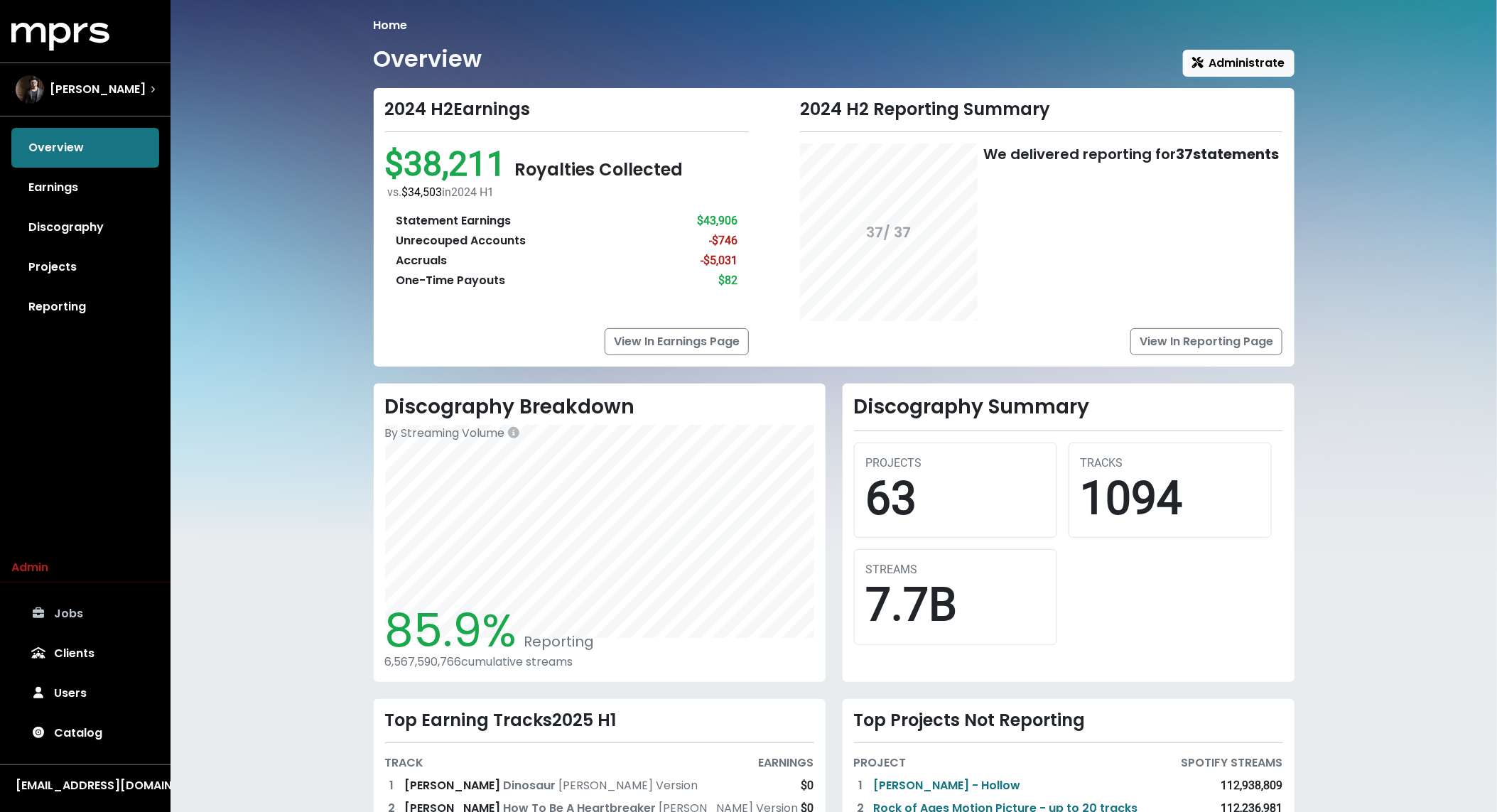
click at [94, 611] on link "Jobs" at bounding box center [85, 614] width 147 height 40
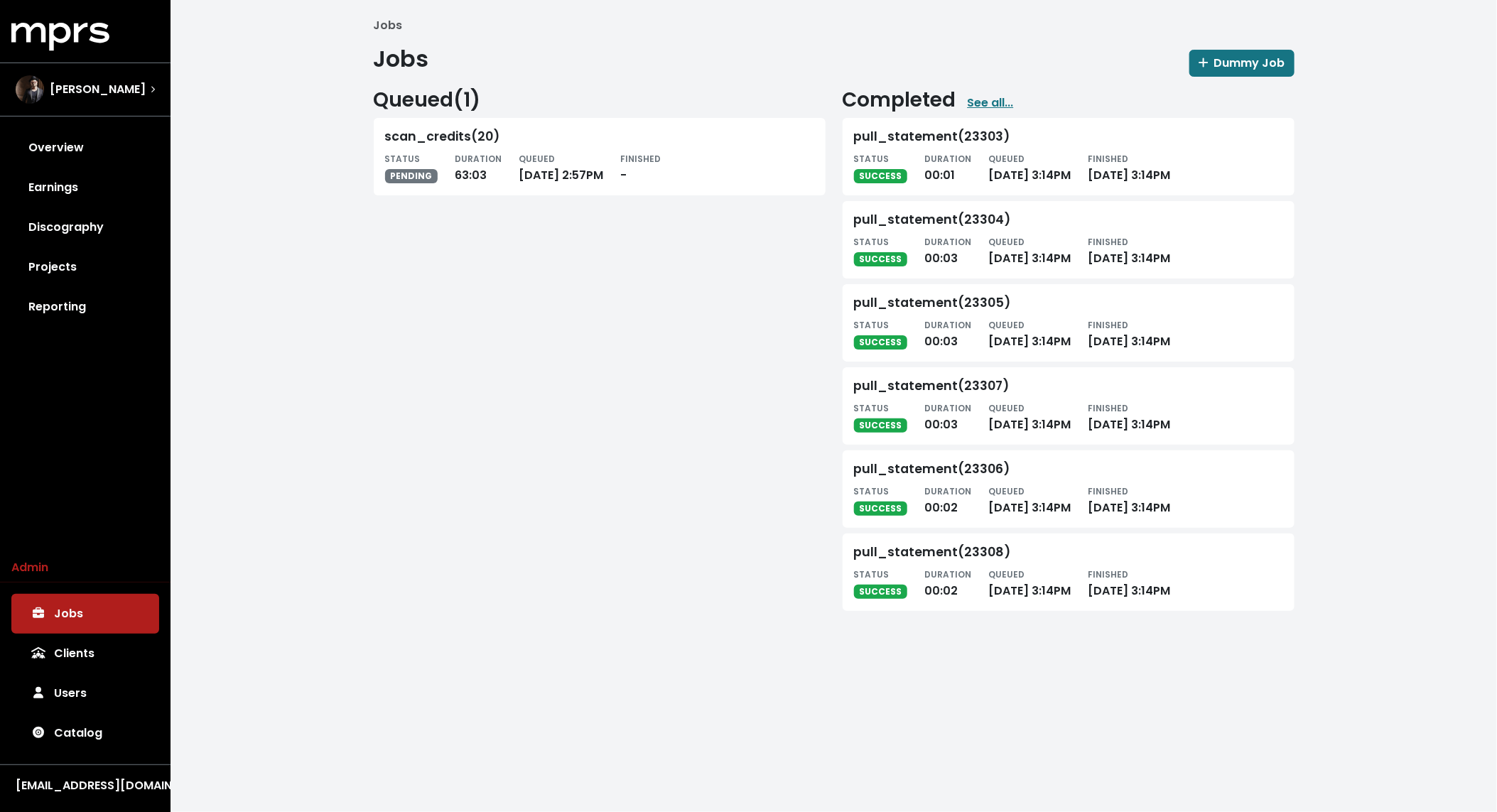
click at [635, 552] on div "Queued ( 1 ) scan_credits(20) STATUS PENDING DURATION 63:03 QUEUED [DATE] 2:57P…" at bounding box center [599, 347] width 469 height 517
click at [112, 140] on link "Overview" at bounding box center [85, 148] width 147 height 40
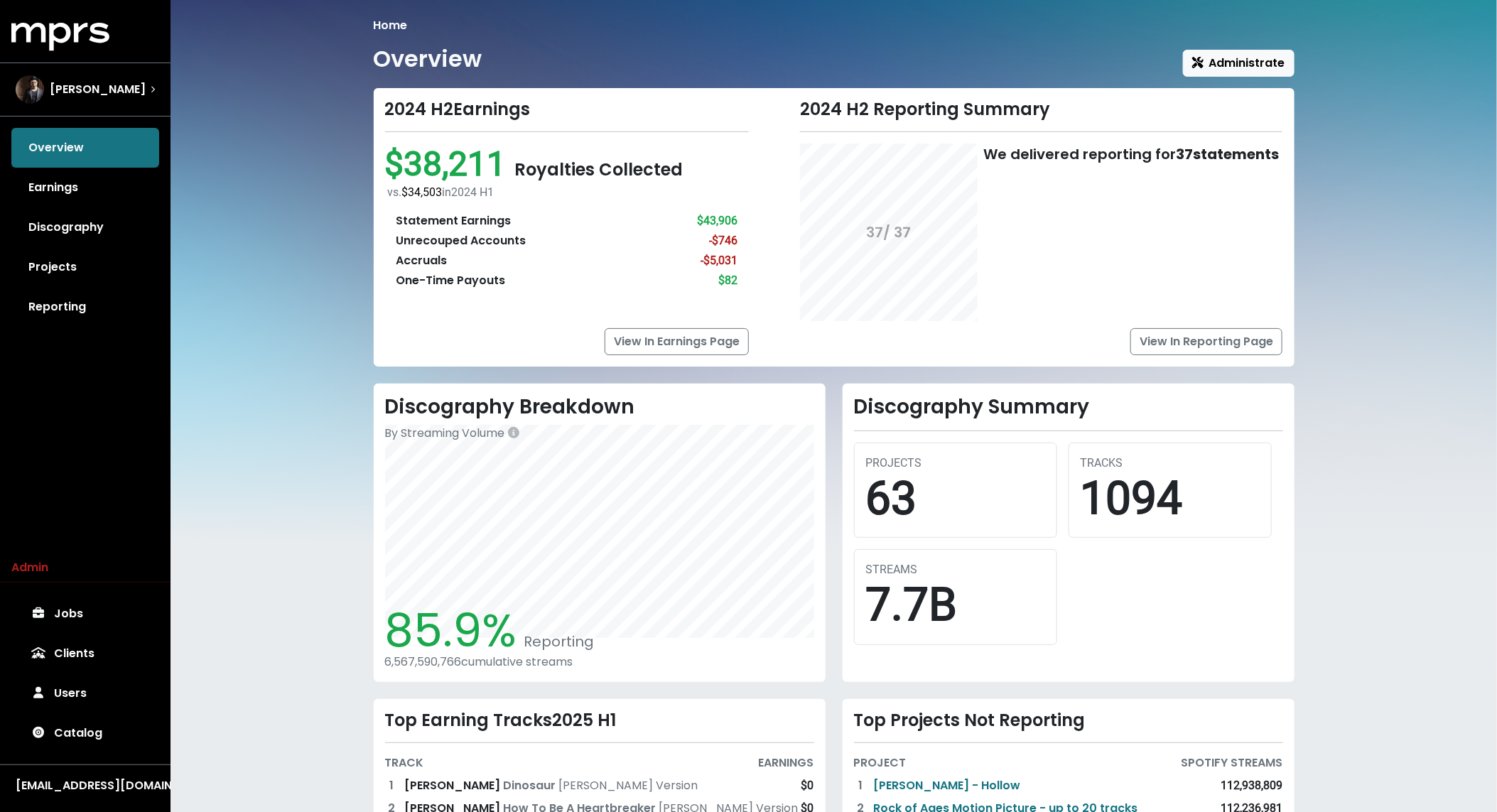
click at [370, 240] on div "Home Overview Administrate 2024 H2 Earnings $38,211 Royalties Collected vs. $34…" at bounding box center [834, 496] width 938 height 958
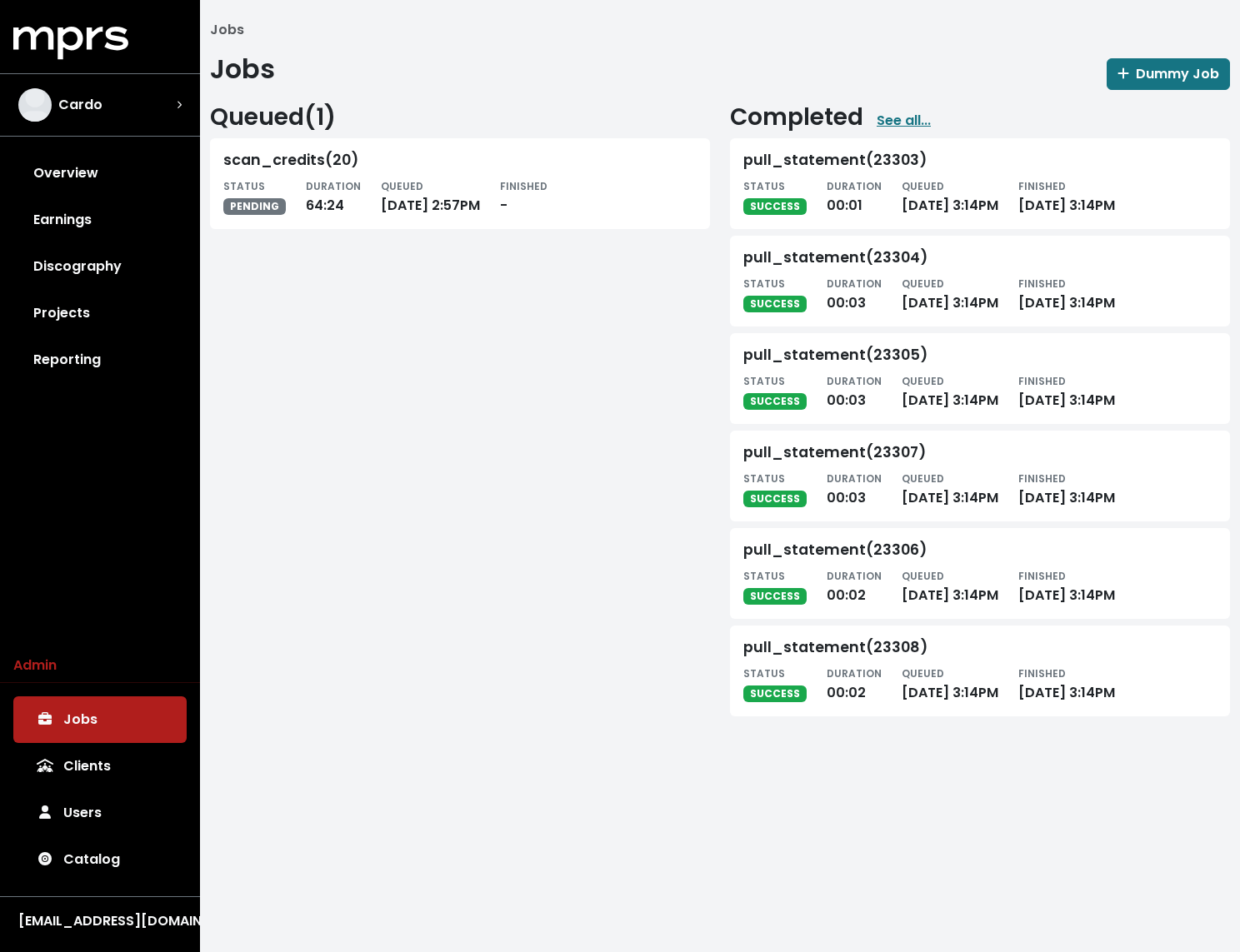
click at [412, 405] on div "Queued ( 1 ) scan_credits(20) STATUS PENDING DURATION 64:24 QUEUED Sep 22nd, 20…" at bounding box center [460, 406] width 520 height 606
click at [682, 749] on html "MPRS Logo [PERSON_NAME] Overview Earnings Discography Projects Reporting Admin …" at bounding box center [620, 375] width 1240 height 749
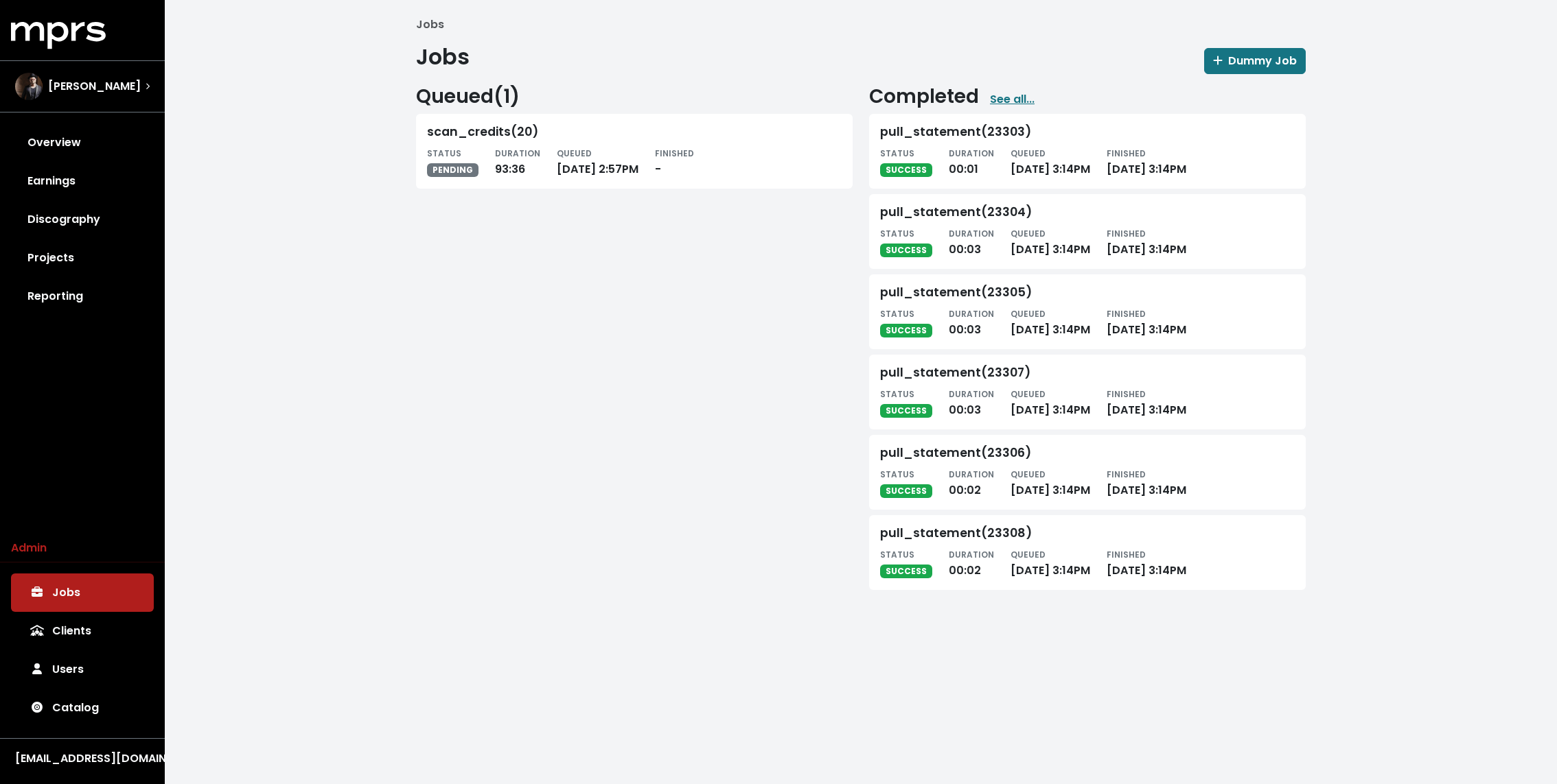
click at [617, 47] on div "Jobs Dummy Job" at bounding box center [861, 59] width 890 height 30
click at [430, 410] on div "Queued ( 1 ) scan_credits(20) STATUS PENDING DURATION 93:40 QUEUED [DATE] 2:57P…" at bounding box center [634, 335] width 453 height 499
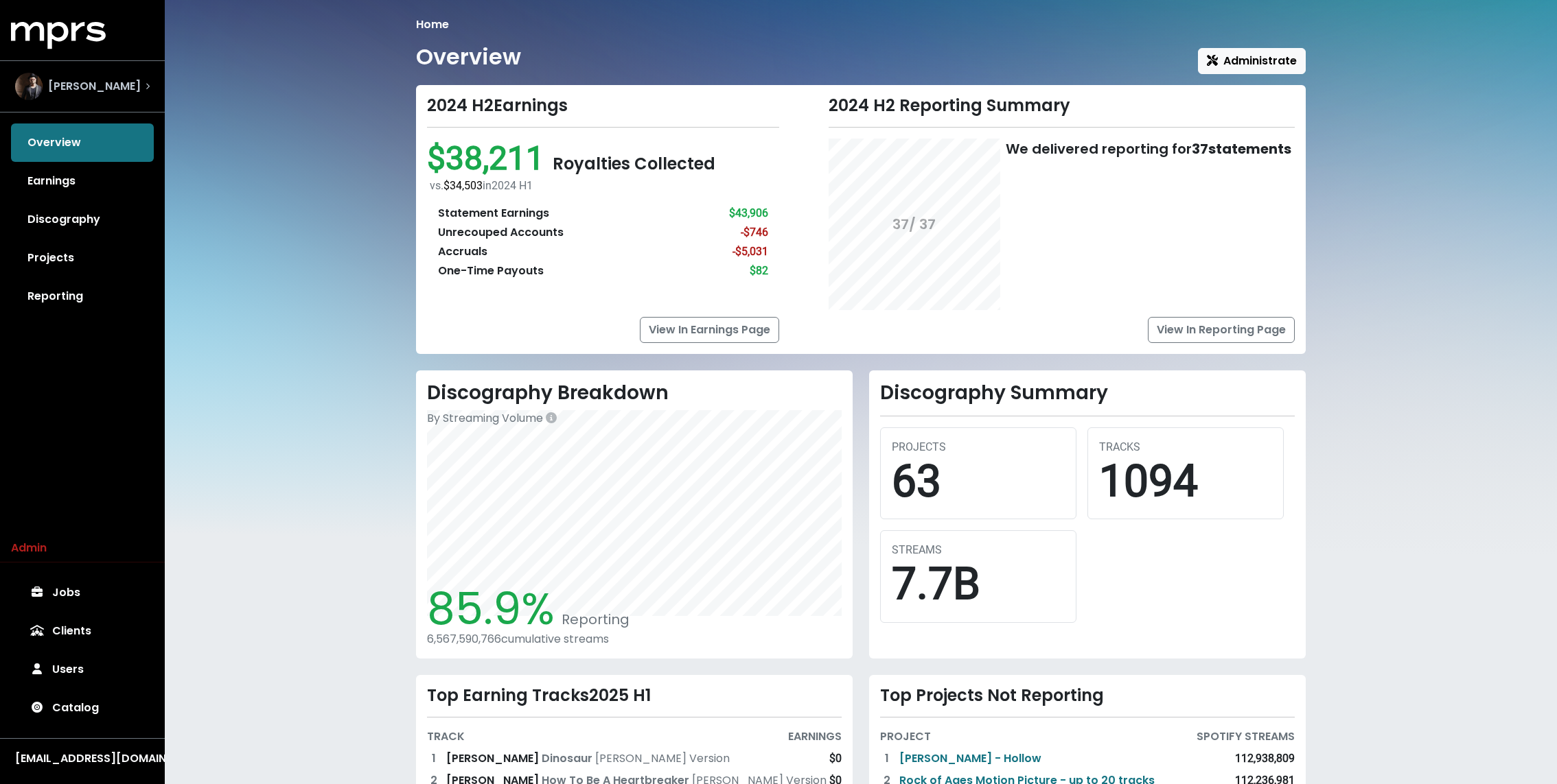
click at [151, 84] on div "[PERSON_NAME]" at bounding box center [83, 86] width 157 height 49
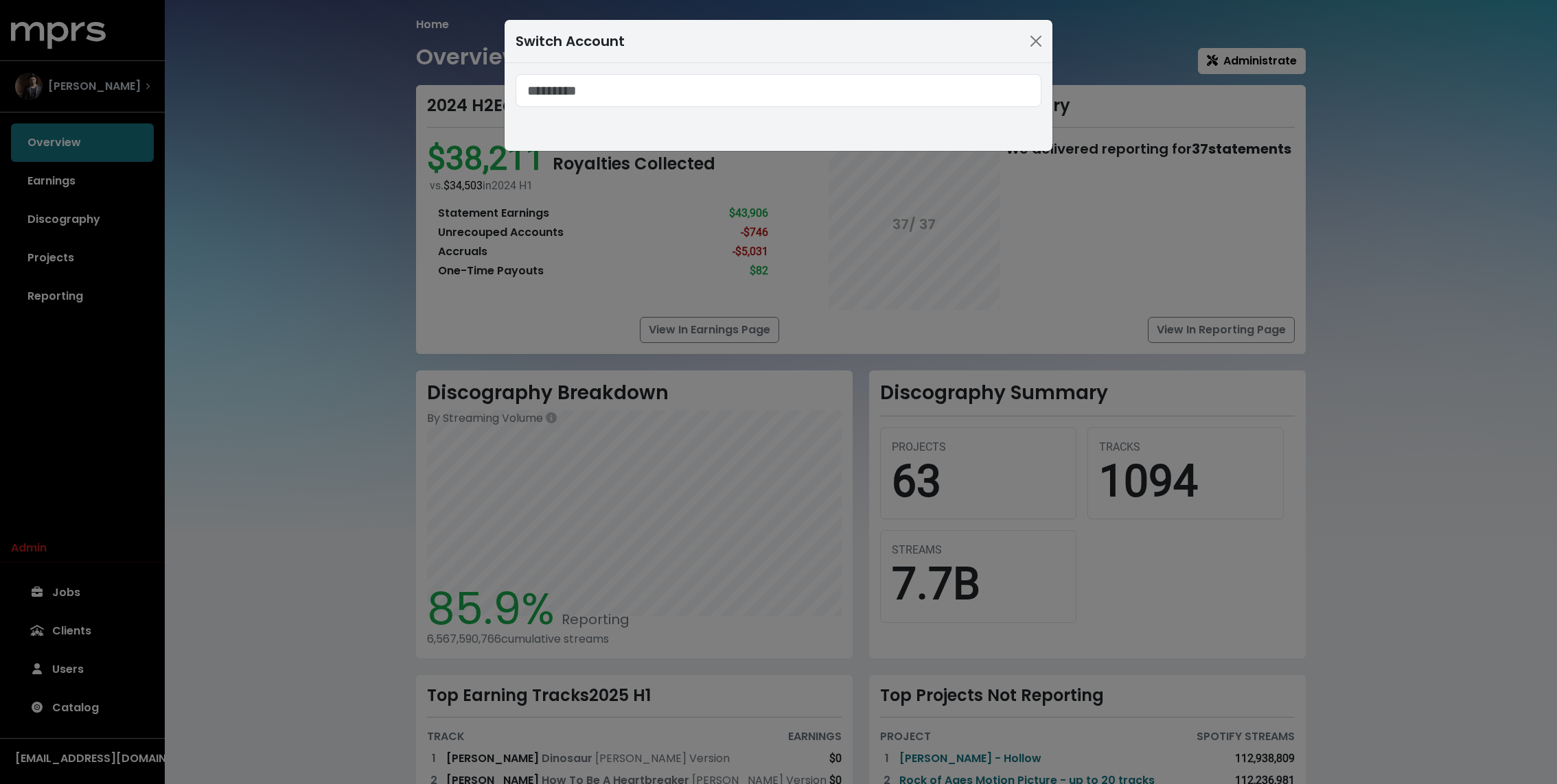
type input "*"
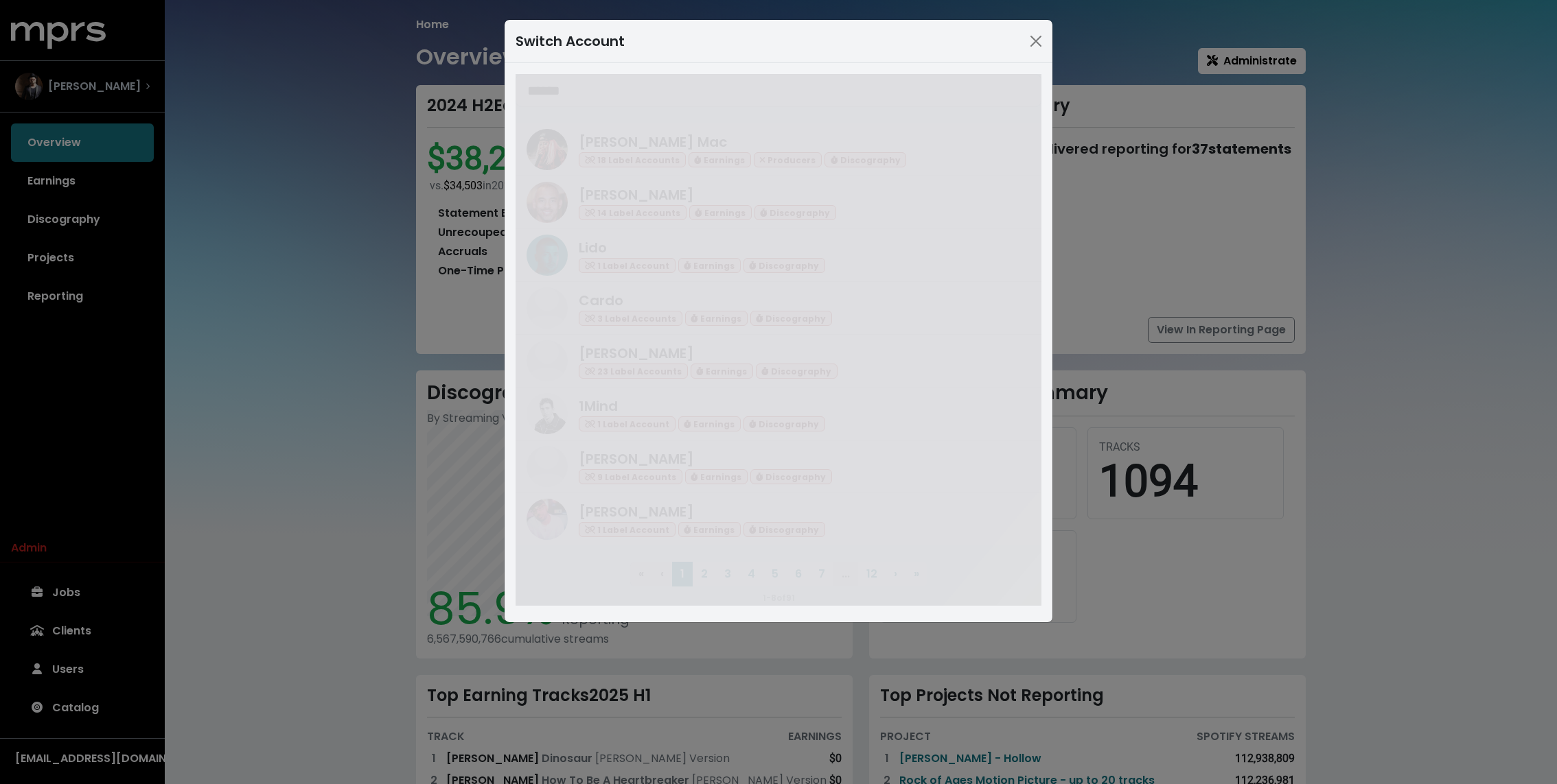
type input "******"
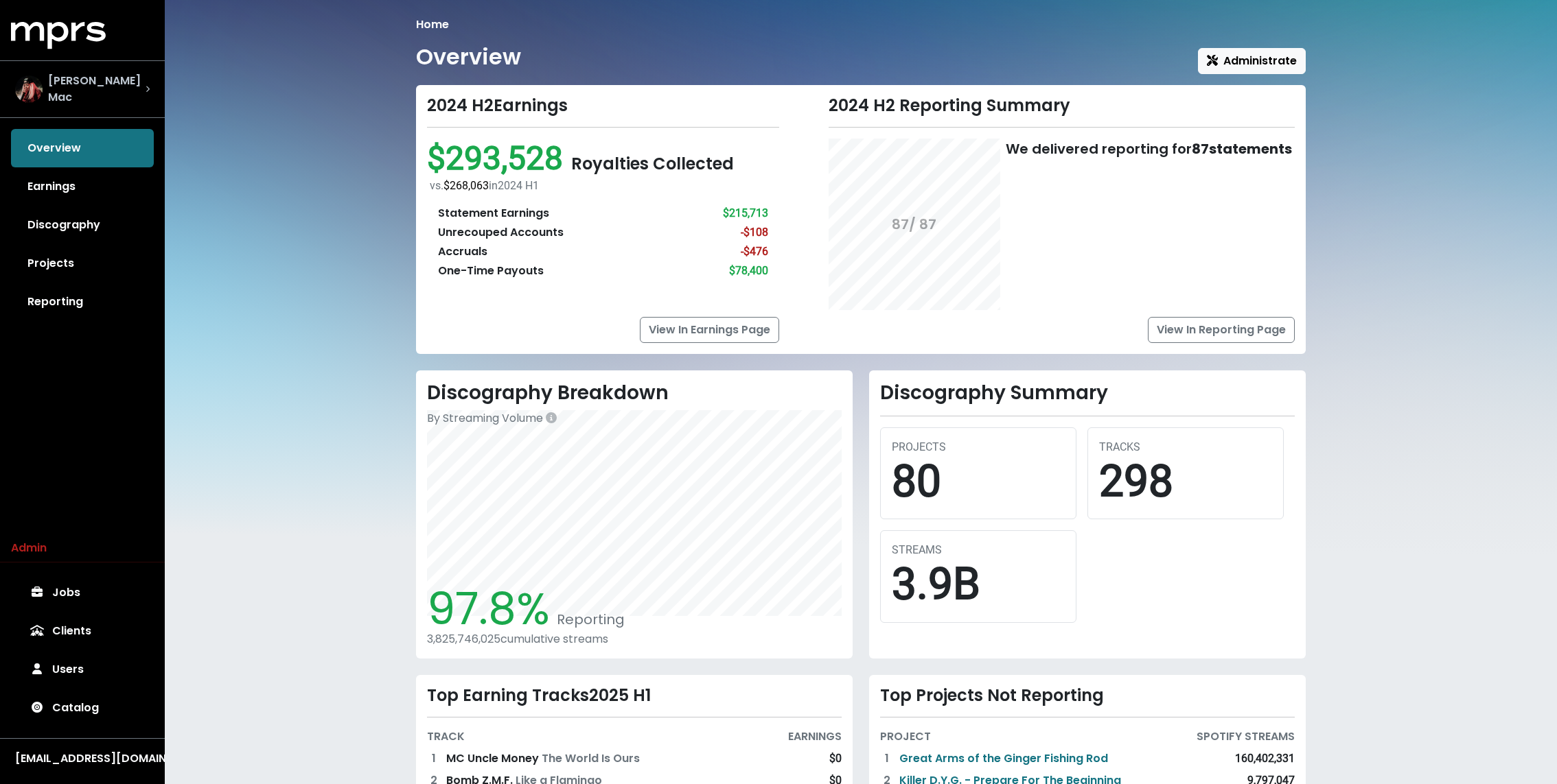
click at [106, 100] on div "[PERSON_NAME] Mac" at bounding box center [83, 89] width 157 height 55
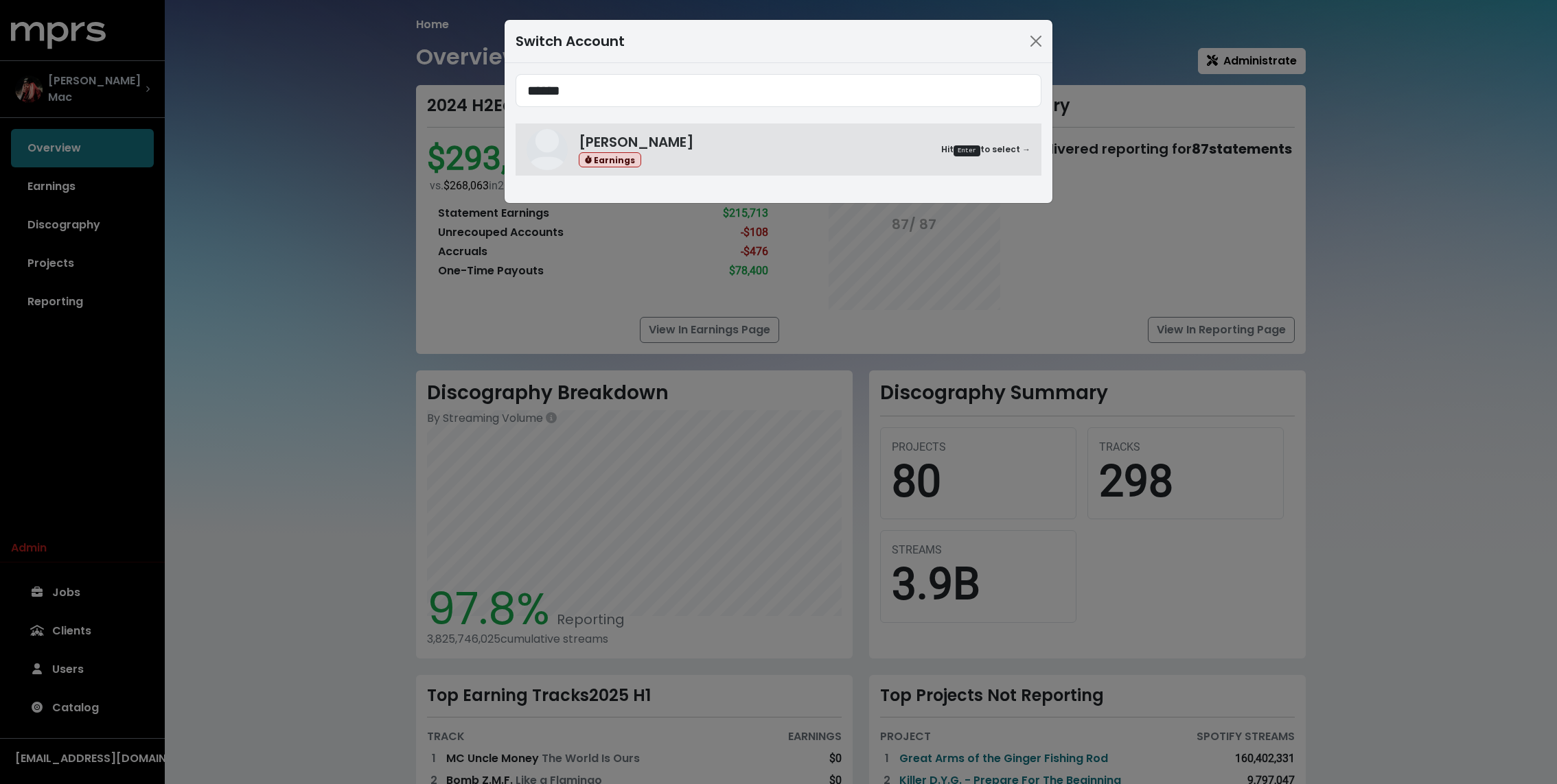
type input "******"
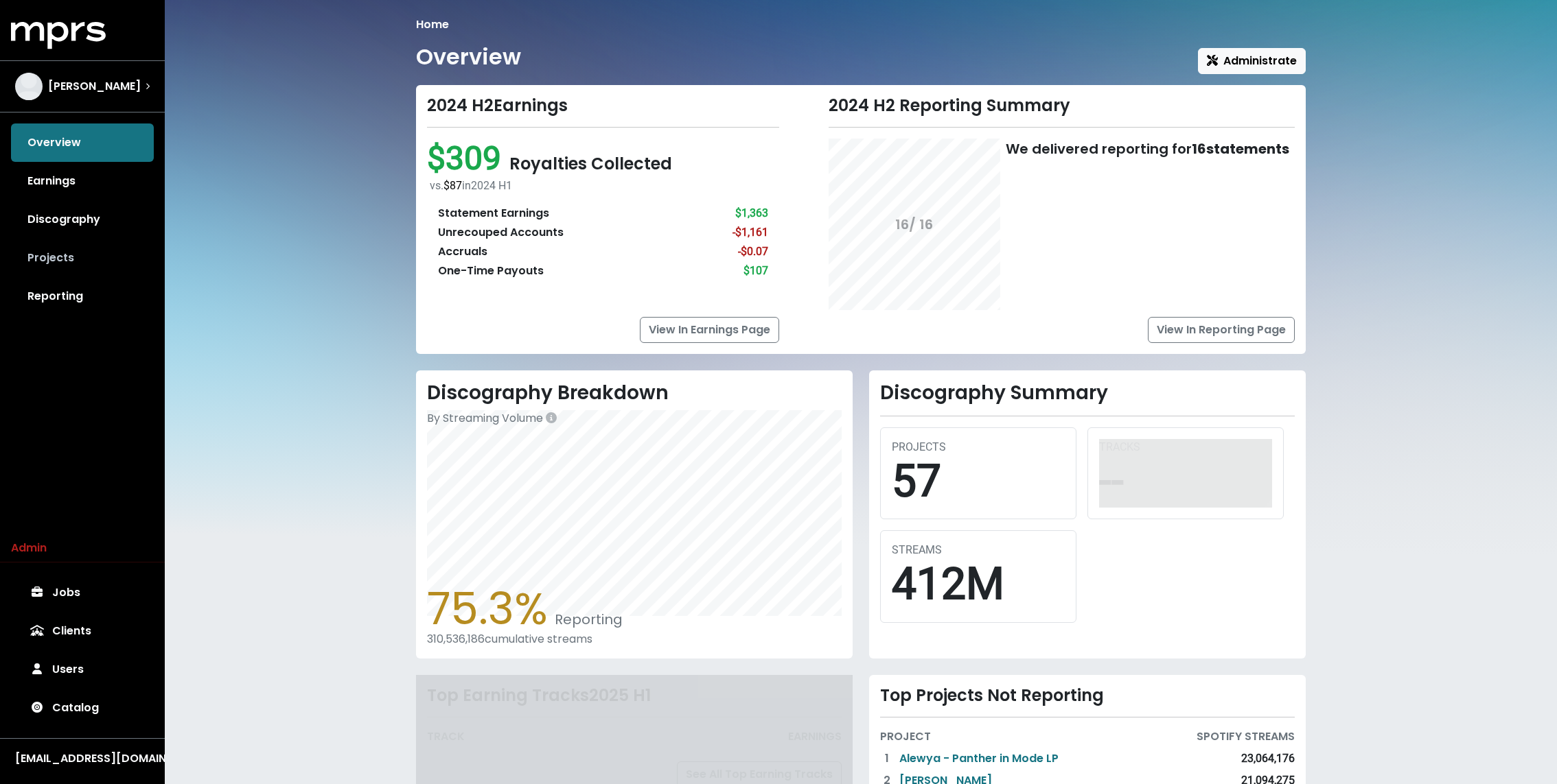
click at [72, 238] on link "Projects" at bounding box center [82, 258] width 142 height 39
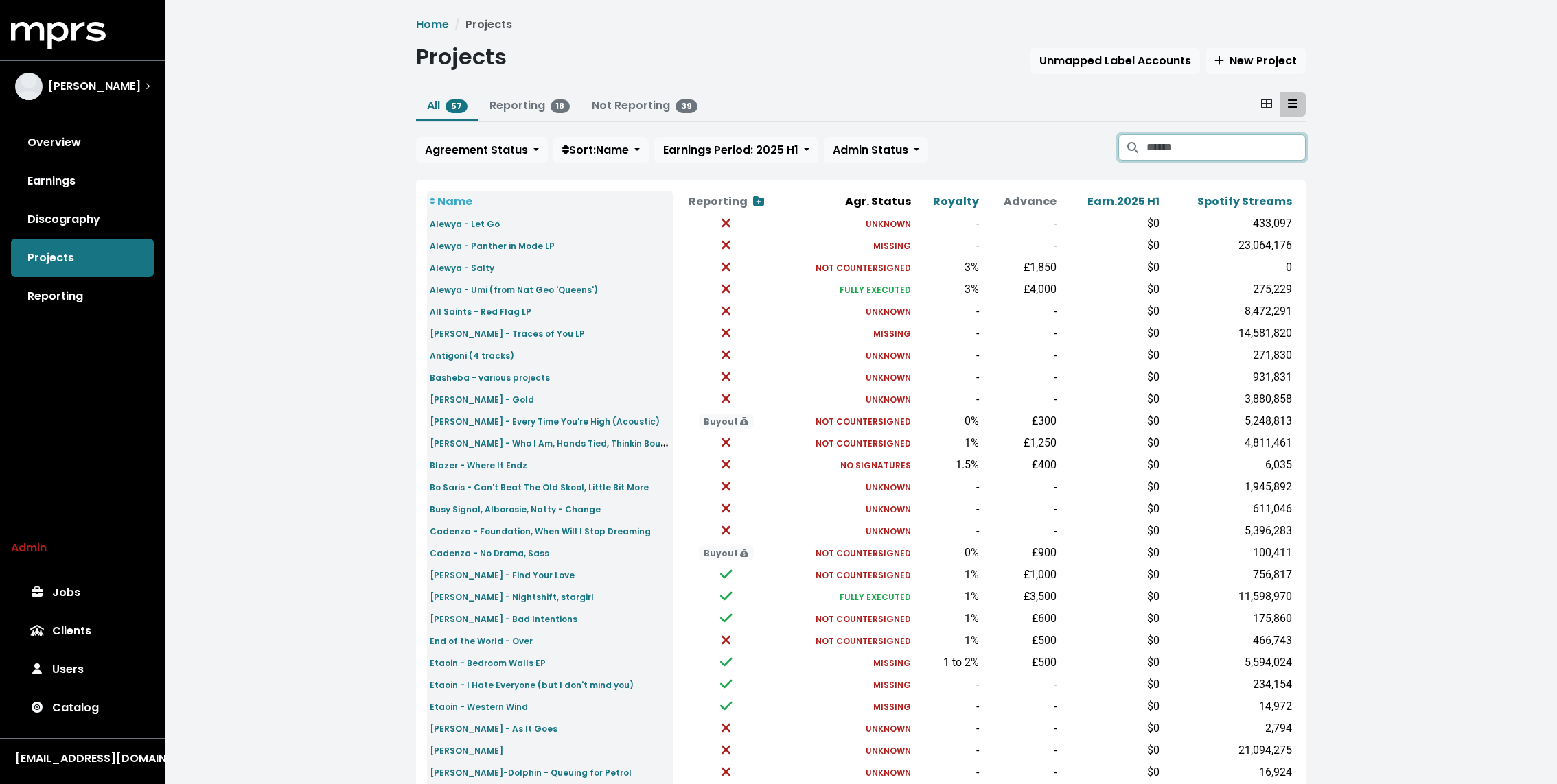
click at [1207, 151] on input "Search projects" at bounding box center [1226, 147] width 160 height 26
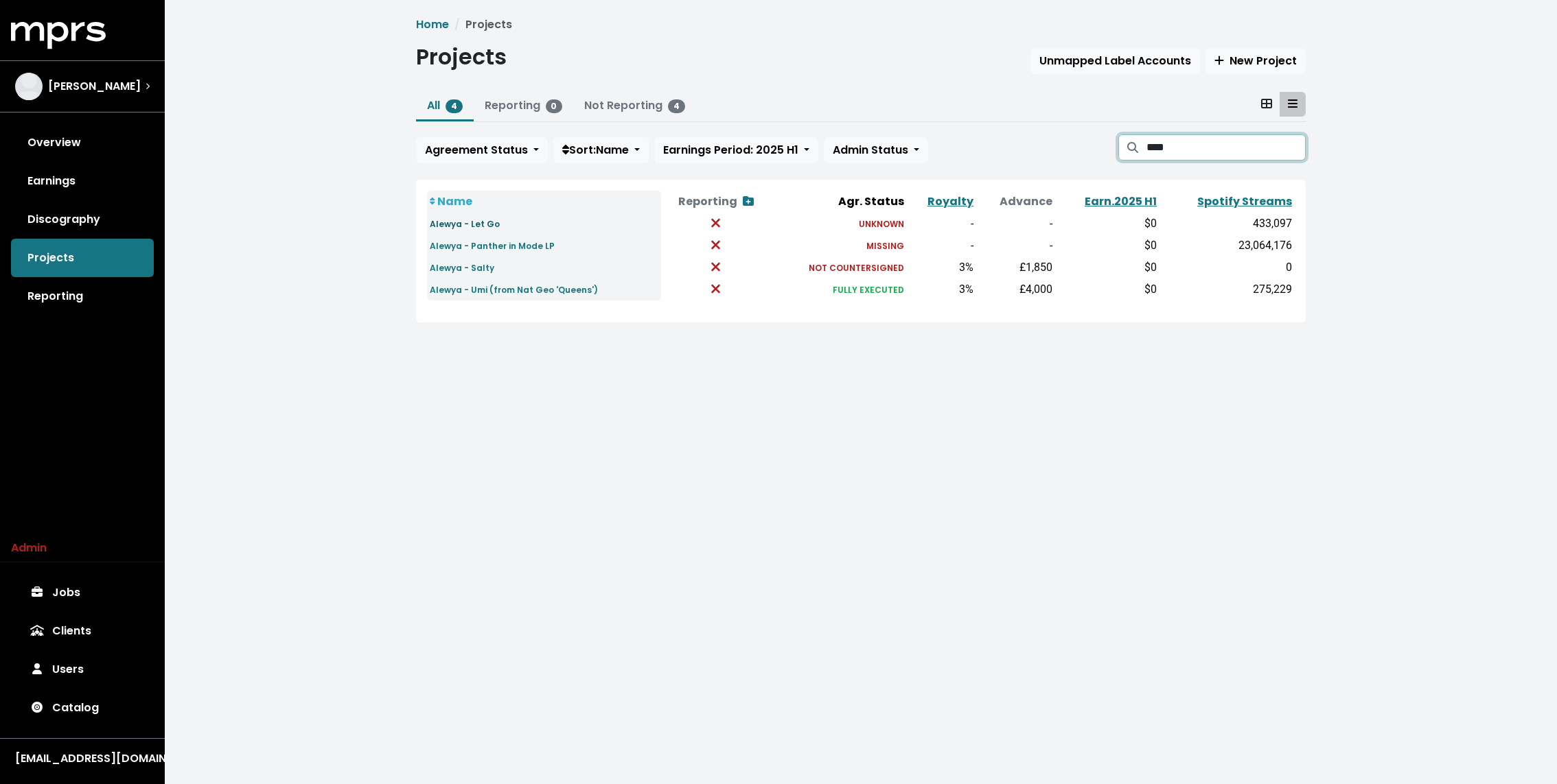
type input "****"
click at [488, 222] on small "Alewya - Let Go" at bounding box center [465, 224] width 70 height 12
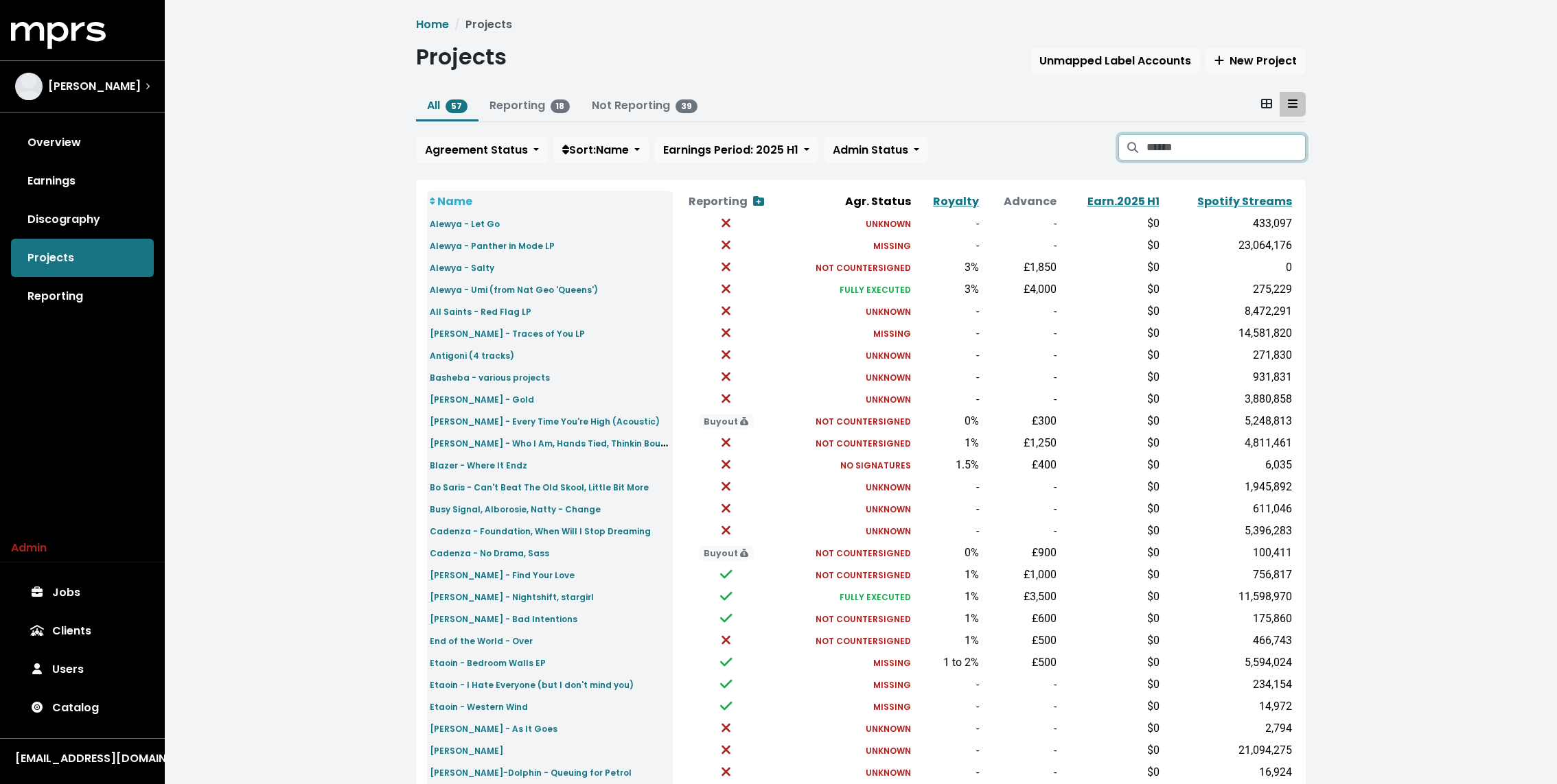
click at [1243, 144] on input "Search projects" at bounding box center [1226, 147] width 160 height 26
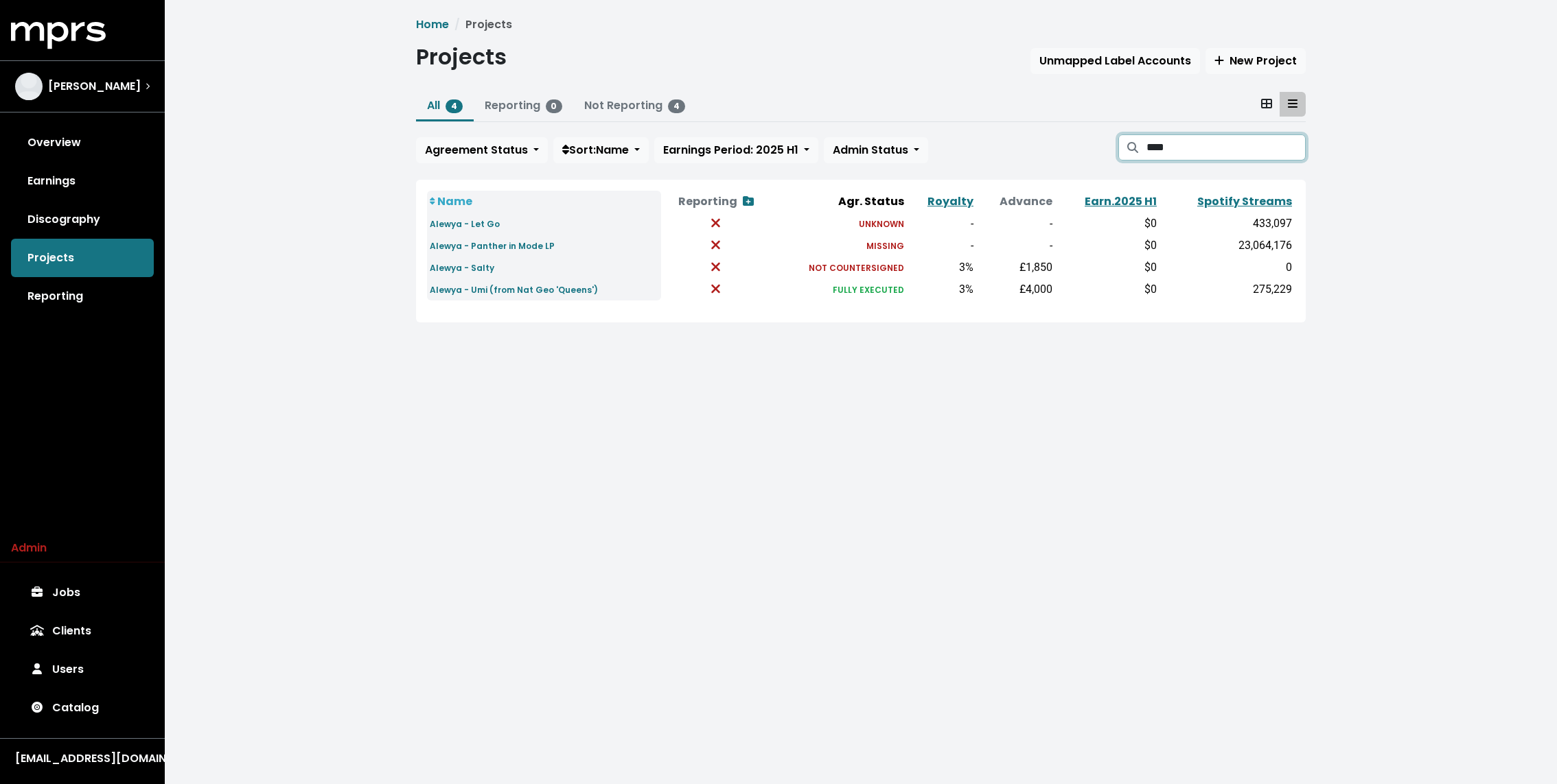
type input "****"
click at [455, 221] on small "Alewya - Let Go" at bounding box center [465, 224] width 70 height 12
click at [465, 271] on small "Alewya - Salty" at bounding box center [462, 268] width 65 height 12
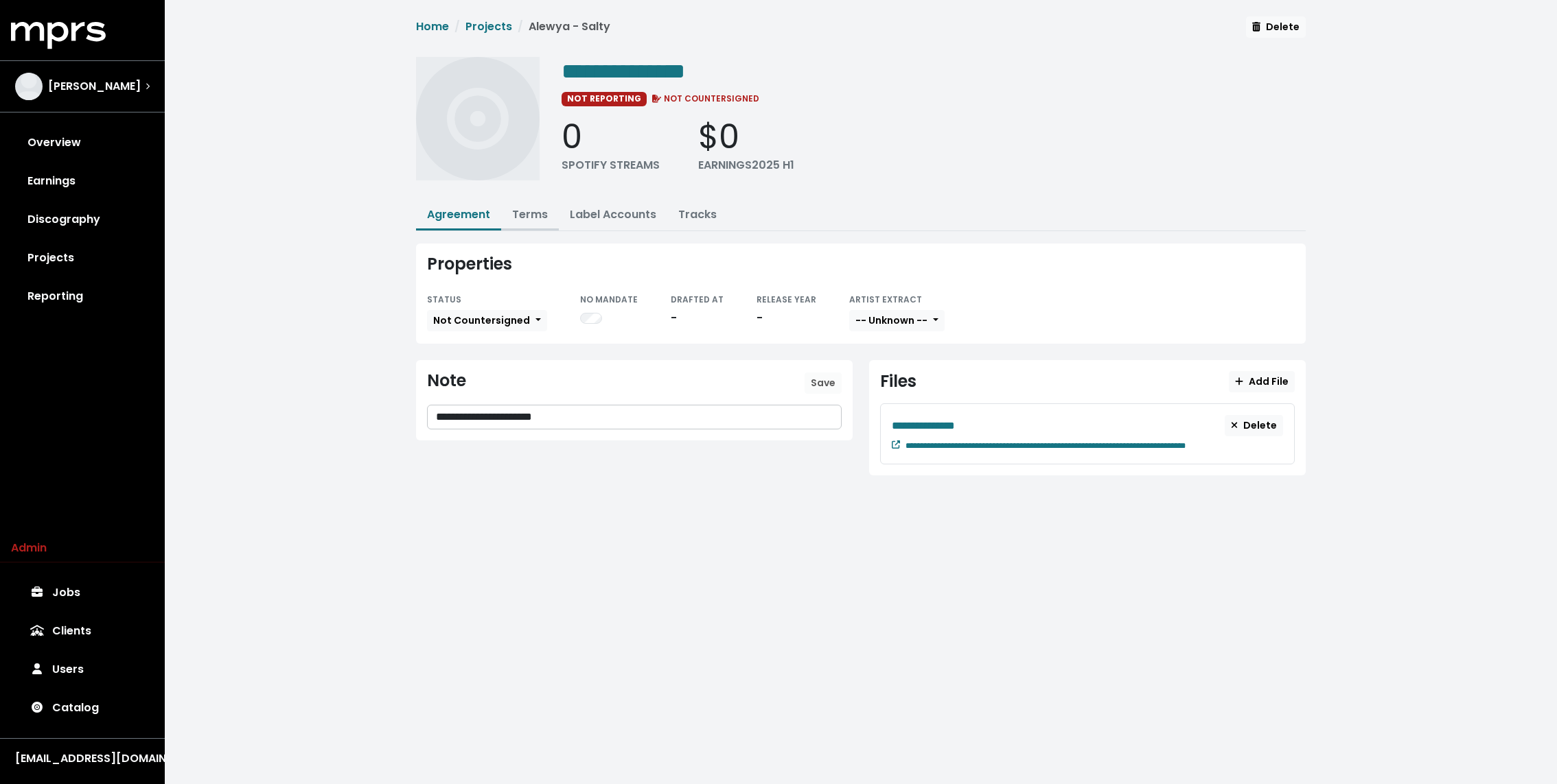
click at [522, 210] on link "Terms" at bounding box center [530, 214] width 36 height 16
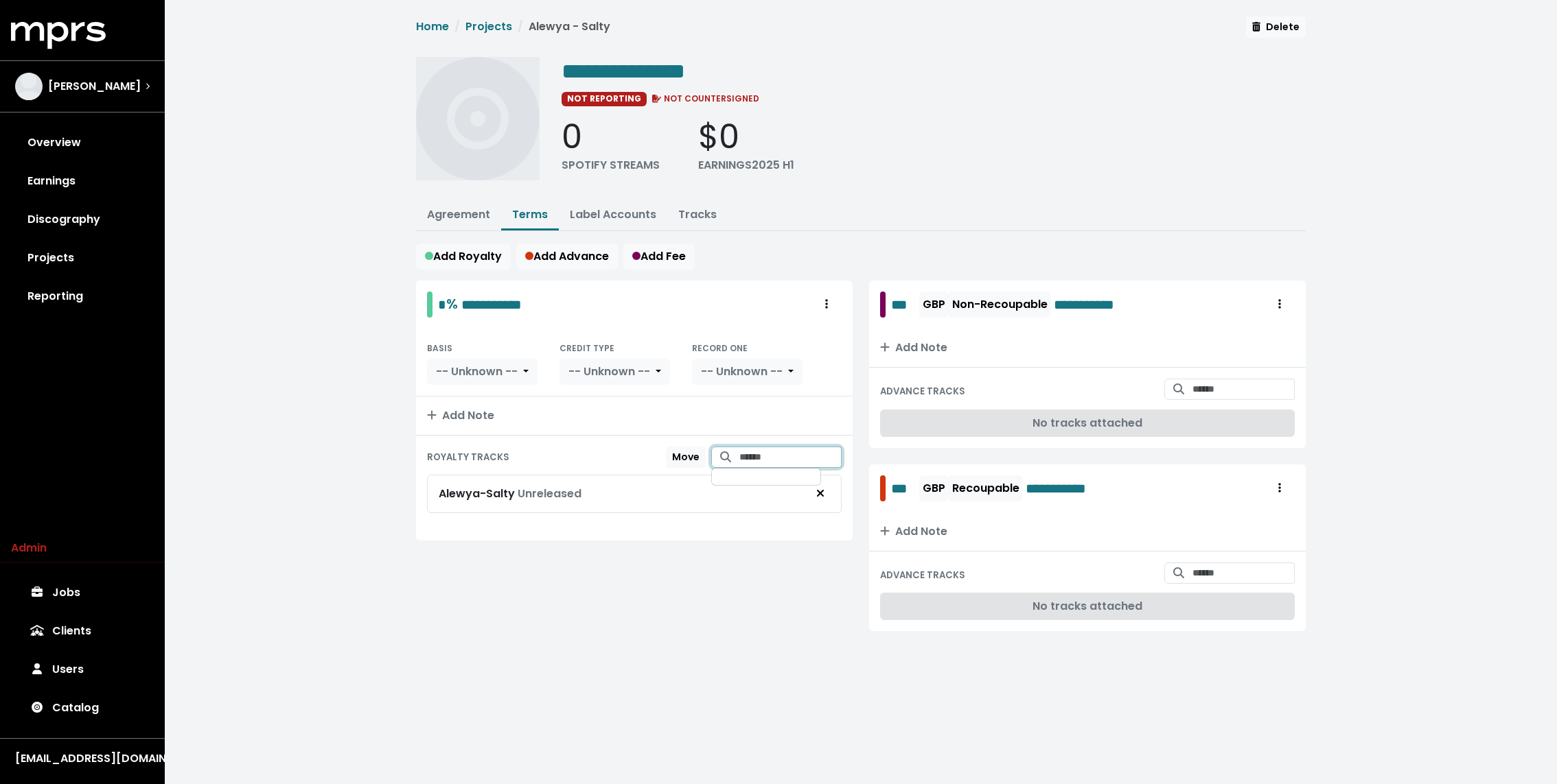
click at [761, 455] on input "Search for tracks by title and link them to this royalty" at bounding box center [790, 457] width 102 height 22
type input "**********"
click at [774, 484] on span "Alewya - Let Go" at bounding box center [761, 484] width 75 height 13
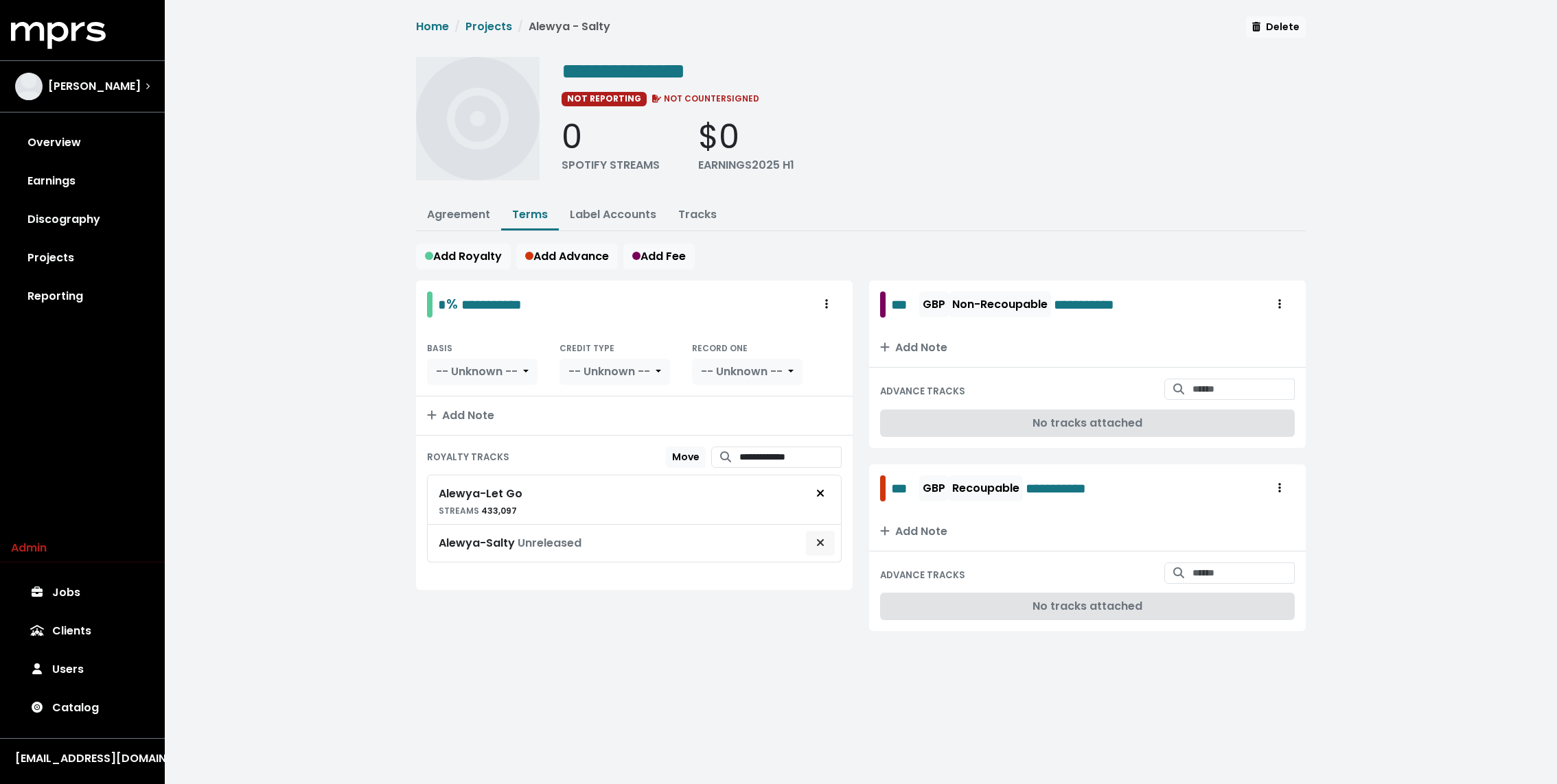
click at [827, 539] on button "Remove royalty target" at bounding box center [820, 543] width 30 height 26
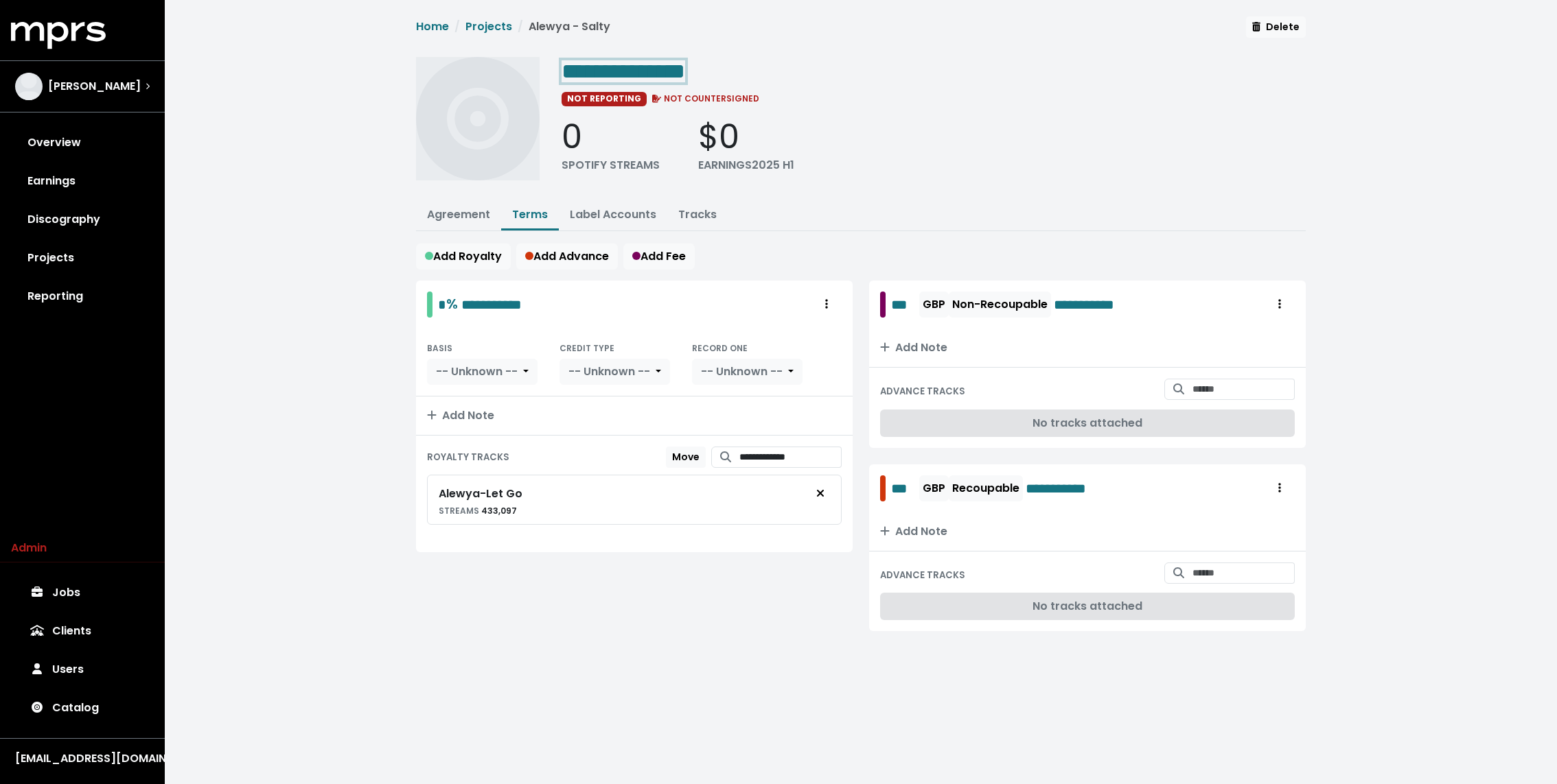
click at [662, 69] on span "**********" at bounding box center [623, 71] width 124 height 22
click at [474, 408] on span "Add Note" at bounding box center [461, 415] width 67 height 16
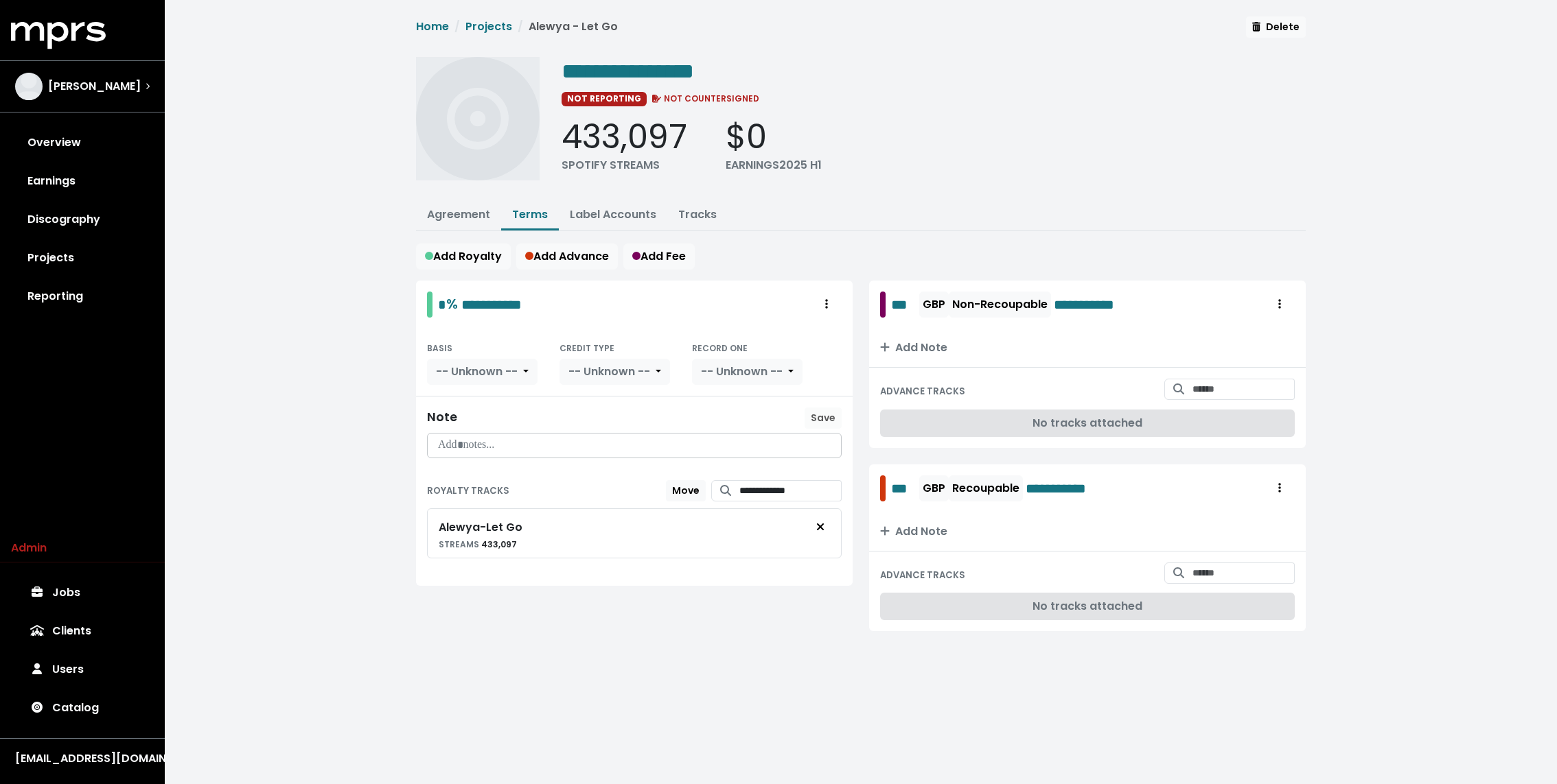
click at [468, 443] on p at bounding box center [634, 445] width 397 height 16
click at [820, 417] on span "Save" at bounding box center [822, 417] width 25 height 13
click at [476, 216] on link "Agreement" at bounding box center [459, 214] width 63 height 16
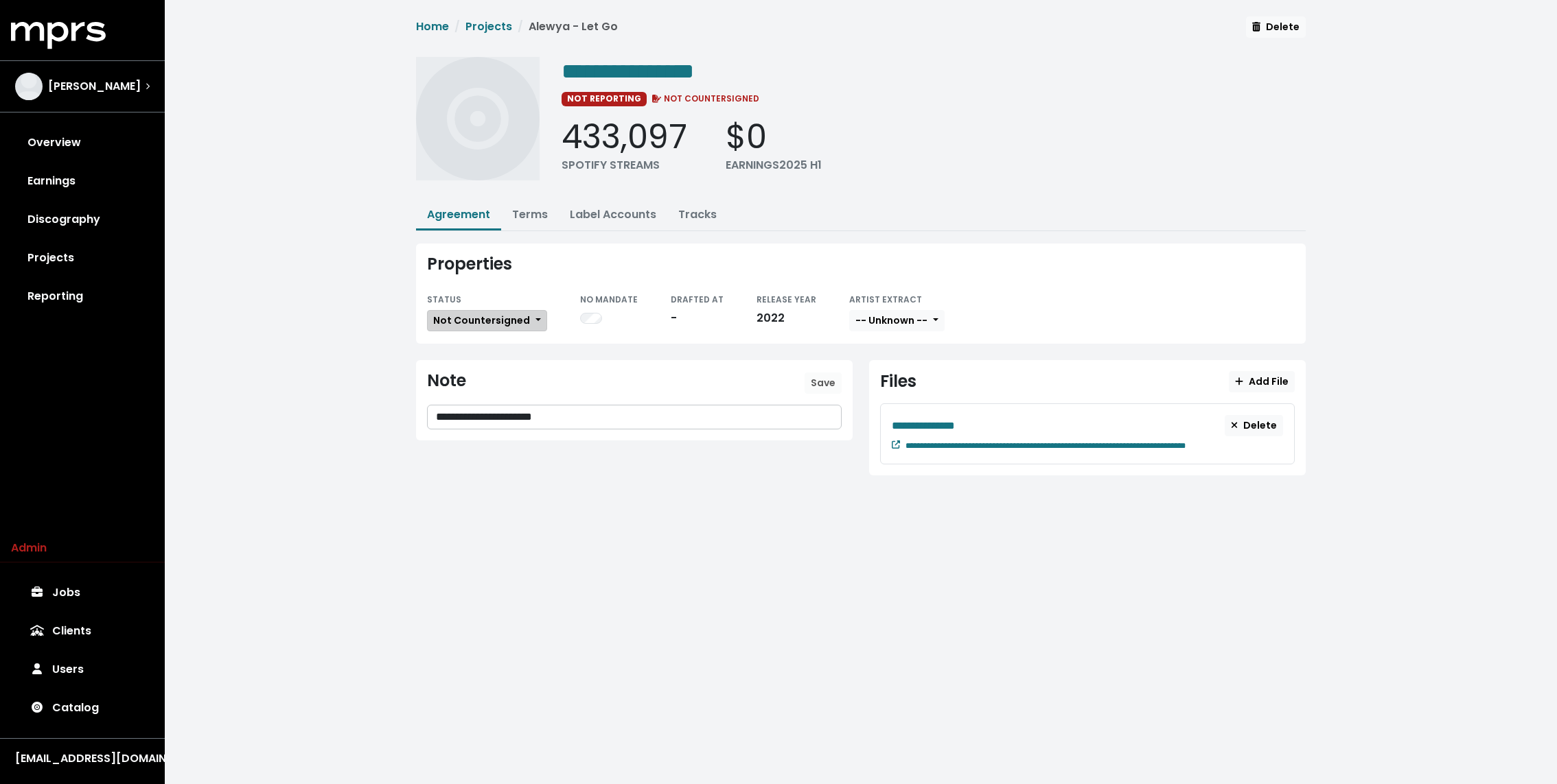
click at [470, 323] on span "Not Countersigned" at bounding box center [482, 320] width 97 height 13
click at [481, 447] on link "Fully Executed" at bounding box center [491, 458] width 129 height 22
click at [603, 417] on p "**********" at bounding box center [634, 417] width 397 height 16
click at [828, 380] on span "Save" at bounding box center [822, 382] width 25 height 13
click at [897, 446] on small at bounding box center [896, 445] width 8 height 12
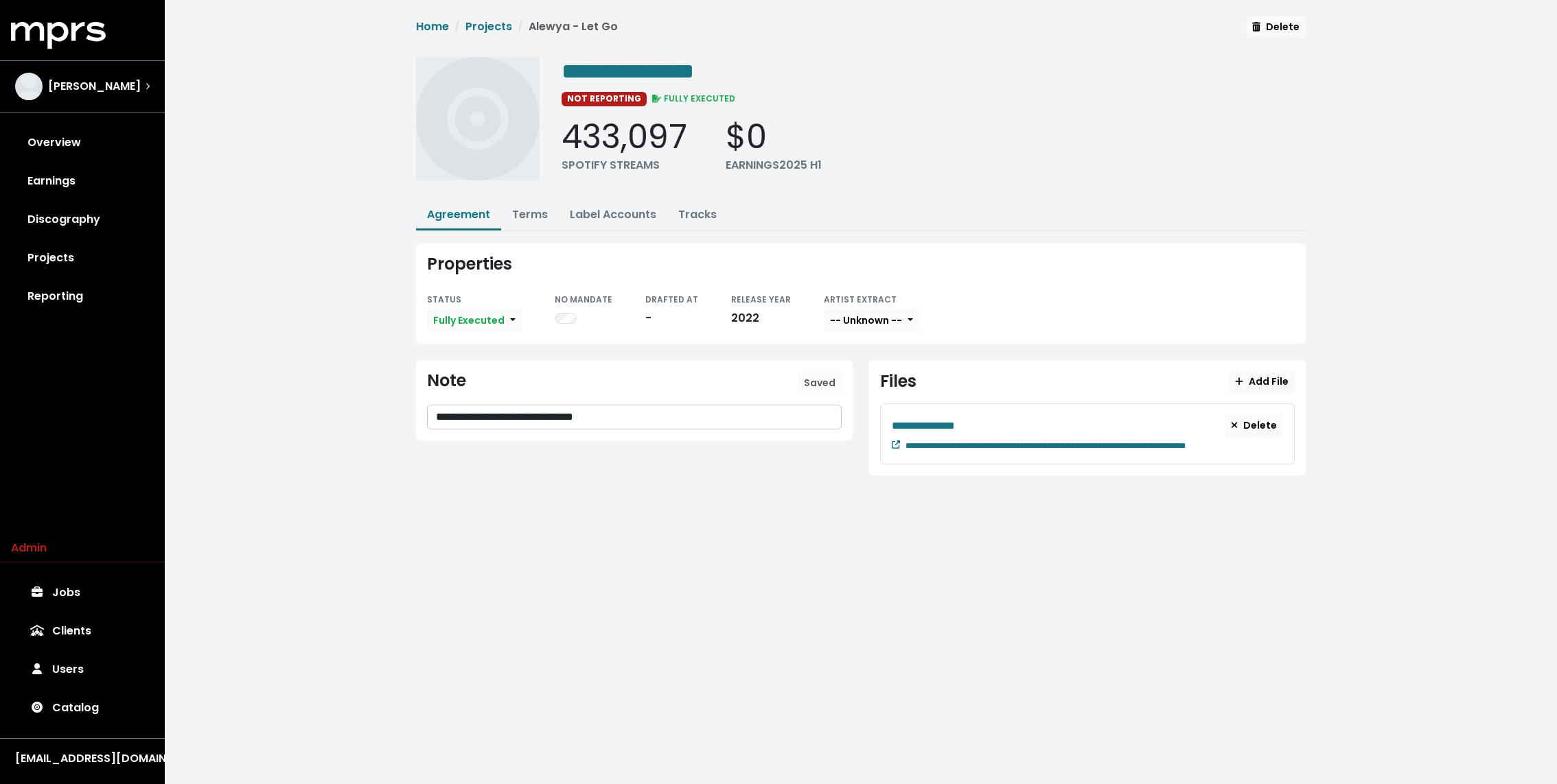
click at [654, 419] on p "**********" at bounding box center [634, 417] width 397 height 16
click at [597, 429] on p "**********" at bounding box center [634, 432] width 397 height 47
click at [824, 381] on span "Save" at bounding box center [822, 382] width 25 height 13
click at [887, 443] on div "**********" at bounding box center [1087, 434] width 415 height 61
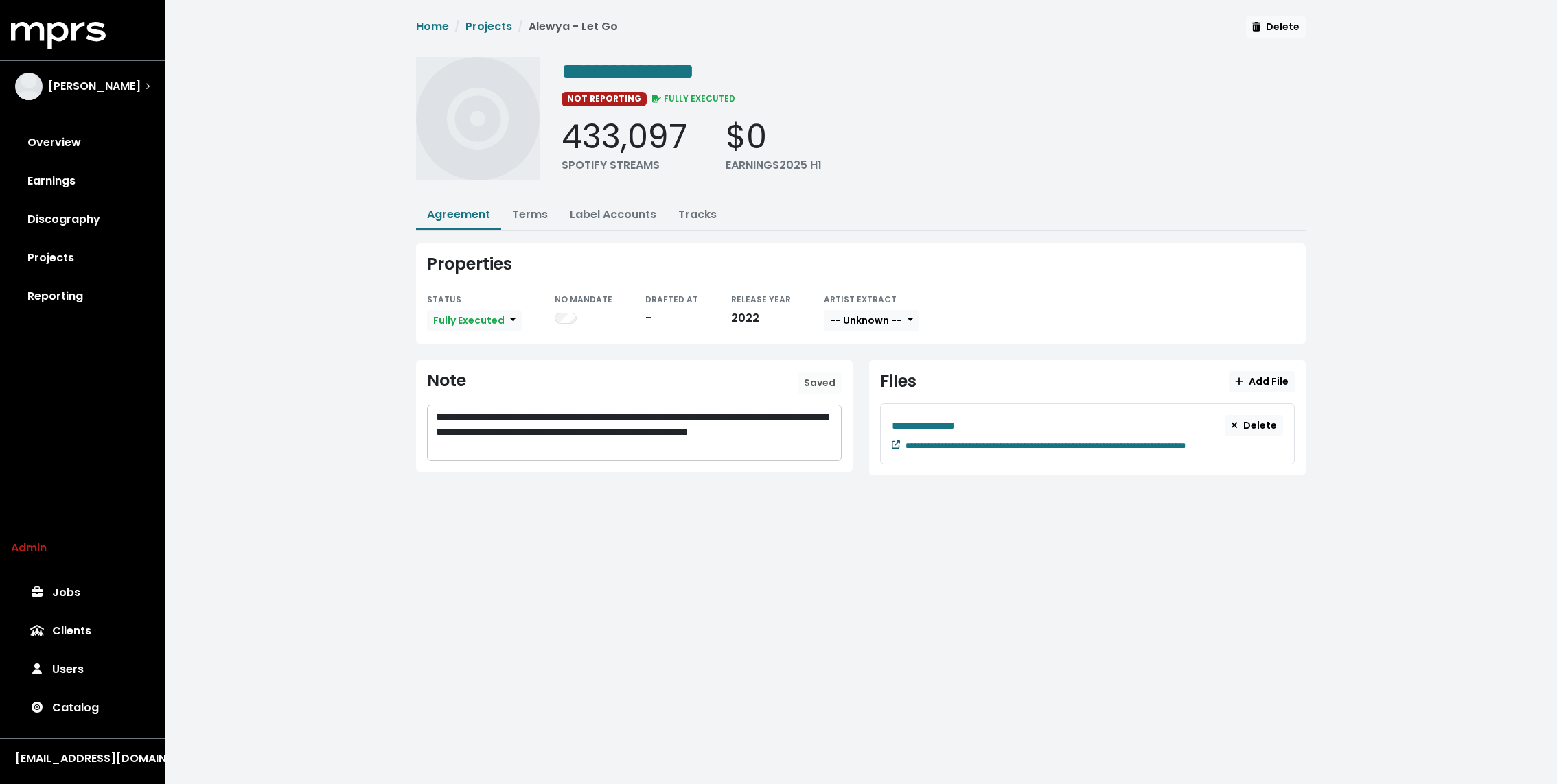
click at [893, 443] on icon at bounding box center [896, 444] width 8 height 8
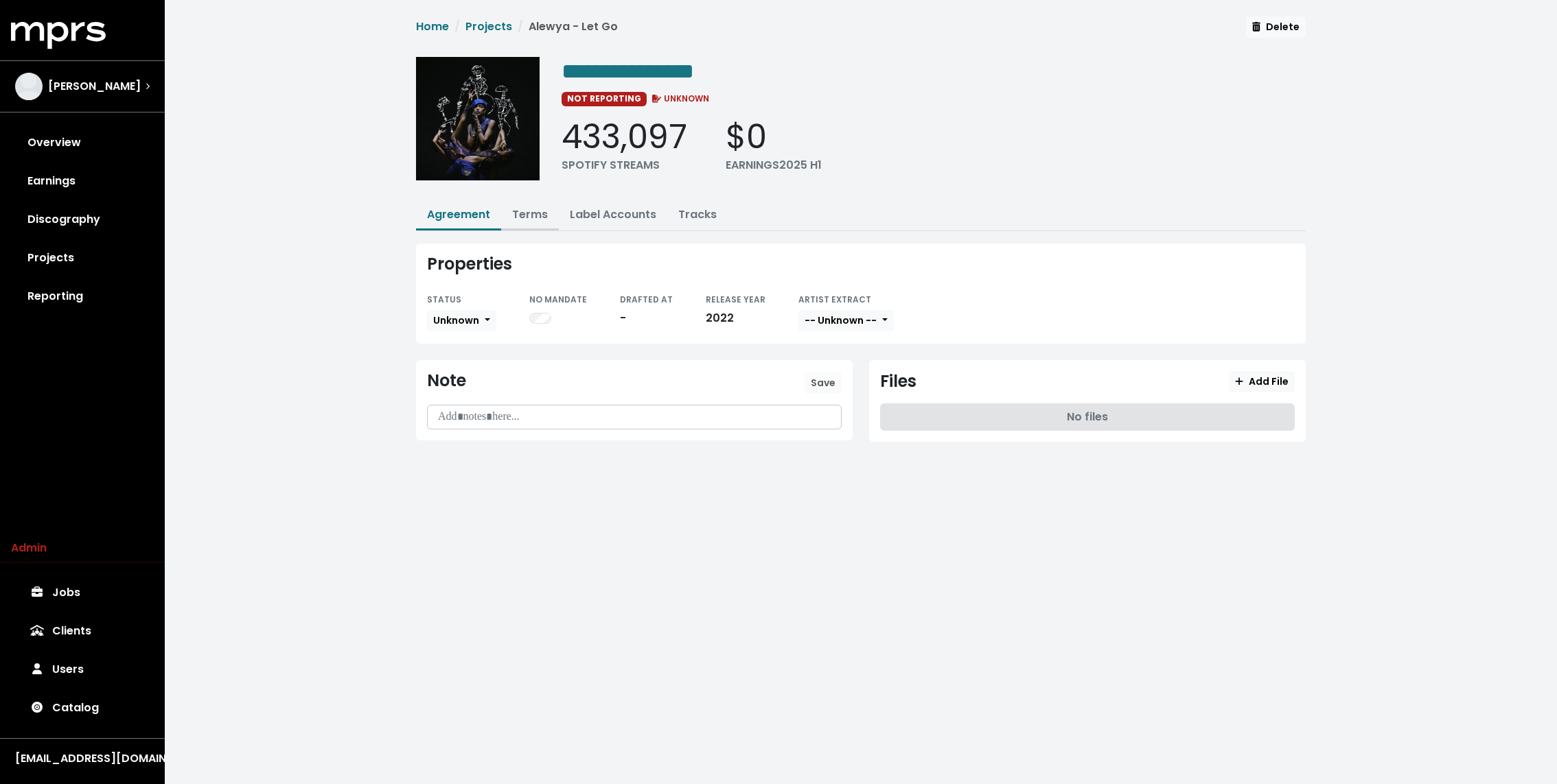
click at [526, 214] on link "Terms" at bounding box center [530, 214] width 36 height 16
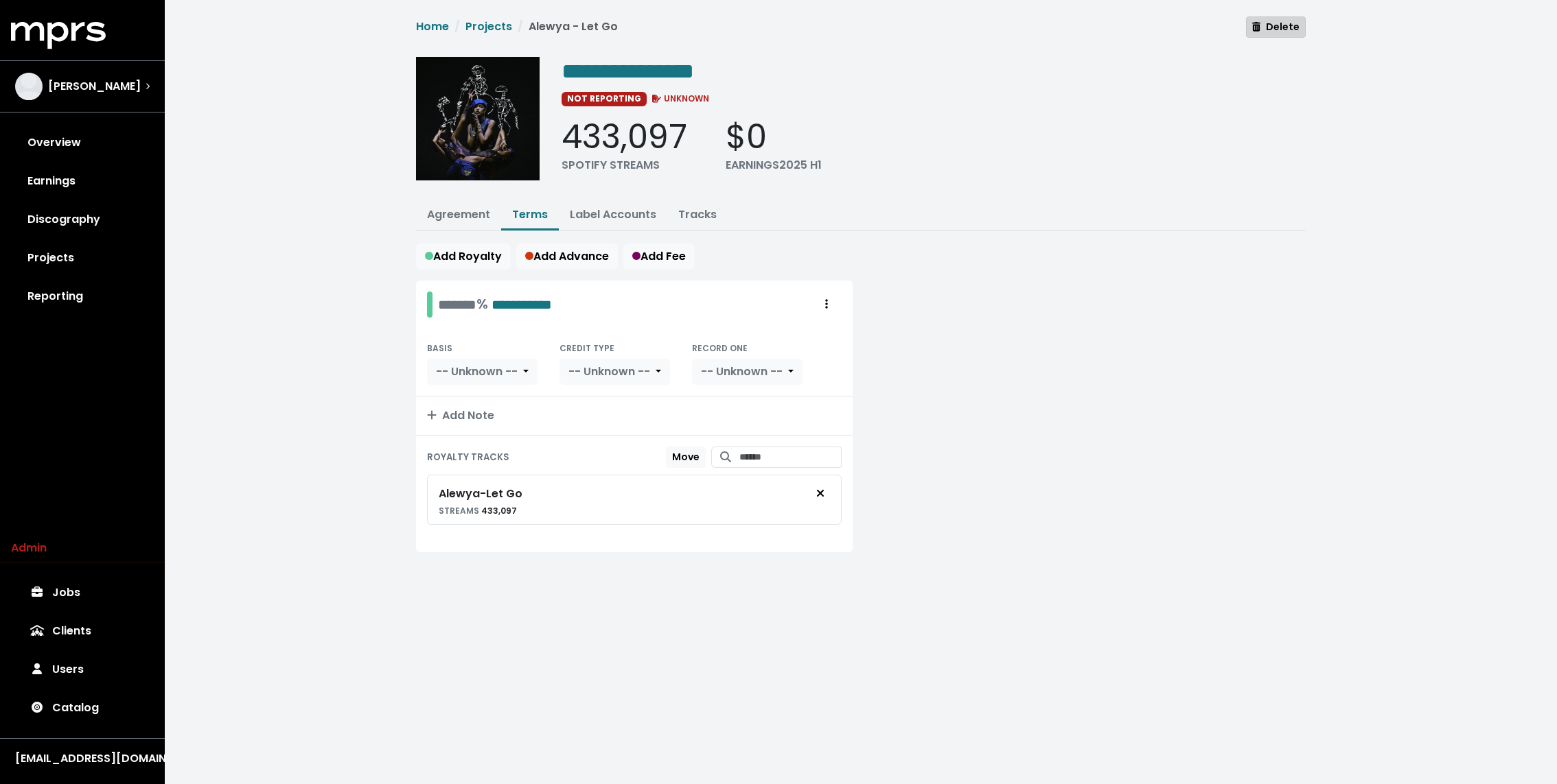
click at [1291, 25] on span "Delete" at bounding box center [1276, 27] width 48 height 13
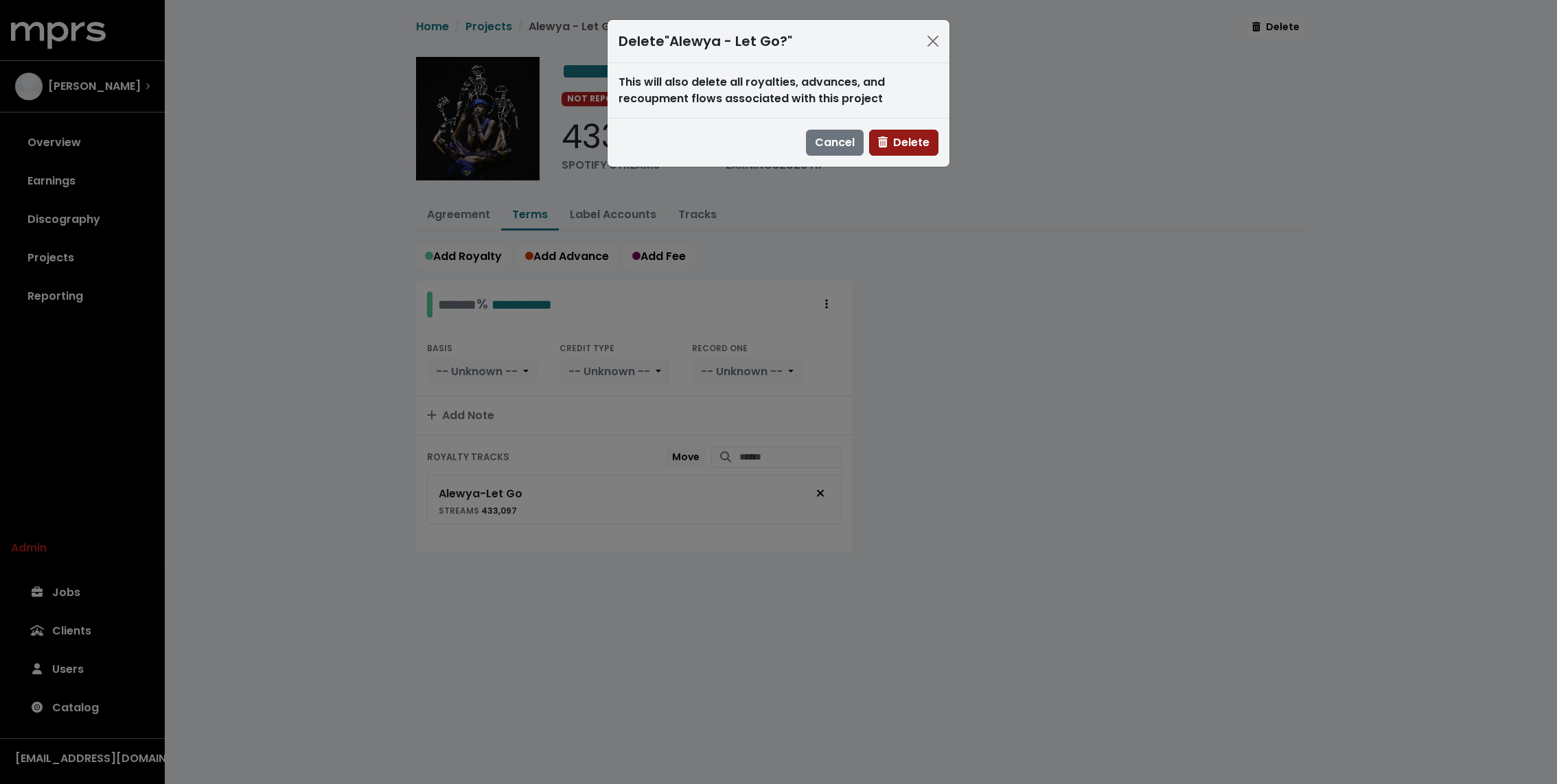
click at [908, 144] on span "Delete" at bounding box center [903, 142] width 51 height 16
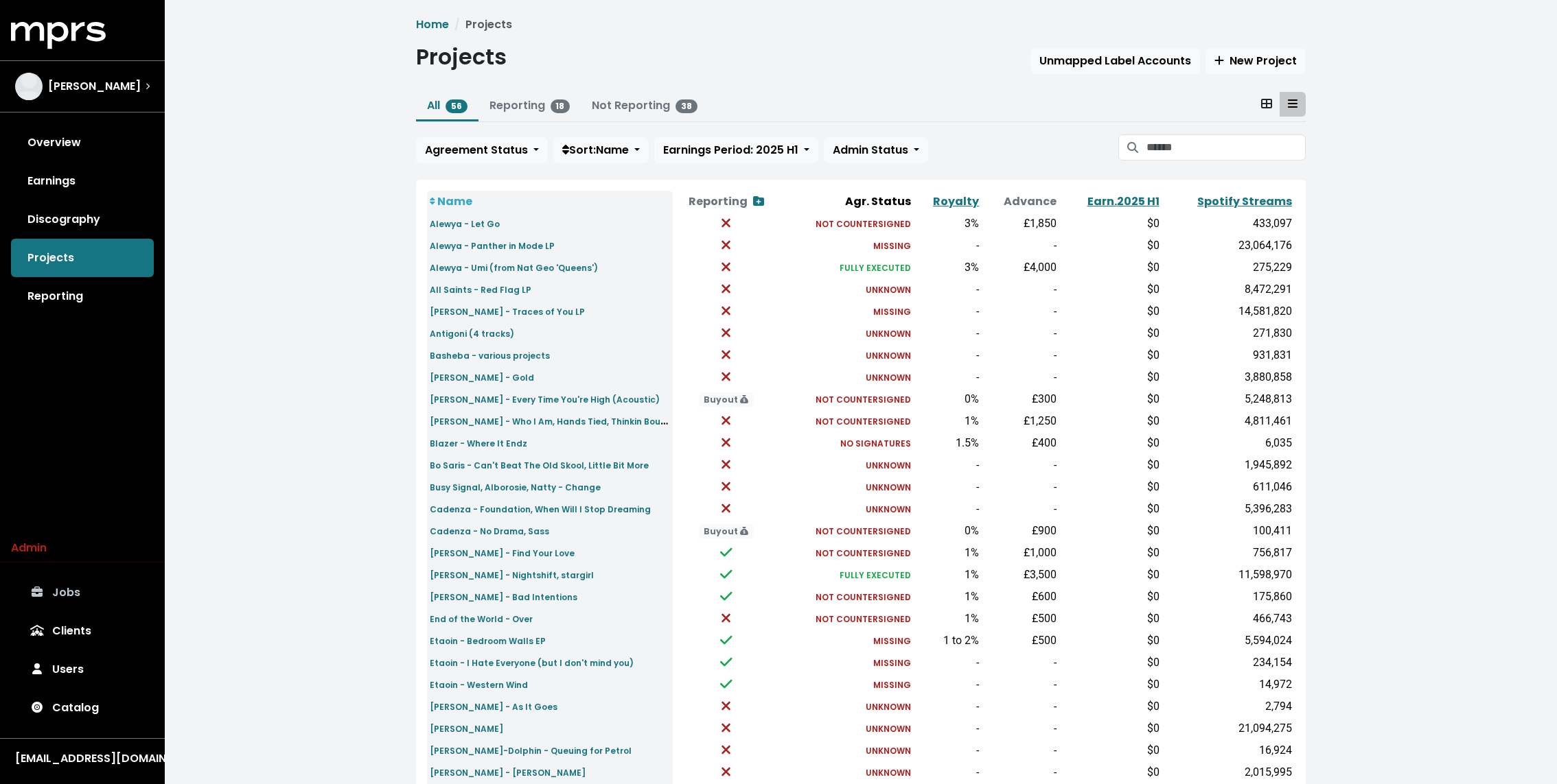
click at [75, 591] on link "Jobs" at bounding box center [82, 592] width 142 height 39
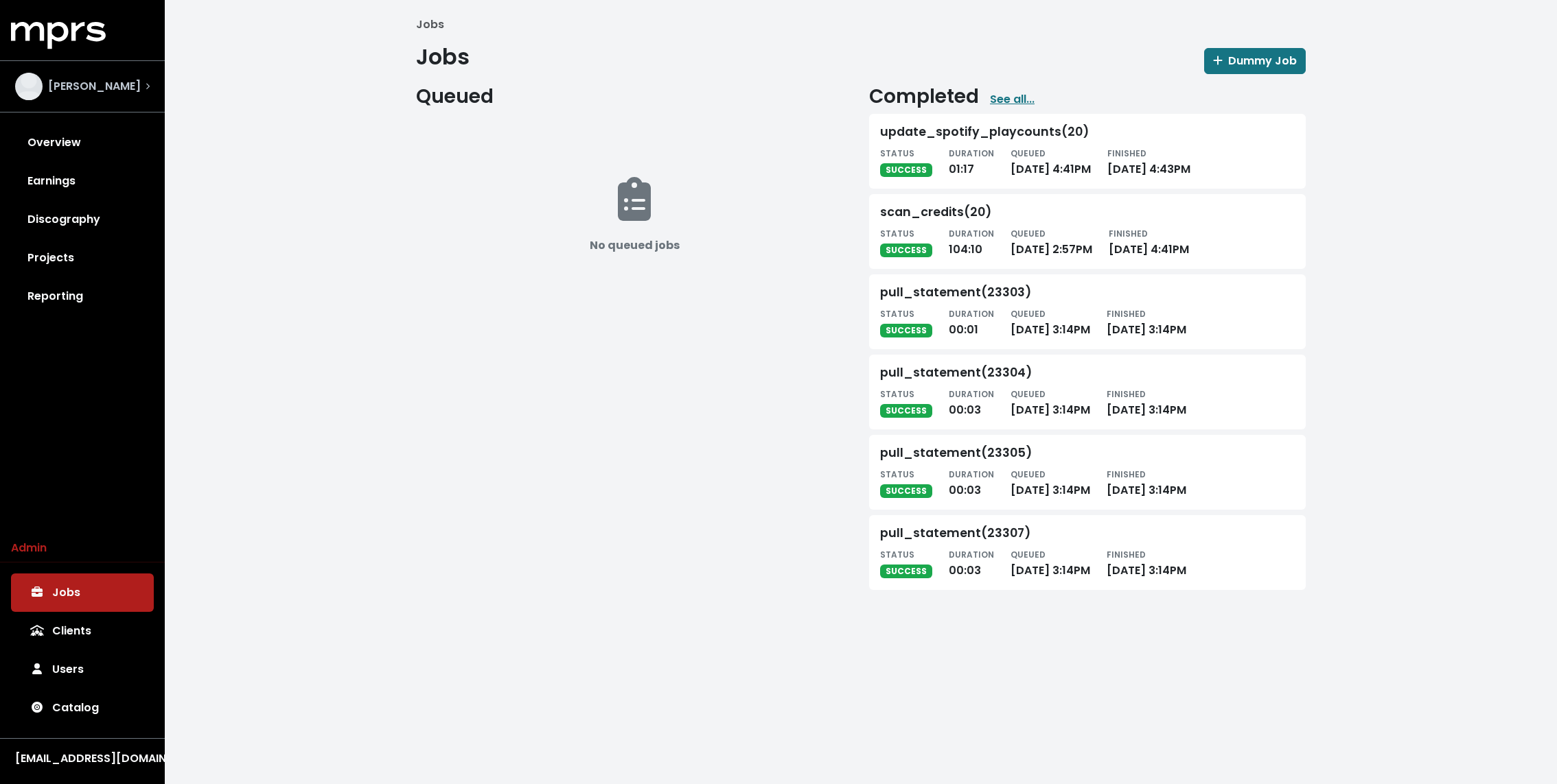
click at [81, 97] on div "[PERSON_NAME]" at bounding box center [78, 86] width 125 height 28
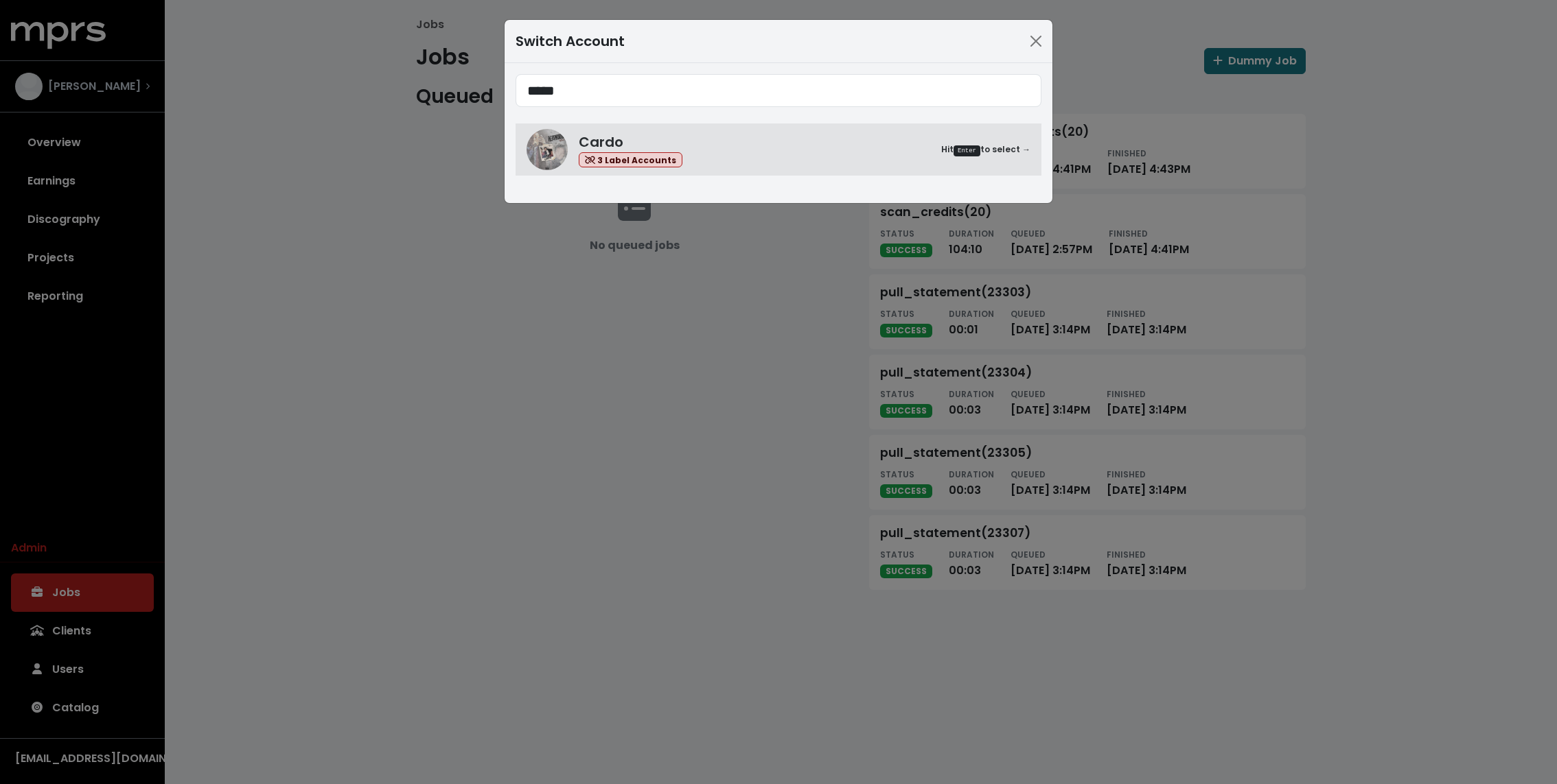
type input "*****"
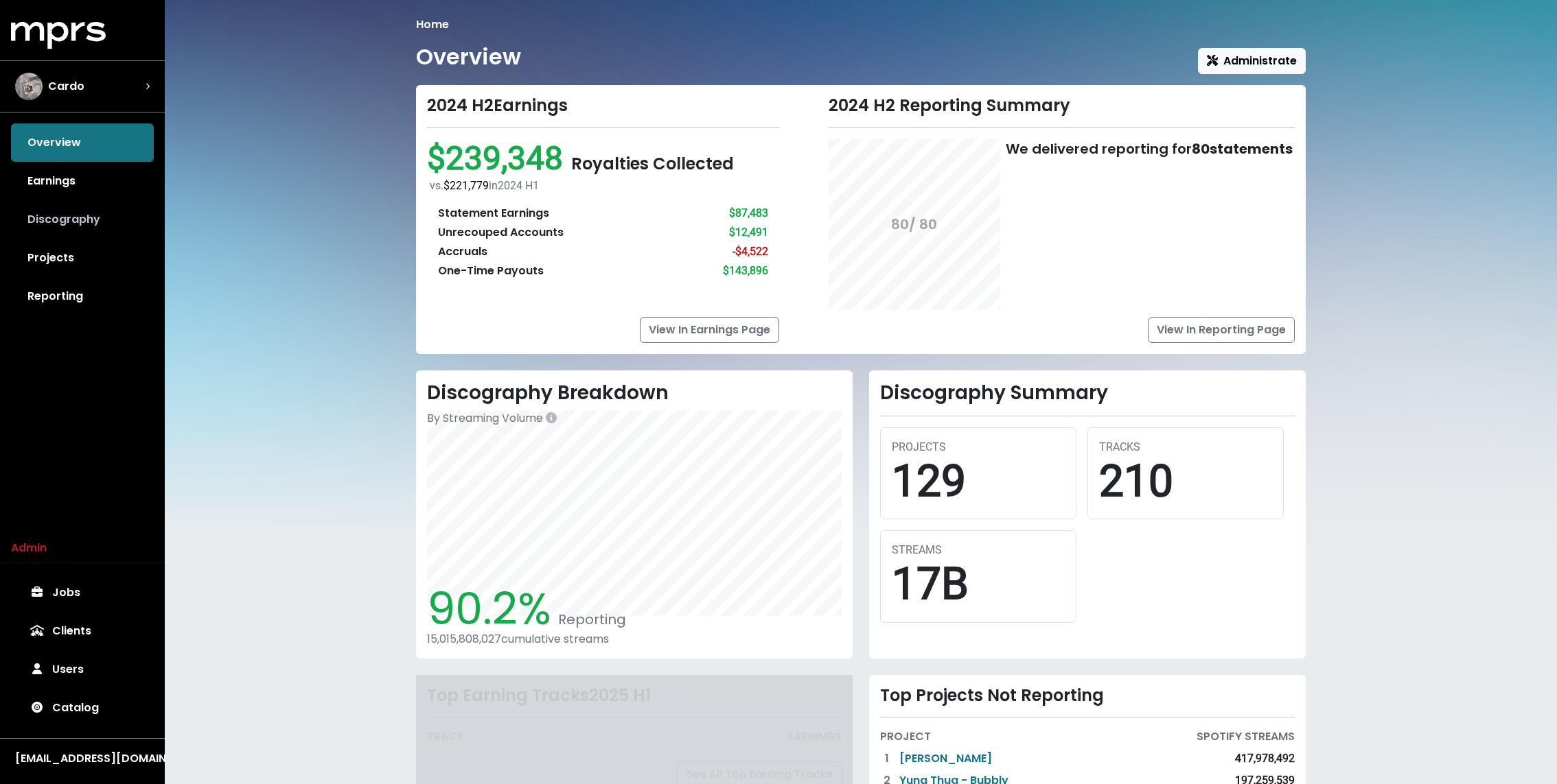
click at [66, 211] on link "Discography" at bounding box center [82, 220] width 142 height 39
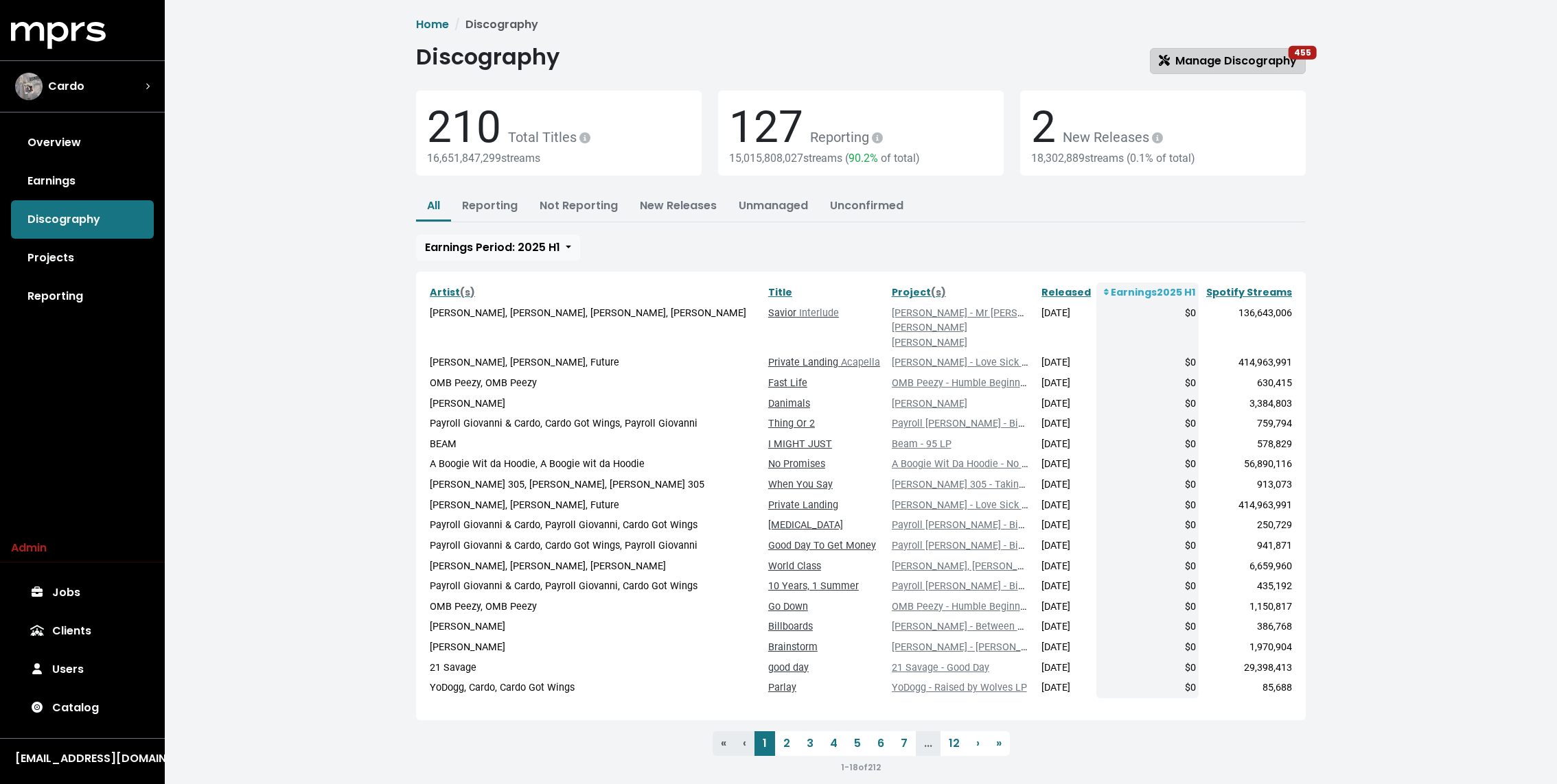
click at [1224, 51] on link "Manage Discography 455" at bounding box center [1227, 60] width 156 height 26
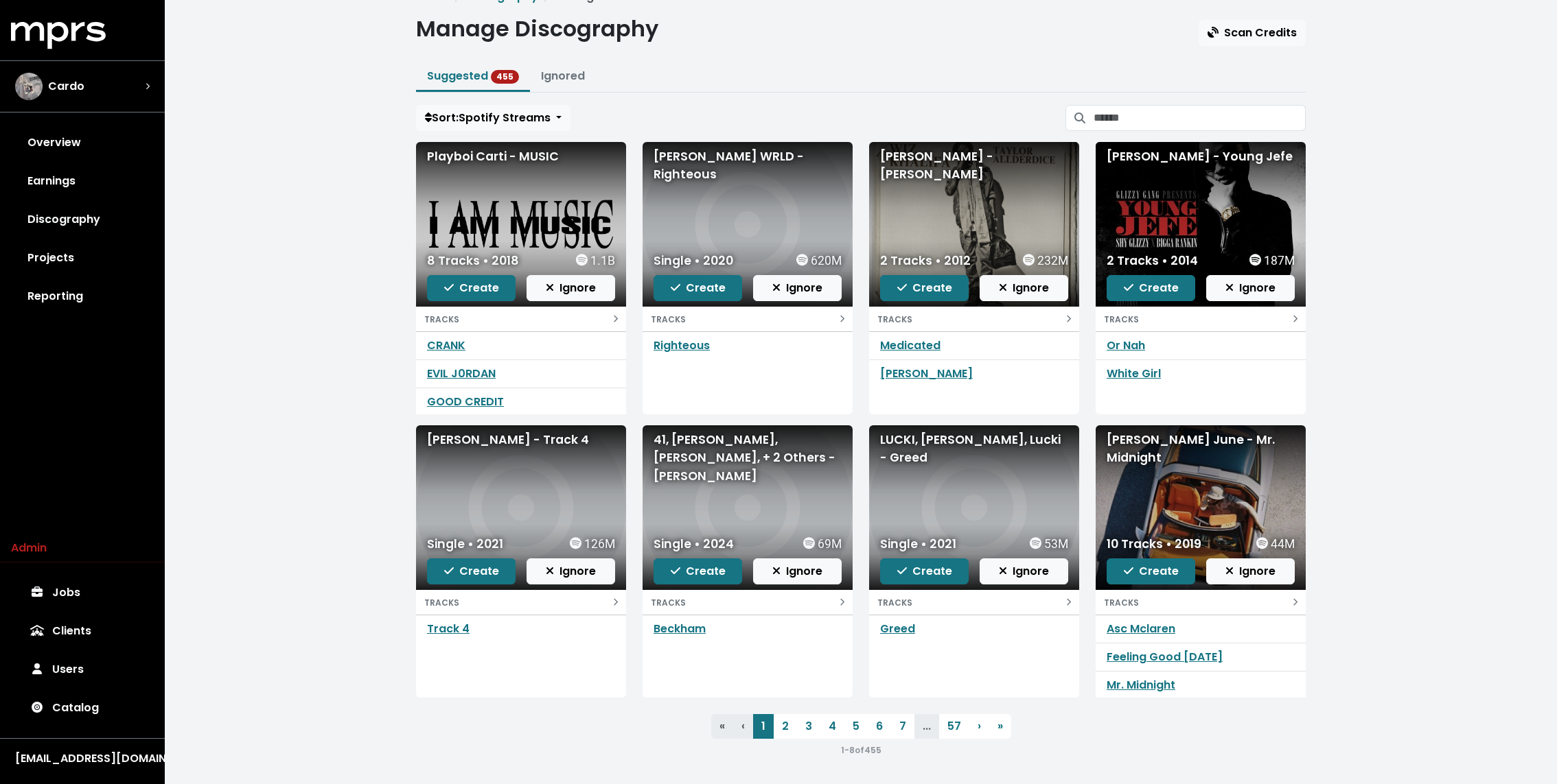
scroll to position [56, 0]
click at [781, 721] on link "2" at bounding box center [784, 726] width 23 height 25
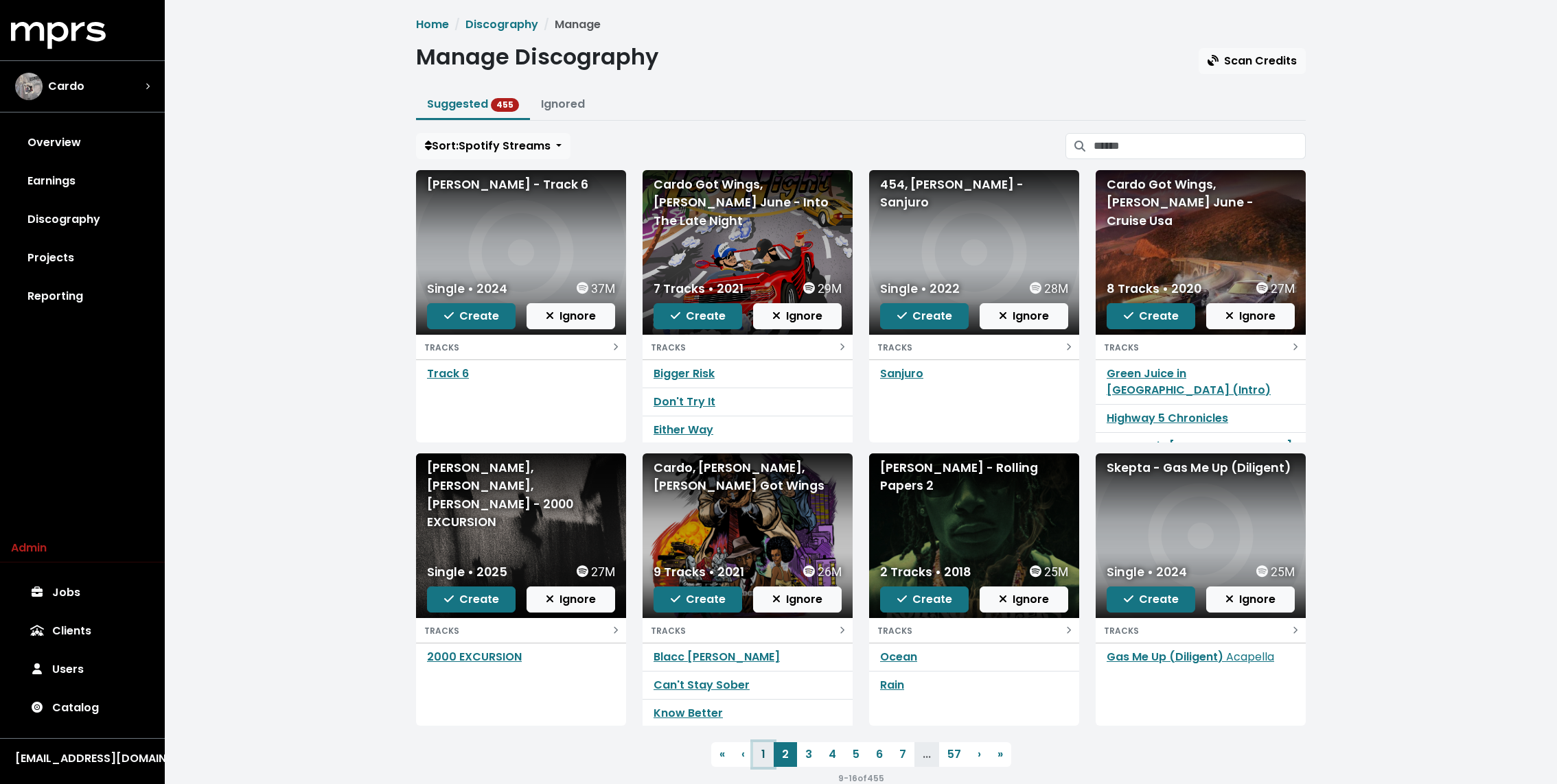
click at [761, 750] on link "1" at bounding box center [764, 754] width 21 height 25
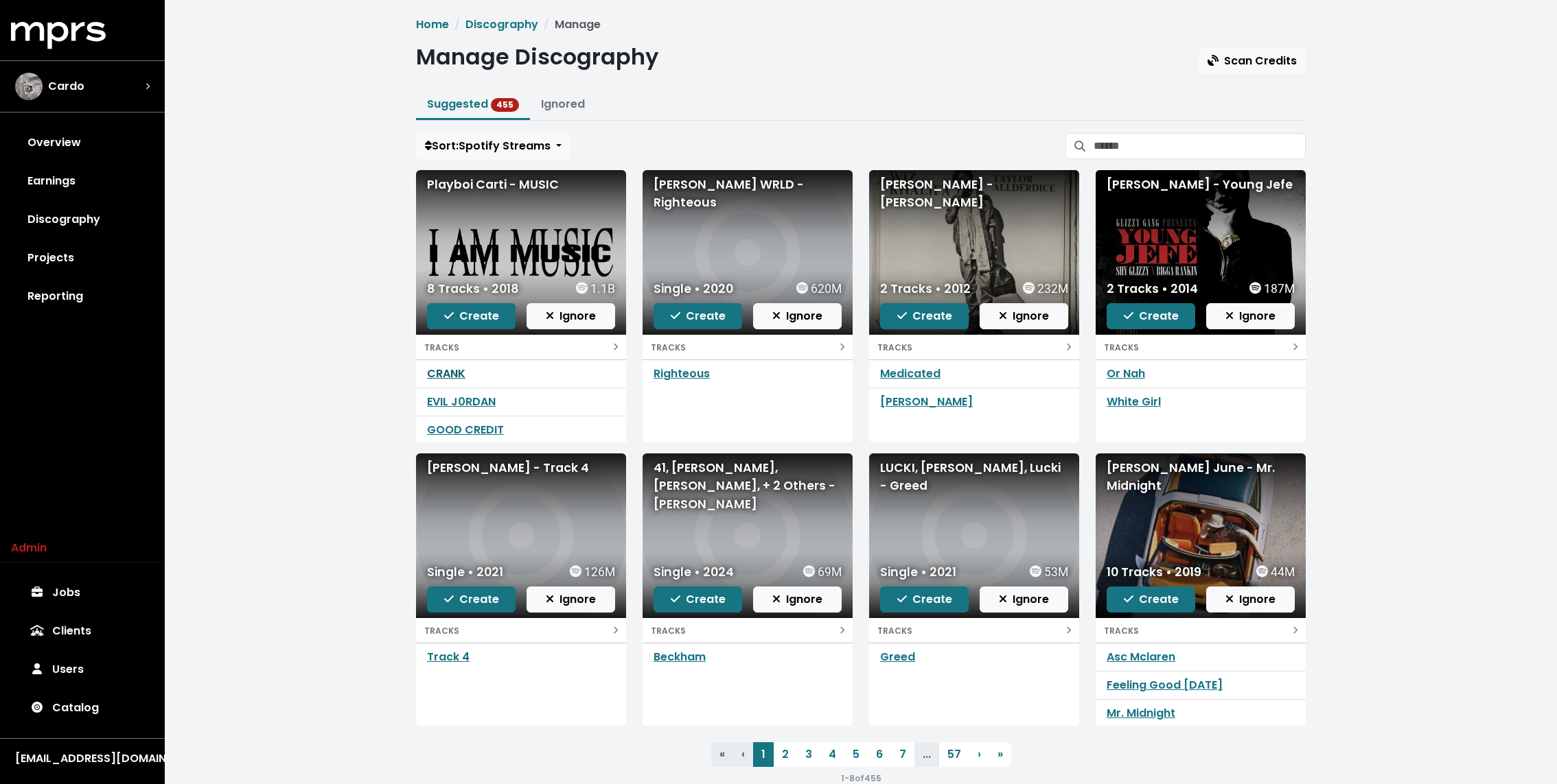
click at [444, 367] on link "CRANK" at bounding box center [447, 373] width 39 height 16
click at [463, 395] on link "EVIL J0RDAN" at bounding box center [462, 401] width 69 height 16
click at [468, 425] on link "GOOD CREDIT" at bounding box center [465, 429] width 77 height 16
click at [465, 351] on div "TRACKS" at bounding box center [521, 347] width 194 height 16
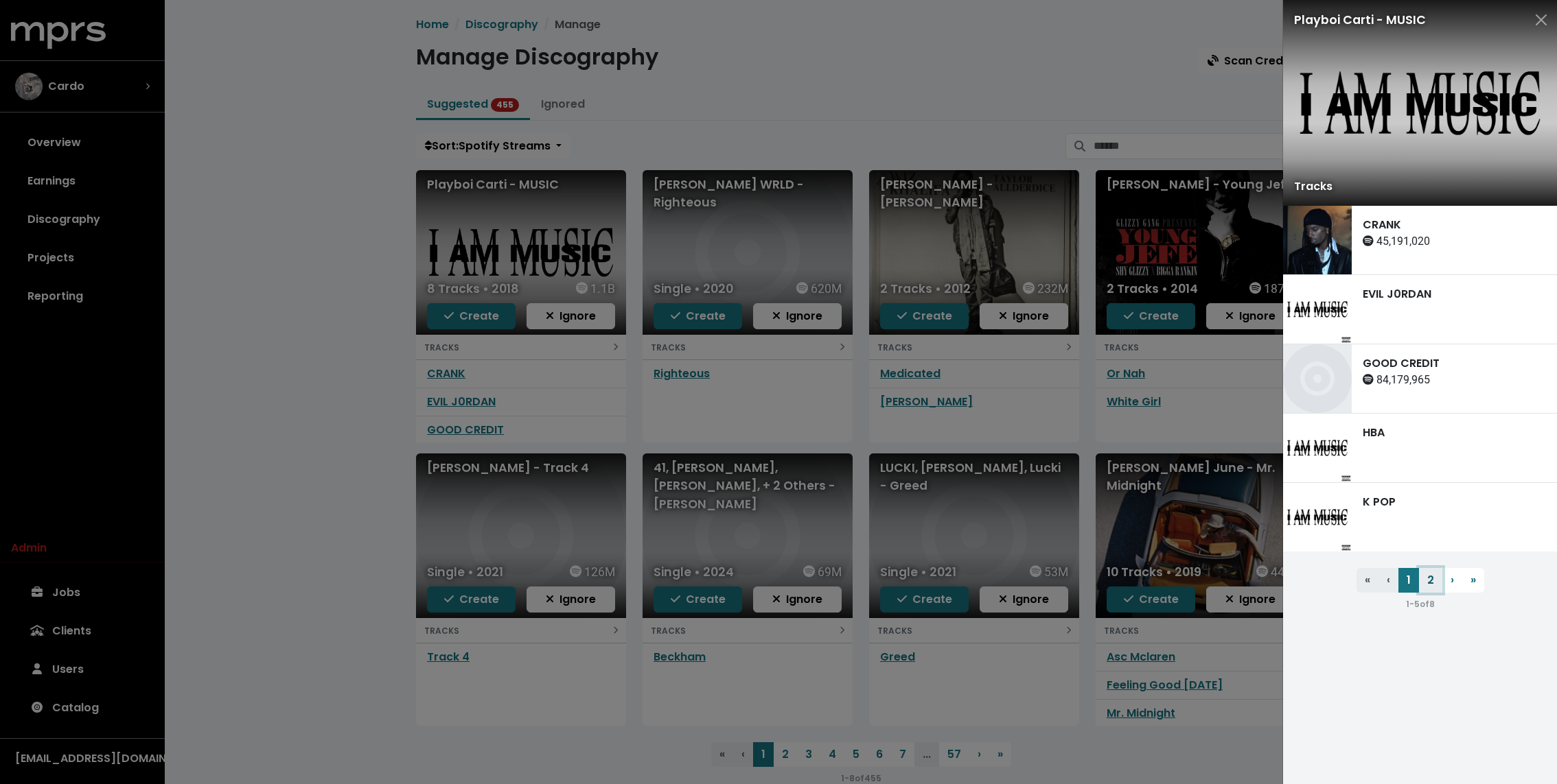
click at [1428, 581] on button "2" at bounding box center [1430, 580] width 23 height 25
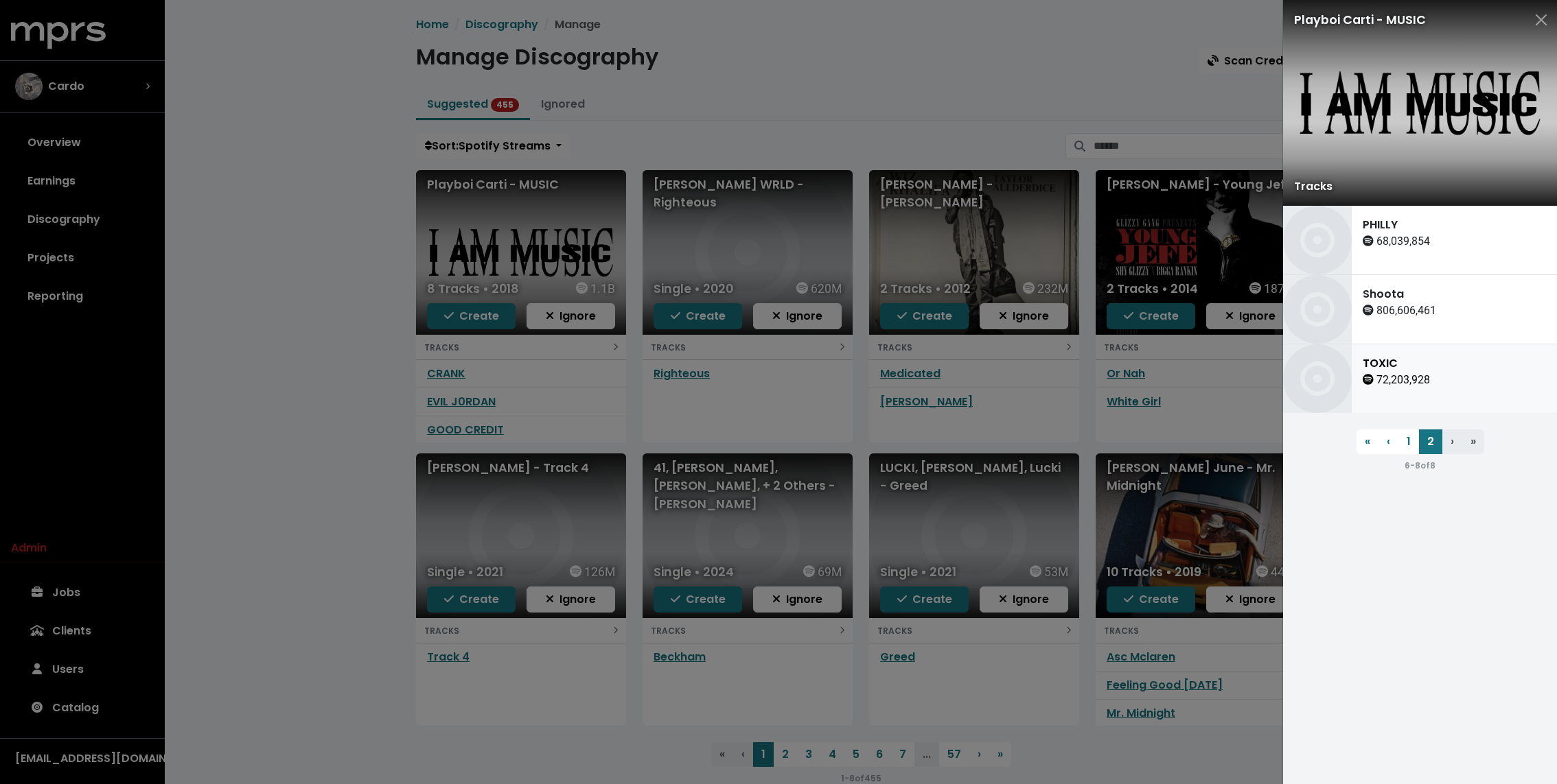
click at [1408, 347] on div "TOXIC 72,203,928" at bounding box center [1396, 379] width 89 height 69
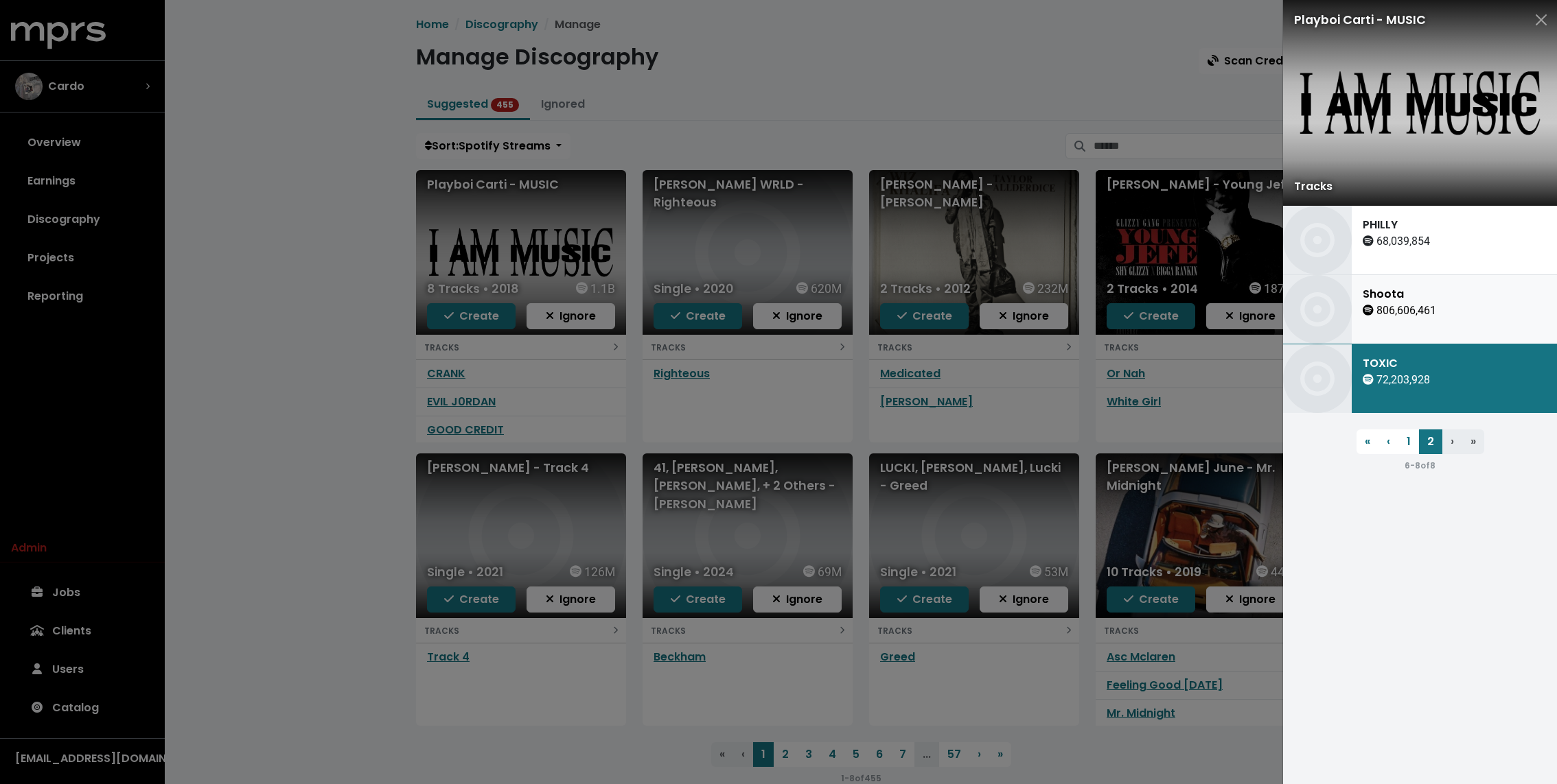
click at [1405, 285] on div "Shoota 806,606,461" at bounding box center [1399, 309] width 95 height 69
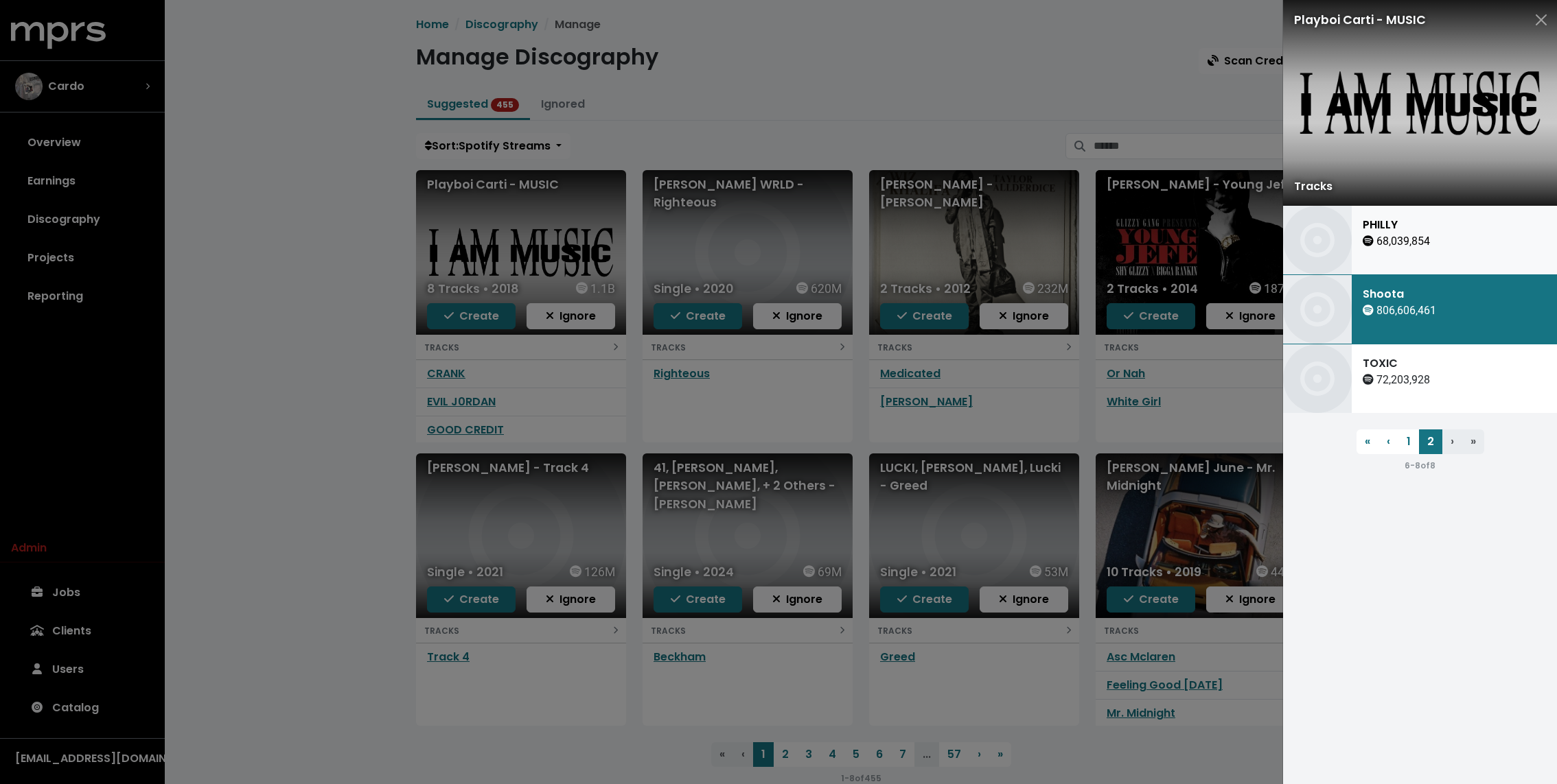
click at [1399, 237] on div "68,039,854" at bounding box center [1396, 241] width 67 height 16
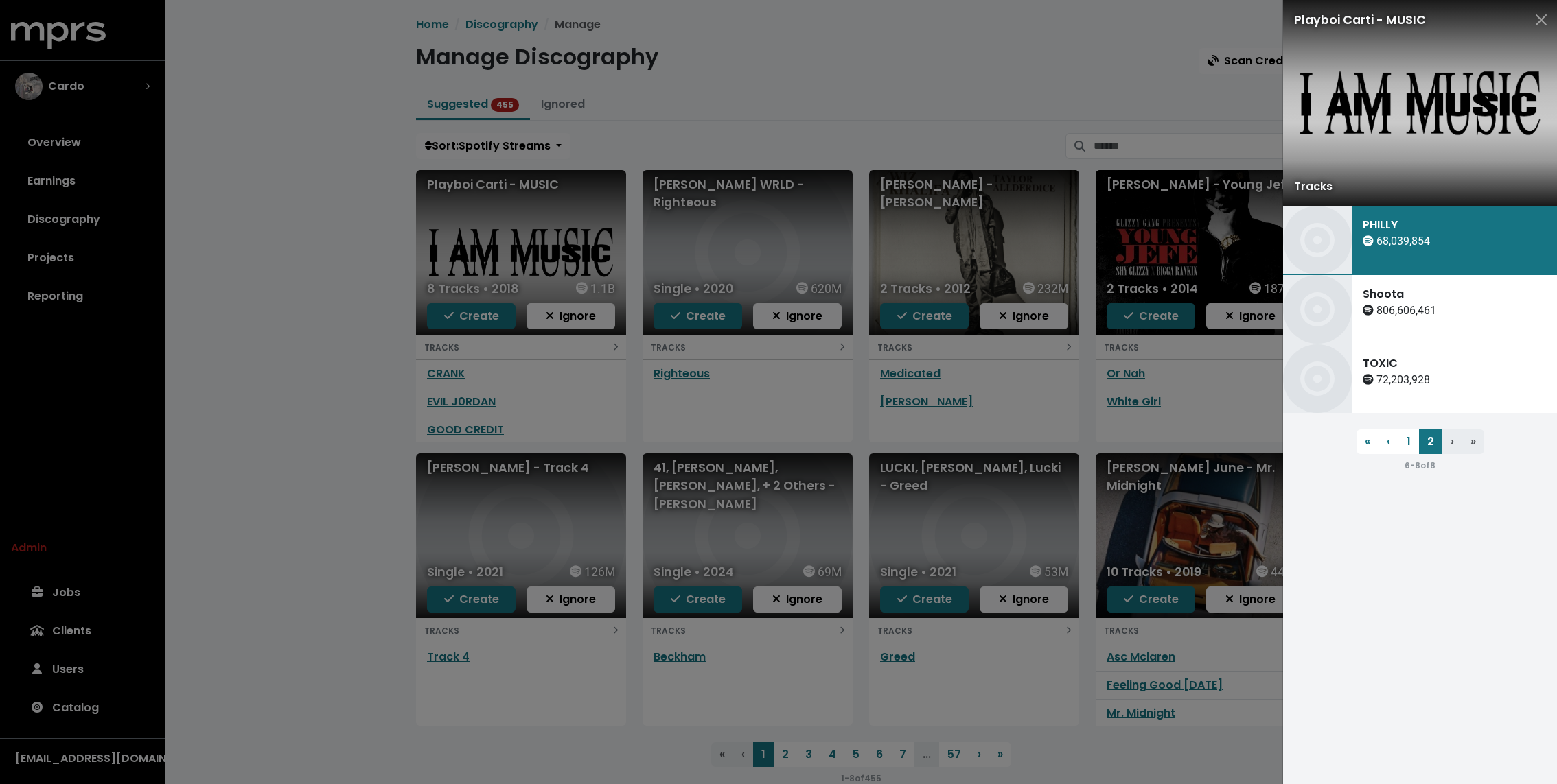
click at [283, 238] on div at bounding box center [778, 392] width 1557 height 784
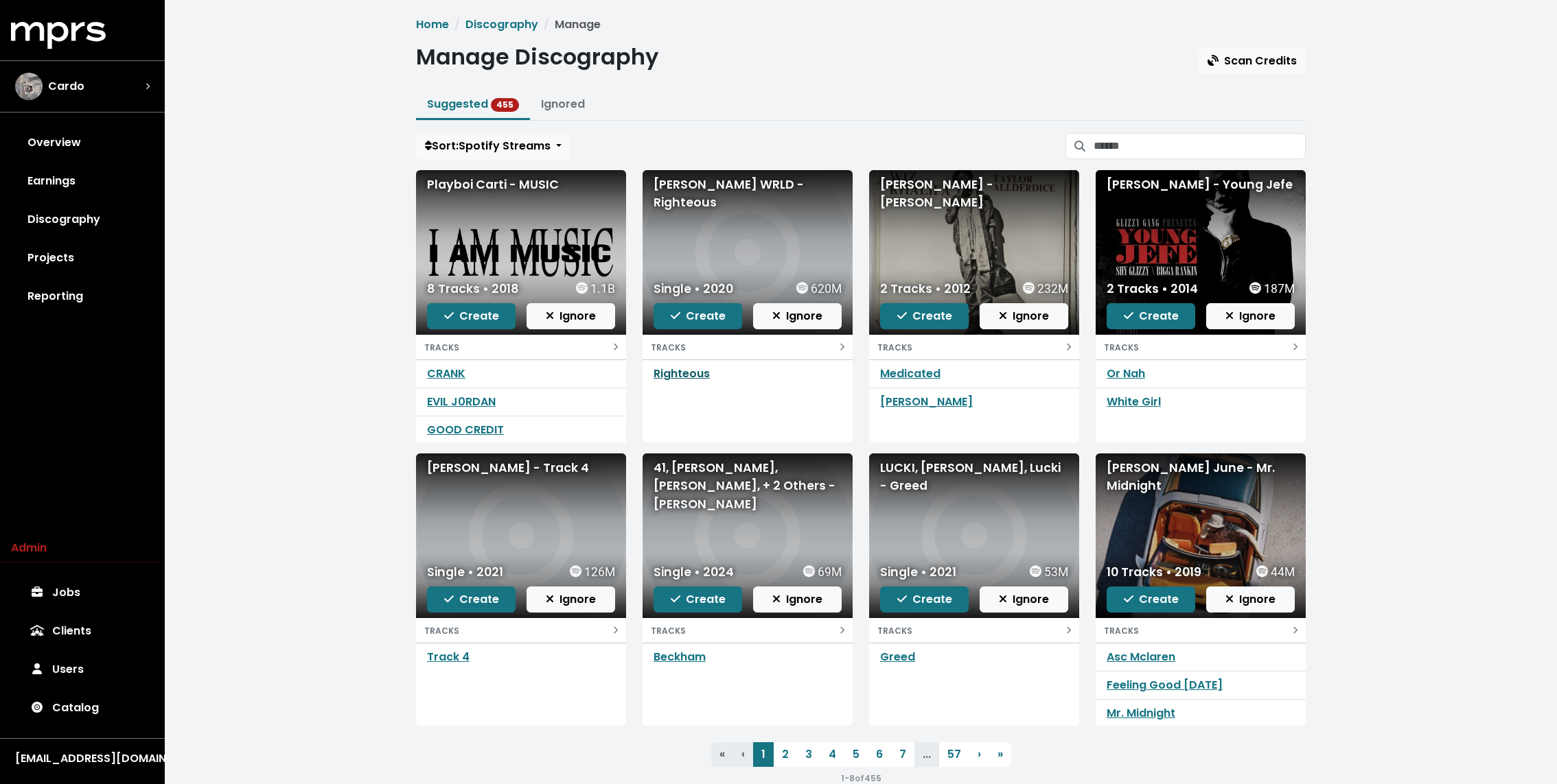
click at [689, 370] on link "Righteous" at bounding box center [681, 373] width 56 height 16
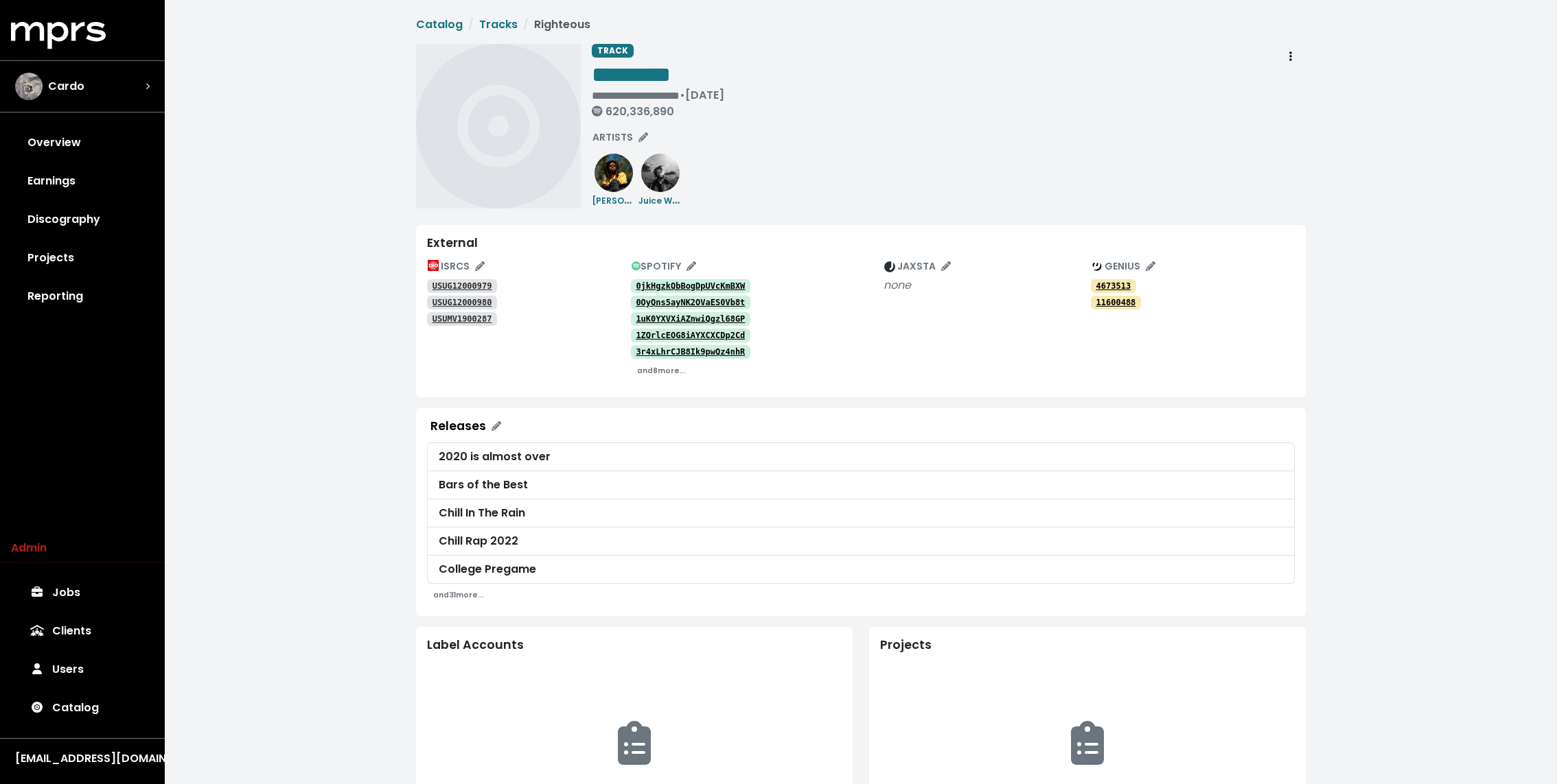
click at [484, 285] on tt "USUG12000979" at bounding box center [462, 285] width 60 height 10
click at [479, 302] on tt "USUG12000980" at bounding box center [462, 302] width 60 height 10
click at [479, 313] on link "USUMV1900287" at bounding box center [462, 319] width 70 height 13
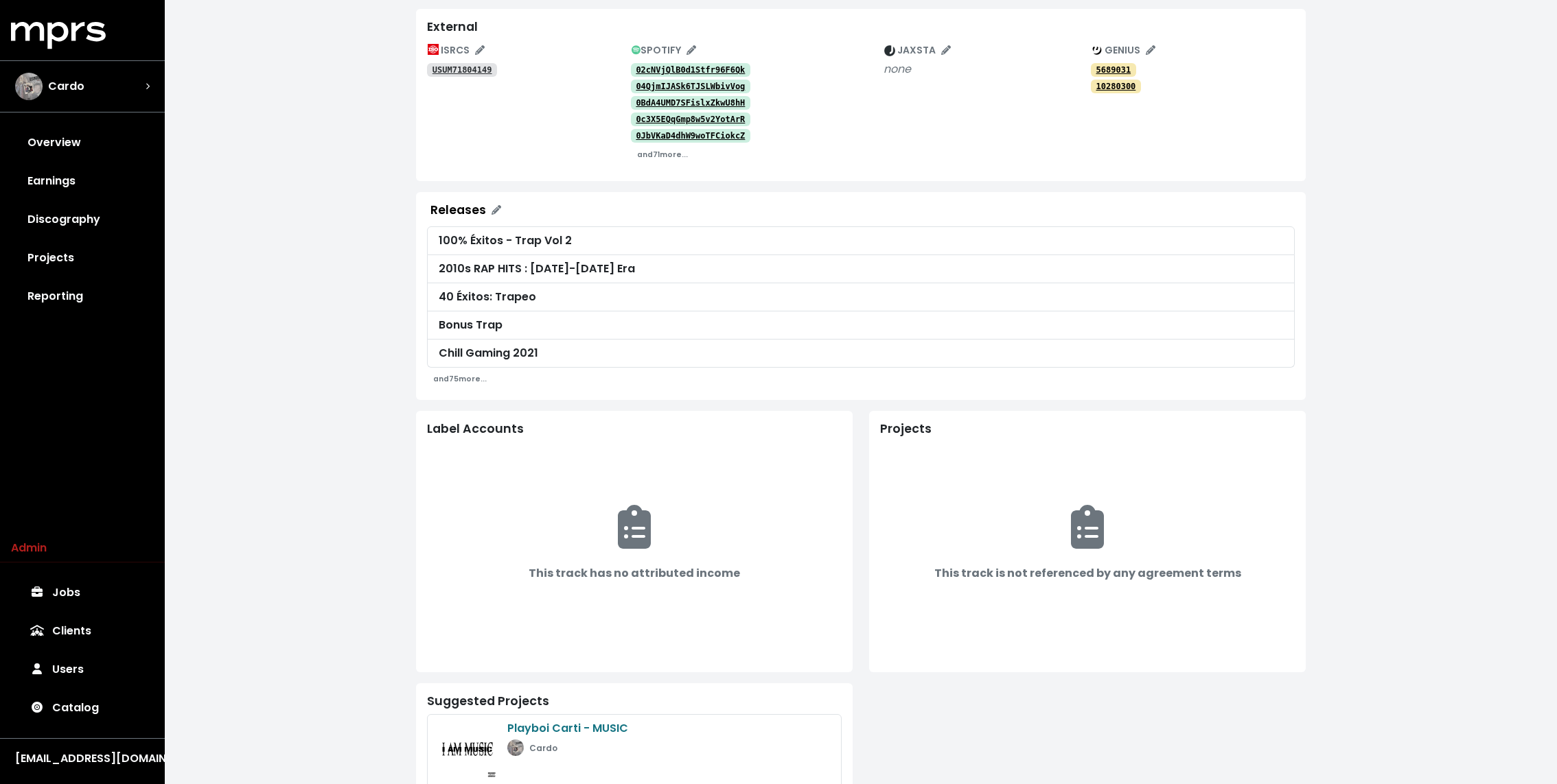
scroll to position [56, 0]
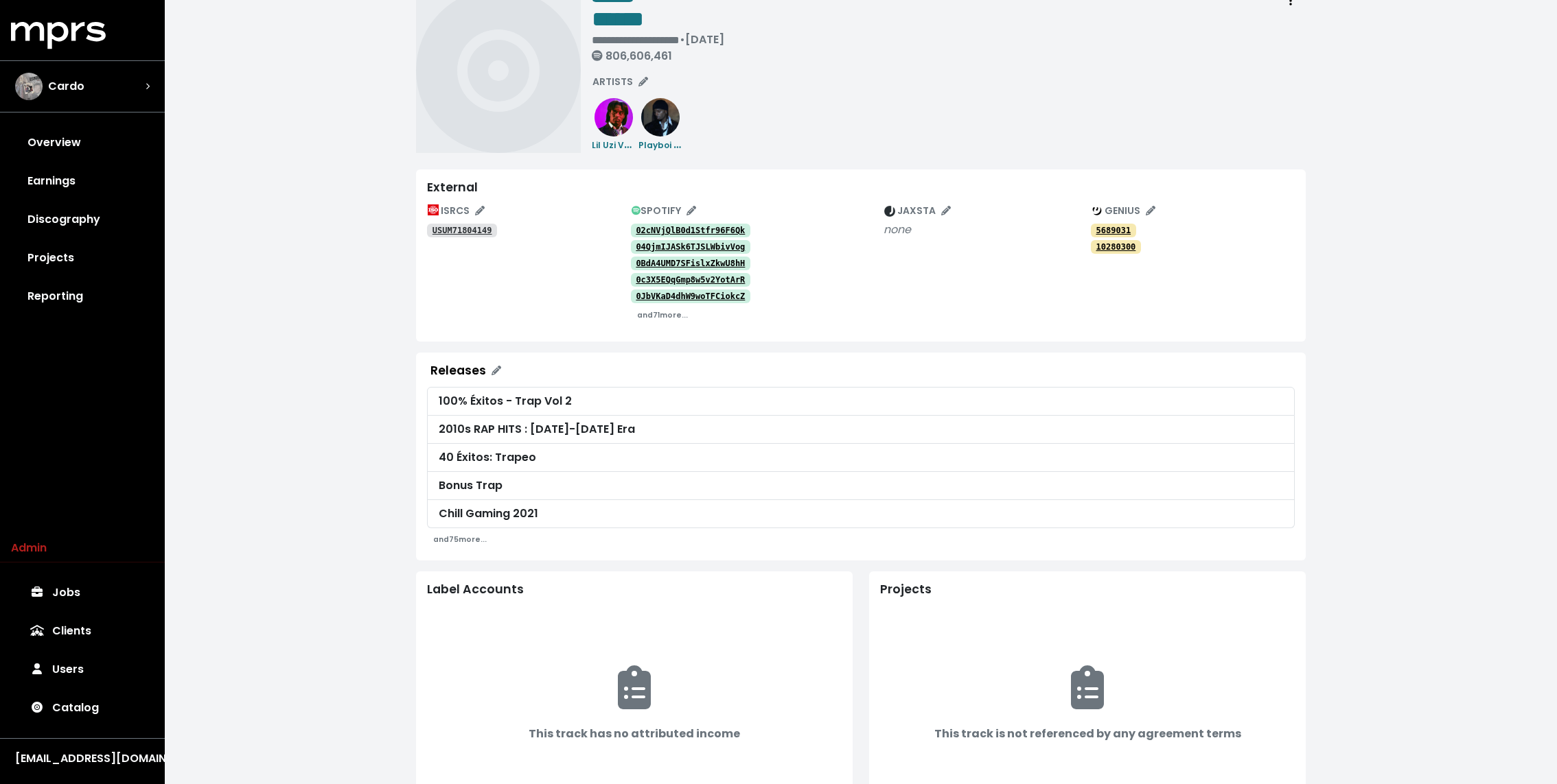
click at [461, 229] on tt "USUM71804149" at bounding box center [462, 230] width 60 height 10
click at [460, 535] on small "and 75 more..." at bounding box center [460, 540] width 54 height 10
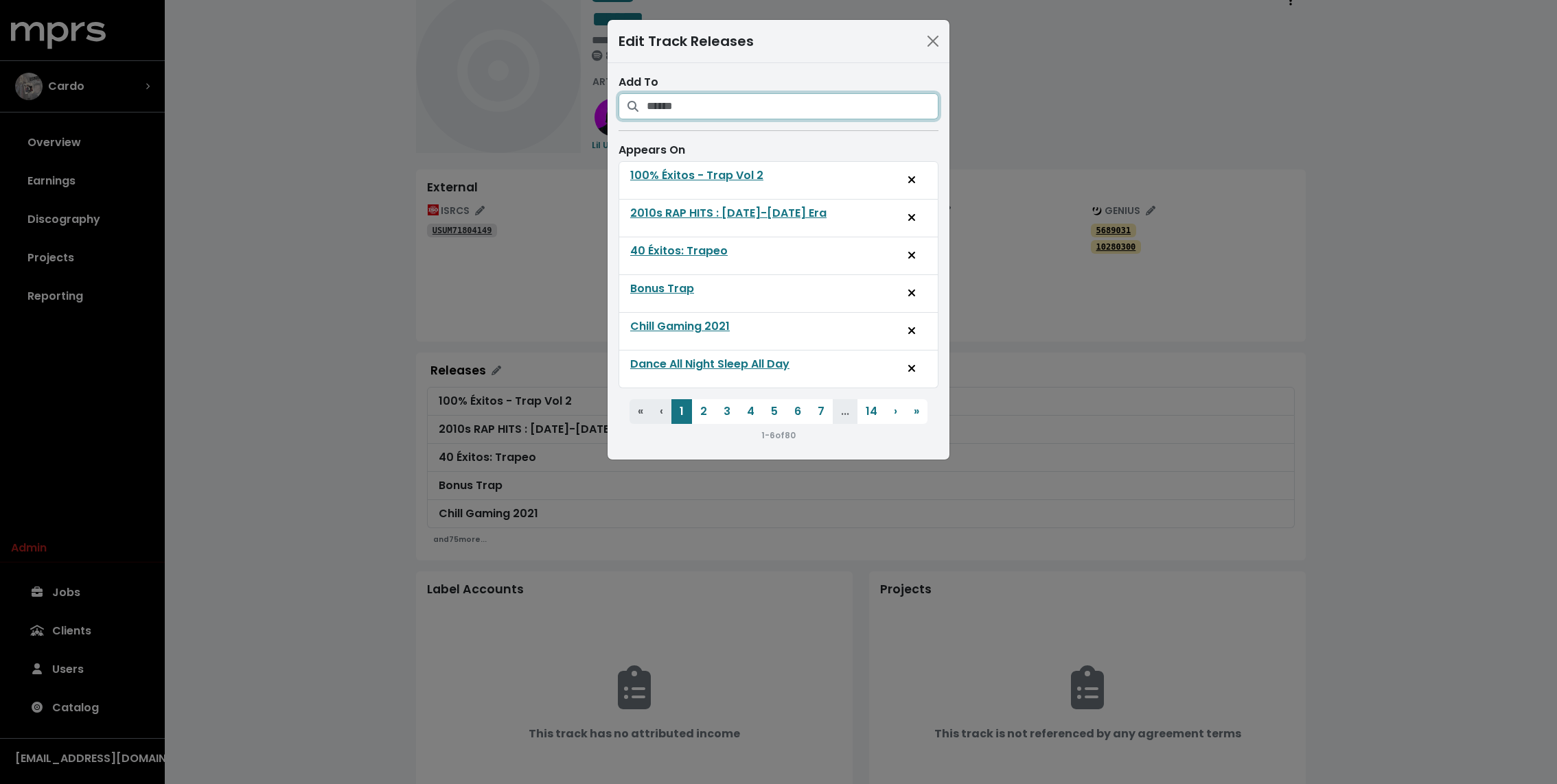
click at [723, 113] on input "Search for releases that should be credited on this track" at bounding box center [792, 106] width 292 height 26
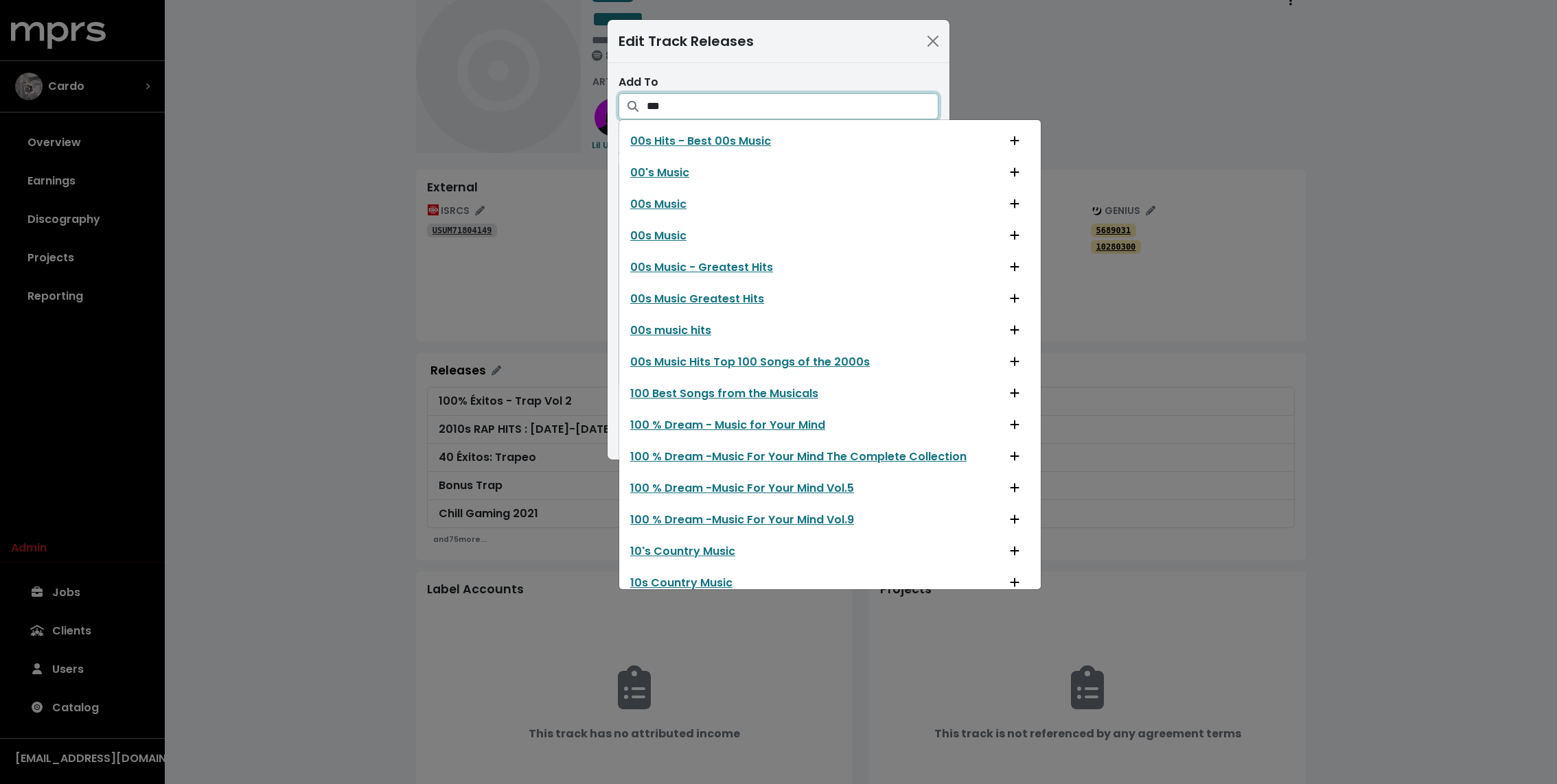
type input "****"
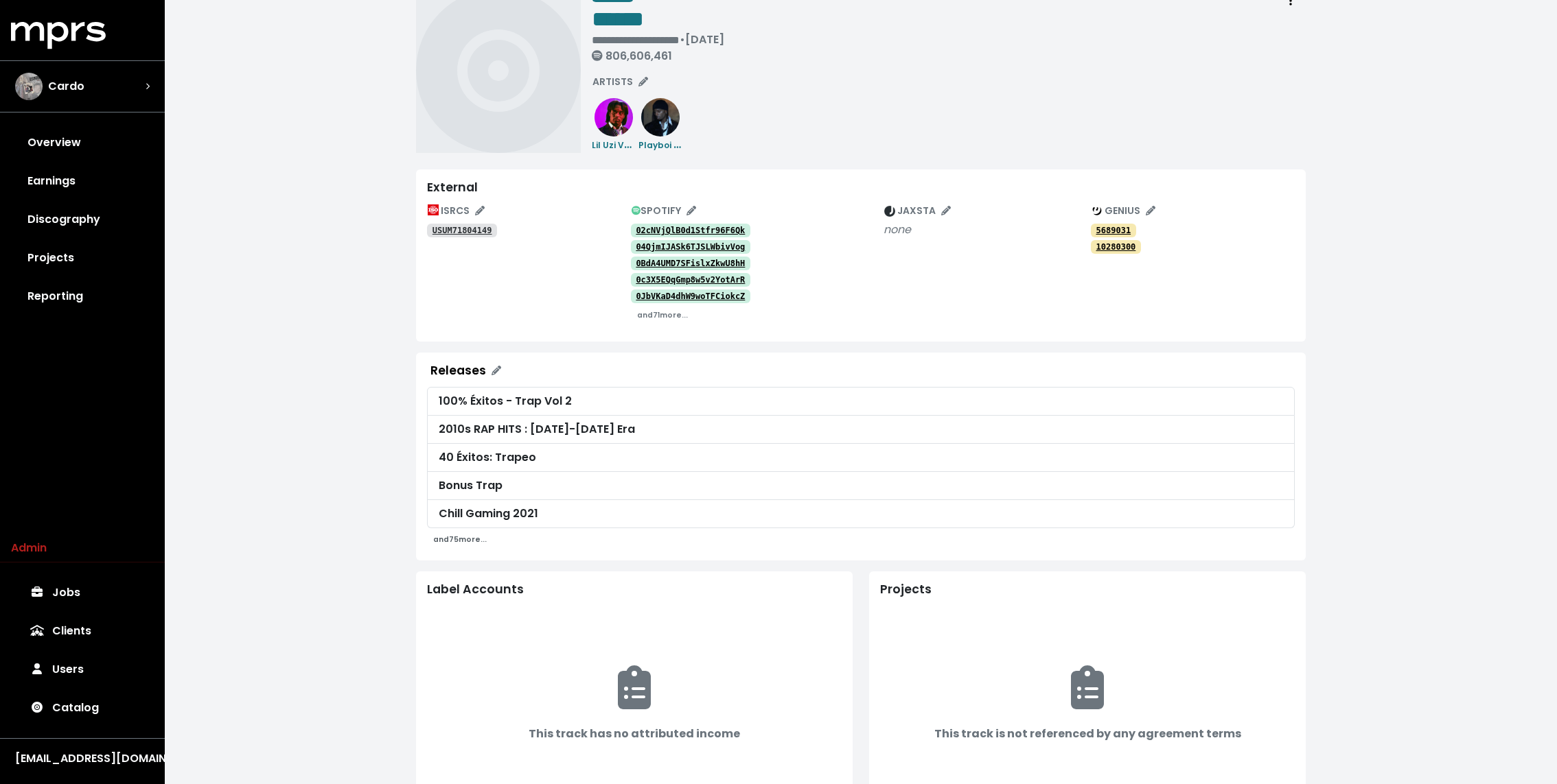
click at [459, 538] on small "and 75 more..." at bounding box center [460, 540] width 54 height 10
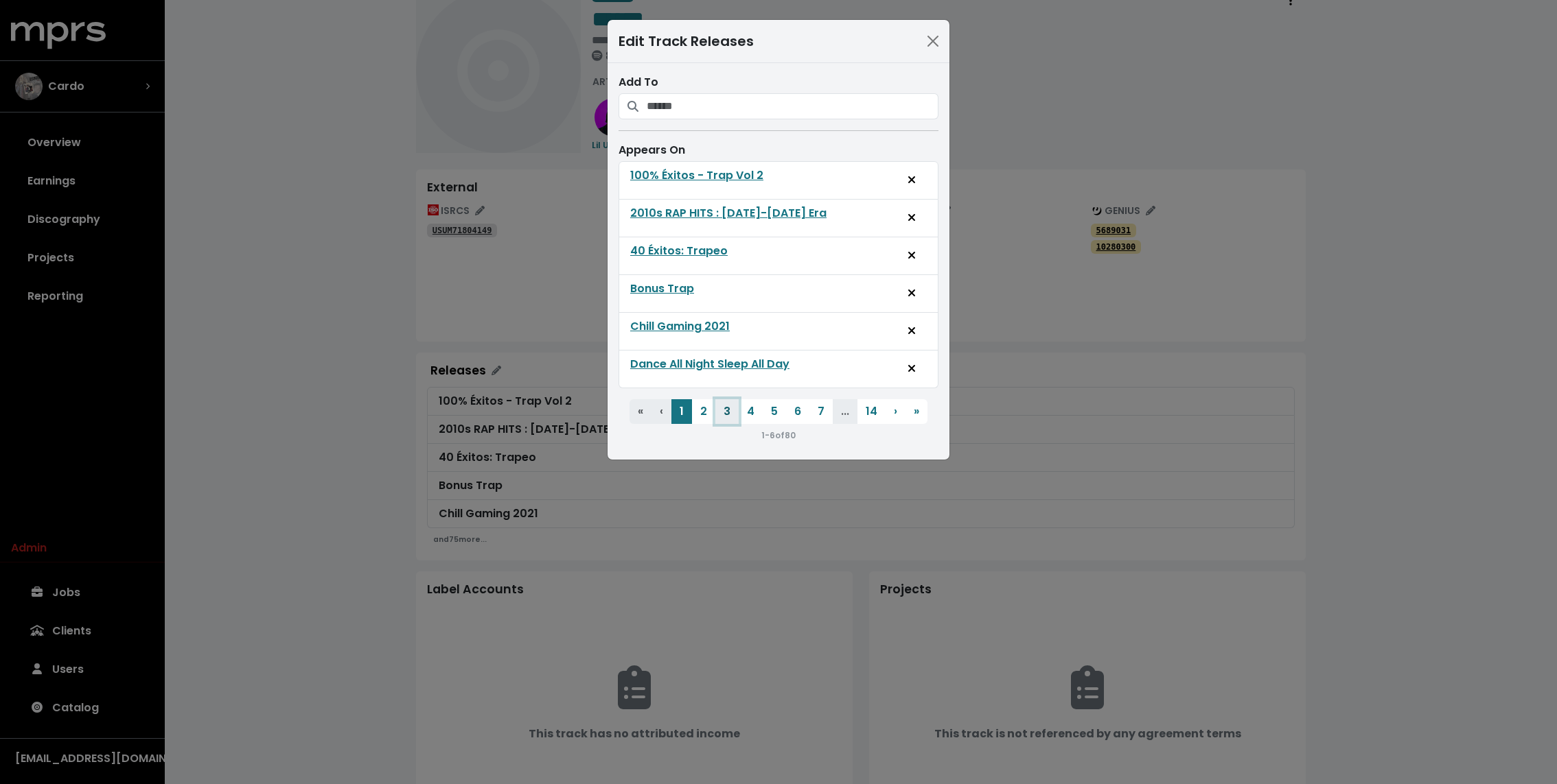
click at [735, 410] on button "3" at bounding box center [726, 411] width 23 height 25
click at [778, 408] on button "5" at bounding box center [774, 411] width 23 height 25
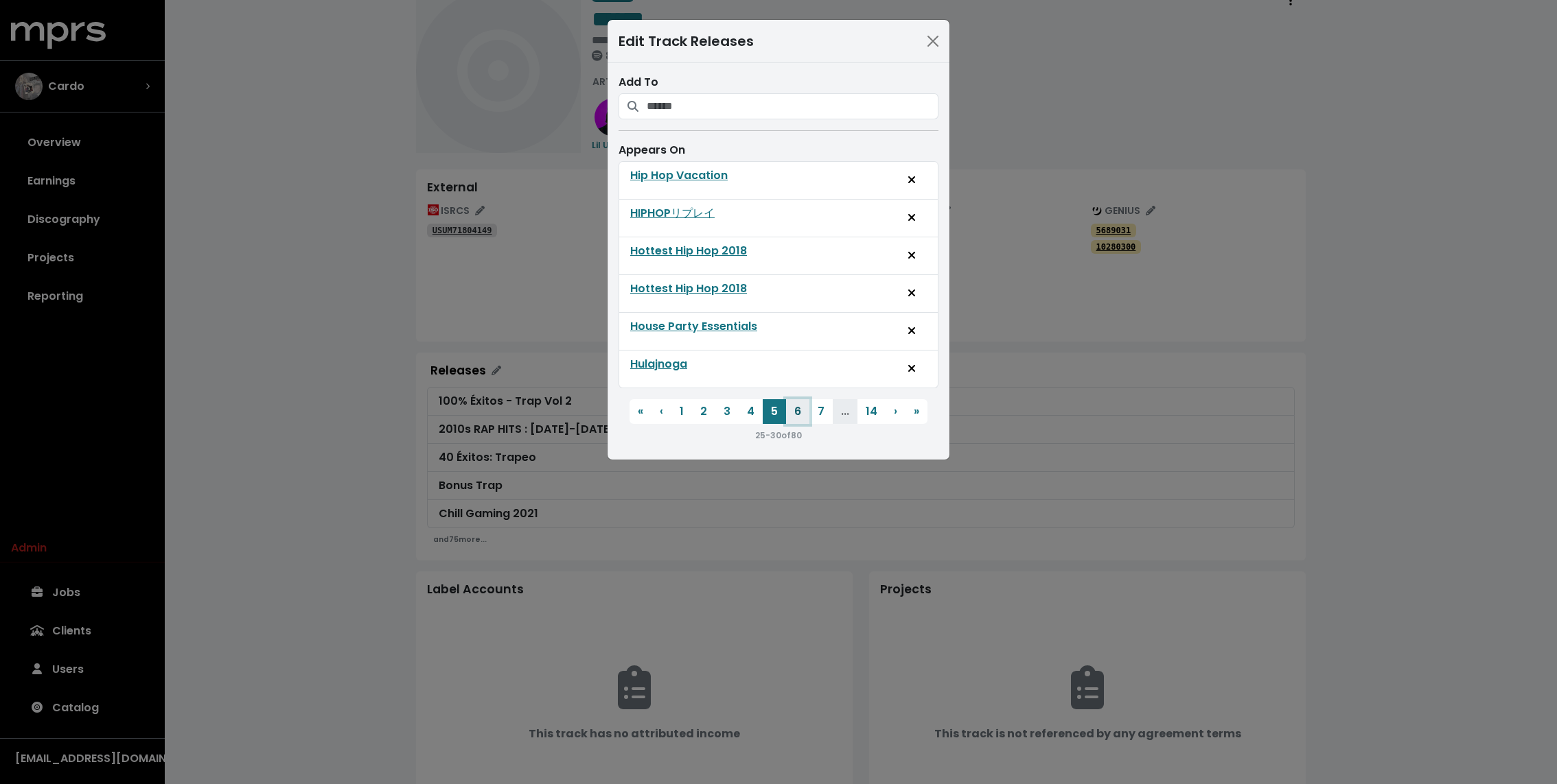
click at [798, 408] on button "6" at bounding box center [797, 411] width 23 height 25
click at [813, 408] on button "8" at bounding box center [821, 411] width 23 height 25
click at [749, 411] on button "7" at bounding box center [749, 411] width 23 height 25
click at [645, 318] on div "MUSIC" at bounding box center [648, 326] width 36 height 16
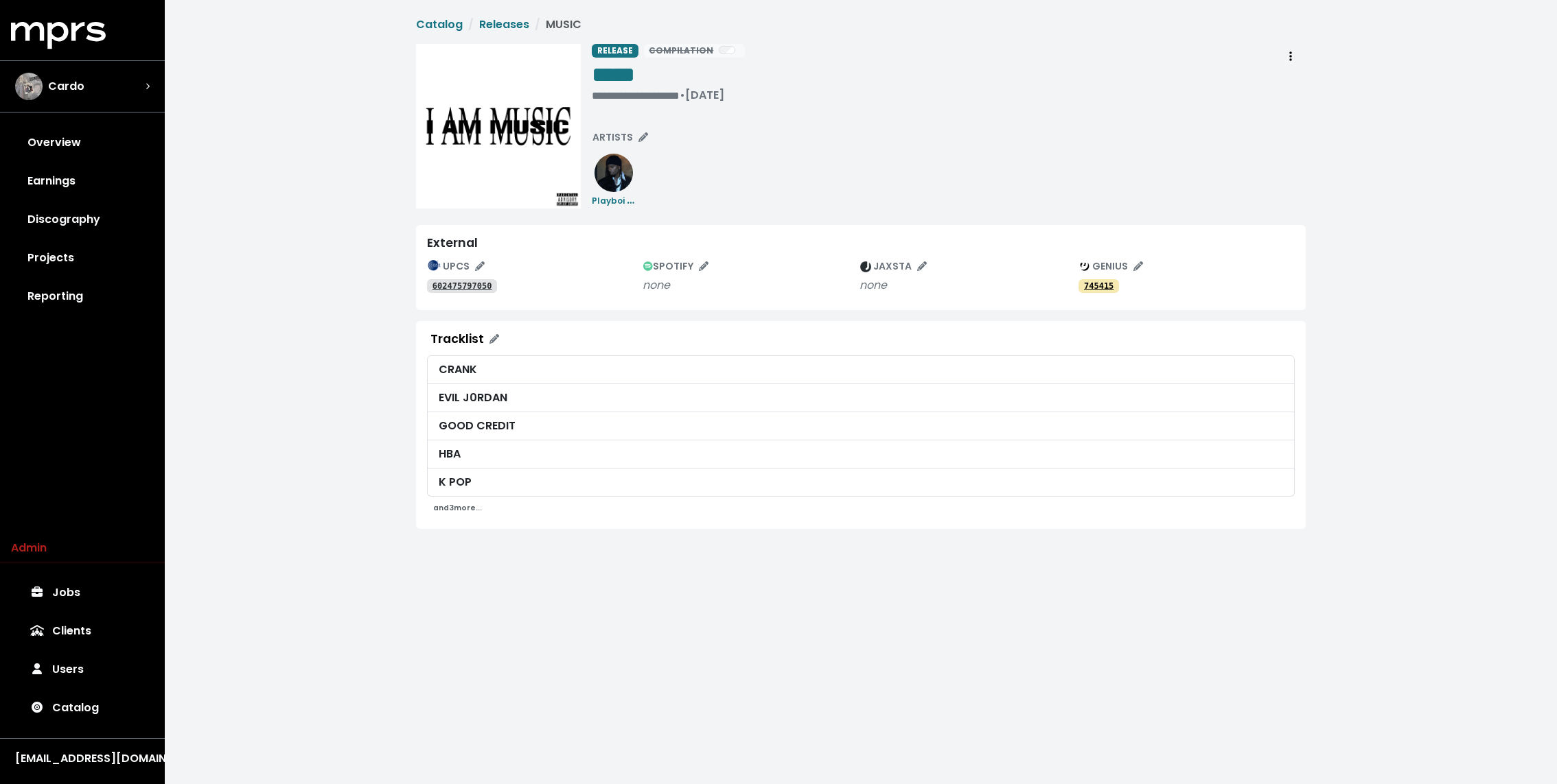
click at [441, 503] on small "and 3 more..." at bounding box center [457, 508] width 48 height 10
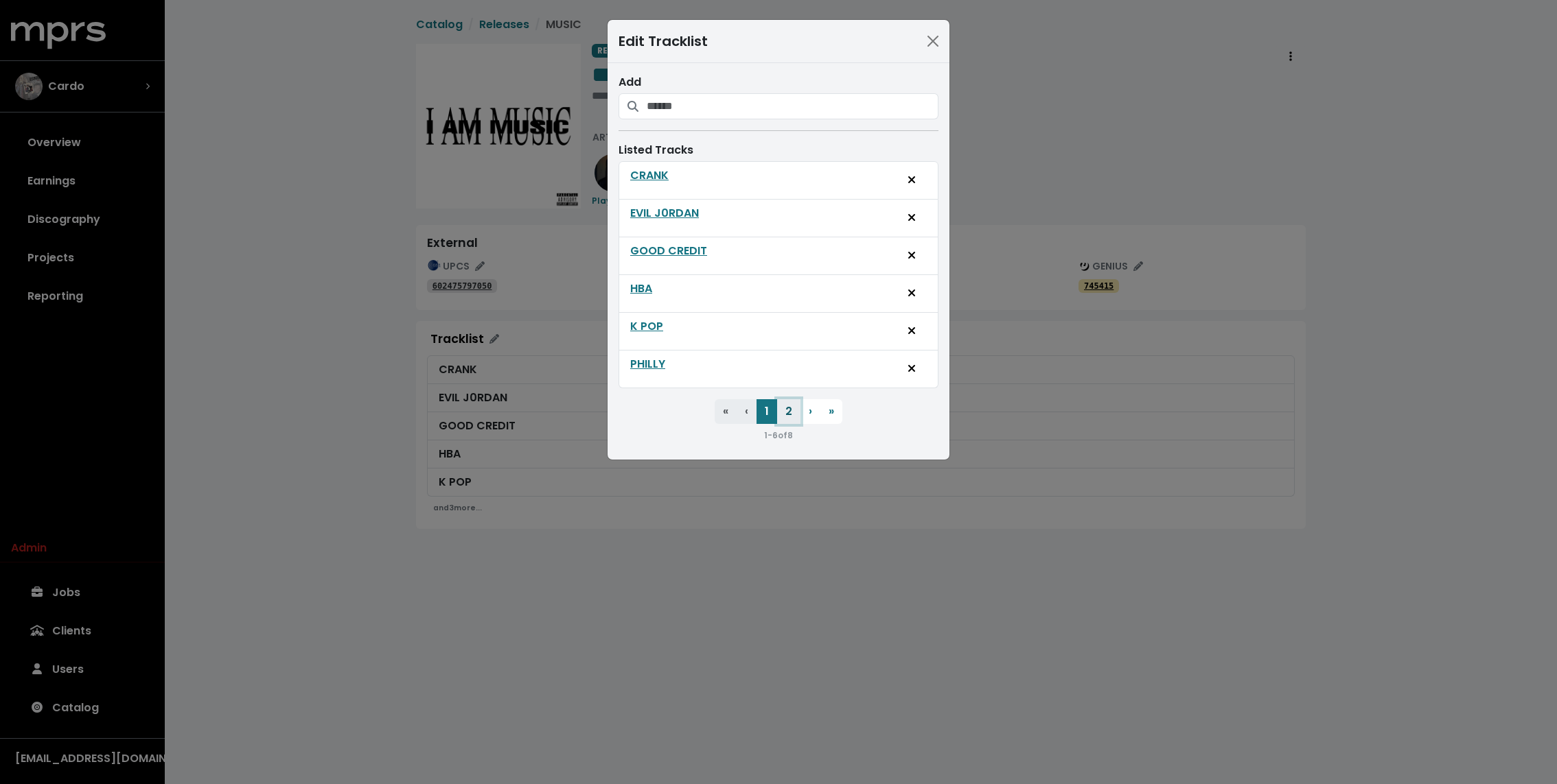
click at [795, 402] on button "2" at bounding box center [788, 411] width 23 height 25
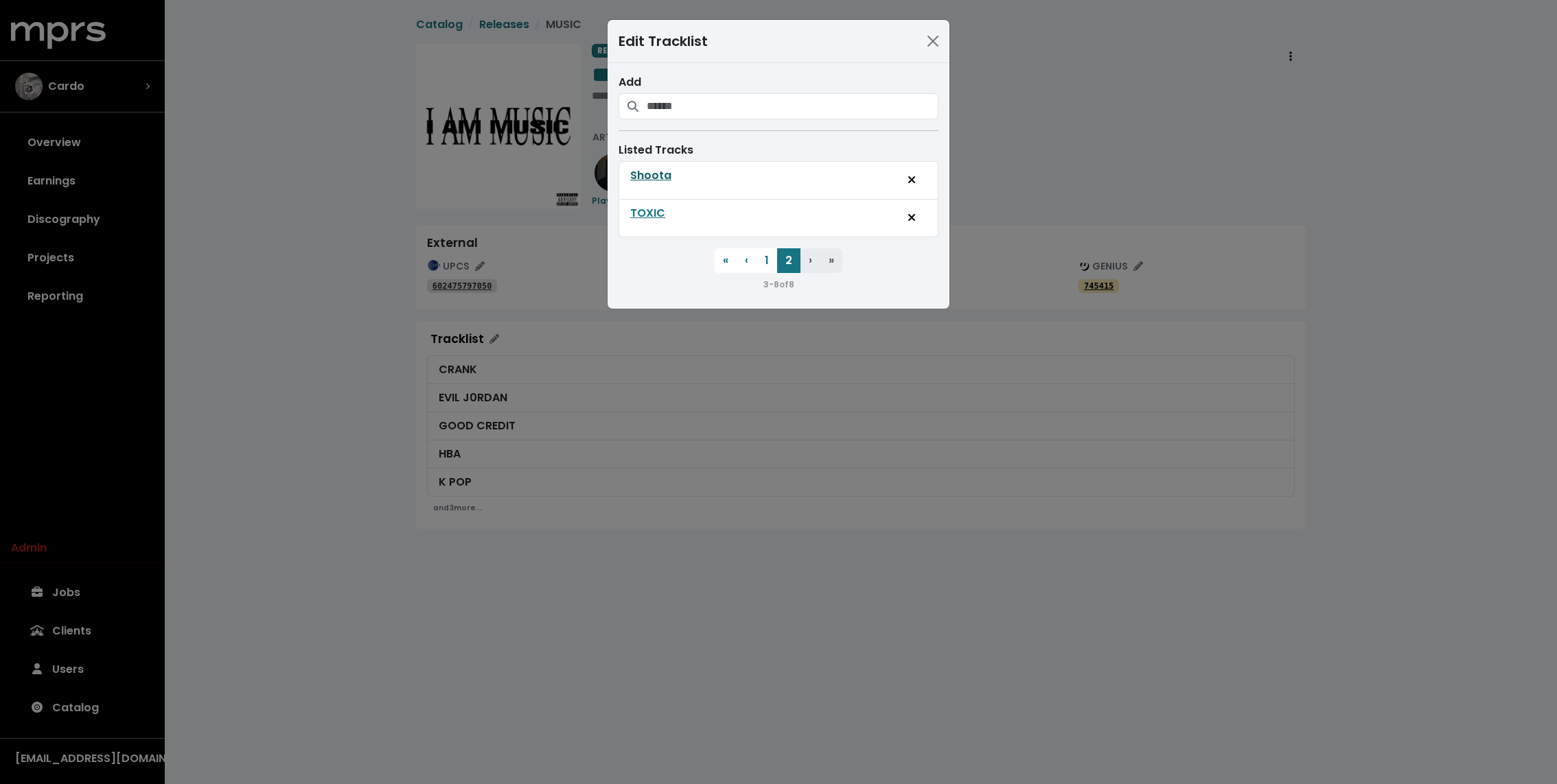
click at [640, 170] on div "Shoota" at bounding box center [650, 176] width 41 height 16
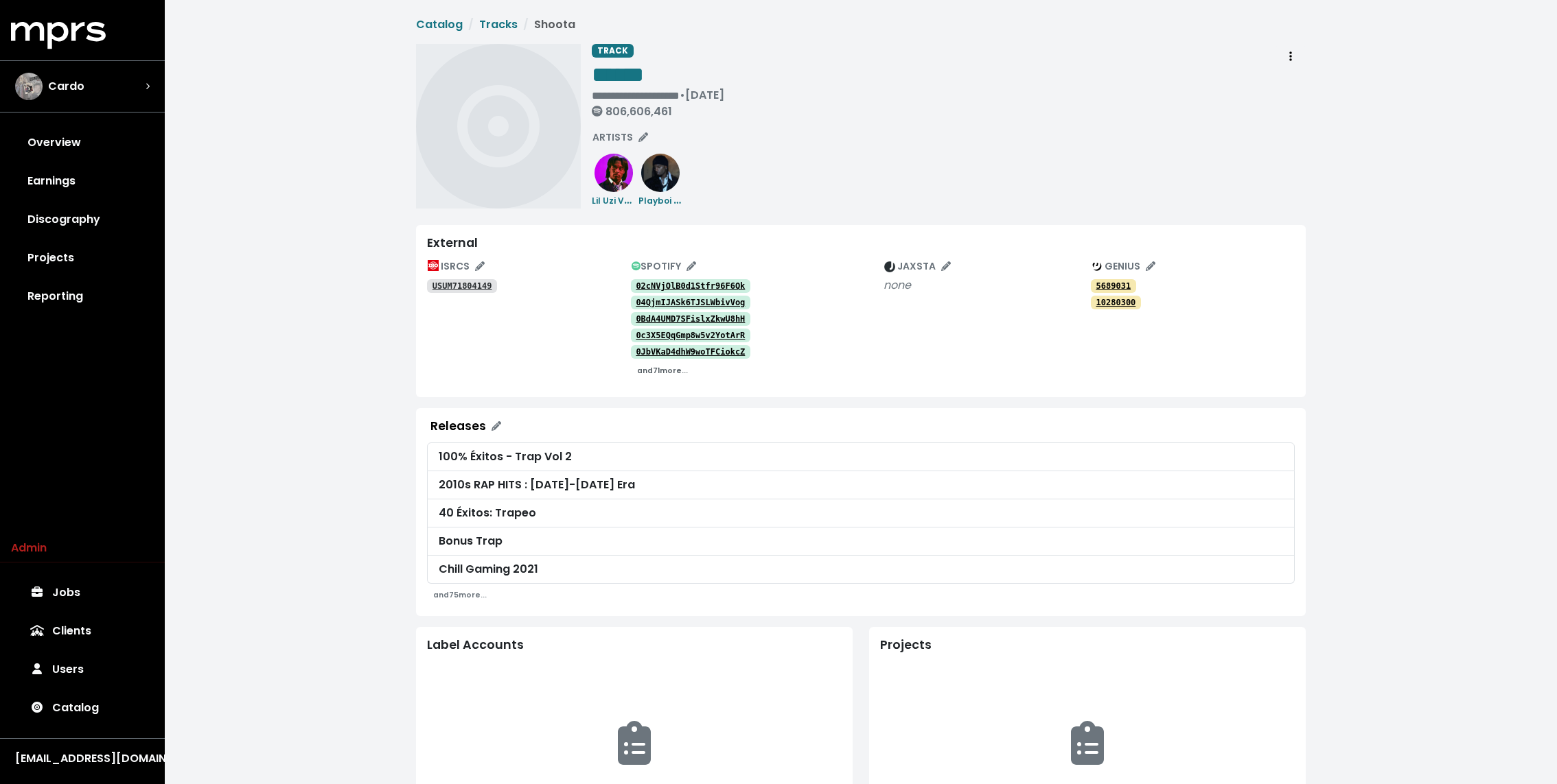
click at [676, 373] on small "and 71 more..." at bounding box center [662, 371] width 51 height 10
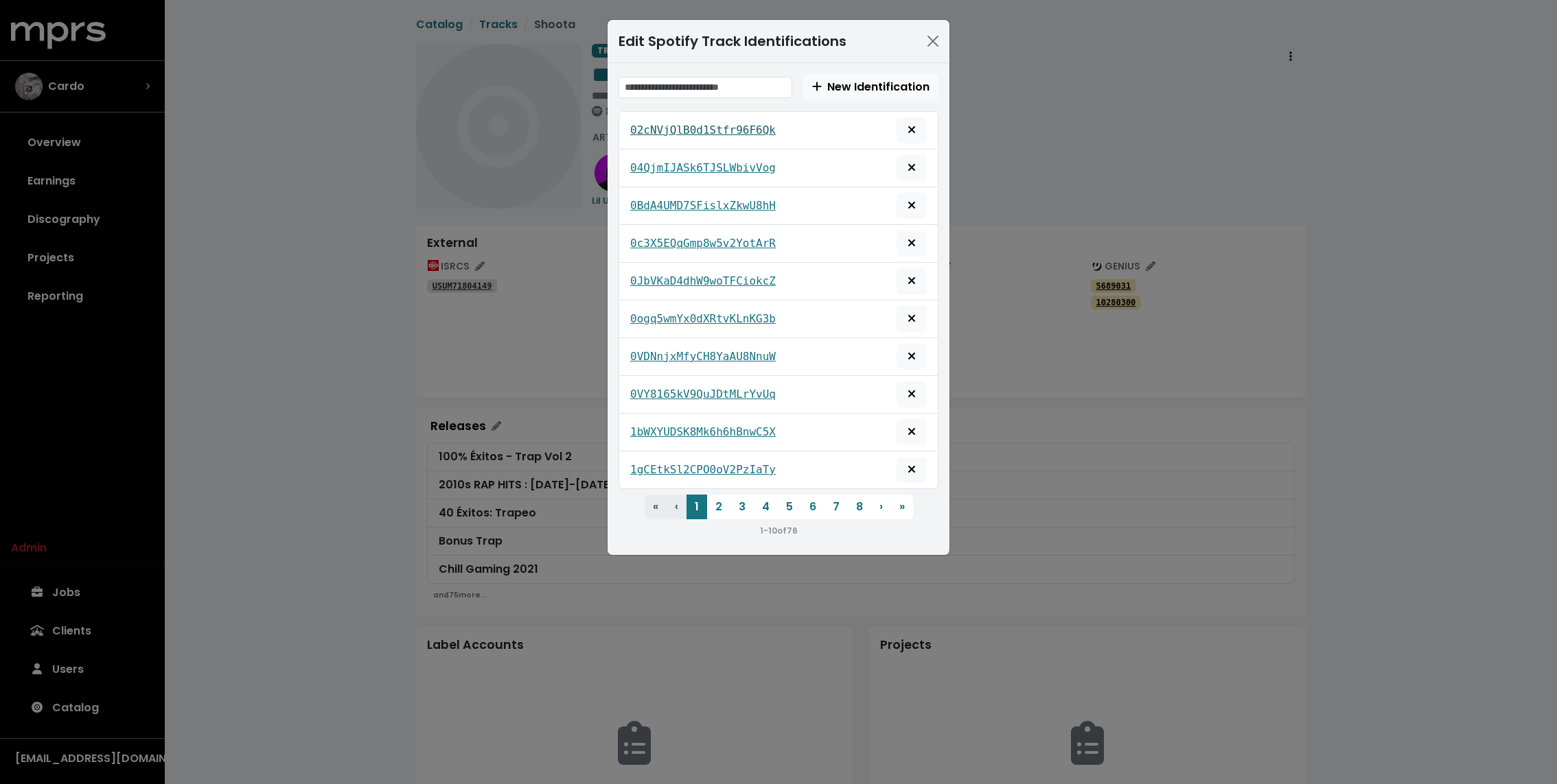
click at [686, 124] on tt "02cNVjQlB0d1Stfr96F6Qk" at bounding box center [702, 130] width 145 height 13
click at [679, 155] on div "04QjmIJASk6TJSLWbivVog" at bounding box center [778, 168] width 297 height 26
click at [677, 161] on tt "04QjmIJASk6TJSLWbivVog" at bounding box center [702, 167] width 145 height 13
click at [670, 203] on tt "0BdA4UMD7SFislxZkwU8hH" at bounding box center [702, 205] width 145 height 13
click at [665, 238] on tt "0c3X5EQqGmp8w5v2YotArR" at bounding box center [702, 243] width 145 height 13
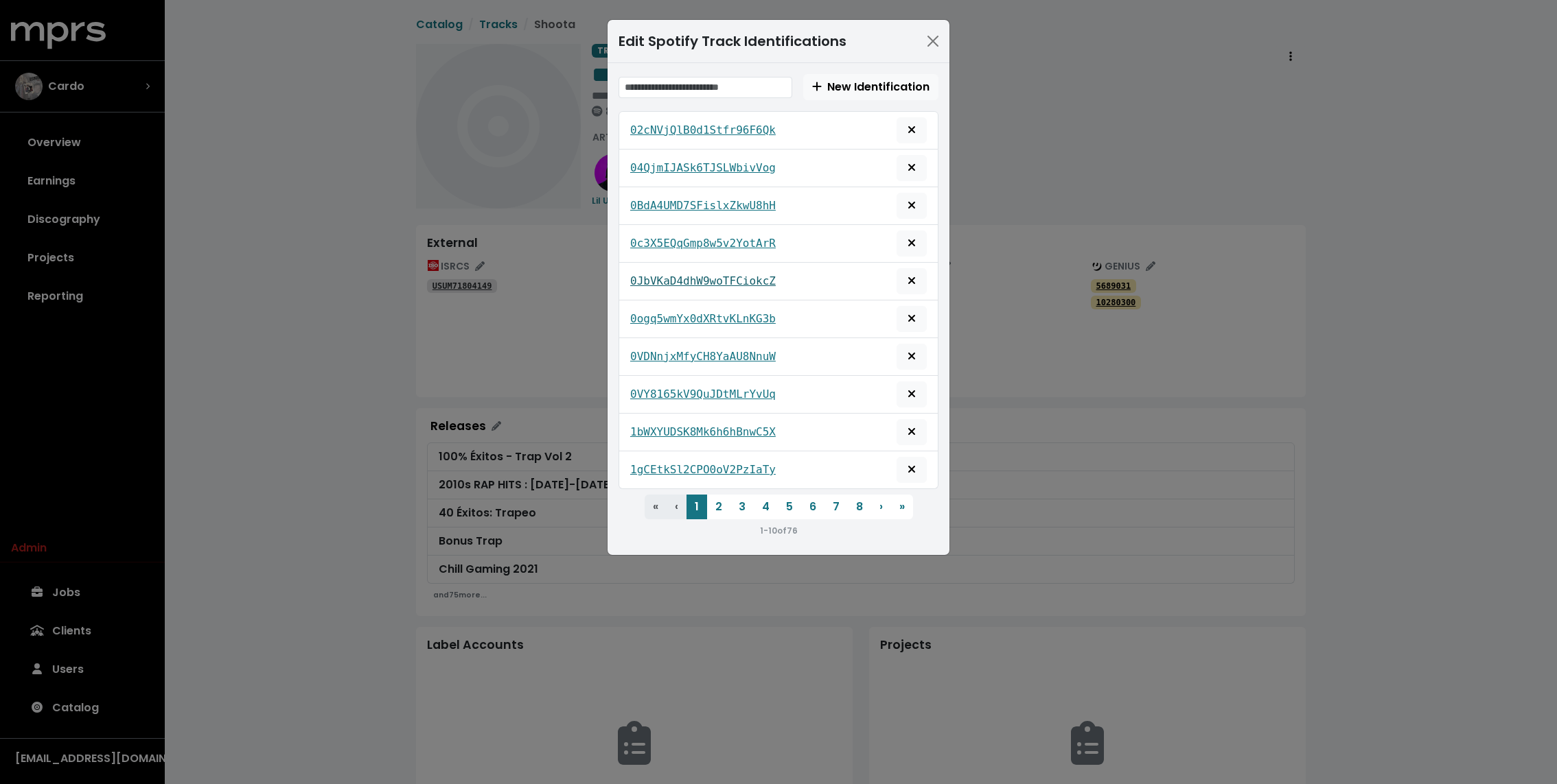
click at [663, 274] on tt "0JbVKaD4dhW9woTFCiokcZ" at bounding box center [702, 280] width 145 height 13
click at [661, 314] on tt "0ogq5wmYx0dXRtvKLnKG3b" at bounding box center [702, 318] width 145 height 13
click at [656, 354] on tt "0VDNnjxMfyCH8YaAU8NnuW" at bounding box center [702, 355] width 145 height 13
click at [653, 396] on link "0VY8165kV9QuJDtMLrYvUq" at bounding box center [702, 394] width 145 height 16
click at [651, 426] on tt "1bWXYUDSK8Mk6h6hBnwC5X" at bounding box center [702, 431] width 145 height 13
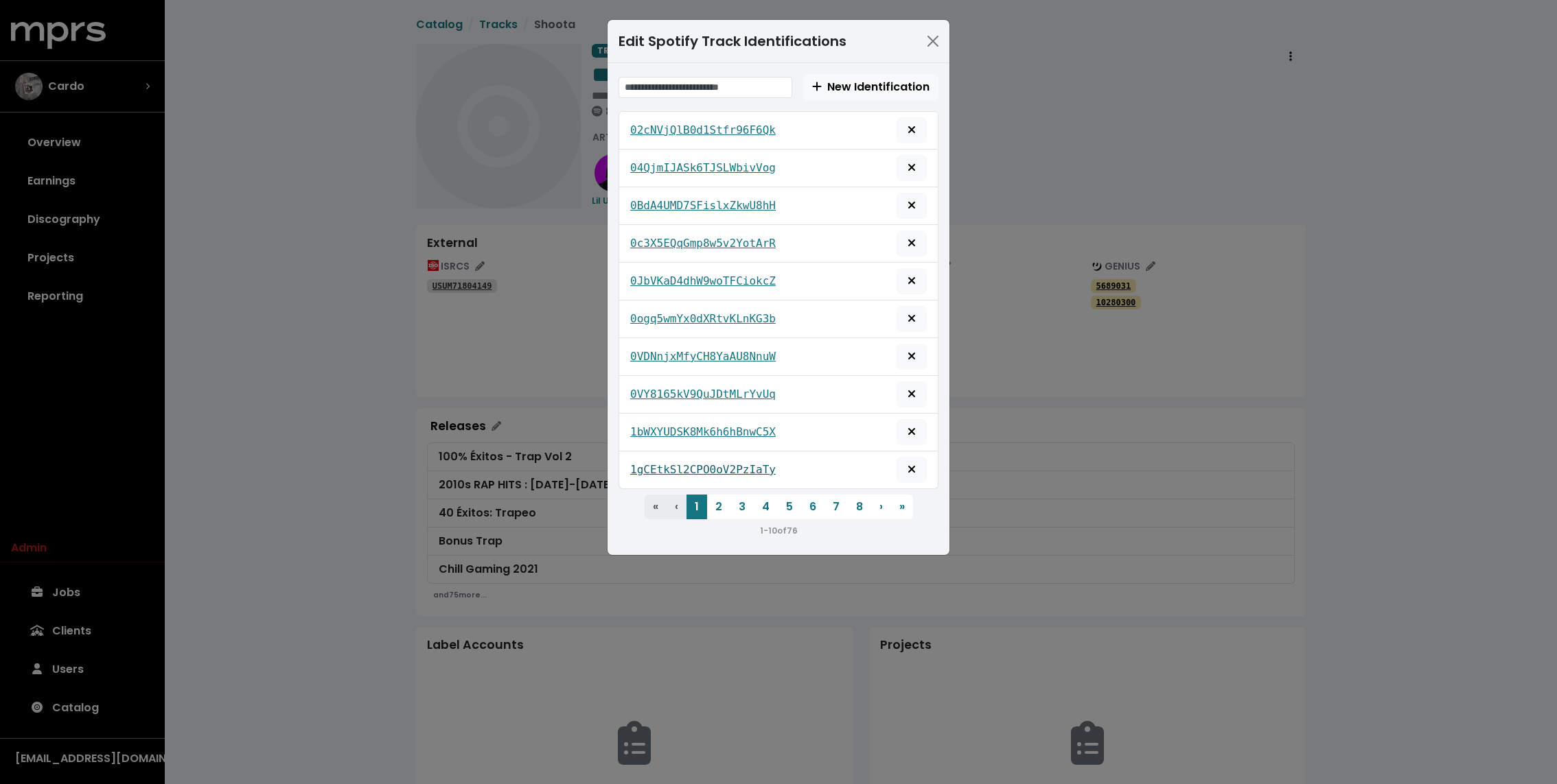
click at [651, 463] on tt "1gCEtkSl2CPO0oV2PzIaTy" at bounding box center [702, 469] width 145 height 13
click at [721, 498] on button "2" at bounding box center [718, 507] width 23 height 25
click at [677, 130] on tt "1KmqzQHegzh3ZZWzpupbZG" at bounding box center [702, 130] width 145 height 13
click at [666, 161] on tt "1oRTIbw5DWYcY7KKVABhq6" at bounding box center [702, 167] width 145 height 13
click at [664, 197] on link "1q0mFlc9jb59G9fMzMMkDE" at bounding box center [702, 206] width 145 height 16
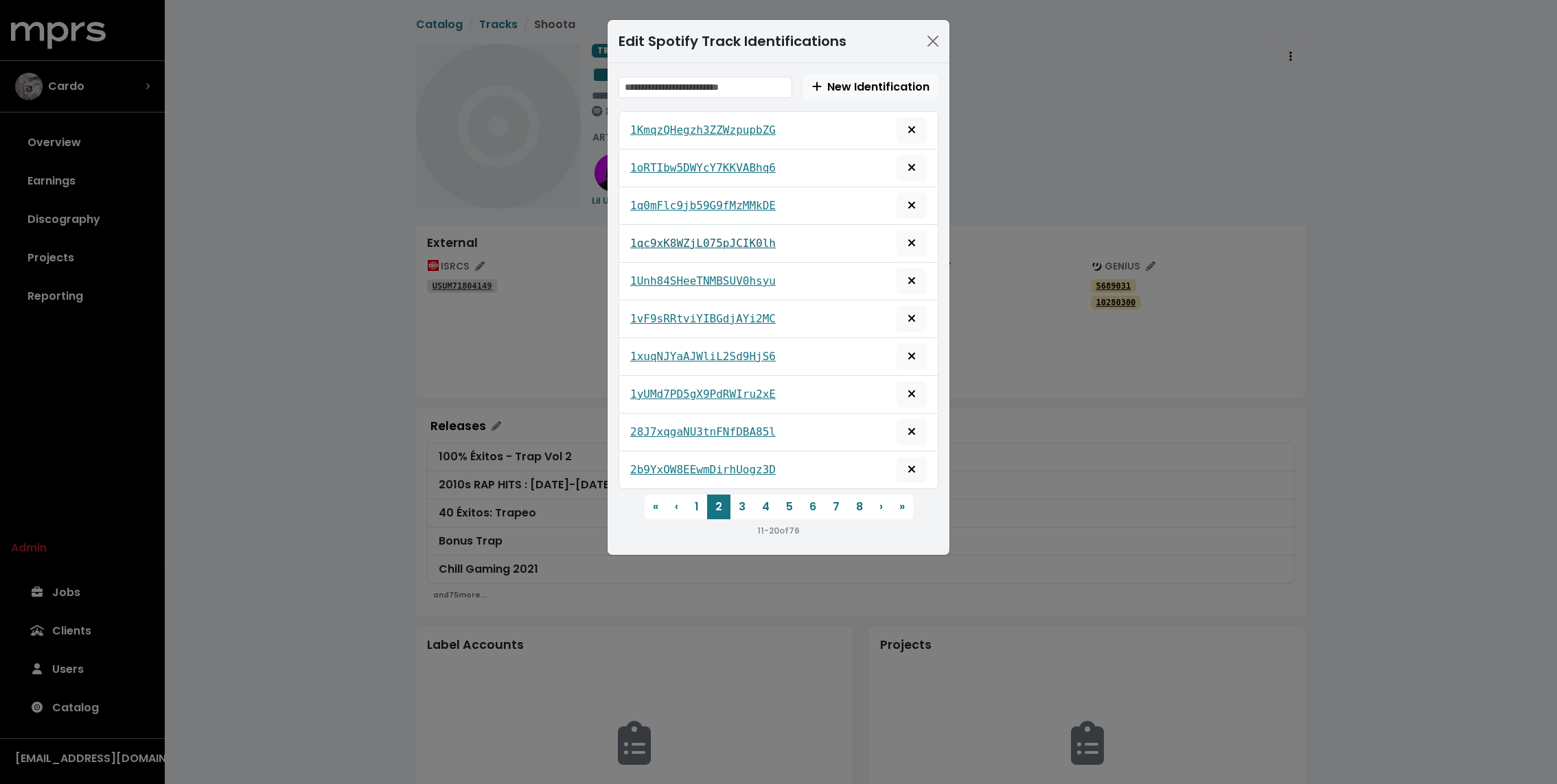
click at [659, 237] on tt "1qc9xK8WZjL075pJCIK0lh" at bounding box center [702, 243] width 145 height 13
click at [658, 278] on tt "1Unh84SHeeTNMBSUV0hsyu" at bounding box center [702, 280] width 145 height 13
click at [652, 317] on tt "1vF9sRRtviYIBGdjAYi2MC" at bounding box center [702, 318] width 145 height 13
click at [651, 350] on tt "1xuqNJYaAJWliL2Sd9HjS6" at bounding box center [702, 355] width 145 height 13
click at [647, 388] on tt "1yUMd7PD5gX9PdRWIru2xE" at bounding box center [702, 393] width 145 height 13
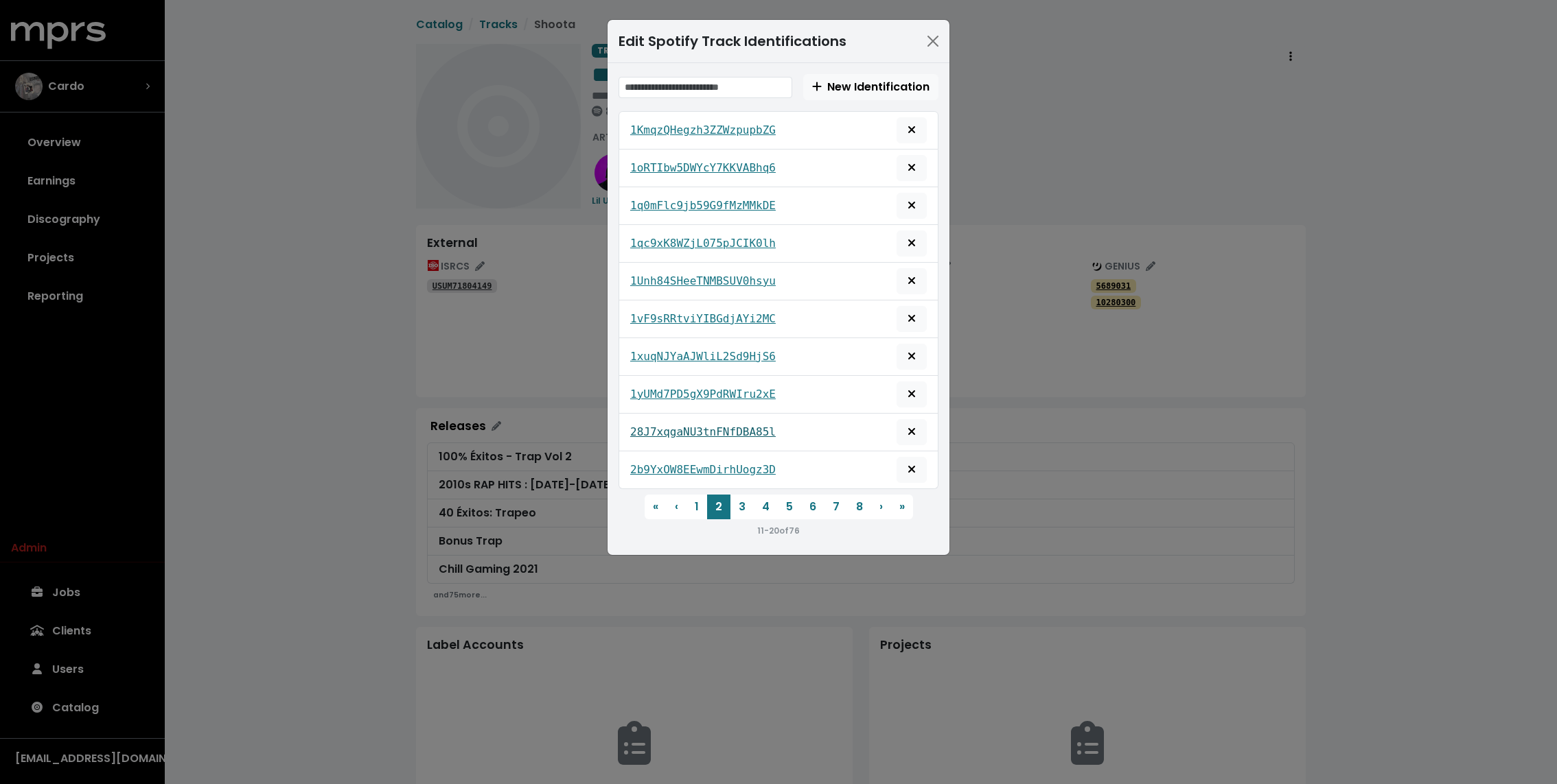
click at [647, 426] on tt "28J7xqgaNU3tnFNfDBA85l" at bounding box center [702, 431] width 145 height 13
click at [647, 463] on tt "2b9YxOW8EEwmDirhUogz3D" at bounding box center [702, 469] width 145 height 13
click at [740, 504] on button "3" at bounding box center [741, 507] width 23 height 25
click at [655, 125] on tt "2BJSMvOGABRxokHKB0OI8i" at bounding box center [702, 130] width 145 height 13
click at [655, 161] on tt "2Ddd1NffmSd3f68RFjvddJ" at bounding box center [702, 167] width 145 height 13
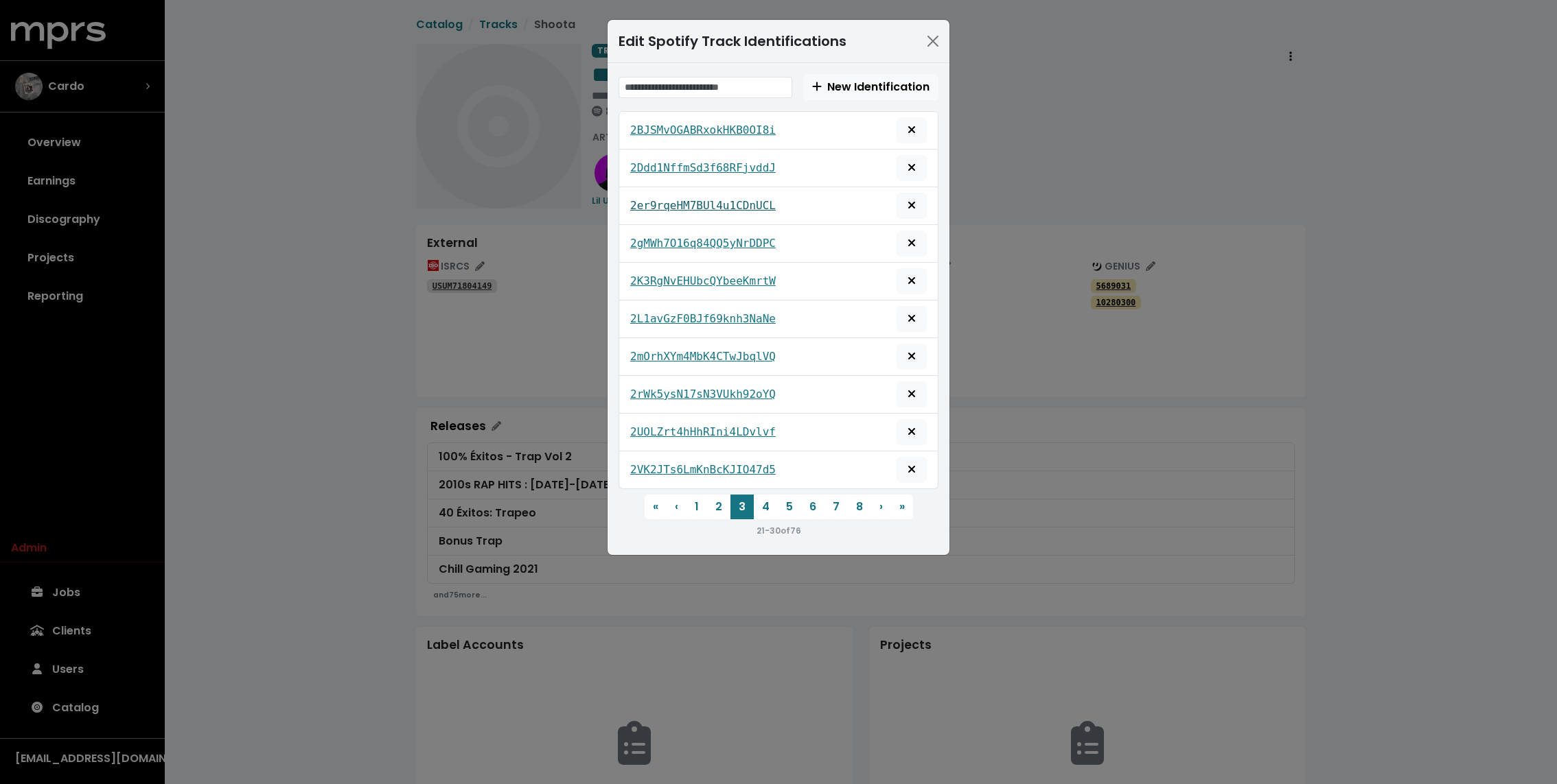
click at [651, 200] on tt "2er9rqeHM7BUl4u1CDnUCL" at bounding box center [702, 205] width 145 height 13
click at [649, 238] on tt "2gMWh7O16q84QQ5yNrDDPC" at bounding box center [702, 243] width 145 height 13
click at [649, 278] on tt "2K3RgNvEHUbcQYbeeKmrtW" at bounding box center [702, 280] width 145 height 13
click at [649, 315] on tt "2L1avGzF0BJf69knh3NaNe" at bounding box center [702, 318] width 145 height 13
click at [649, 350] on tt "2mOrhXYm4MbK4CTwJbqlVQ" at bounding box center [702, 355] width 145 height 13
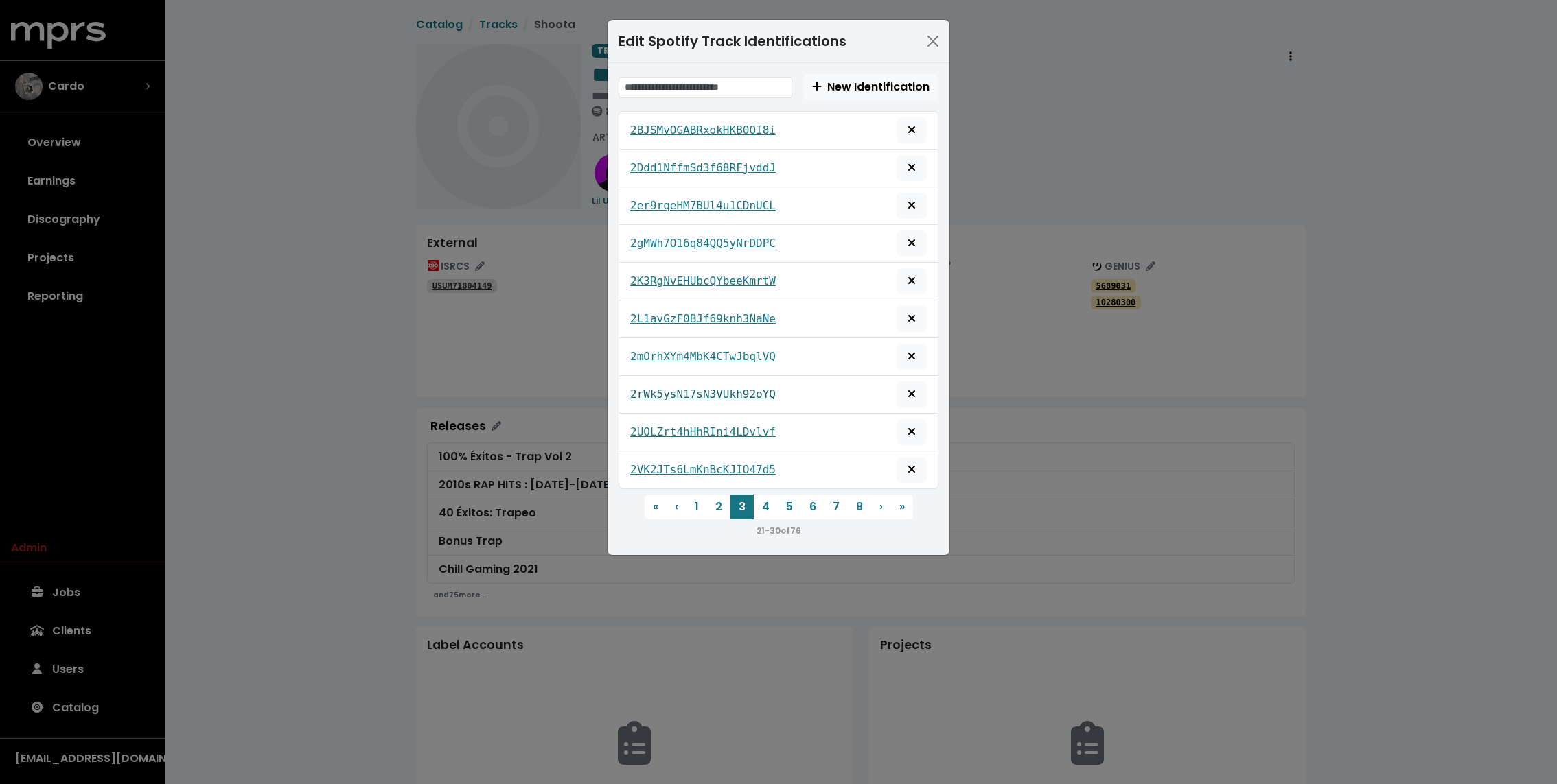
click at [649, 388] on tt "2rWk5ysN17sN3VUkh92oYQ" at bounding box center [702, 393] width 145 height 13
click at [647, 426] on tt "2UOLZrt4hHhRIni4LDvlvf" at bounding box center [702, 431] width 145 height 13
click at [647, 457] on div "2VK2JTs6LmKnBcKJIO47d5" at bounding box center [778, 470] width 297 height 26
click at [647, 463] on tt "2VK2JTs6LmKnBcKJIO47d5" at bounding box center [702, 469] width 145 height 13
click at [762, 497] on button "4" at bounding box center [766, 507] width 24 height 25
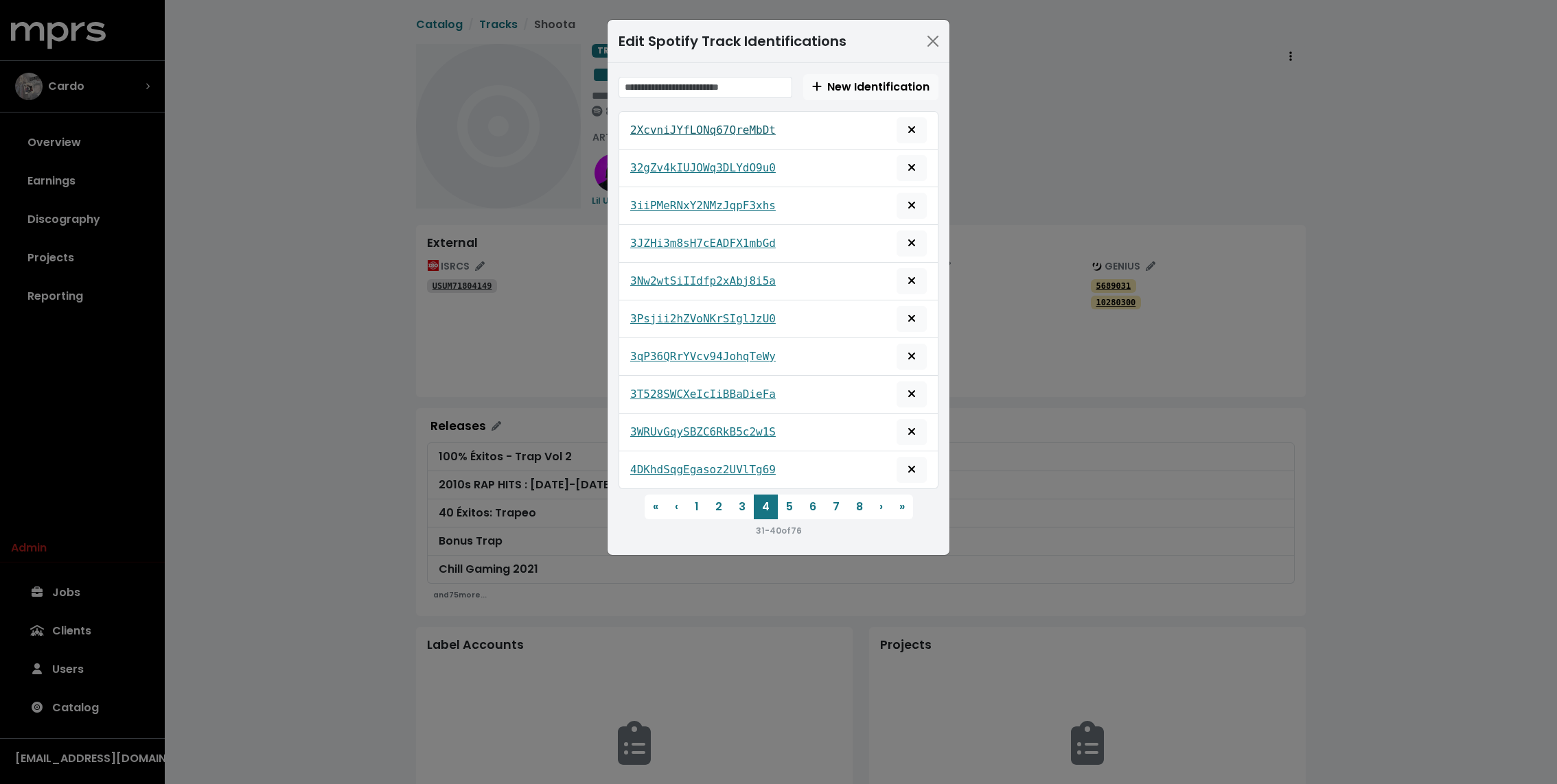
click at [660, 133] on tt "2XcvniJYfLONq67QreMbDt" at bounding box center [702, 130] width 145 height 13
click at [656, 162] on tt "32gZv4kIUJOWq3DLYdO9u0" at bounding box center [702, 167] width 145 height 13
click at [655, 199] on tt "3iiPMeRNxY2NMzJqpF3xhs" at bounding box center [702, 205] width 145 height 13
click at [655, 237] on tt "3JZHi3m8sH7cEADFX1mbGd" at bounding box center [702, 243] width 145 height 13
click at [652, 279] on tt "3Nw2wtSiIIdfp2xAbj8i5a" at bounding box center [702, 280] width 145 height 13
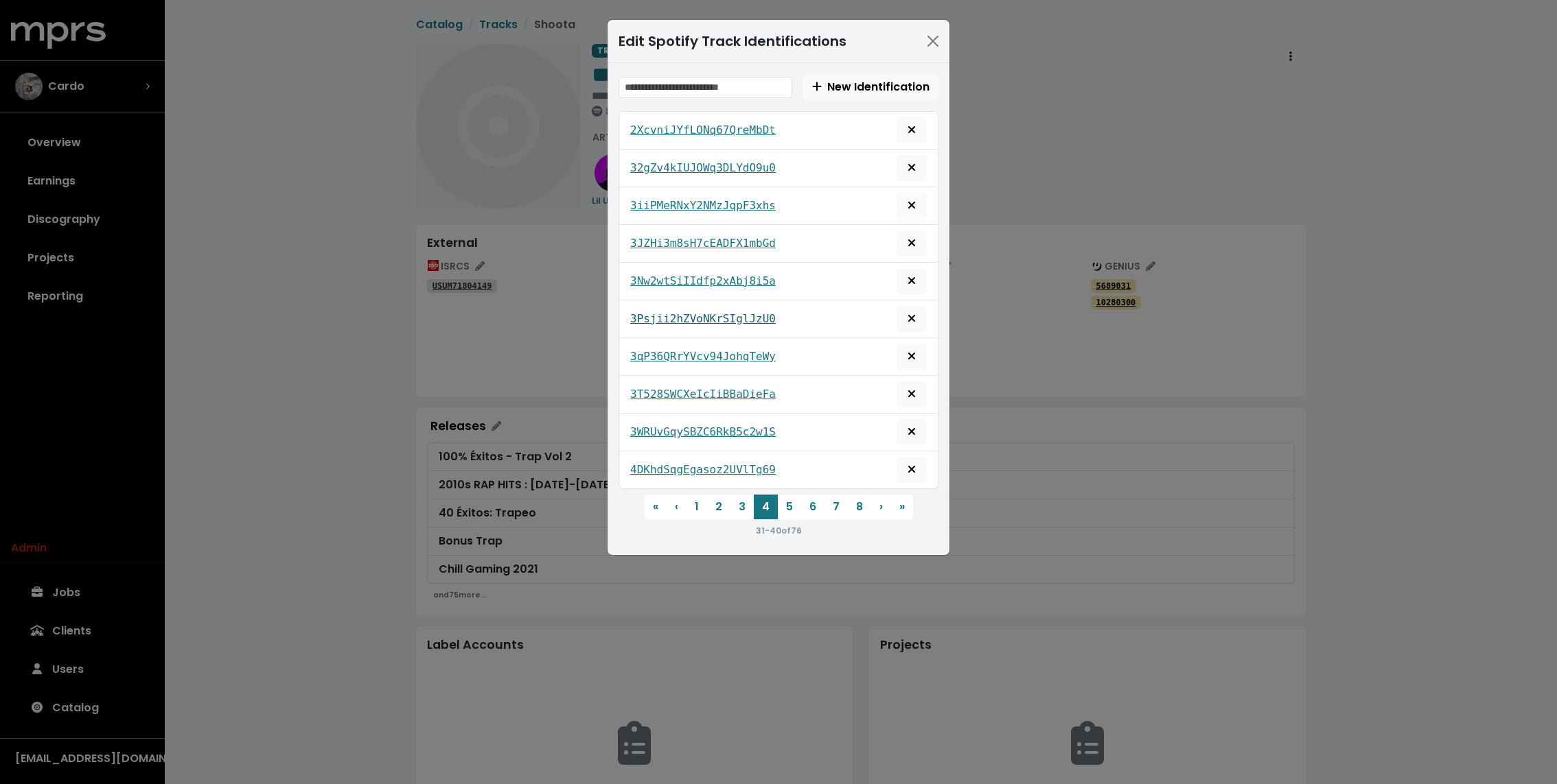
click at [649, 314] on tt "3Psjii2hZVoNKrSIglJzU0" at bounding box center [702, 318] width 145 height 13
click at [649, 350] on tt "3qP36QRrYVcv94JohqTeWy" at bounding box center [702, 355] width 145 height 13
click at [649, 388] on tt "3T528SWCXeIcIiBBaDieFa" at bounding box center [702, 393] width 145 height 13
click at [649, 426] on tt "3WRUvGqySBZC6RkB5c2w1S" at bounding box center [702, 431] width 145 height 13
click at [648, 468] on tt "4DKhdSqgEgasoz2UVlTg69" at bounding box center [702, 469] width 145 height 13
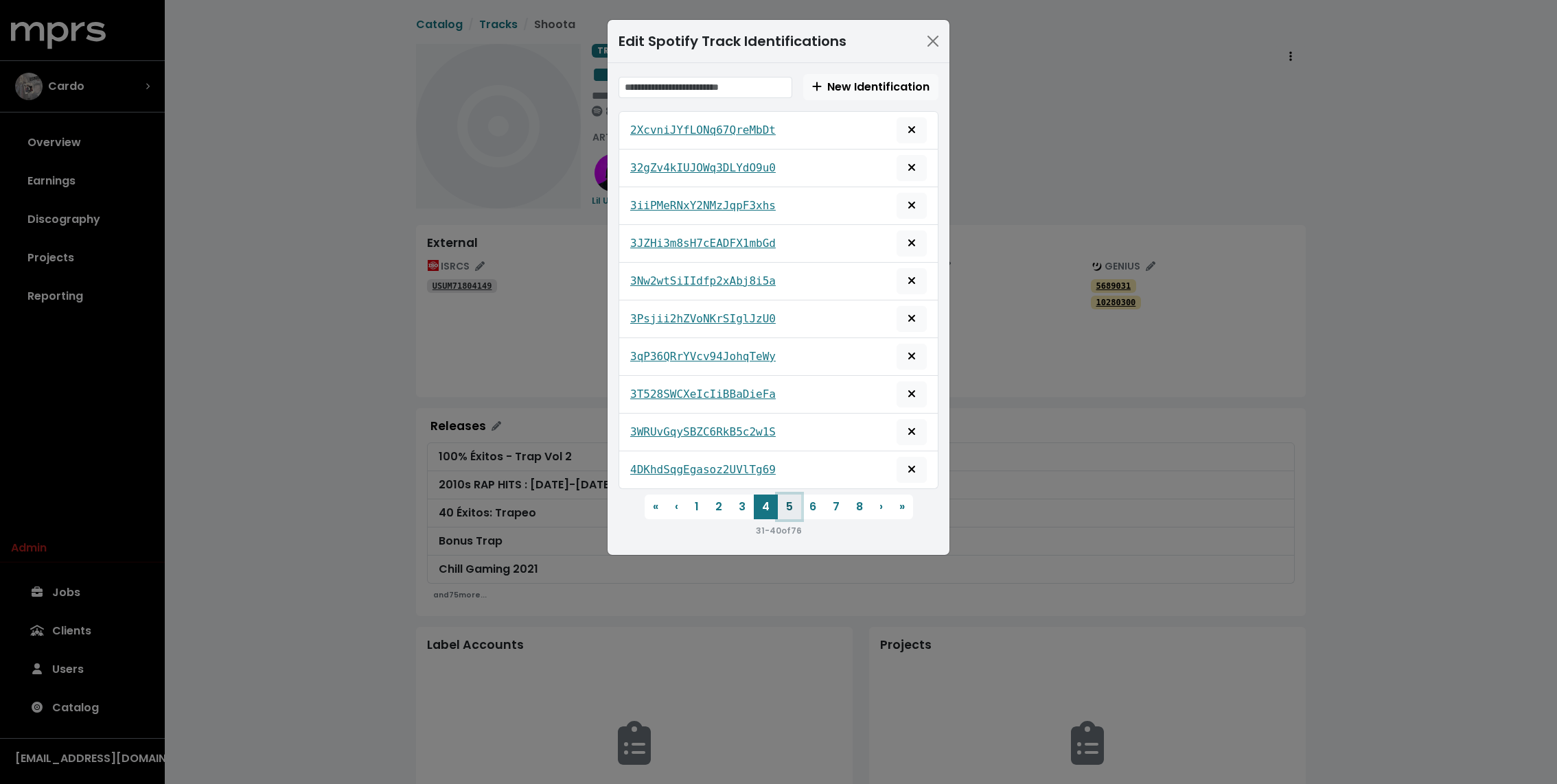
click at [795, 496] on button "5" at bounding box center [789, 507] width 23 height 25
click at [940, 43] on button "Close" at bounding box center [932, 40] width 22 height 22
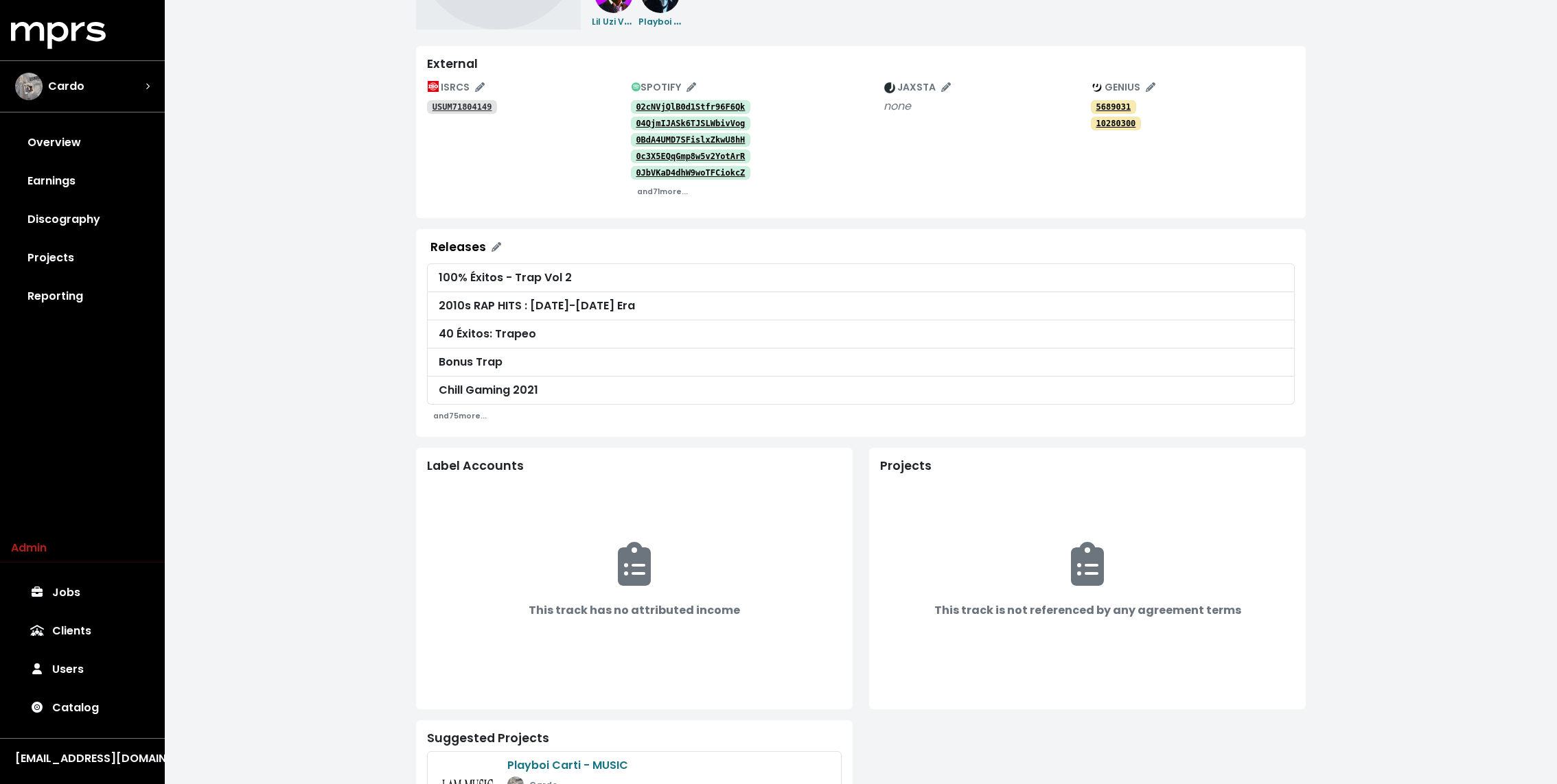
scroll to position [251, 0]
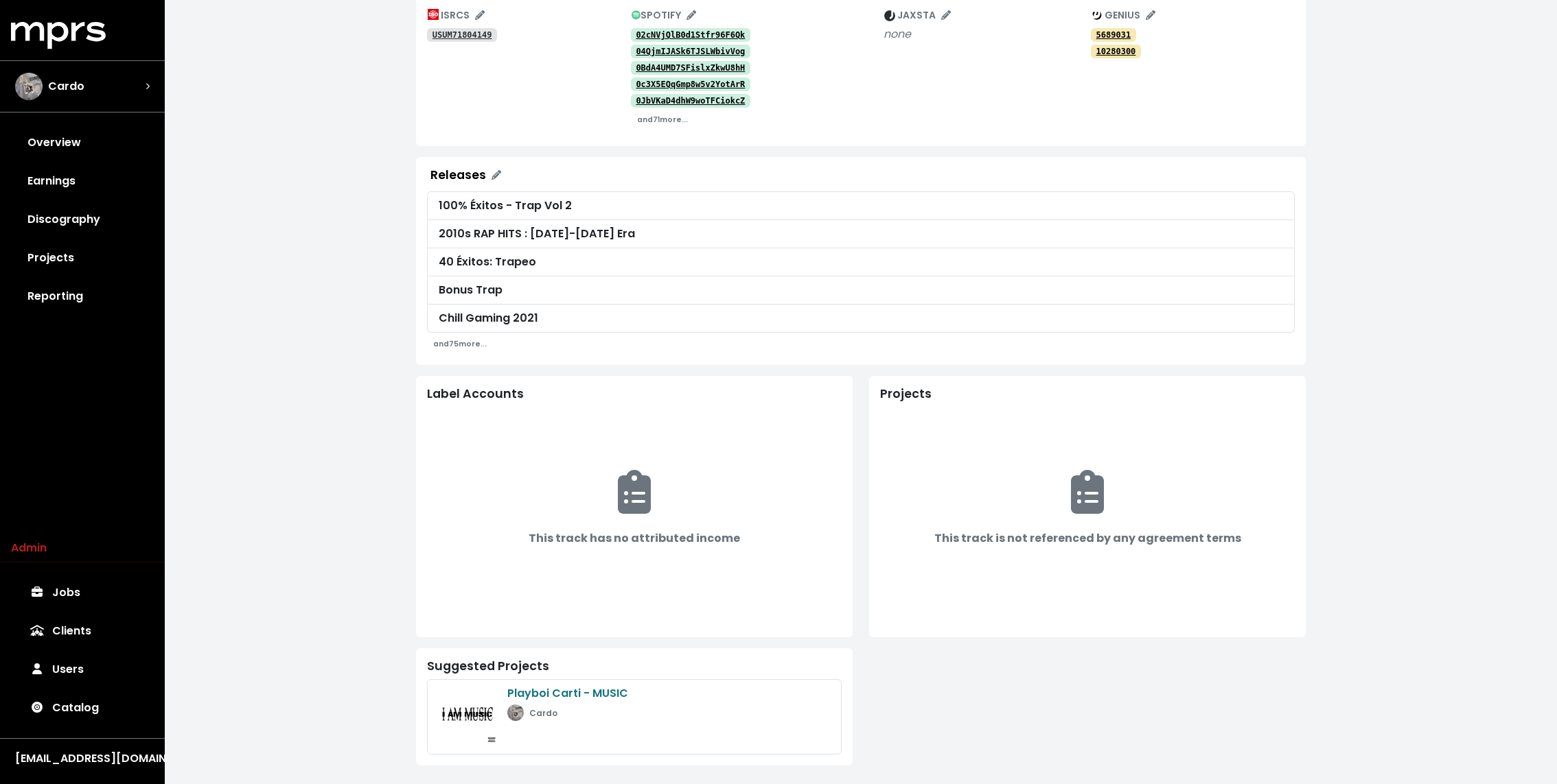
click at [322, 448] on div "**********" at bounding box center [861, 268] width 1392 height 1039
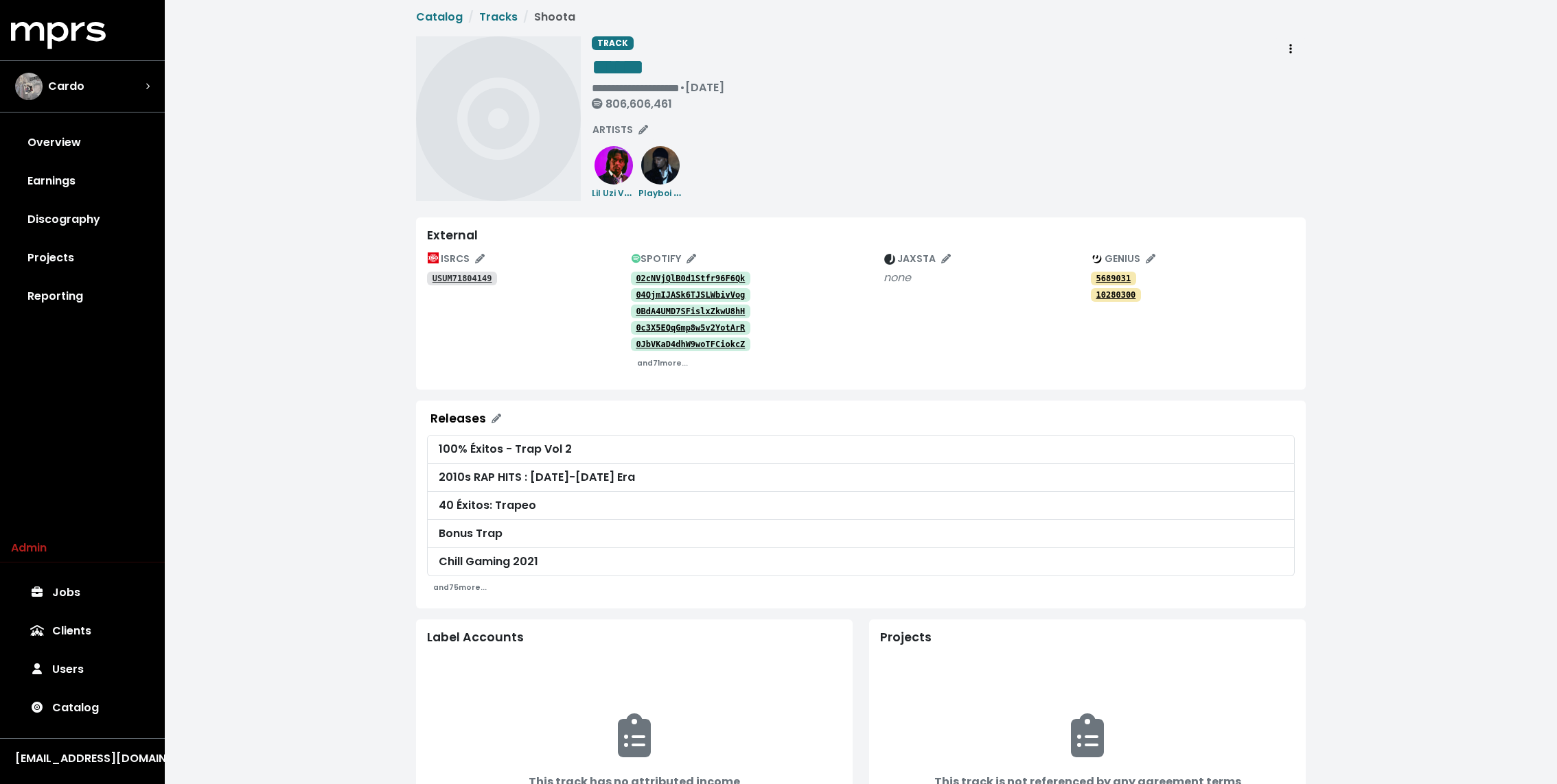
scroll to position [6, 0]
click at [270, 455] on div "**********" at bounding box center [861, 513] width 1392 height 1039
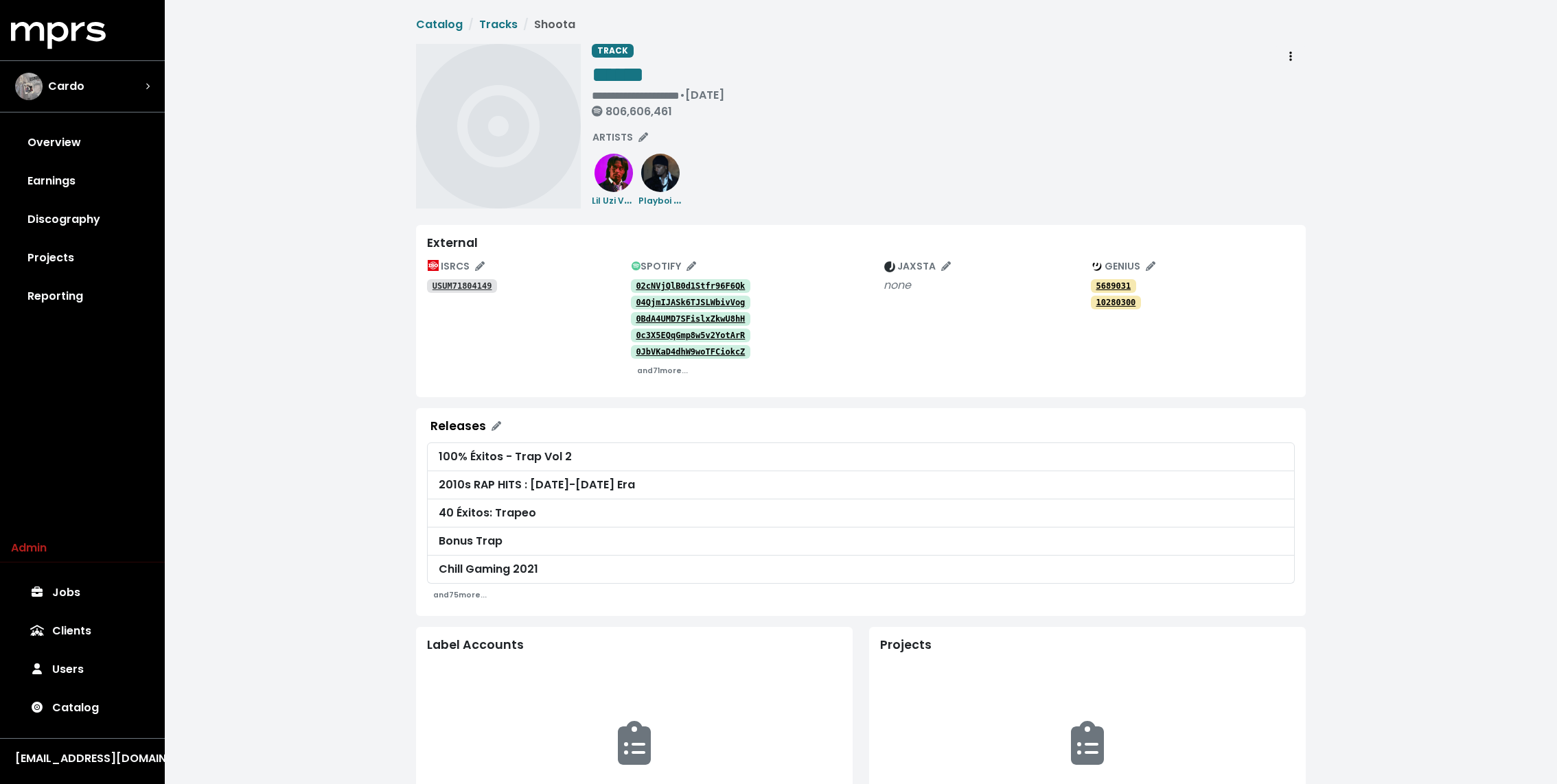
scroll to position [6, 0]
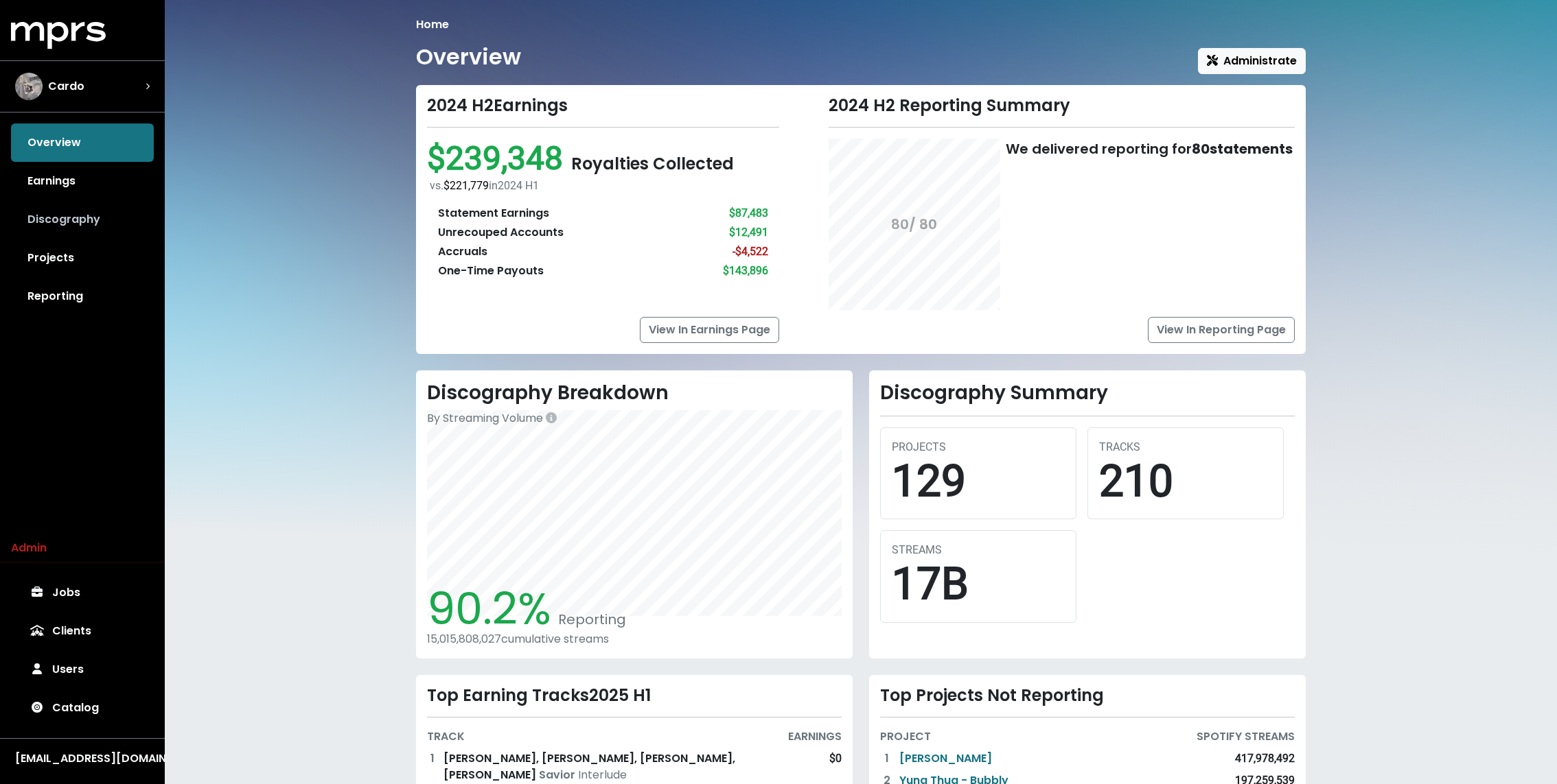
click at [114, 202] on link "Discography" at bounding box center [82, 220] width 142 height 39
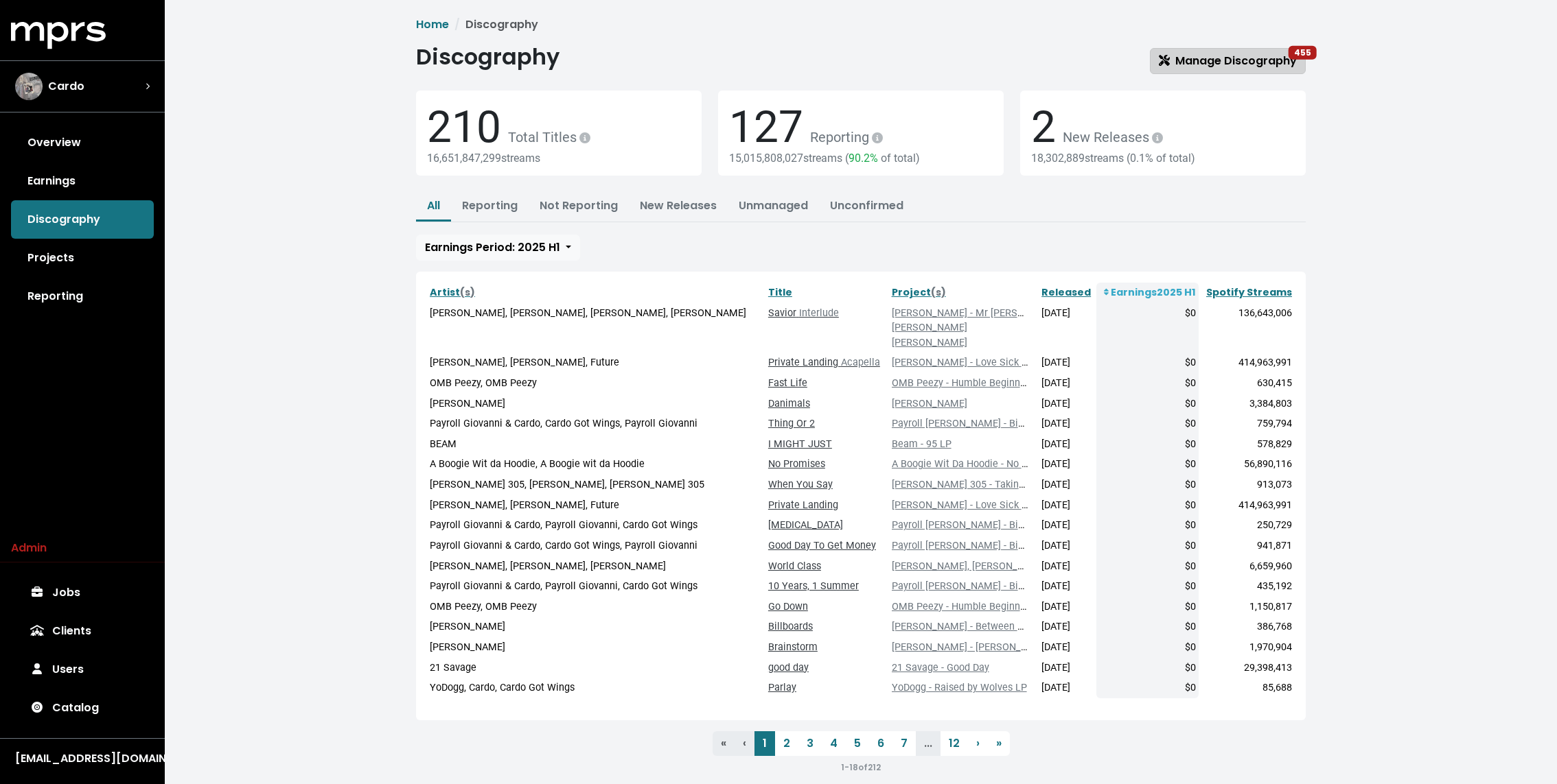
click at [1201, 60] on span "Manage Discography 455" at bounding box center [1227, 60] width 138 height 16
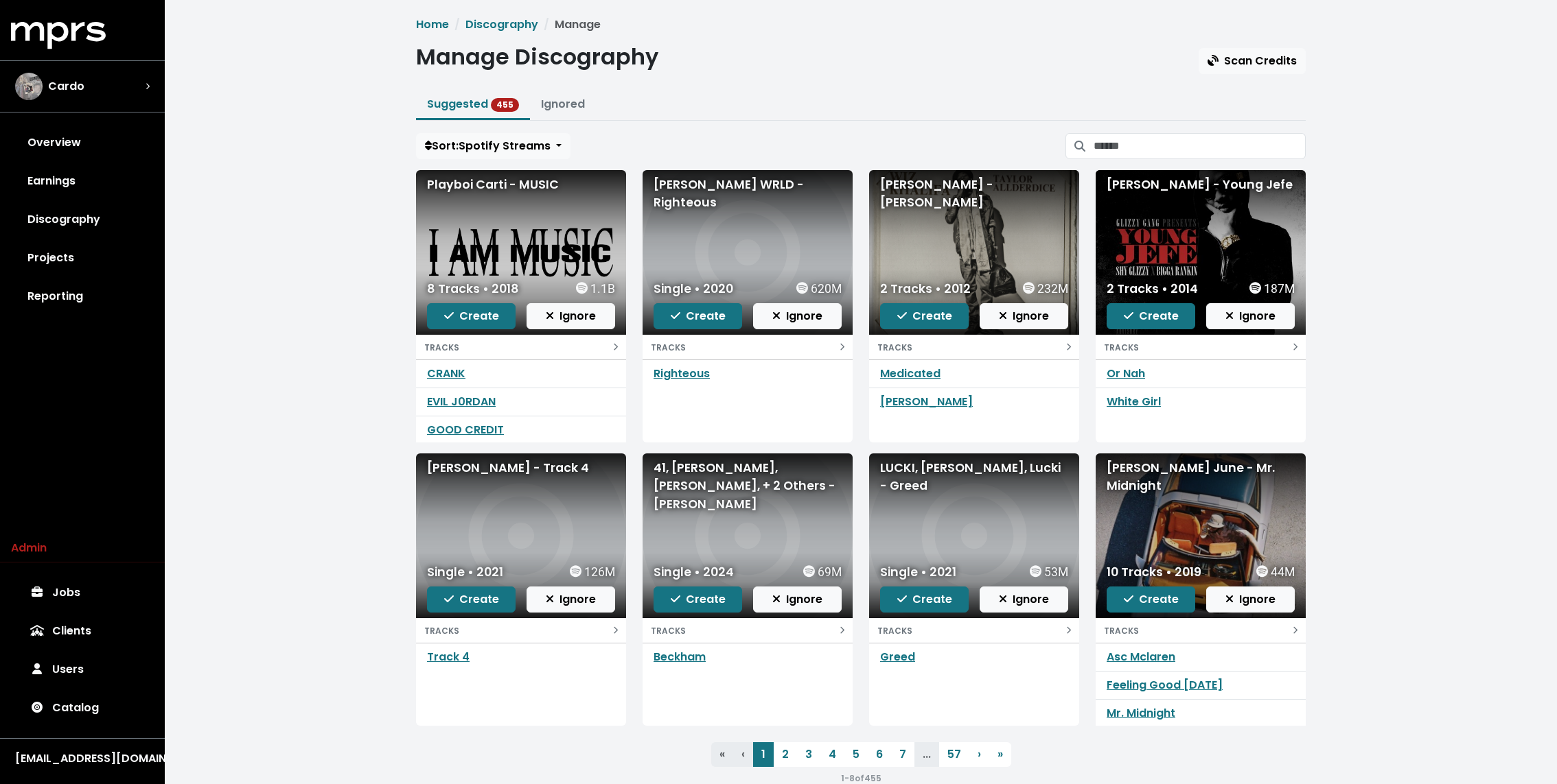
click at [346, 421] on div "Home Discography Manage Manage Discography Scan Credits Suggested 455 Ignored S…" at bounding box center [861, 407] width 1392 height 814
click at [675, 373] on link "Righteous" at bounding box center [681, 373] width 56 height 16
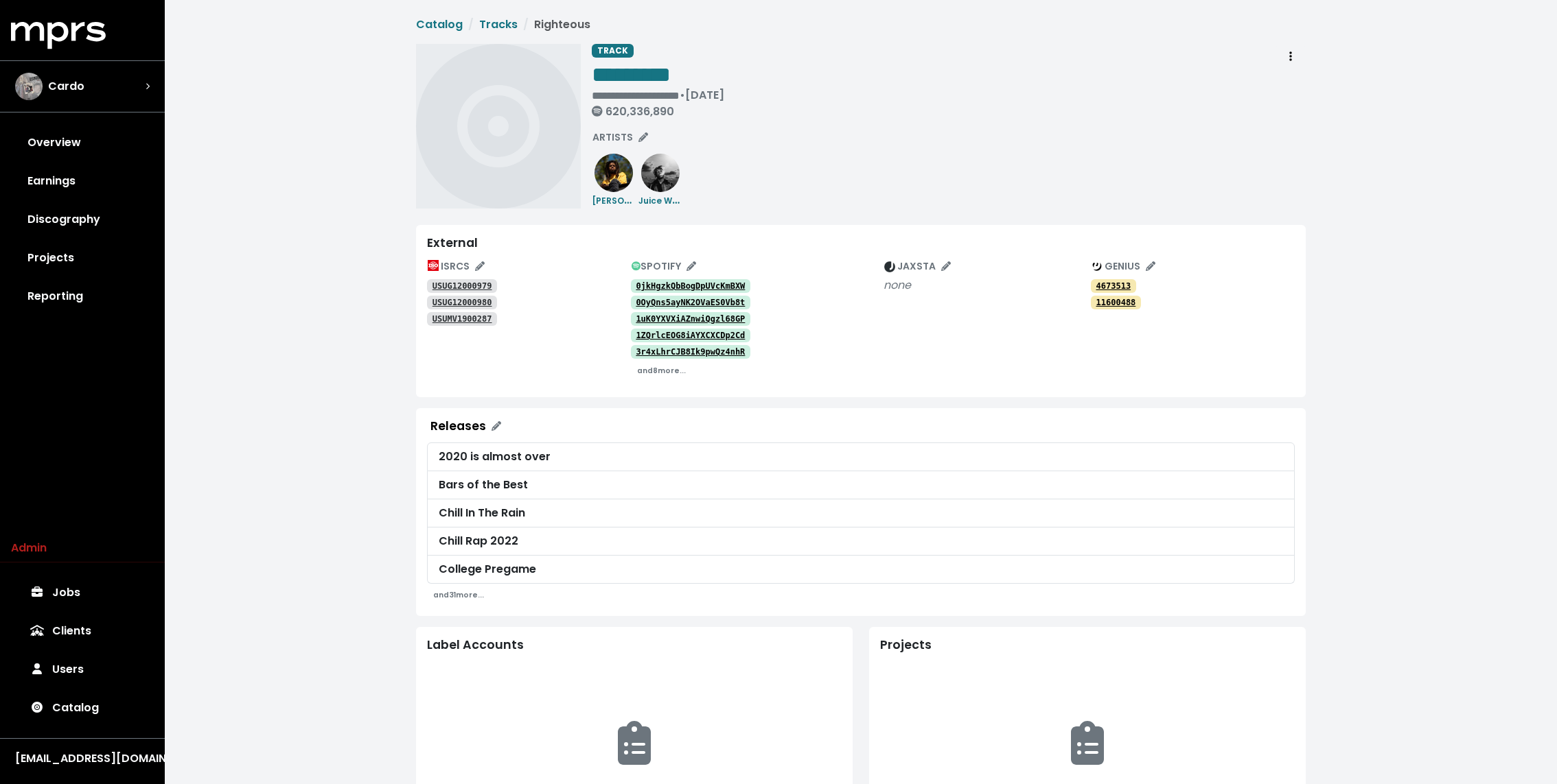
click at [476, 279] on link "USUG12000979" at bounding box center [462, 286] width 70 height 13
click at [473, 299] on tt "USUG12000980" at bounding box center [462, 302] width 60 height 10
click at [471, 320] on tt "USUMV1900287" at bounding box center [462, 319] width 60 height 10
click at [655, 369] on small "and 8 more..." at bounding box center [661, 371] width 48 height 10
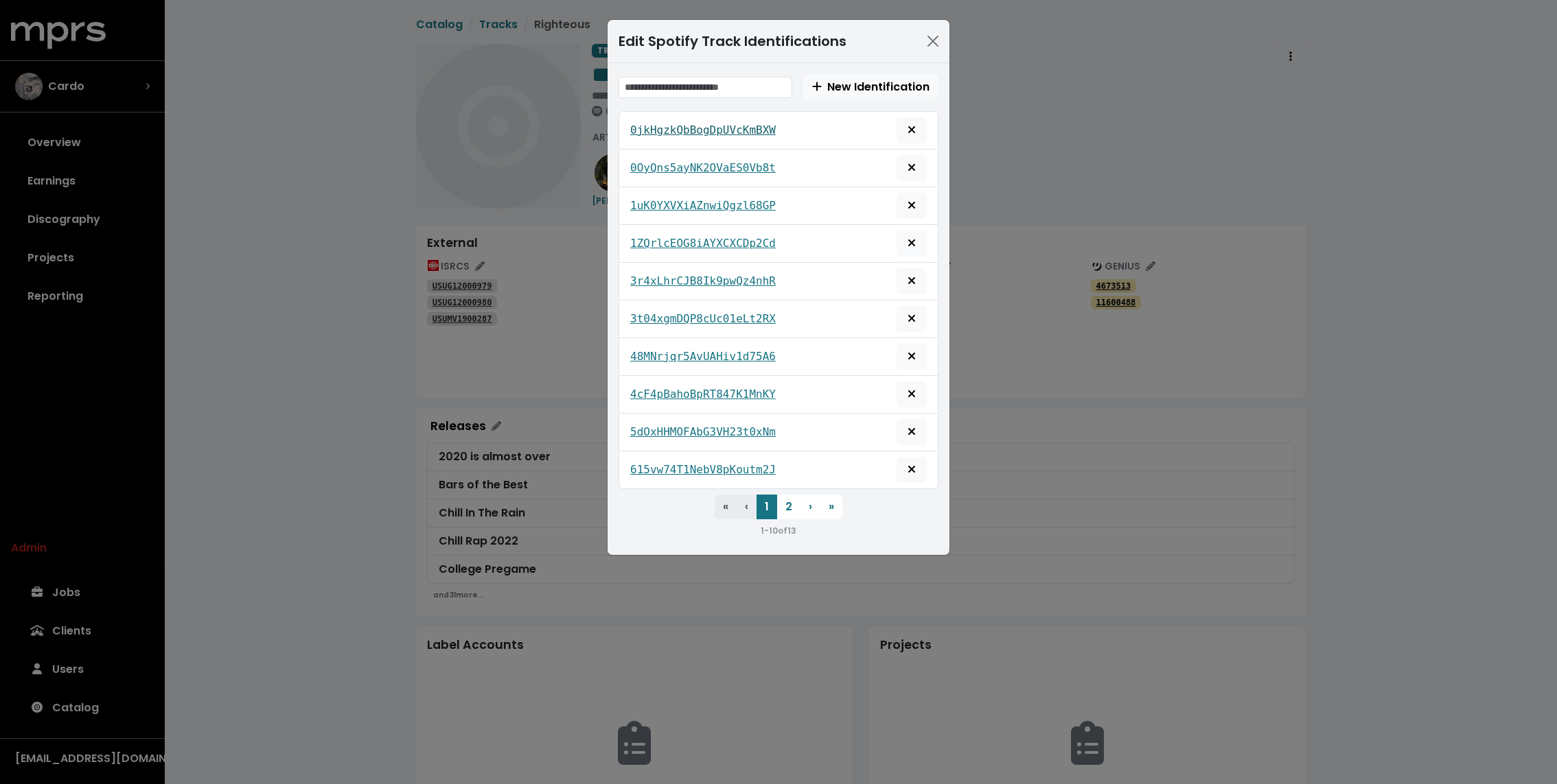
click at [714, 122] on link "0jkHgzkQbBogDpUVcKmBXW" at bounding box center [702, 130] width 145 height 16
click at [699, 164] on tt "0OyQns5ayNK2OVaES0Vb8t" at bounding box center [702, 167] width 145 height 13
click at [689, 203] on tt "1uK0YXVXiAZnwiQgzl68GP" at bounding box center [702, 205] width 145 height 13
click at [682, 238] on tt "1ZQrlcEOG8iAYXCXCDp2Cd" at bounding box center [702, 243] width 145 height 13
click at [681, 276] on tt "3r4xLhrCJB8Ik9pwQz4nhR" at bounding box center [702, 280] width 145 height 13
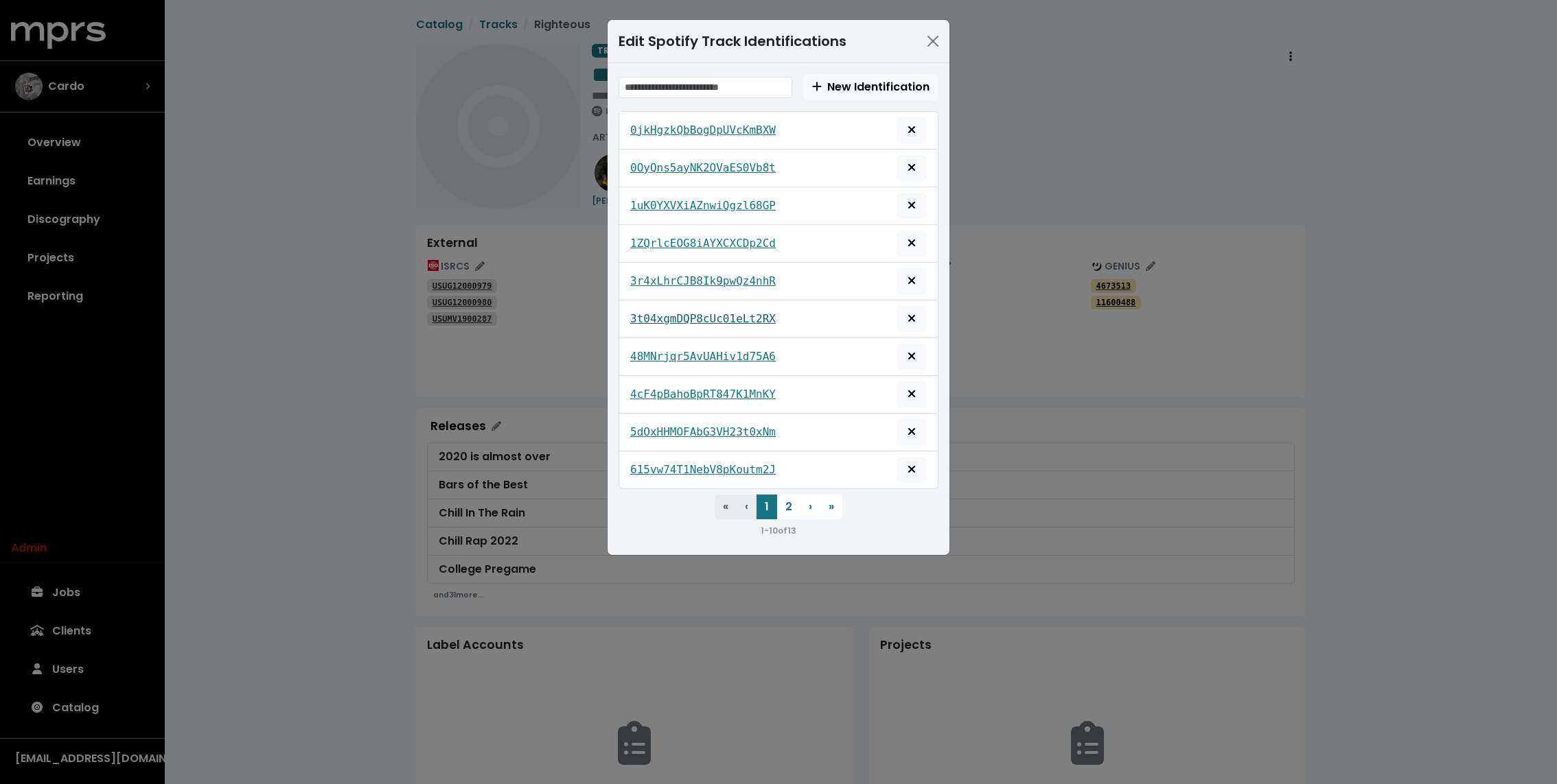
click at [678, 312] on tt "3t04xgmDQP8cUc01eLt2RX" at bounding box center [702, 318] width 145 height 13
click at [676, 350] on tt "48MNrjqr5AvUAHiv1d75A6" at bounding box center [702, 355] width 145 height 13
click at [676, 389] on tt "4cF4pBahoBpRT847K1MnKY" at bounding box center [702, 393] width 145 height 13
click at [672, 427] on tt "5dOxHHMOFAbG3VH23t0xNm" at bounding box center [702, 431] width 145 height 13
click at [668, 463] on tt "615vw74T1NebV8pKoutm2J" at bounding box center [702, 469] width 145 height 13
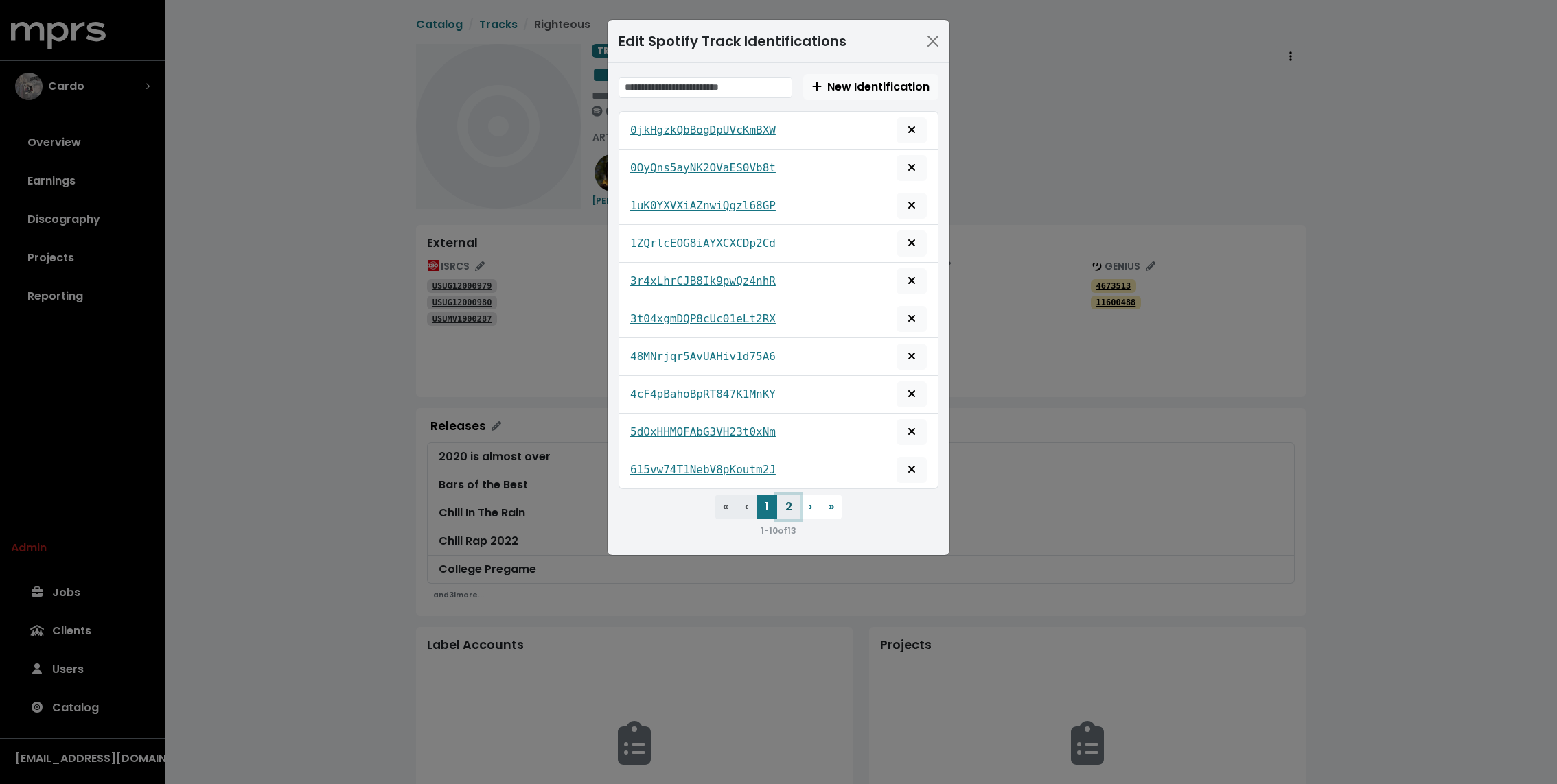
click at [785, 505] on button "2" at bounding box center [788, 507] width 23 height 25
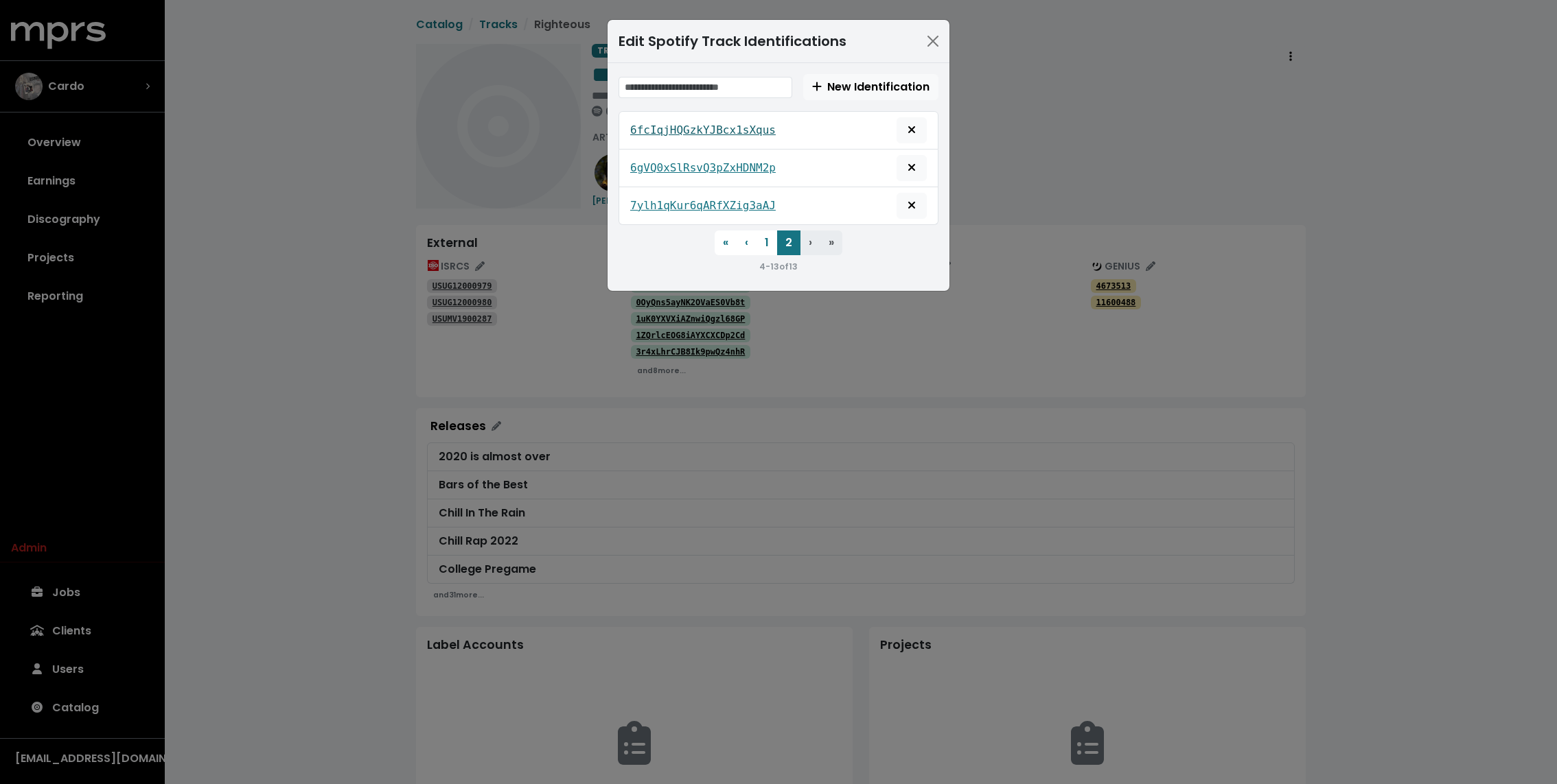
click at [711, 130] on tt "6fcIqjHQGzkYJBcx1sXqus" at bounding box center [702, 130] width 145 height 13
click at [711, 164] on tt "6gVQ0xSlRsvQ3pZxHDNM2p" at bounding box center [702, 167] width 145 height 13
click at [705, 200] on tt "7ylh1qKur6qARfXZig3aAJ" at bounding box center [702, 205] width 145 height 13
click at [553, 341] on div "Edit Spotify Track Identifications New Identification 6fcIqjHQGzkYJBcx1sXqus 6g…" at bounding box center [778, 392] width 1557 height 784
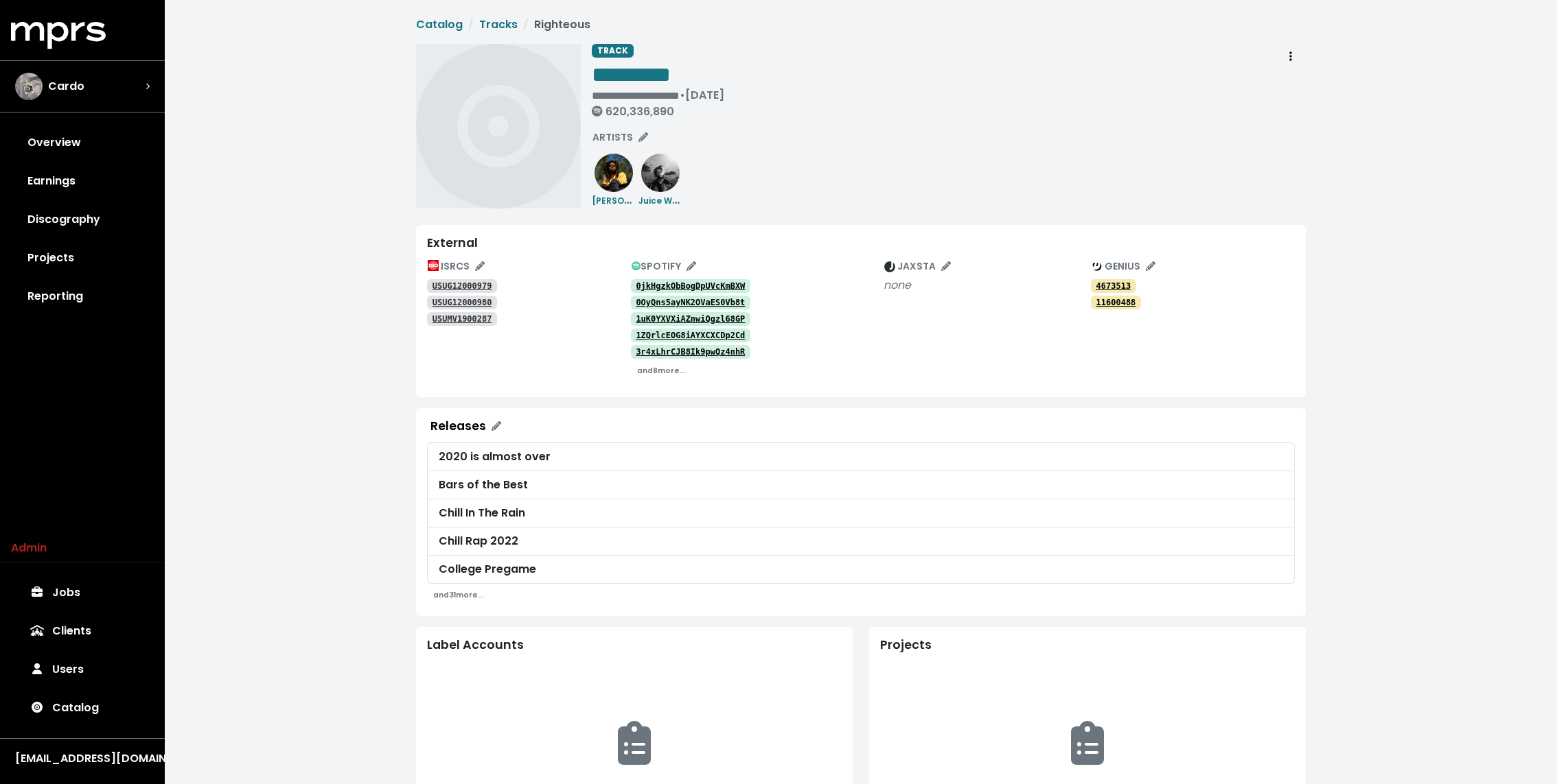
click at [1104, 282] on tt "4673513" at bounding box center [1113, 285] width 35 height 10
click at [1116, 306] on tt "11600488" at bounding box center [1116, 302] width 40 height 10
click at [469, 283] on tt "USUG12000979" at bounding box center [462, 285] width 60 height 10
click at [467, 296] on link "USUG12000980" at bounding box center [462, 303] width 70 height 13
click at [467, 319] on tt "USUMV1900287" at bounding box center [462, 319] width 60 height 10
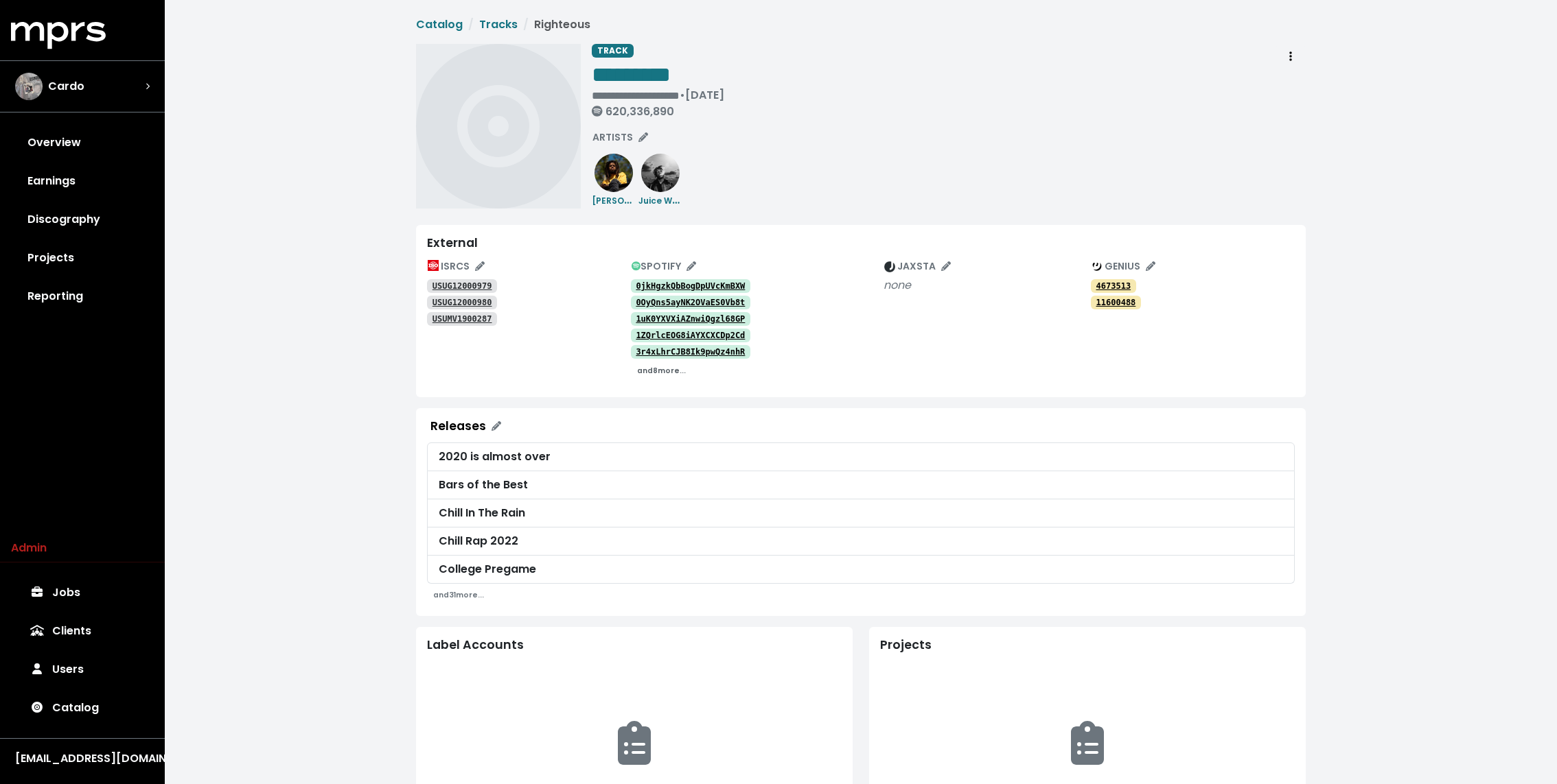
click at [661, 370] on small "and 8 more..." at bounding box center [661, 371] width 48 height 10
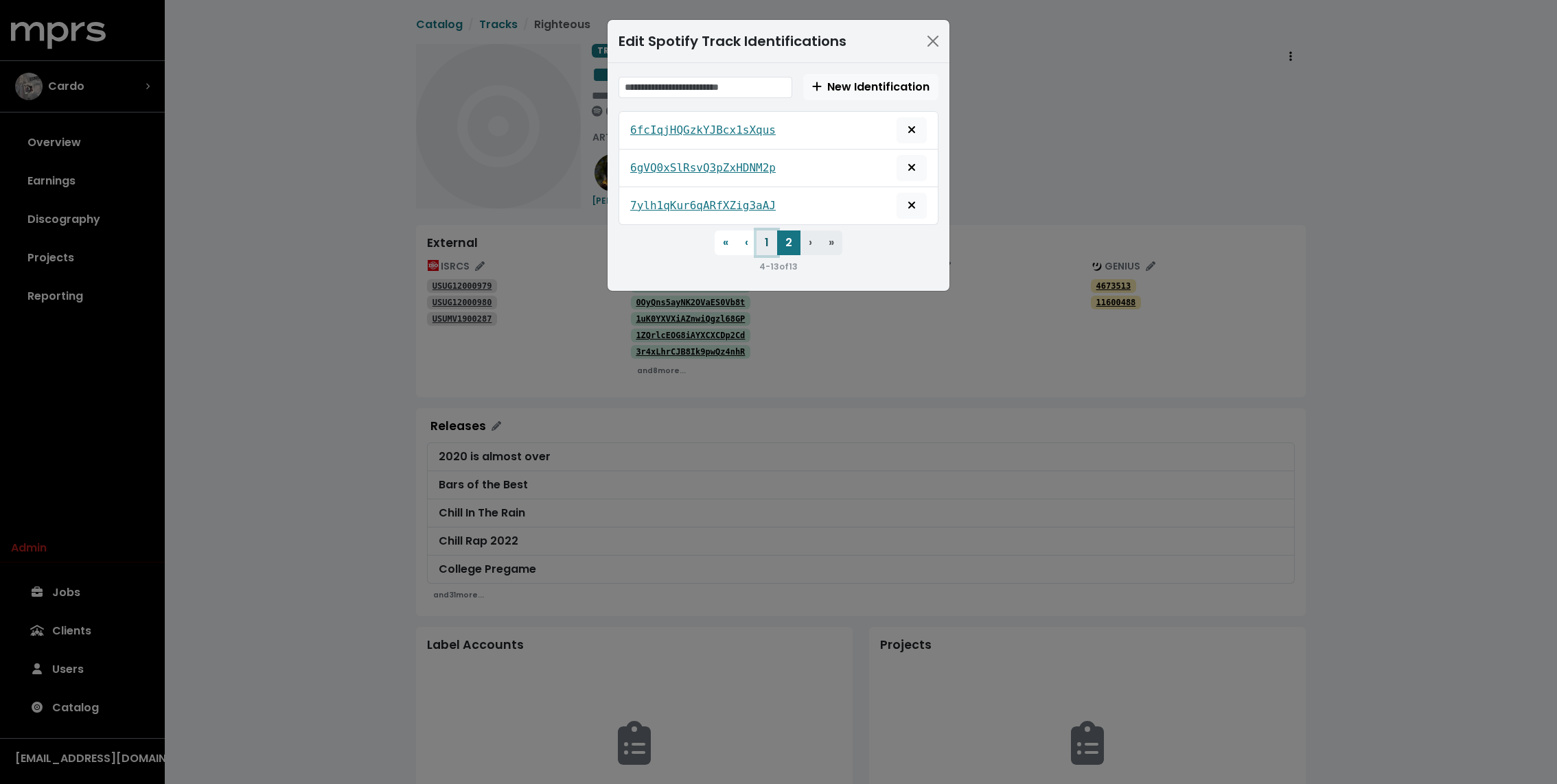
click at [761, 236] on button "1" at bounding box center [767, 242] width 21 height 25
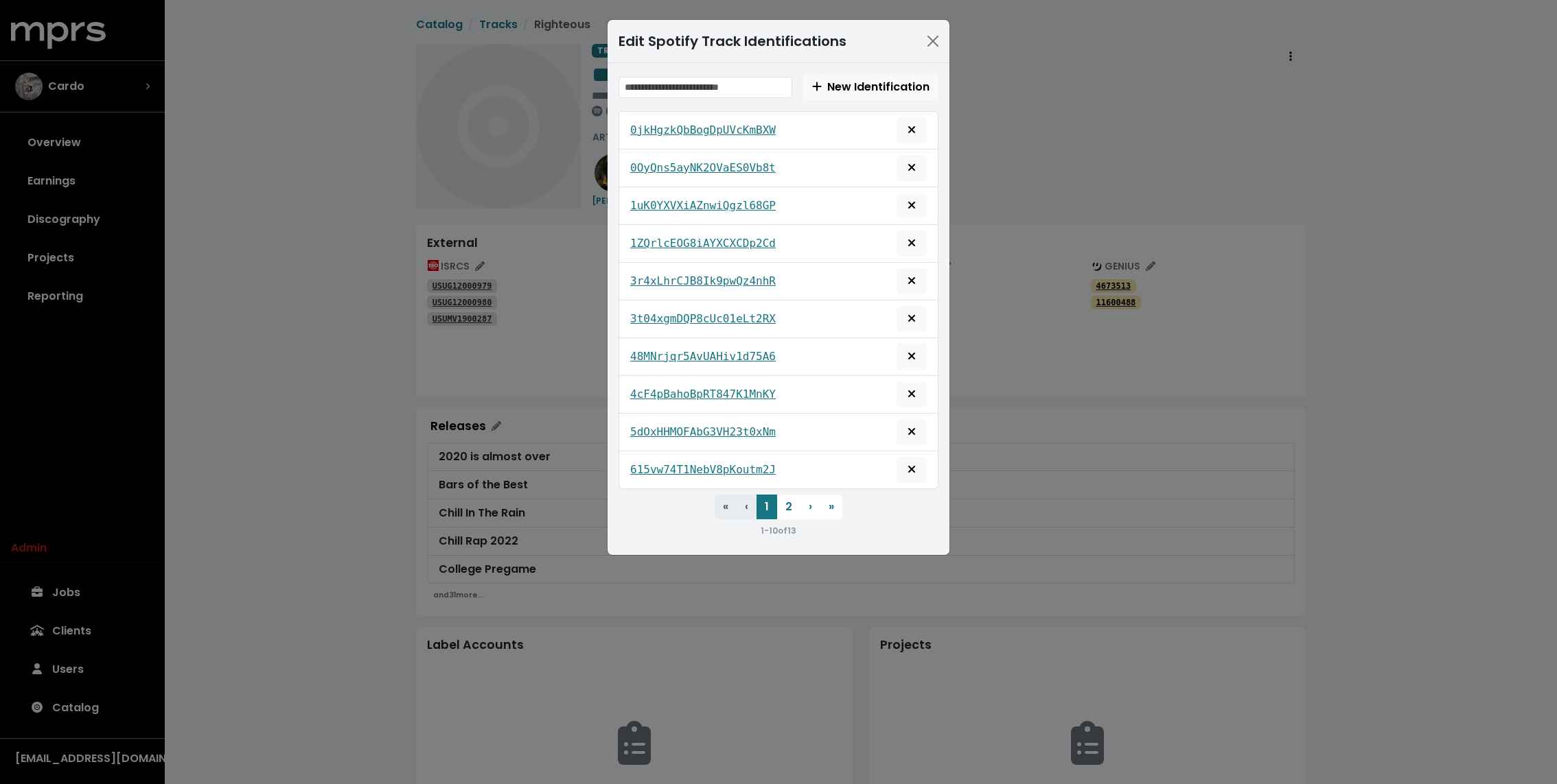
click at [683, 139] on div "0jkHgzkQbBogDpUVcKmBXW" at bounding box center [778, 130] width 297 height 26
click at [677, 125] on tt "0jkHgzkQbBogDpUVcKmBXW" at bounding box center [702, 130] width 145 height 13
click at [676, 162] on tt "0OyQns5ayNK2OVaES0Vb8t" at bounding box center [702, 167] width 145 height 13
click at [673, 203] on tt "1uK0YXVXiAZnwiQgzl68GP" at bounding box center [702, 205] width 145 height 13
click at [668, 237] on tt "1ZQrlcEOG8iAYXCXCDp2Cd" at bounding box center [702, 243] width 145 height 13
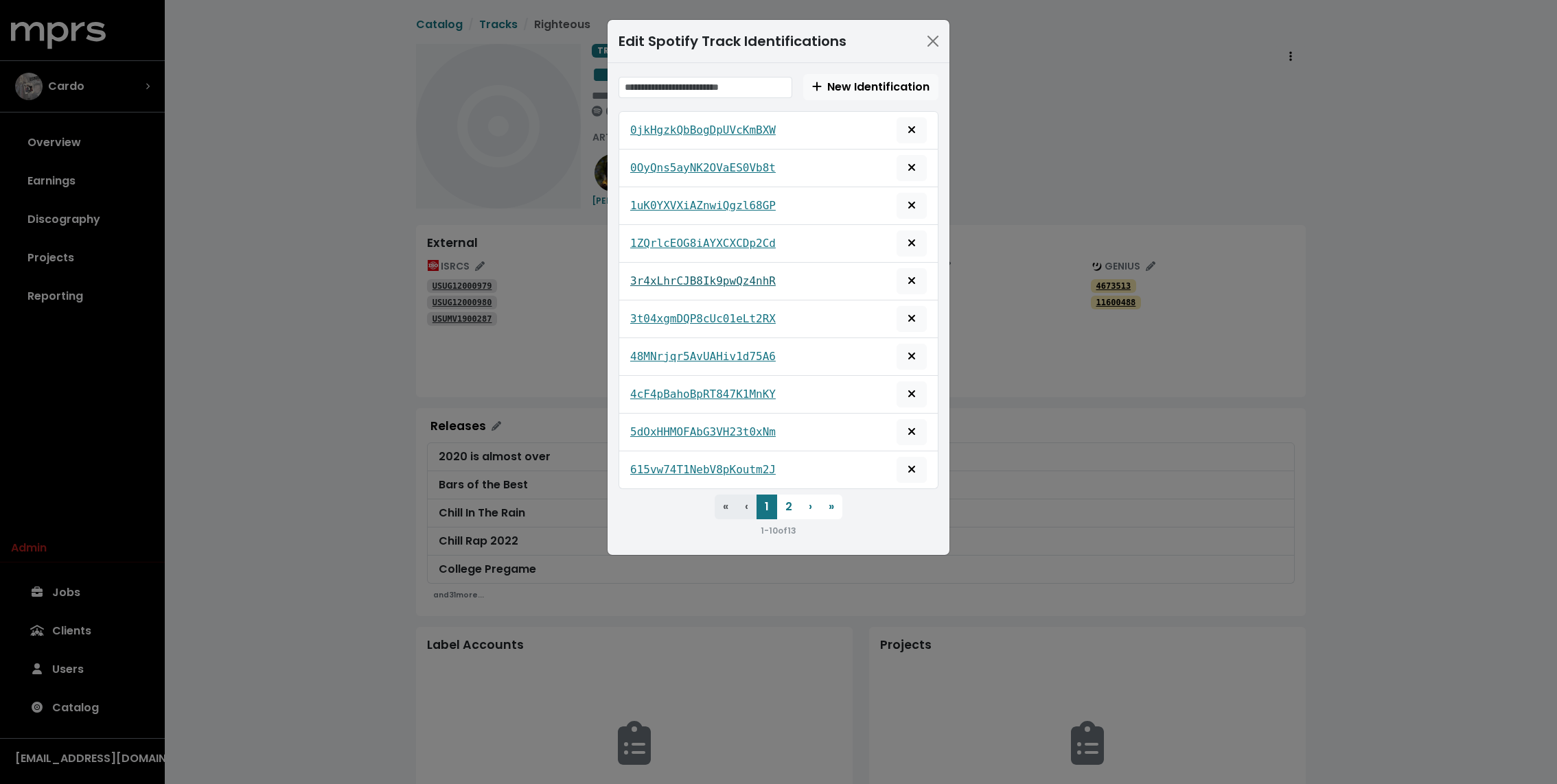
click at [664, 276] on tt "3r4xLhrCJB8Ik9pwQz4nhR" at bounding box center [702, 280] width 145 height 13
click at [657, 317] on tt "3t04xgmDQP8cUc01eLt2RX" at bounding box center [702, 318] width 145 height 13
click at [652, 352] on tt "48MNrjqr5AvUAHiv1d75A6" at bounding box center [702, 355] width 145 height 13
click at [652, 388] on tt "4cF4pBahoBpRT847K1MnKY" at bounding box center [702, 393] width 145 height 13
click at [652, 428] on tt "5dOxHHMOFAbG3VH23t0xNm" at bounding box center [702, 431] width 145 height 13
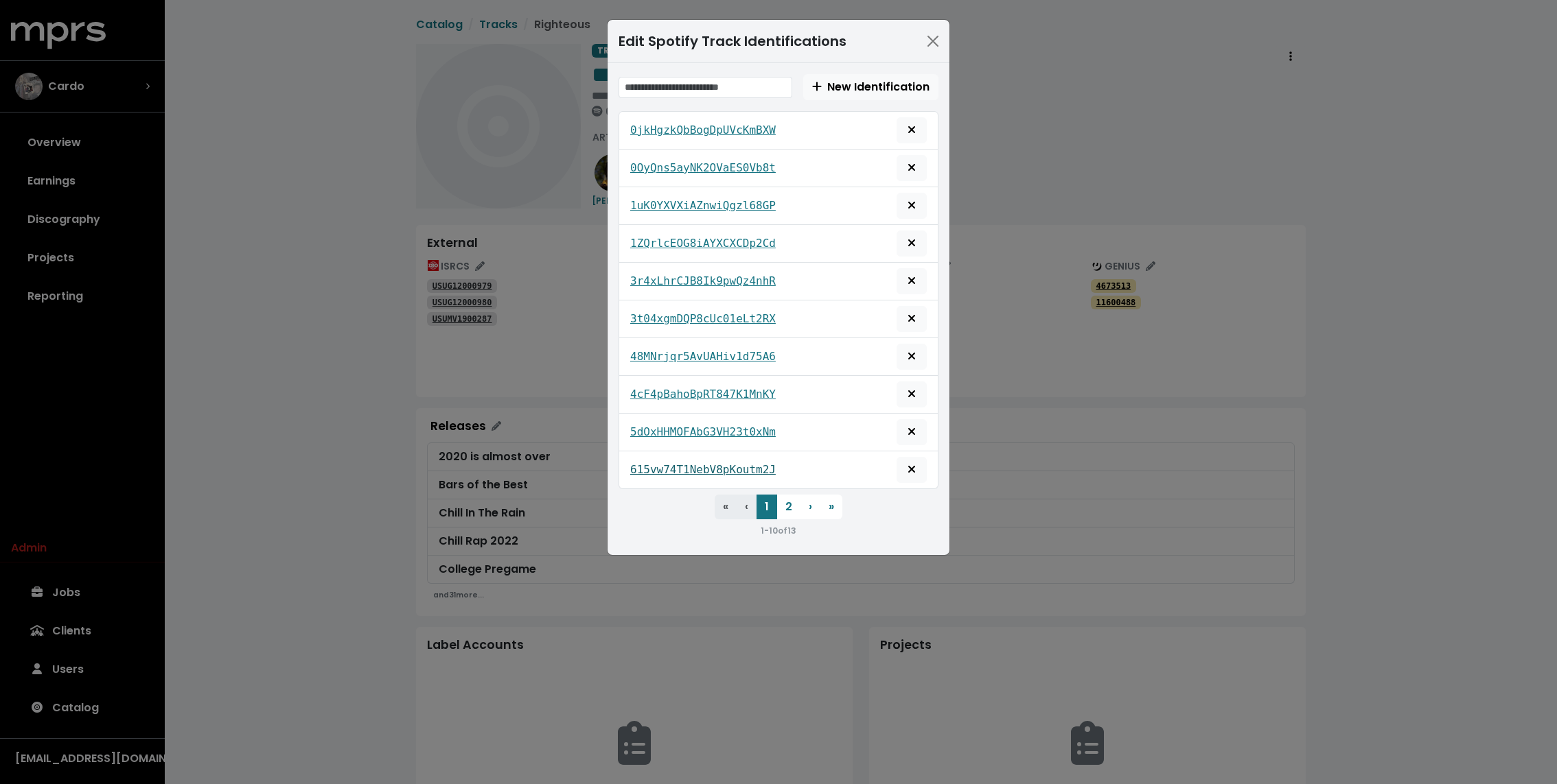
click at [652, 466] on tt "615vw74T1NebV8pKoutm2J" at bounding box center [702, 469] width 145 height 13
click at [787, 497] on button "2" at bounding box center [788, 507] width 23 height 25
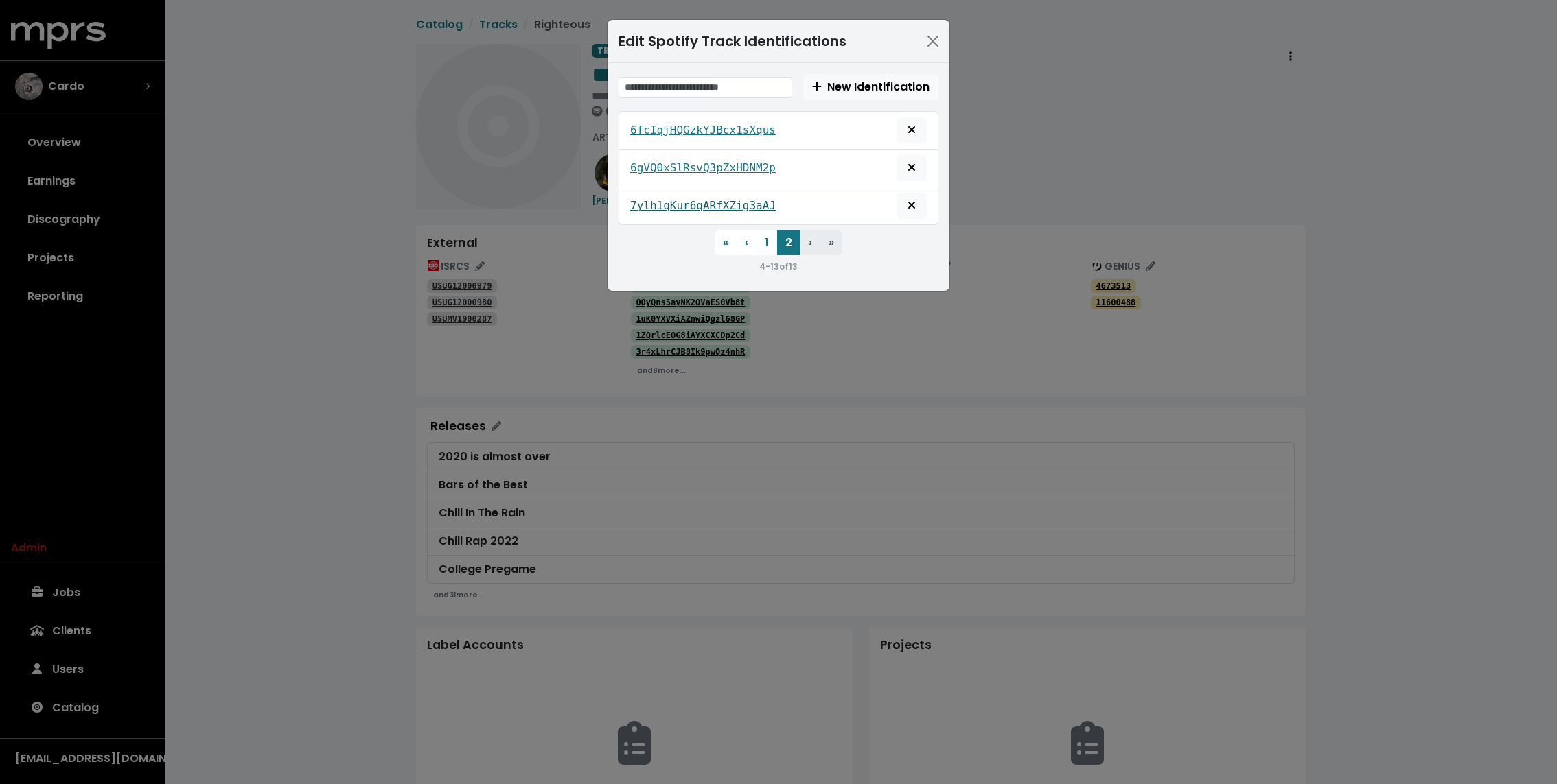
click at [662, 203] on tt "7ylh1qKur6qARfXZig3aAJ" at bounding box center [702, 205] width 145 height 13
click at [662, 165] on tt "6gVQ0xSlRsvQ3pZxHDNM2p" at bounding box center [702, 167] width 145 height 13
click at [662, 124] on tt "6fcIqjHQGzkYJBcx1sXqus" at bounding box center [702, 130] width 145 height 13
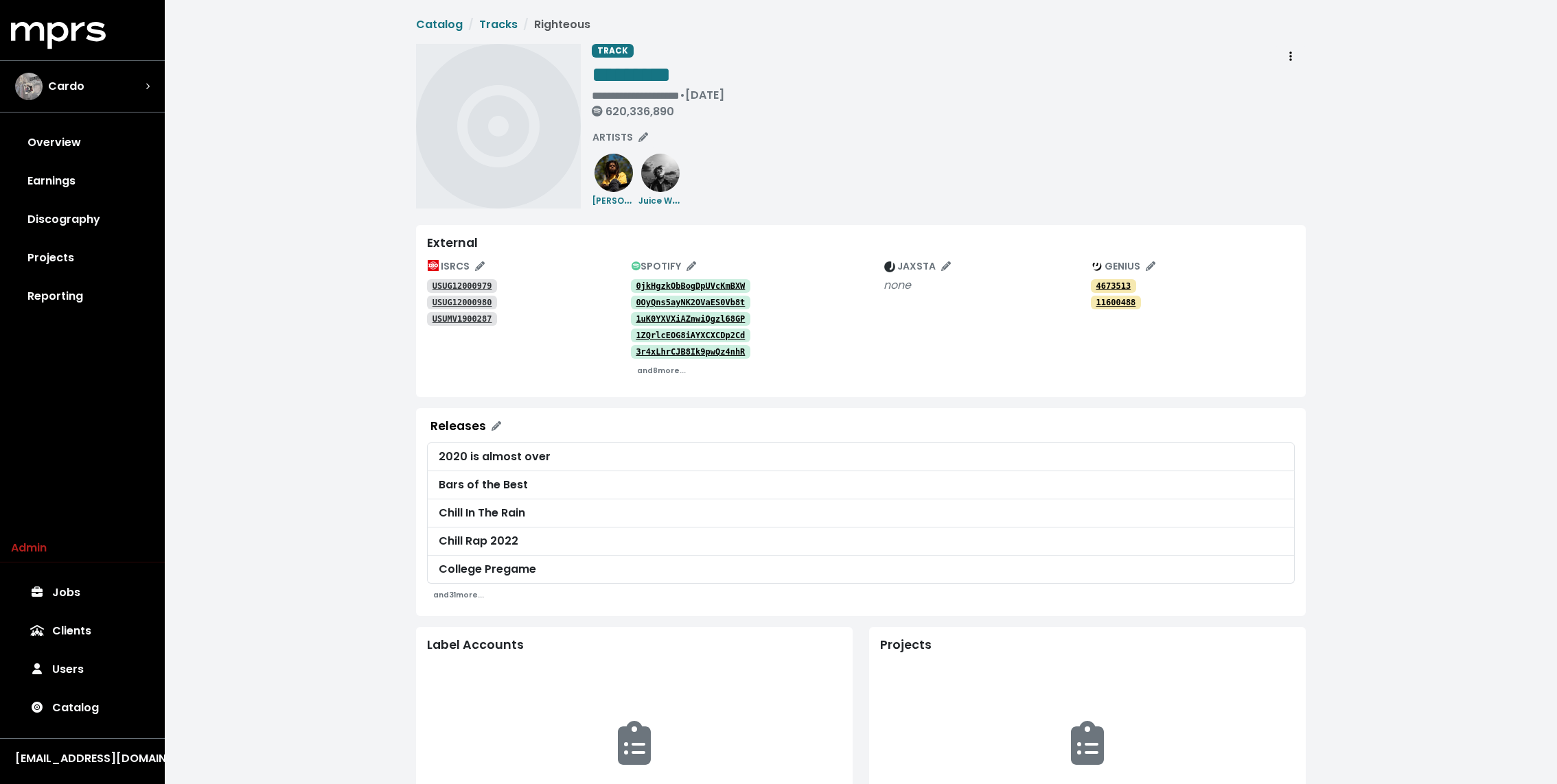
click at [1114, 307] on link "11600488" at bounding box center [1116, 303] width 50 height 13
click at [386, 470] on div "**********" at bounding box center [861, 519] width 1392 height 1039
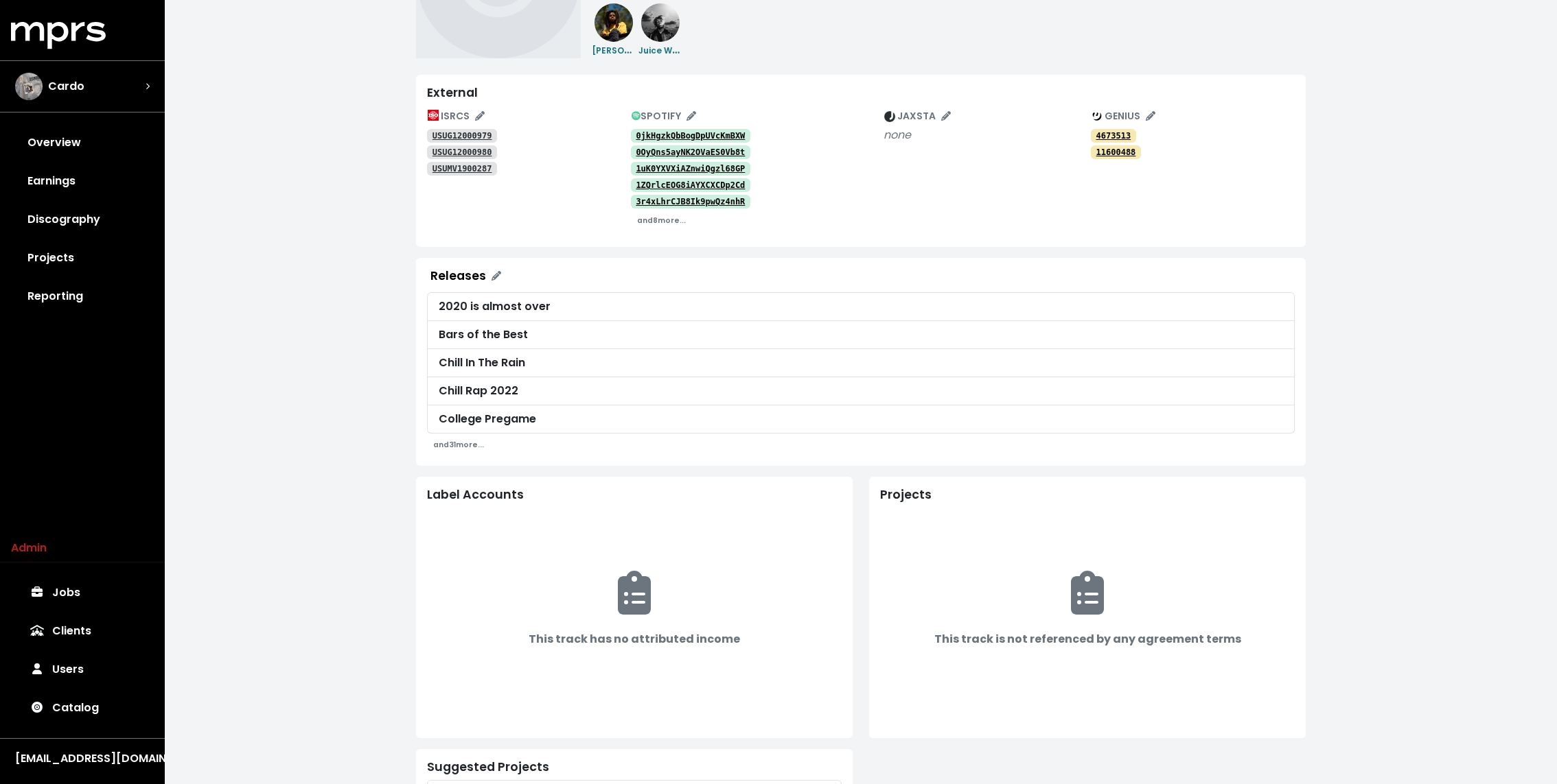
scroll to position [251, 0]
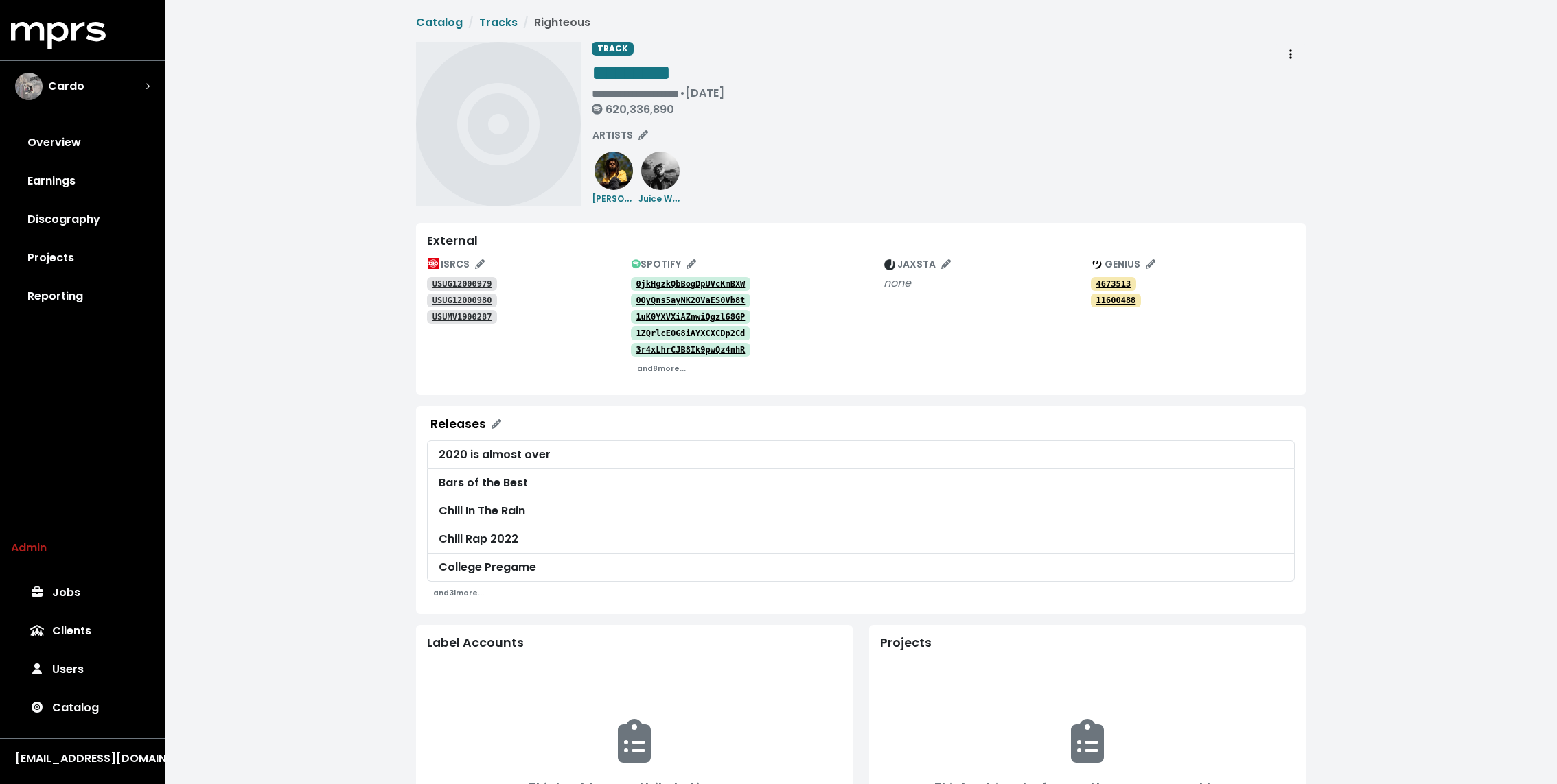
scroll to position [251, 0]
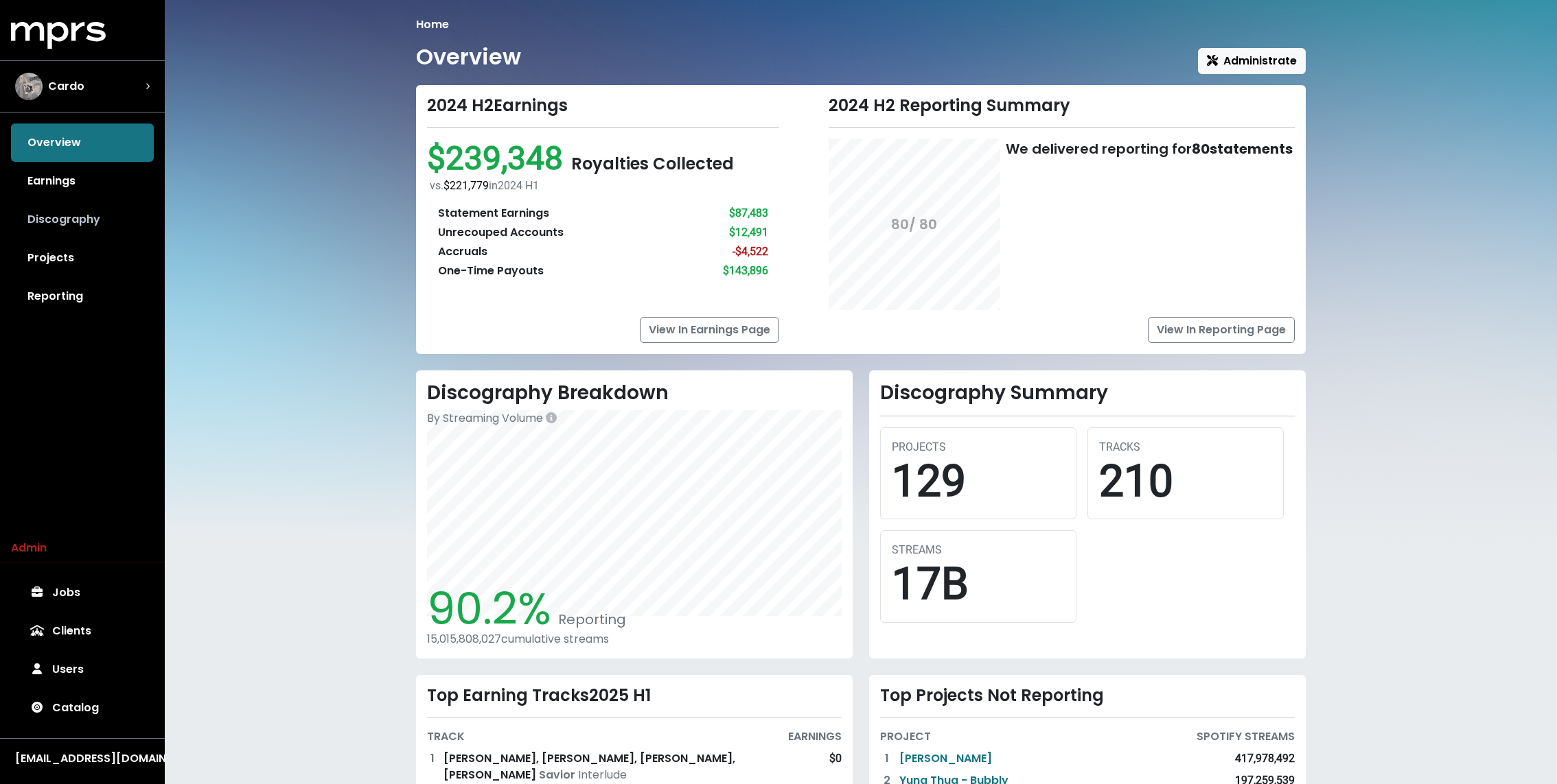
click at [102, 217] on link "Discography" at bounding box center [82, 220] width 142 height 39
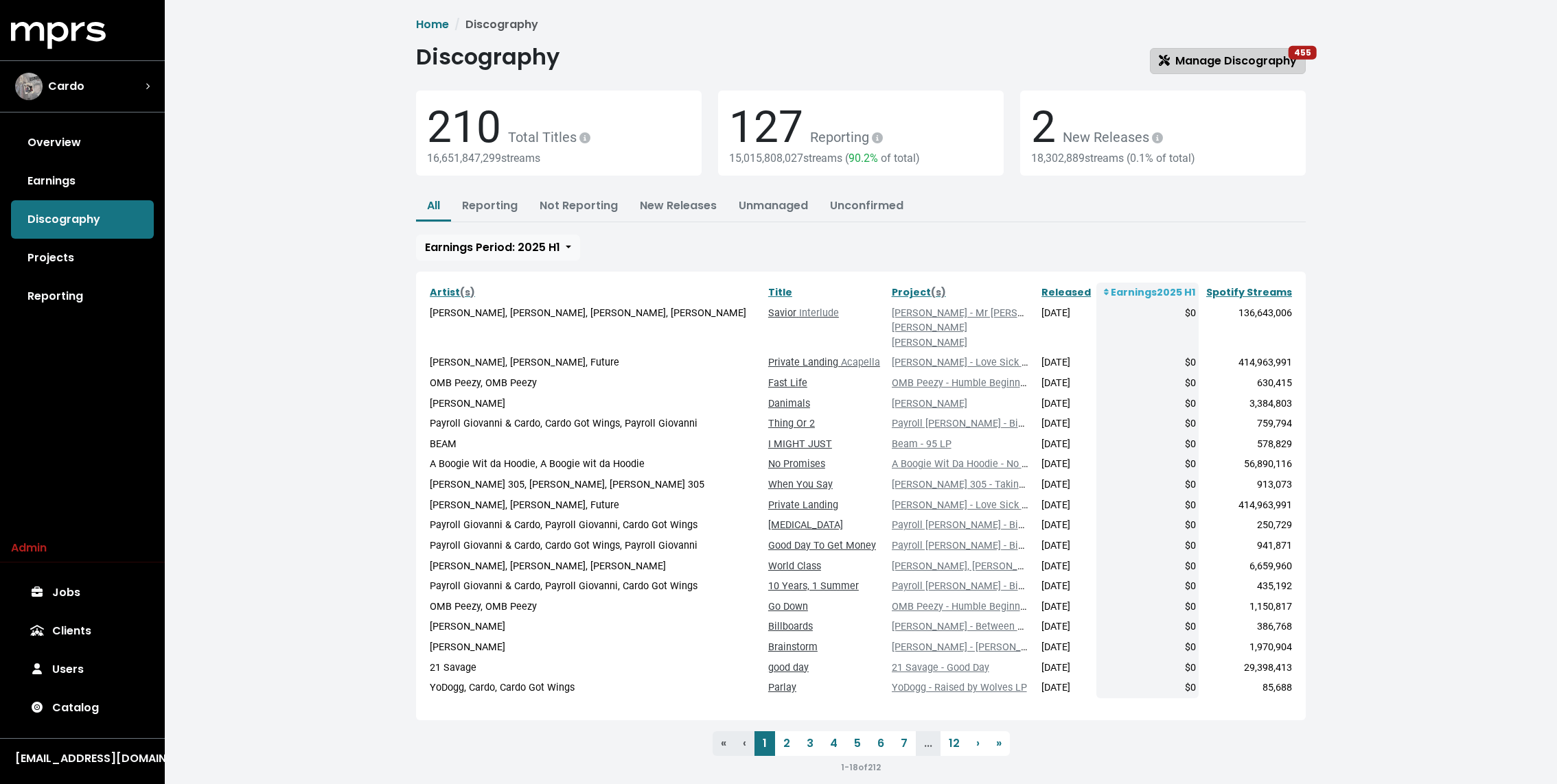
click at [1224, 60] on span "Manage Discography 455" at bounding box center [1227, 60] width 138 height 16
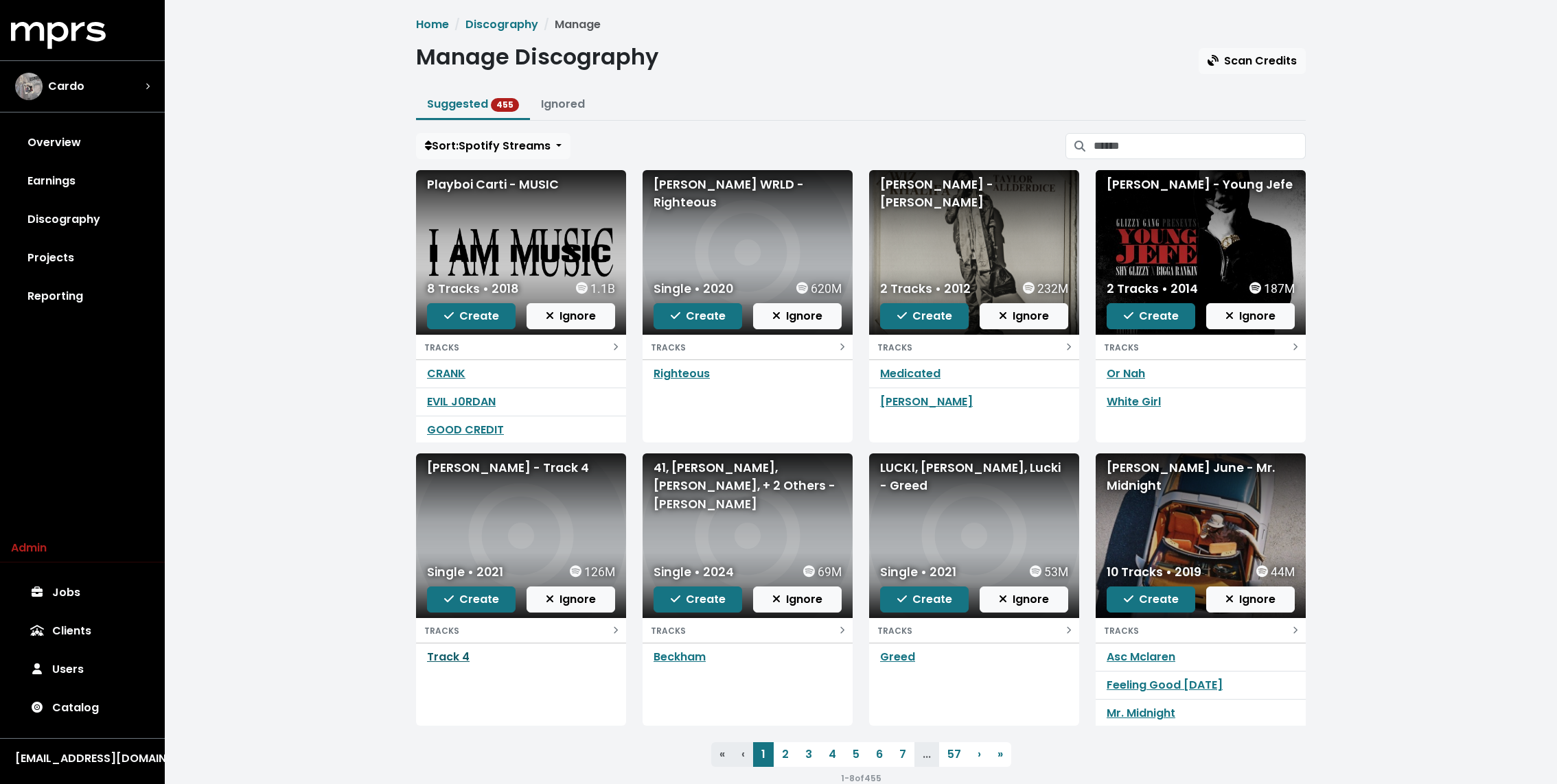
click at [459, 657] on link "Track 4" at bounding box center [448, 657] width 43 height 16
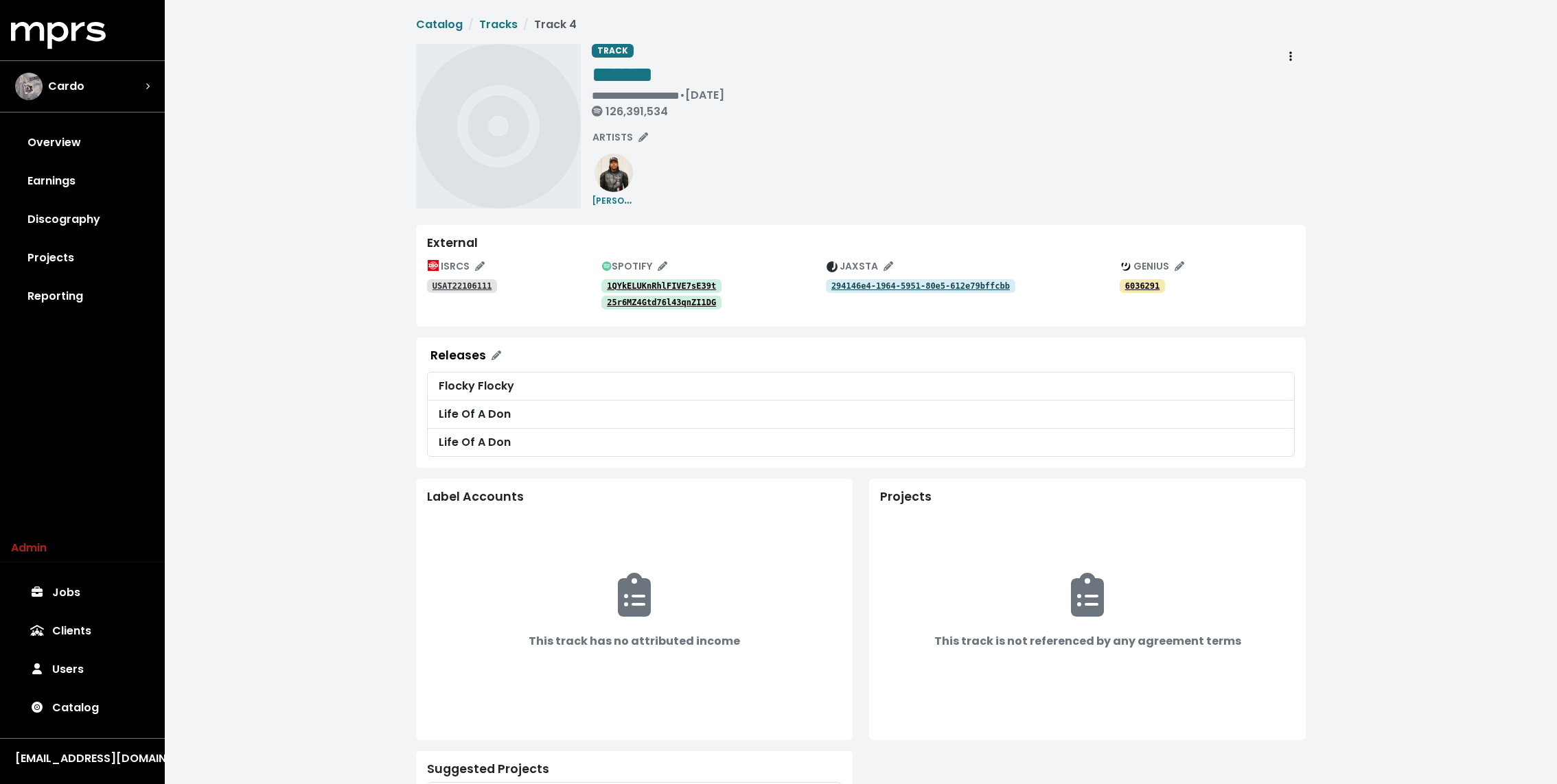
click at [626, 286] on tt "1QYkELUKnRhlFIVE7sE39t" at bounding box center [661, 285] width 109 height 10
click at [626, 301] on tt "25r6MZ4Gtd76l43qnZI1DG" at bounding box center [661, 302] width 109 height 10
click at [447, 288] on tt "USAT22106111" at bounding box center [462, 285] width 60 height 10
click at [479, 285] on tt "USAT22106111" at bounding box center [462, 285] width 60 height 10
click at [643, 70] on span "*******" at bounding box center [622, 75] width 61 height 22
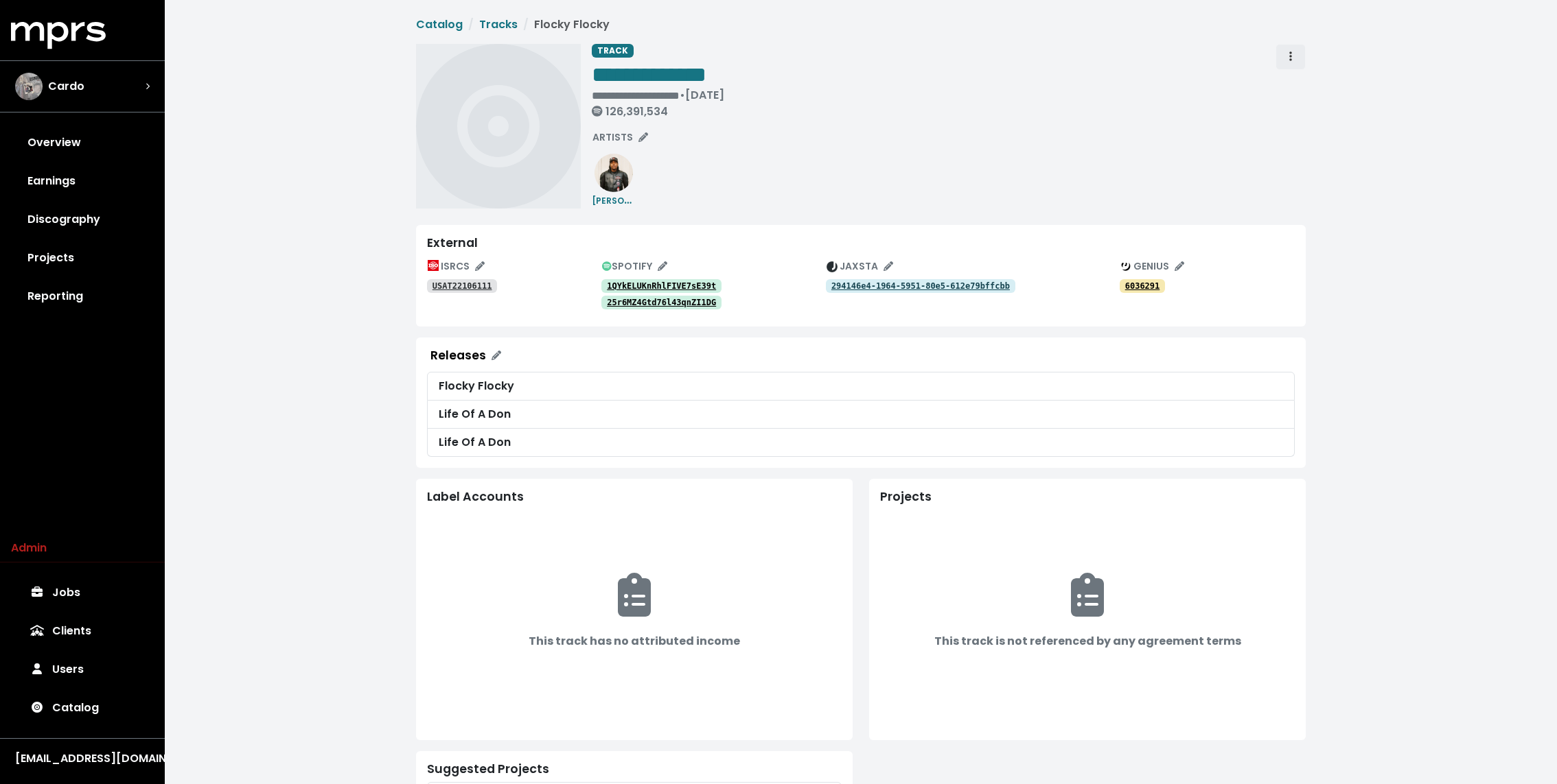
click at [1291, 57] on icon "Track actions" at bounding box center [1291, 56] width 3 height 11
click at [1298, 82] on link "Merge" at bounding box center [1330, 86] width 108 height 22
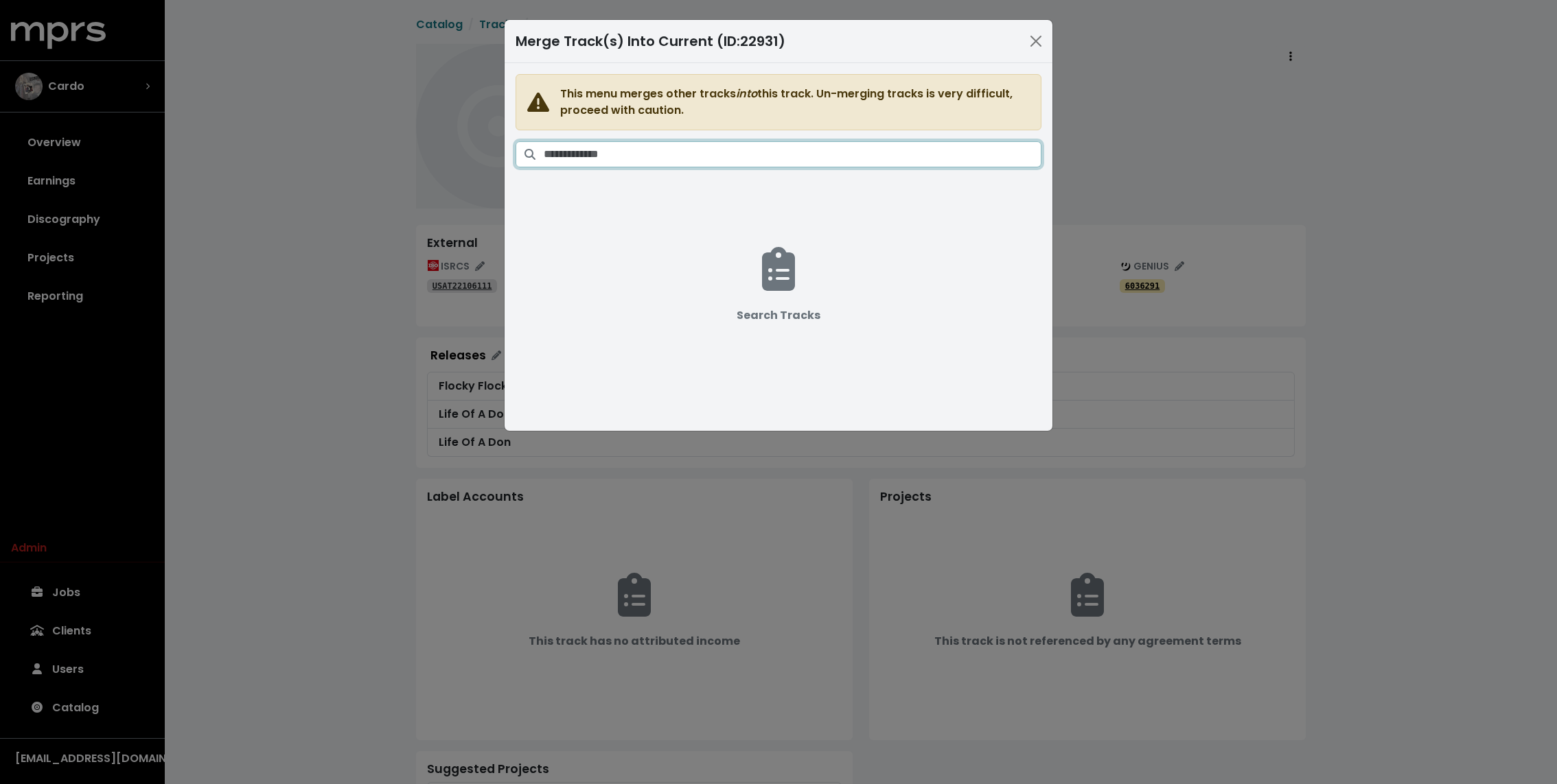
click at [951, 142] on input "Search tracks" at bounding box center [792, 154] width 497 height 26
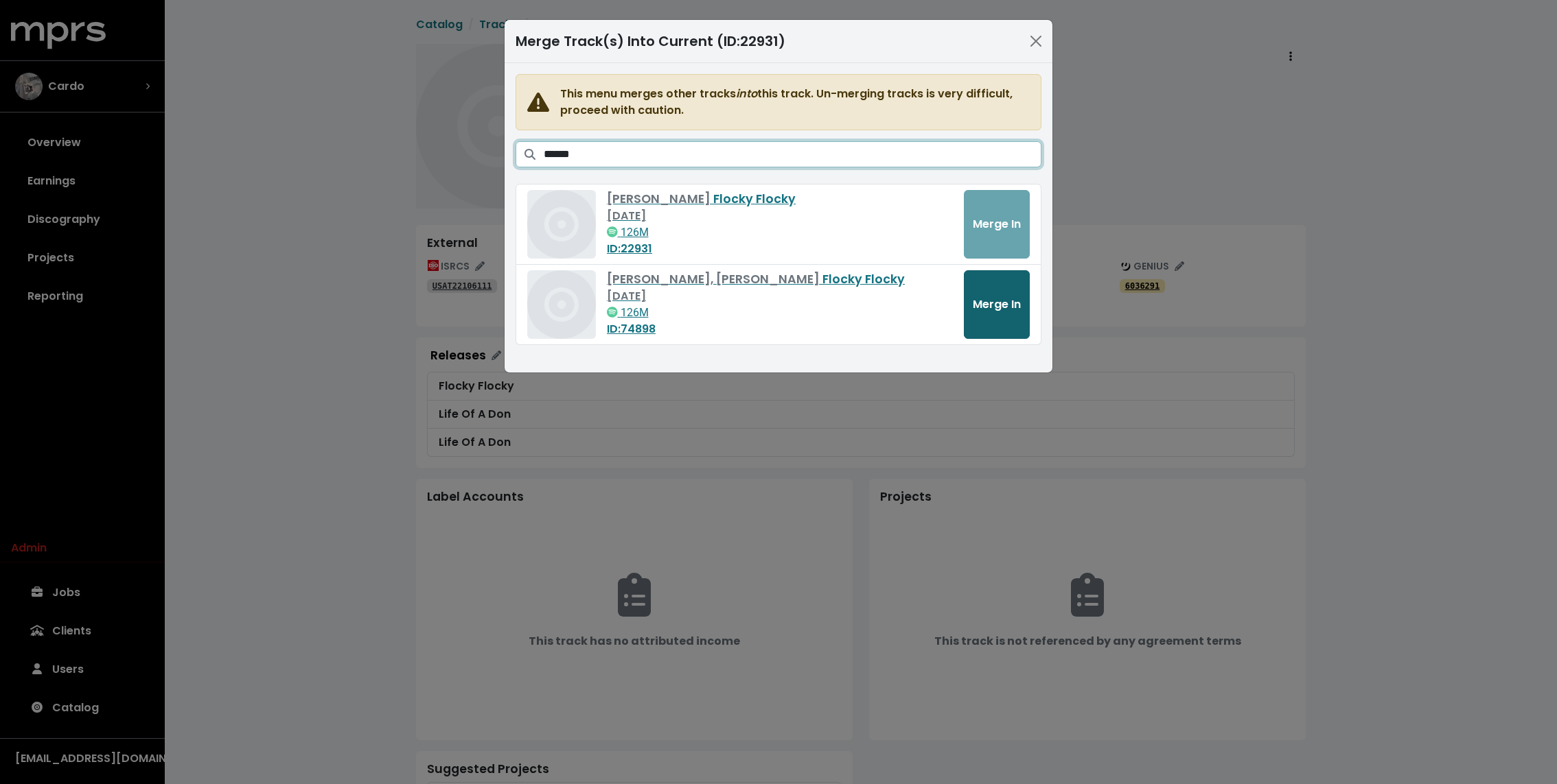
type input "******"
click at [1003, 317] on button "Merge In" at bounding box center [996, 305] width 66 height 69
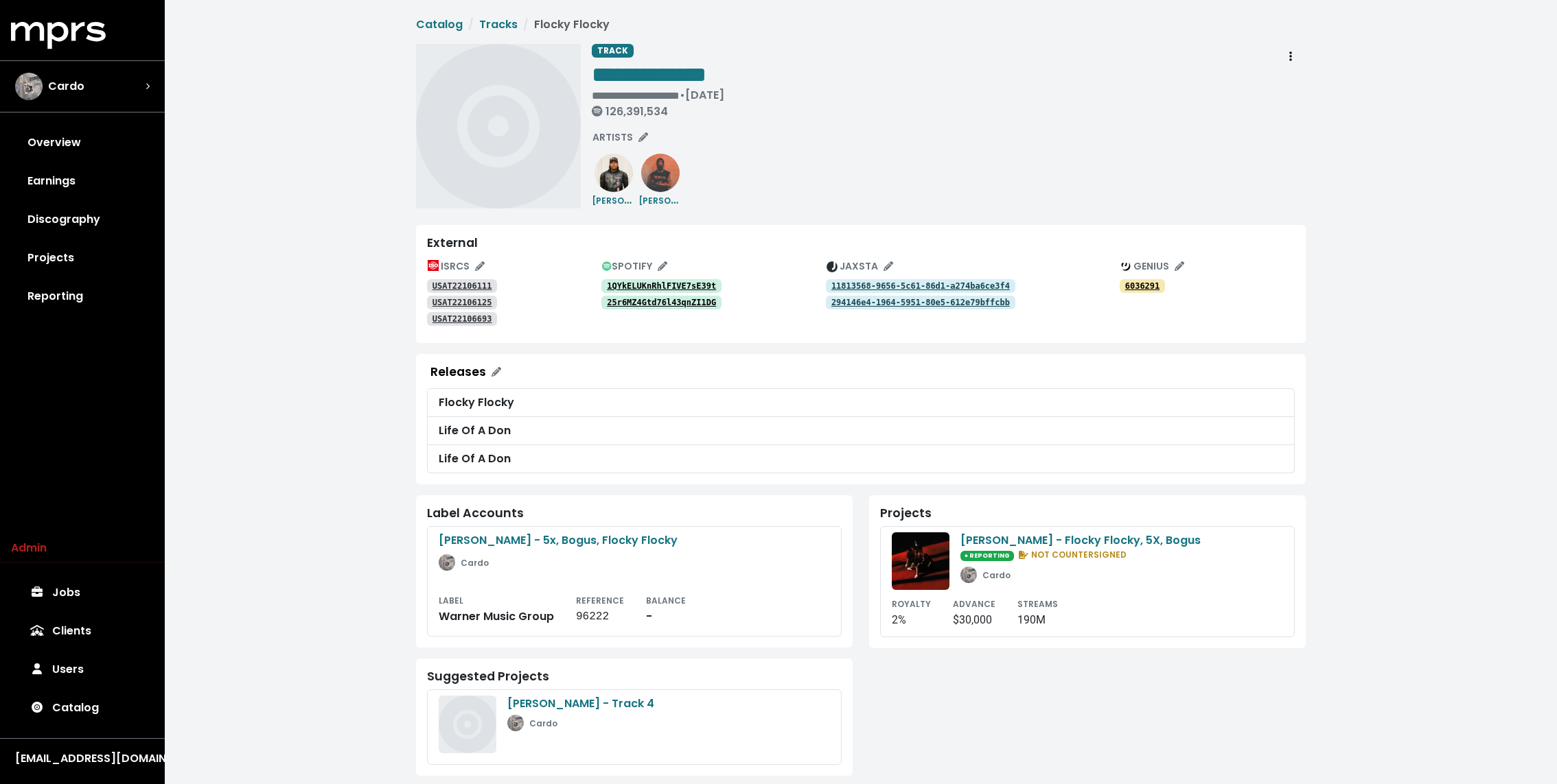
click at [649, 281] on tt "1QYkELUKnRhlFIVE7sE39t" at bounding box center [661, 285] width 109 height 10
click at [644, 306] on tt "25r6MZ4Gtd76l43qnZI1DG" at bounding box center [661, 302] width 109 height 10
click at [414, 380] on div "**********" at bounding box center [861, 396] width 906 height 759
click at [296, 219] on div "**********" at bounding box center [861, 399] width 1392 height 797
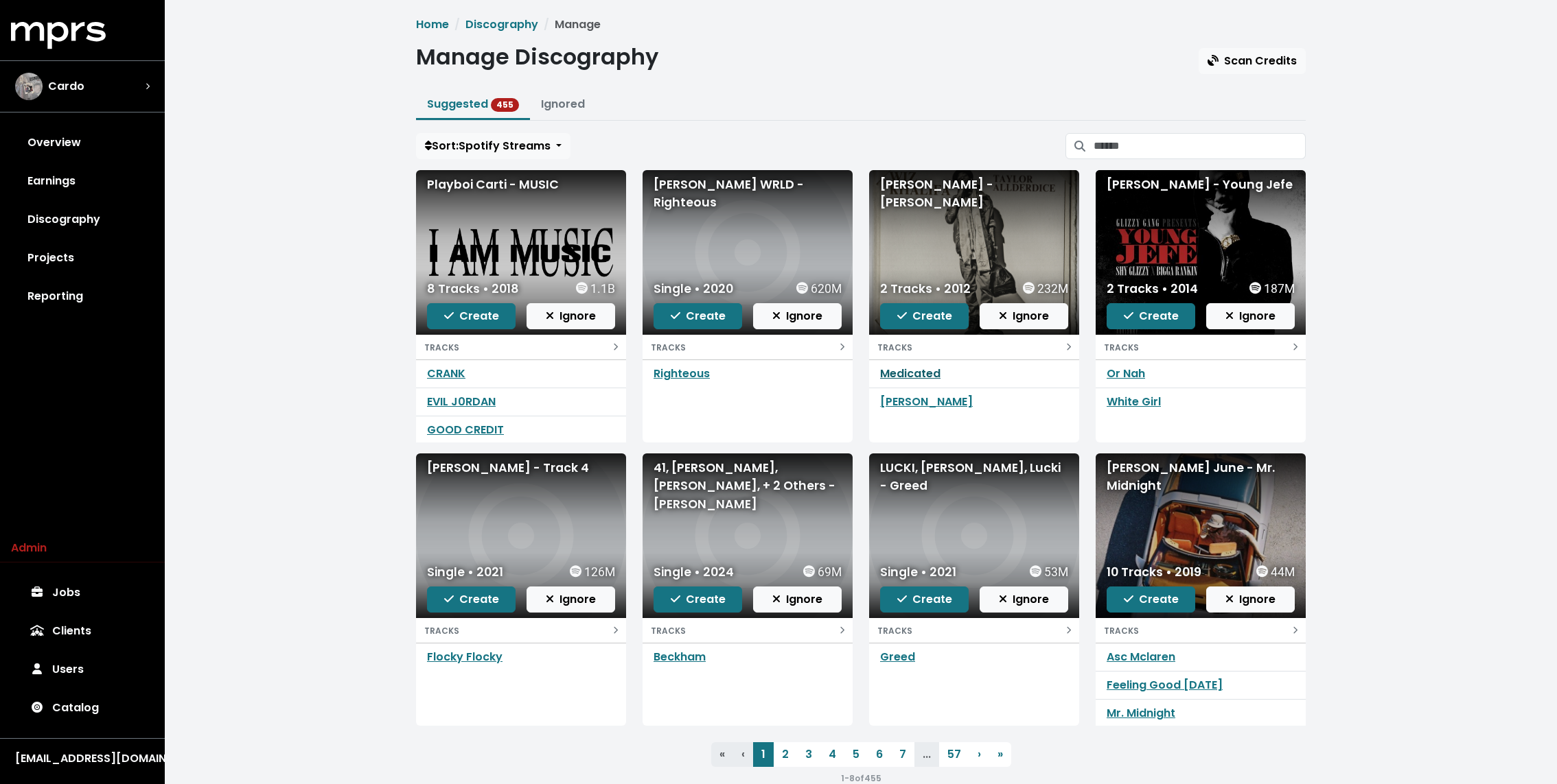
click at [916, 367] on link "Medicated" at bounding box center [910, 373] width 60 height 16
click at [90, 254] on link "Projects" at bounding box center [82, 258] width 142 height 39
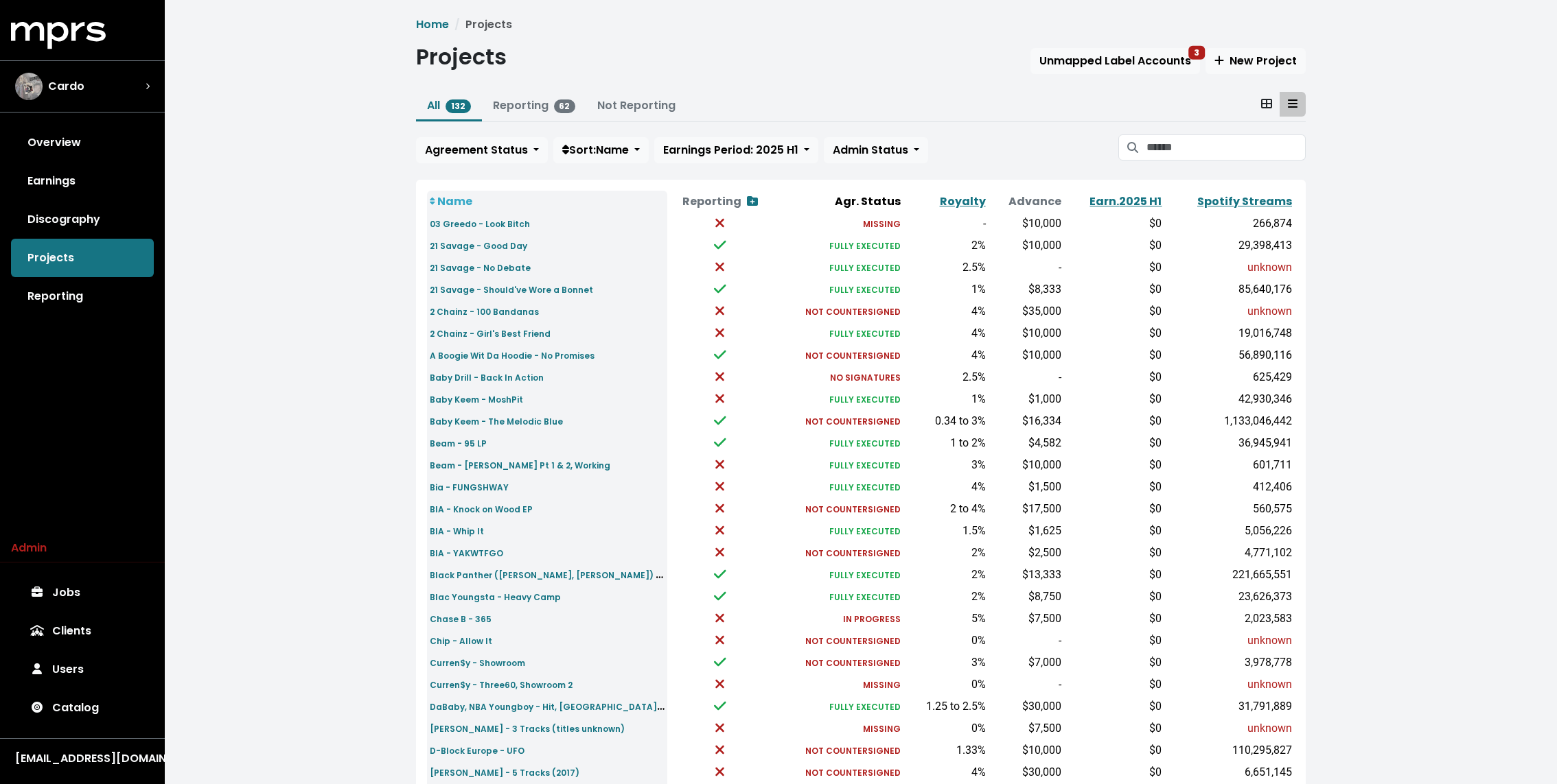
click at [1192, 133] on div "All 132 Reporting 62 Not Reporting Agreement Status Sort: Name Earnings Period:…" at bounding box center [861, 130] width 890 height 77
click at [1187, 139] on input "Search projects" at bounding box center [1226, 147] width 160 height 26
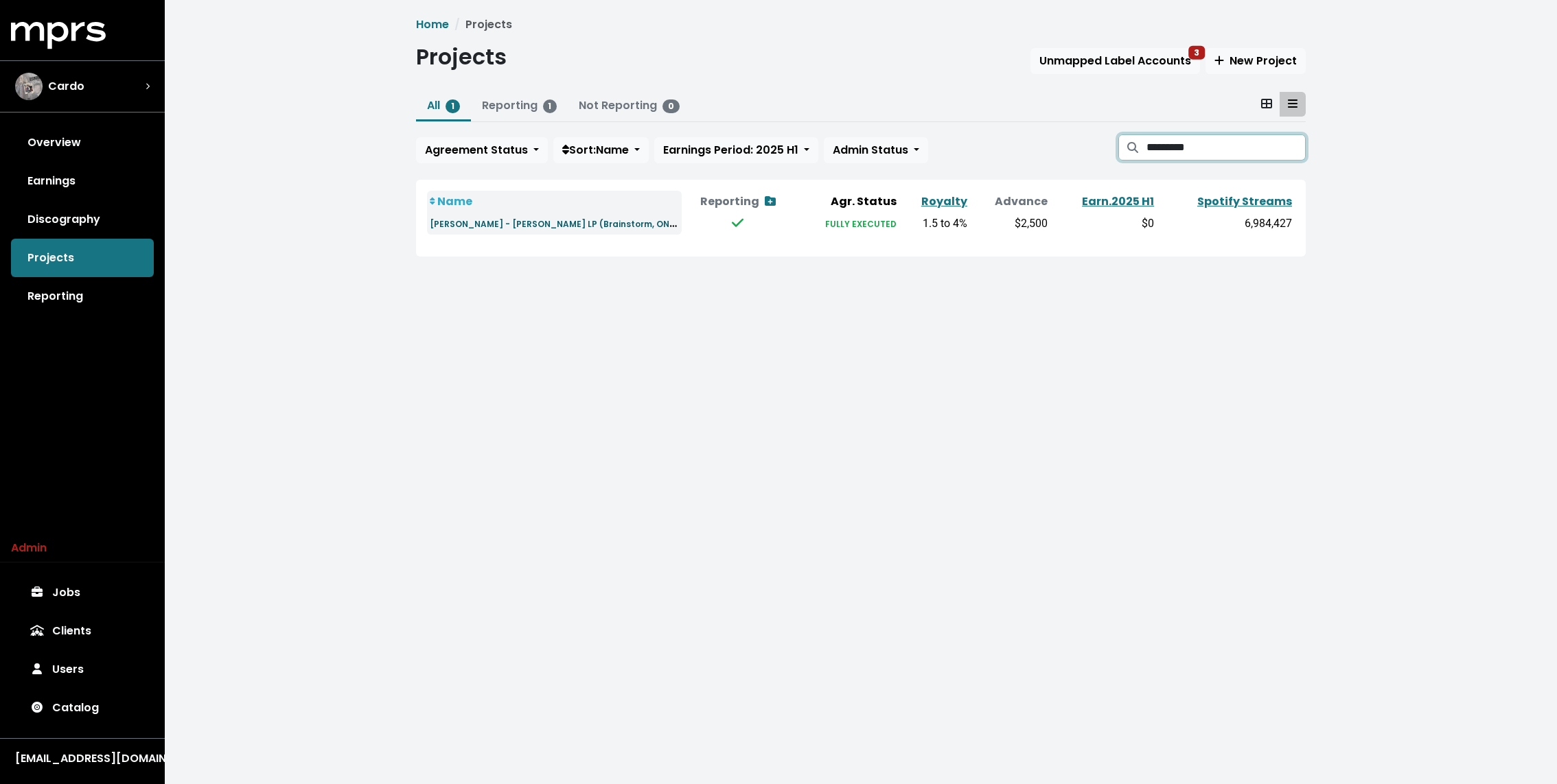
type input "*********"
click at [479, 221] on small "[PERSON_NAME] - [PERSON_NAME] LP (Brainstorm, ONIFC, [US_STATE])" at bounding box center [587, 223] width 315 height 16
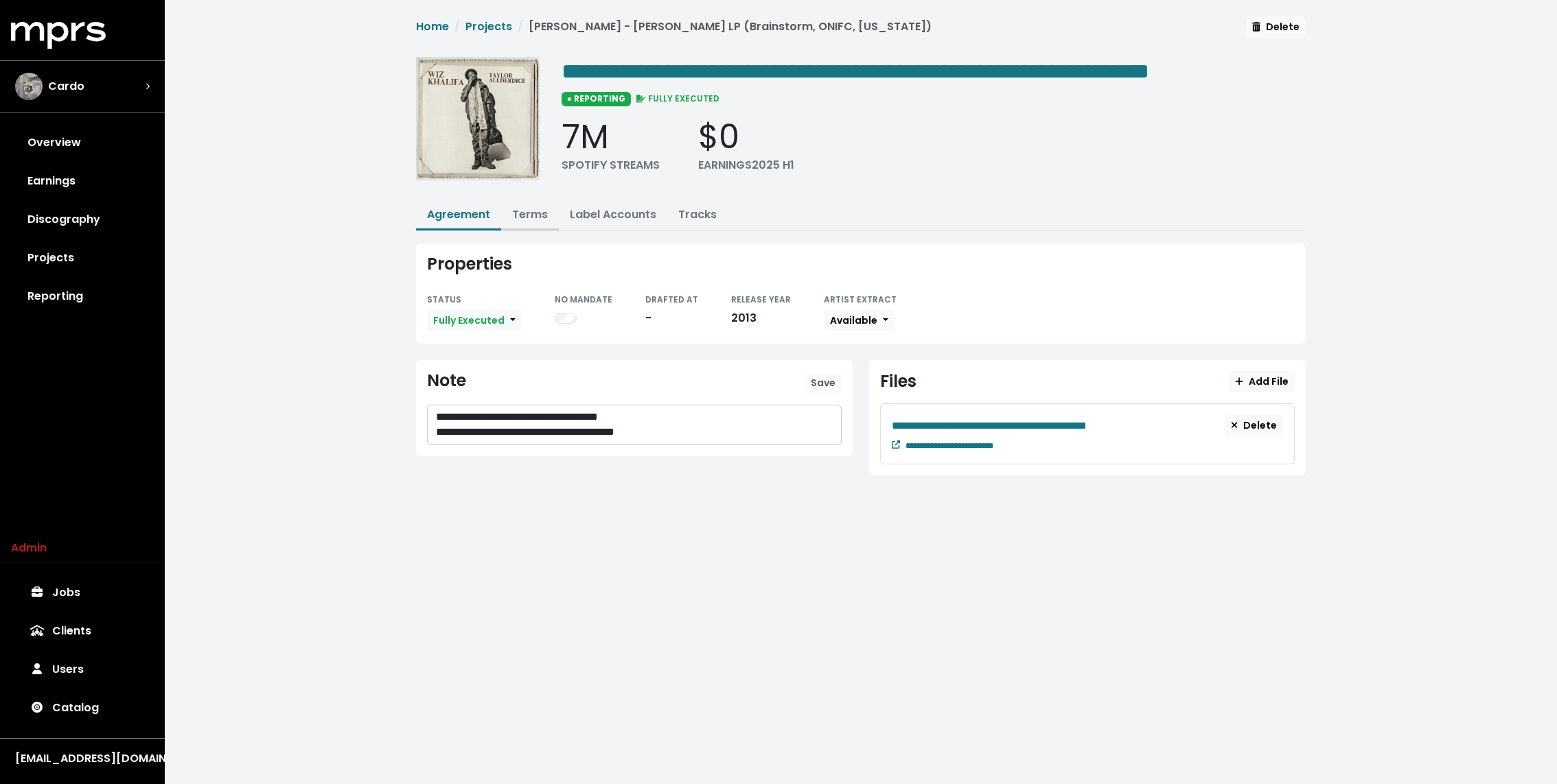
click at [523, 209] on link "Terms" at bounding box center [530, 214] width 36 height 16
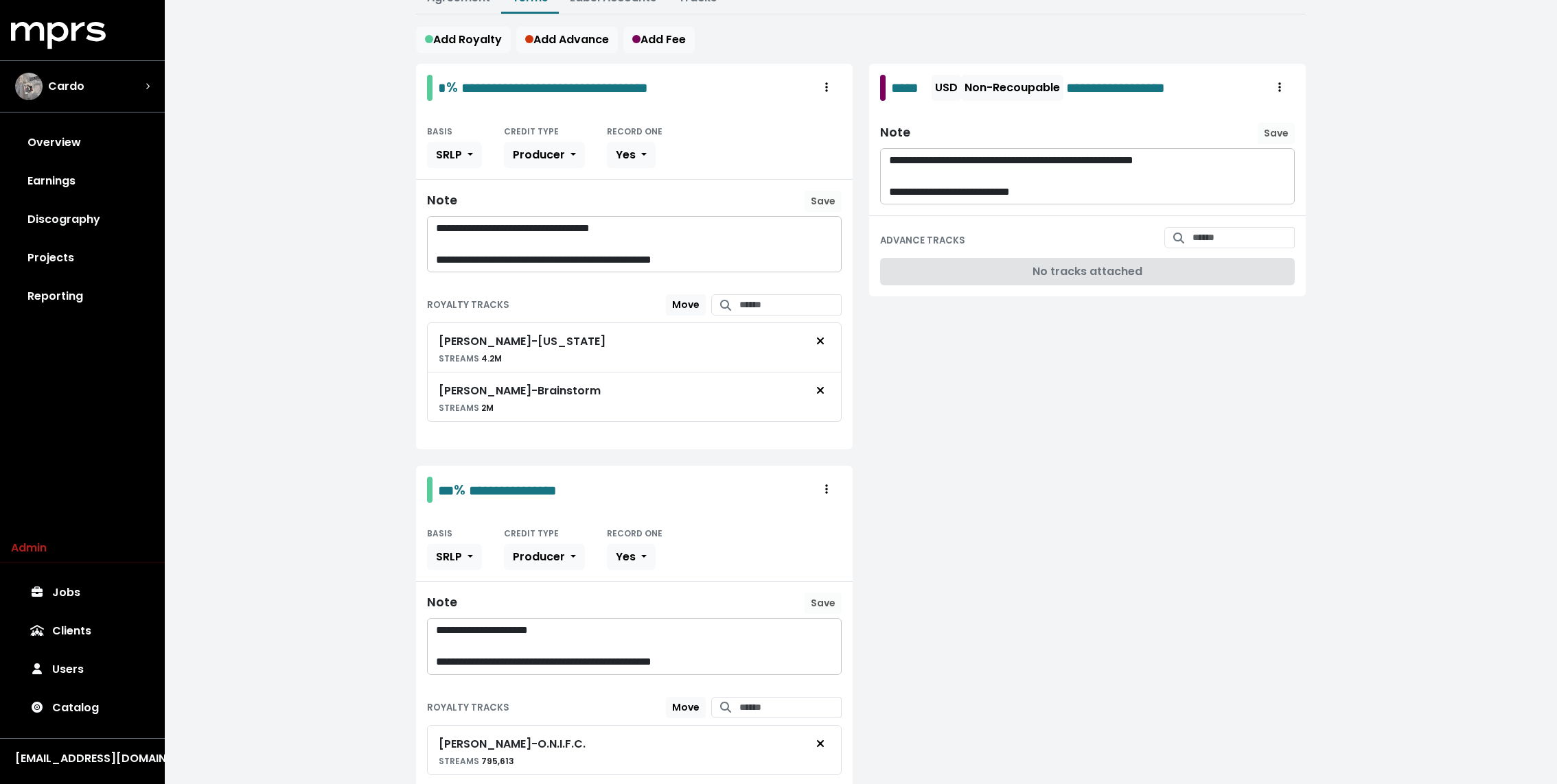
scroll to position [276, 0]
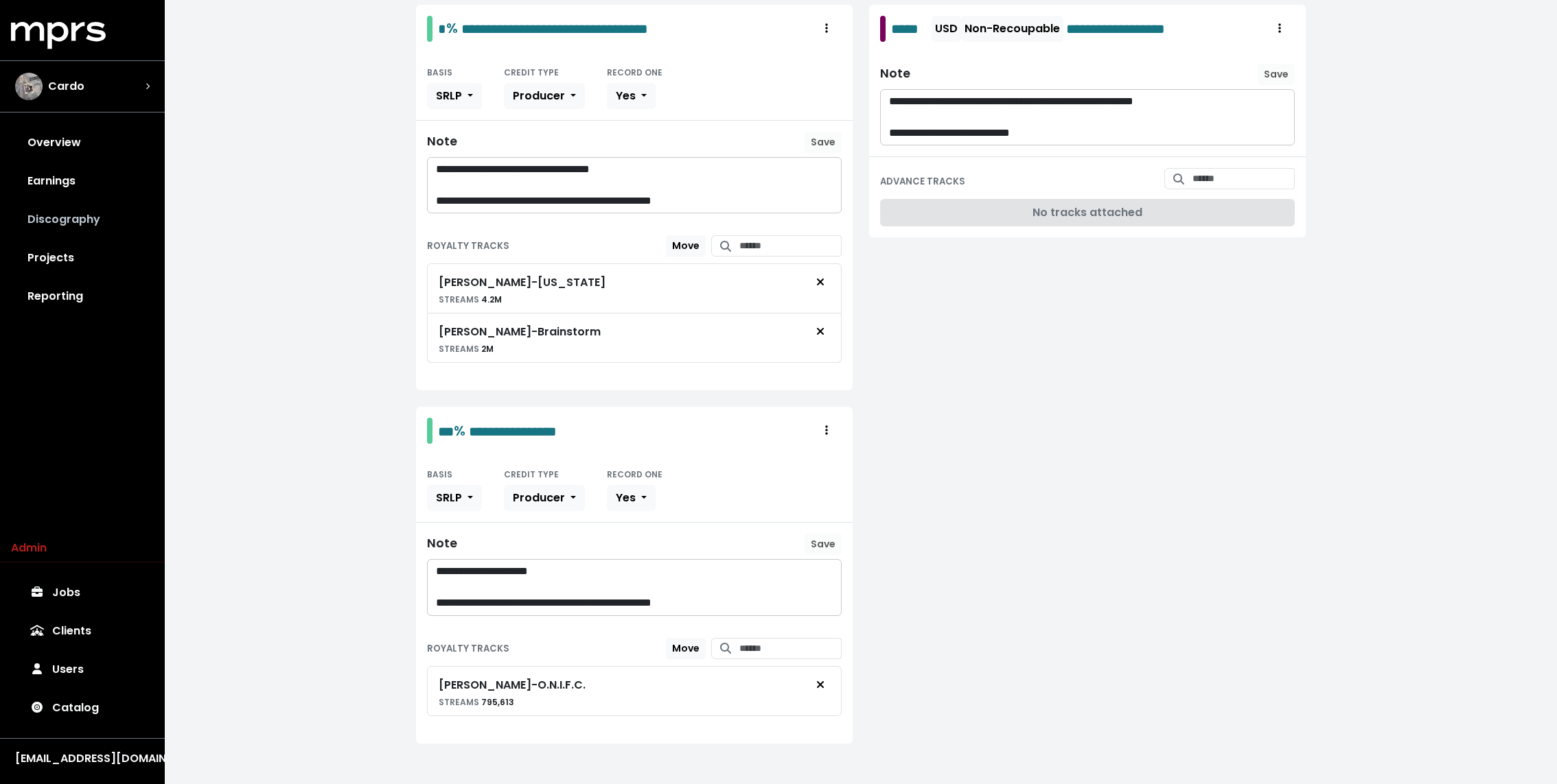
click at [119, 225] on link "Discography" at bounding box center [82, 220] width 142 height 39
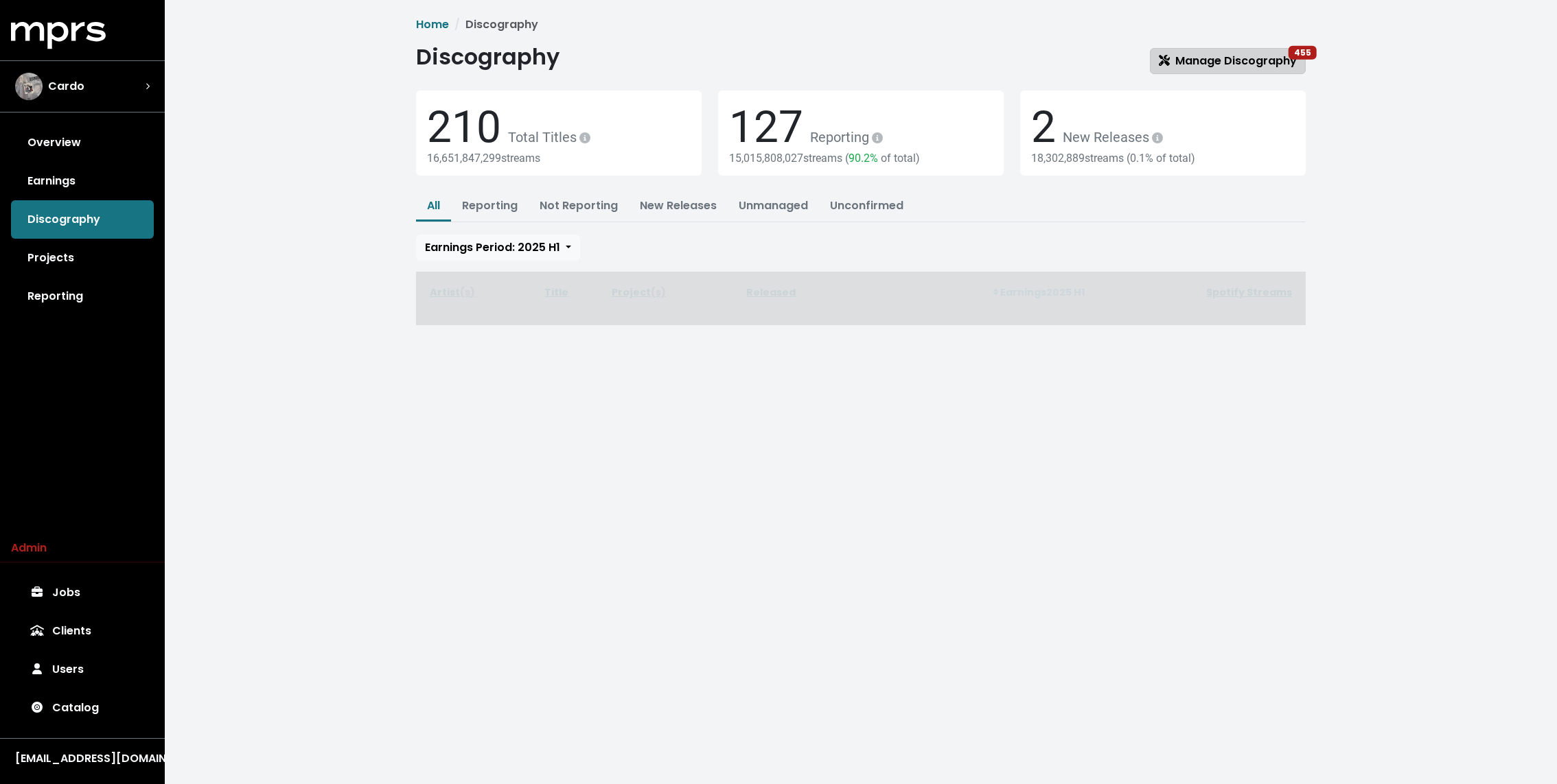
click at [1212, 64] on span "Manage Discography 455" at bounding box center [1227, 60] width 138 height 16
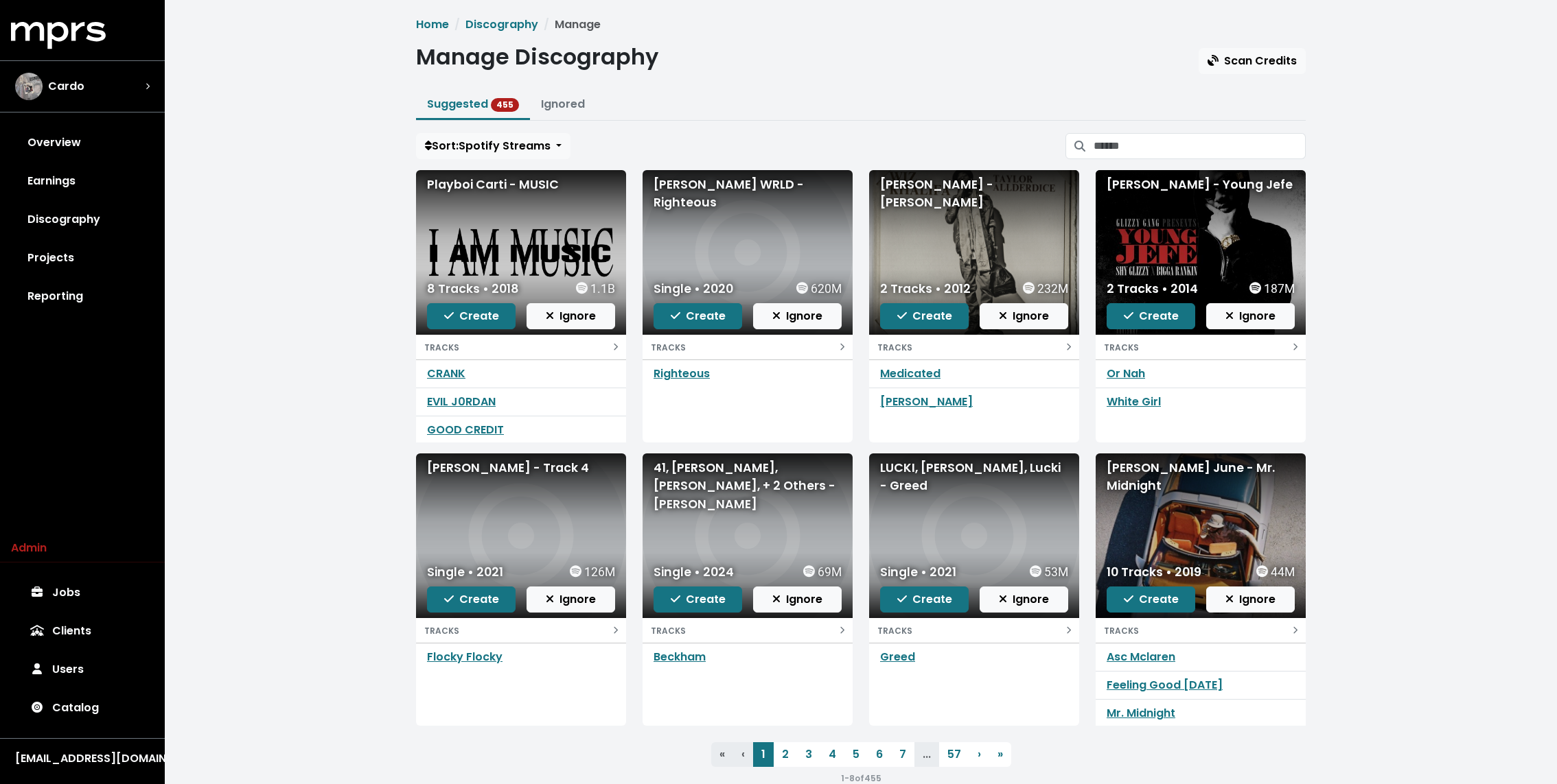
scroll to position [28, 0]
click at [71, 263] on link "Projects" at bounding box center [82, 258] width 142 height 39
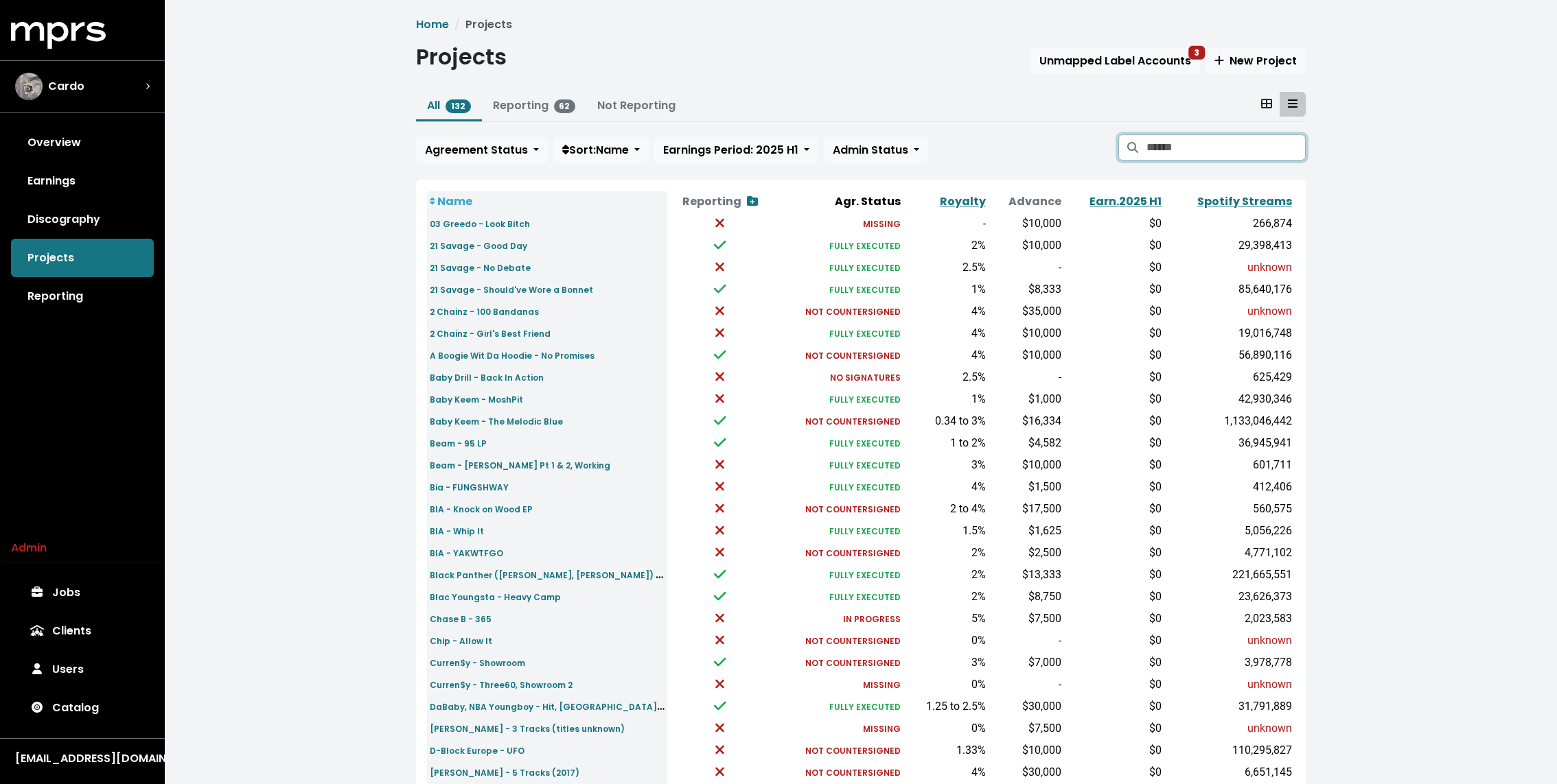
click at [1175, 144] on input "Search projects" at bounding box center [1226, 147] width 160 height 26
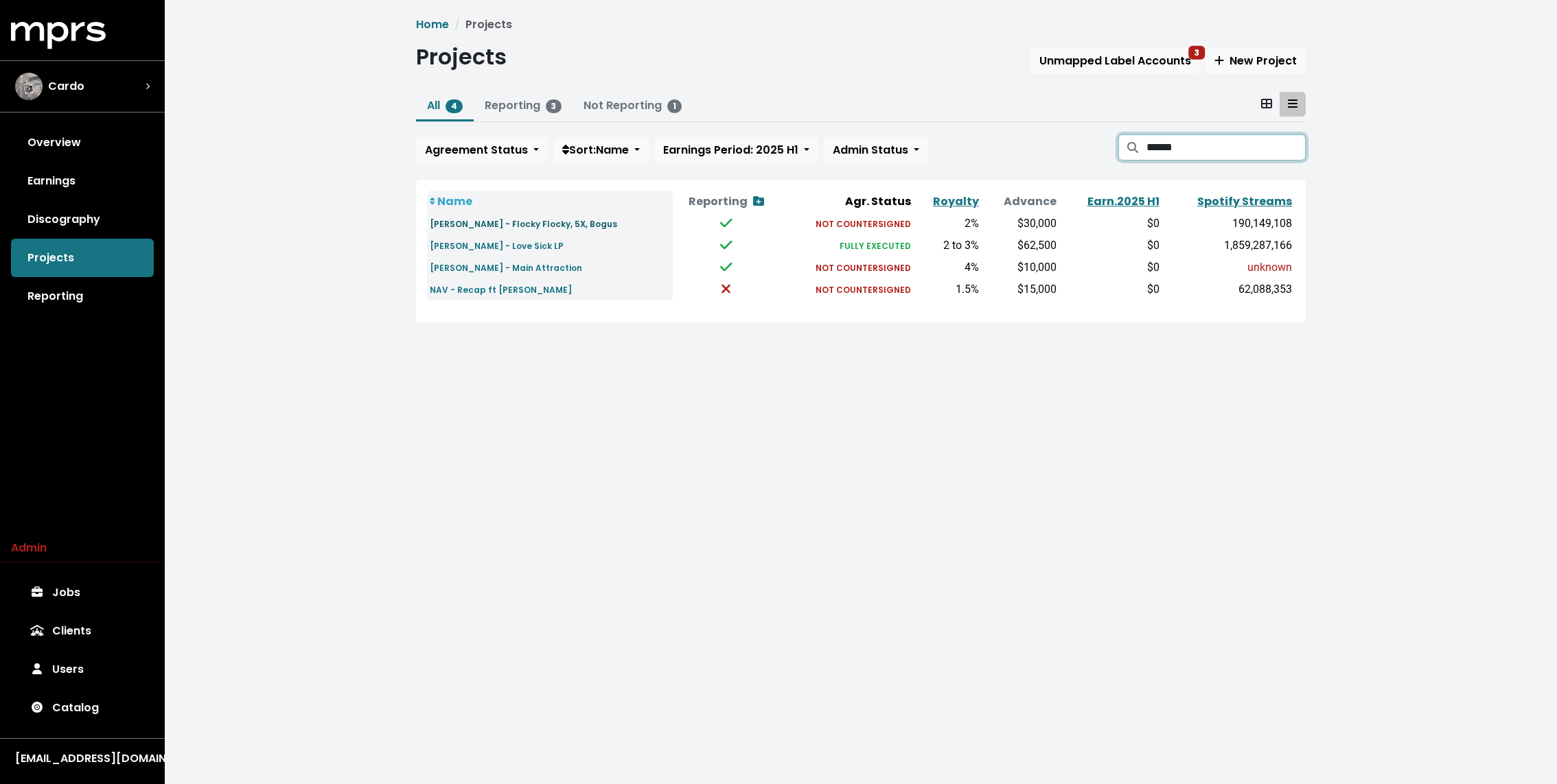
type input "******"
click at [527, 220] on small "[PERSON_NAME] - Flocky Flocky, 5X, Bogus" at bounding box center [523, 224] width 187 height 12
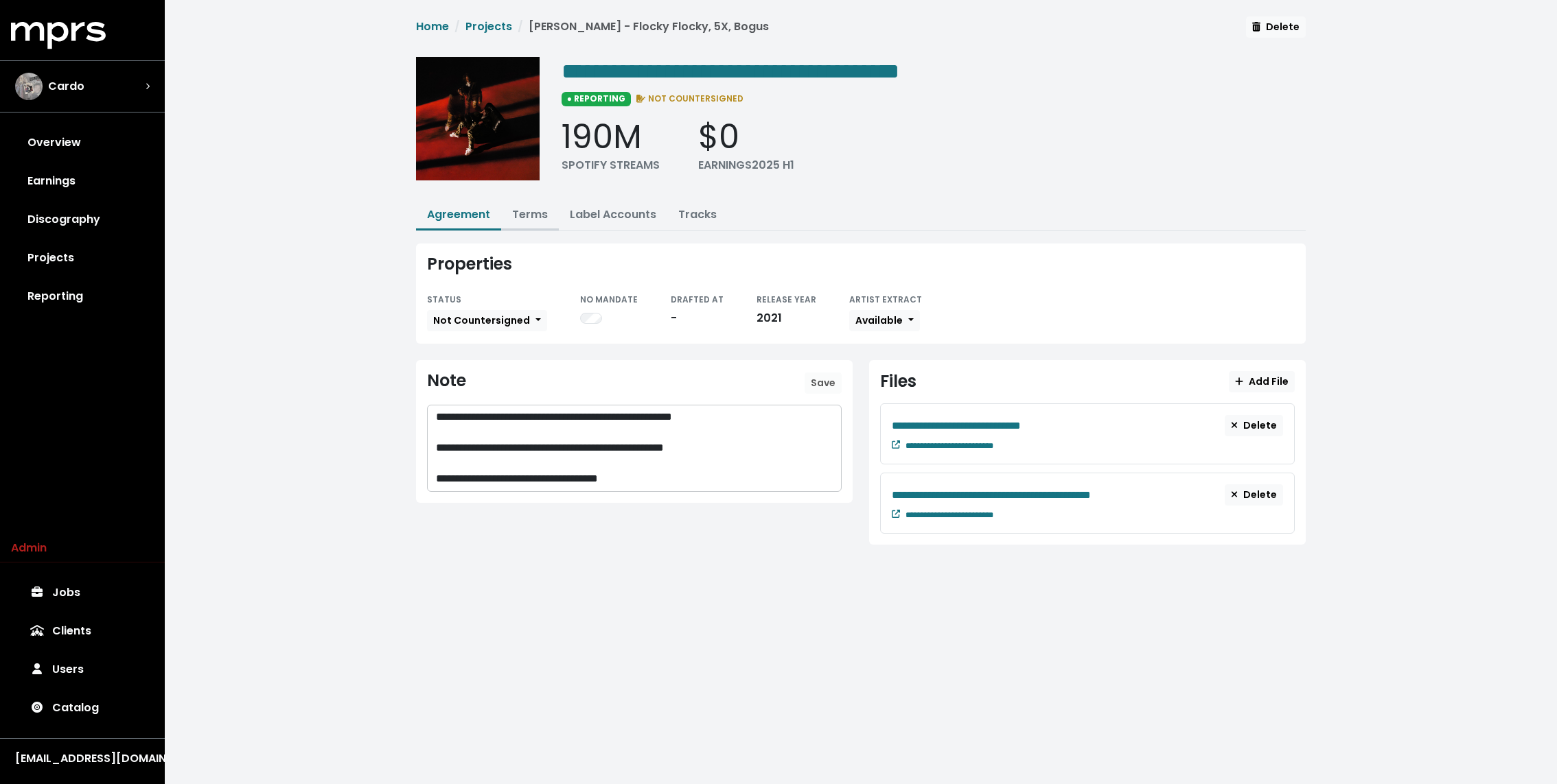
click at [528, 212] on link "Terms" at bounding box center [530, 214] width 36 height 16
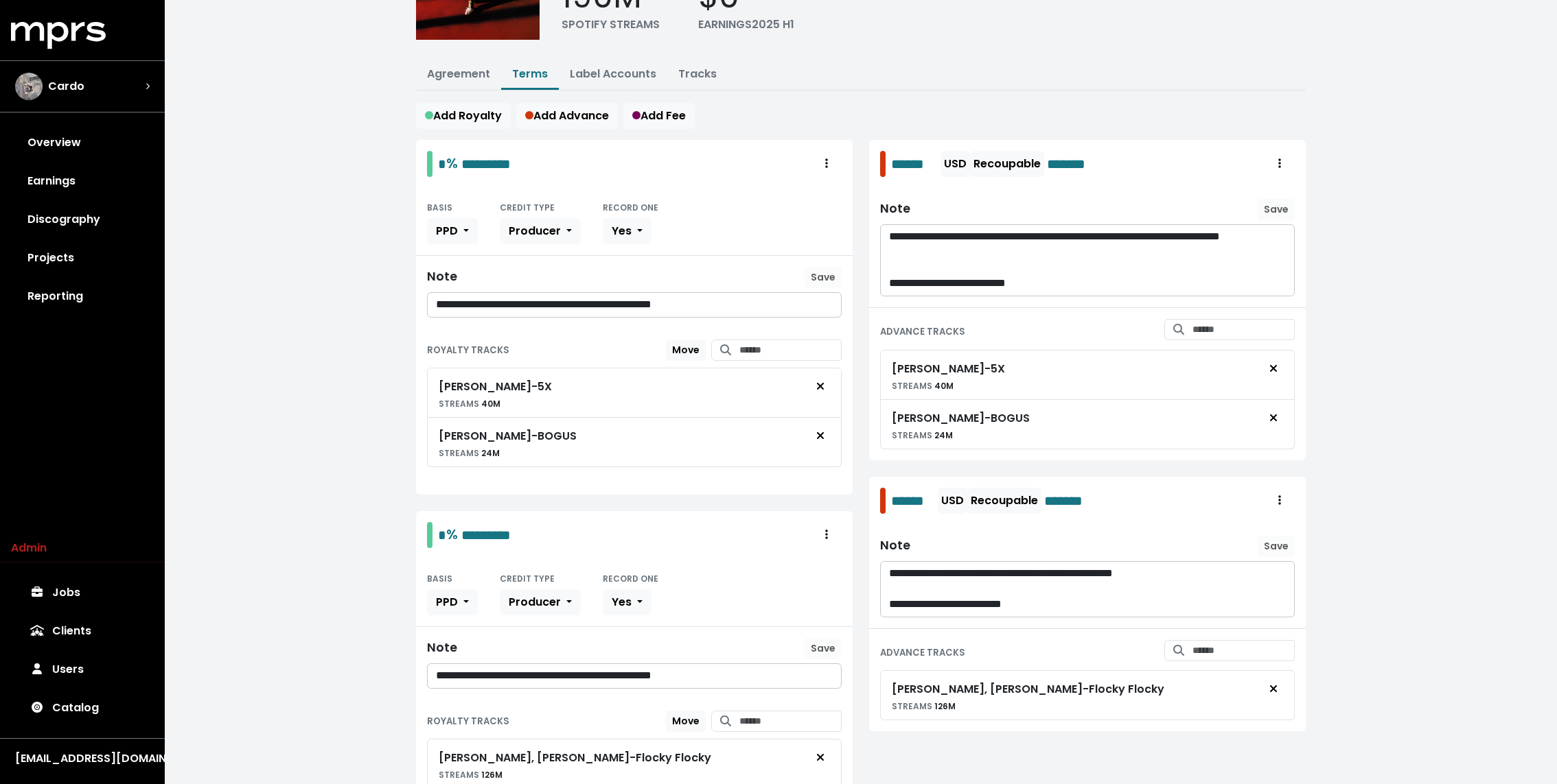
scroll to position [214, 0]
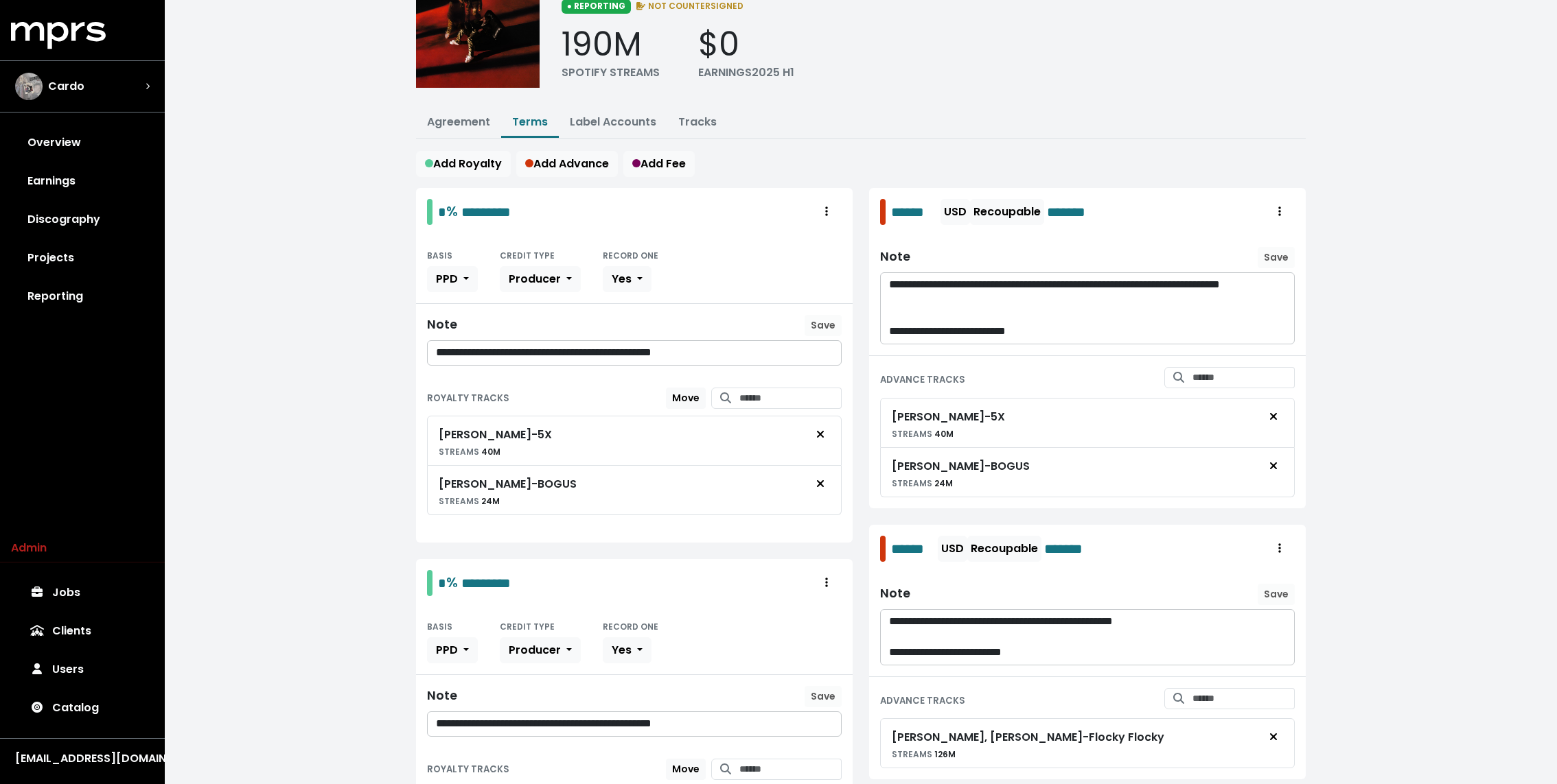
scroll to position [69, 0]
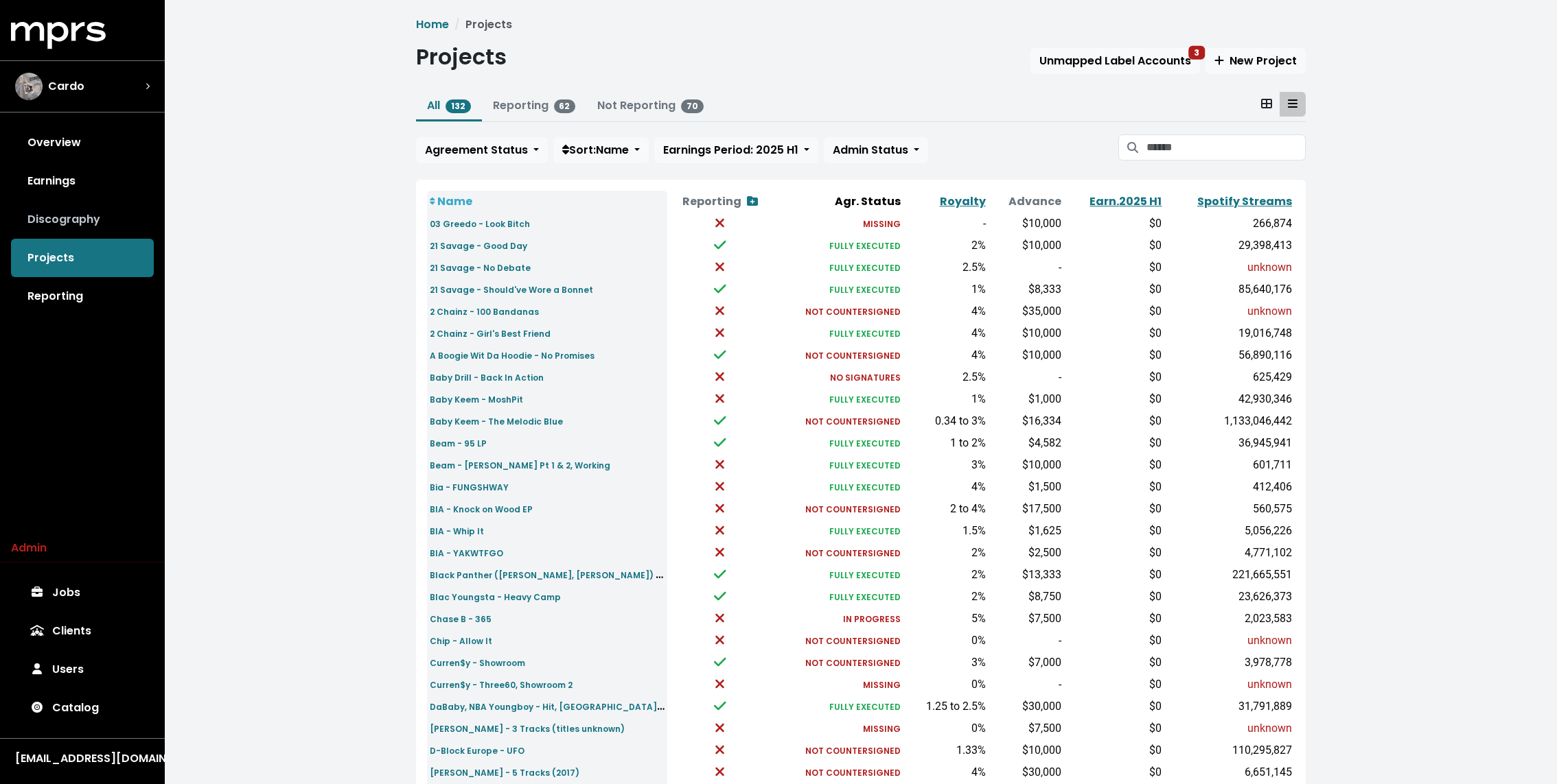
click at [113, 229] on link "Discography" at bounding box center [82, 220] width 142 height 39
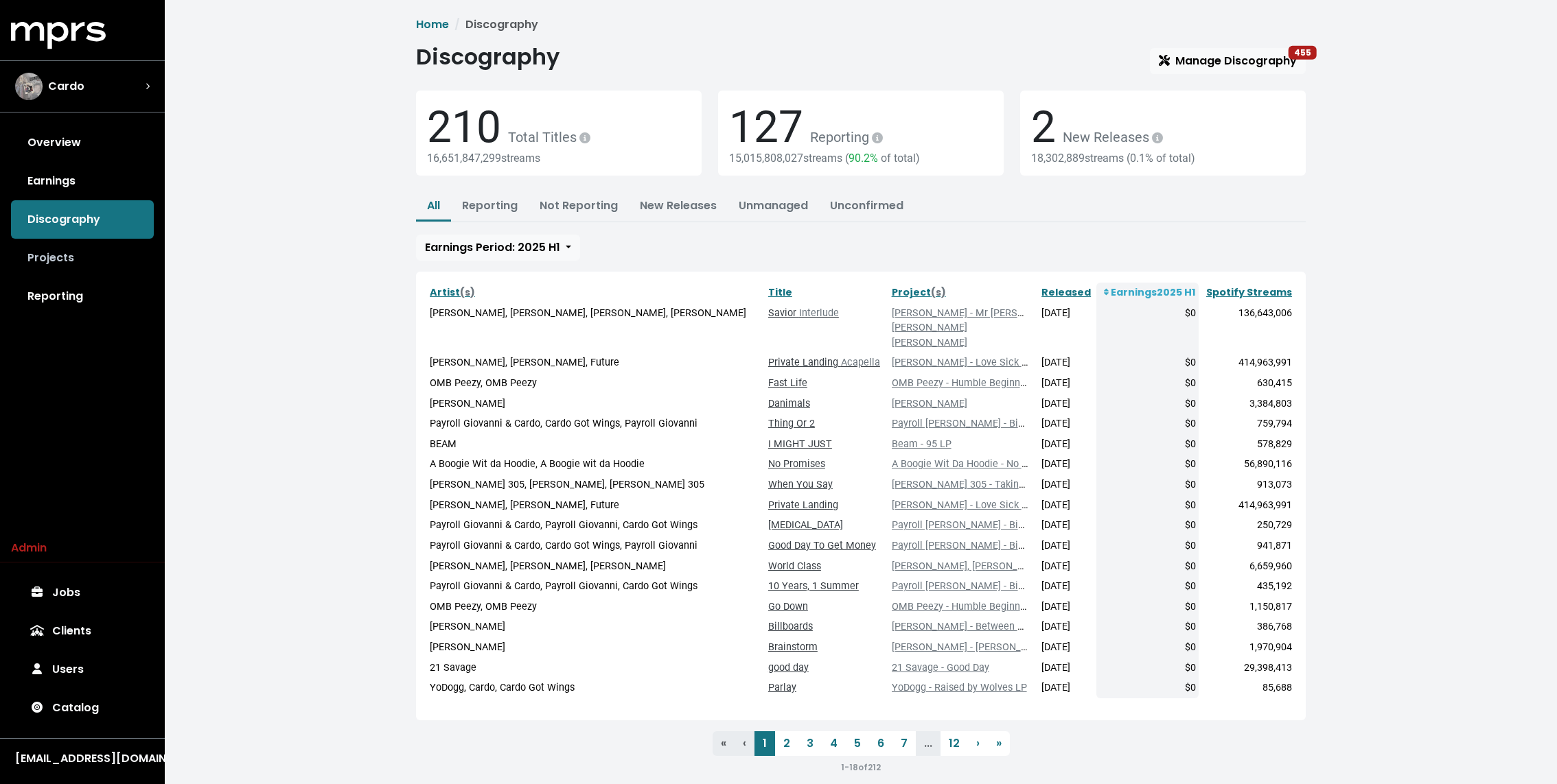
click at [73, 253] on link "Projects" at bounding box center [82, 258] width 142 height 39
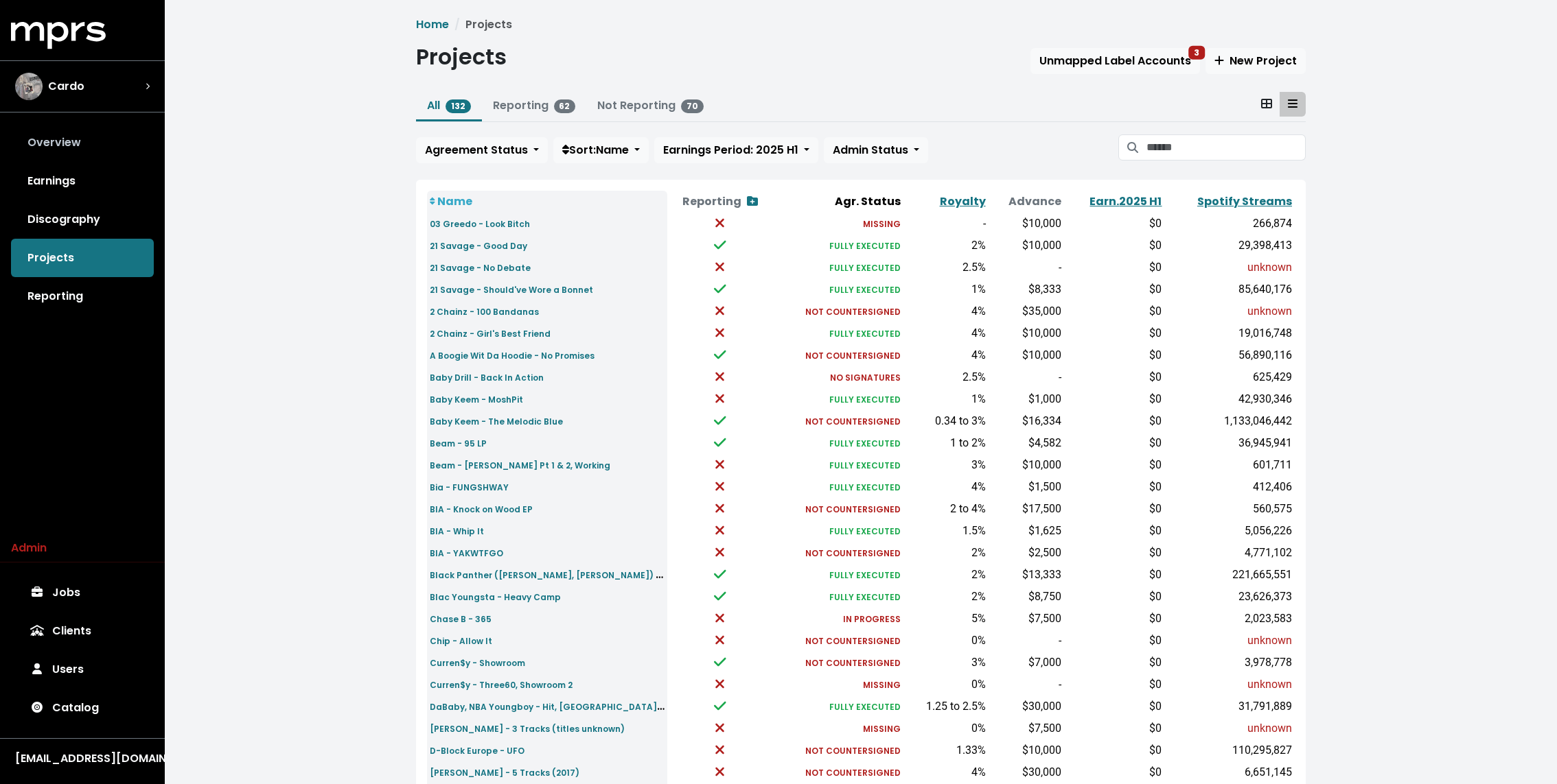
click at [116, 137] on link "Overview" at bounding box center [82, 143] width 142 height 39
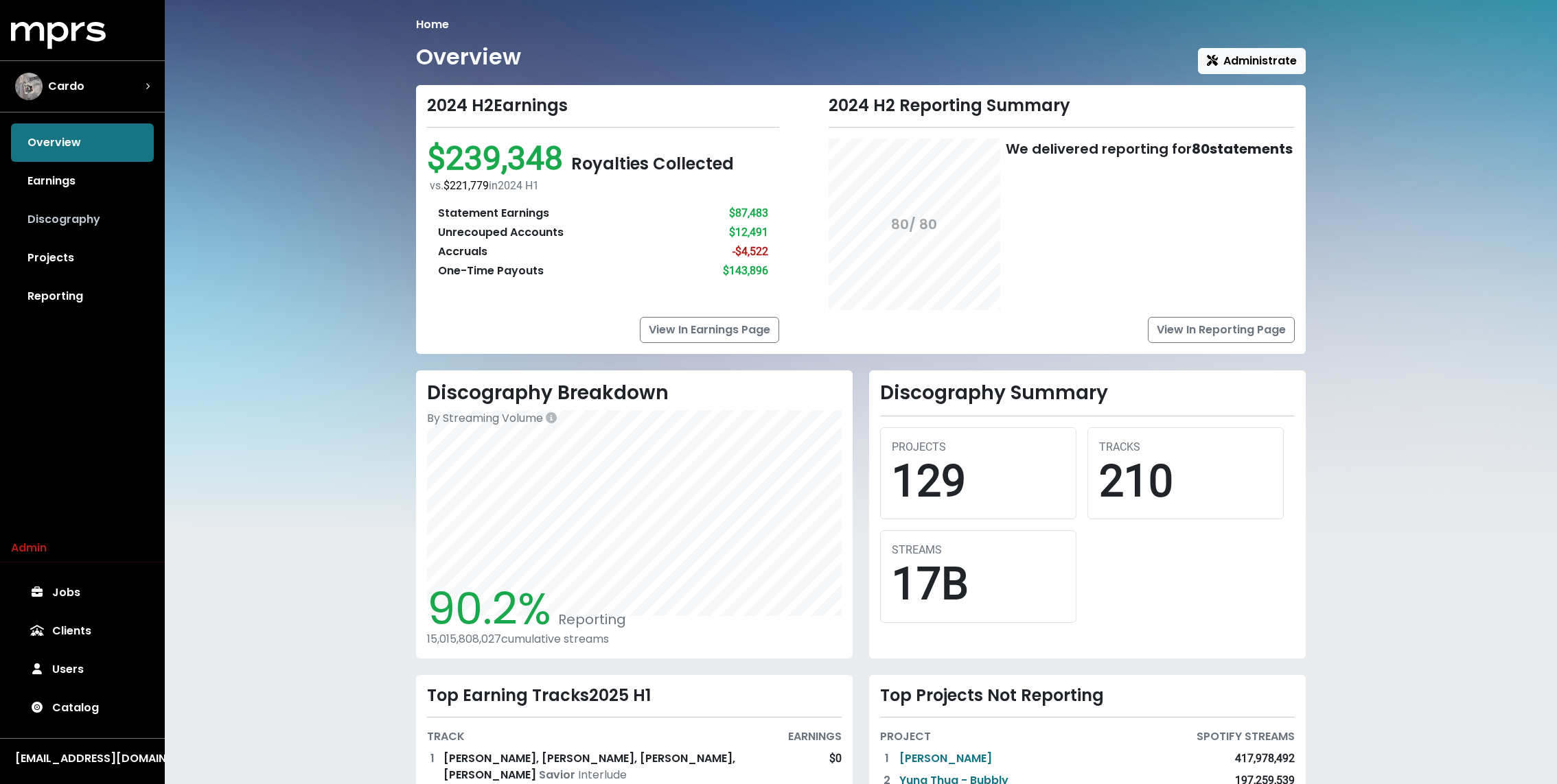
click at [100, 221] on link "Discography" at bounding box center [82, 220] width 142 height 39
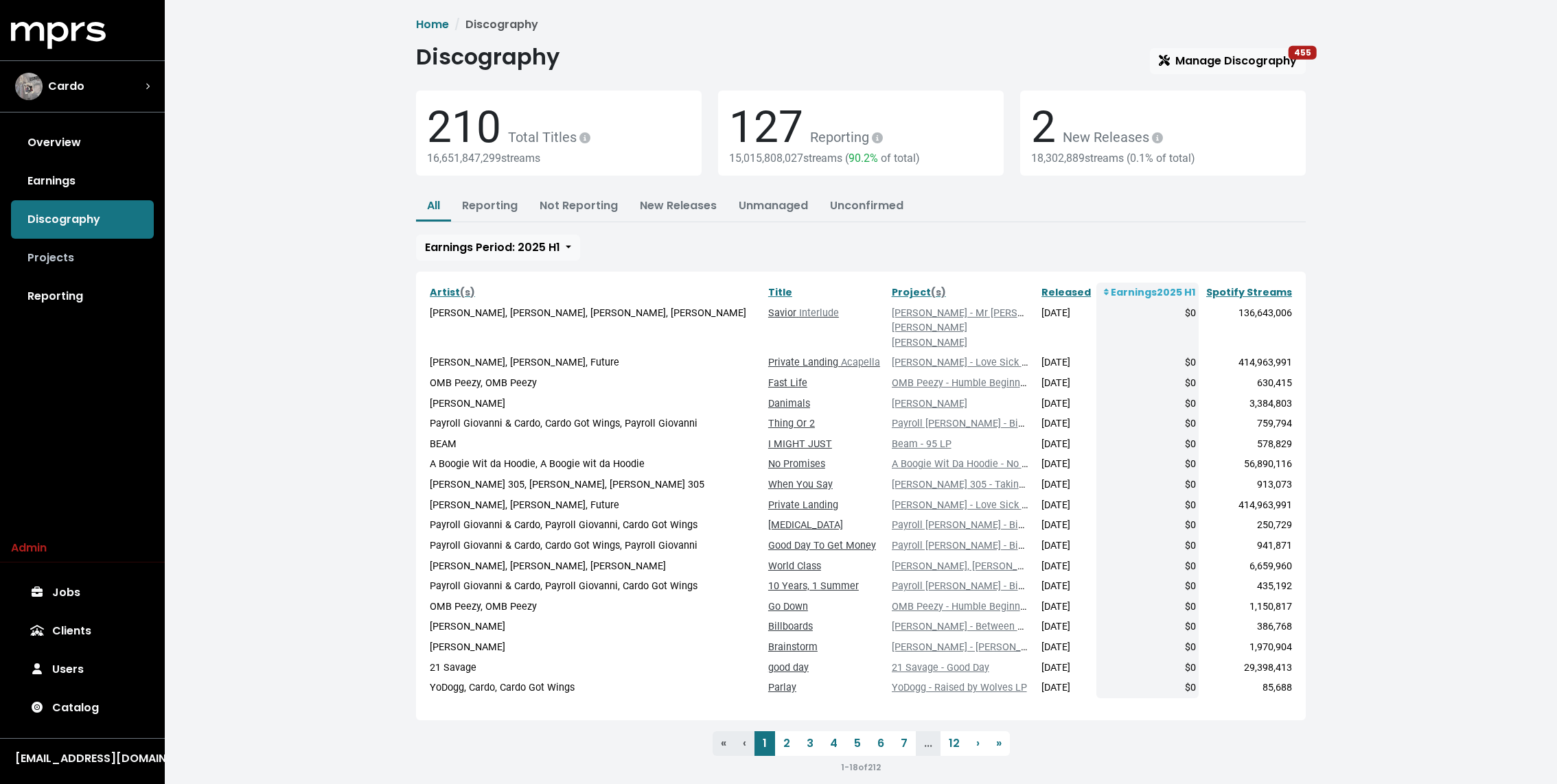
click at [91, 260] on link "Projects" at bounding box center [82, 258] width 142 height 39
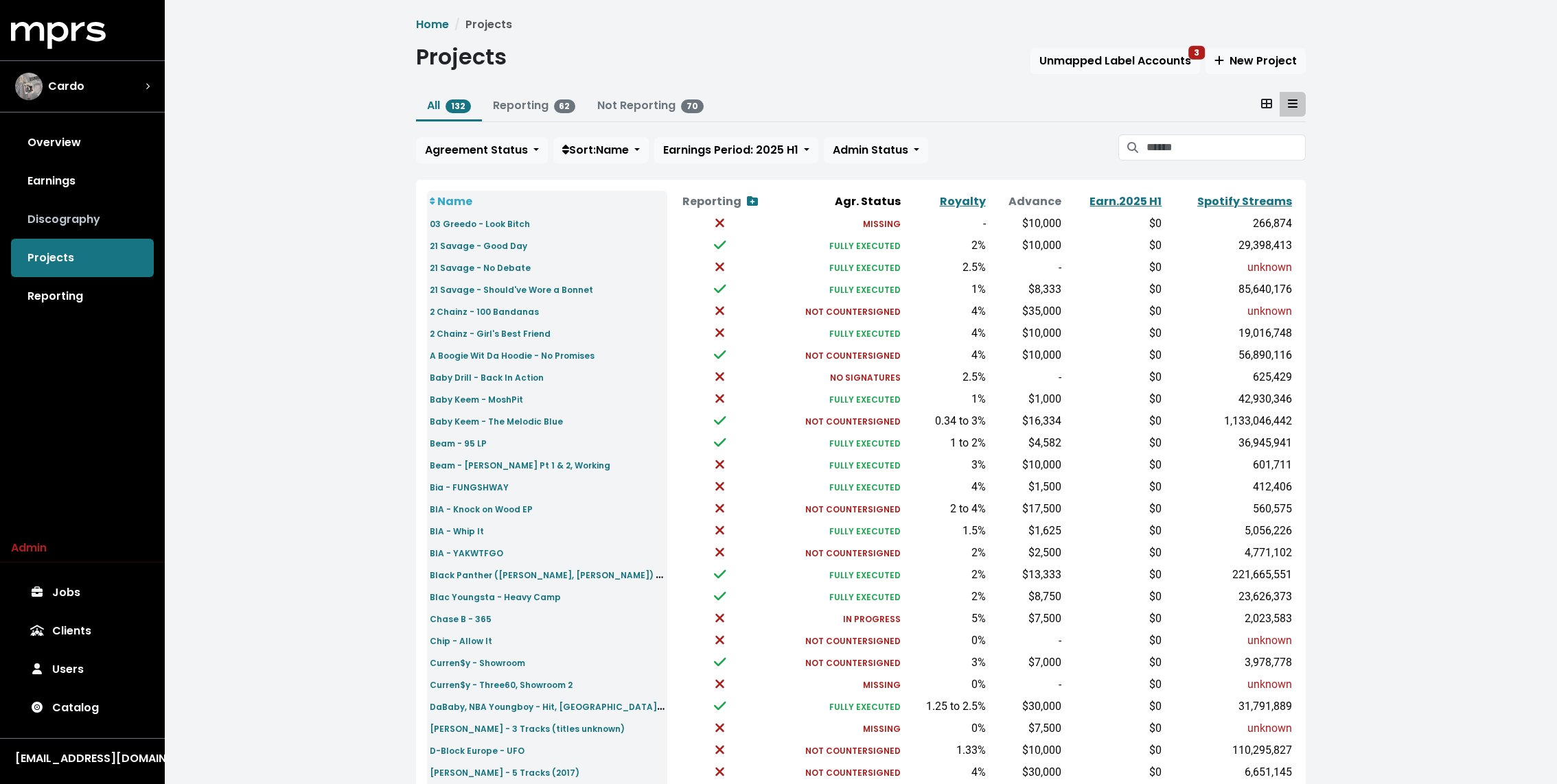
click at [54, 221] on link "Discography" at bounding box center [82, 220] width 142 height 39
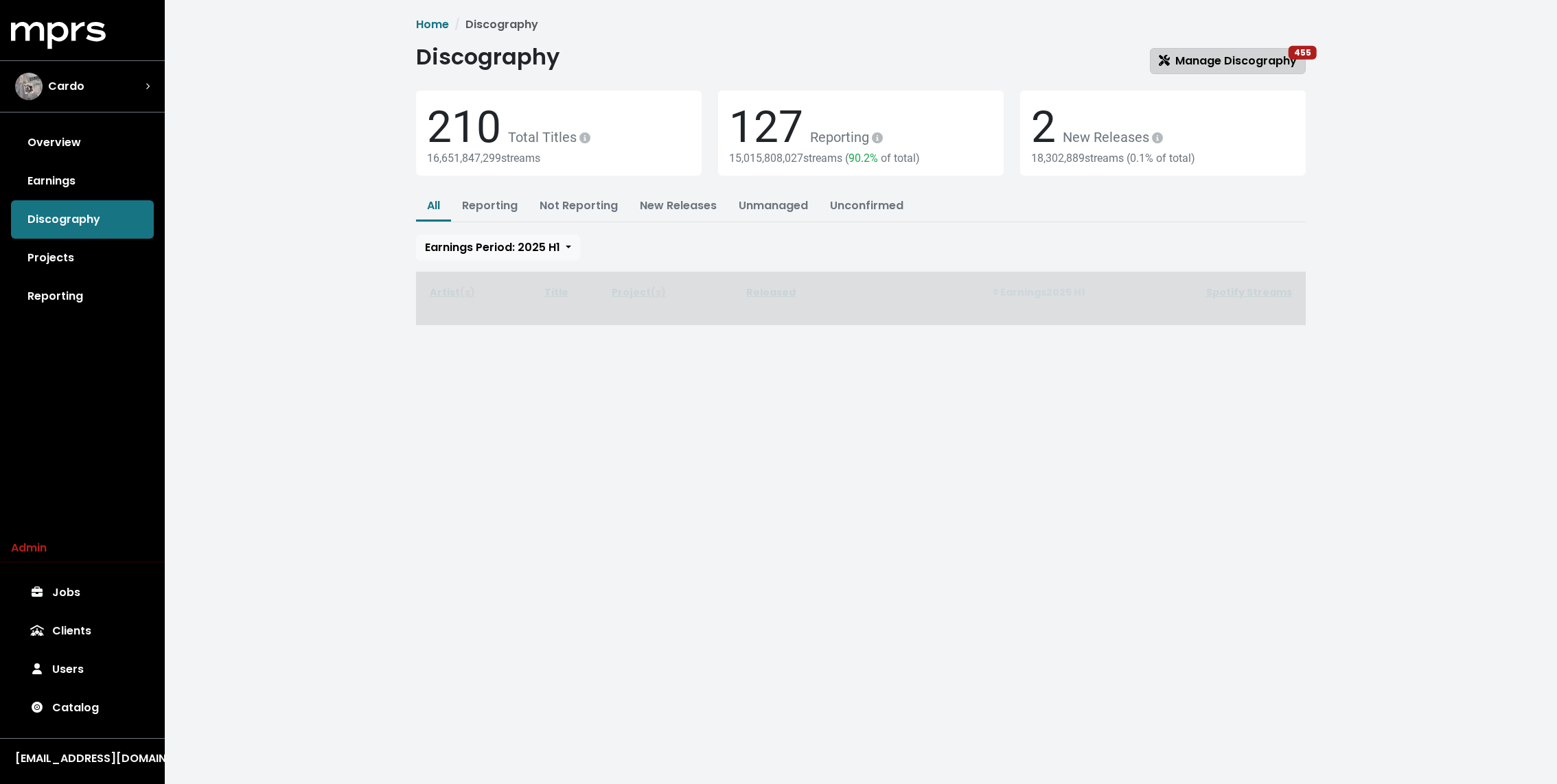
click at [1242, 58] on span "Manage Discography 455" at bounding box center [1227, 60] width 138 height 16
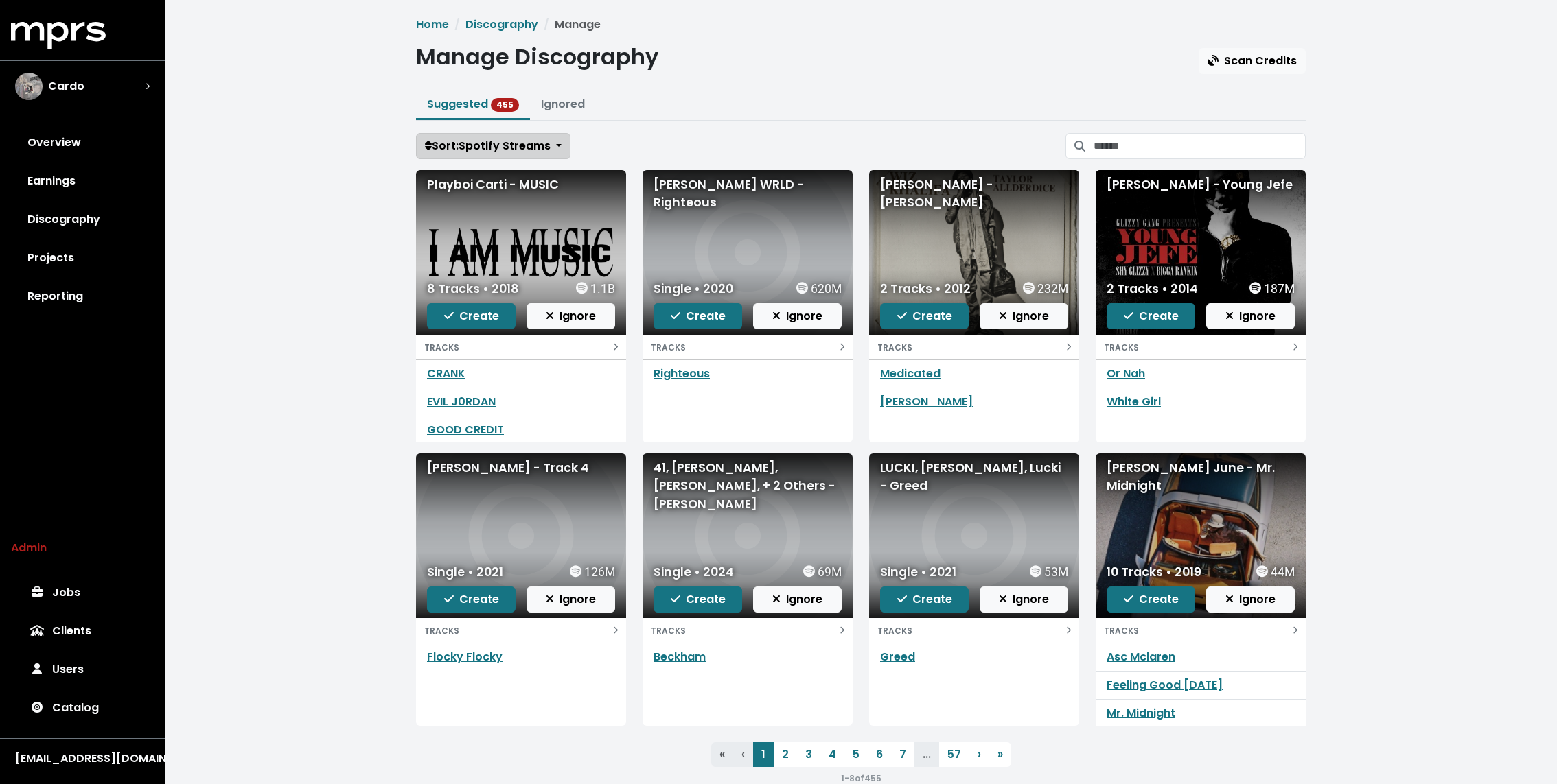
click at [529, 134] on button "Sort: Spotify Streams" at bounding box center [493, 146] width 154 height 26
click at [466, 215] on link "Date Added" at bounding box center [474, 220] width 114 height 22
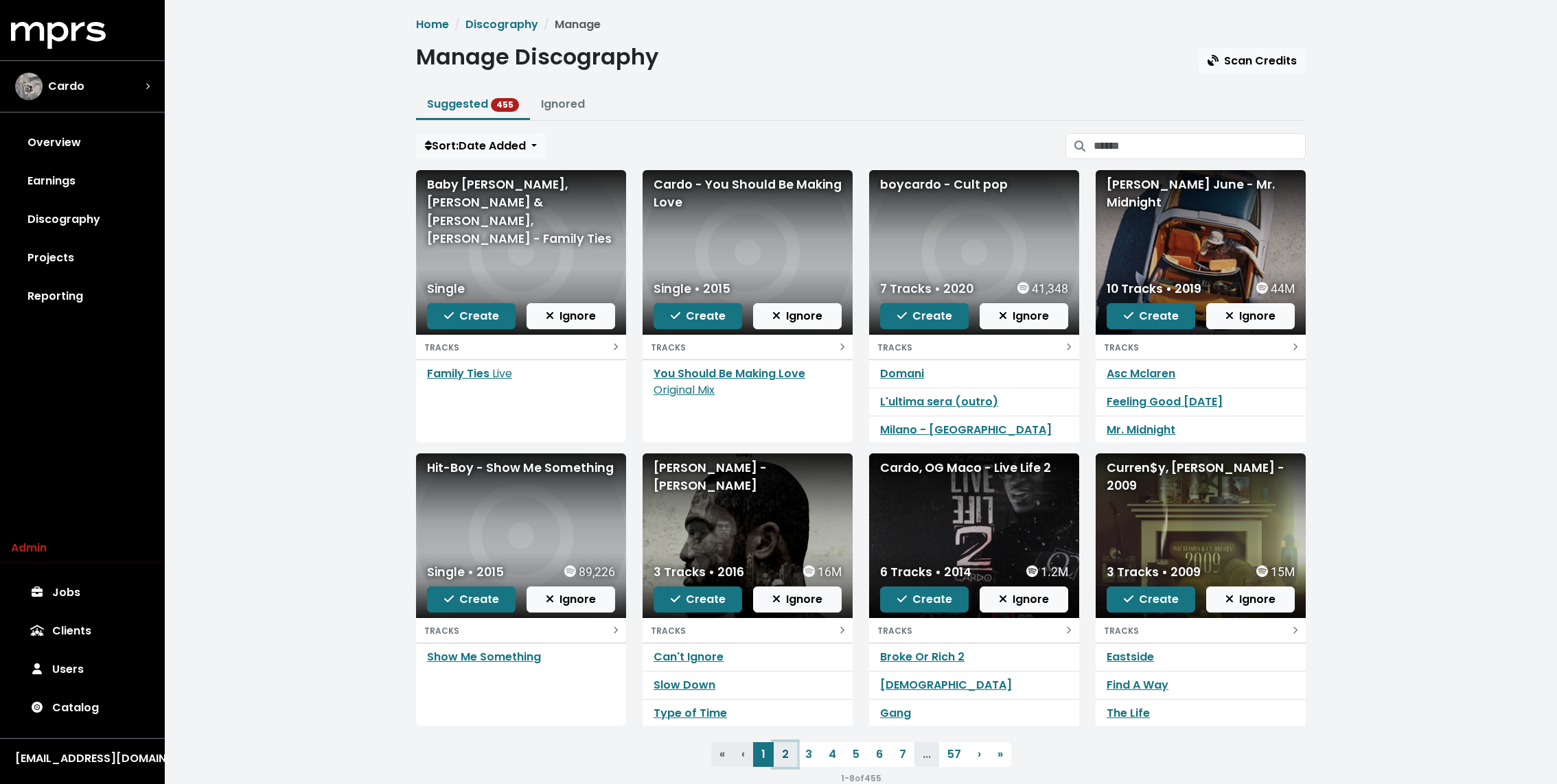
click at [787, 747] on link "2" at bounding box center [784, 754] width 23 height 25
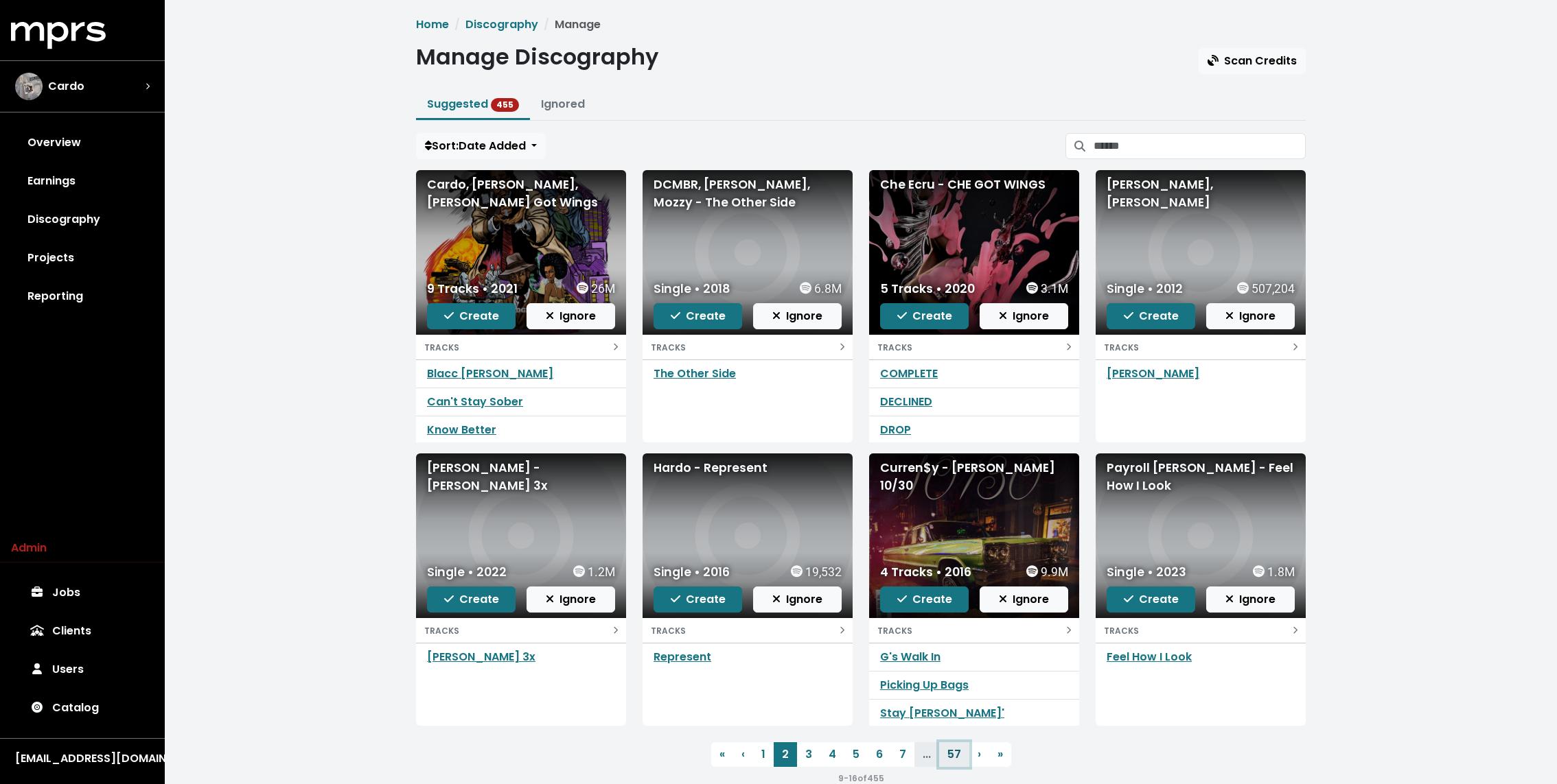
click at [952, 757] on link "57" at bounding box center [954, 754] width 30 height 25
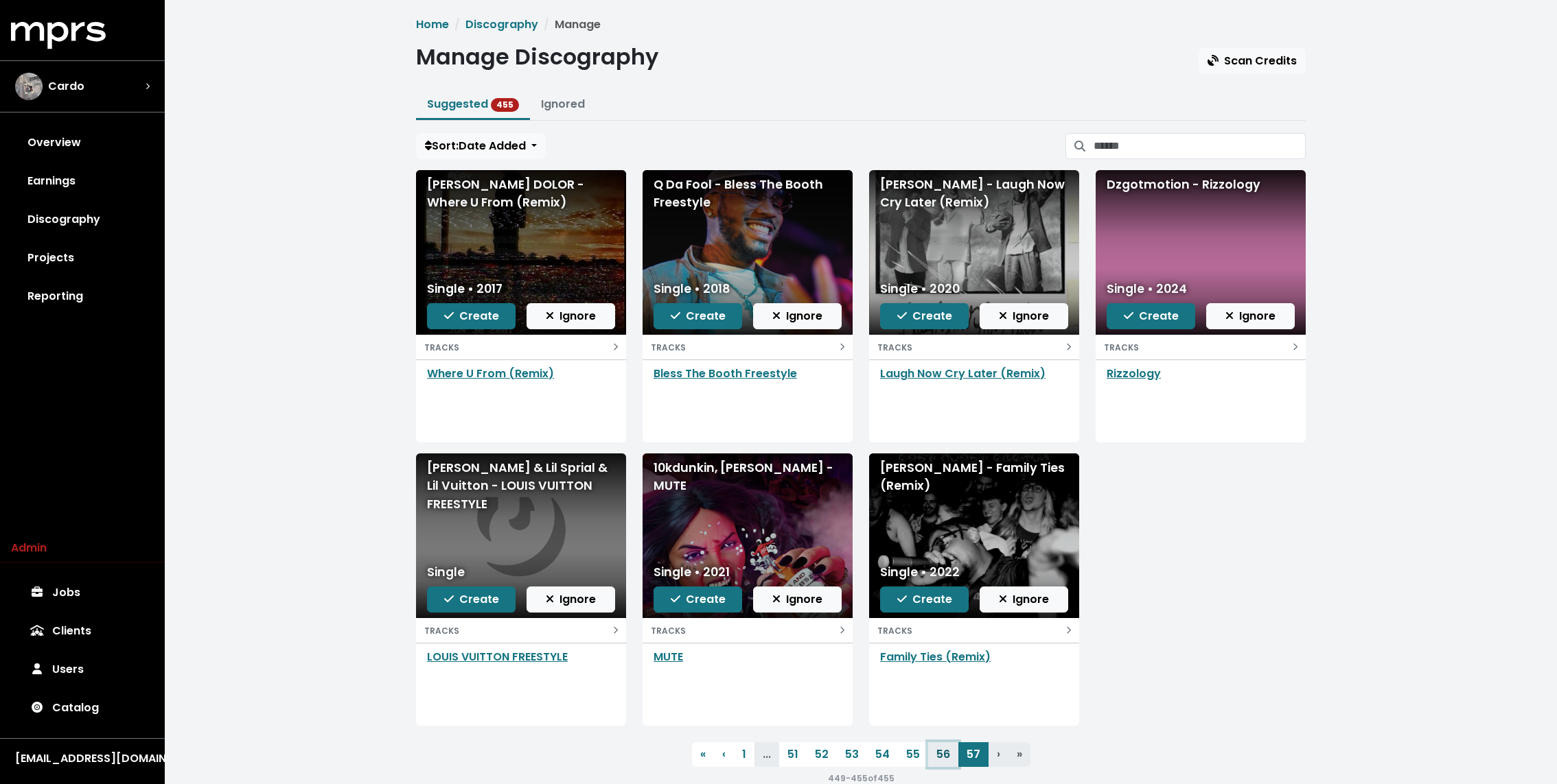
click at [938, 753] on link "56" at bounding box center [943, 754] width 30 height 25
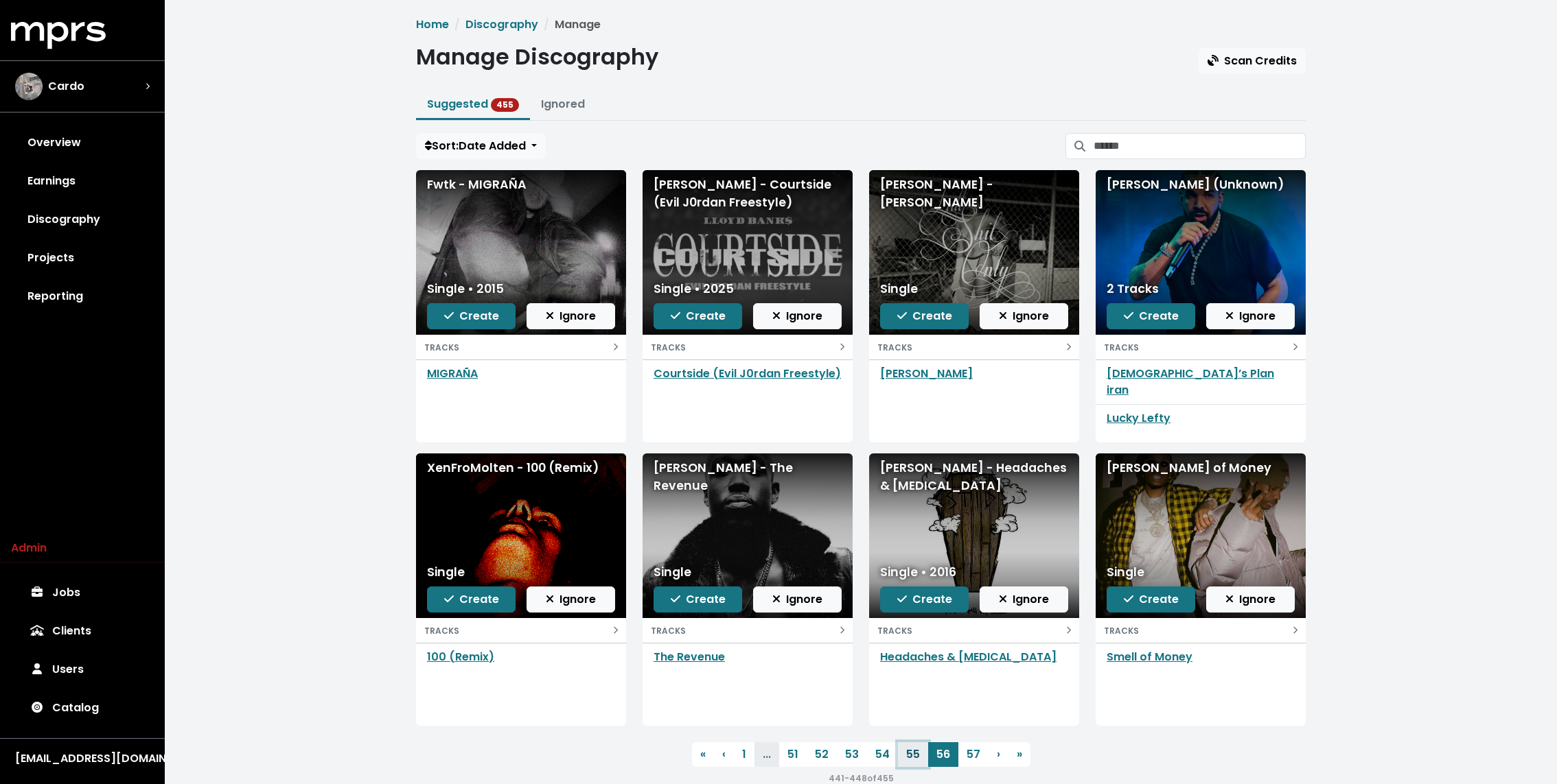
click at [909, 753] on link "55" at bounding box center [913, 754] width 30 height 25
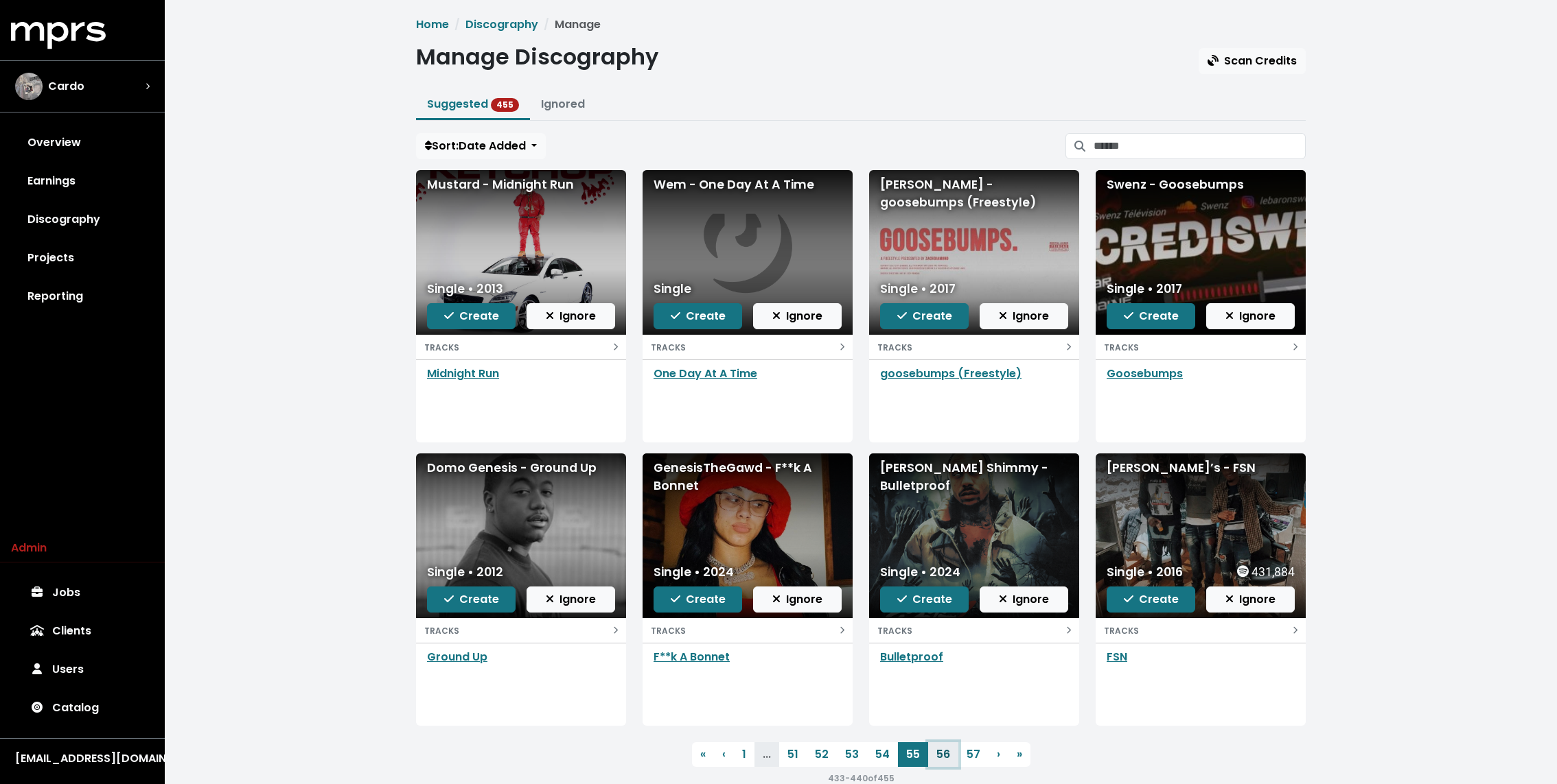
click at [934, 751] on link "56" at bounding box center [943, 754] width 30 height 25
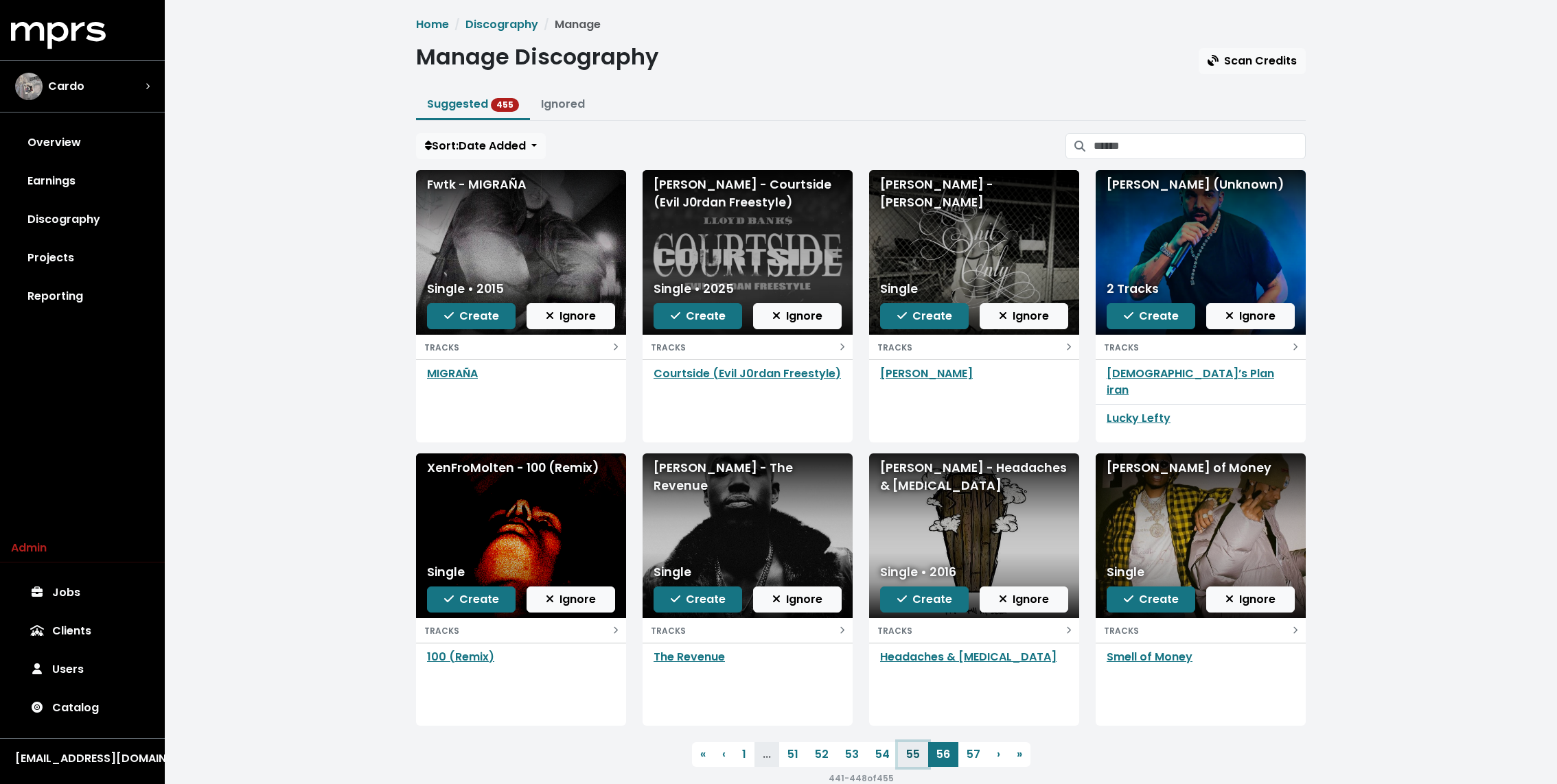
click at [913, 753] on link "55" at bounding box center [913, 754] width 30 height 25
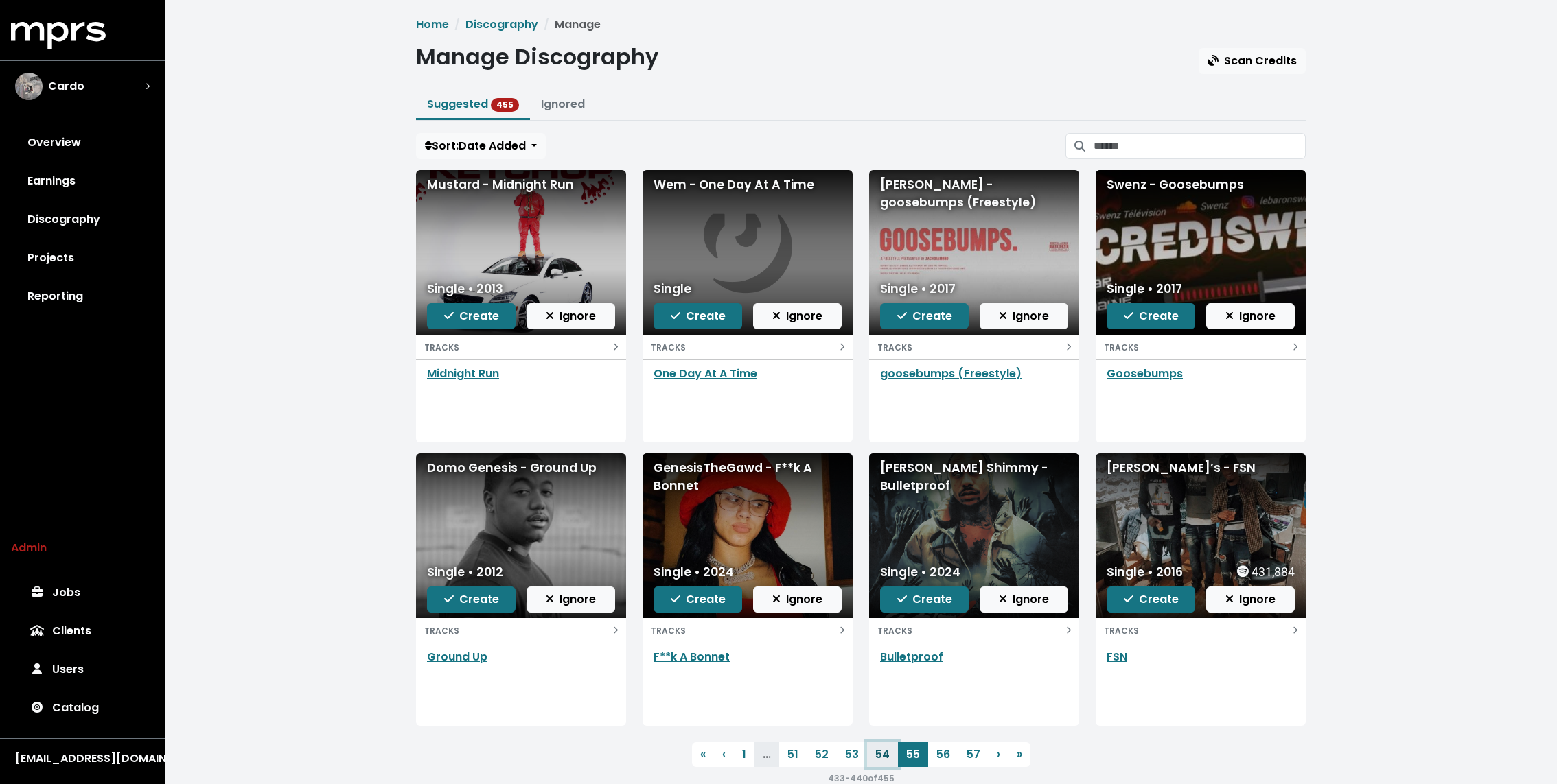
click at [887, 753] on link "54" at bounding box center [882, 754] width 31 height 25
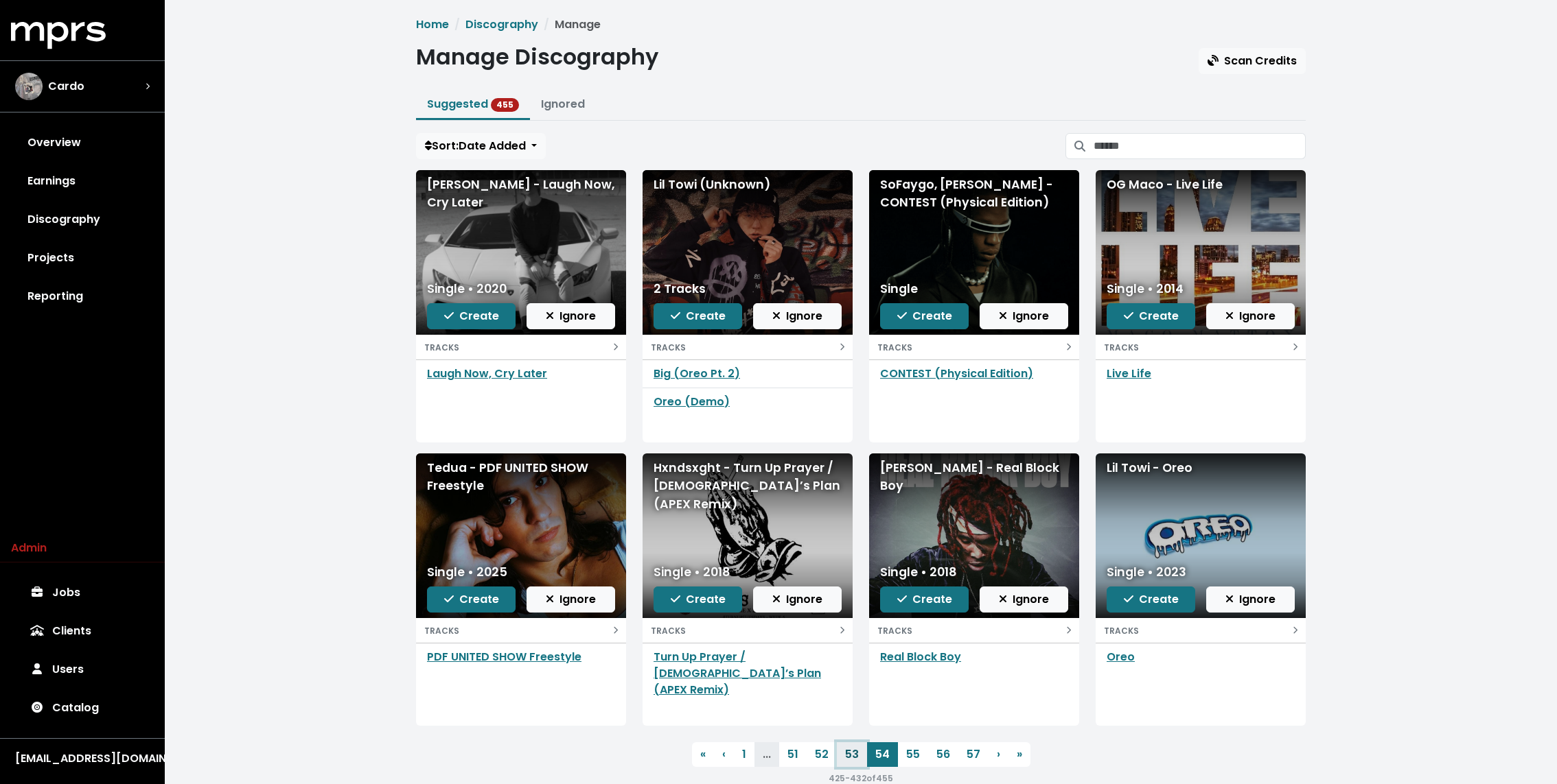
click at [855, 754] on link "53" at bounding box center [852, 754] width 30 height 25
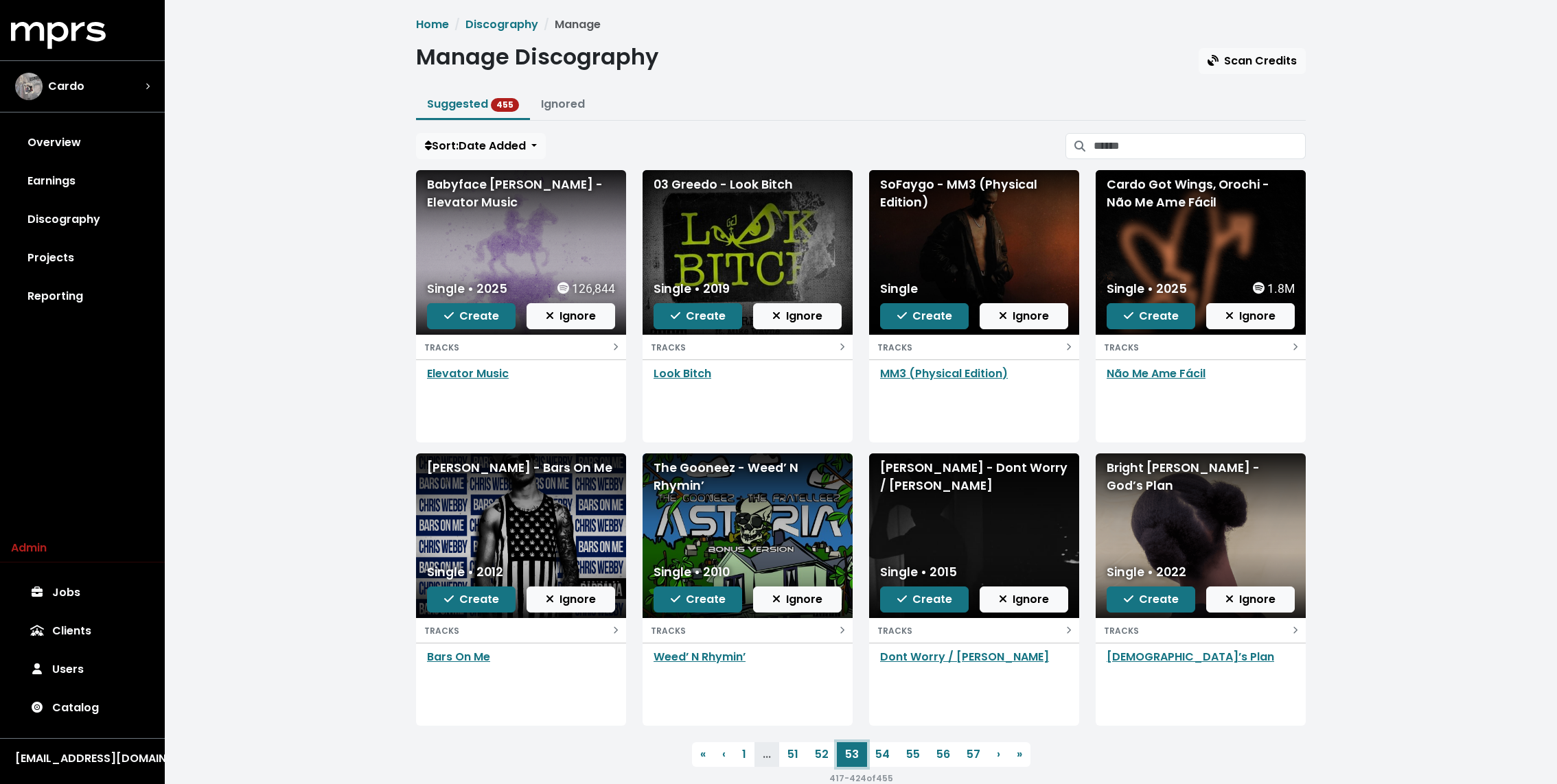
scroll to position [28, 0]
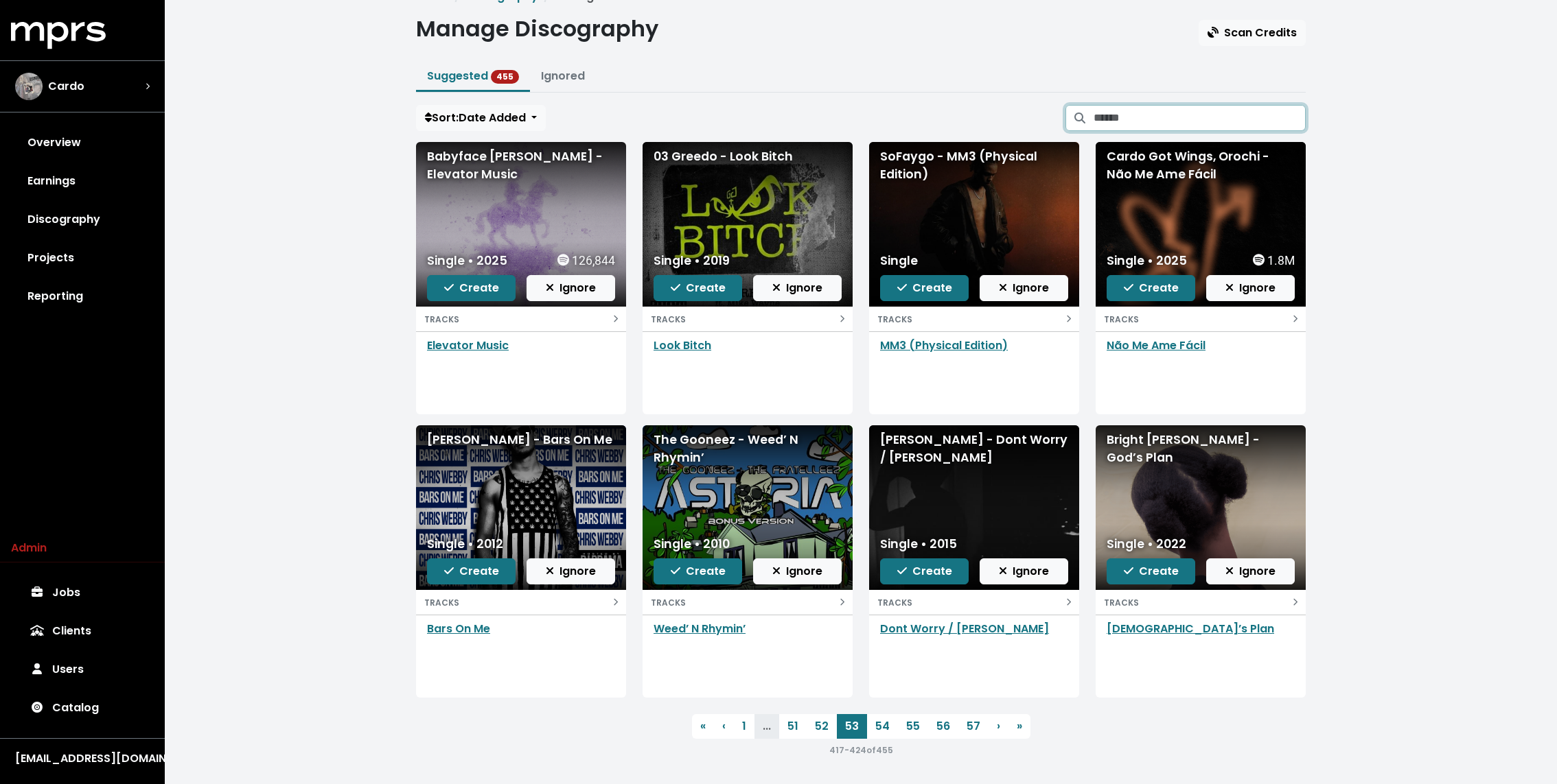
click at [1174, 124] on input "Search suggested projects" at bounding box center [1199, 118] width 212 height 26
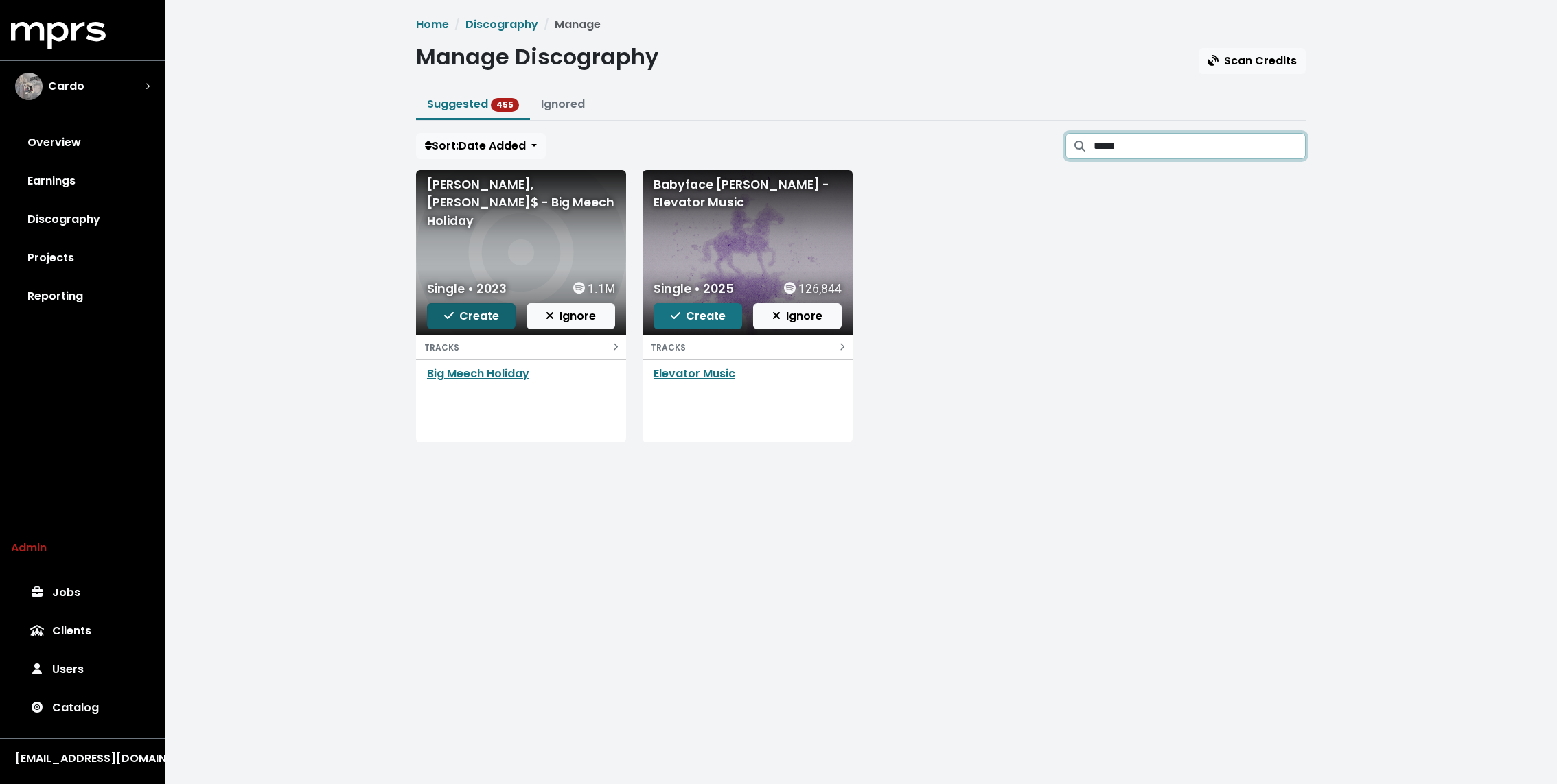
type input "*****"
click at [82, 252] on link "Projects" at bounding box center [82, 258] width 142 height 39
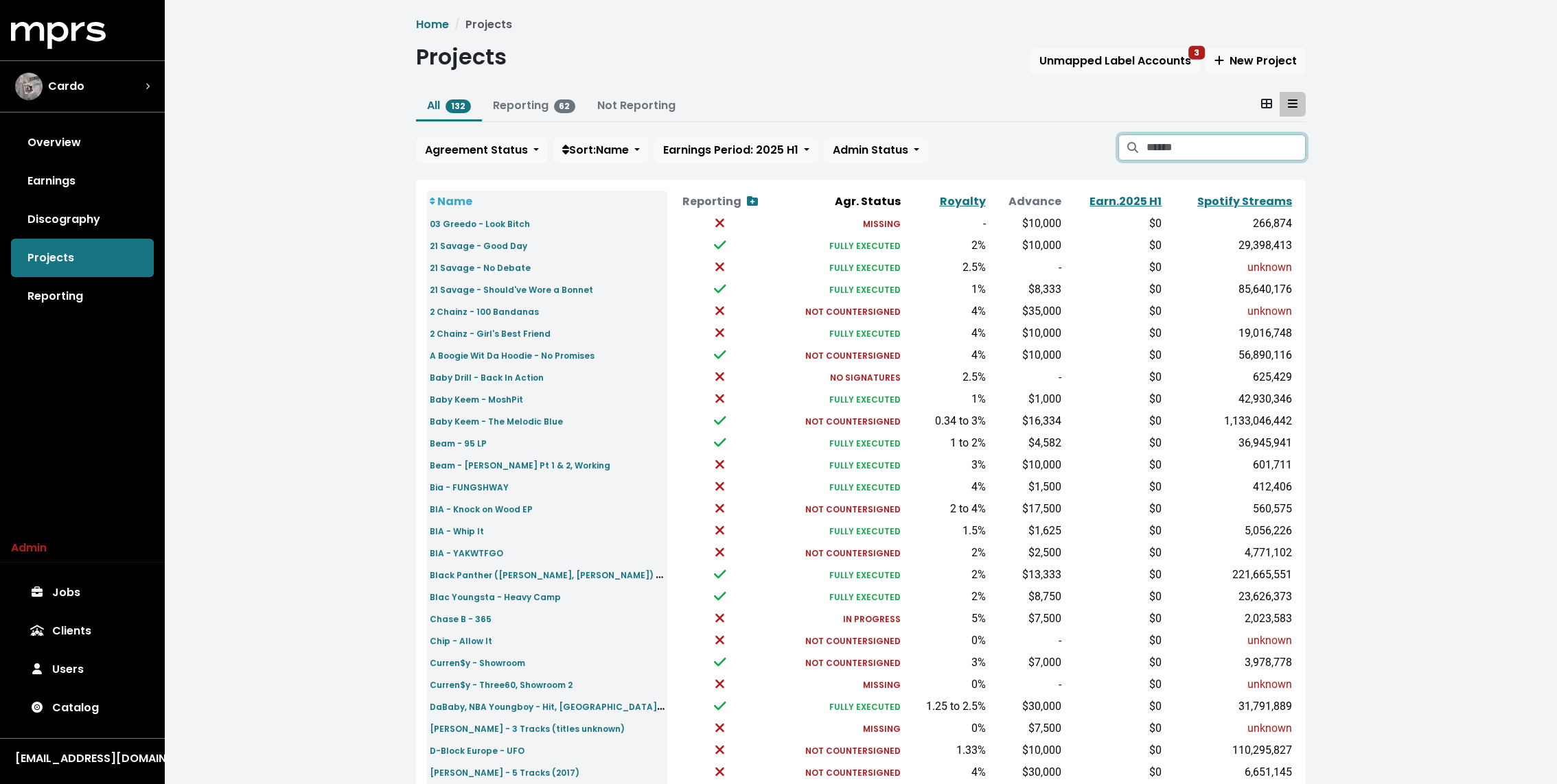
click at [1221, 135] on input "Search projects" at bounding box center [1226, 147] width 160 height 26
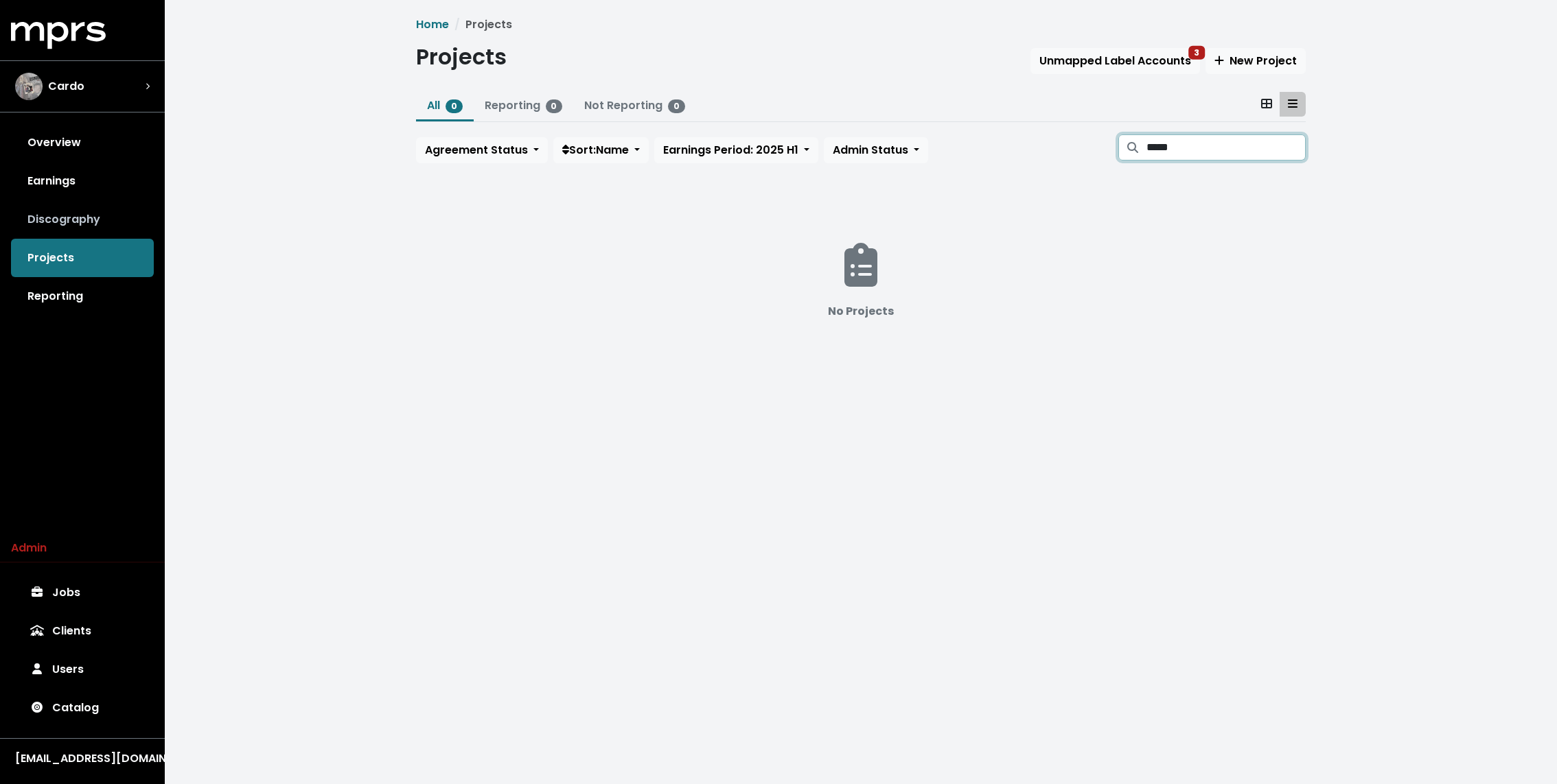
type input "*****"
click at [95, 235] on link "Discography" at bounding box center [82, 220] width 142 height 39
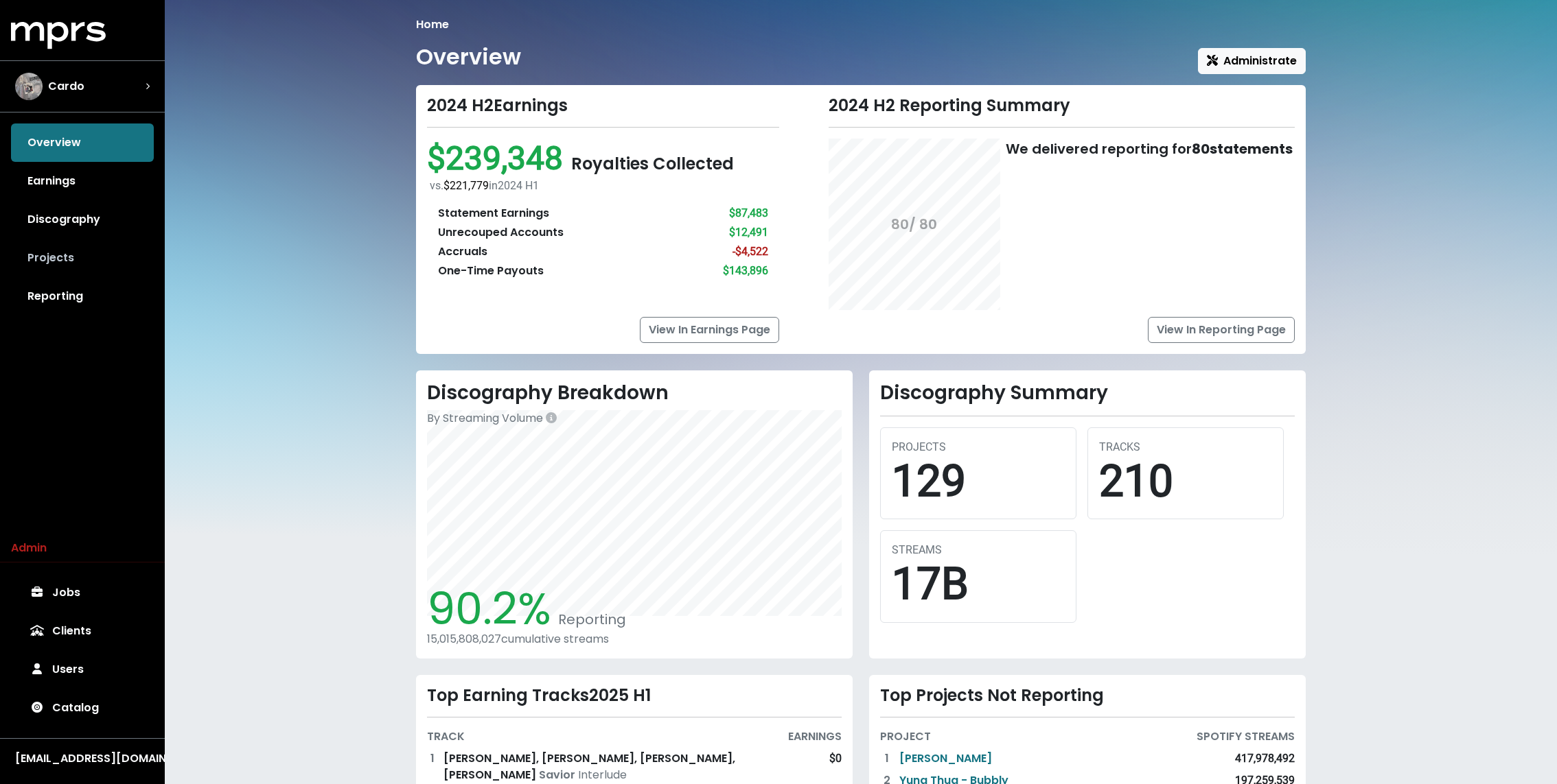
click at [77, 249] on link "Projects" at bounding box center [82, 258] width 142 height 39
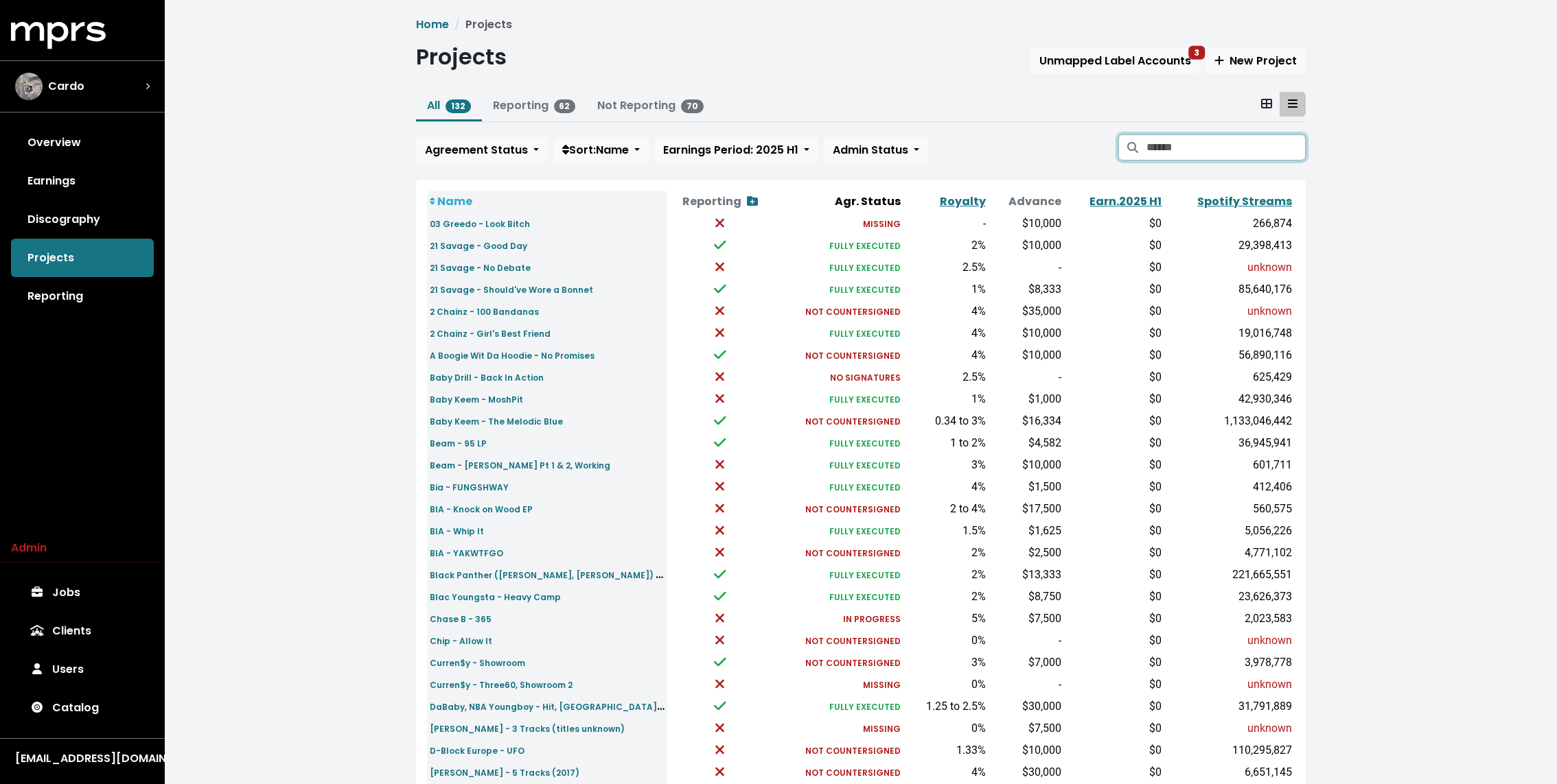
click at [1201, 145] on input "Search projects" at bounding box center [1226, 147] width 160 height 26
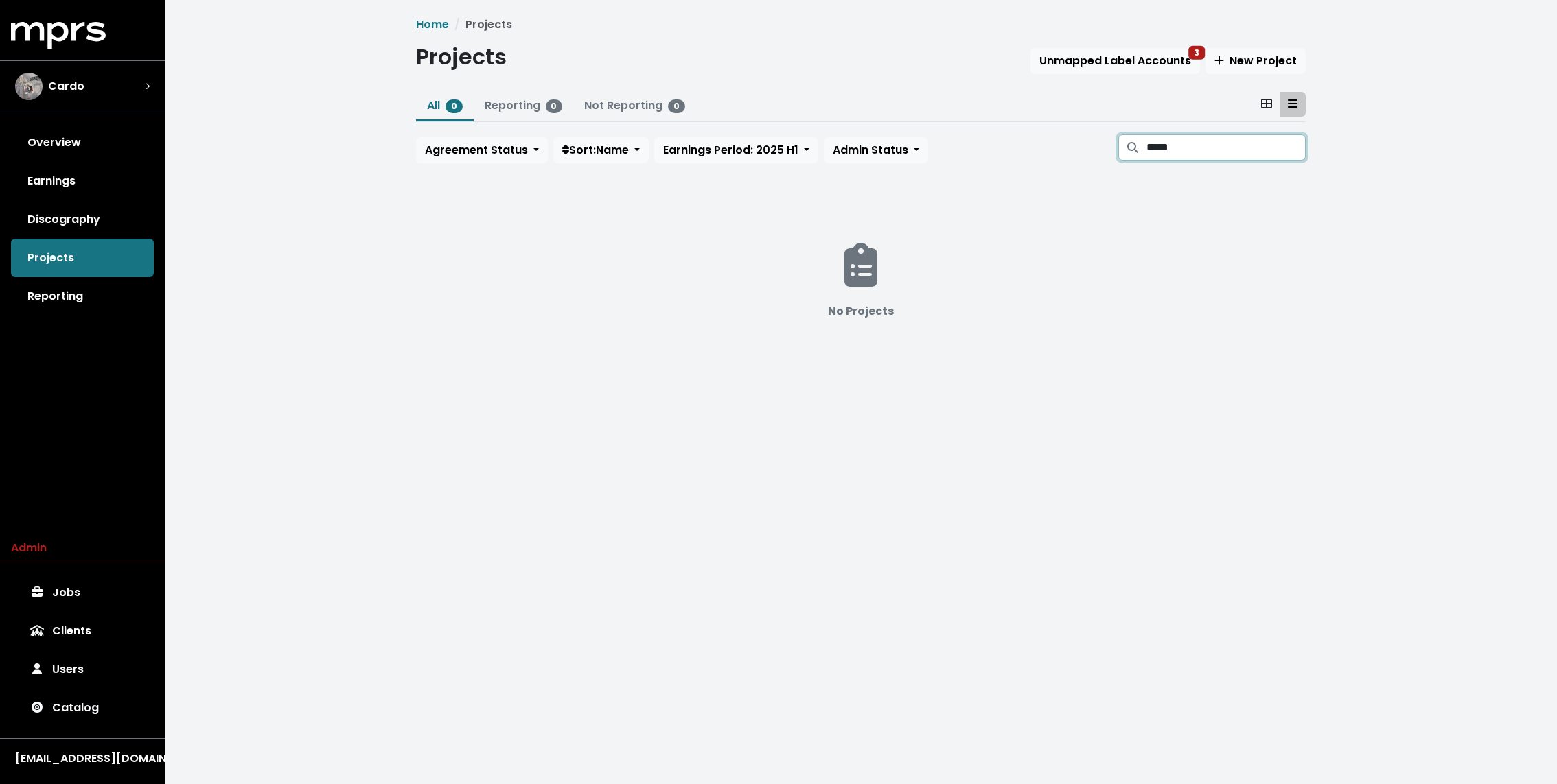
type input "*"
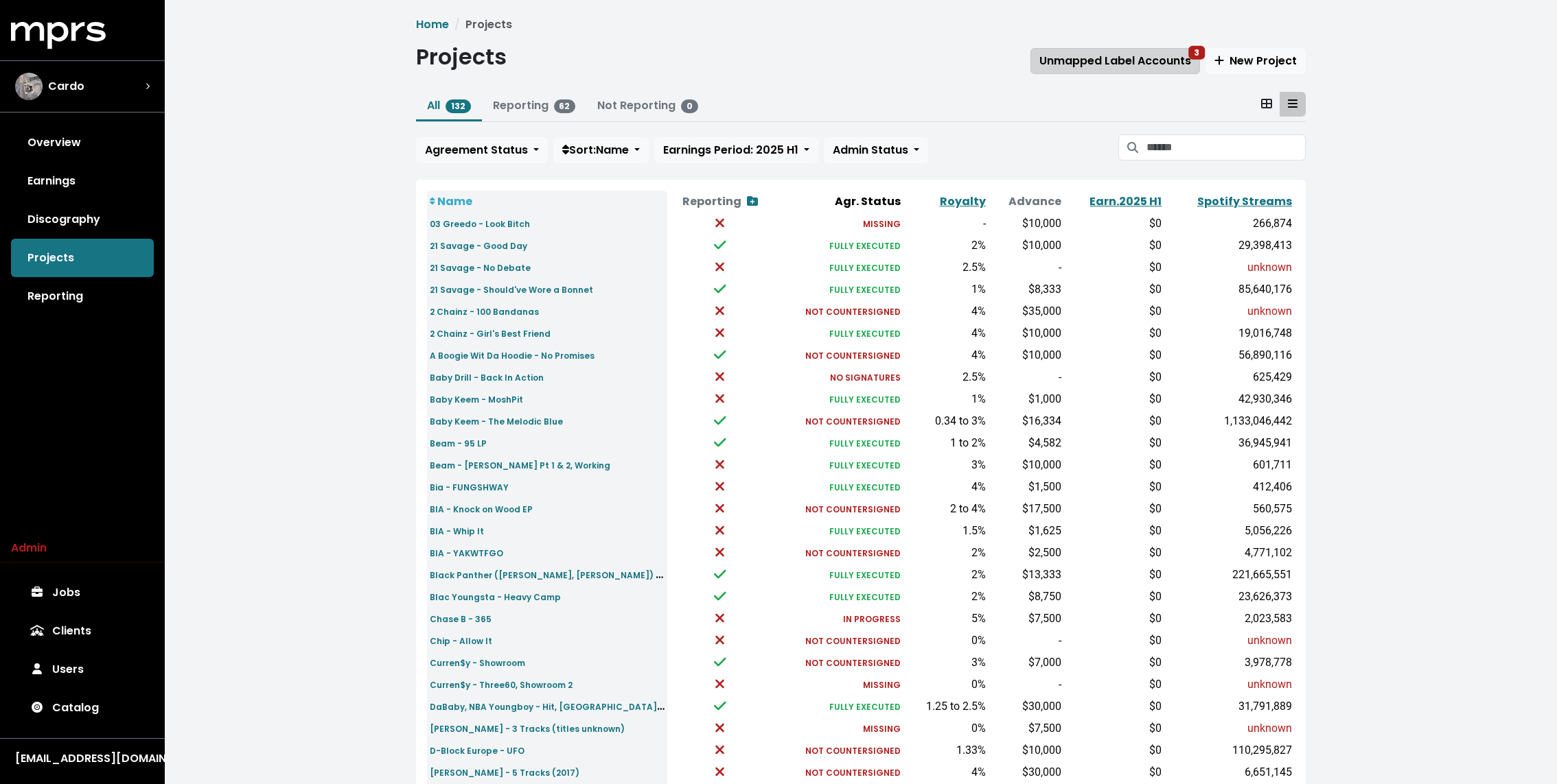
click at [1092, 58] on span "Unmapped Label Accounts 3" at bounding box center [1115, 60] width 151 height 16
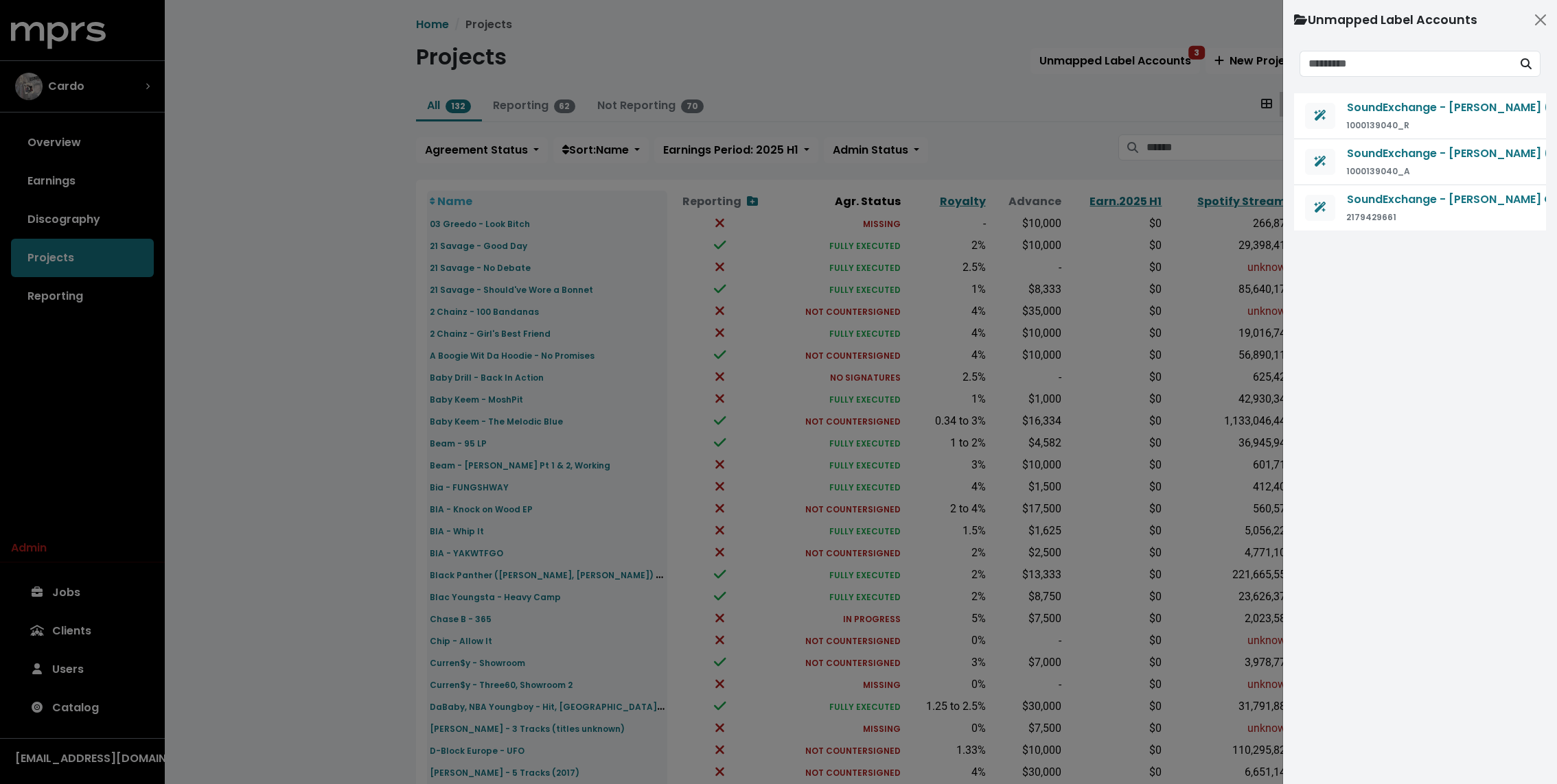
click at [933, 97] on div at bounding box center [778, 392] width 1557 height 784
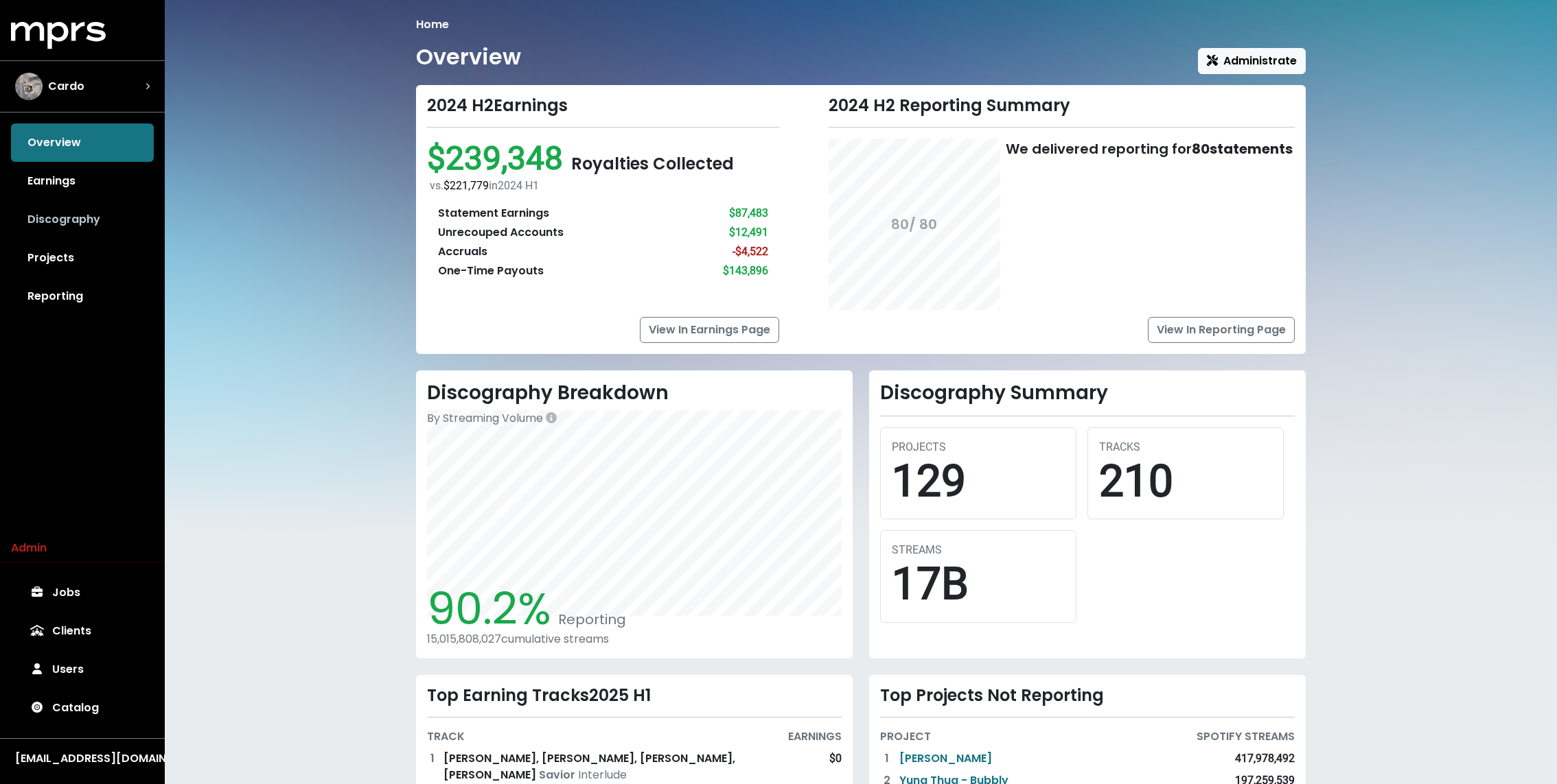
click at [91, 218] on link "Discography" at bounding box center [82, 220] width 142 height 39
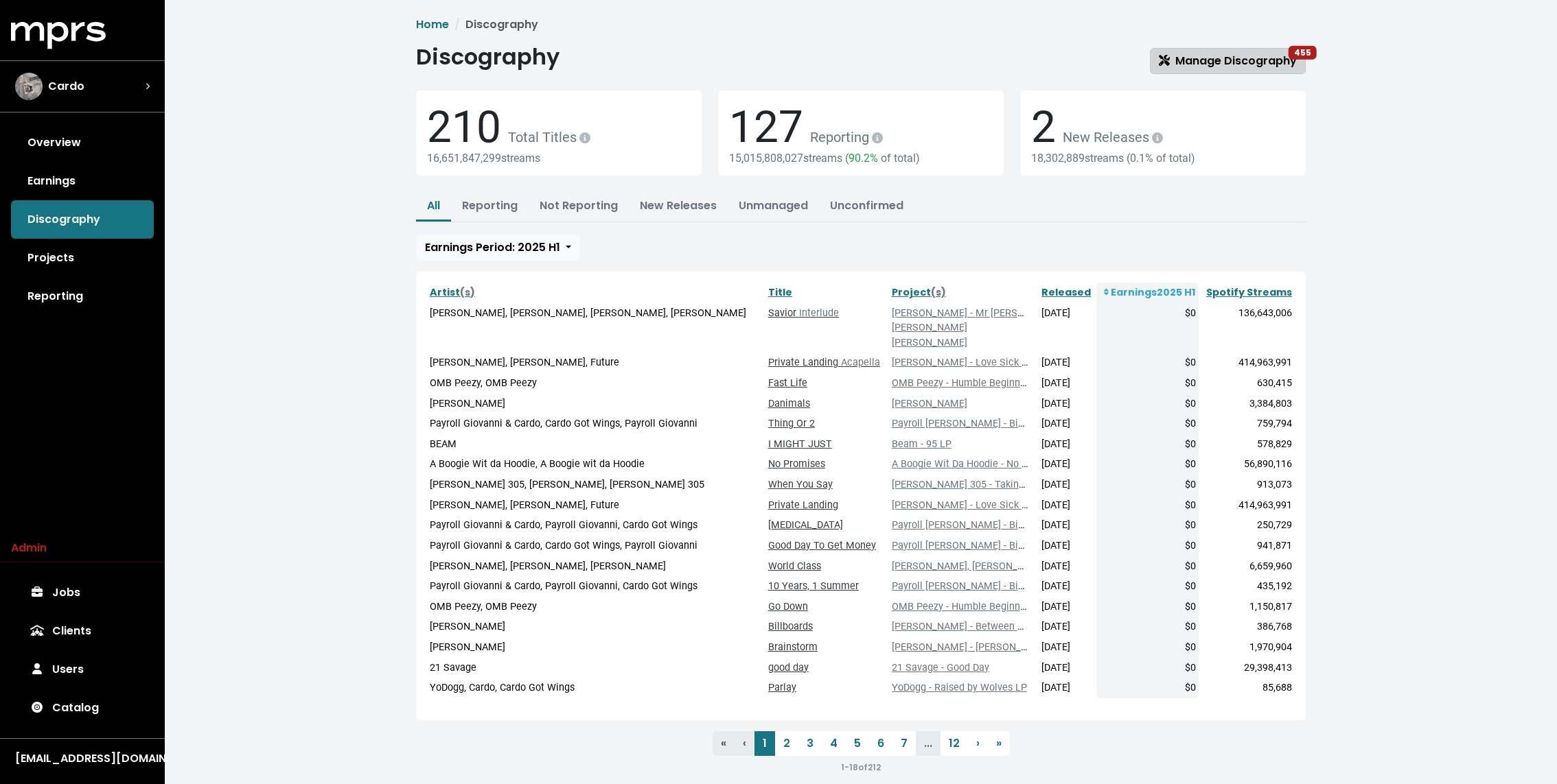
click at [1213, 69] on span "Manage Discography 455" at bounding box center [1227, 61] width 138 height 16
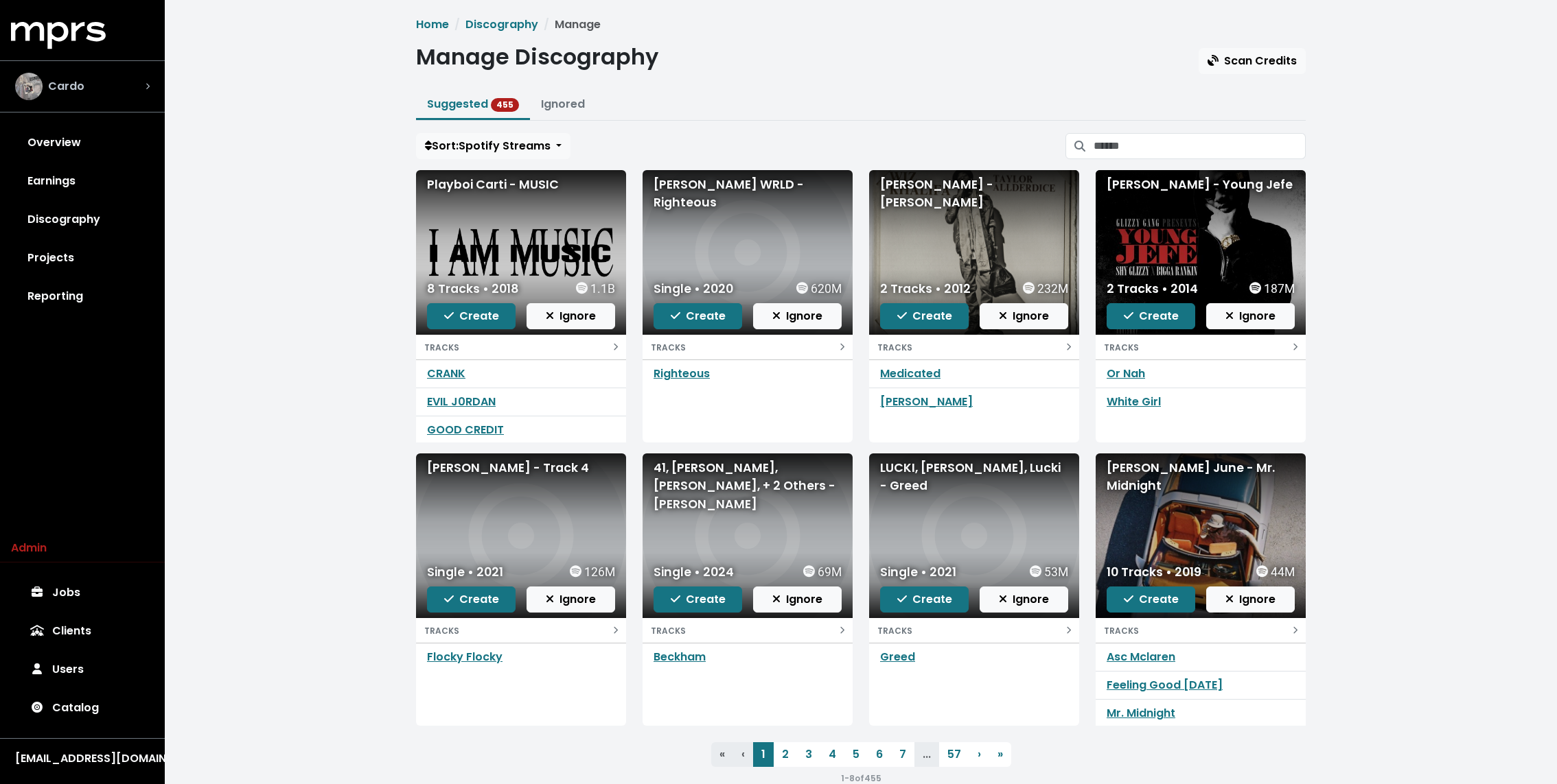
click at [80, 81] on span "Cardo" at bounding box center [66, 86] width 37 height 16
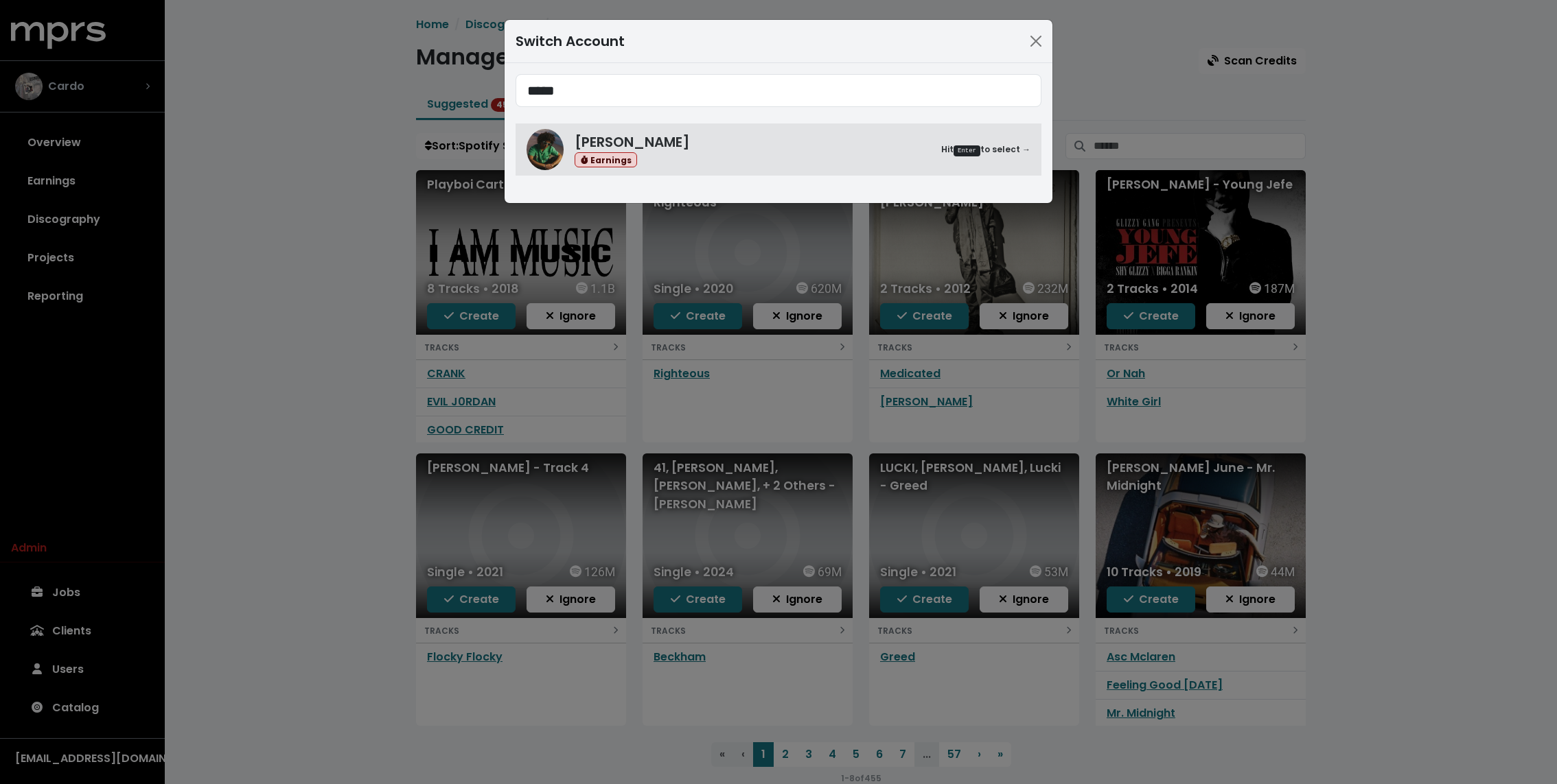
type input "*****"
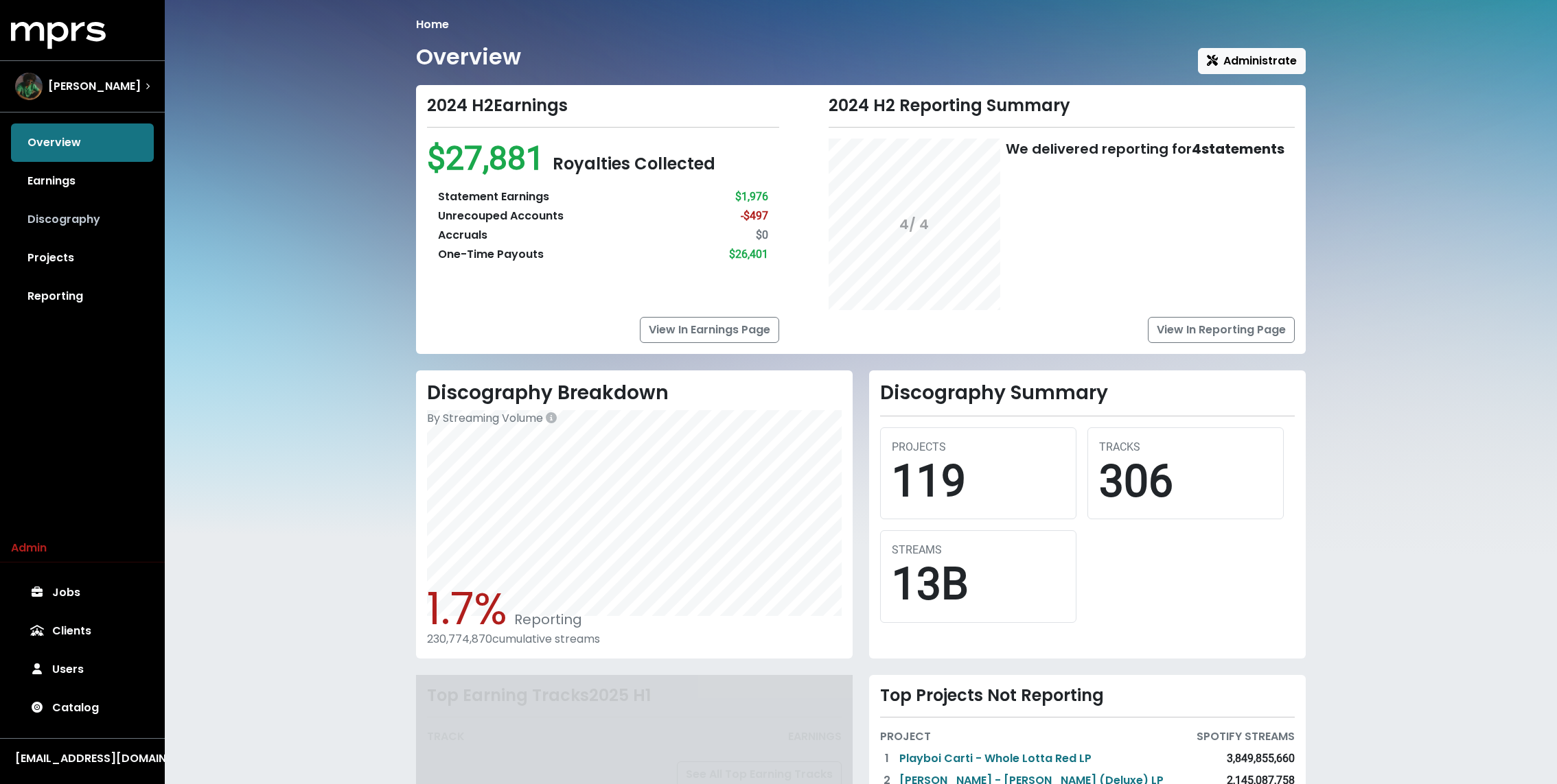
click at [88, 226] on link "Discography" at bounding box center [82, 220] width 142 height 39
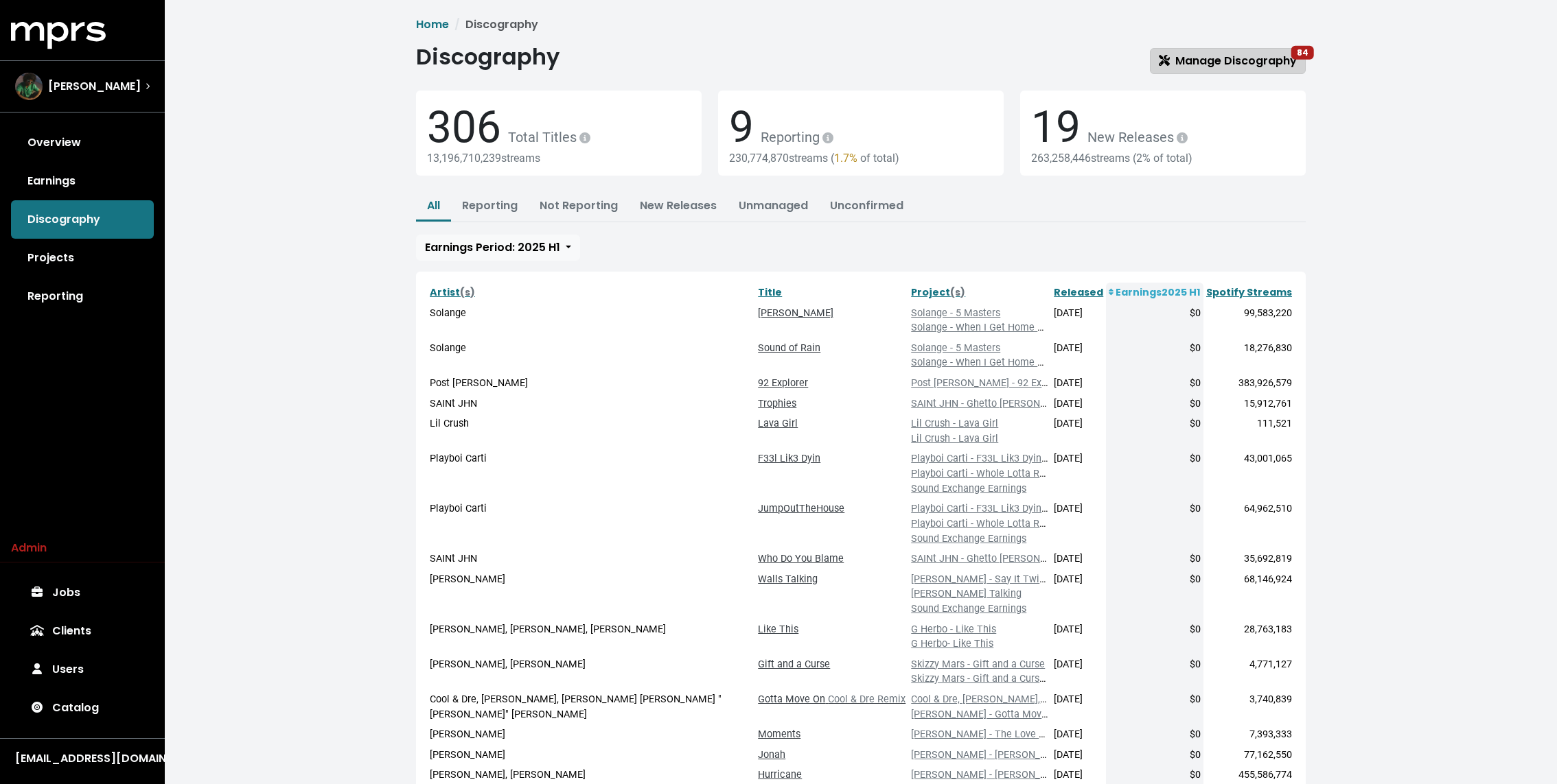
click at [1233, 66] on span "Manage Discography 84" at bounding box center [1227, 60] width 138 height 16
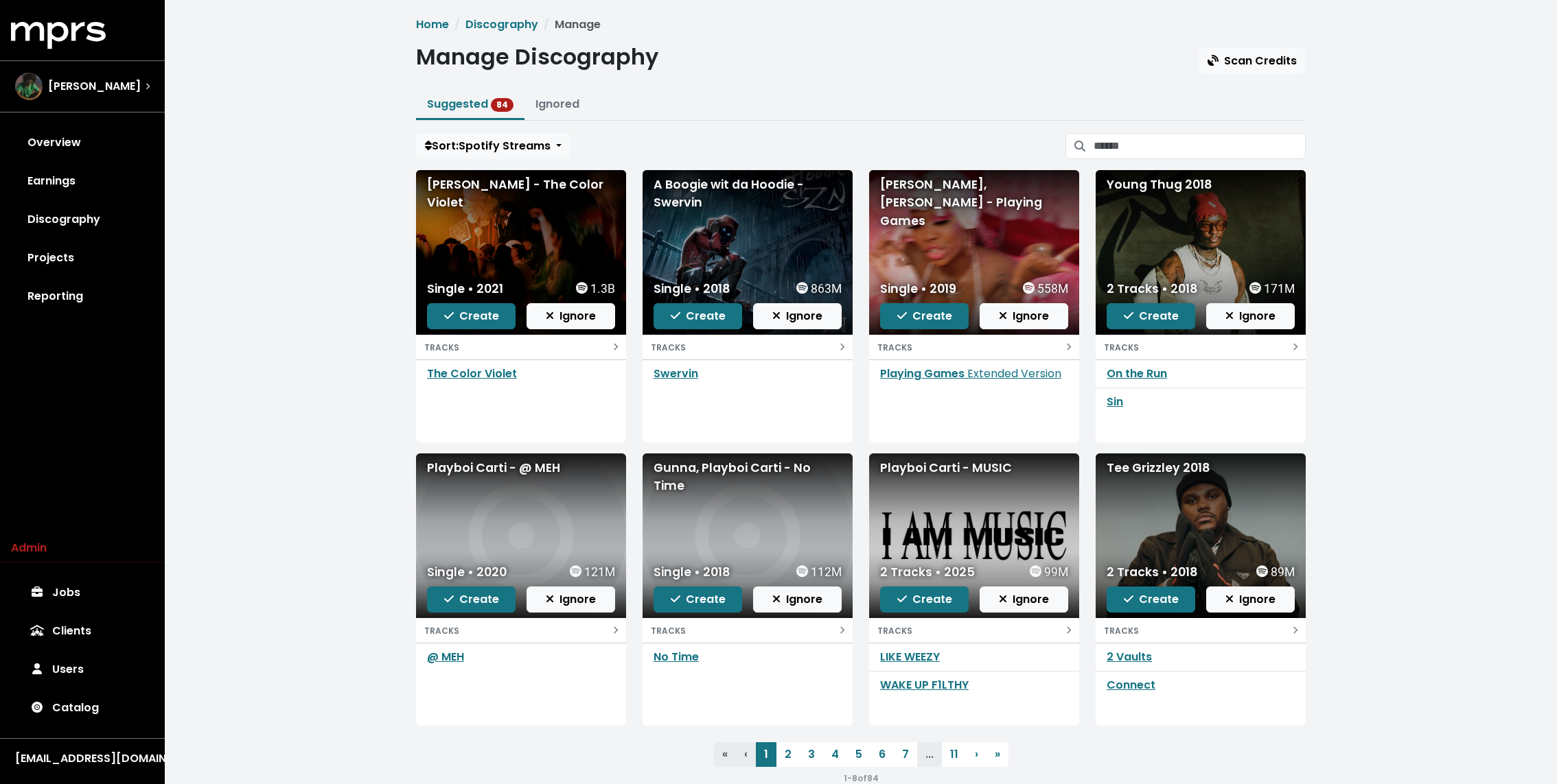
click div "Home Discography Manage Manage Discography Scan Credits Suggested 84 Ignored So…"
click link "Projects"
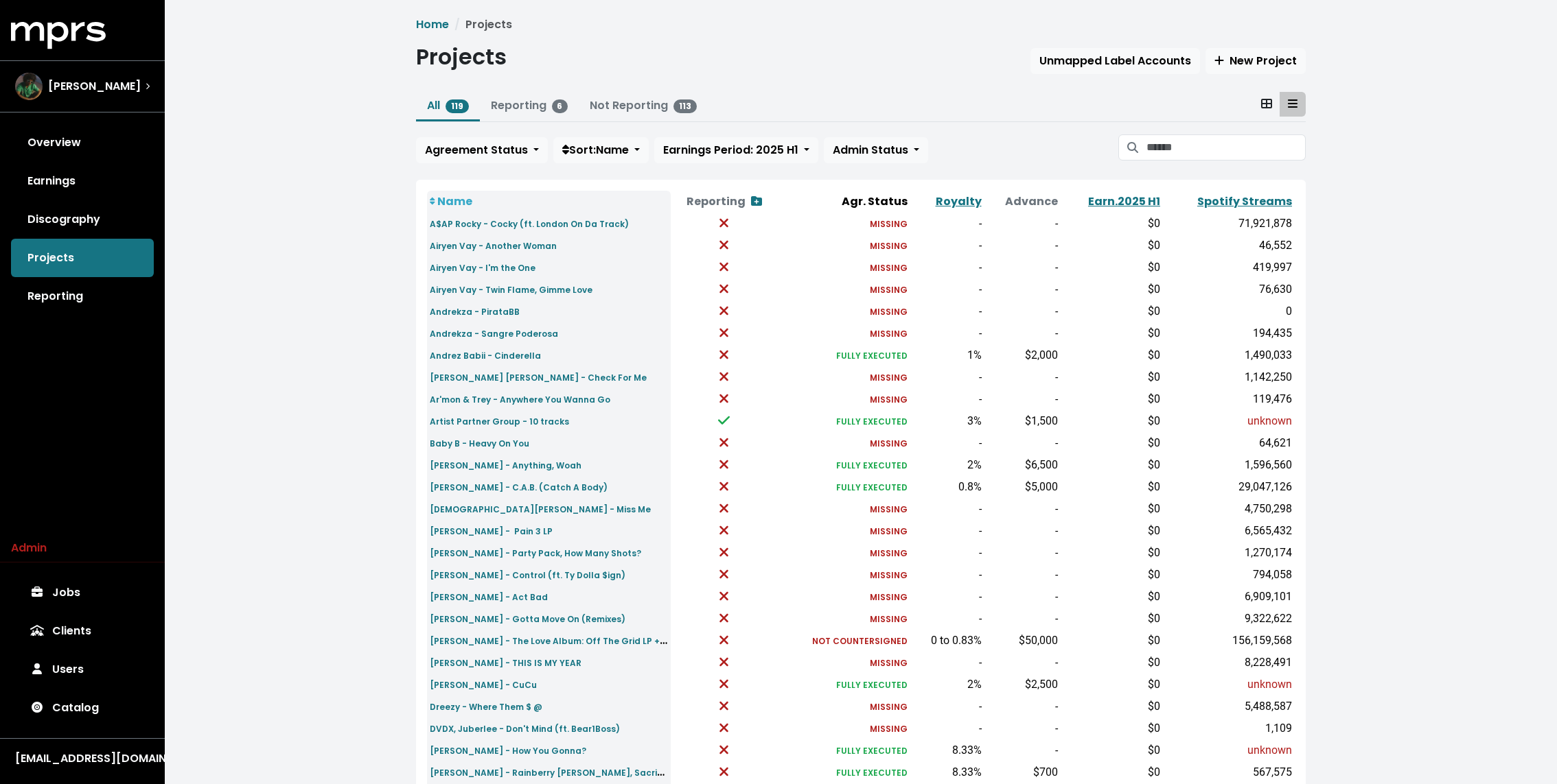
scroll to position [239, 0]
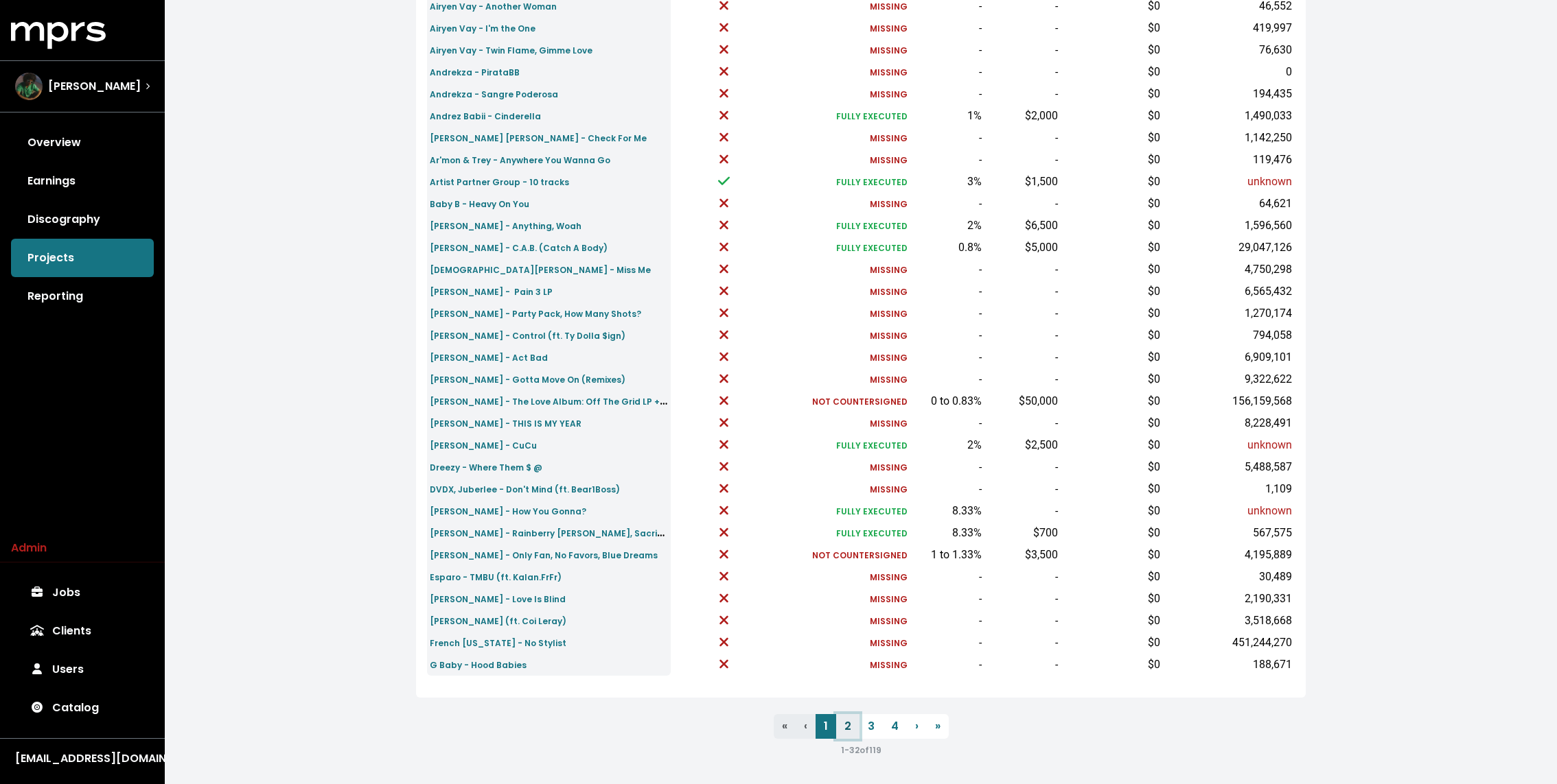
click link "2"
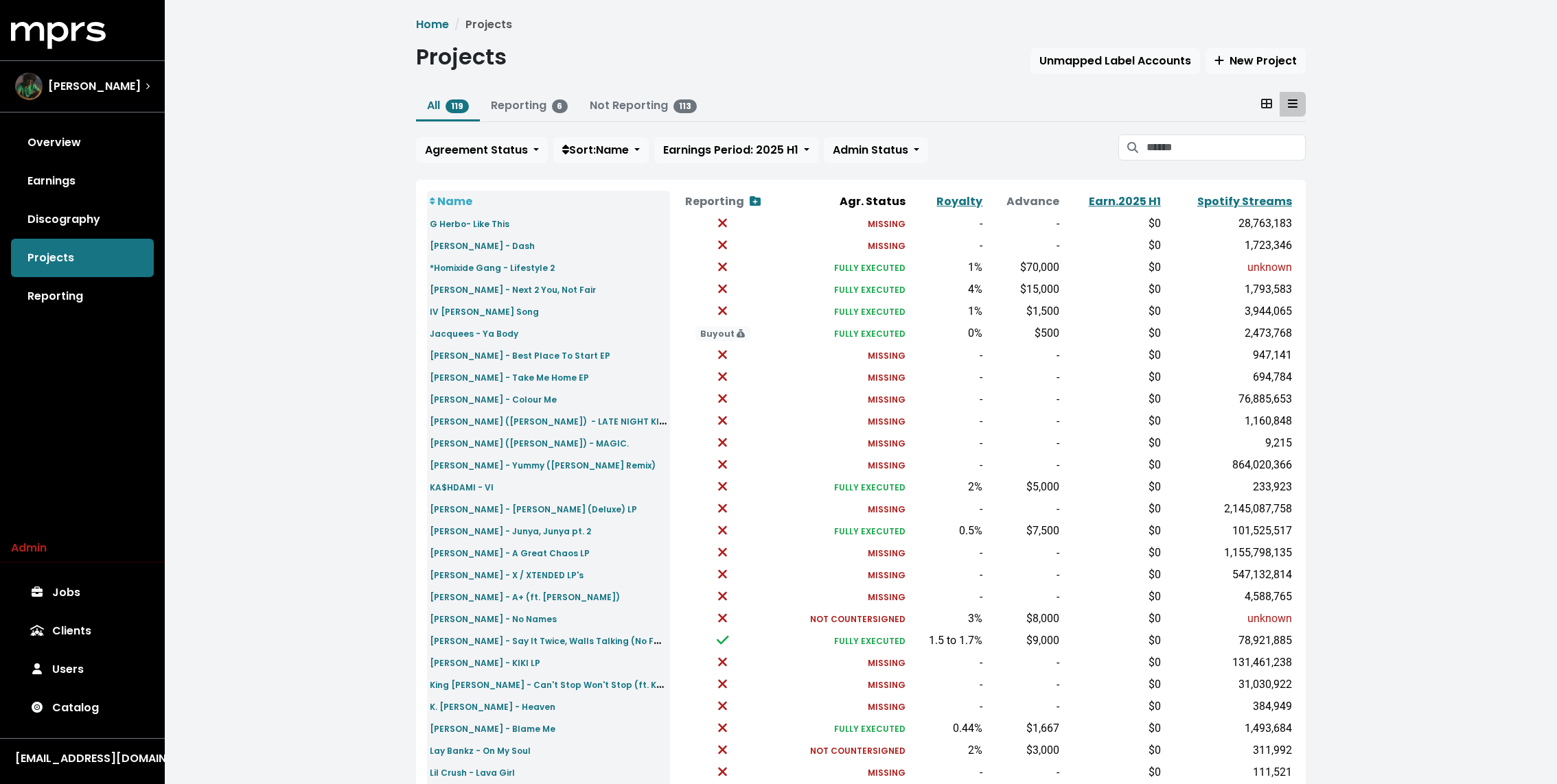
scroll to position [239, 0]
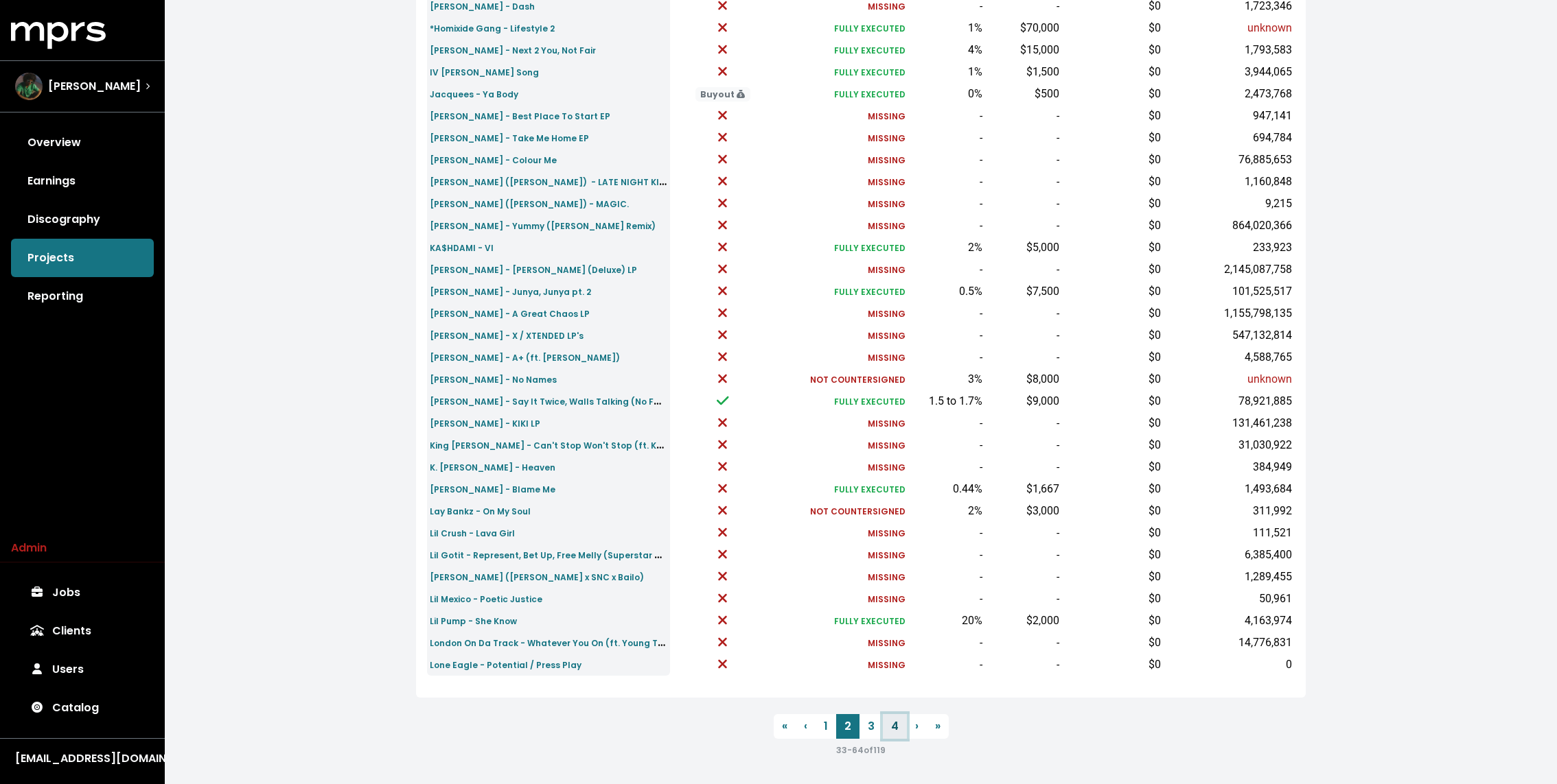
click link "4"
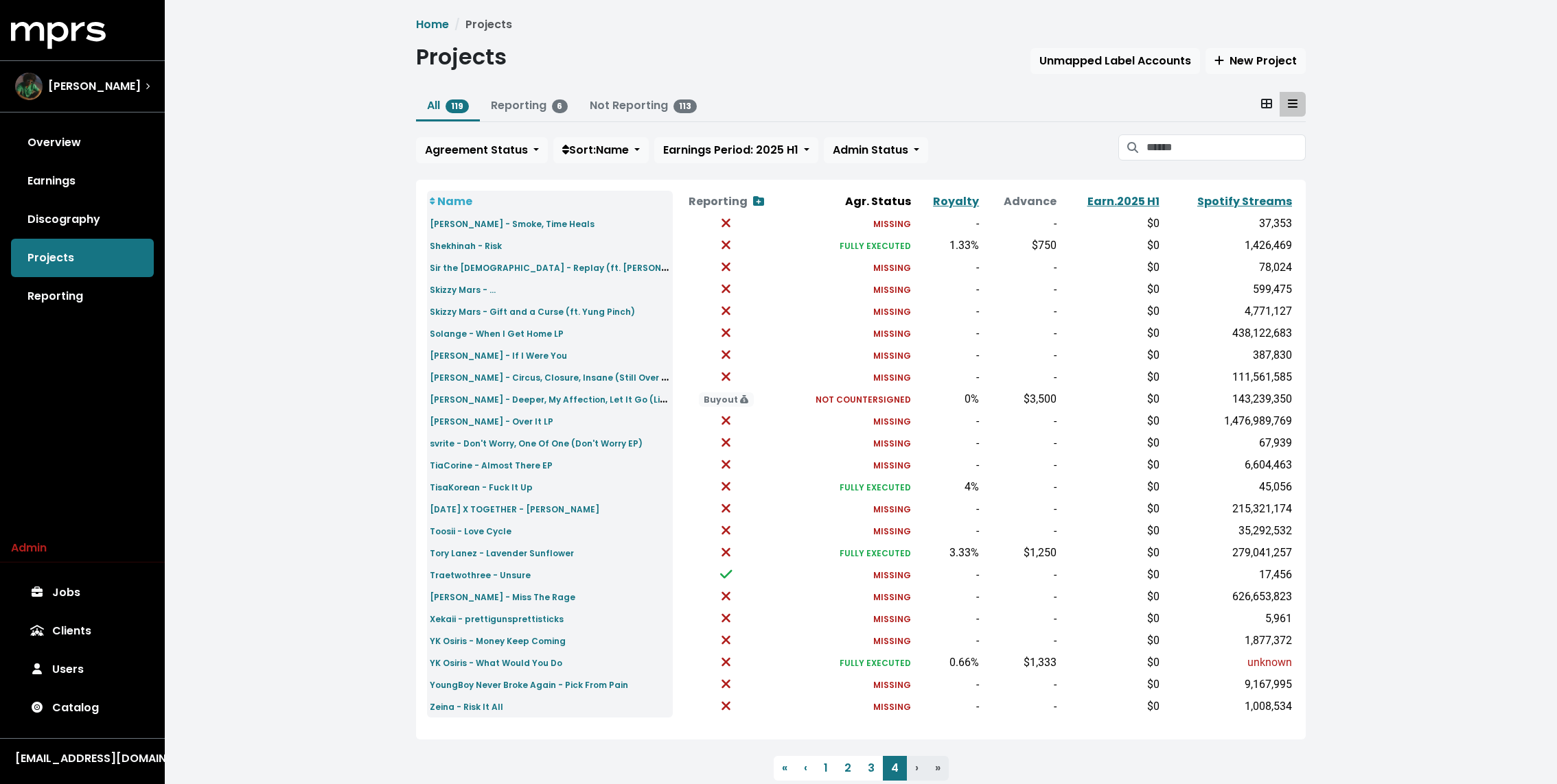
click div "Overview Earnings Discography Projects Reporting"
click link "Overview"
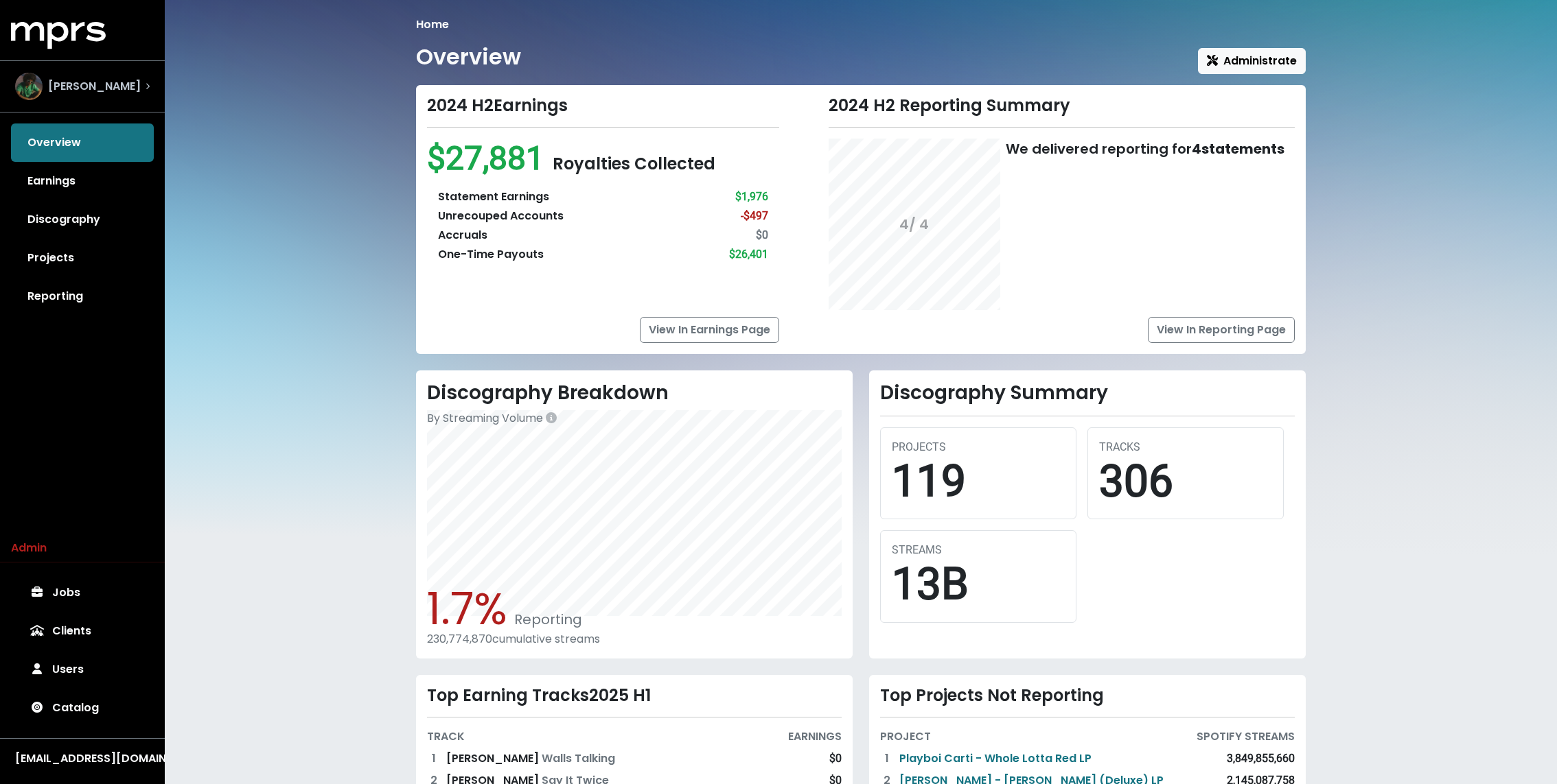
click span "[PERSON_NAME]"
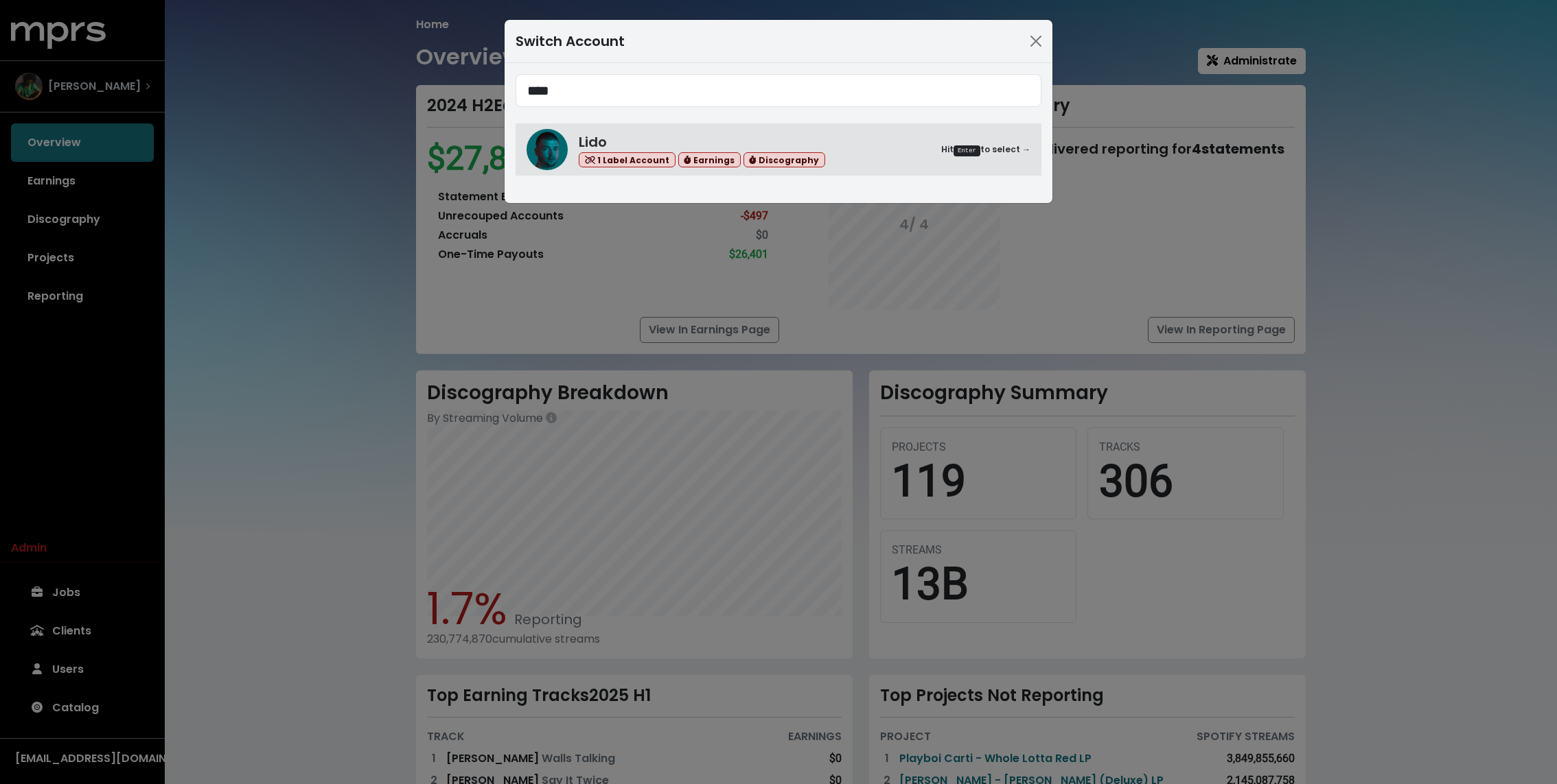
type input "****"
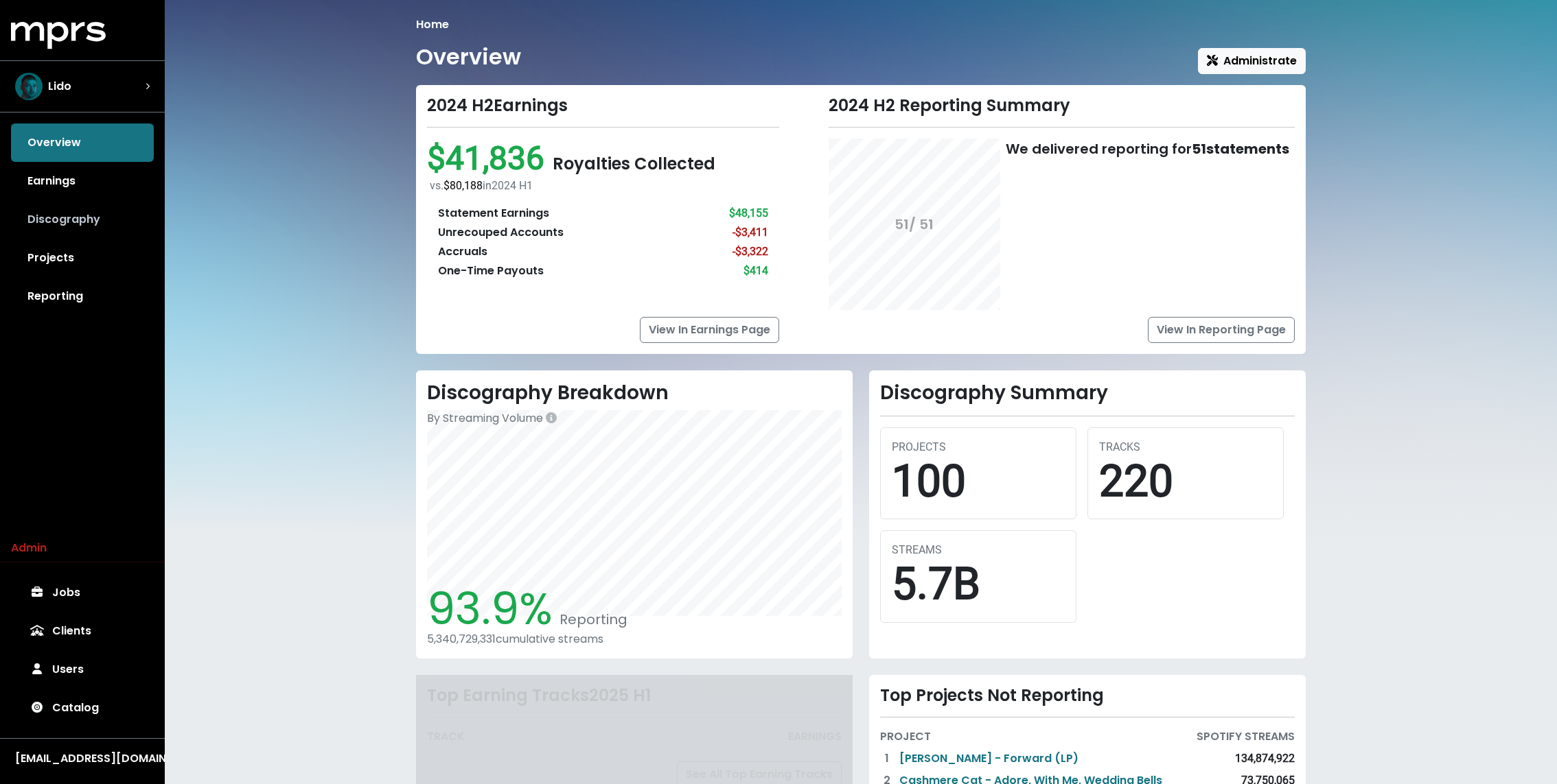
click link "Discography"
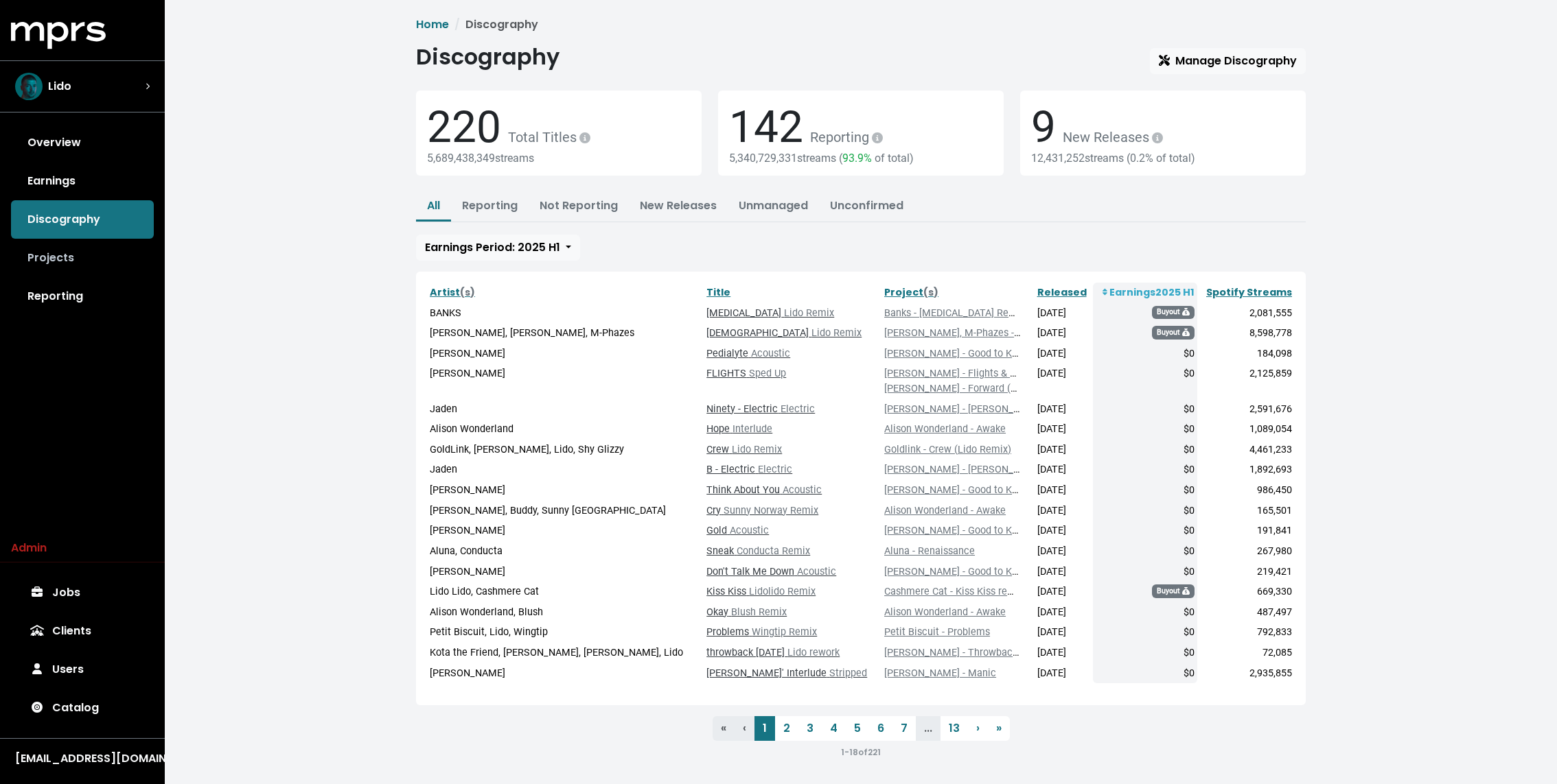
click link "Projects"
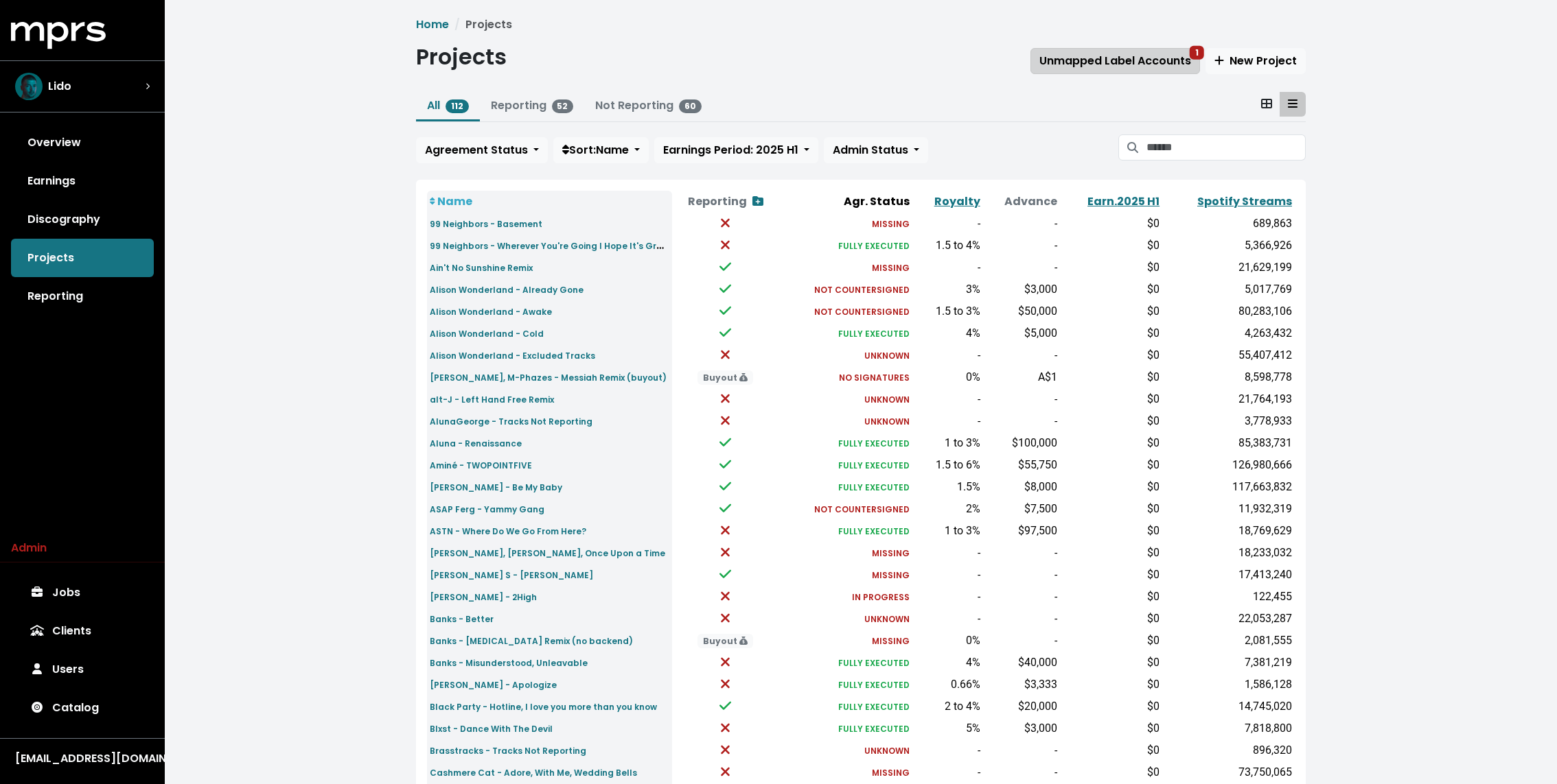
click button "Unmapped Label Accounts 1"
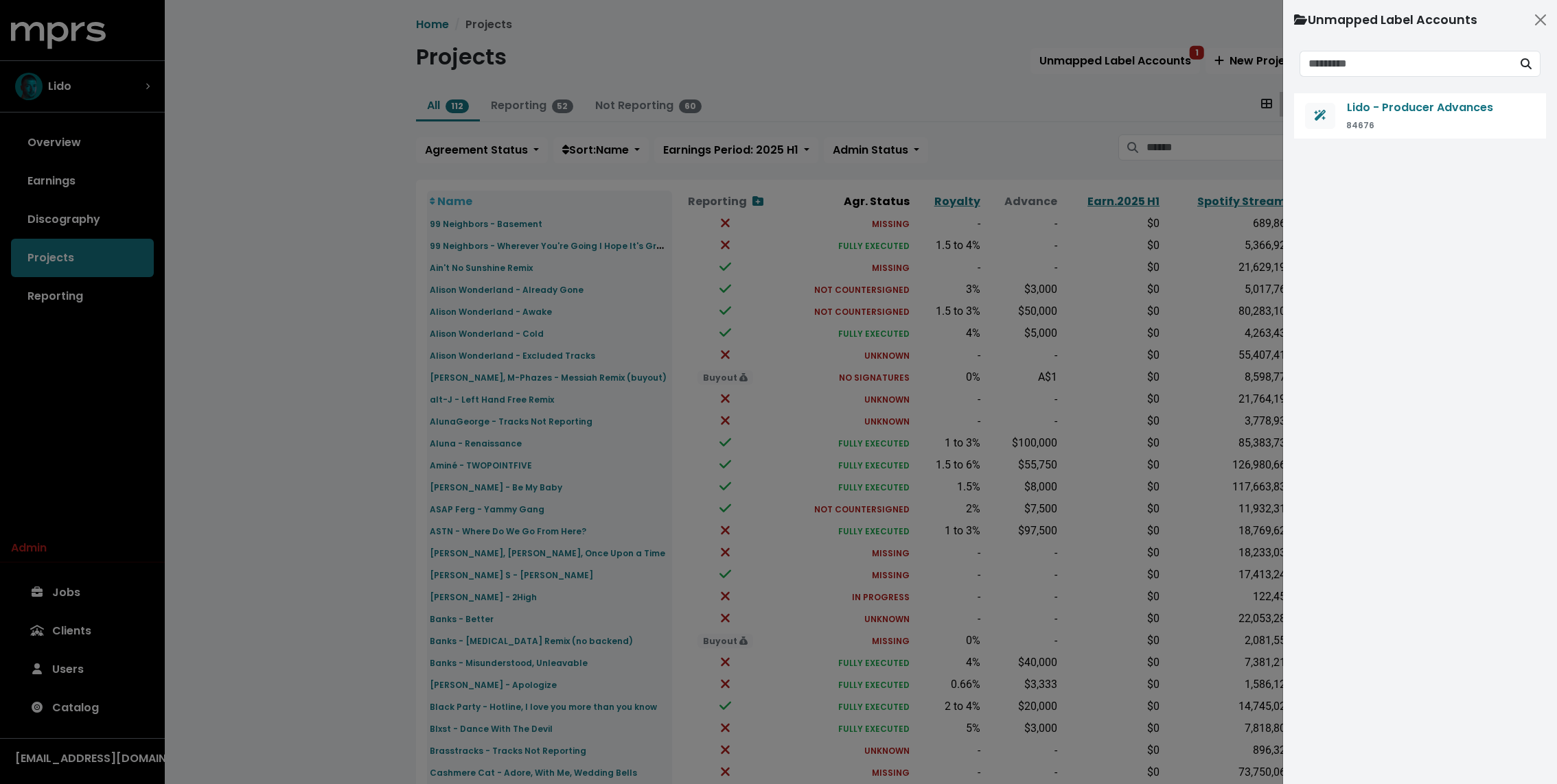
click div
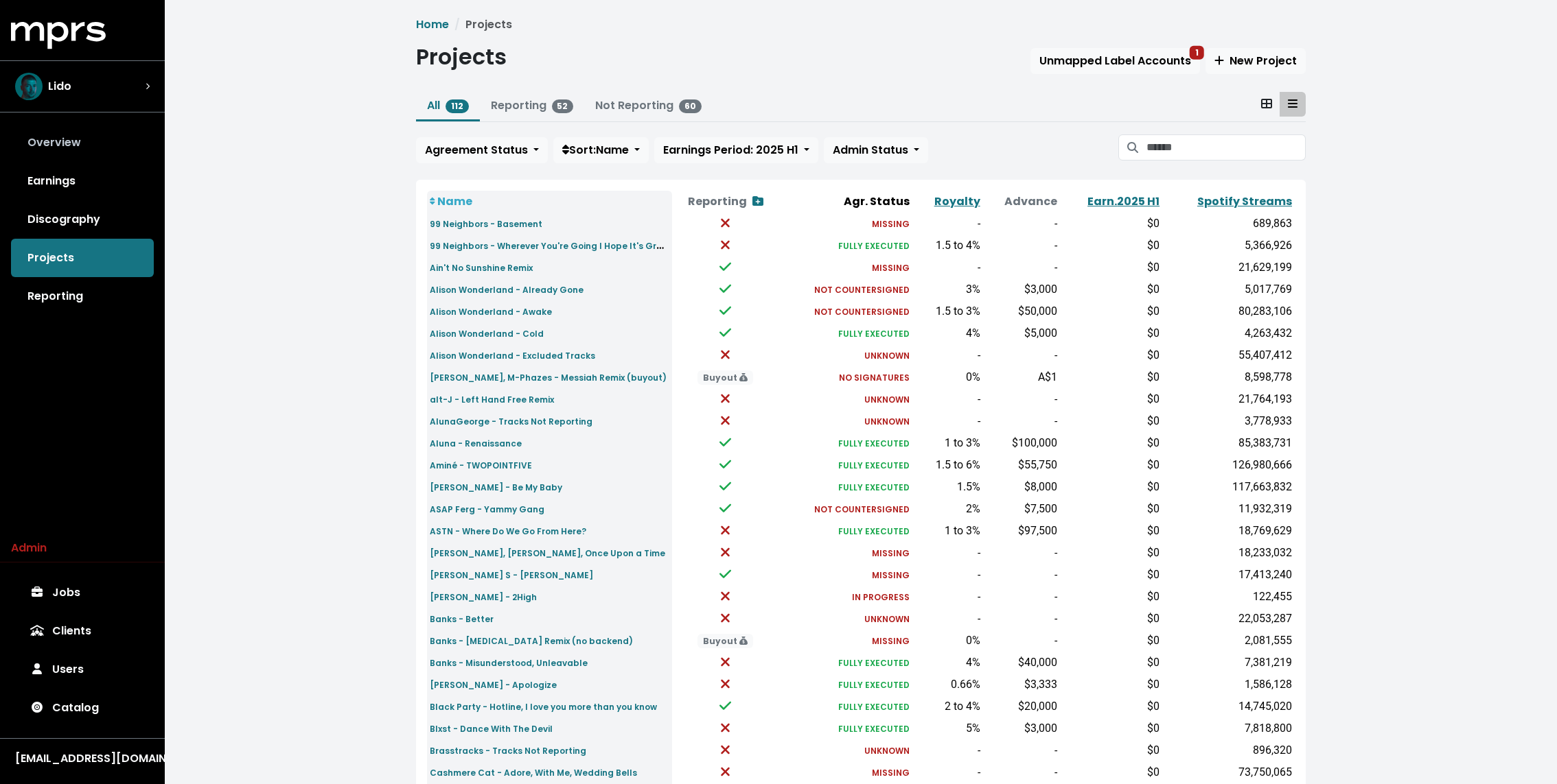
click link "Overview"
